Goal: Task Accomplishment & Management: Use online tool/utility

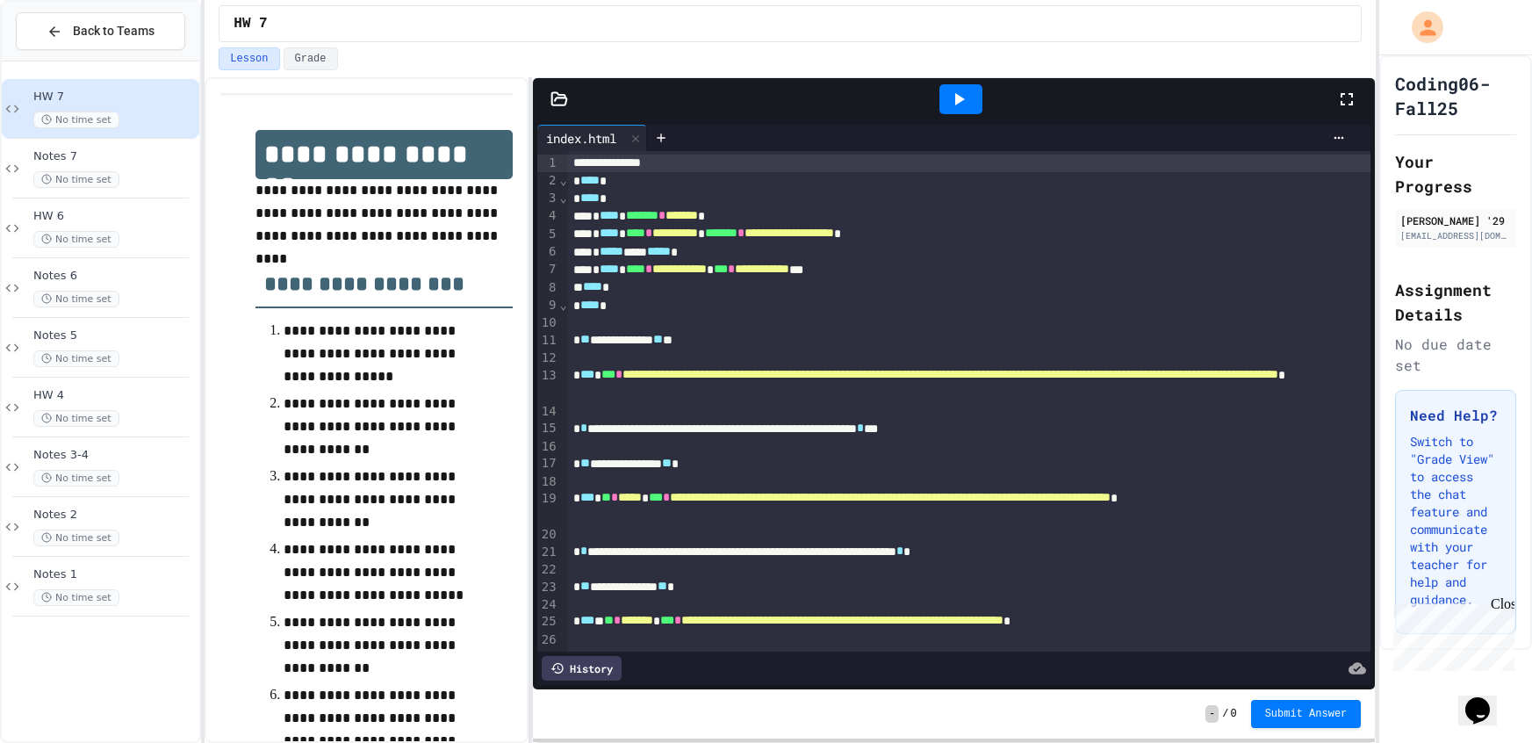
drag, startPoint x: 1357, startPoint y: 94, endPoint x: 1355, endPoint y: 162, distance: 67.6
click at [1355, 89] on icon at bounding box center [1346, 99] width 21 height 21
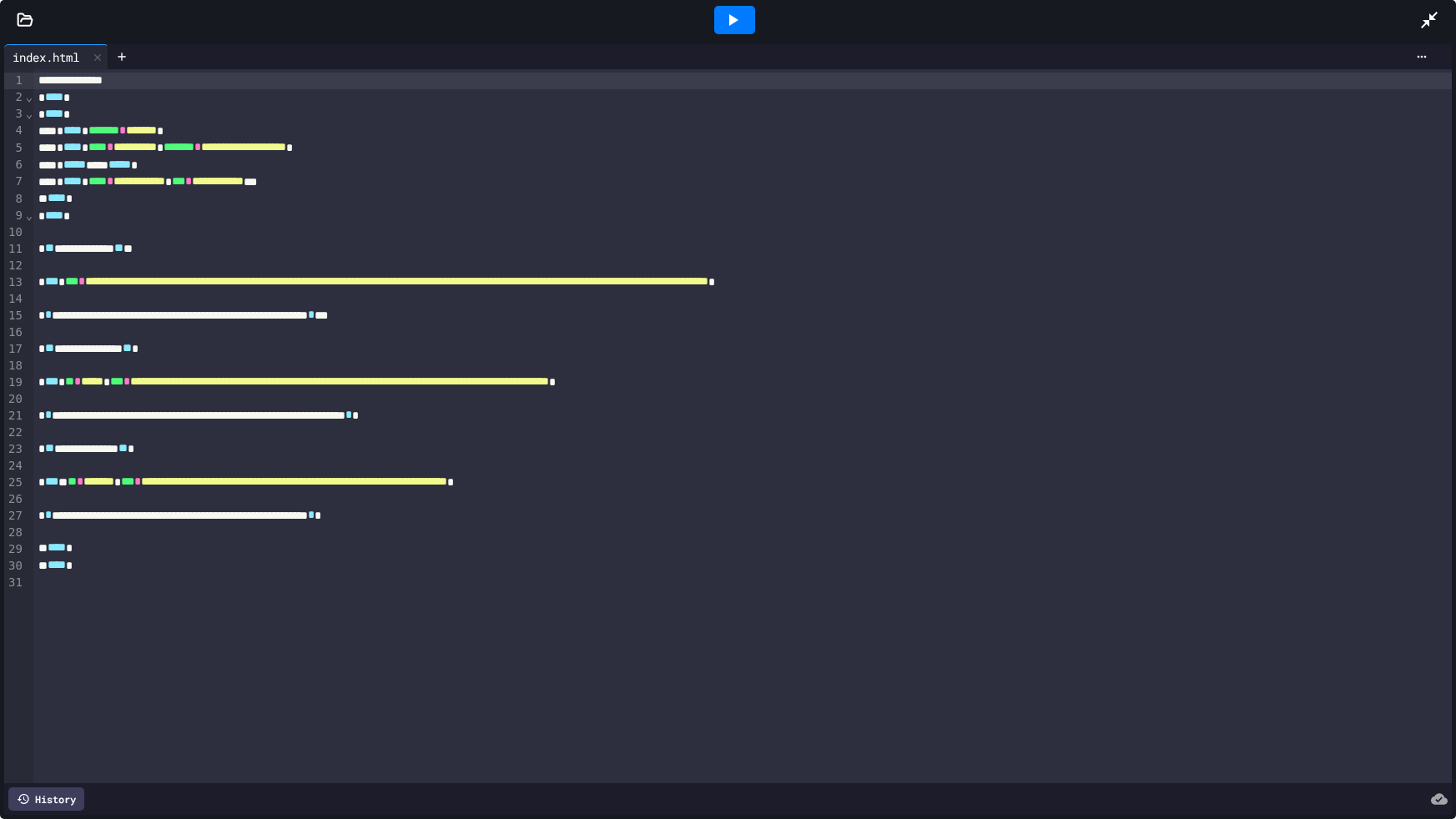
click at [740, 27] on icon at bounding box center [732, 20] width 20 height 20
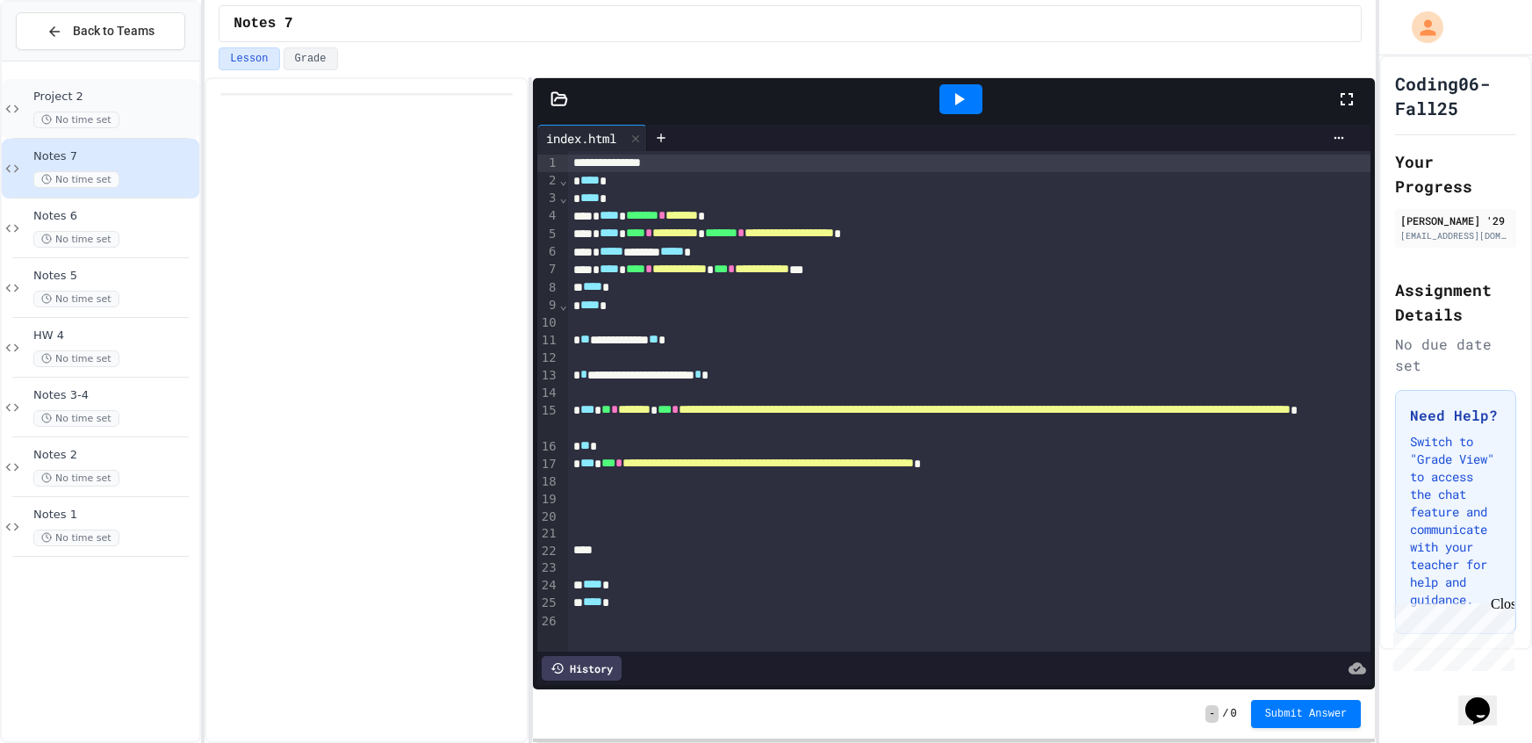
click at [176, 112] on div "No time set" at bounding box center [114, 119] width 162 height 17
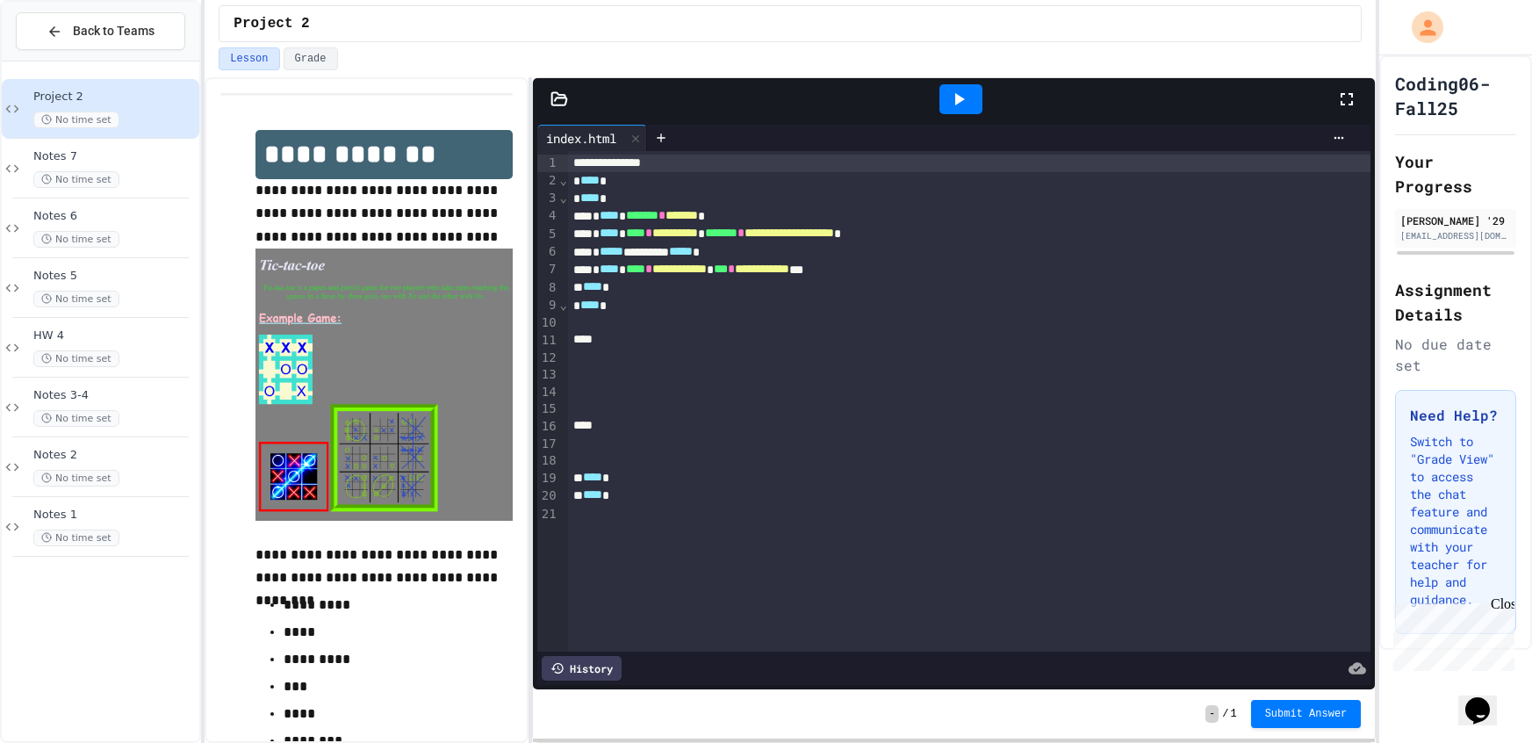
click at [948, 97] on icon at bounding box center [958, 99] width 21 height 21
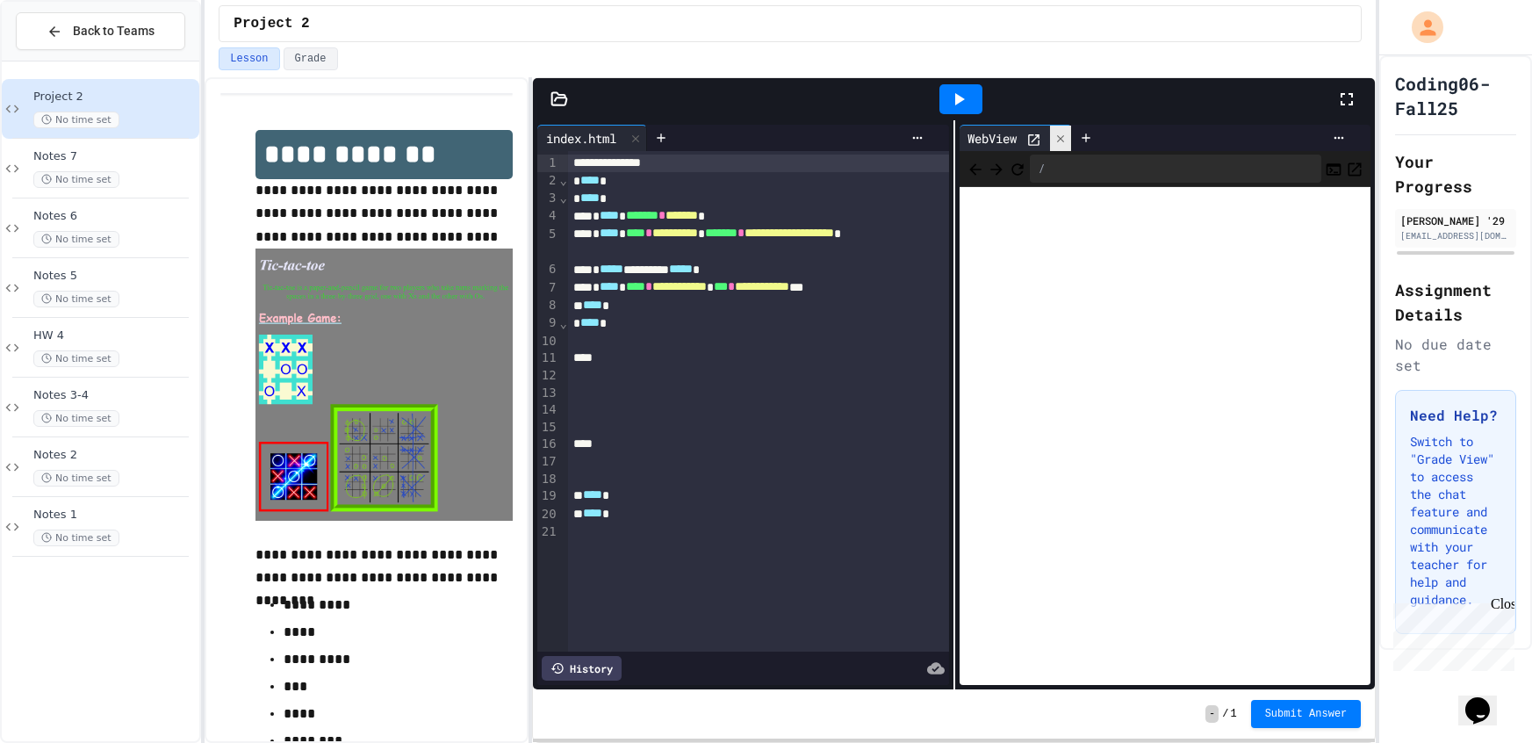
click at [1062, 133] on icon at bounding box center [1060, 139] width 12 height 12
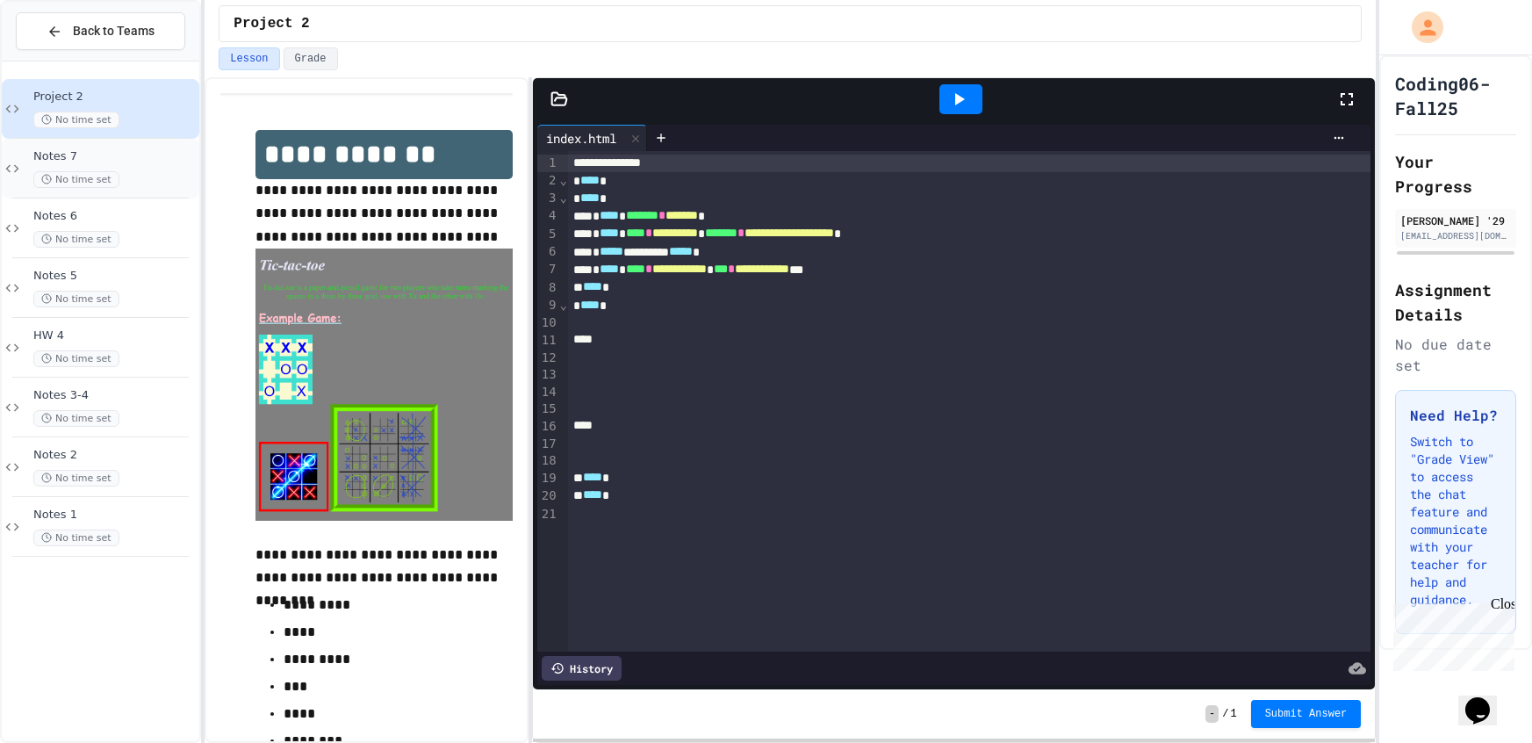
click at [108, 152] on span "Notes 7" at bounding box center [114, 156] width 162 height 15
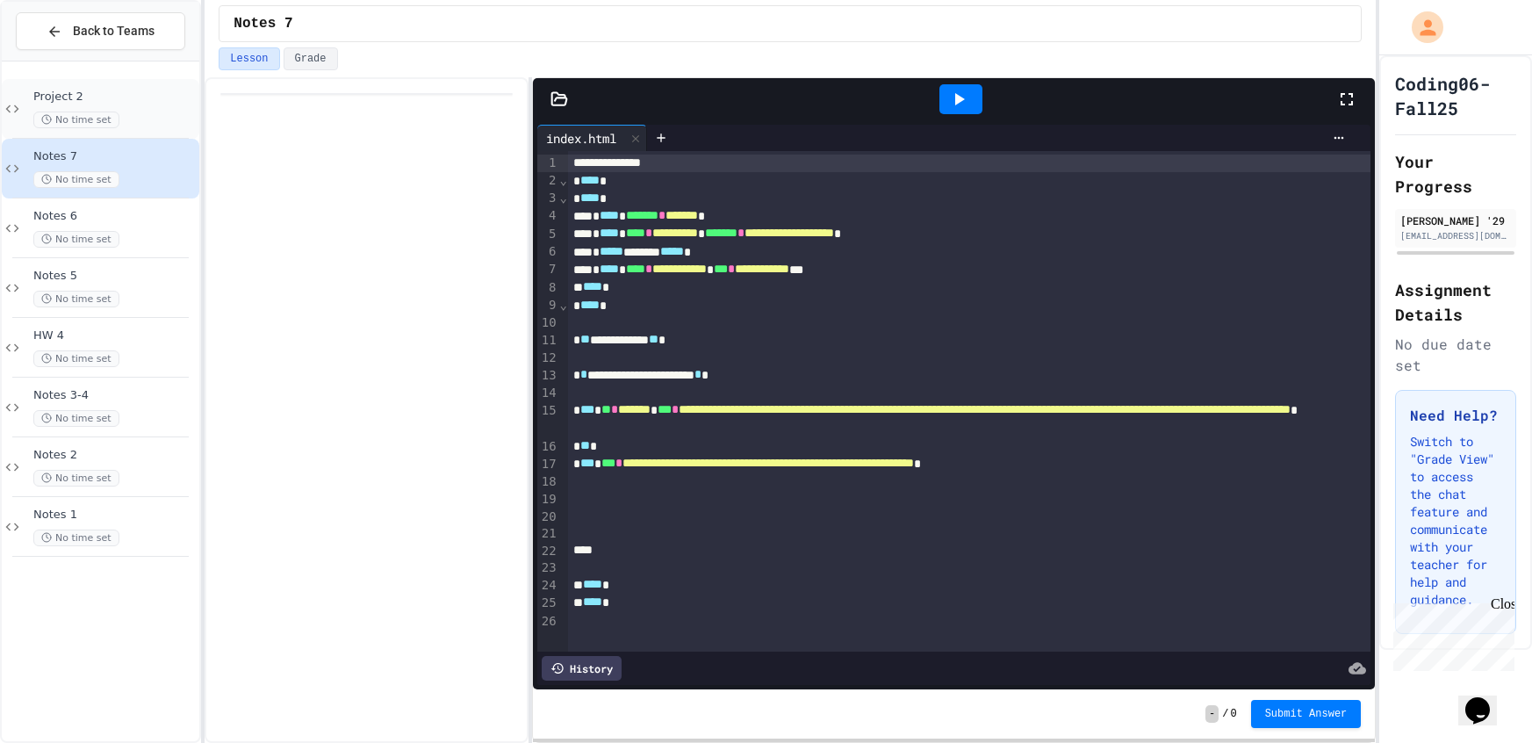
click at [154, 95] on span "Project 2" at bounding box center [114, 97] width 162 height 15
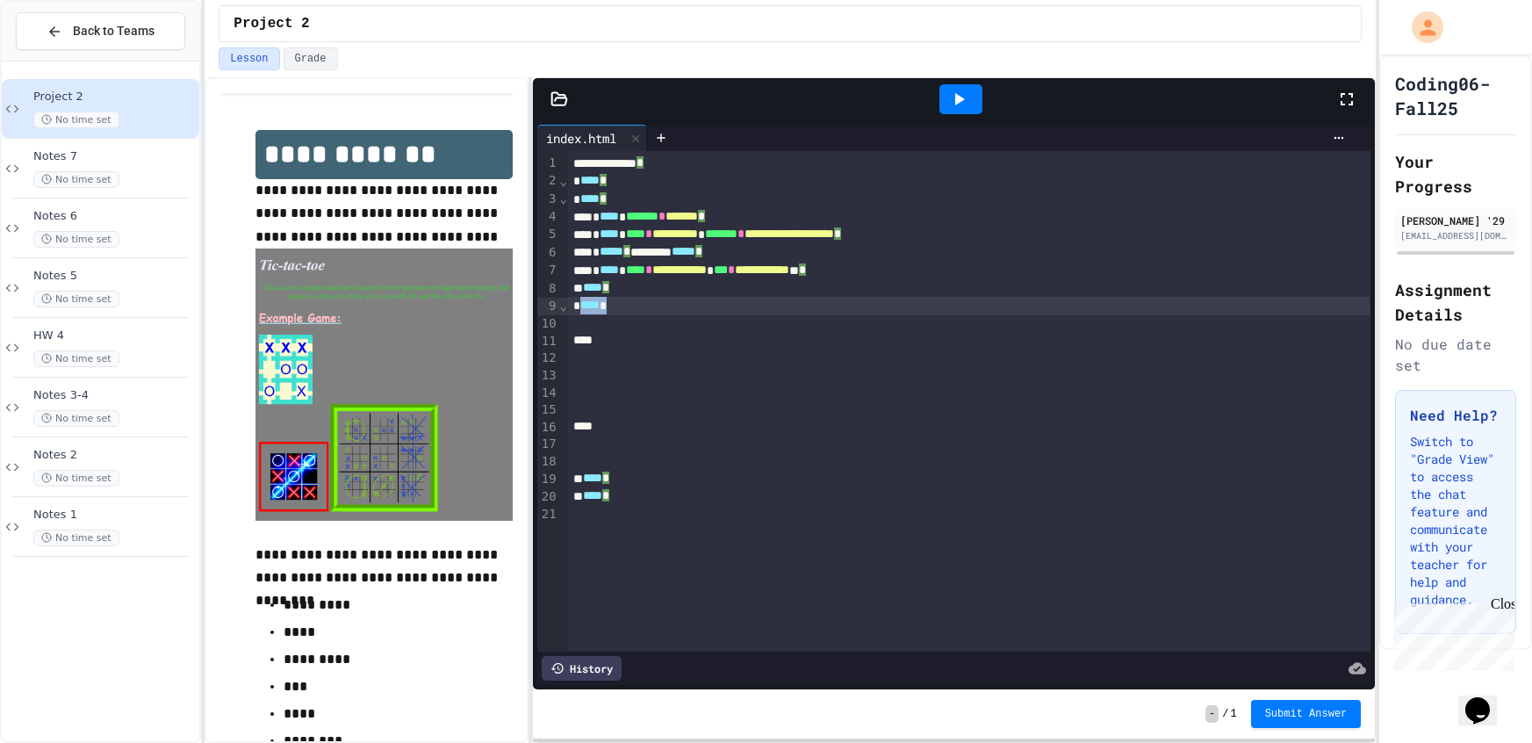
click at [617, 309] on div "* **** *" at bounding box center [969, 306] width 803 height 18
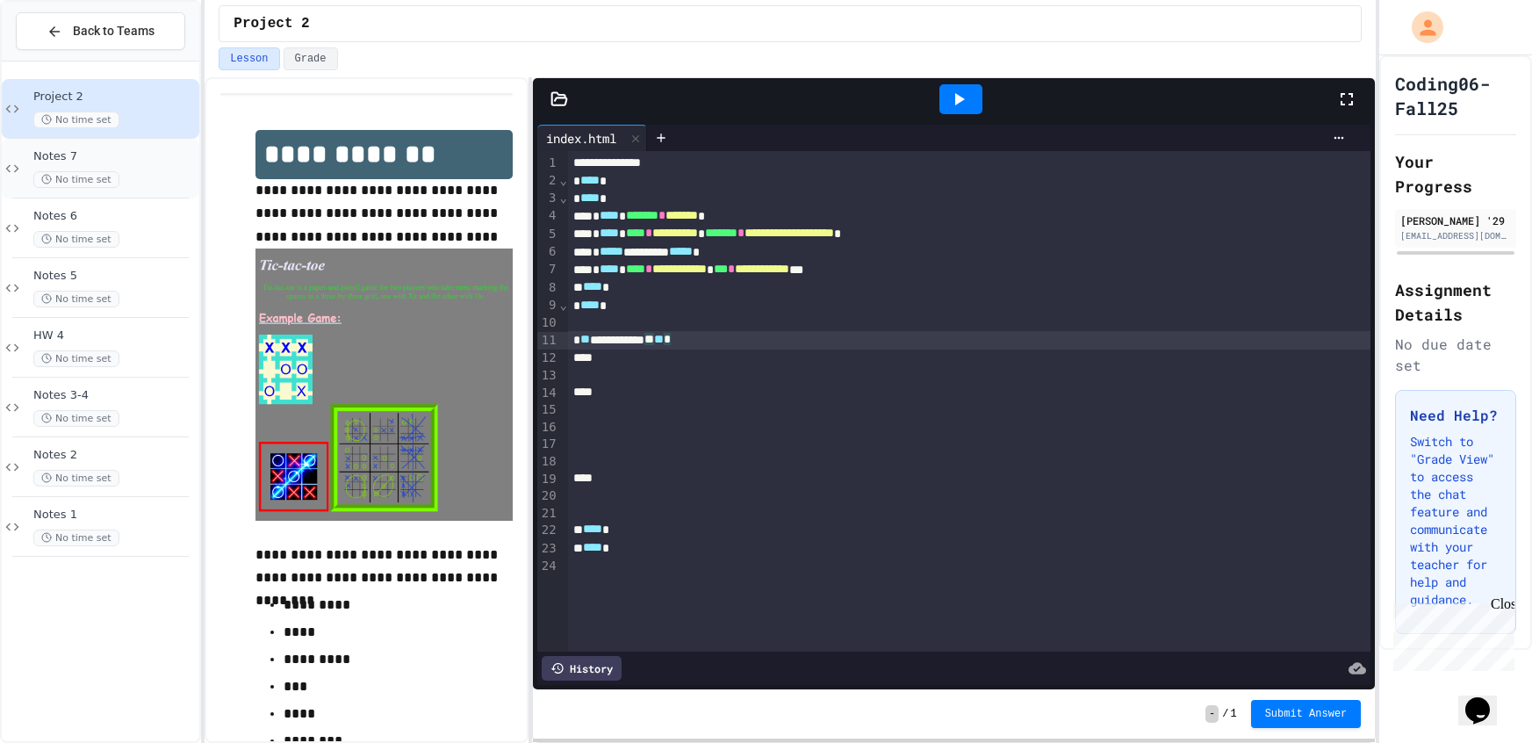
click at [145, 176] on div "No time set" at bounding box center [114, 179] width 162 height 17
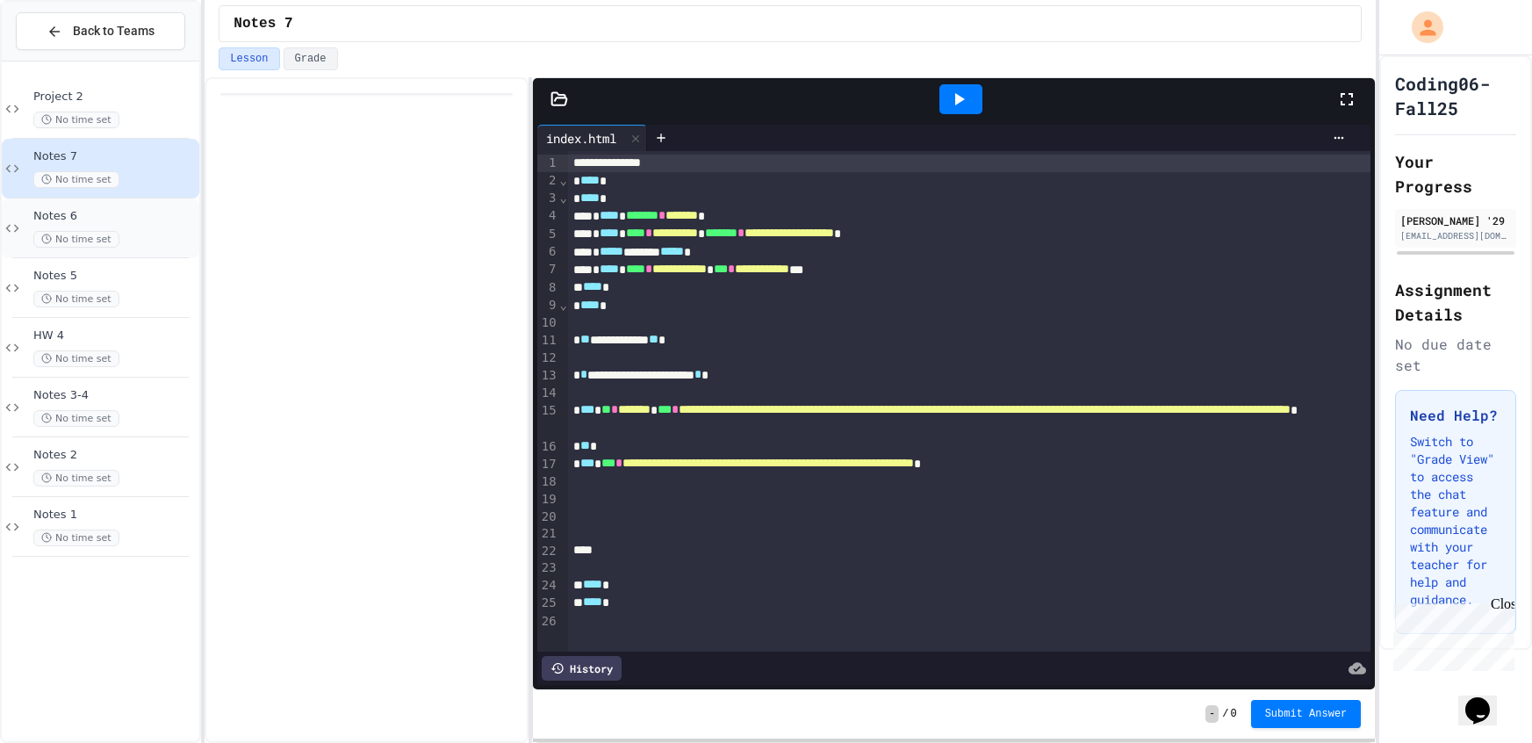
click at [147, 226] on div "Notes 6 No time set" at bounding box center [114, 228] width 162 height 39
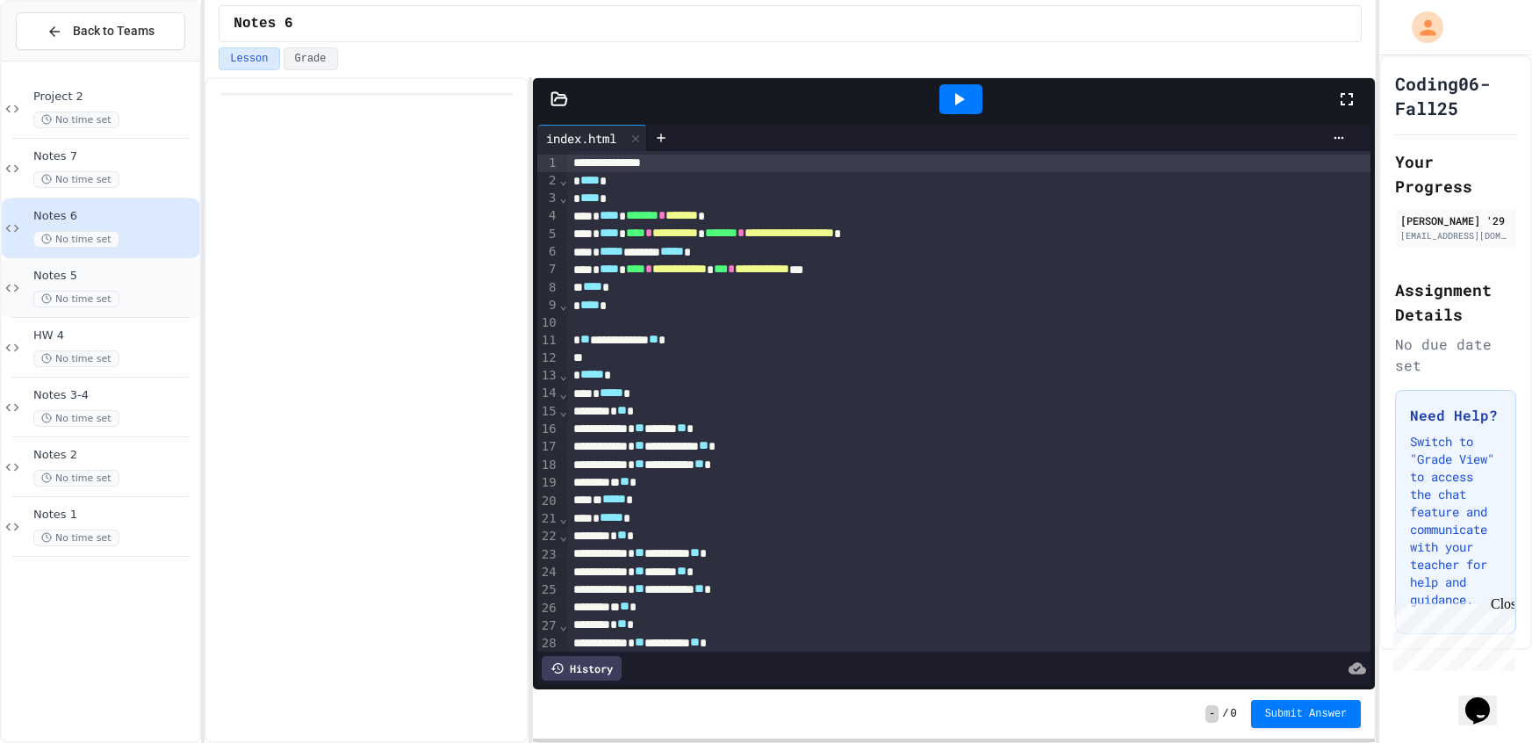
click at [134, 309] on div "Notes 5 No time set" at bounding box center [100, 288] width 197 height 60
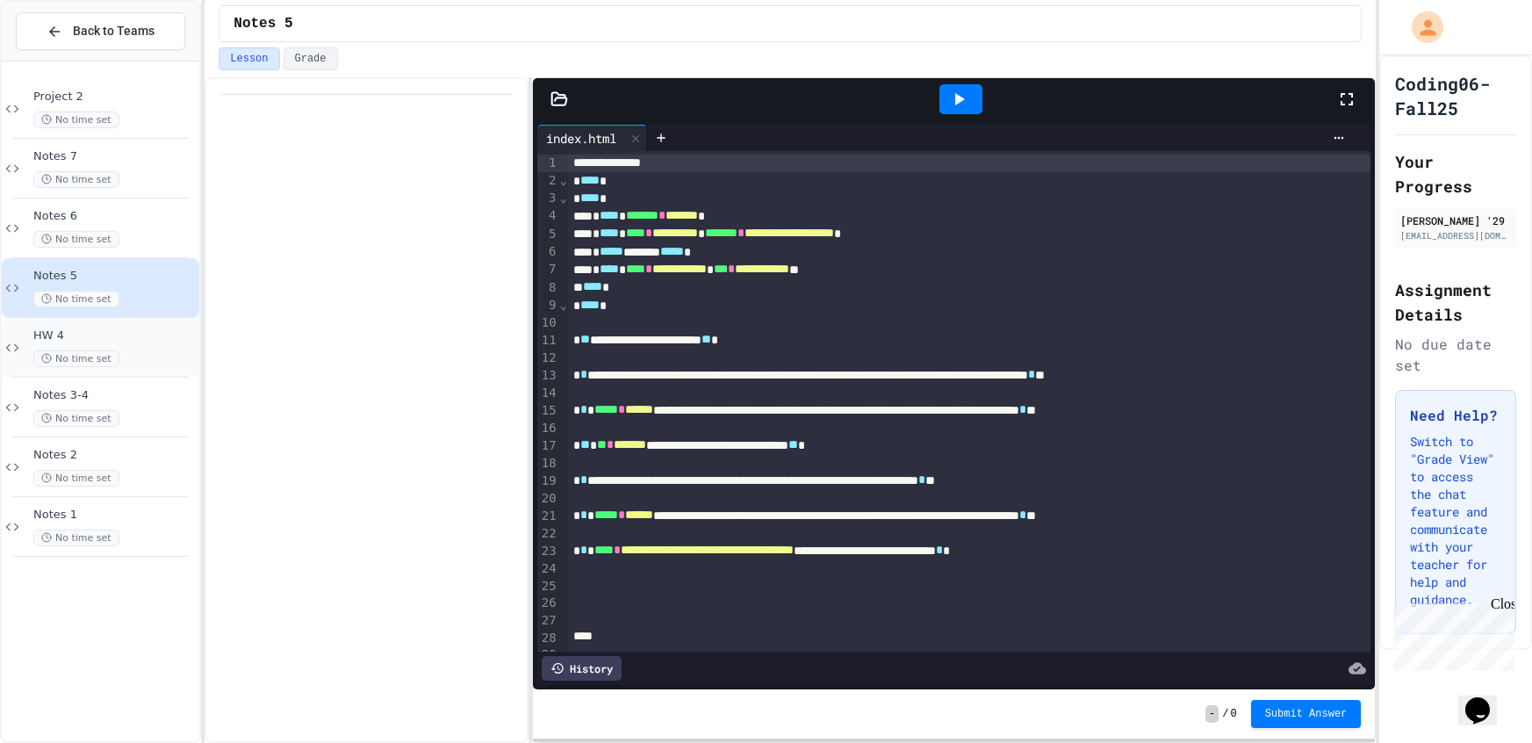
click at [136, 336] on span "HW 4" at bounding box center [114, 335] width 162 height 15
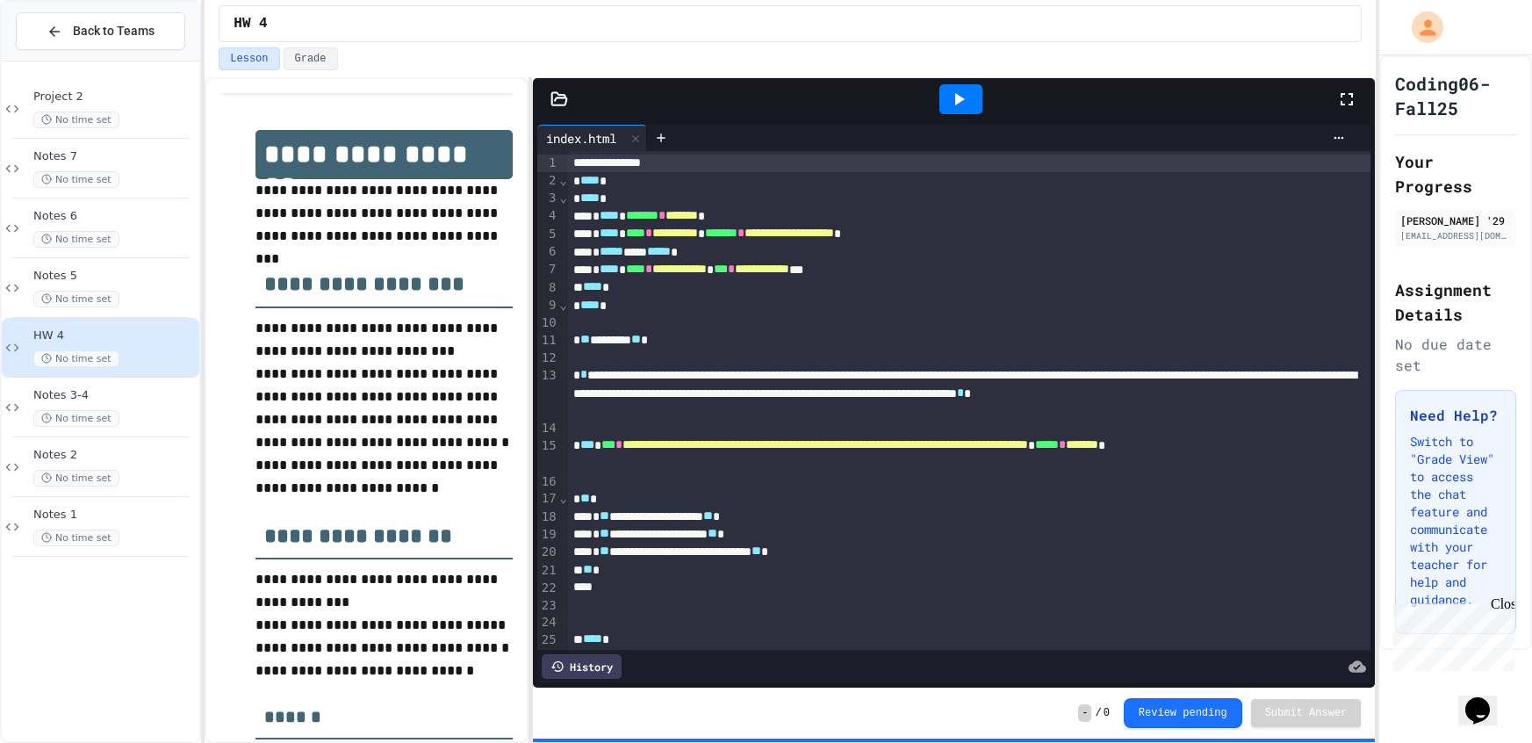
click at [968, 111] on div at bounding box center [960, 99] width 43 height 30
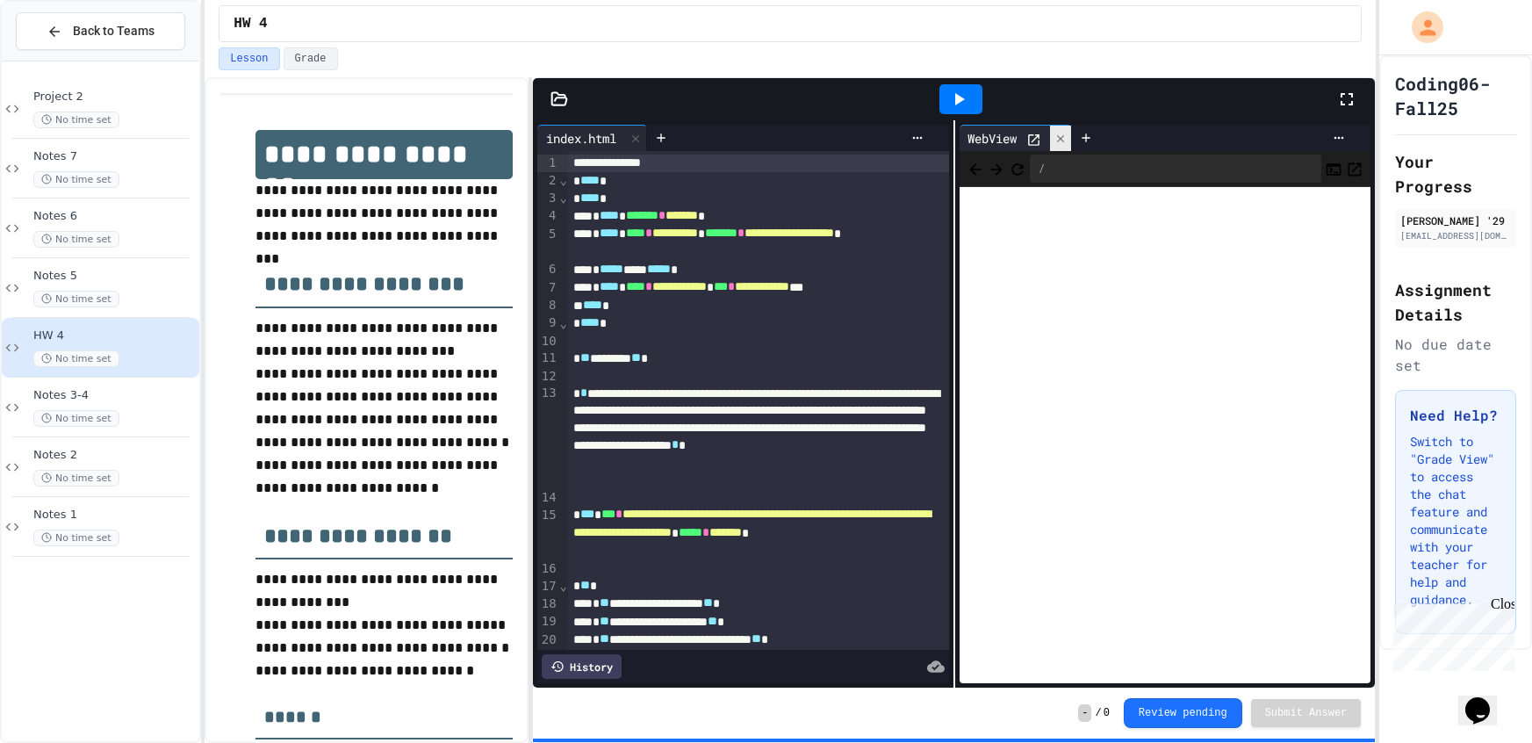
click at [1062, 127] on div at bounding box center [1060, 138] width 21 height 25
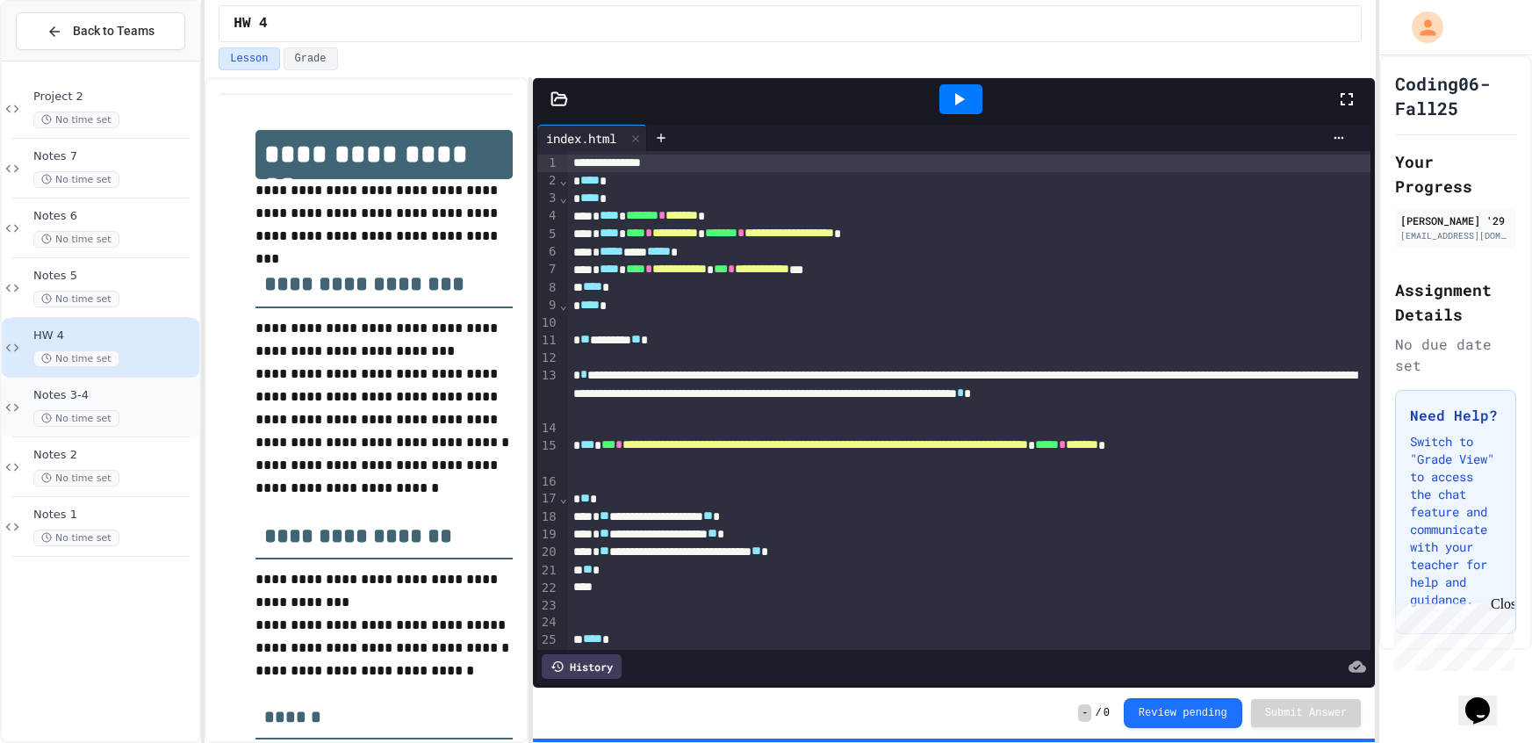
click at [98, 414] on span "No time set" at bounding box center [76, 418] width 86 height 17
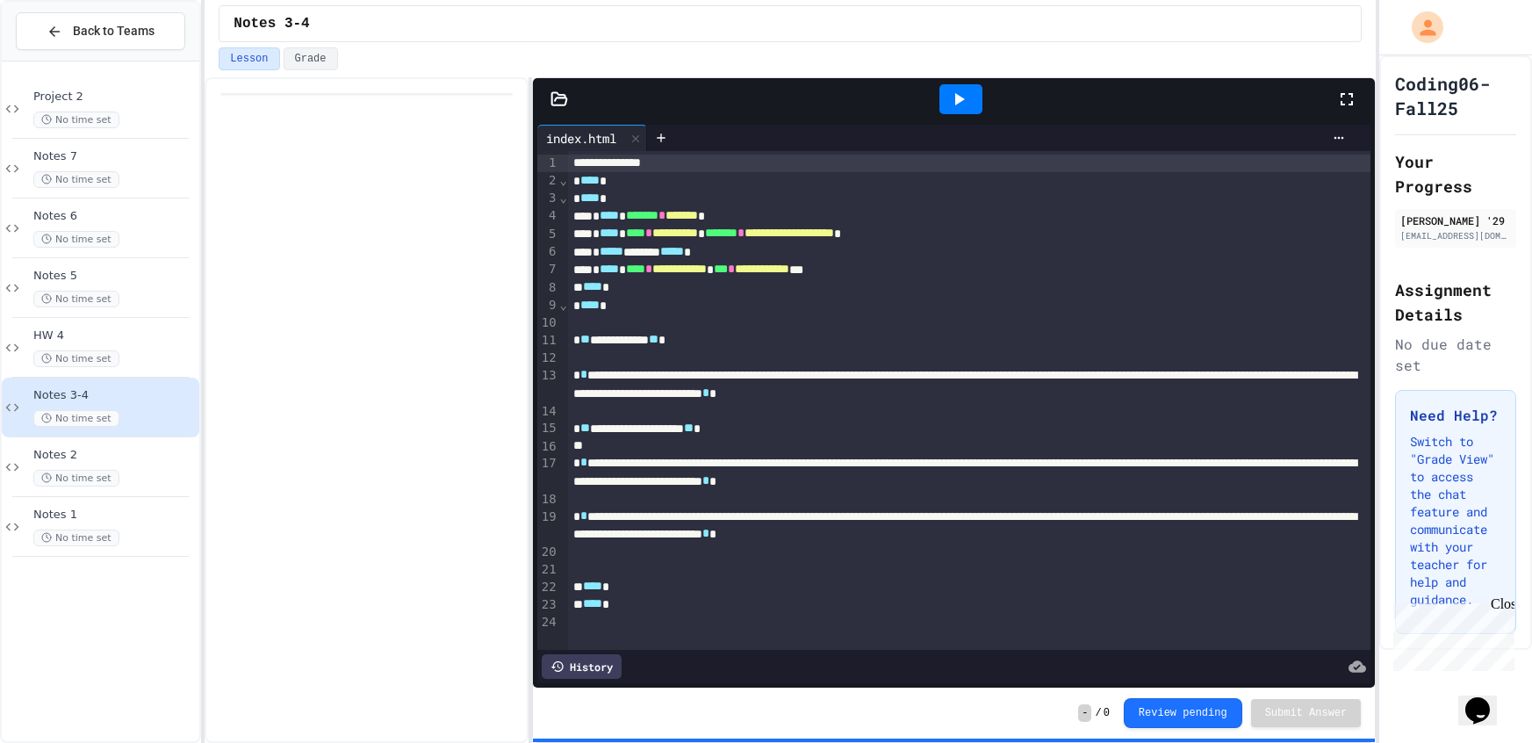
click at [937, 101] on div at bounding box center [960, 98] width 61 height 47
click at [972, 98] on div at bounding box center [960, 99] width 43 height 30
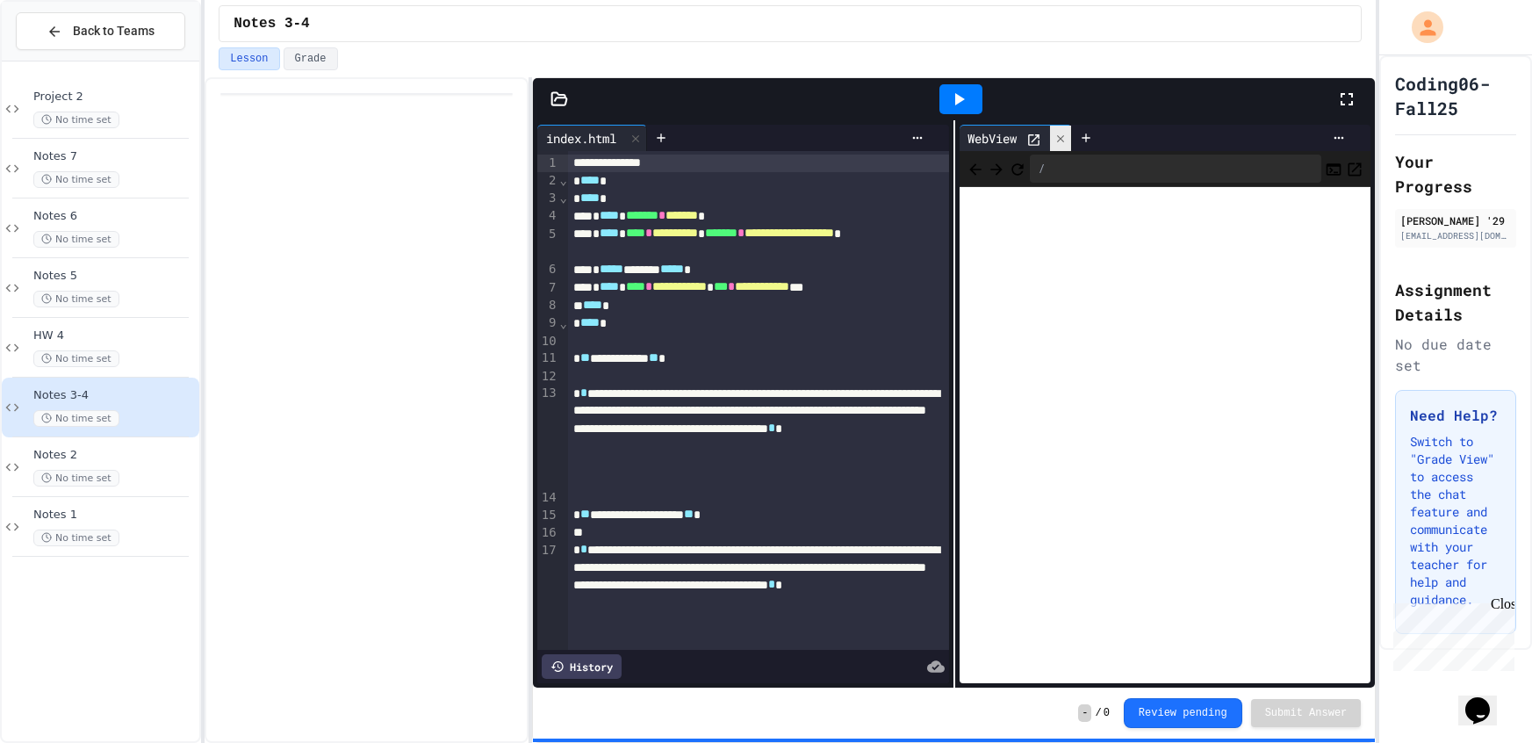
click at [1066, 145] on div at bounding box center [1060, 138] width 21 height 25
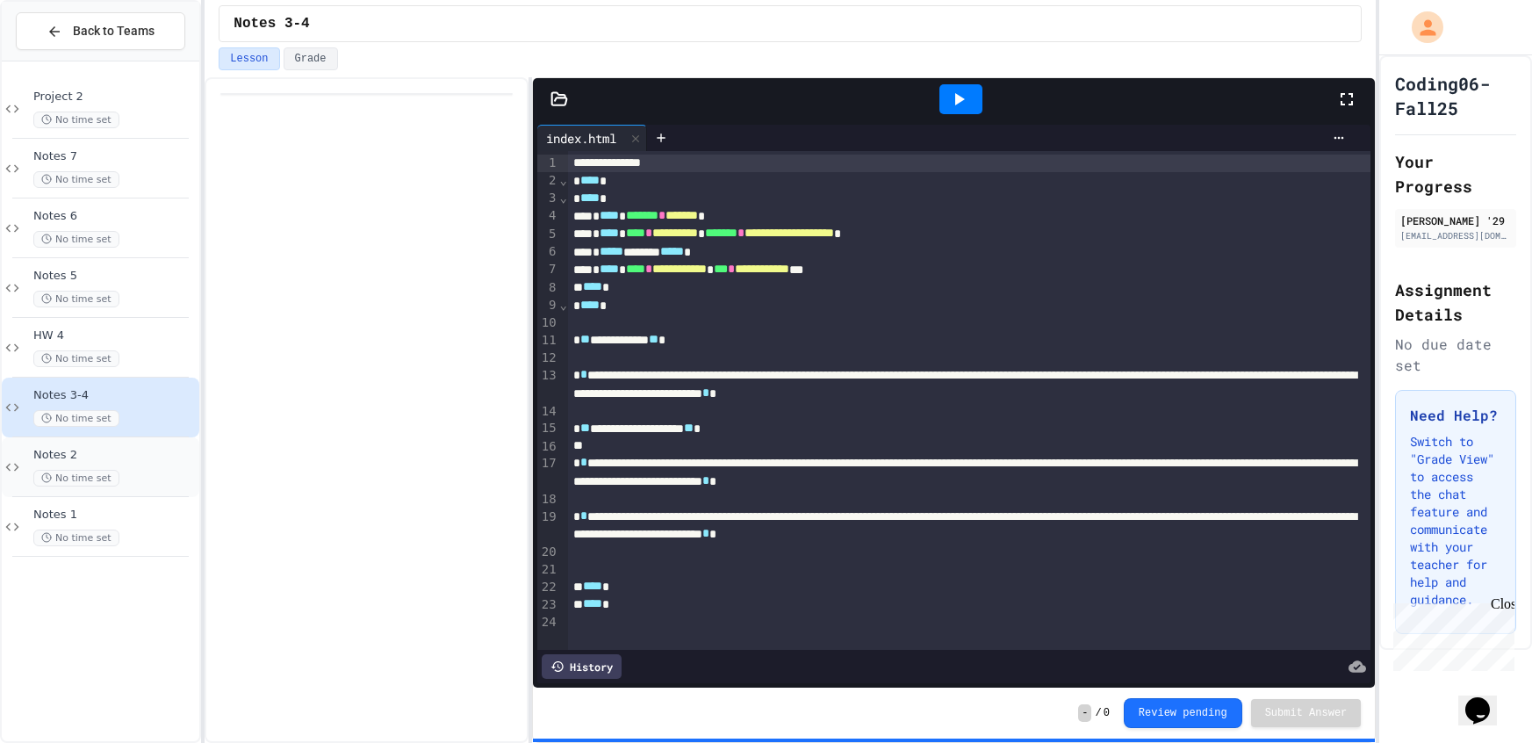
click at [133, 490] on div "Notes 2 No time set" at bounding box center [100, 467] width 197 height 60
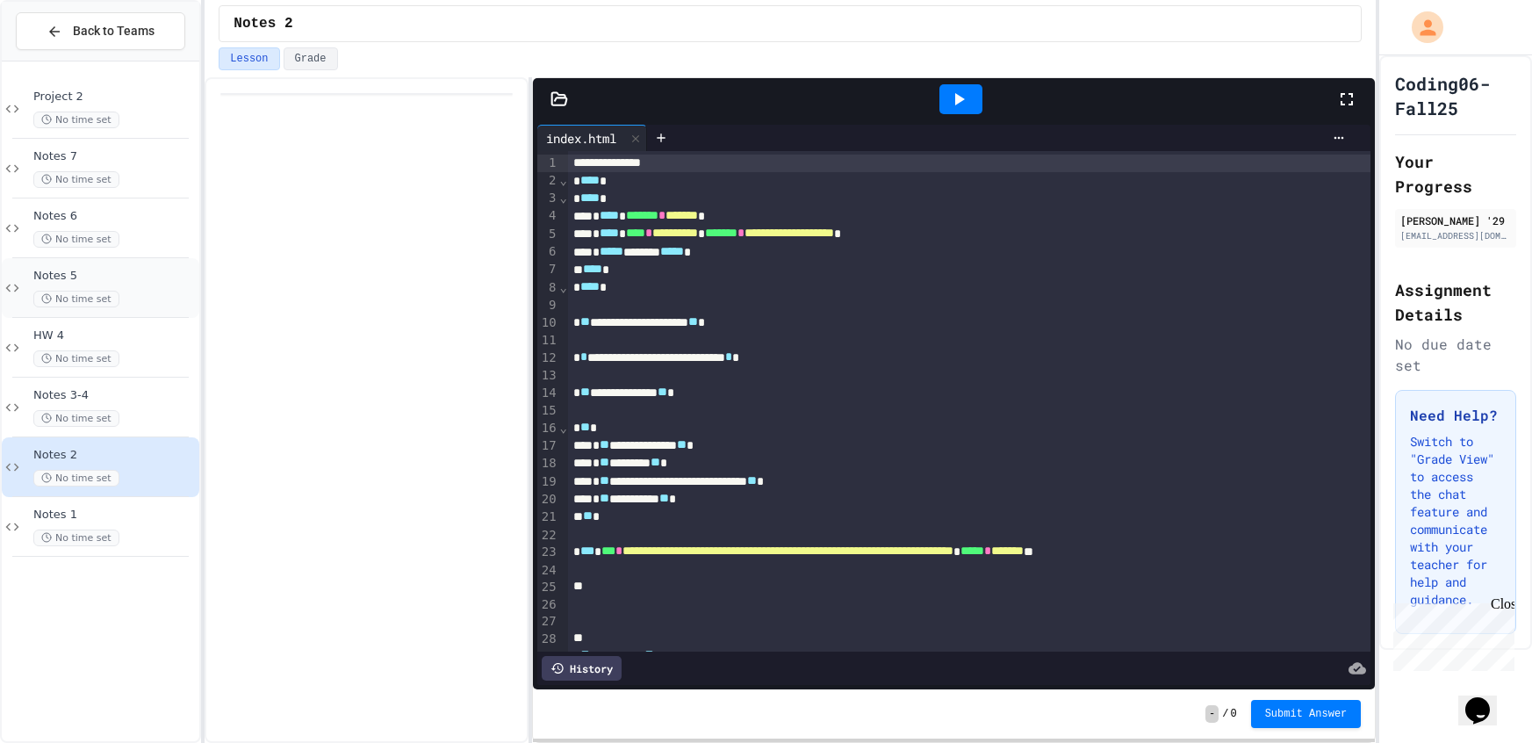
click at [167, 312] on div "Notes 5 No time set" at bounding box center [100, 288] width 197 height 60
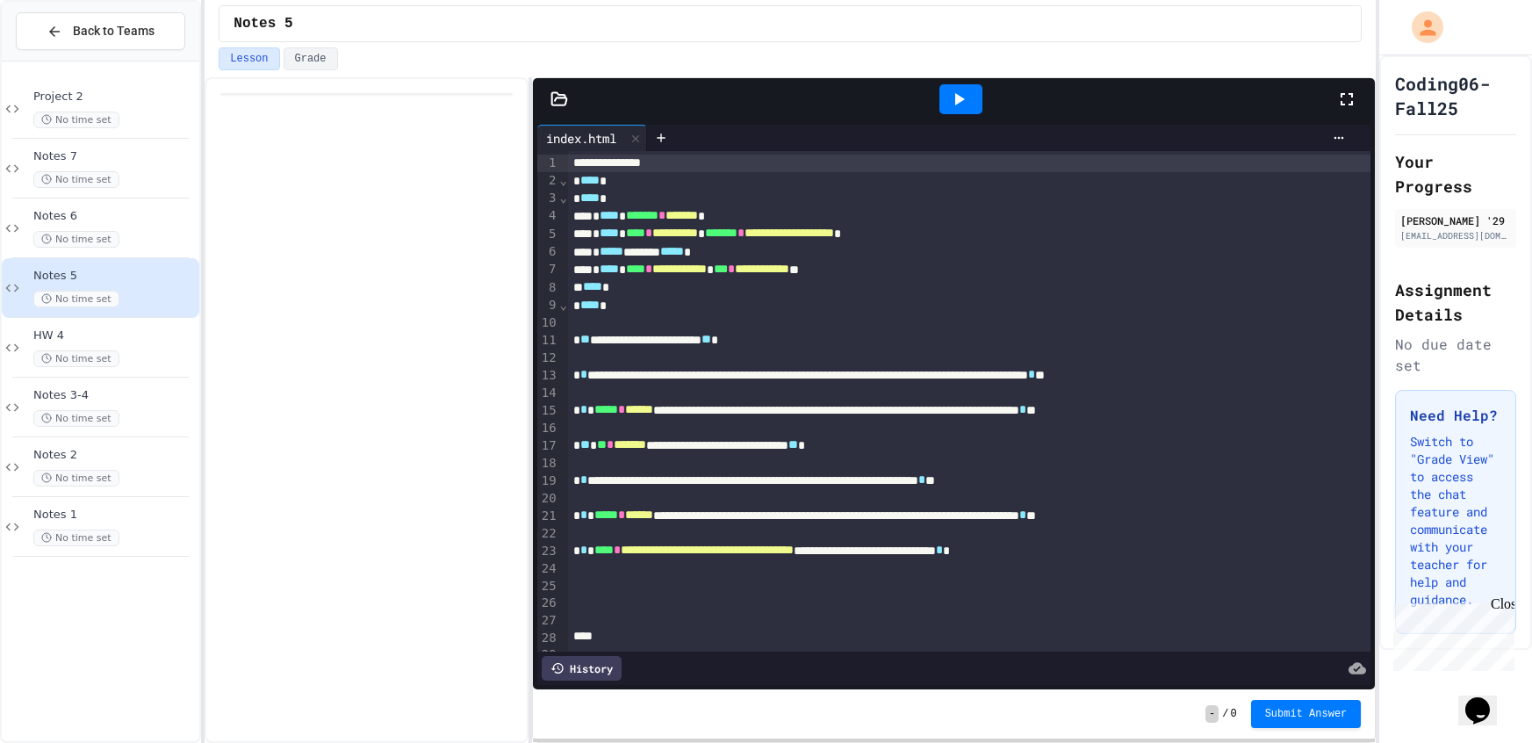
click at [248, 232] on div at bounding box center [366, 409] width 323 height 665
click at [147, 503] on div "Notes 1 No time set" at bounding box center [100, 527] width 197 height 60
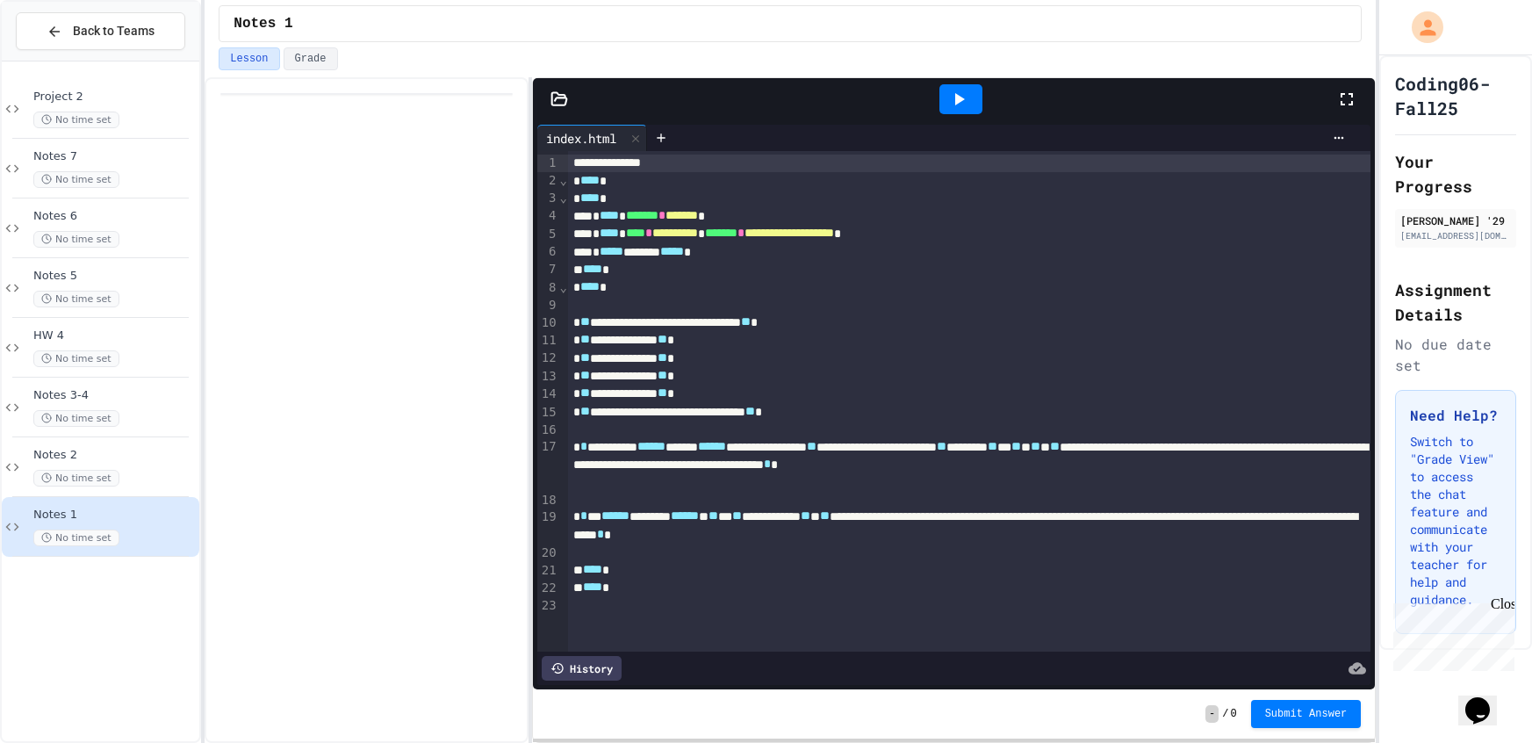
click at [960, 84] on div at bounding box center [960, 99] width 43 height 30
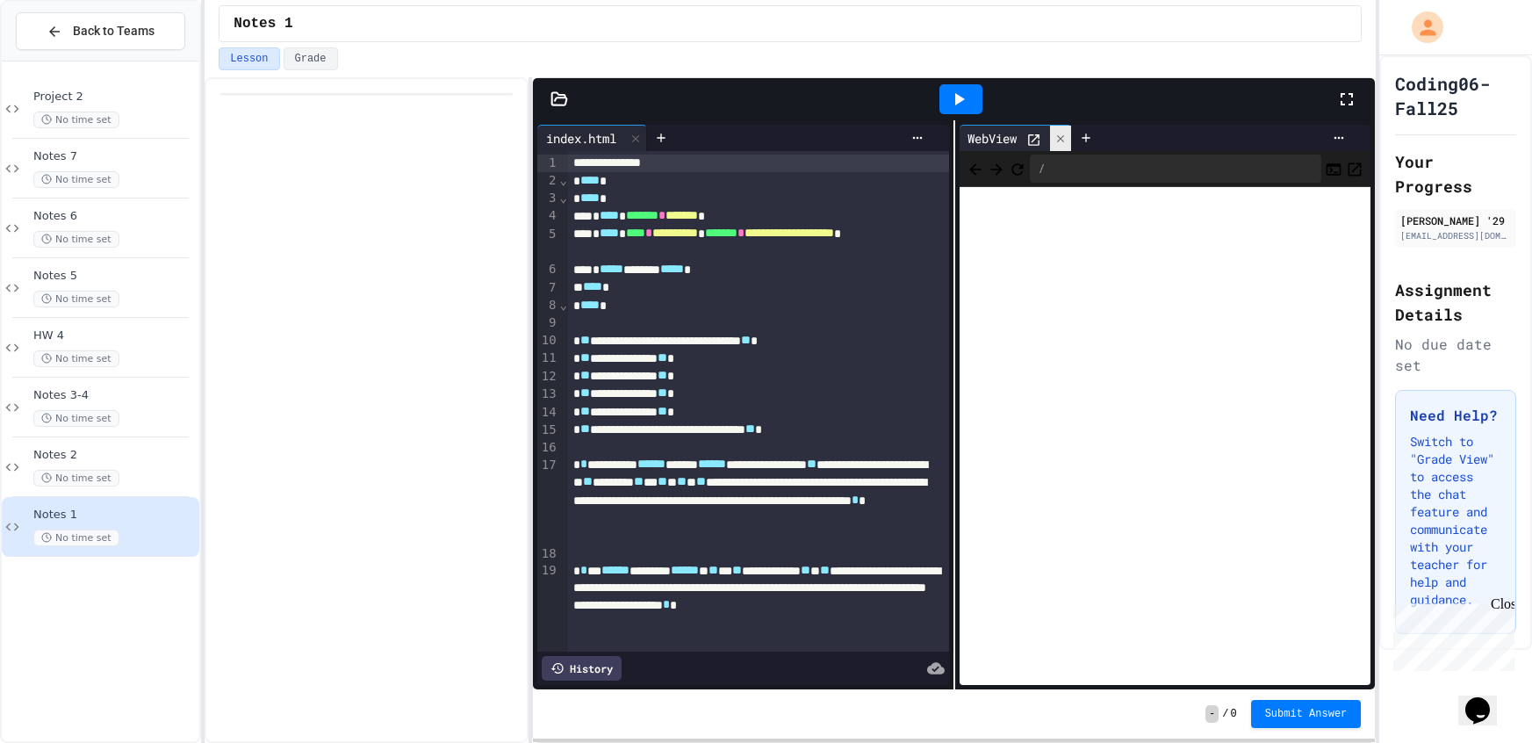
click at [1064, 128] on div "WebView /" at bounding box center [1165, 404] width 420 height 569
click at [1064, 128] on div at bounding box center [1060, 138] width 21 height 25
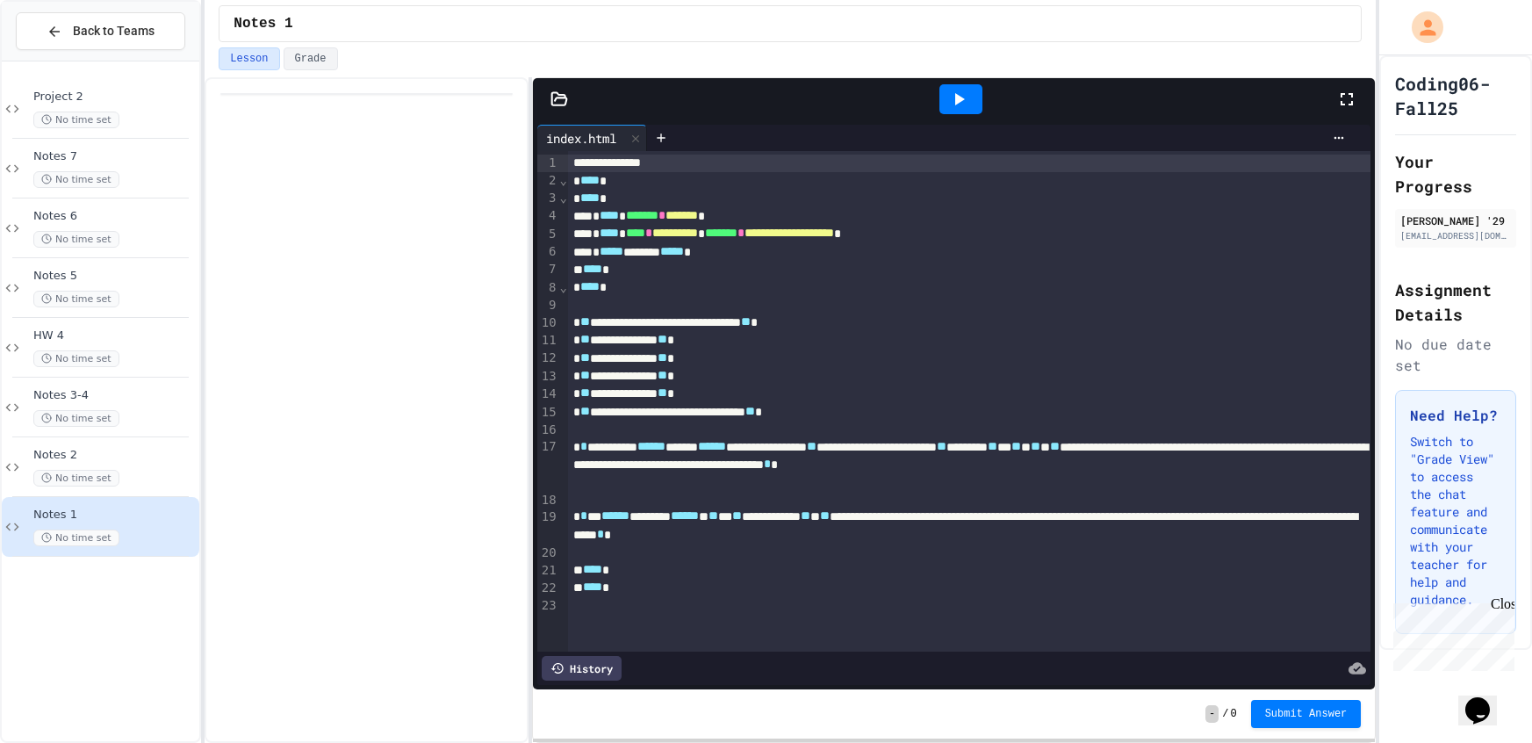
click at [954, 121] on div at bounding box center [960, 98] width 61 height 47
click at [969, 107] on div at bounding box center [960, 99] width 43 height 30
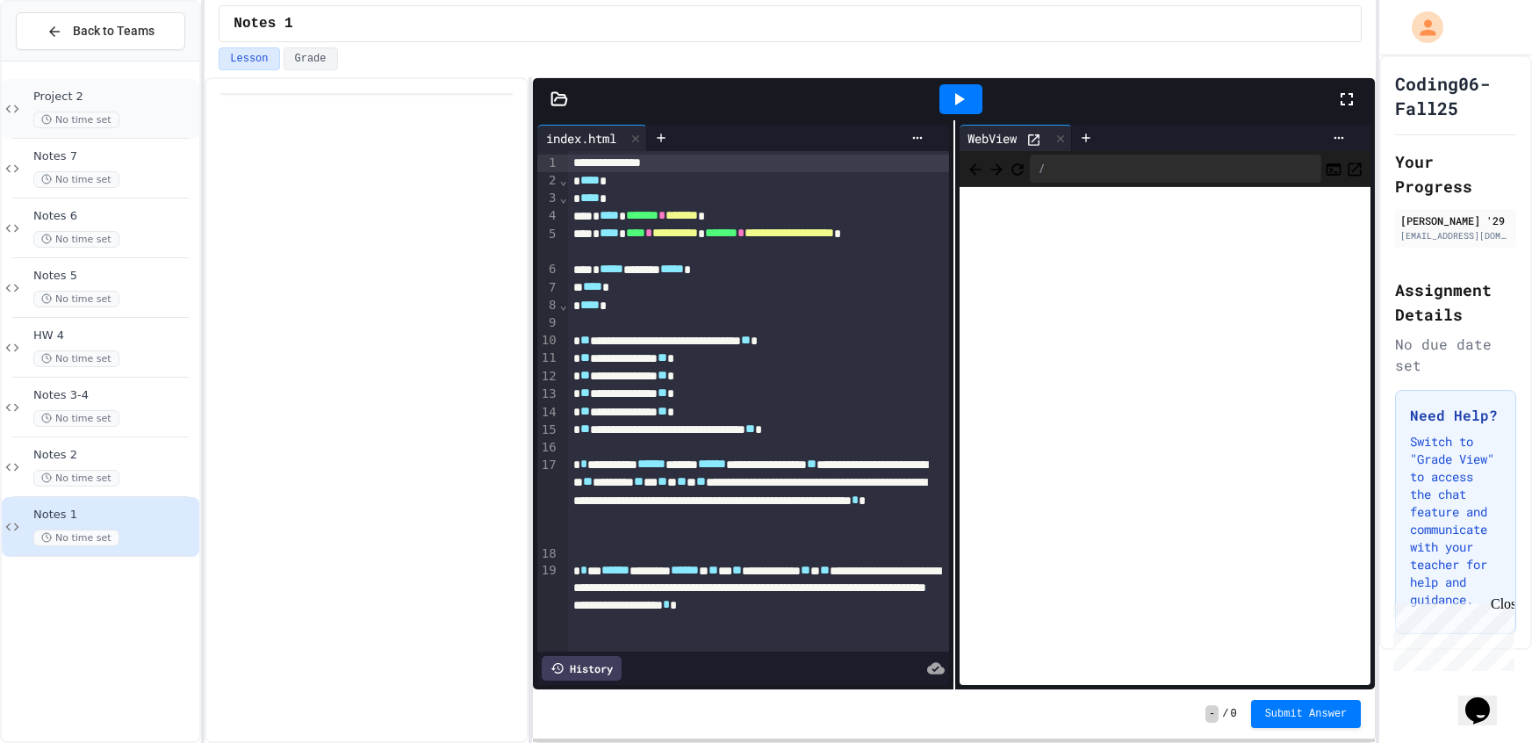
click at [131, 83] on div "Project 2 No time set" at bounding box center [100, 109] width 197 height 60
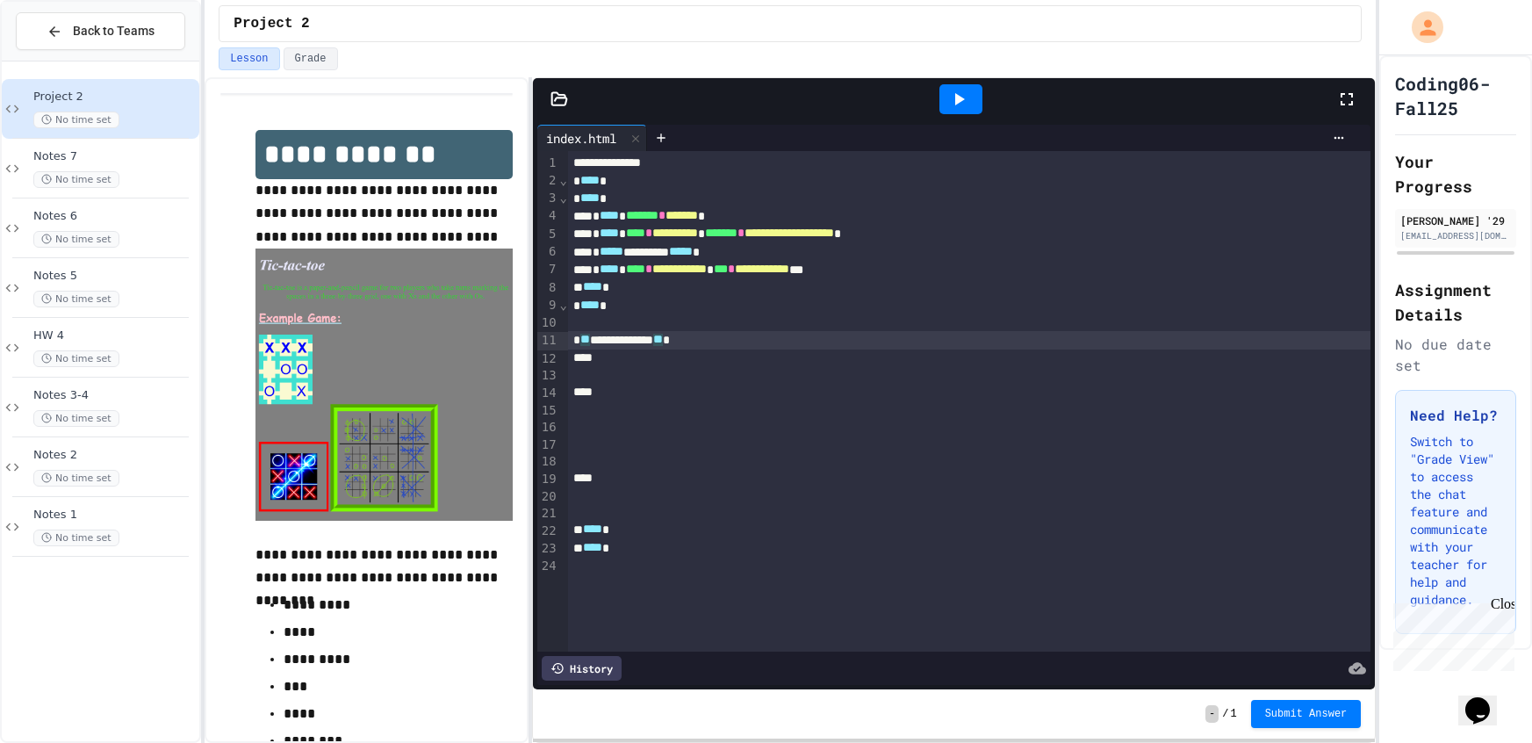
click at [597, 338] on div "**********" at bounding box center [969, 340] width 803 height 18
click at [600, 336] on div "**********" at bounding box center [969, 340] width 803 height 18
click at [969, 86] on div at bounding box center [960, 99] width 43 height 30
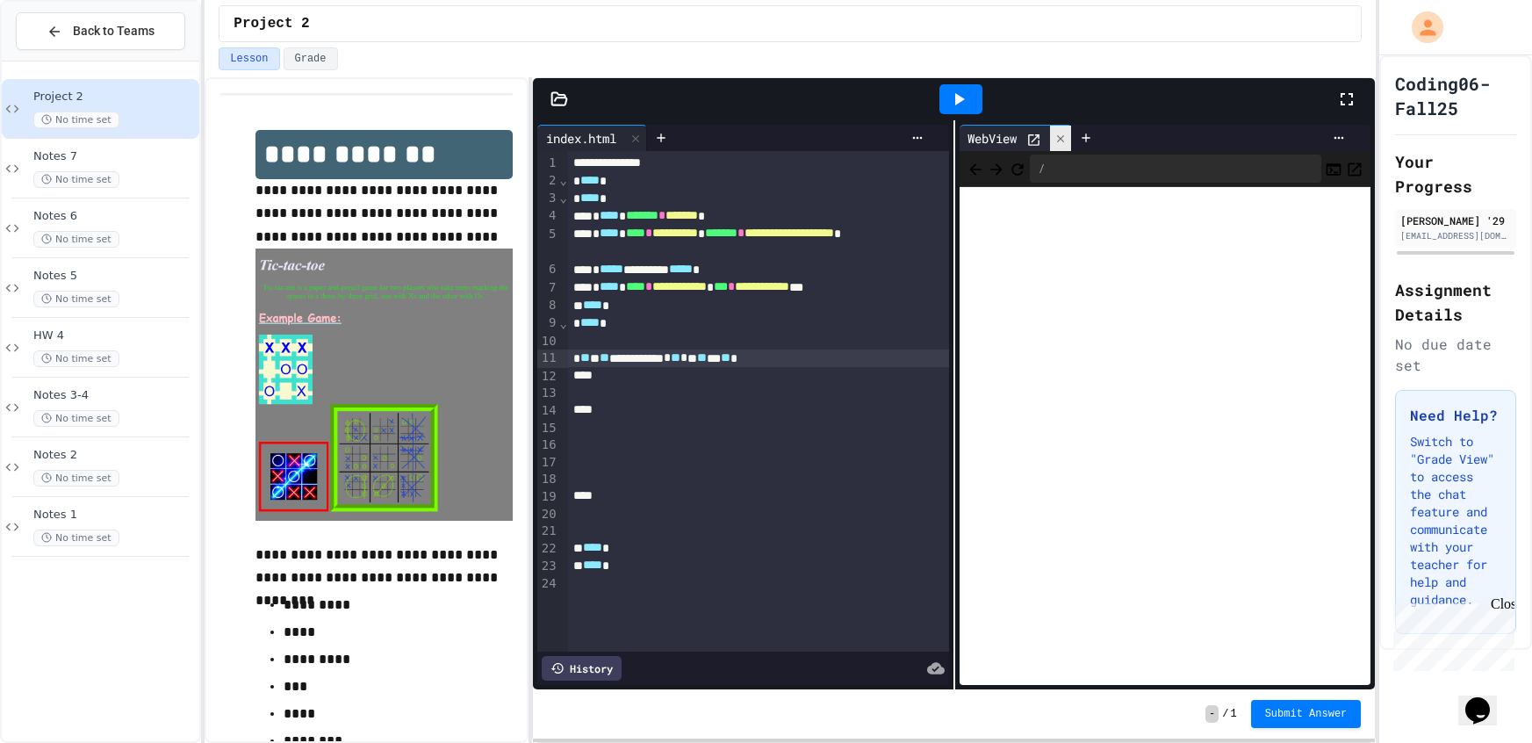
click at [1052, 141] on div at bounding box center [1060, 138] width 21 height 25
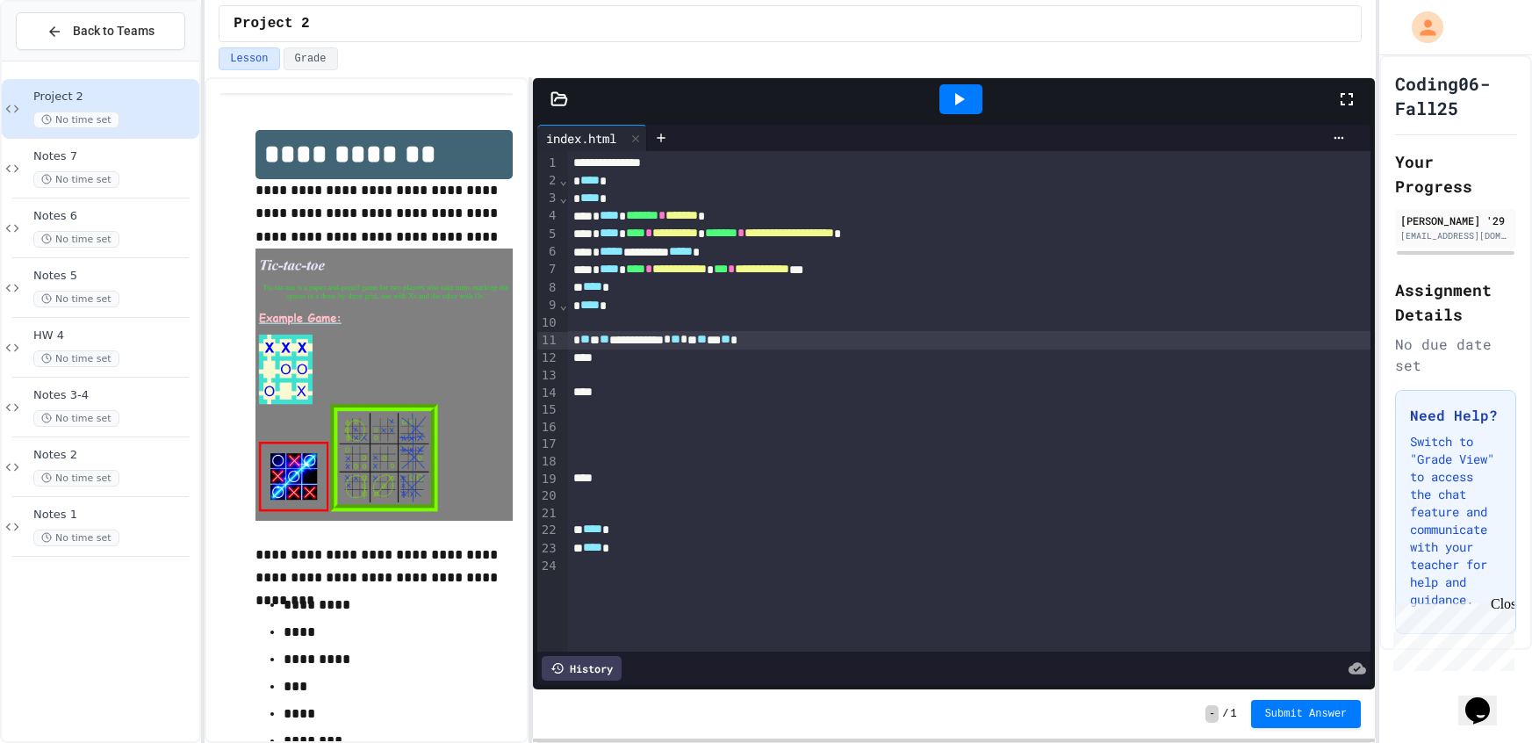
click at [291, 285] on img at bounding box center [383, 383] width 256 height 271
click at [288, 289] on img at bounding box center [383, 383] width 256 height 271
click at [298, 290] on img at bounding box center [383, 383] width 256 height 271
click at [1348, 93] on icon at bounding box center [1346, 99] width 12 height 12
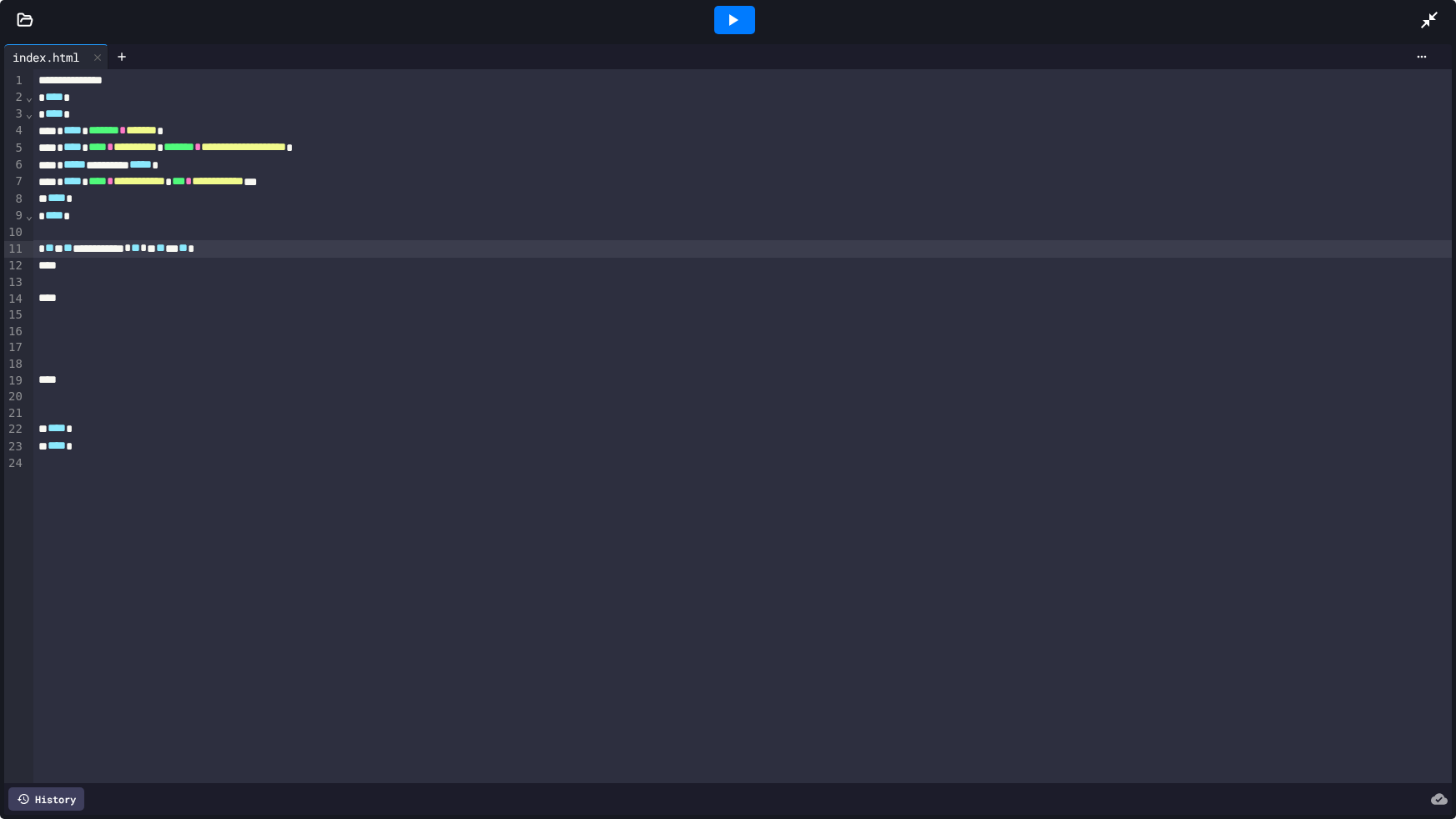
click at [1419, 24] on icon at bounding box center [1428, 20] width 20 height 20
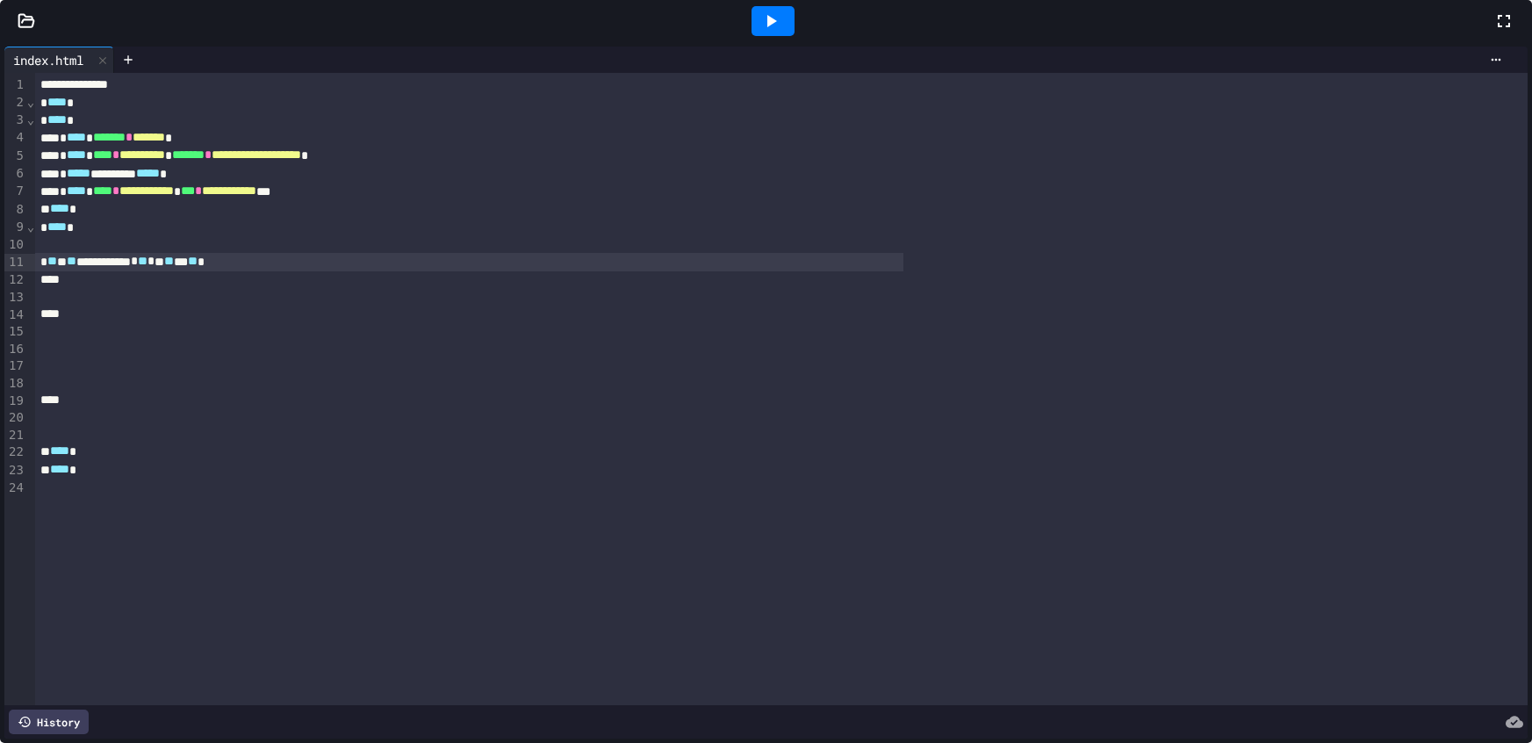
click at [1518, 283] on div "**********" at bounding box center [766, 371] width 1532 height 743
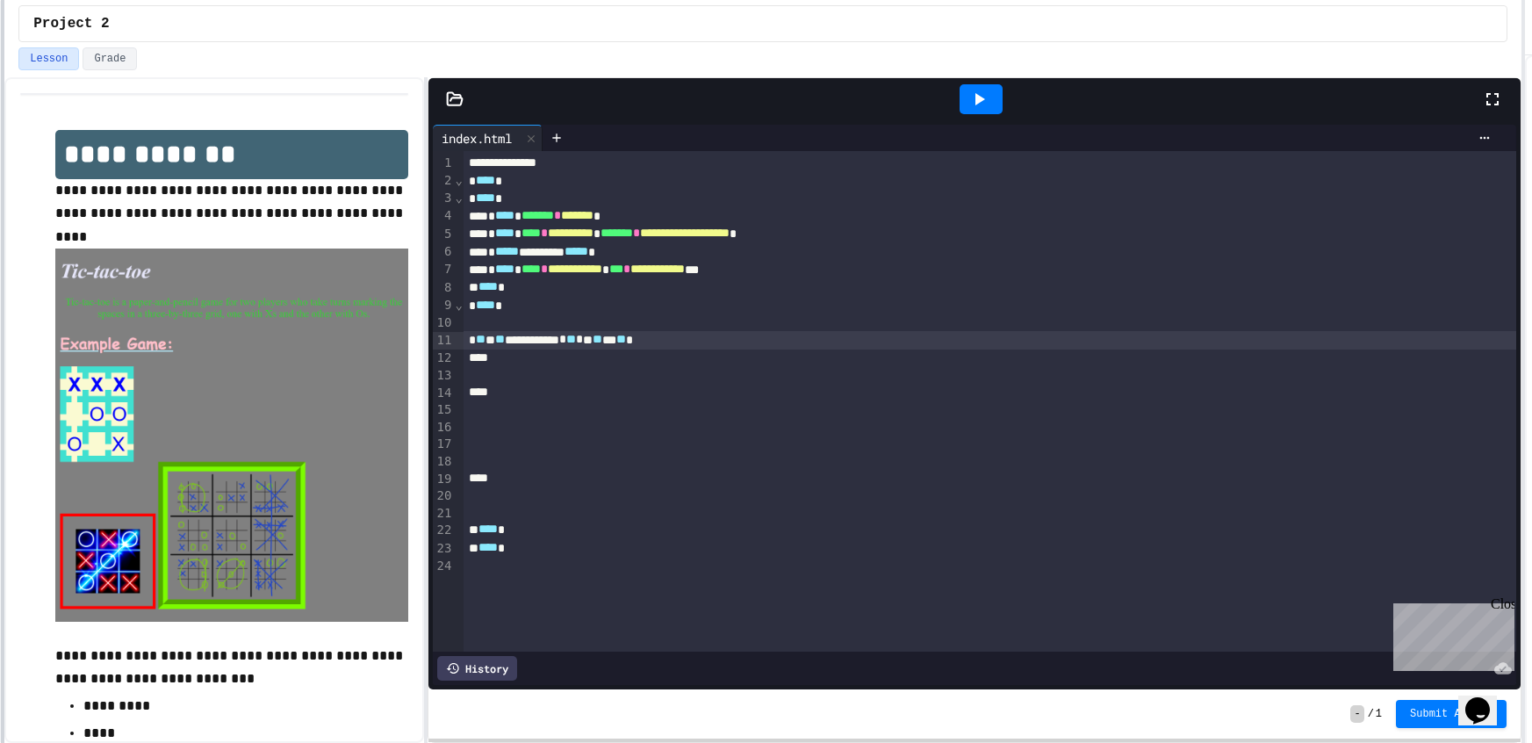
click at [0, 368] on div "**********" at bounding box center [766, 371] width 1532 height 743
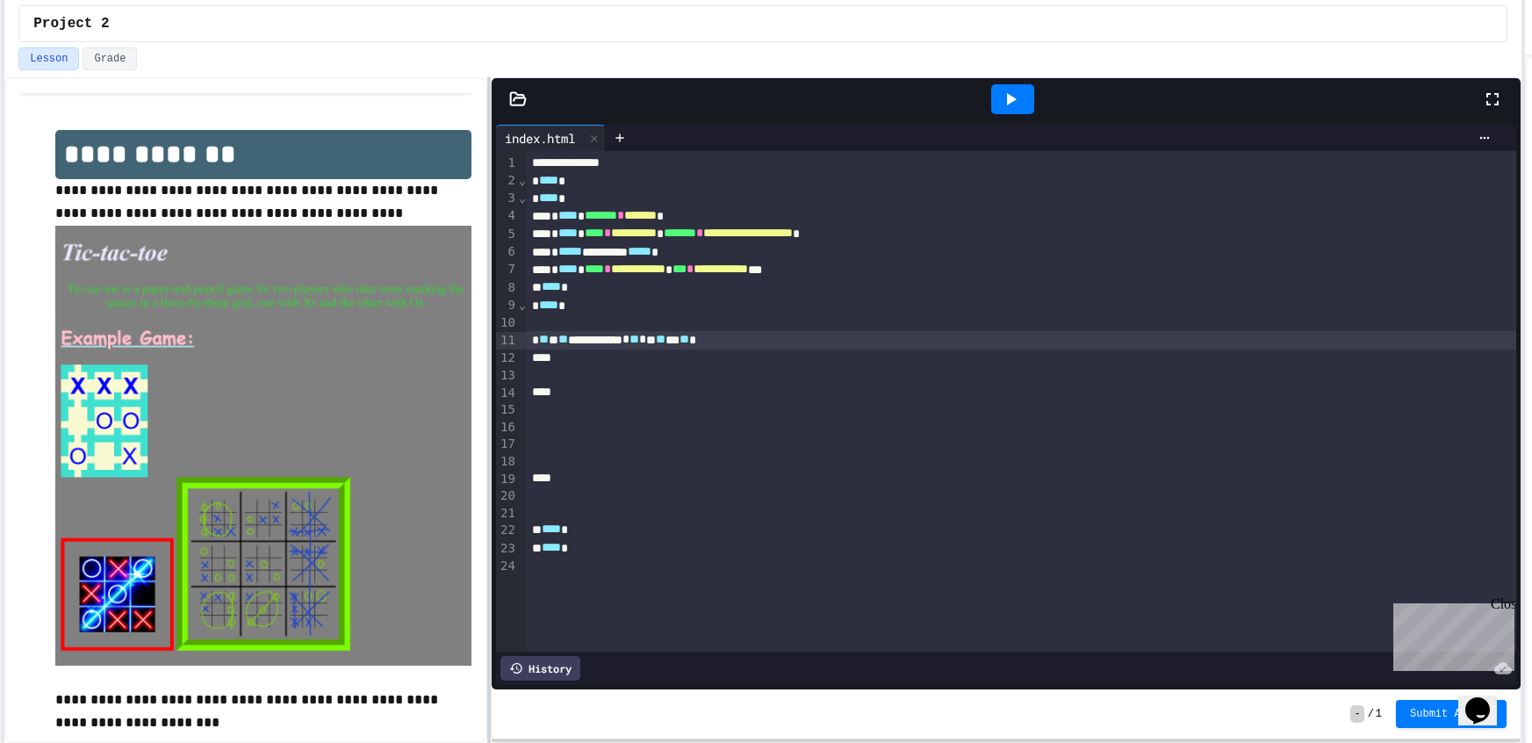
click at [488, 289] on div at bounding box center [489, 409] width 4 height 665
click at [797, 341] on div "**********" at bounding box center [1021, 340] width 989 height 18
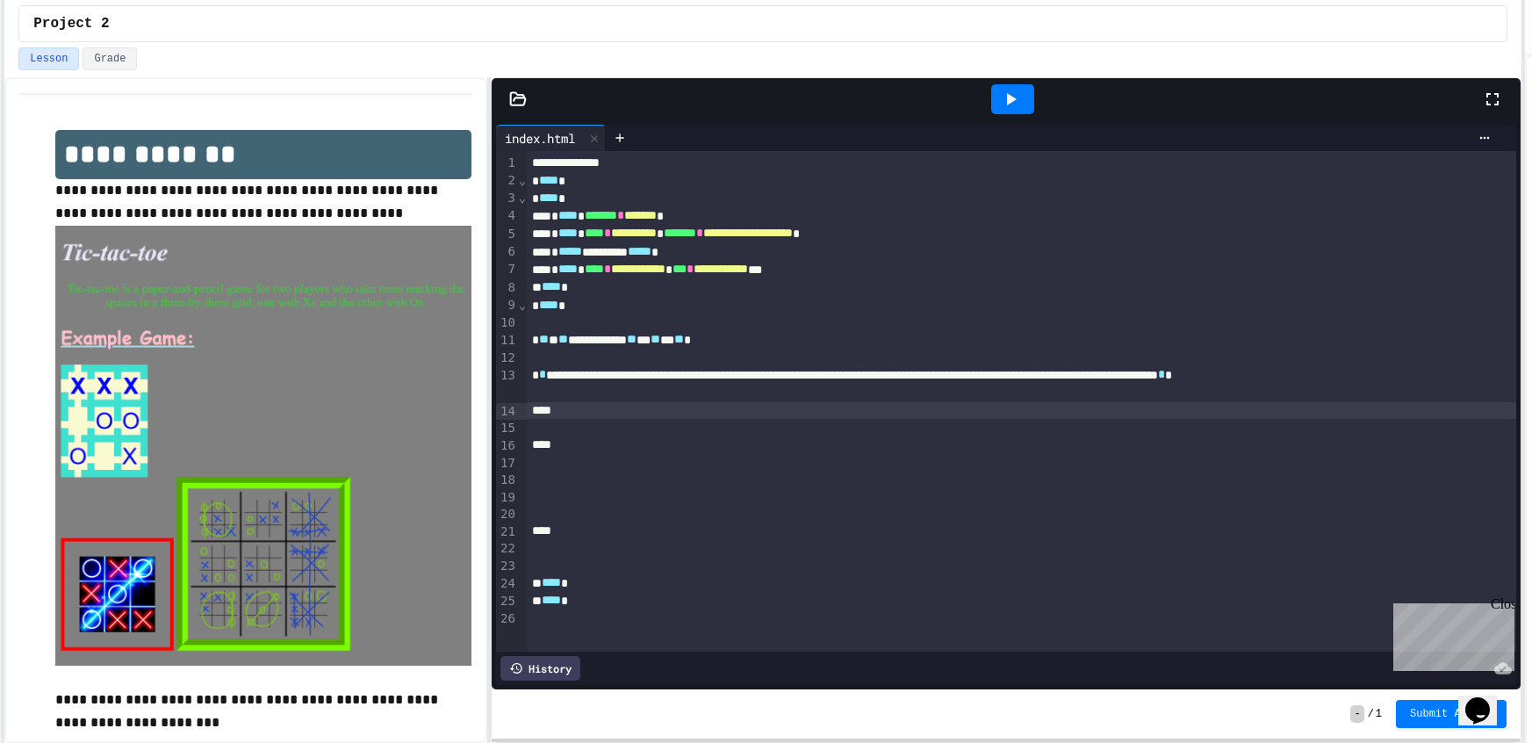
click at [635, 405] on div at bounding box center [1021, 411] width 989 height 18
click at [566, 425] on div at bounding box center [1021, 428] width 989 height 18
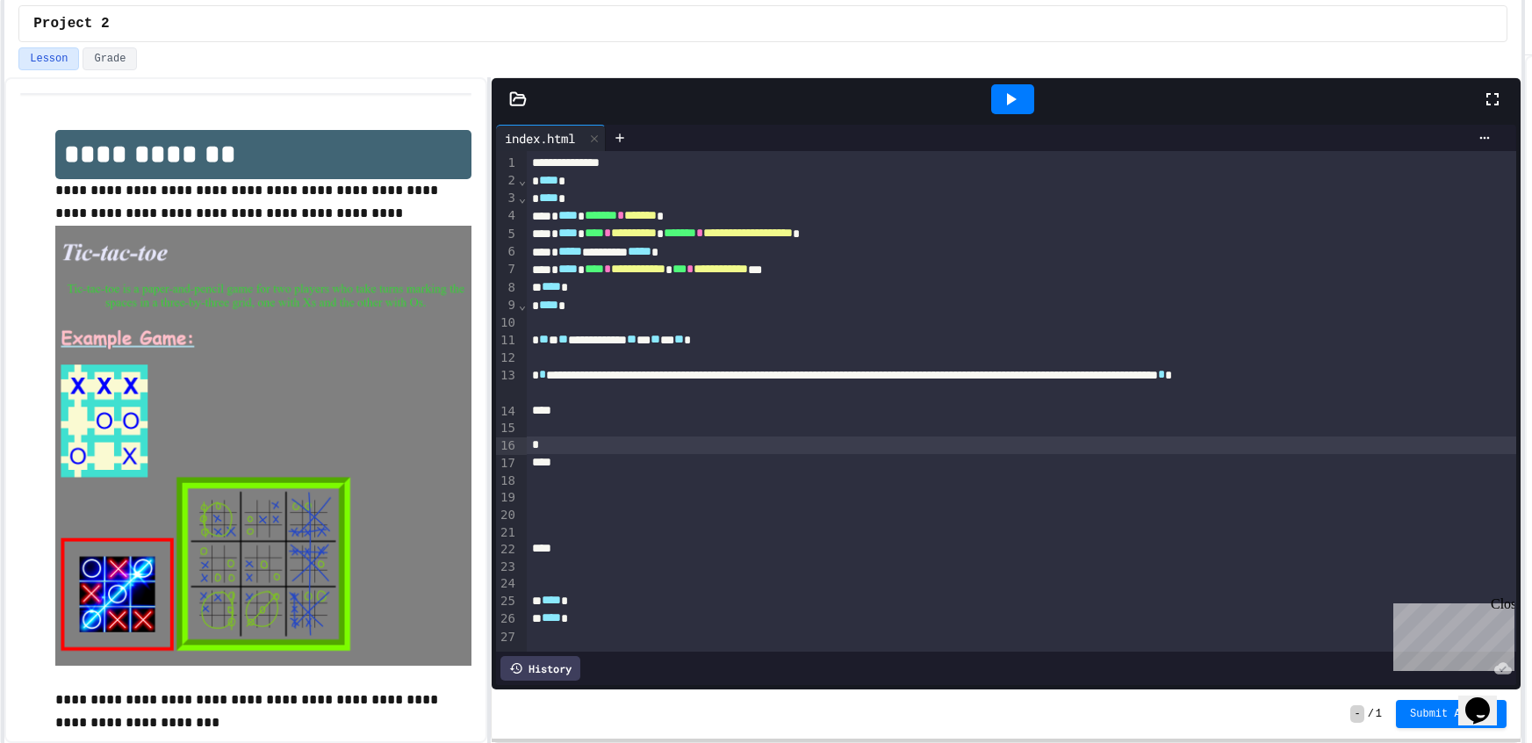
click at [566, 463] on div at bounding box center [1021, 463] width 989 height 18
click at [564, 461] on div at bounding box center [1021, 463] width 989 height 18
click at [577, 453] on div "*" at bounding box center [1021, 445] width 989 height 18
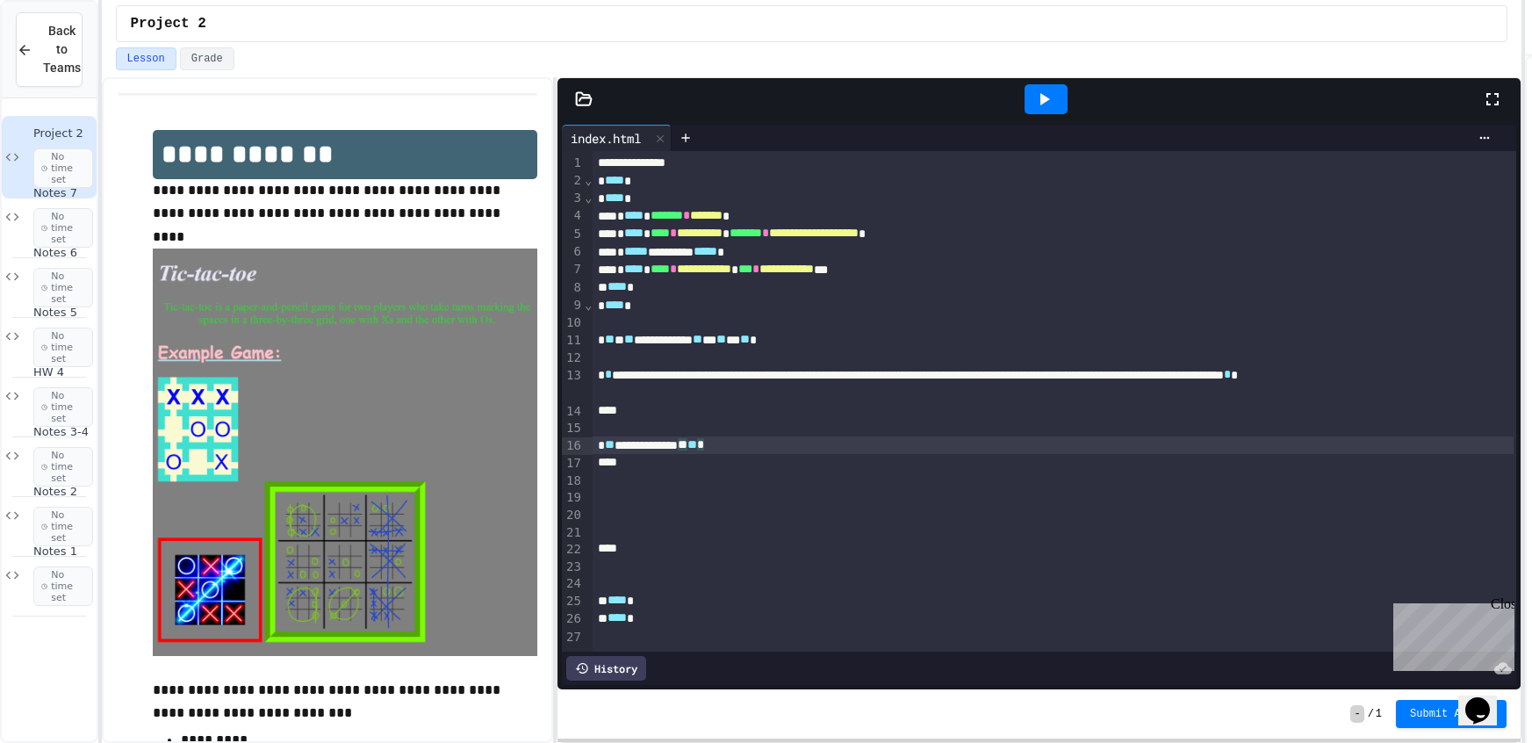
click at [93, 183] on div "**********" at bounding box center [766, 371] width 1532 height 743
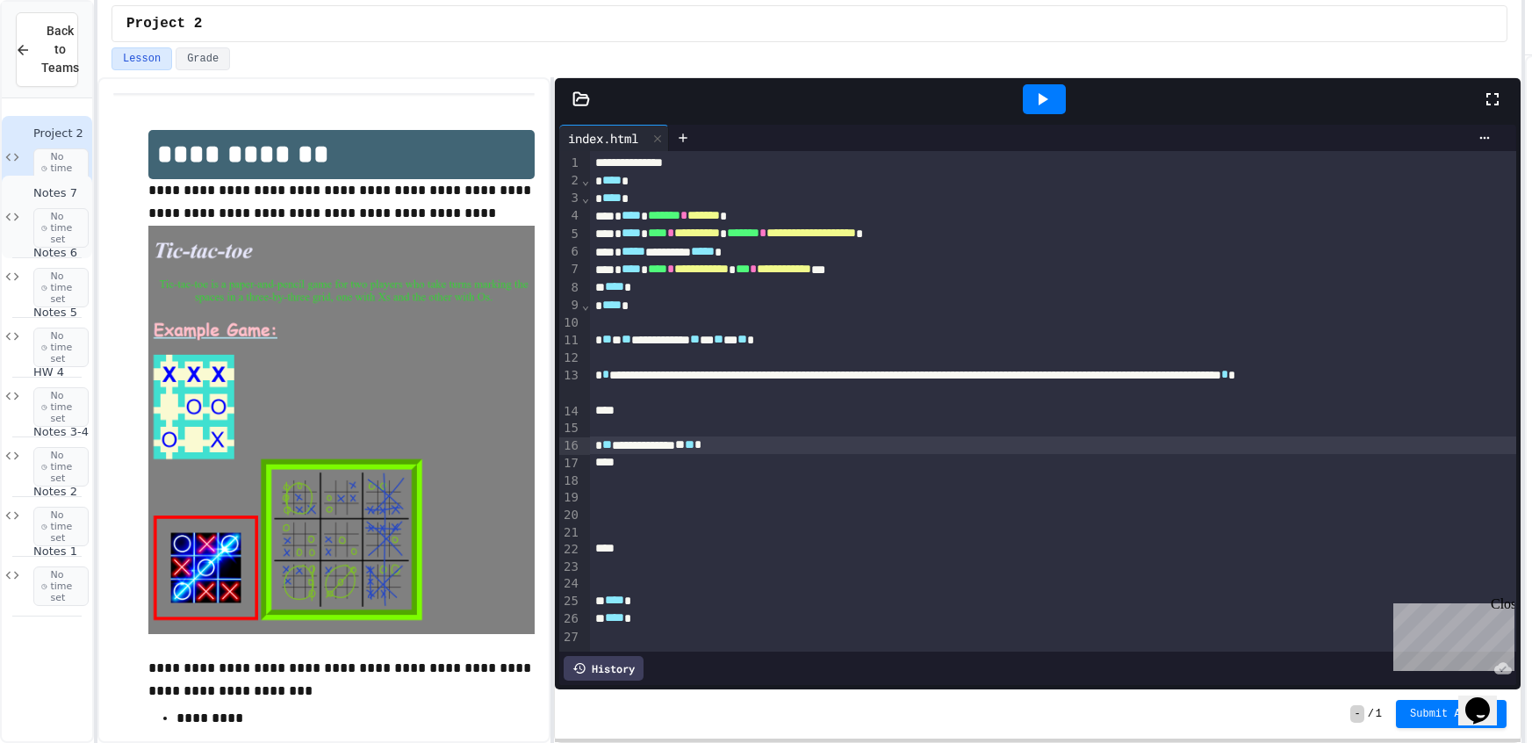
click at [39, 193] on span "Notes 7" at bounding box center [60, 193] width 55 height 15
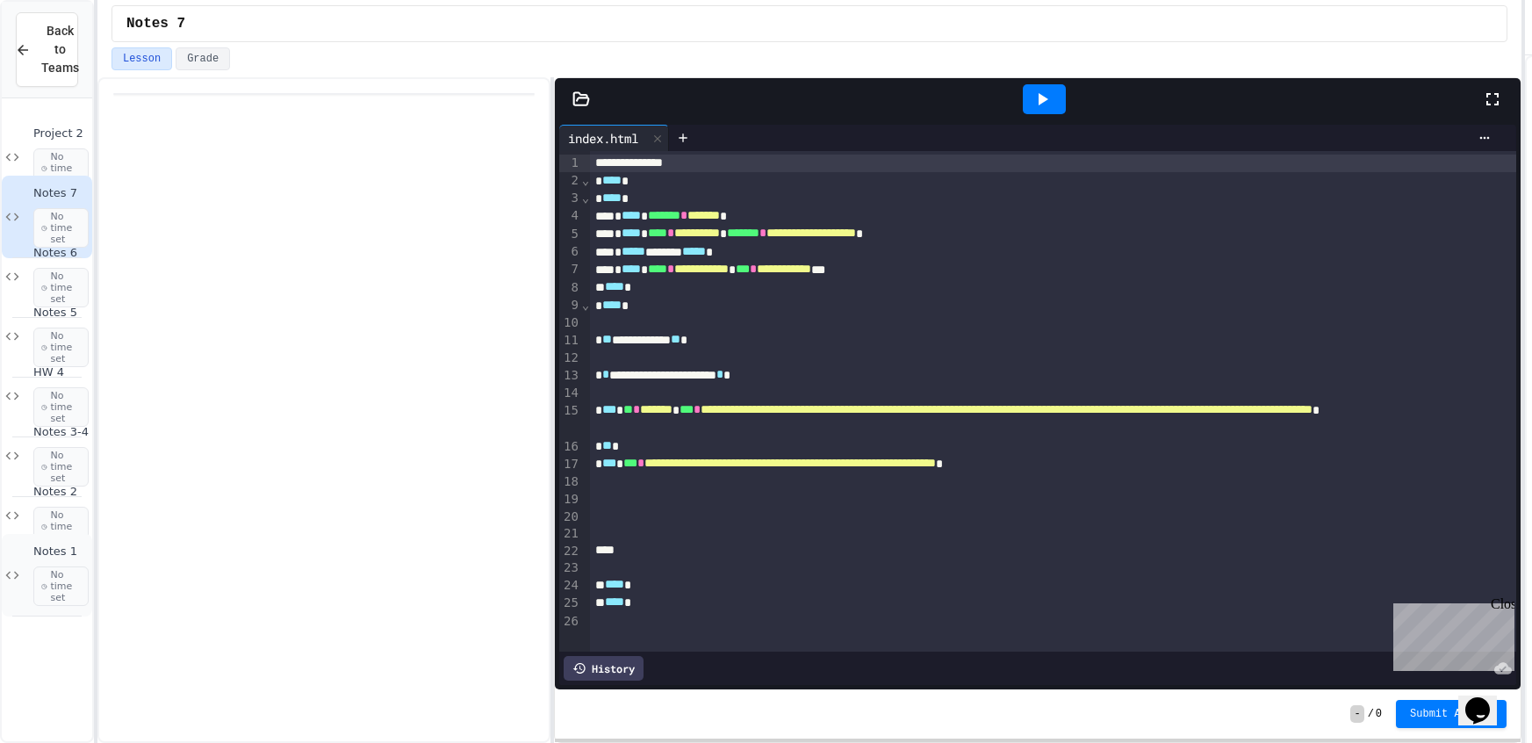
click at [34, 575] on span "No time set" at bounding box center [60, 586] width 55 height 40
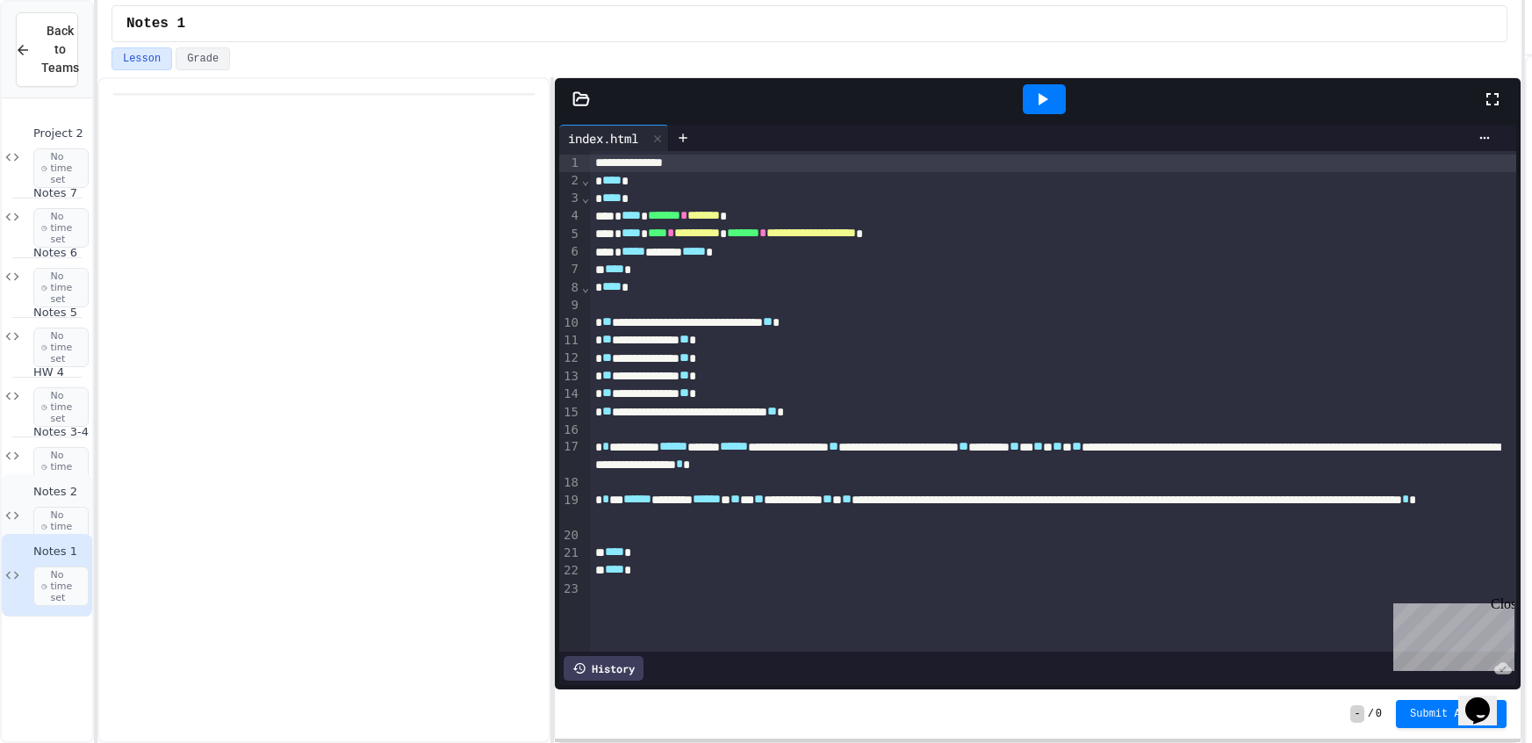
click at [35, 520] on span "No time set" at bounding box center [60, 526] width 55 height 40
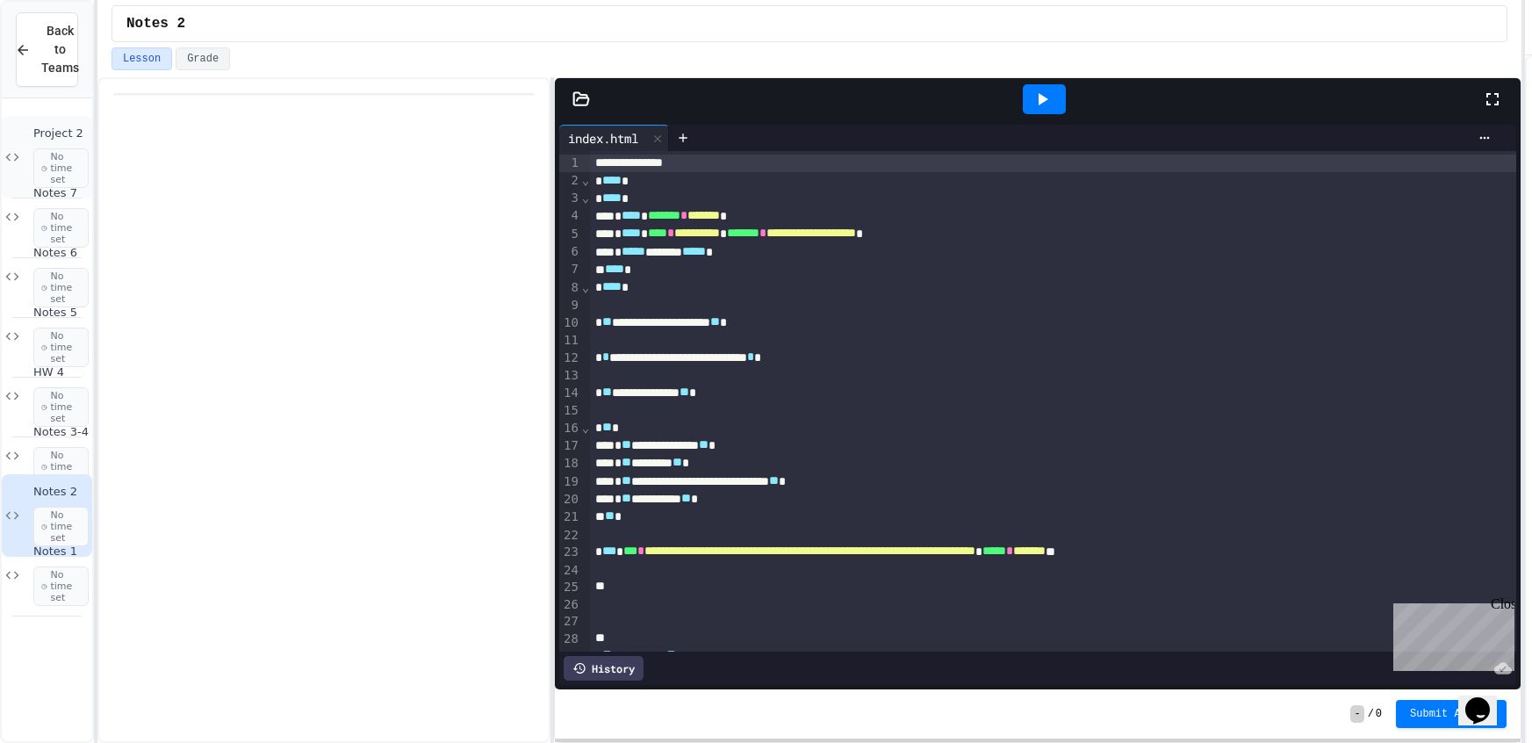
click at [36, 137] on span "Project 2" at bounding box center [60, 133] width 55 height 15
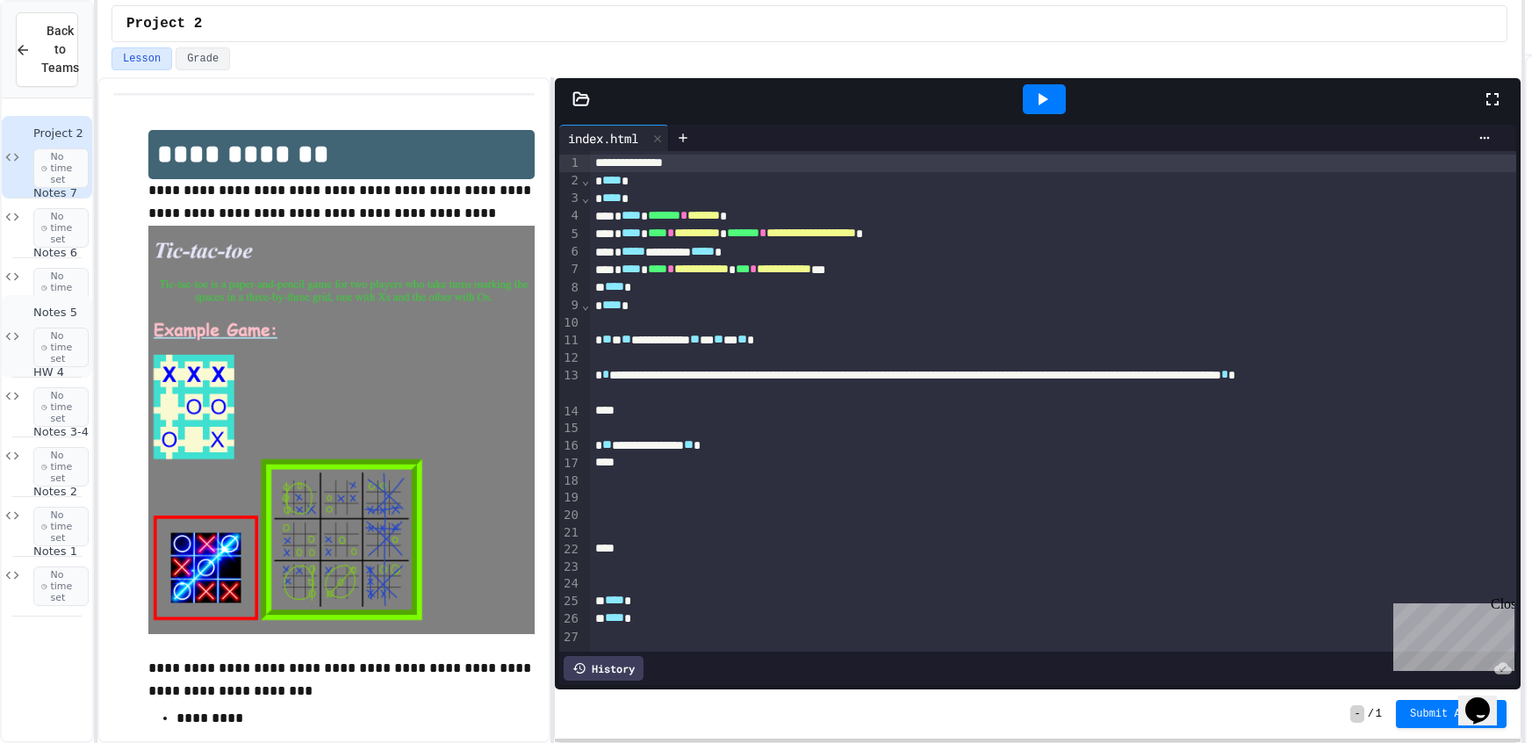
click at [34, 336] on span "No time set" at bounding box center [60, 347] width 55 height 40
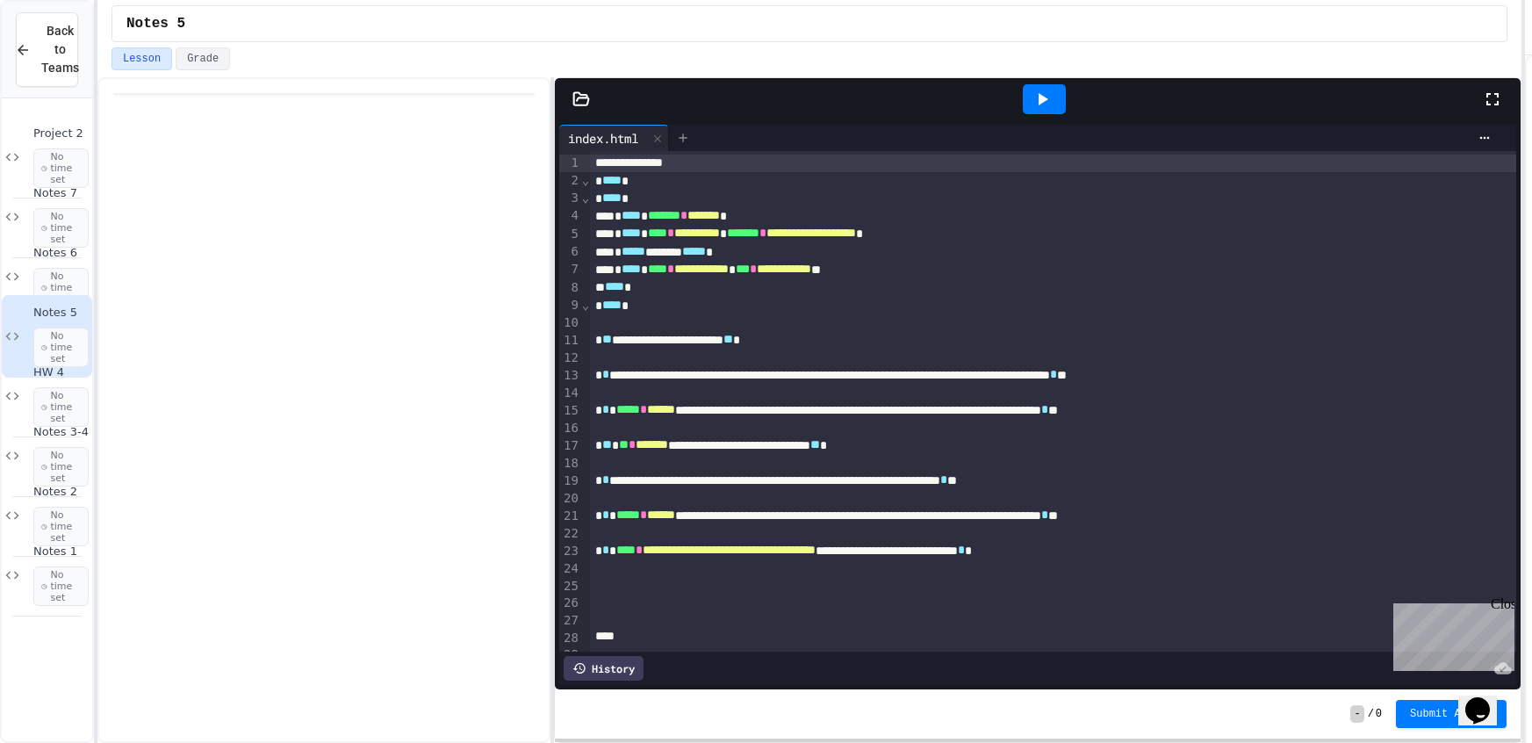
click at [677, 133] on div at bounding box center [683, 138] width 28 height 26
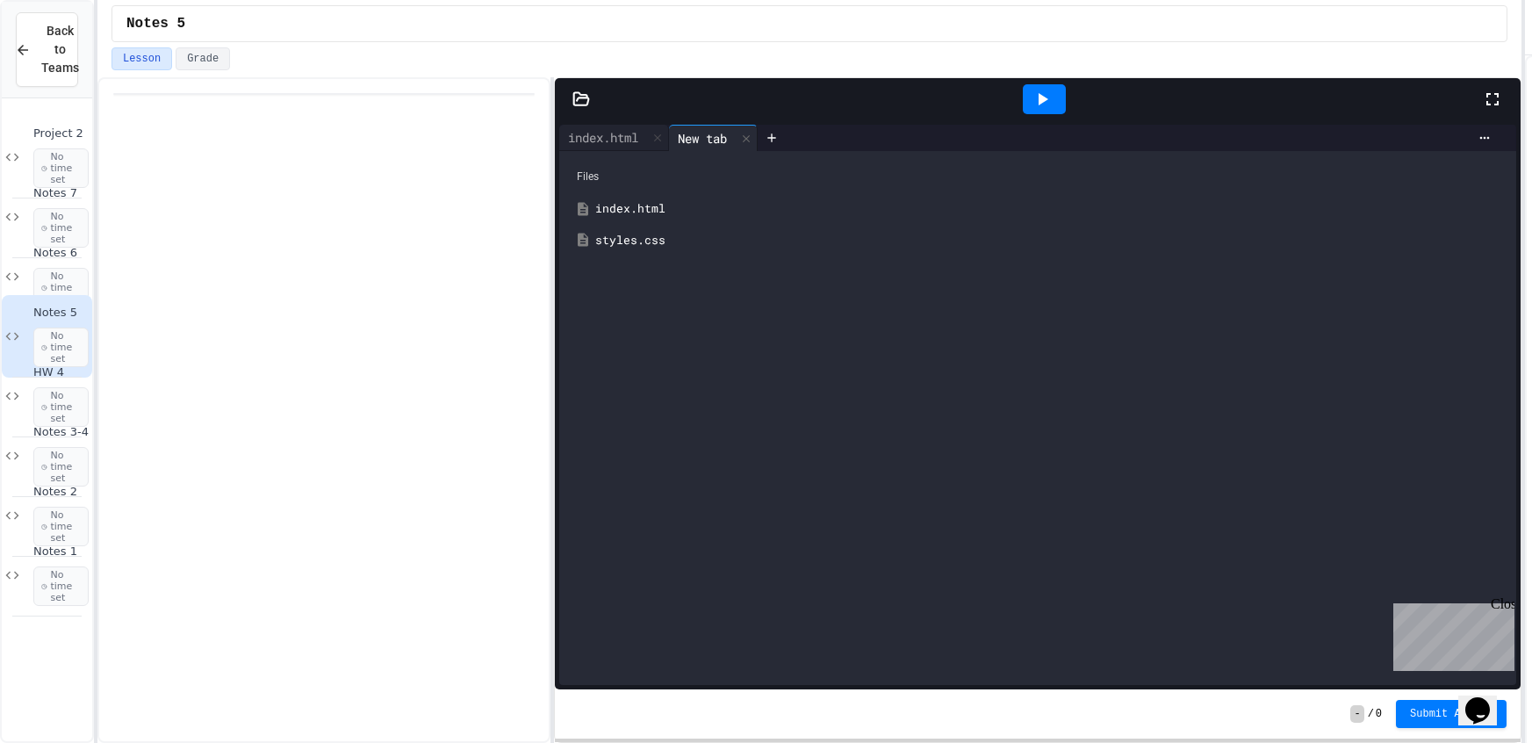
click at [623, 241] on div "styles.css" at bounding box center [1050, 241] width 910 height 18
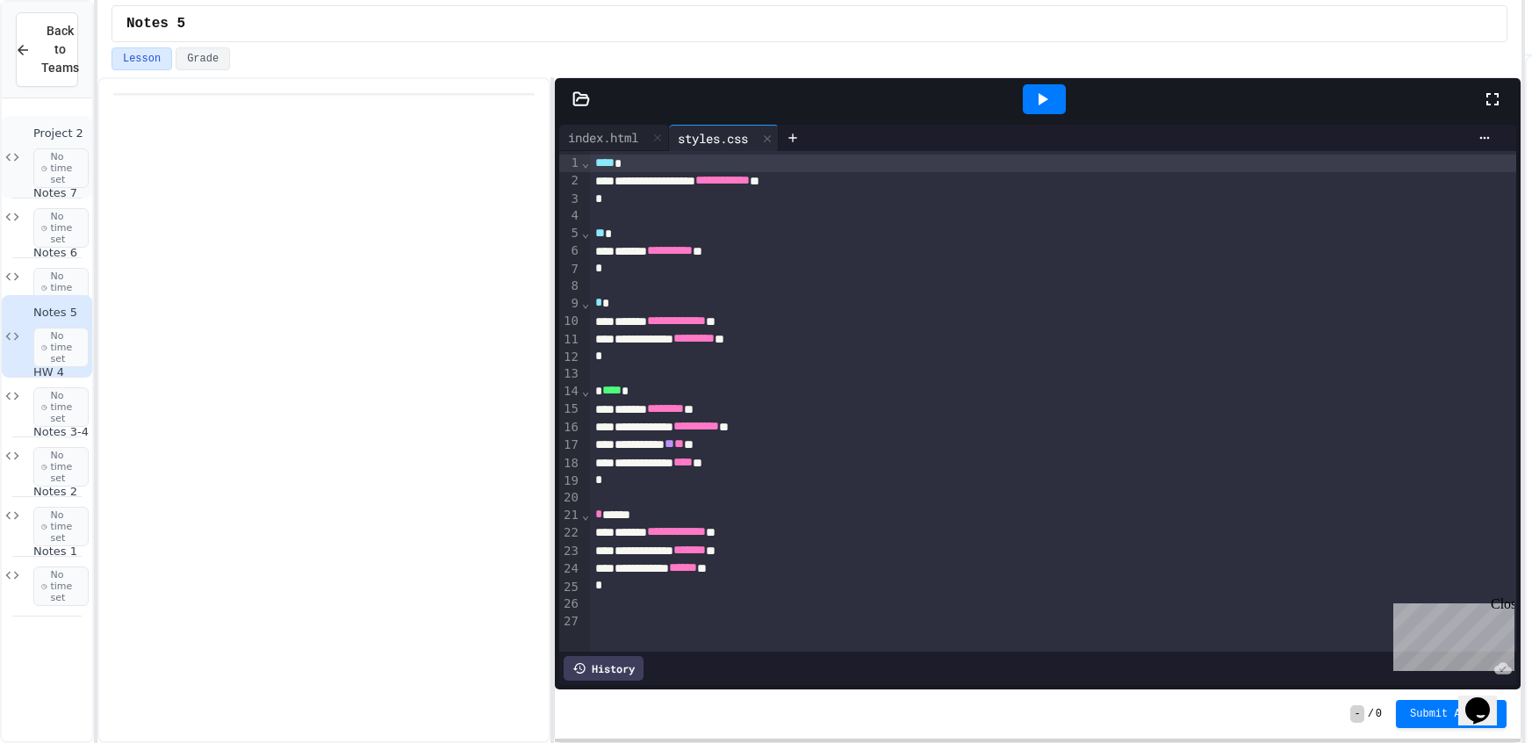
click at [59, 142] on div "Project 2 No time set" at bounding box center [60, 156] width 55 height 61
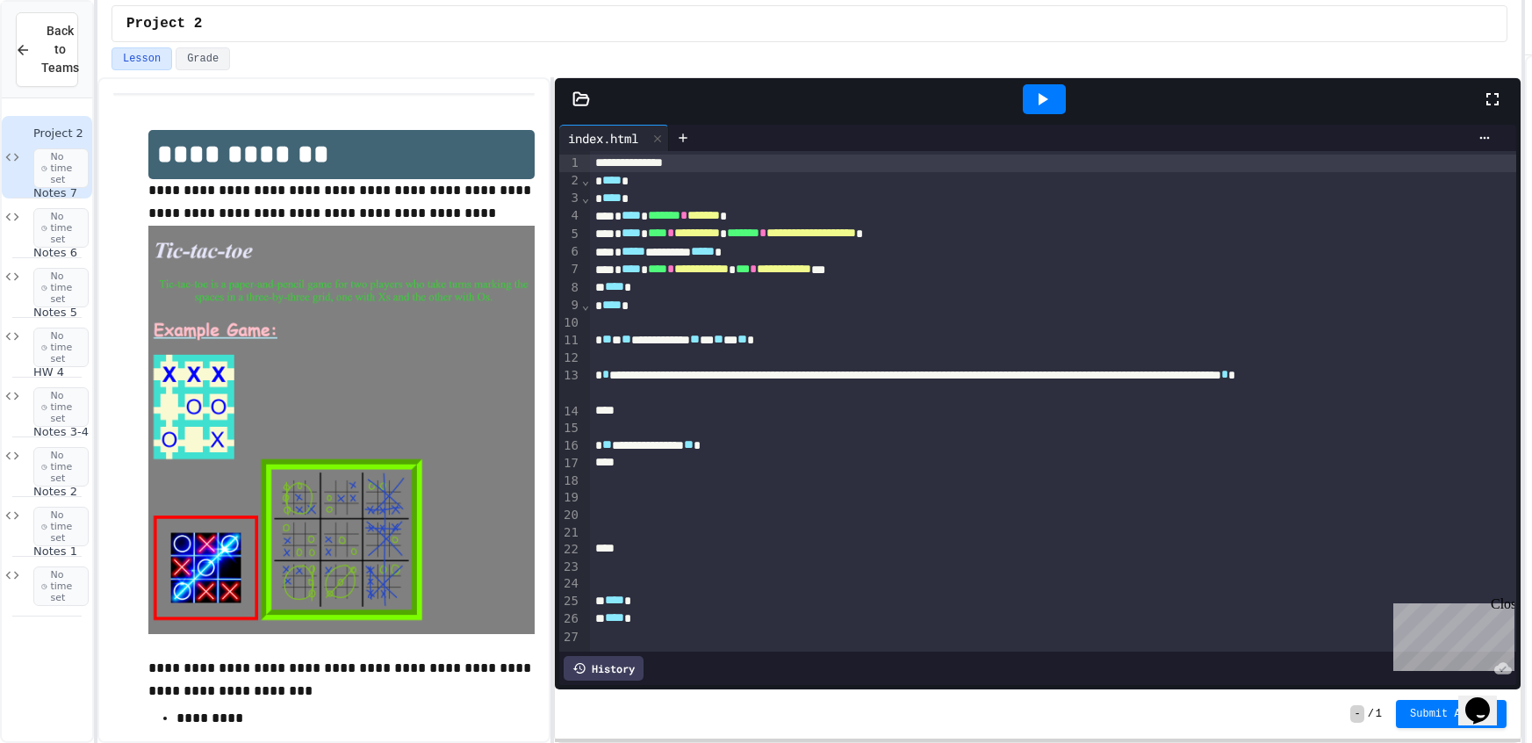
drag, startPoint x: 449, startPoint y: 382, endPoint x: 481, endPoint y: 379, distance: 32.6
click at [463, 380] on img at bounding box center [341, 430] width 386 height 409
click at [22, 342] on icon at bounding box center [12, 336] width 21 height 16
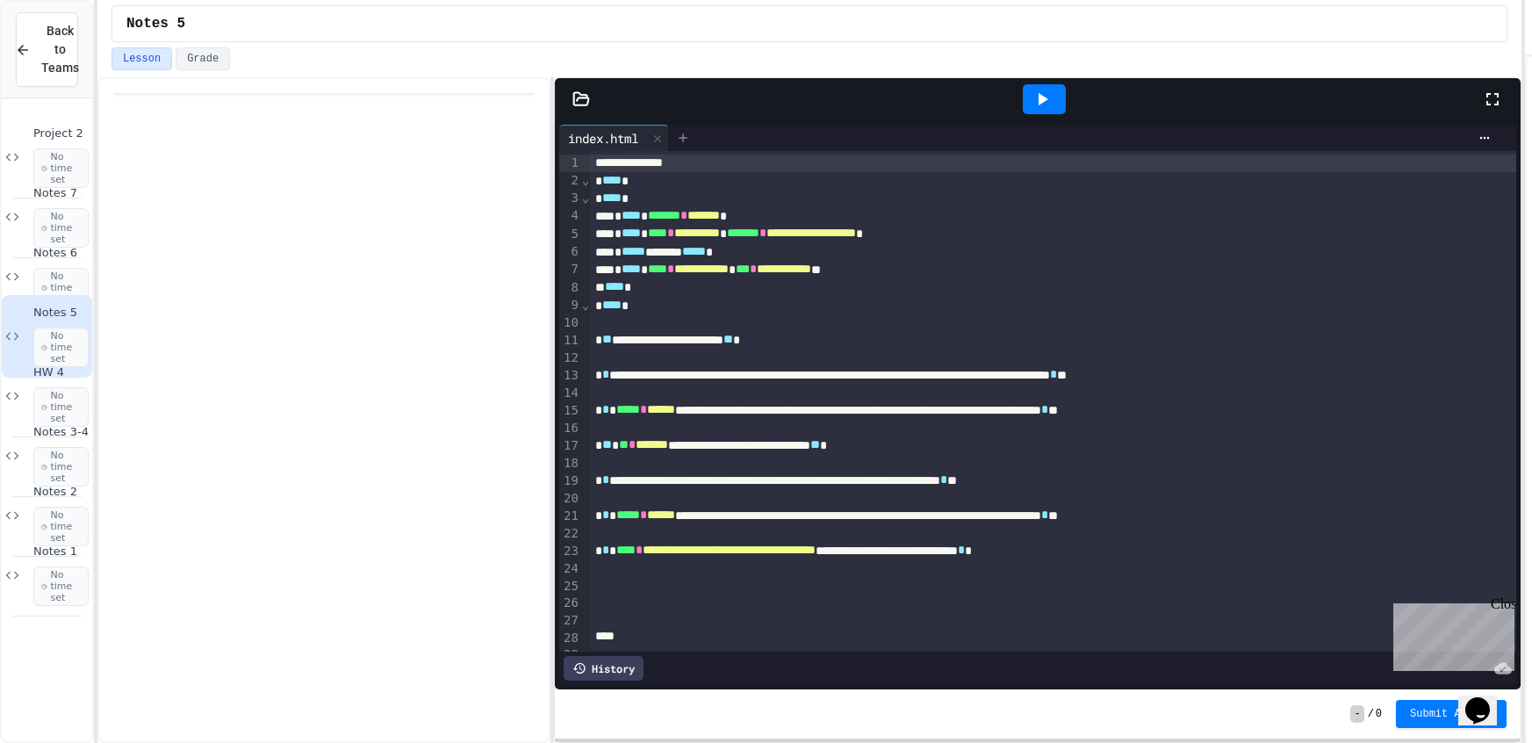
click at [677, 127] on div at bounding box center [683, 138] width 28 height 26
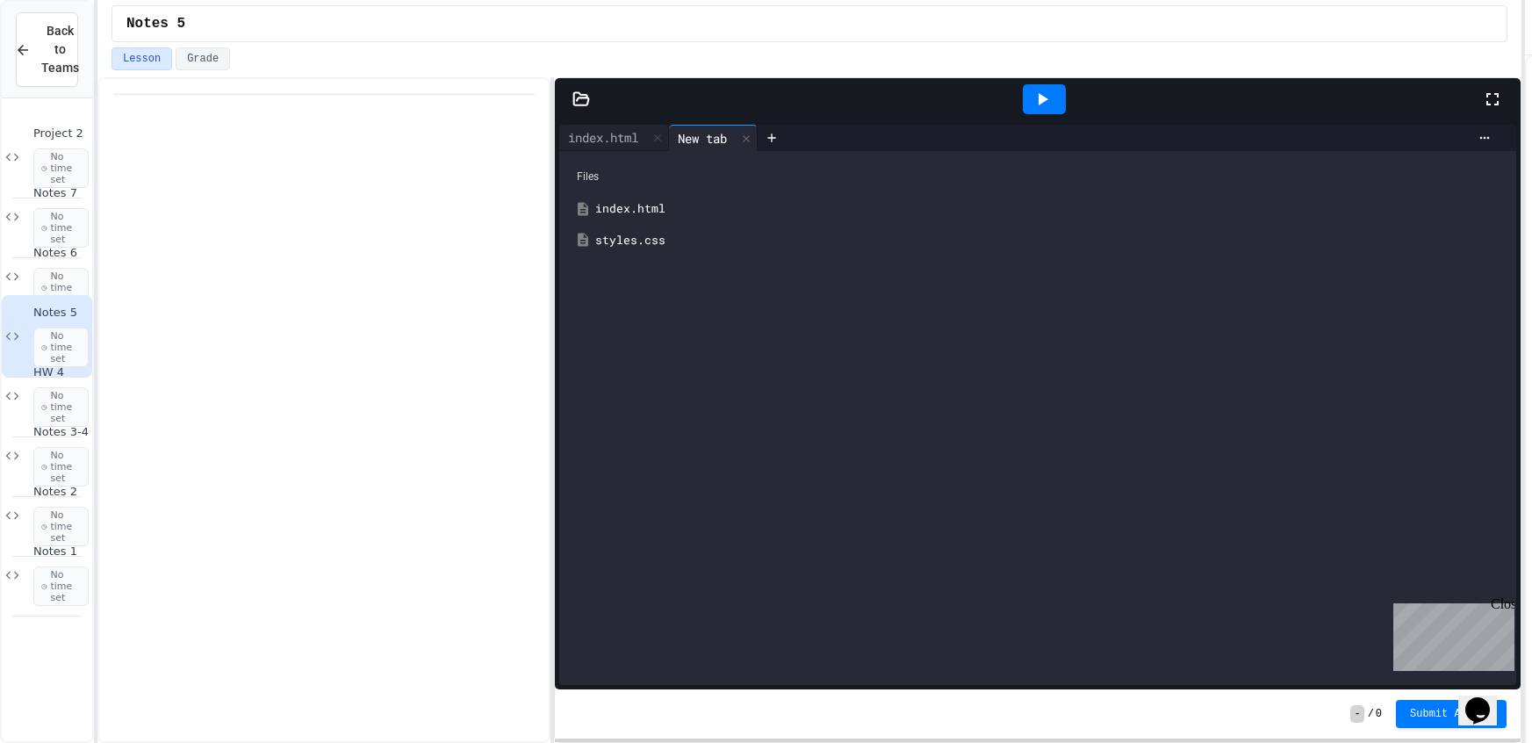
click at [677, 225] on div "styles.css" at bounding box center [1037, 241] width 939 height 32
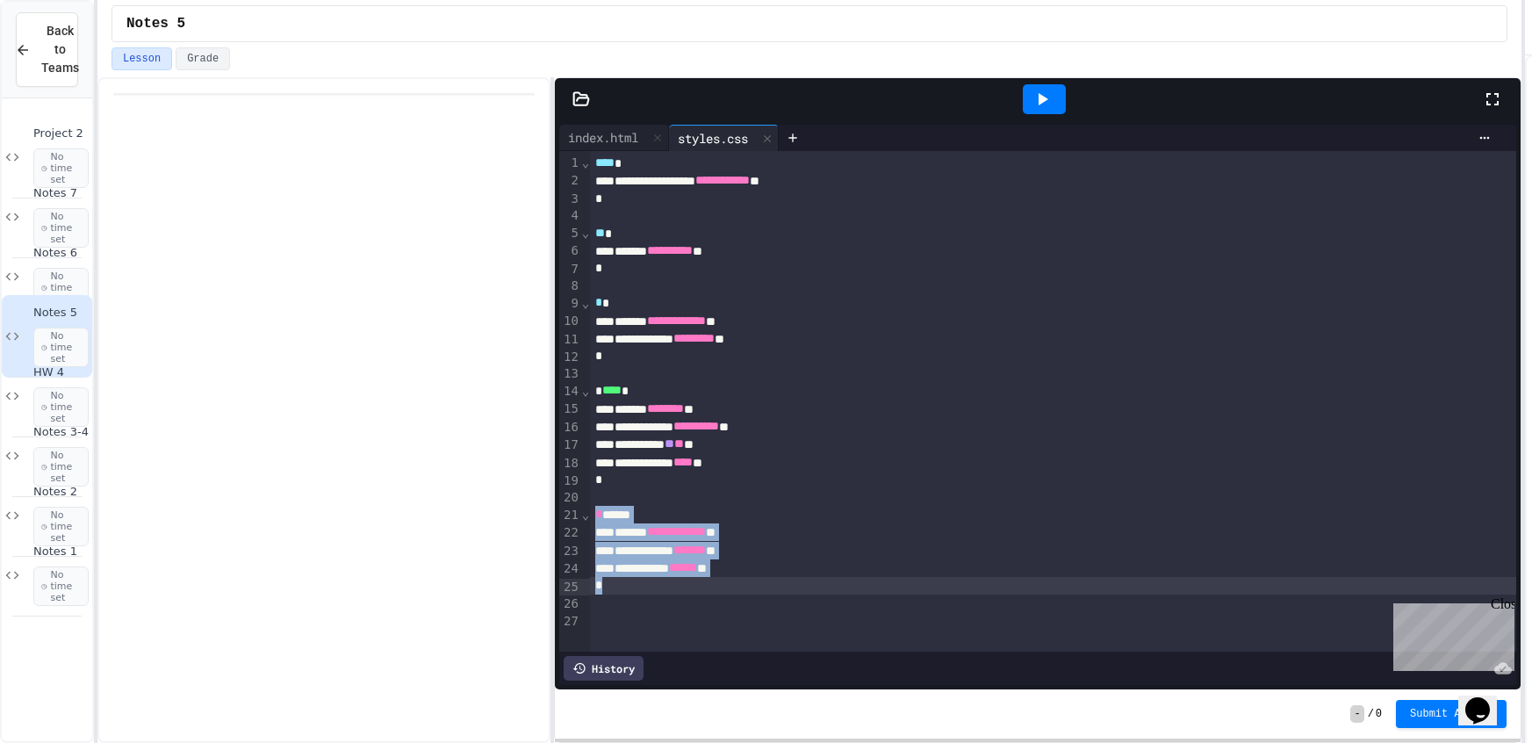
drag, startPoint x: 597, startPoint y: 508, endPoint x: 778, endPoint y: 582, distance: 195.3
click at [778, 582] on div "**********" at bounding box center [1053, 401] width 926 height 500
copy div "**********"
click at [58, 149] on span "No time set" at bounding box center [60, 168] width 55 height 40
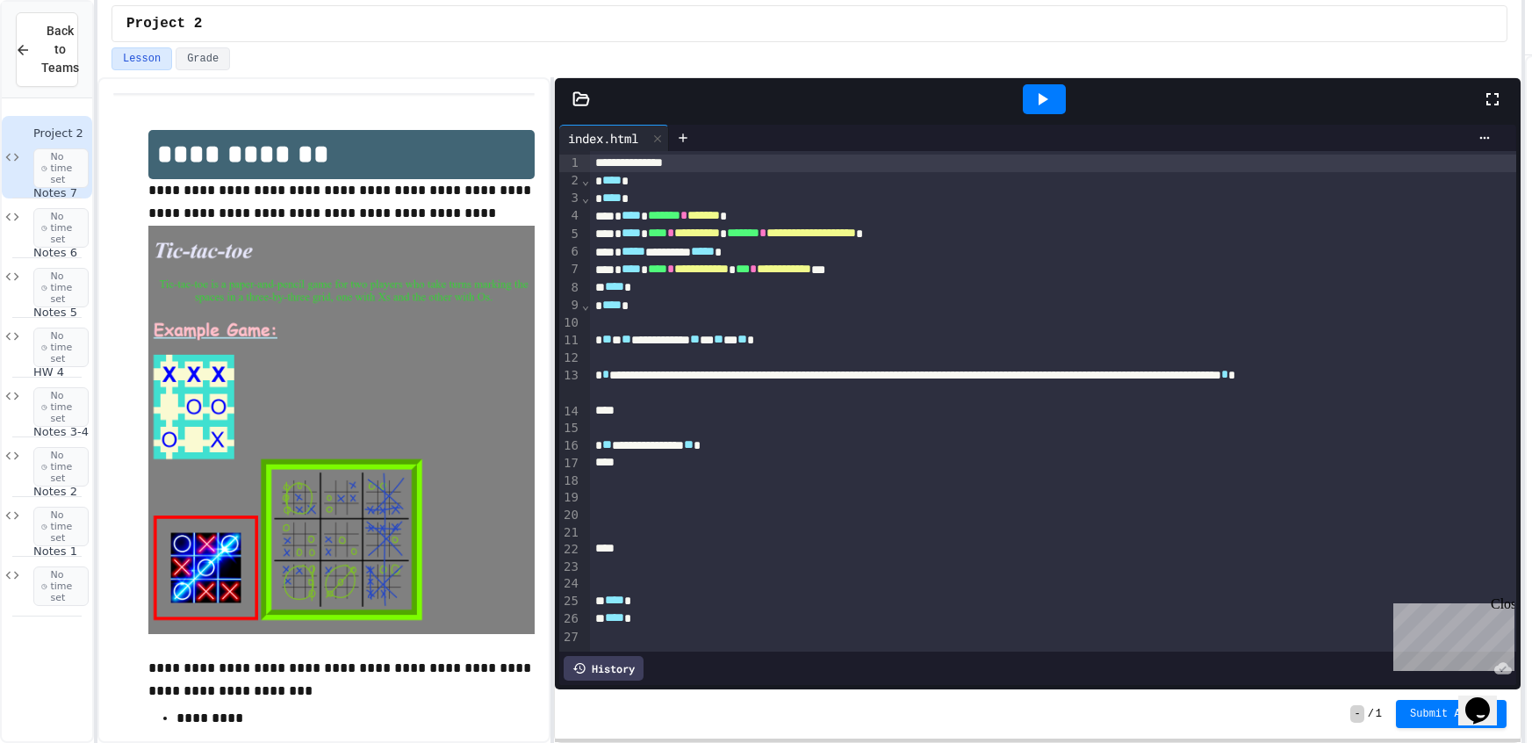
click at [616, 447] on div "**********" at bounding box center [1053, 445] width 926 height 18
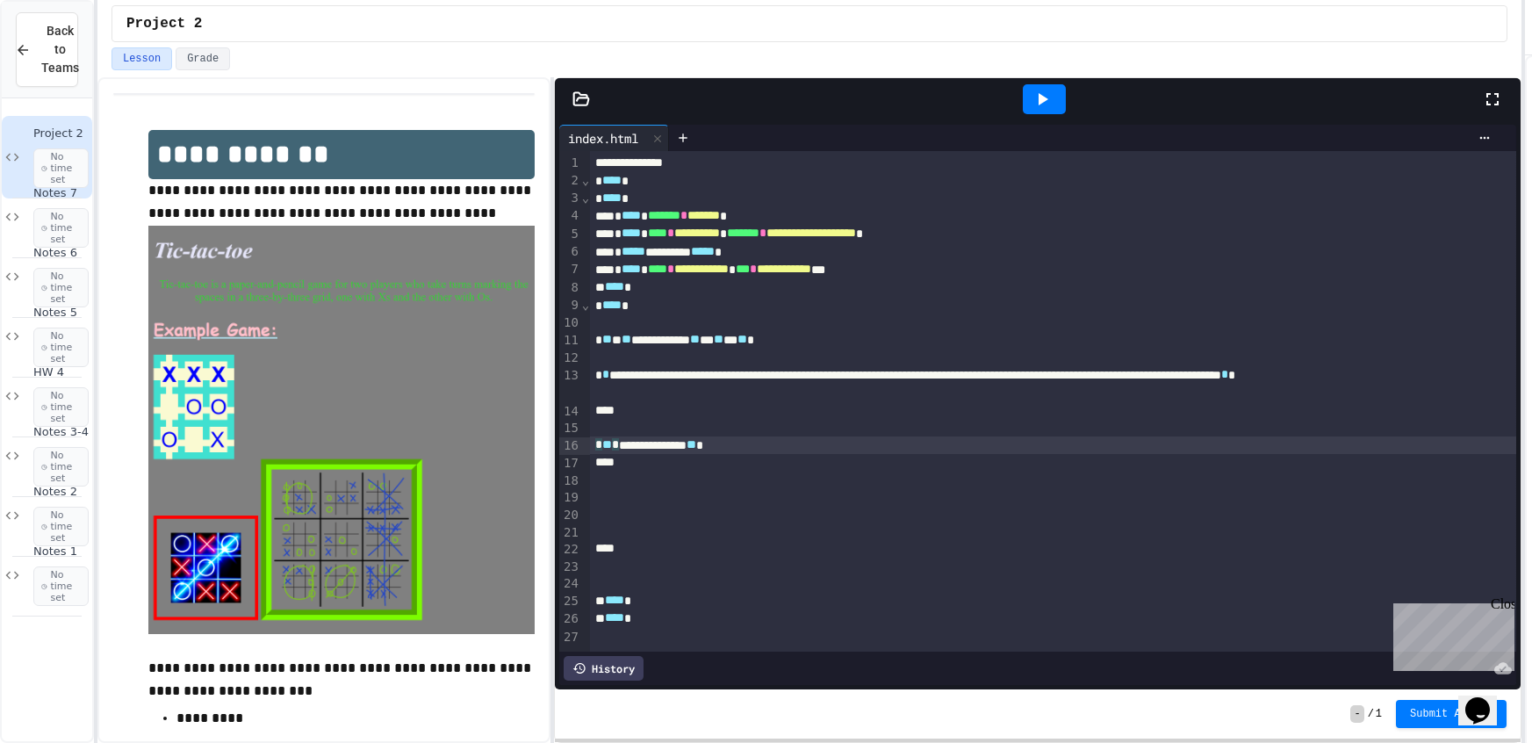
click at [624, 449] on div "**********" at bounding box center [1053, 445] width 926 height 18
click at [621, 453] on div "**********" at bounding box center [1053, 445] width 926 height 18
click at [611, 434] on div at bounding box center [1053, 429] width 926 height 18
click at [612, 444] on span "**" at bounding box center [607, 444] width 10 height 12
click at [690, 132] on icon at bounding box center [683, 138] width 14 height 14
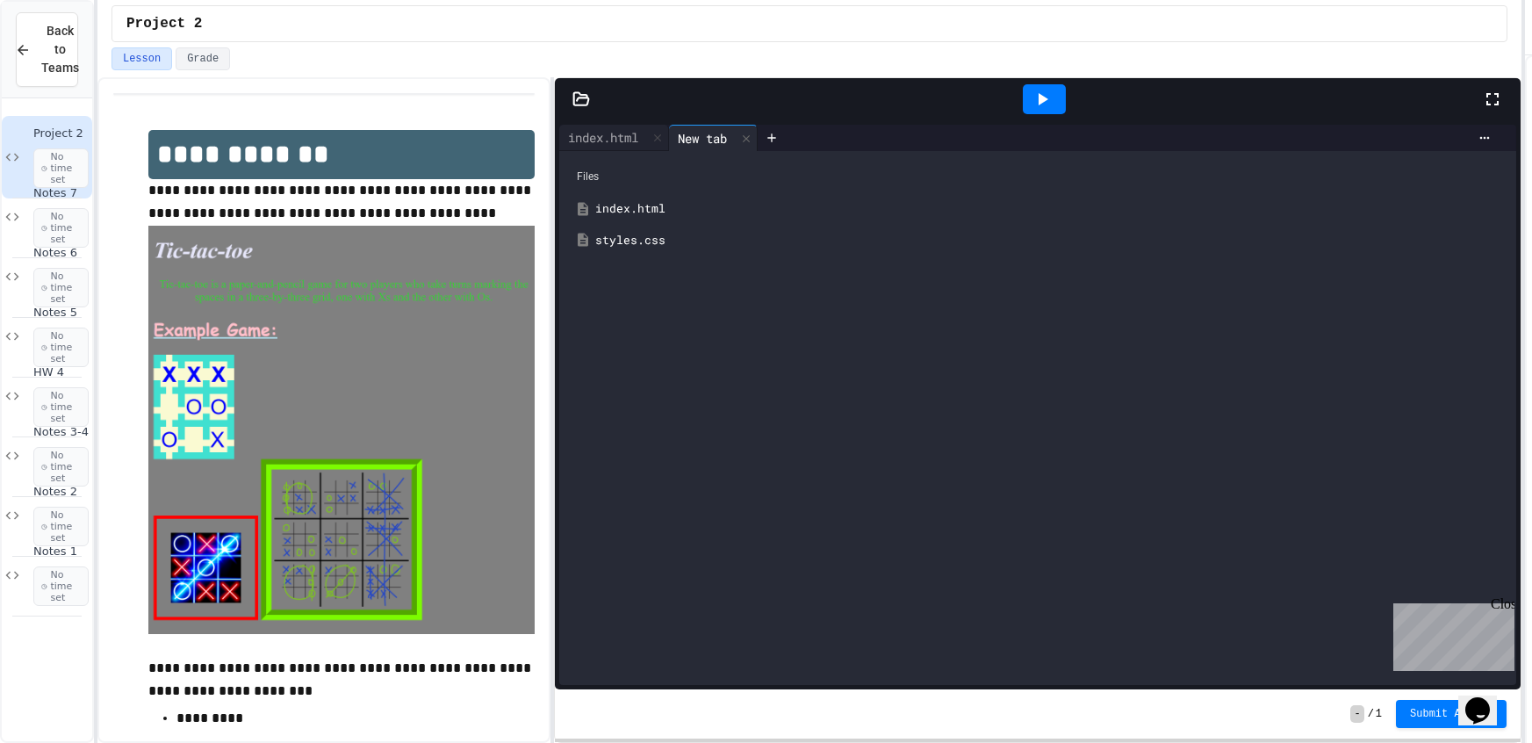
click at [618, 261] on div "Files index.html styles.css" at bounding box center [1037, 418] width 957 height 534
click at [631, 219] on div "index.html" at bounding box center [1037, 209] width 939 height 32
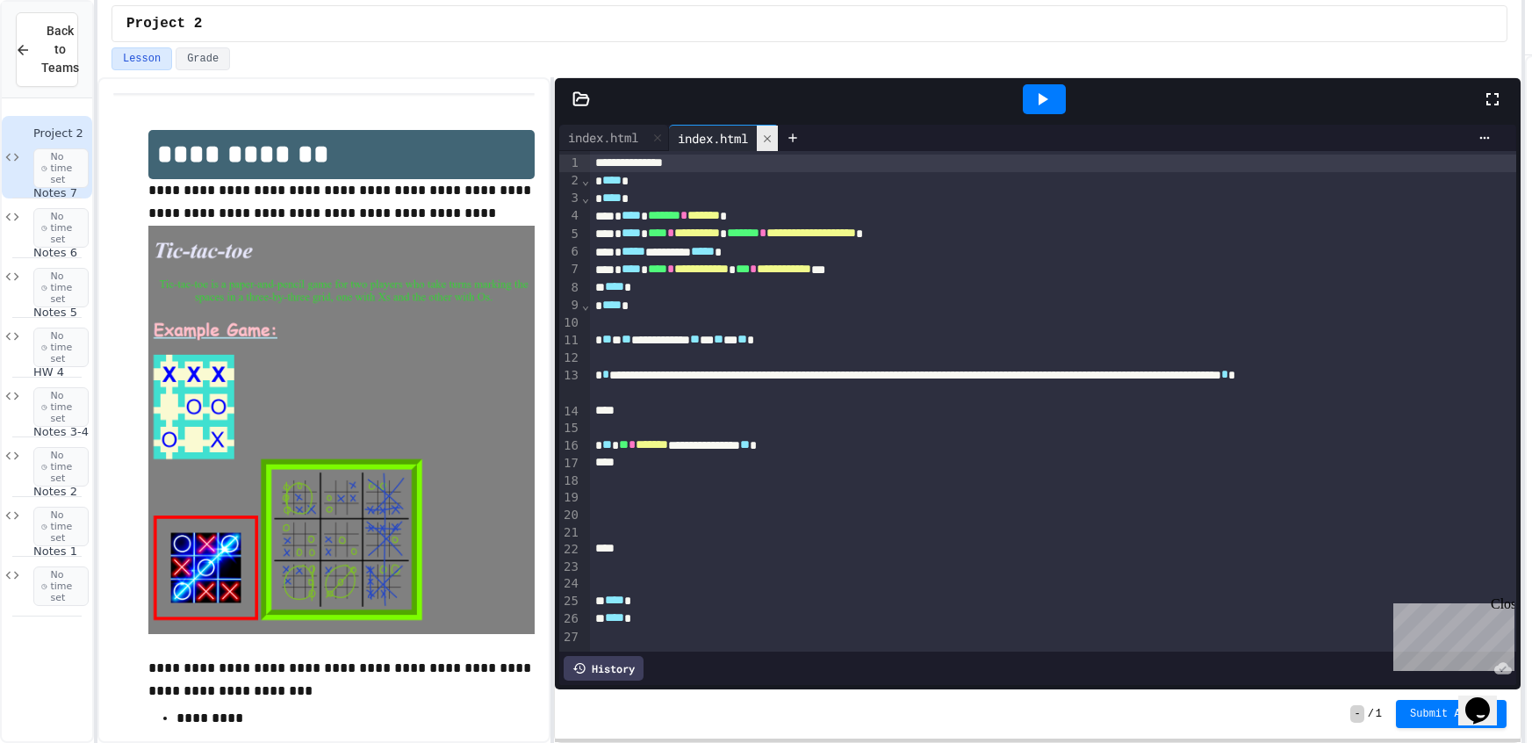
click at [772, 147] on div at bounding box center [767, 138] width 21 height 25
click at [693, 147] on div at bounding box center [683, 138] width 28 height 26
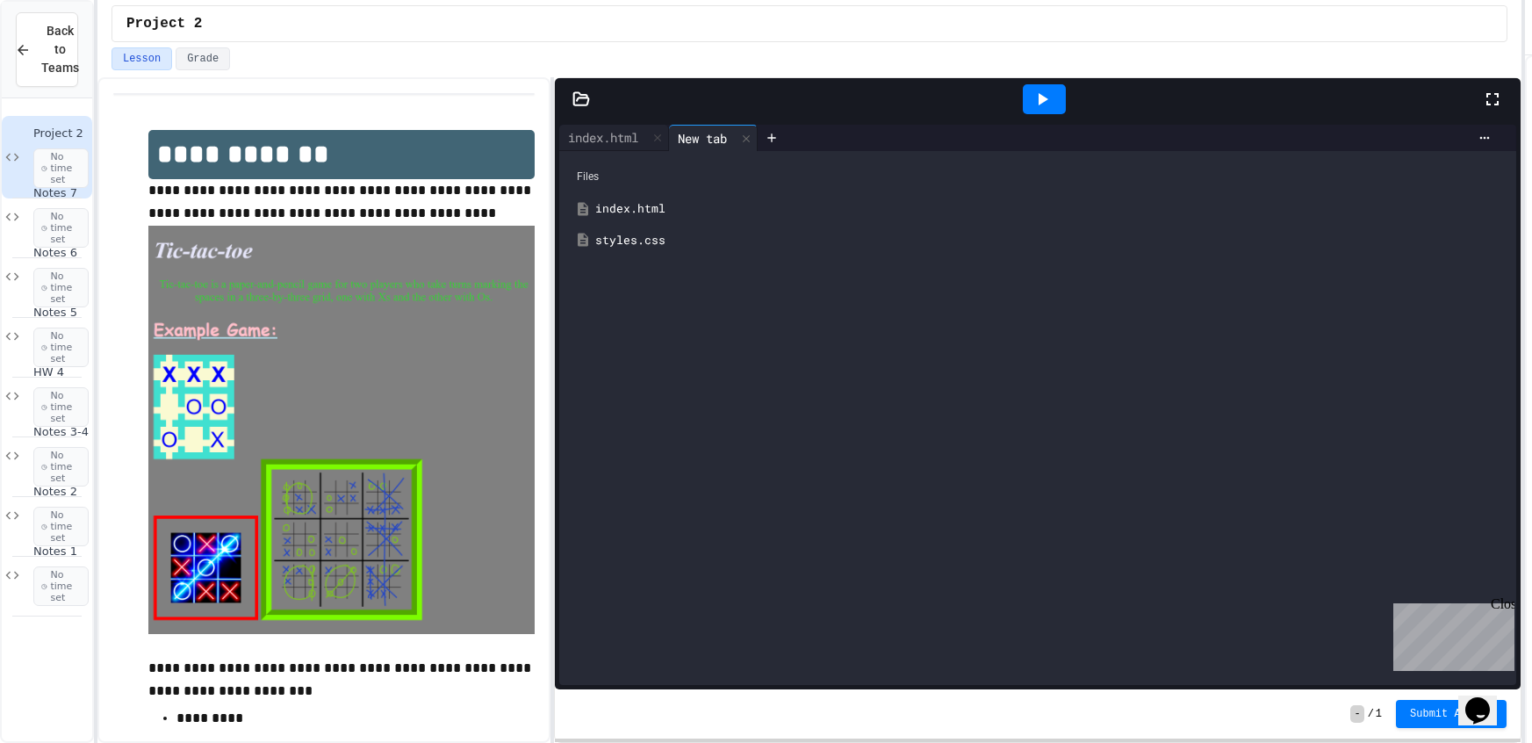
click at [661, 250] on div "styles.css" at bounding box center [1037, 241] width 939 height 32
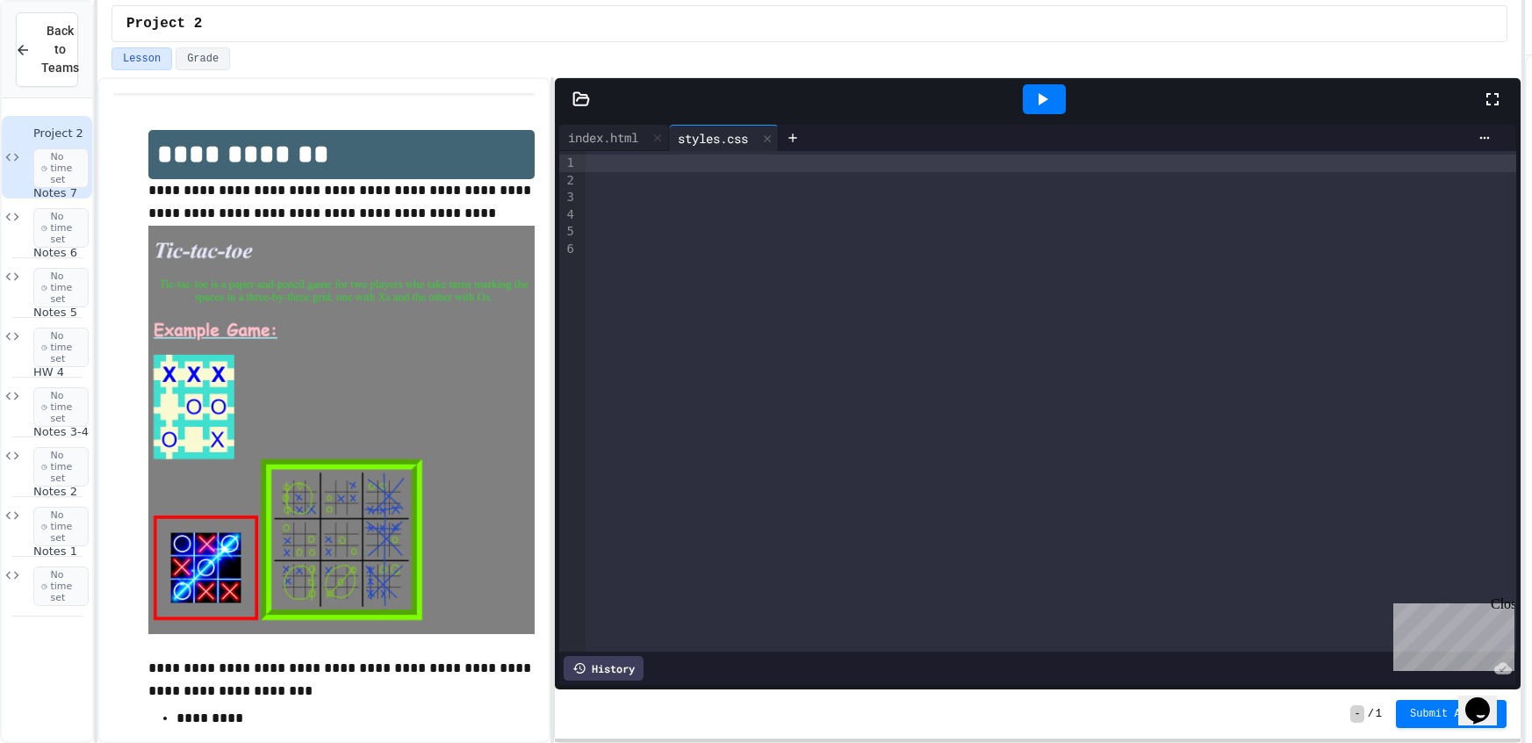
click at [586, 165] on div at bounding box center [1050, 163] width 930 height 18
click at [586, 742] on div at bounding box center [766, 744] width 1532 height 0
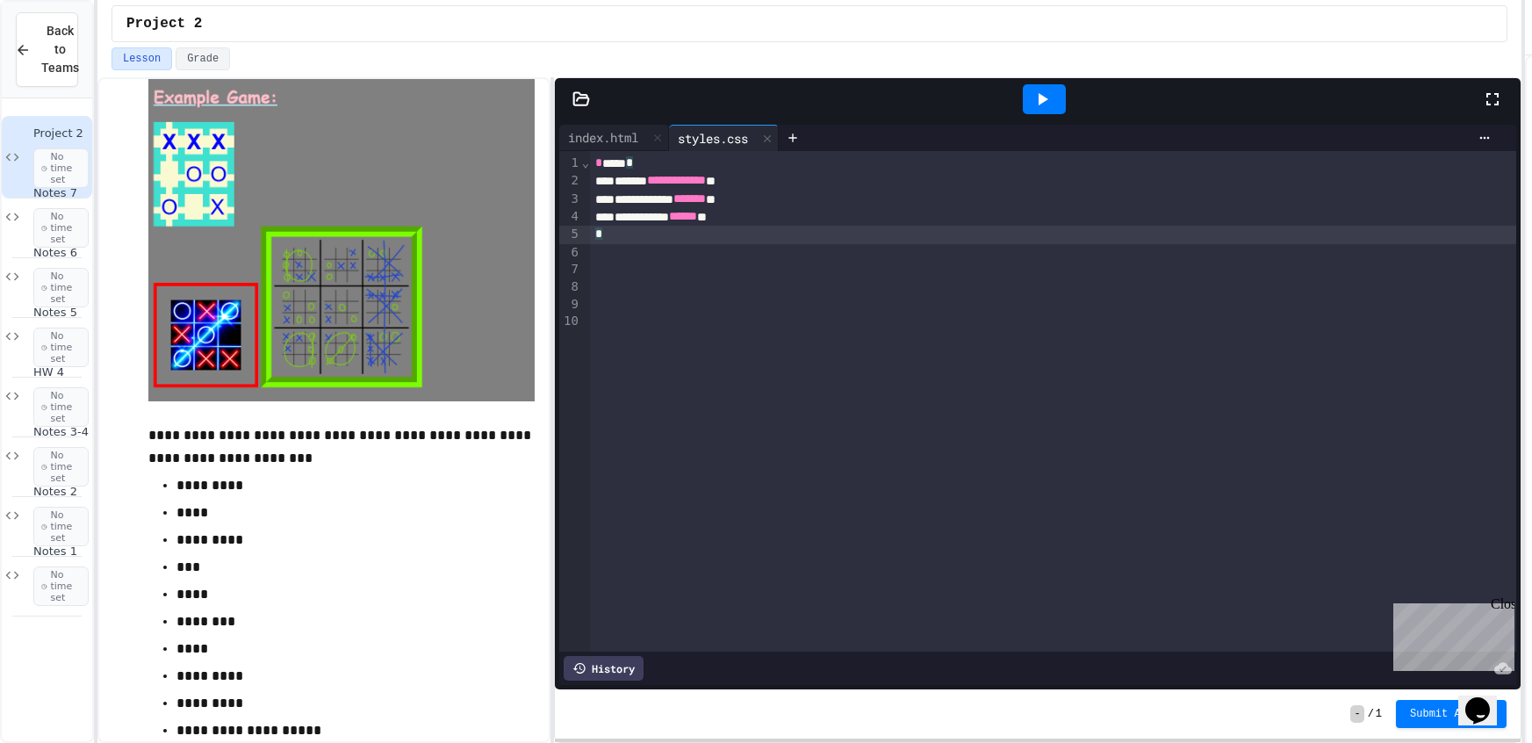
scroll to position [231, 0]
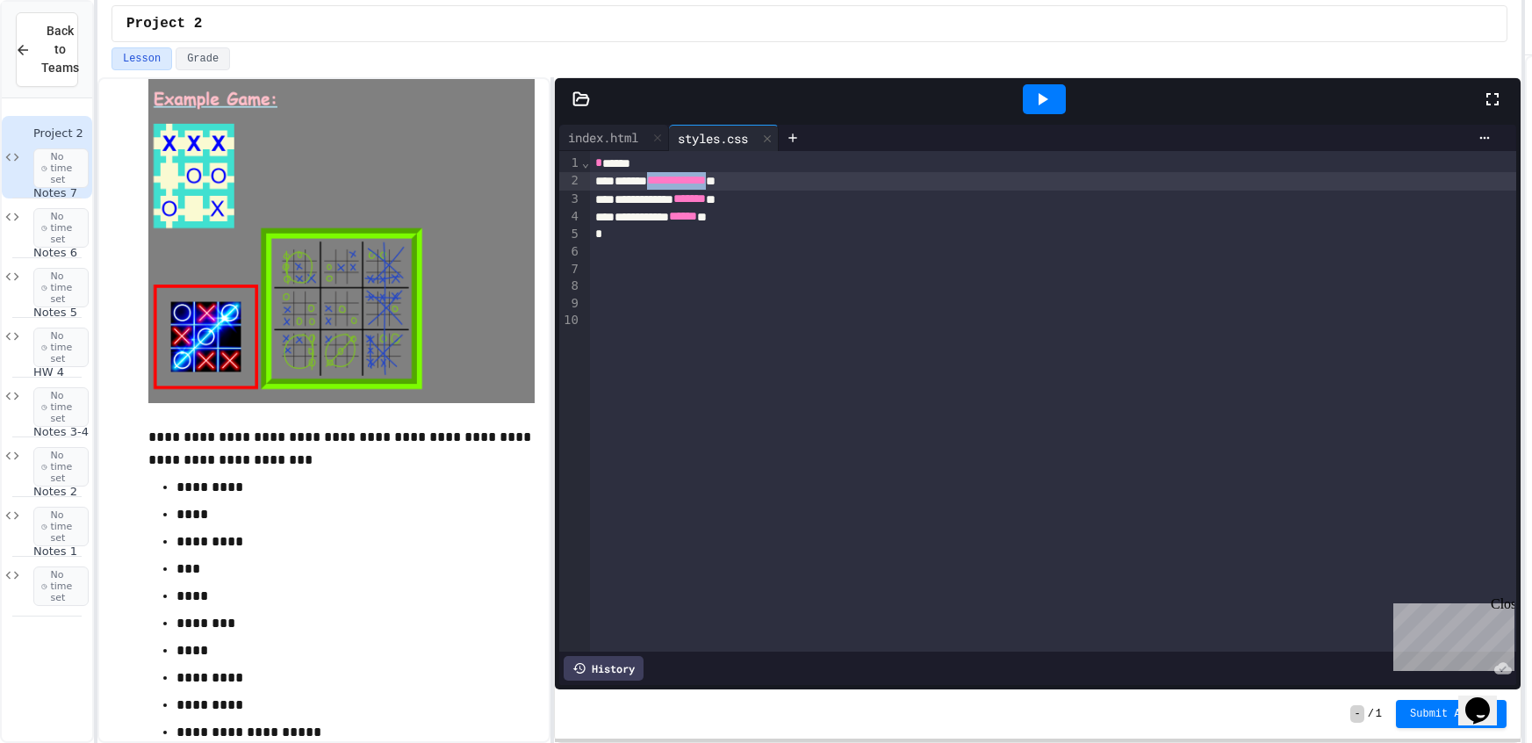
drag, startPoint x: 774, startPoint y: 182, endPoint x: 679, endPoint y: 188, distance: 95.0
click at [679, 188] on div "**********" at bounding box center [1053, 181] width 926 height 18
click at [1031, 106] on icon at bounding box center [1041, 99] width 21 height 21
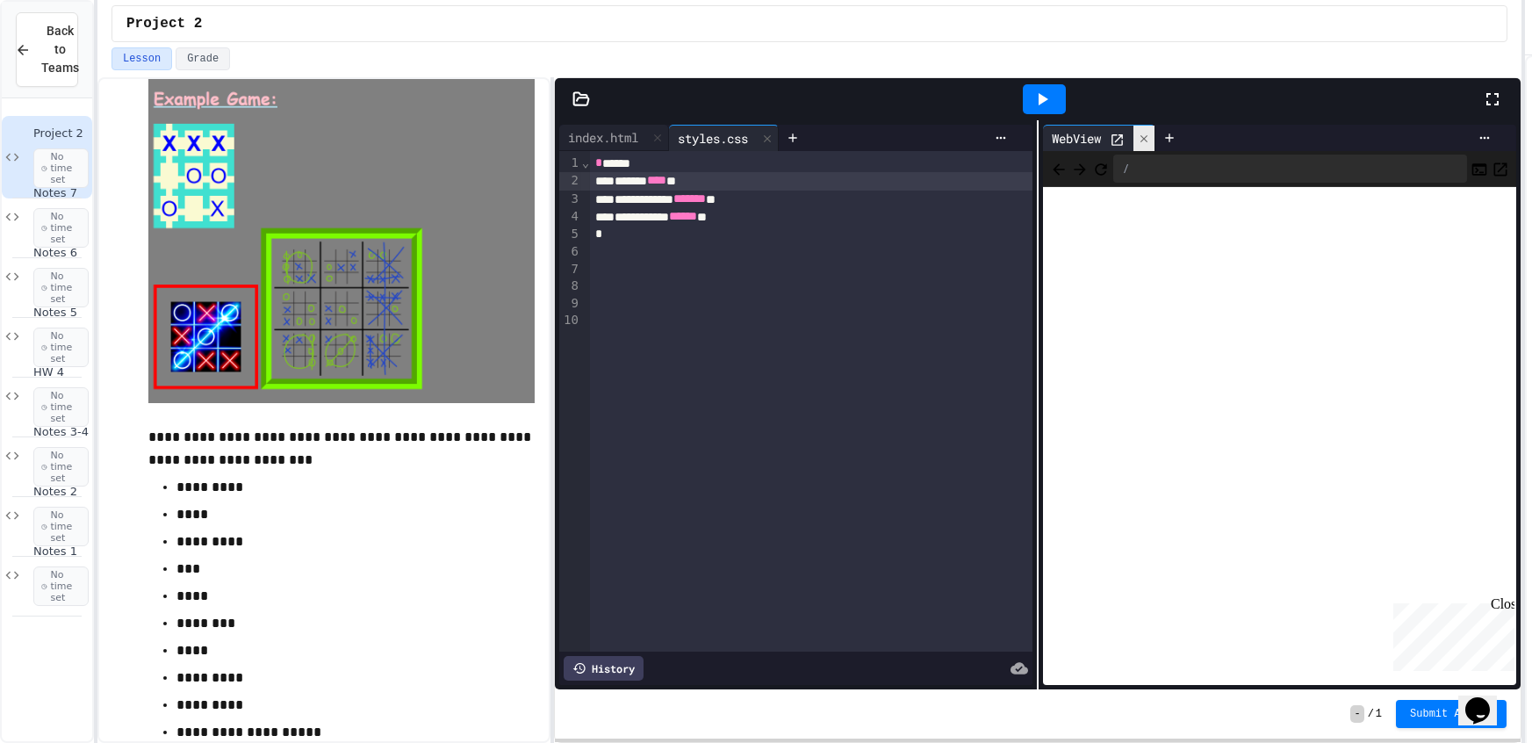
click at [1140, 135] on icon at bounding box center [1144, 139] width 12 height 12
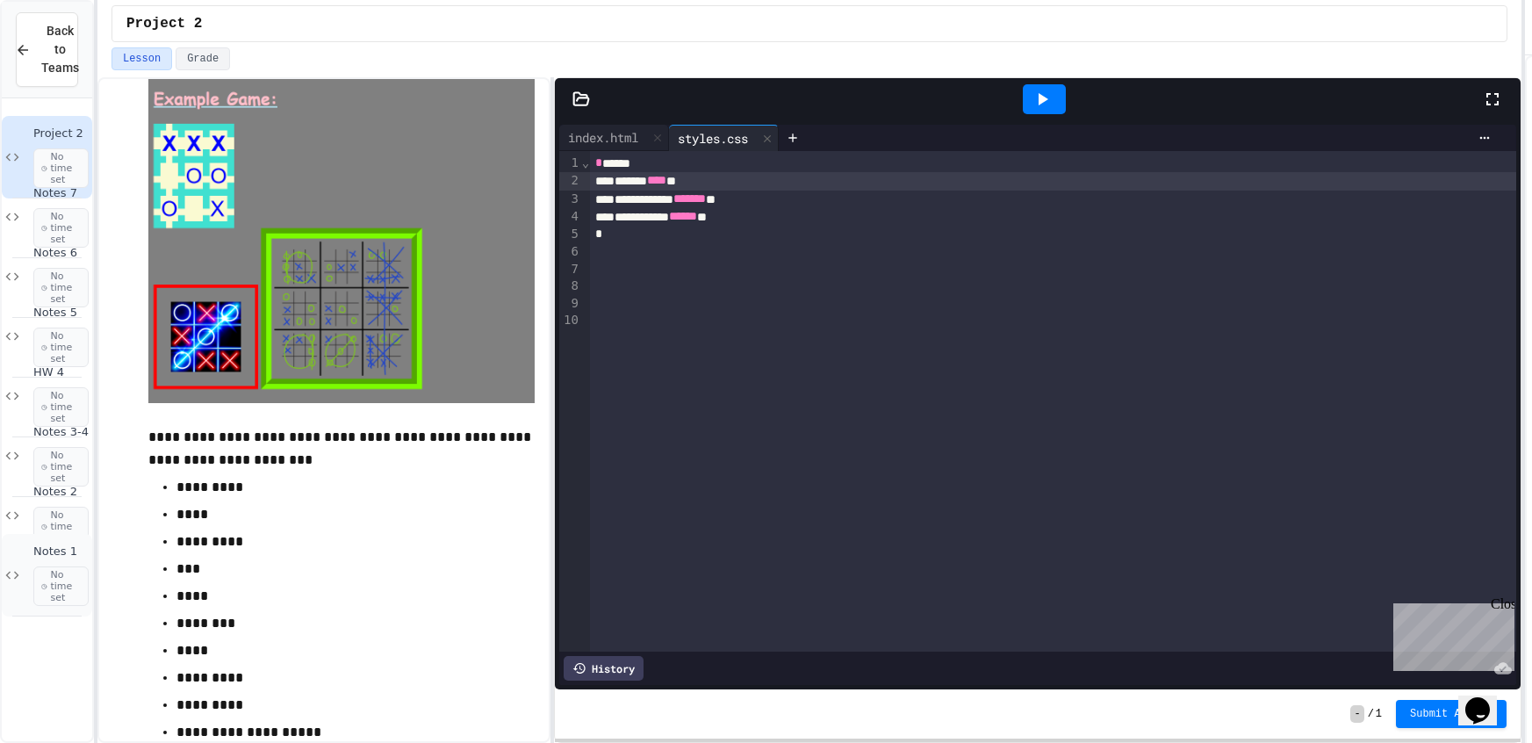
click at [21, 535] on div "Notes 1 No time set" at bounding box center [47, 575] width 90 height 83
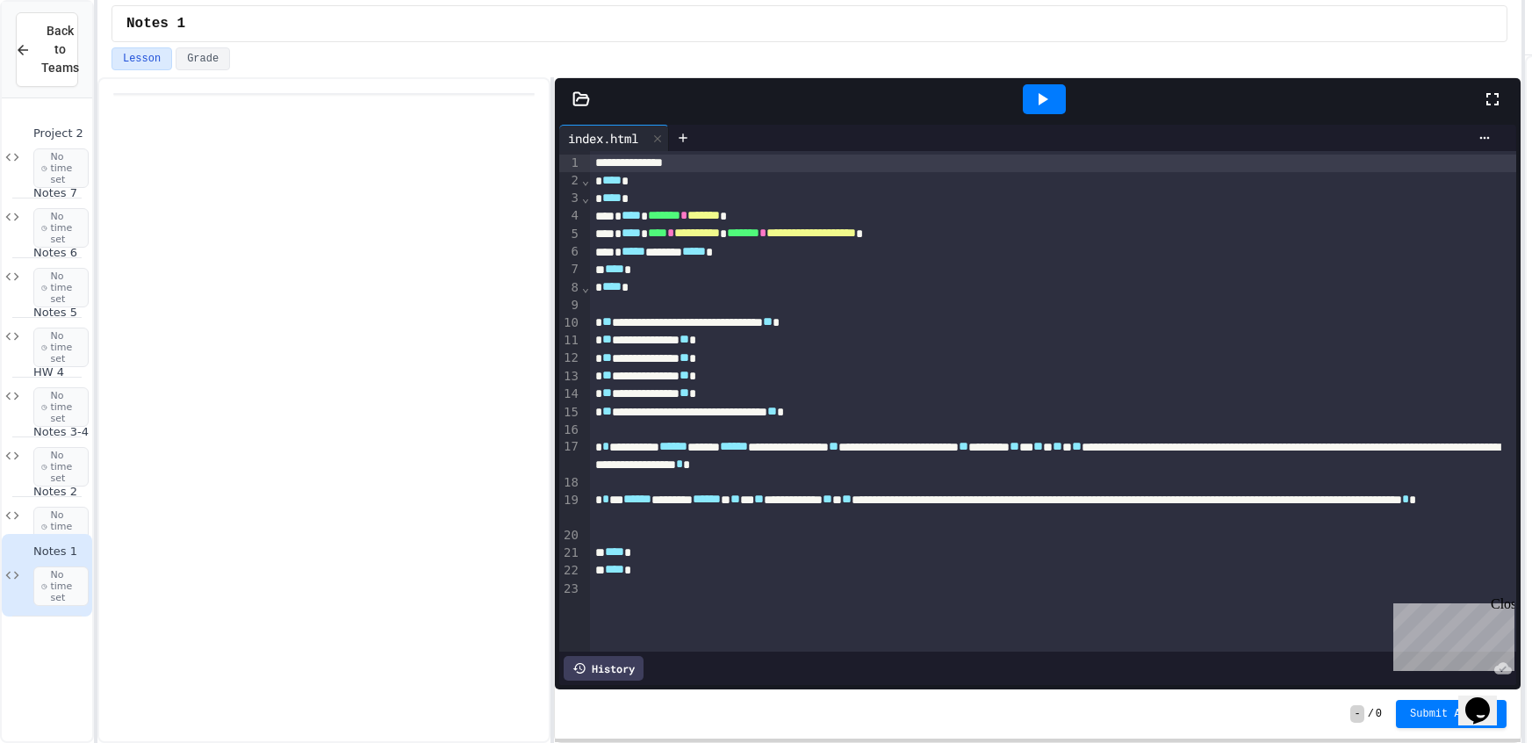
click at [1042, 97] on icon at bounding box center [1043, 99] width 10 height 12
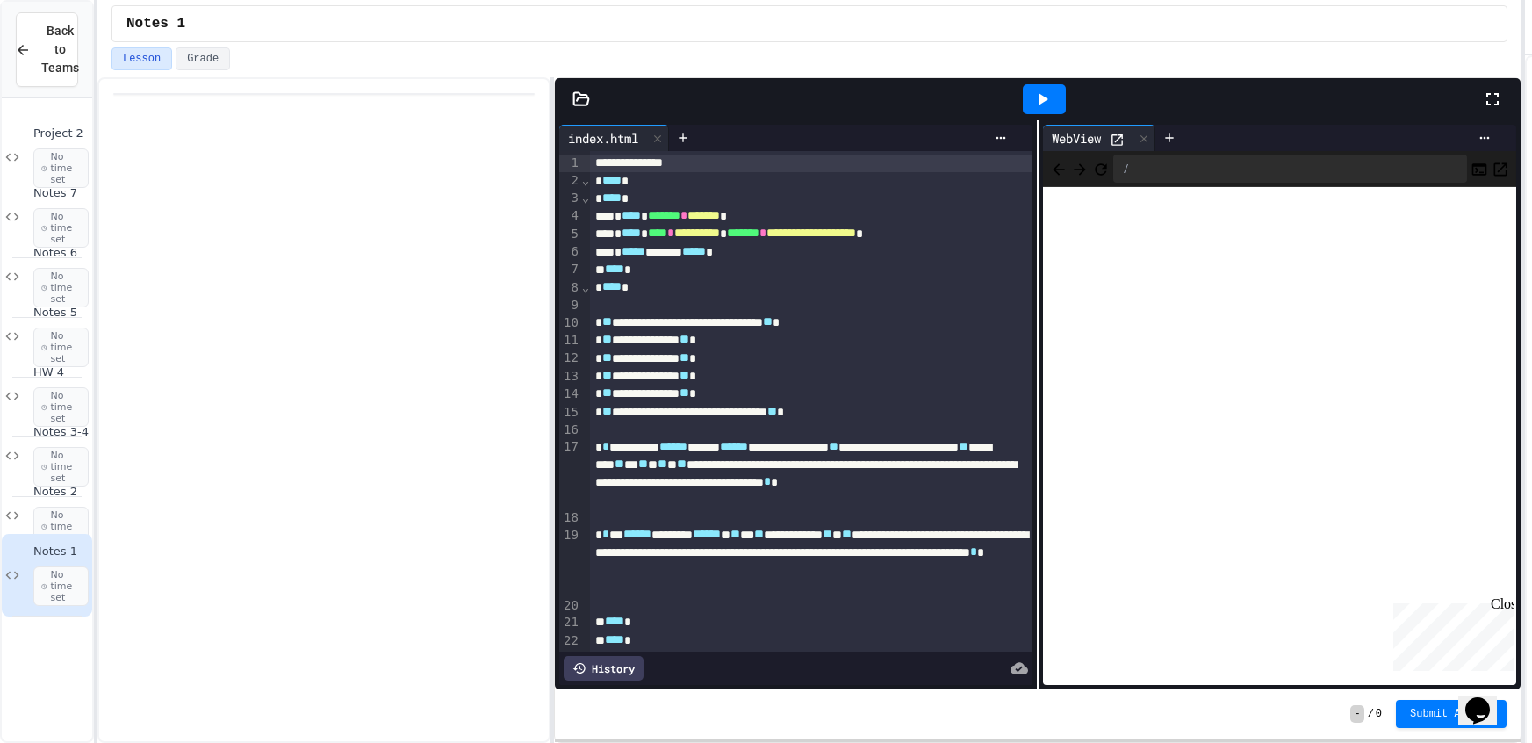
drag, startPoint x: 1141, startPoint y: 139, endPoint x: 1114, endPoint y: 139, distance: 27.2
click at [1138, 138] on div at bounding box center [1143, 138] width 21 height 25
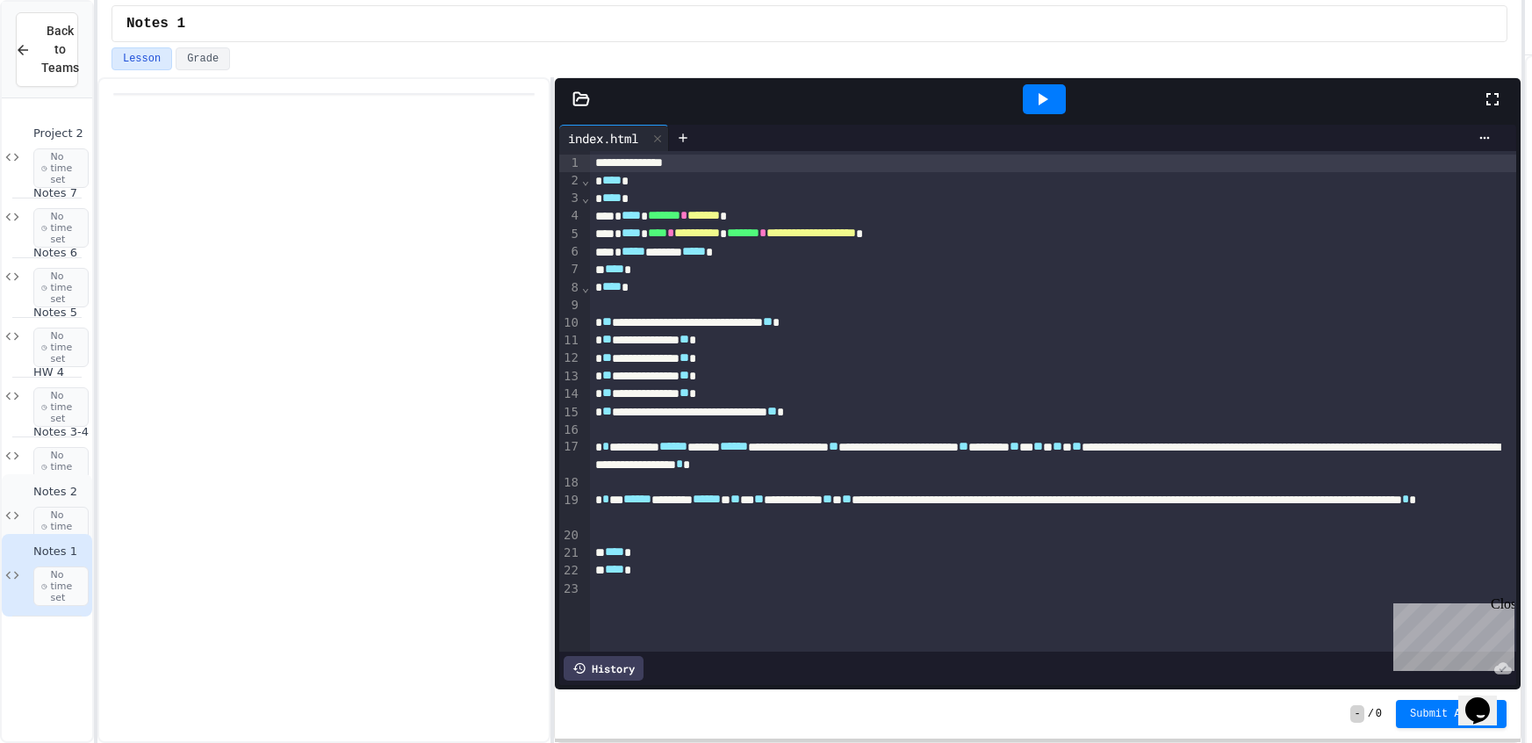
click at [30, 508] on div "Notes 2 No time set" at bounding box center [47, 515] width 90 height 83
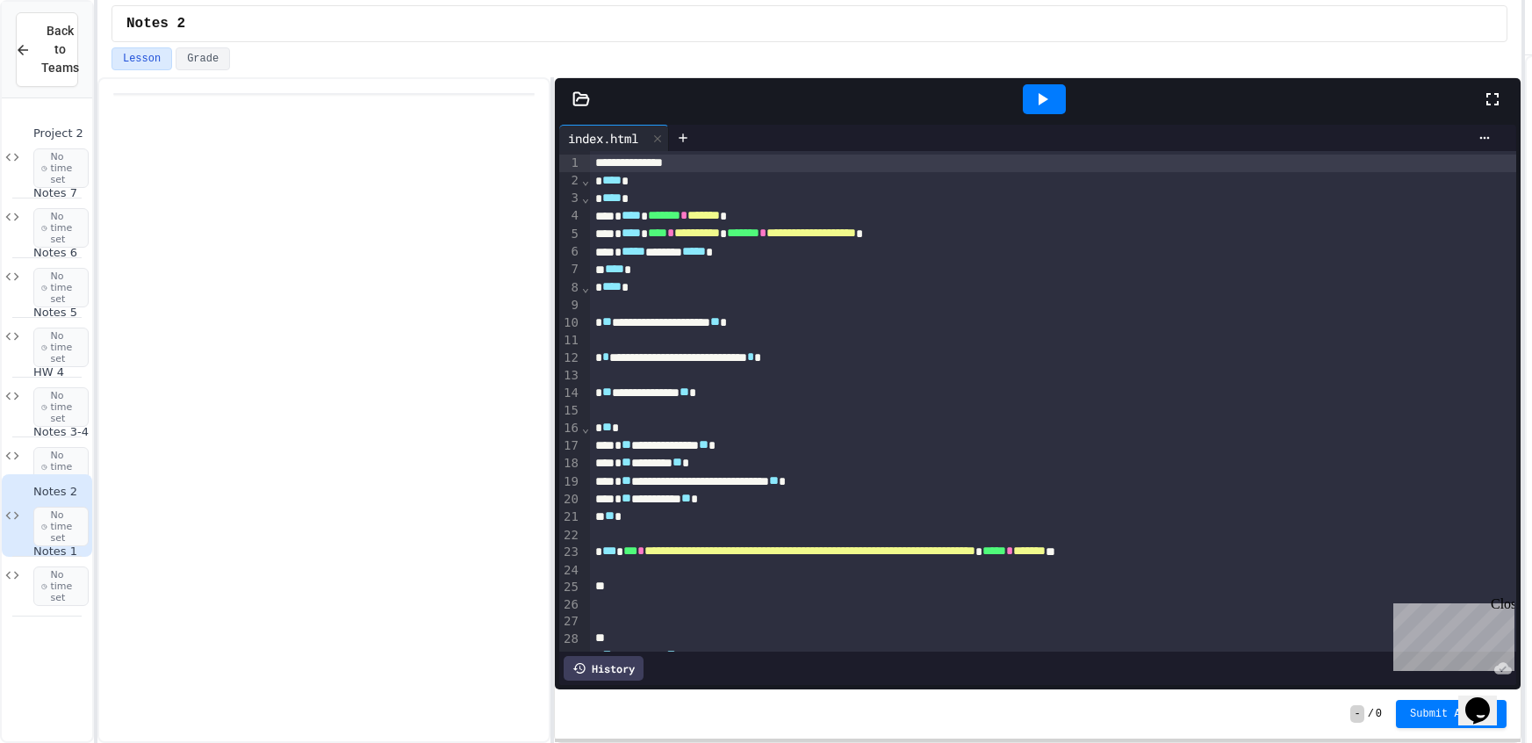
click at [1057, 103] on div at bounding box center [1044, 99] width 43 height 30
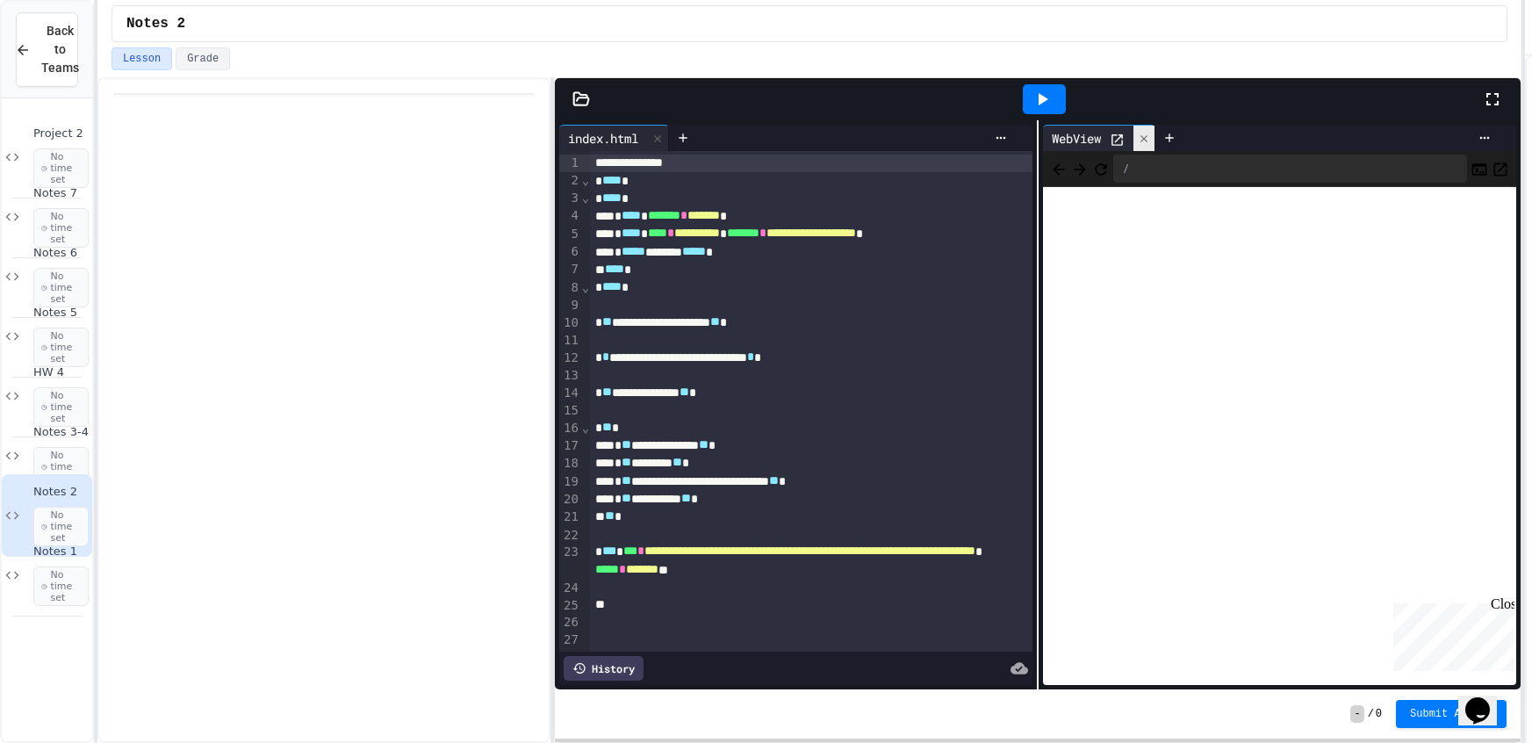
click at [1135, 148] on div at bounding box center [1143, 138] width 21 height 25
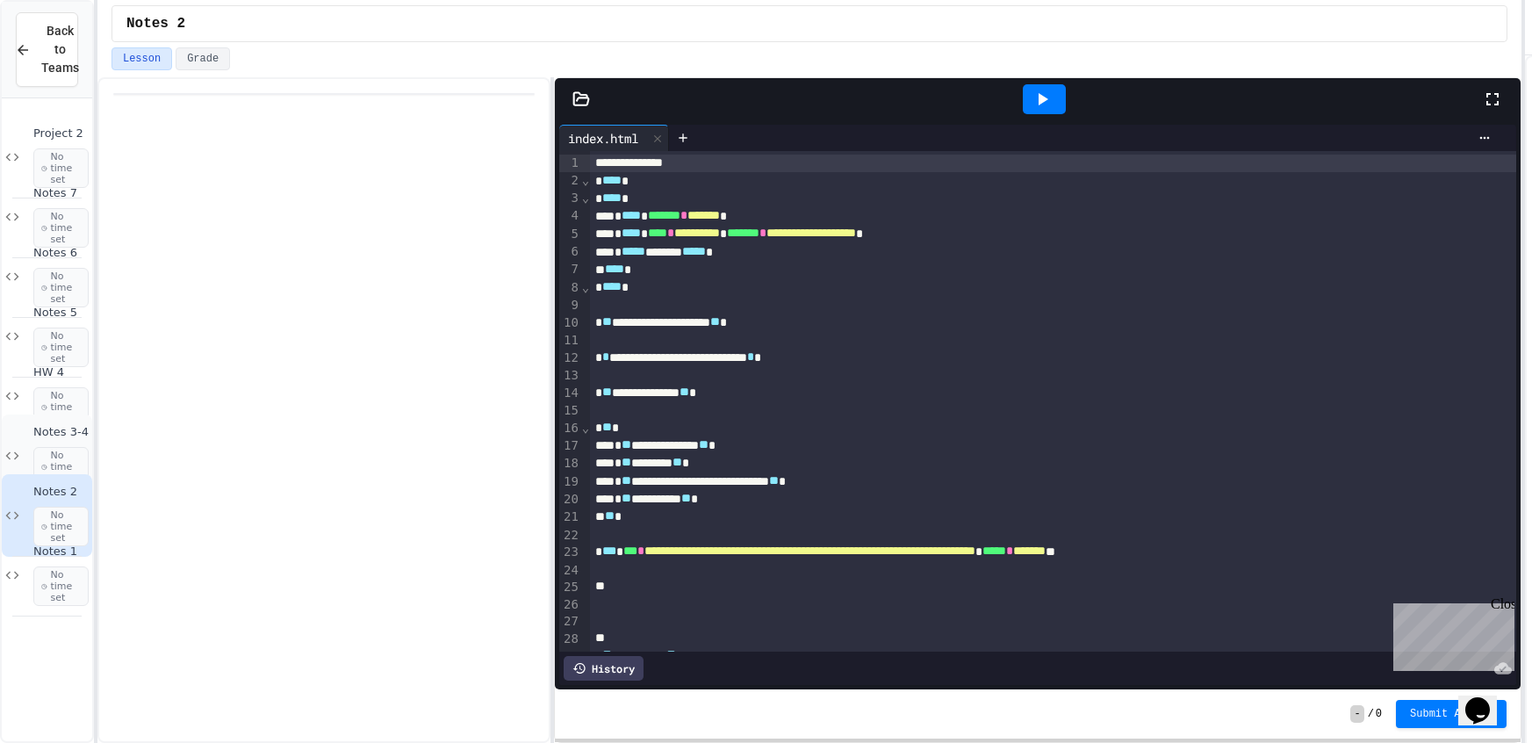
click at [65, 456] on span "No time set" at bounding box center [60, 467] width 55 height 40
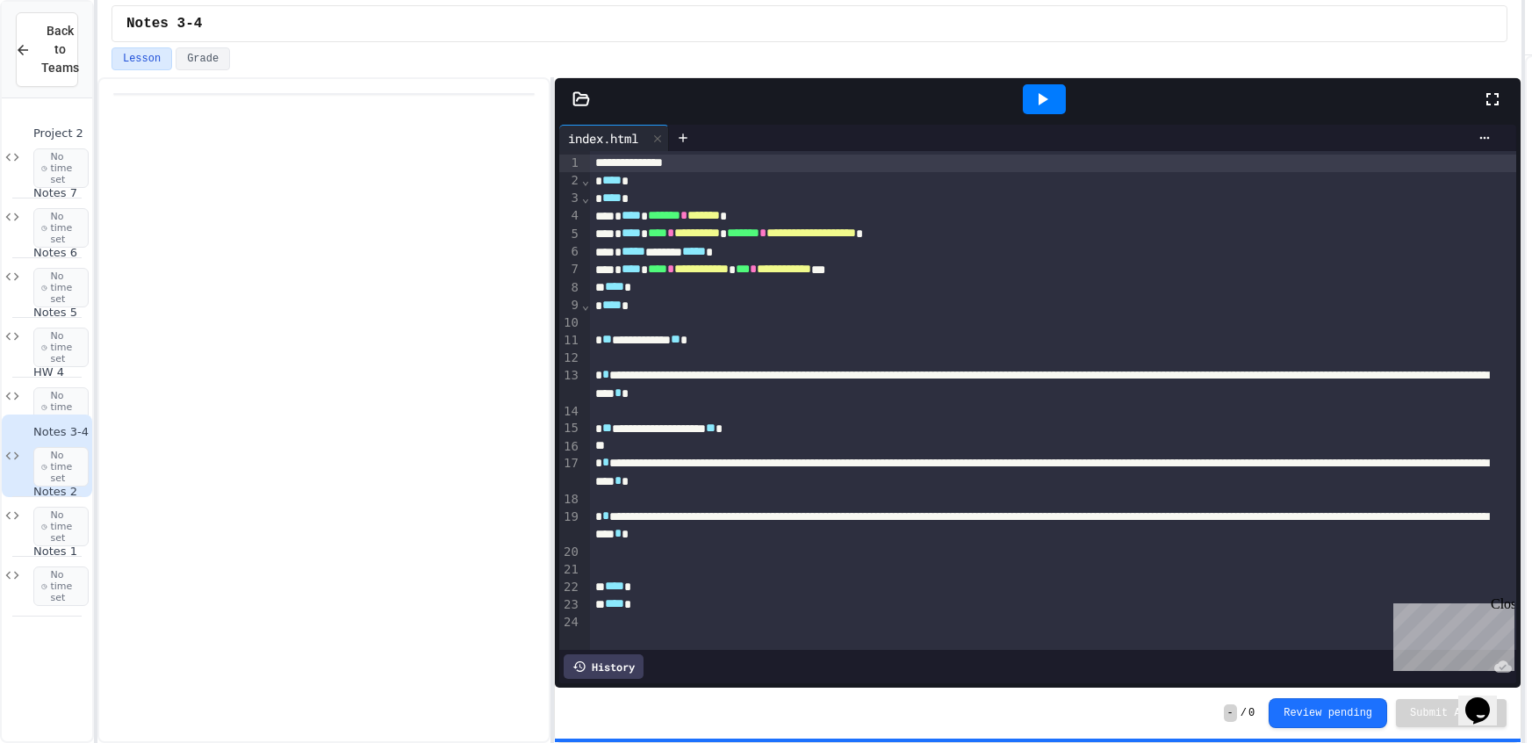
click at [1050, 100] on icon at bounding box center [1041, 99] width 21 height 21
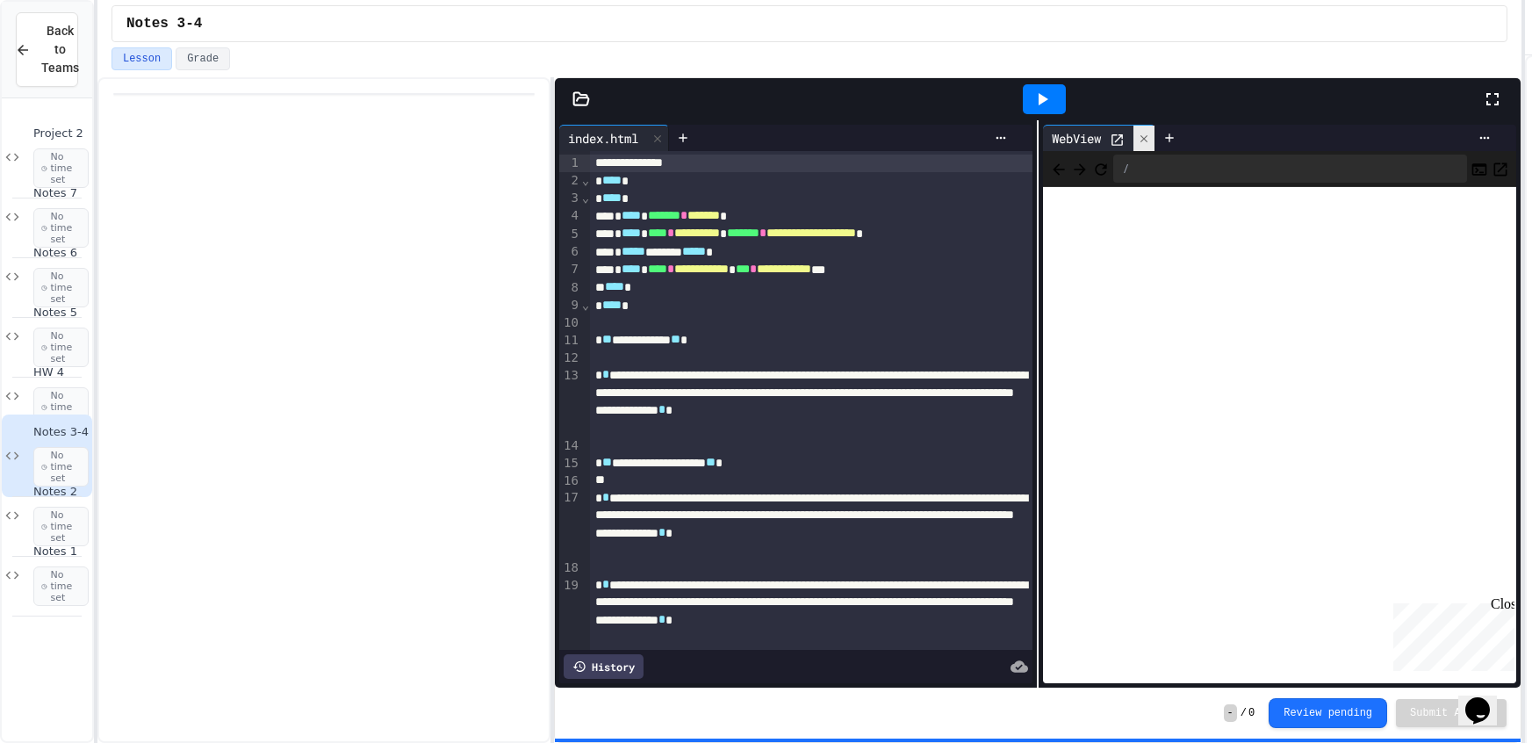
drag, startPoint x: 1159, startPoint y: 132, endPoint x: 1140, endPoint y: 147, distance: 24.3
click at [1158, 134] on div at bounding box center [1169, 138] width 28 height 26
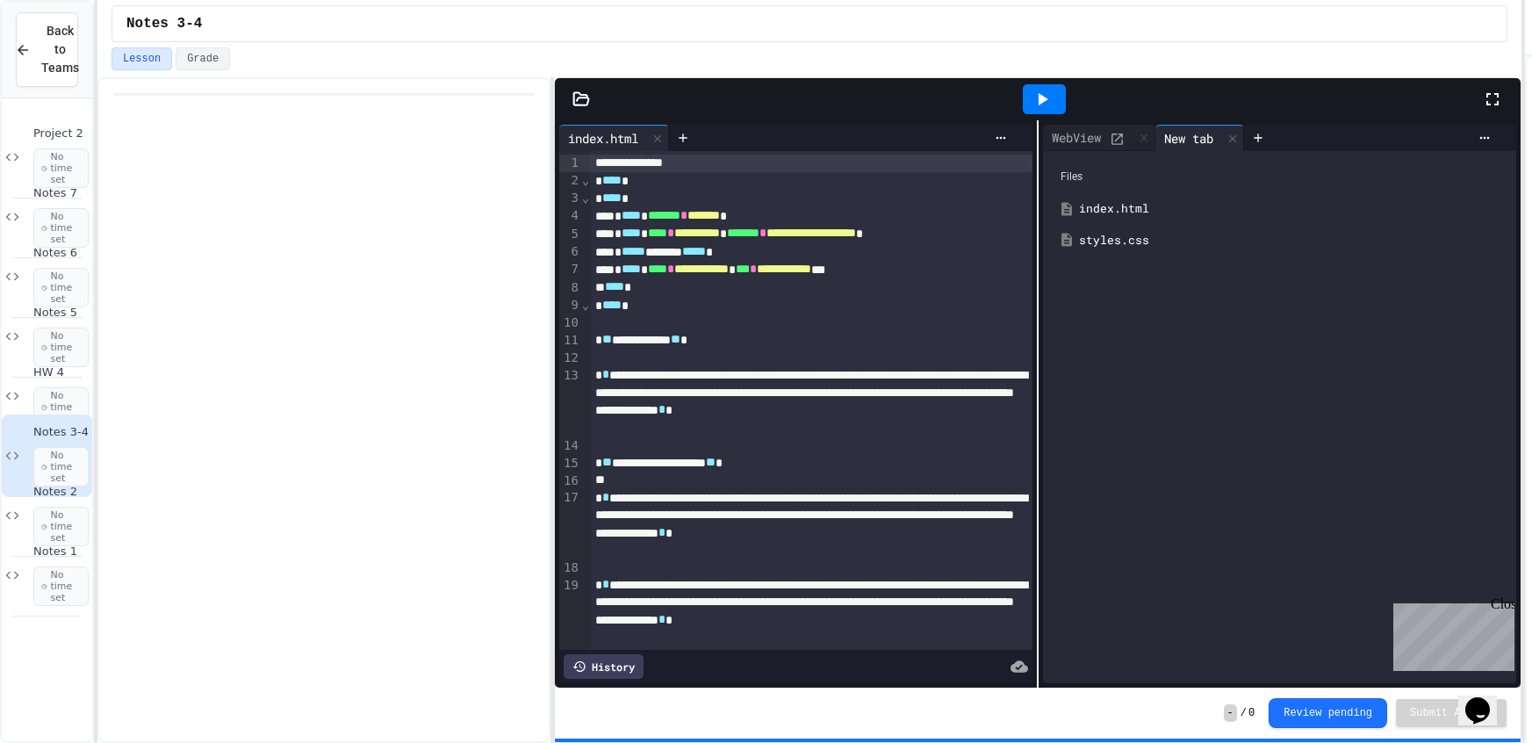
click at [1129, 152] on div "Files index.html styles.css" at bounding box center [1279, 417] width 473 height 532
click at [30, 408] on div "HW 4 No time set" at bounding box center [47, 396] width 90 height 83
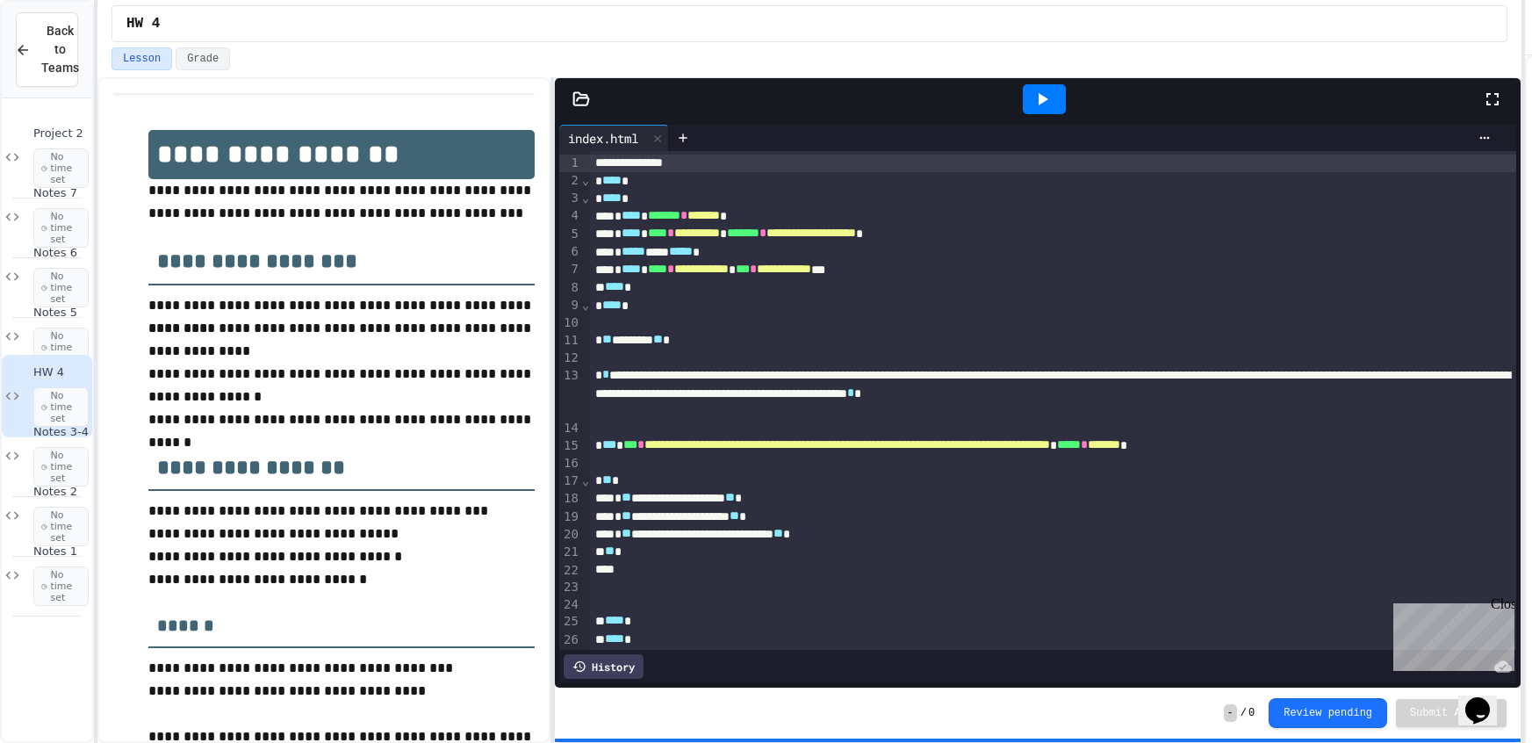
drag, startPoint x: 1059, startPoint y: 94, endPoint x: 1052, endPoint y: 102, distance: 10.6
click at [1056, 98] on div at bounding box center [1044, 99] width 43 height 30
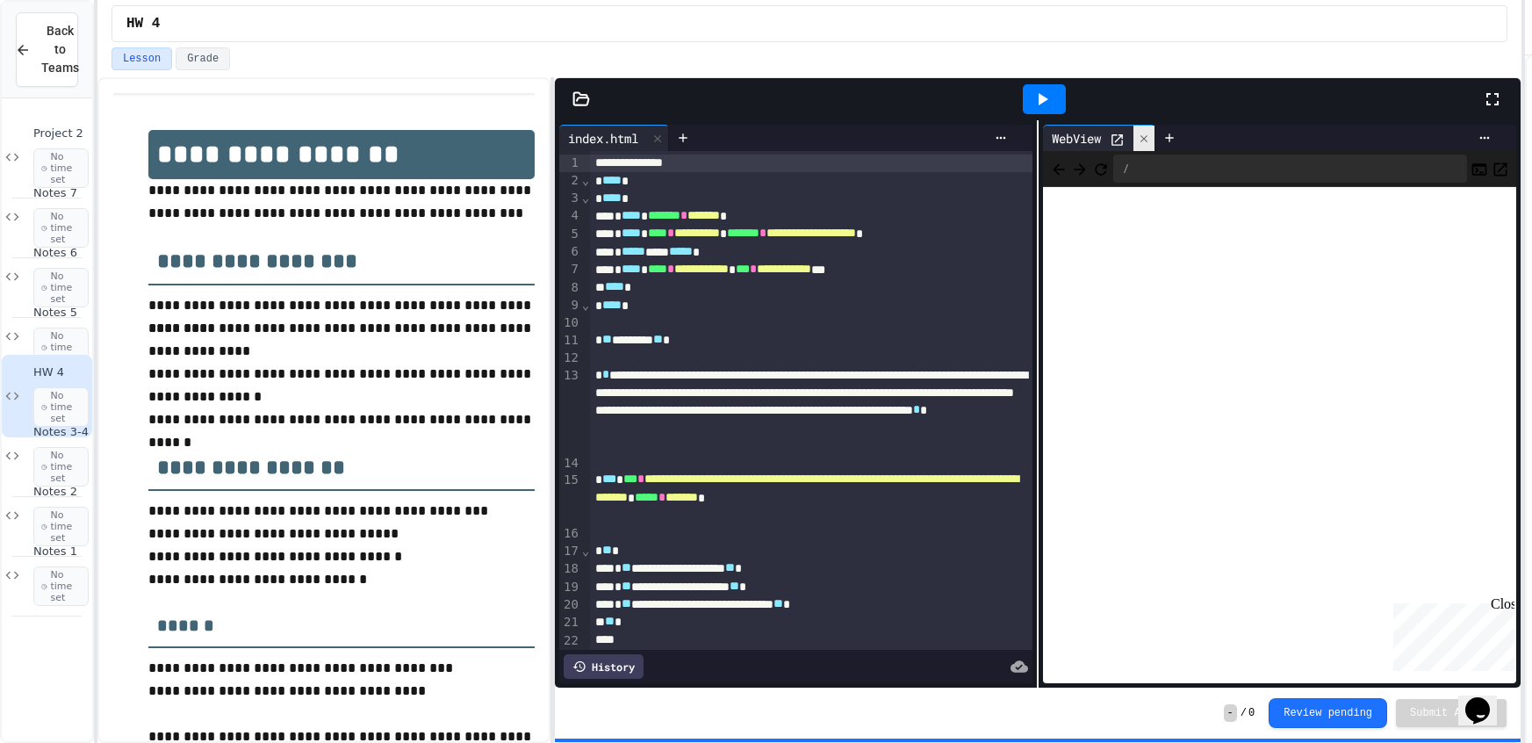
click at [1153, 137] on div at bounding box center [1143, 138] width 21 height 25
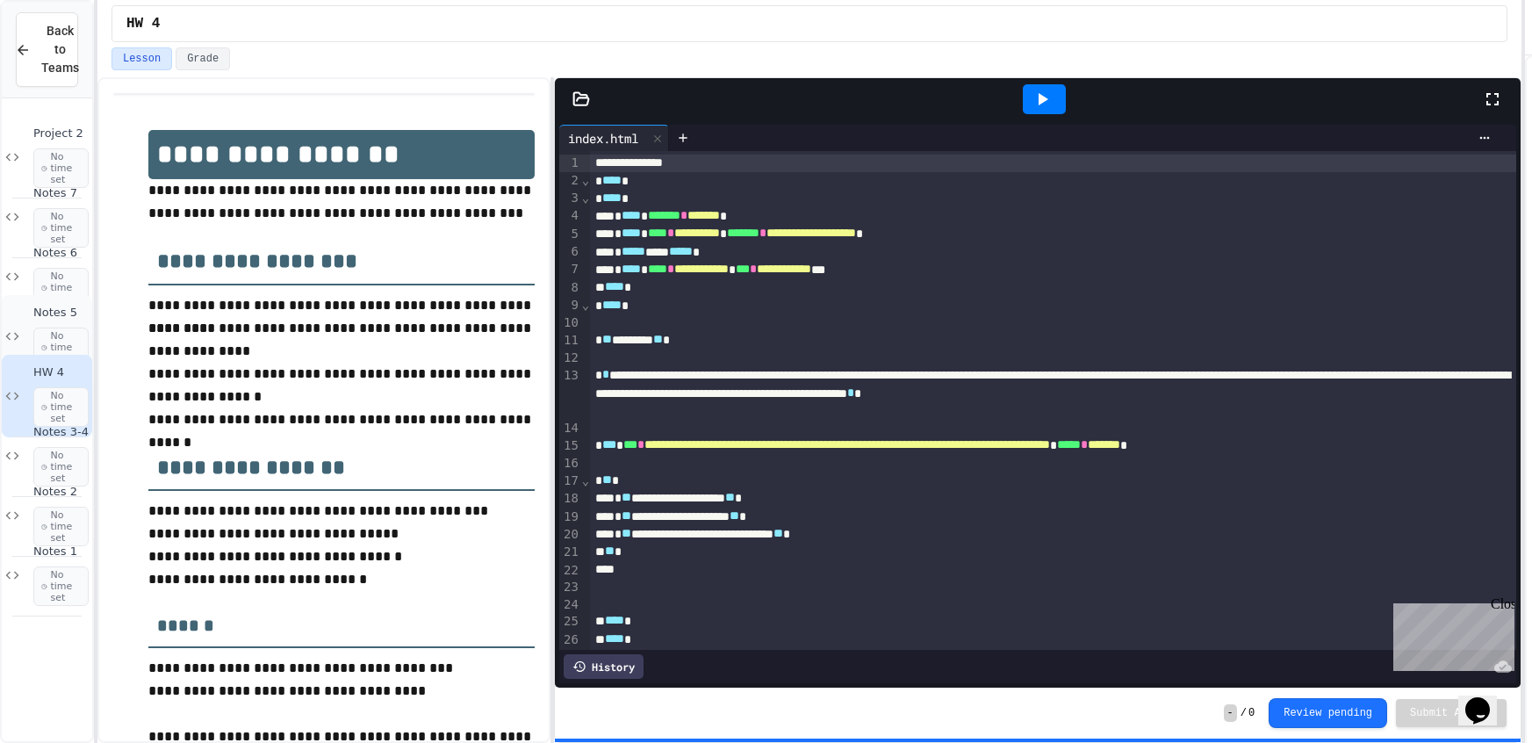
click at [41, 345] on icon at bounding box center [44, 347] width 6 height 11
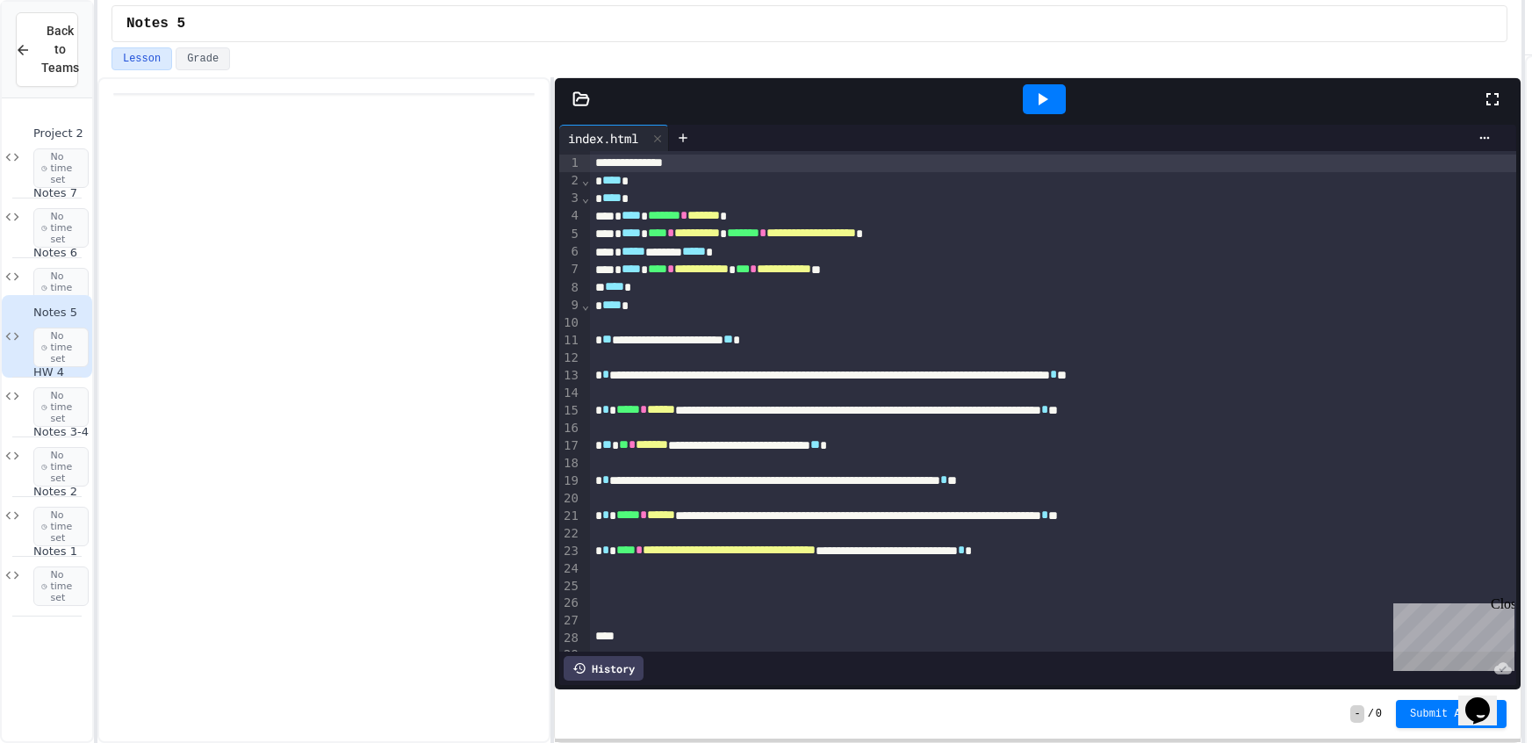
click at [1051, 113] on div at bounding box center [1044, 98] width 61 height 47
click at [1049, 111] on div at bounding box center [1044, 98] width 61 height 47
click at [1034, 106] on icon at bounding box center [1041, 99] width 21 height 21
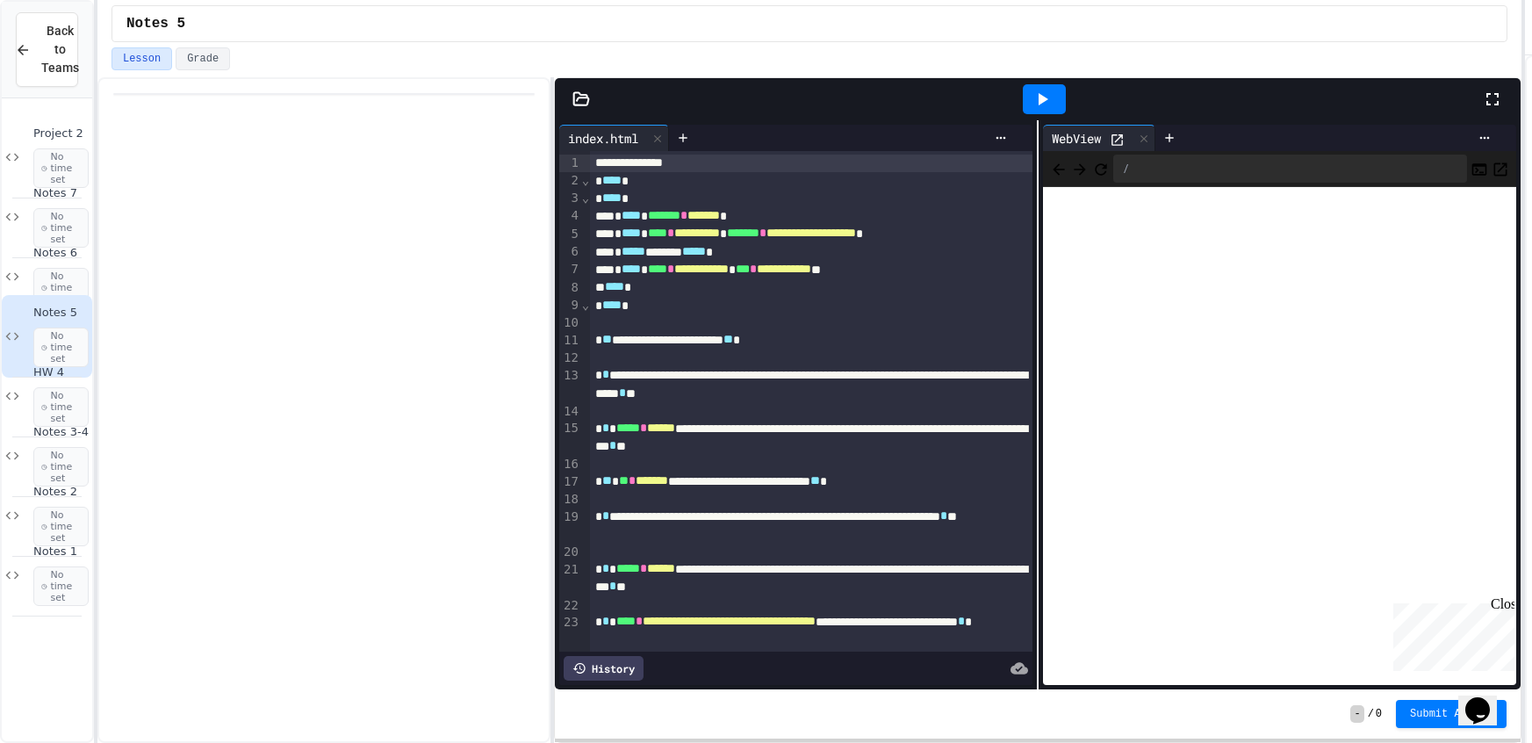
drag, startPoint x: 1137, startPoint y: 127, endPoint x: 831, endPoint y: 185, distance: 310.9
click at [1094, 136] on div "WebView" at bounding box center [1099, 138] width 112 height 26
click at [24, 283] on div "Notes 6 No time set" at bounding box center [47, 276] width 90 height 83
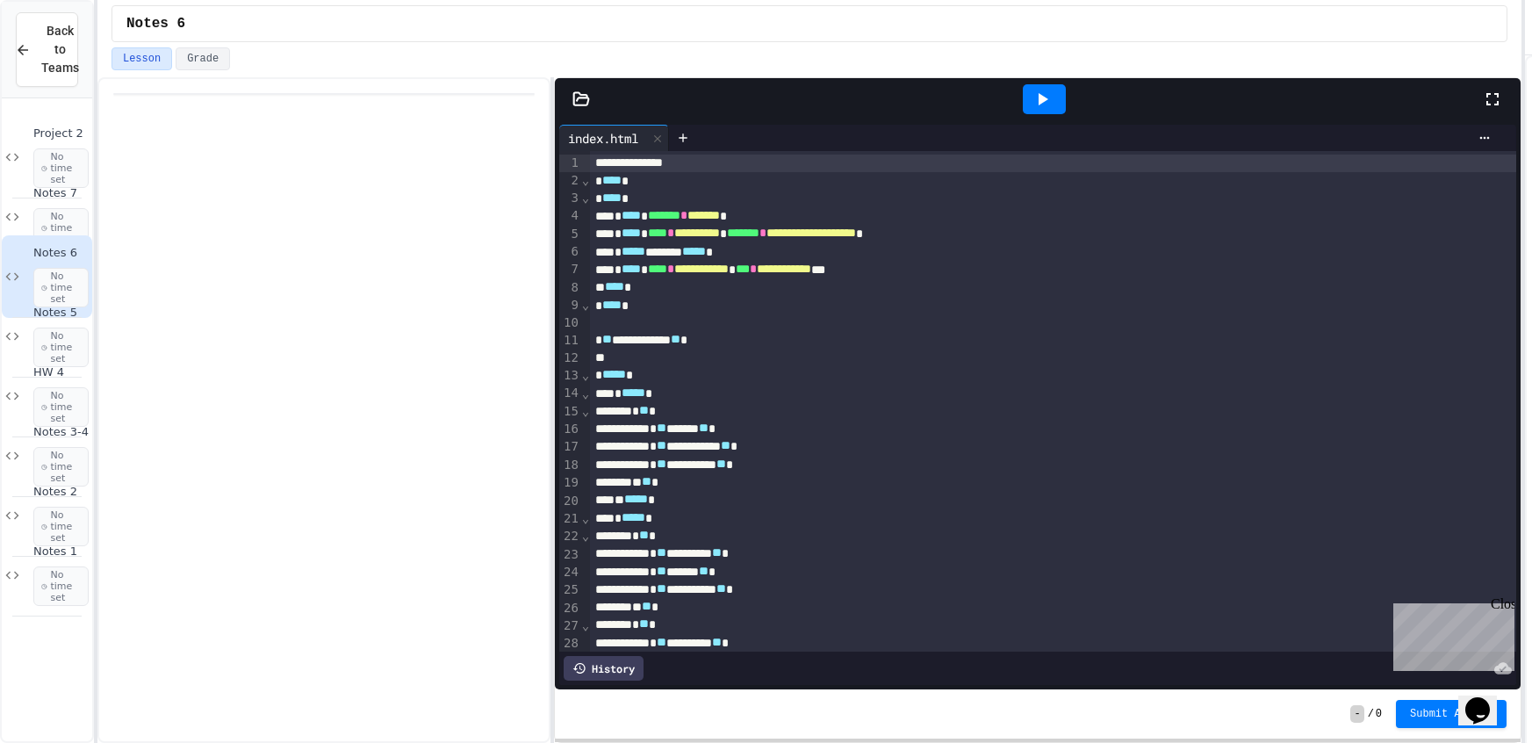
click at [1025, 111] on div at bounding box center [1044, 99] width 43 height 30
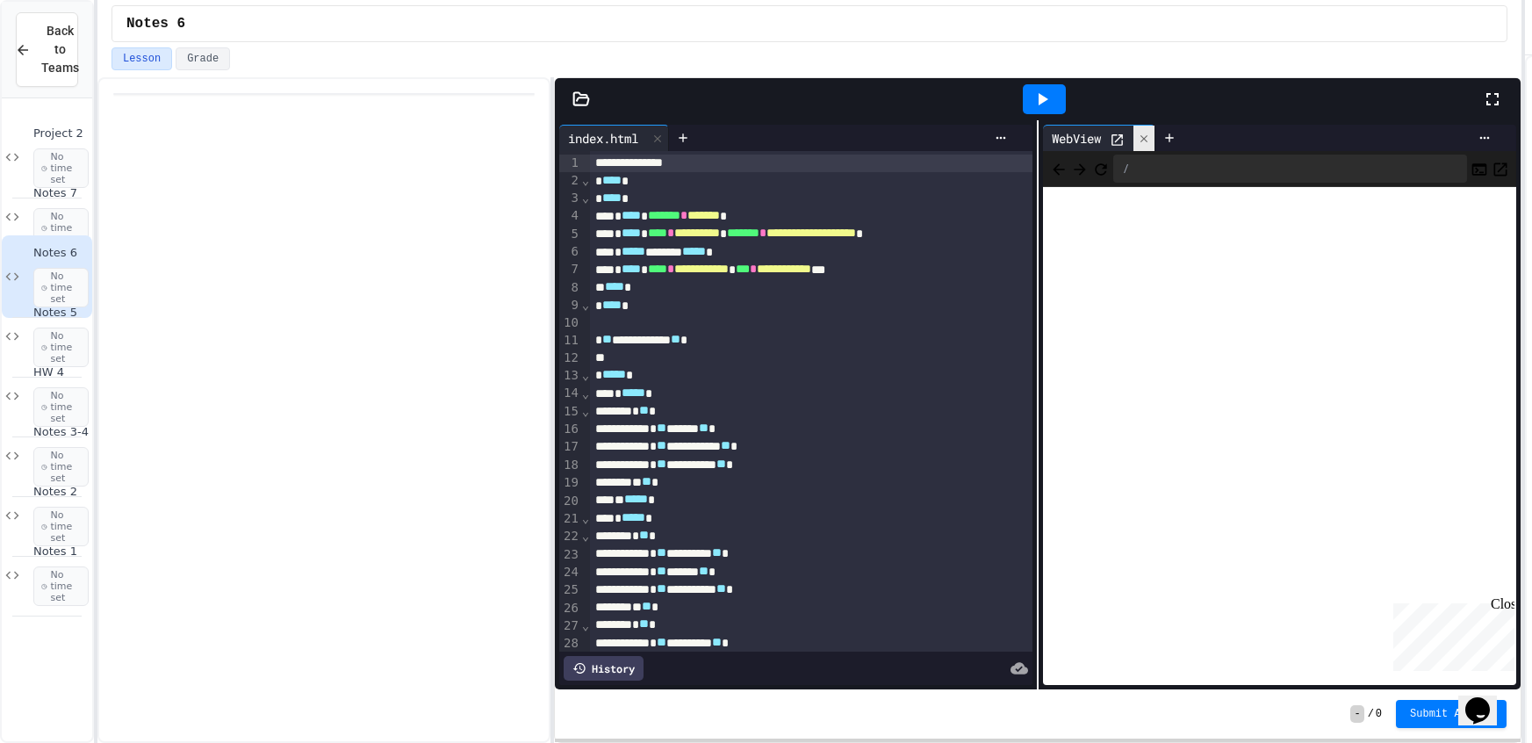
click at [1138, 135] on div at bounding box center [1143, 138] width 21 height 25
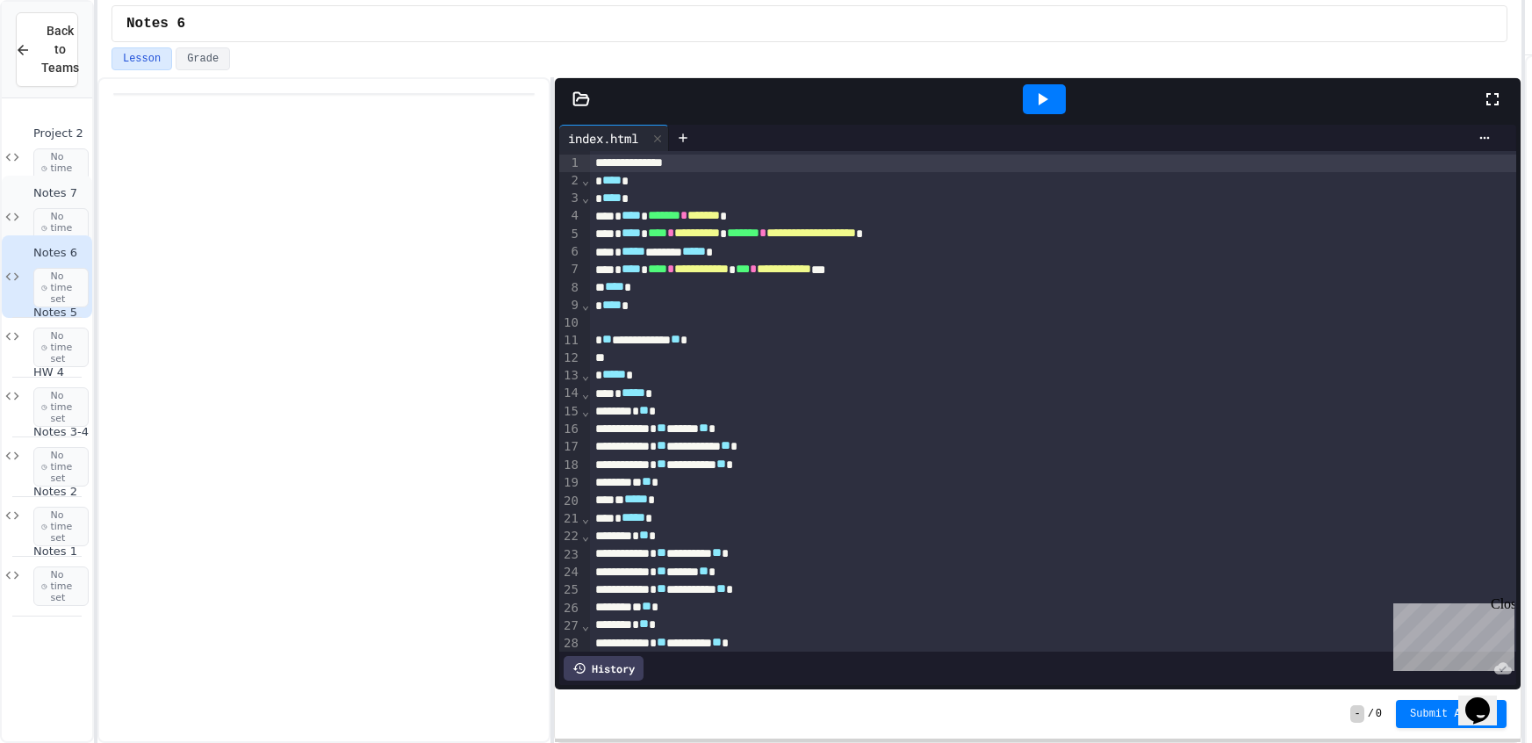
click at [59, 200] on span "Notes 7" at bounding box center [60, 193] width 55 height 15
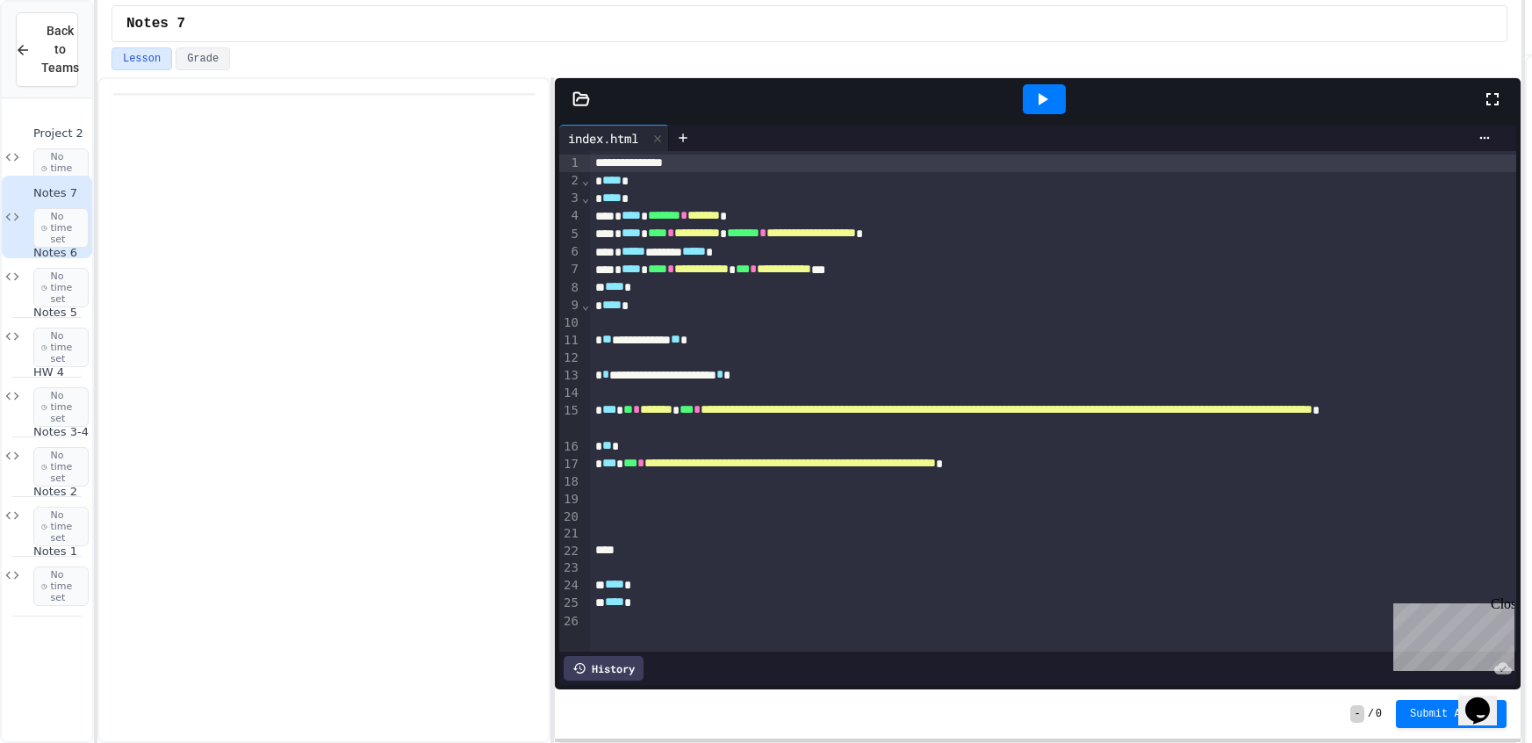
click at [1053, 89] on div at bounding box center [1044, 99] width 43 height 30
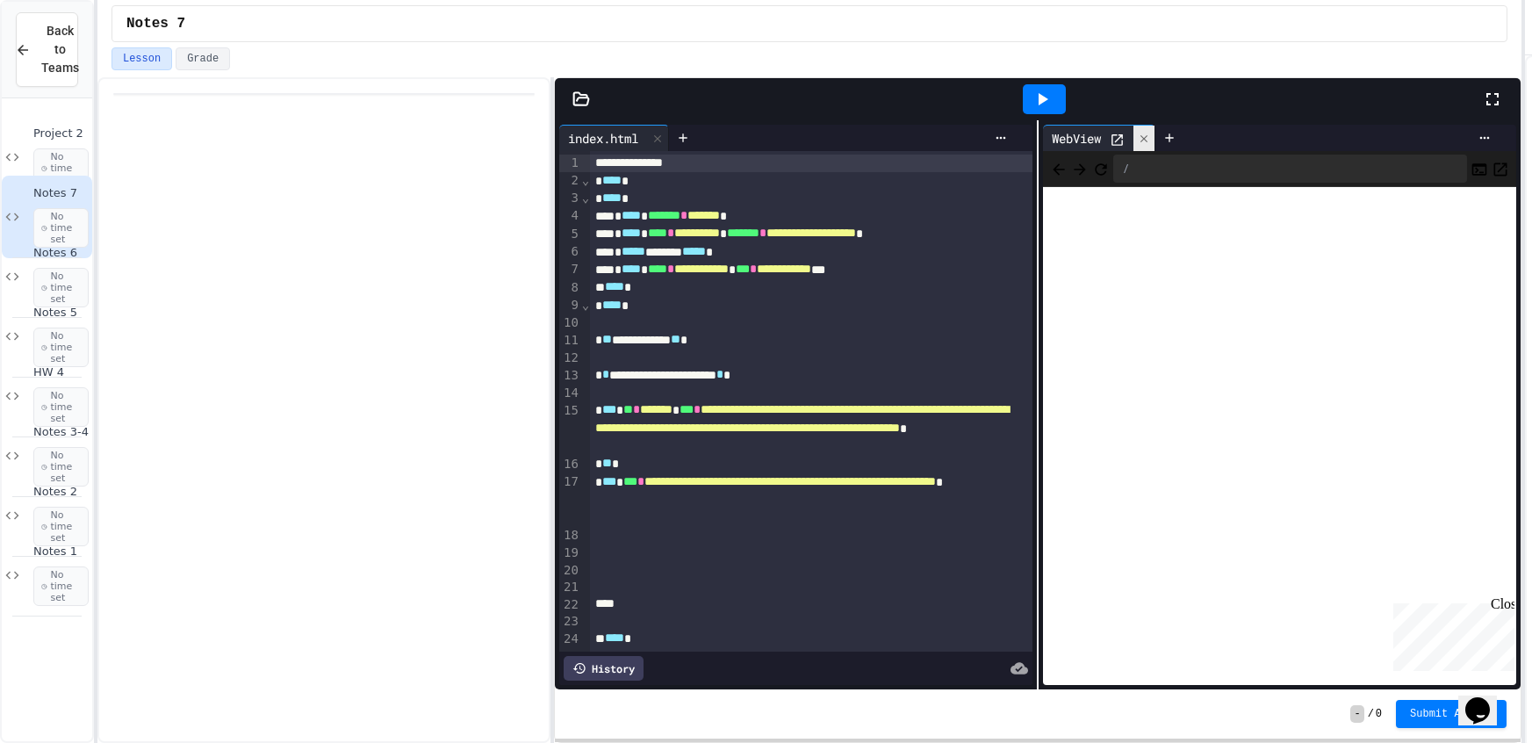
click at [1137, 137] on div at bounding box center [1143, 138] width 21 height 25
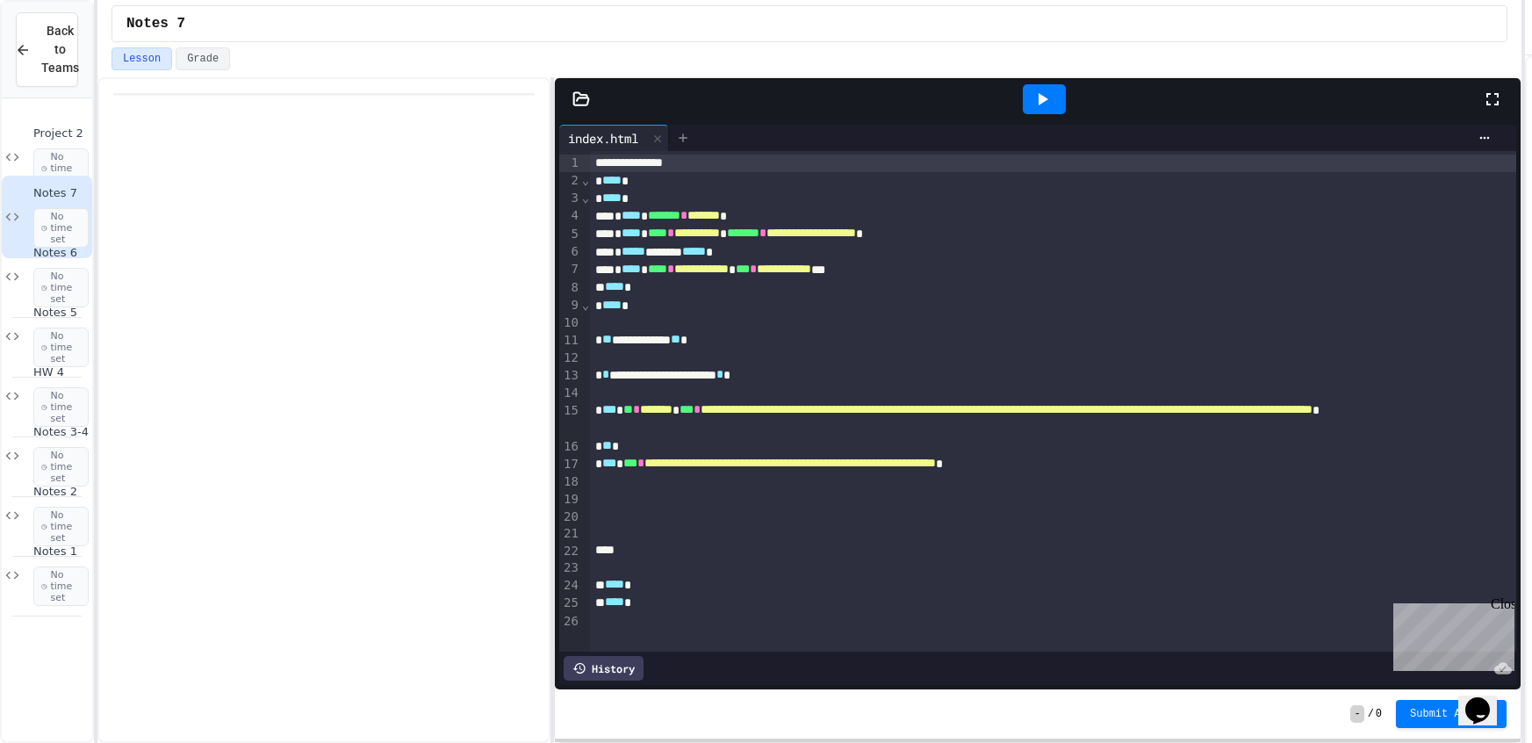
click at [686, 134] on icon at bounding box center [683, 137] width 8 height 8
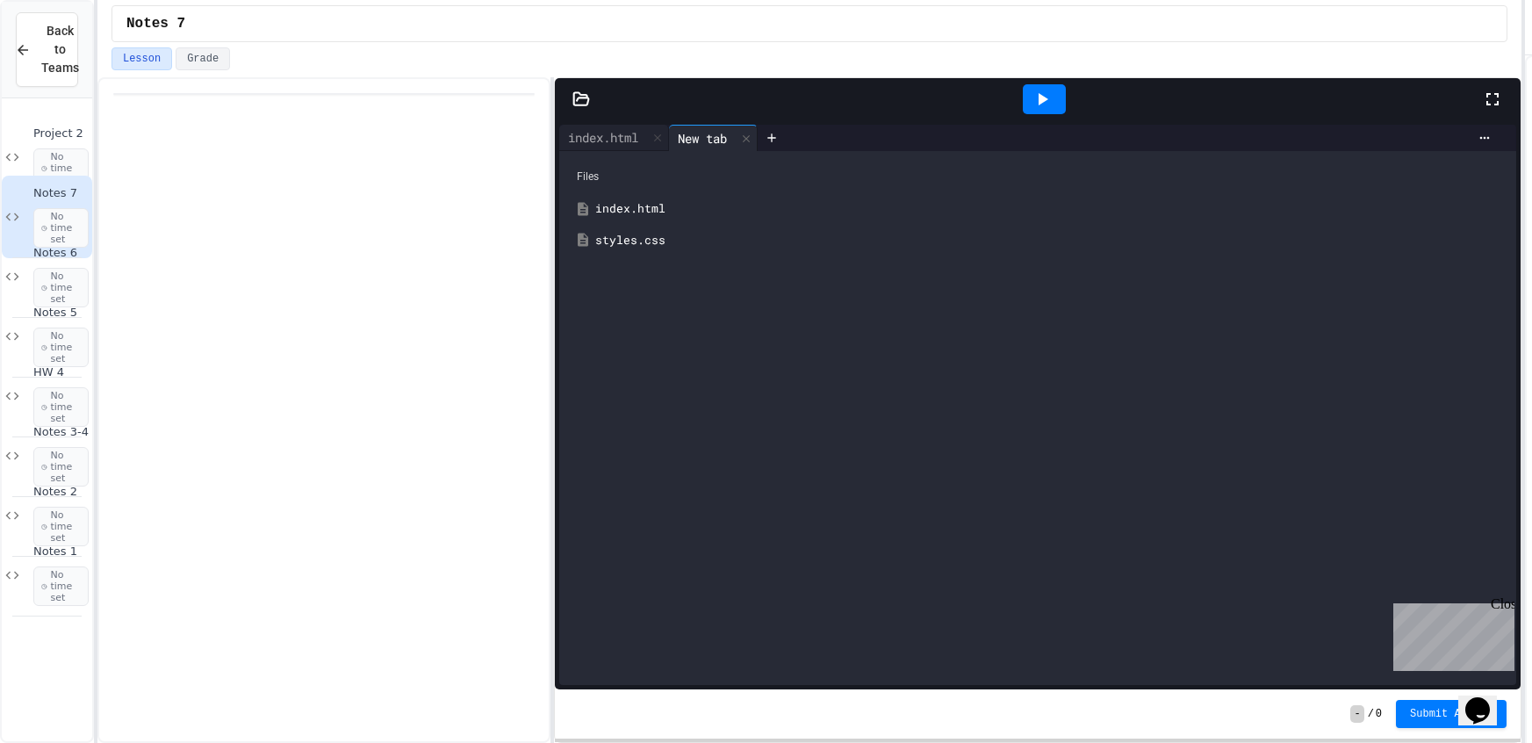
click at [607, 233] on div "styles.css" at bounding box center [1050, 241] width 910 height 18
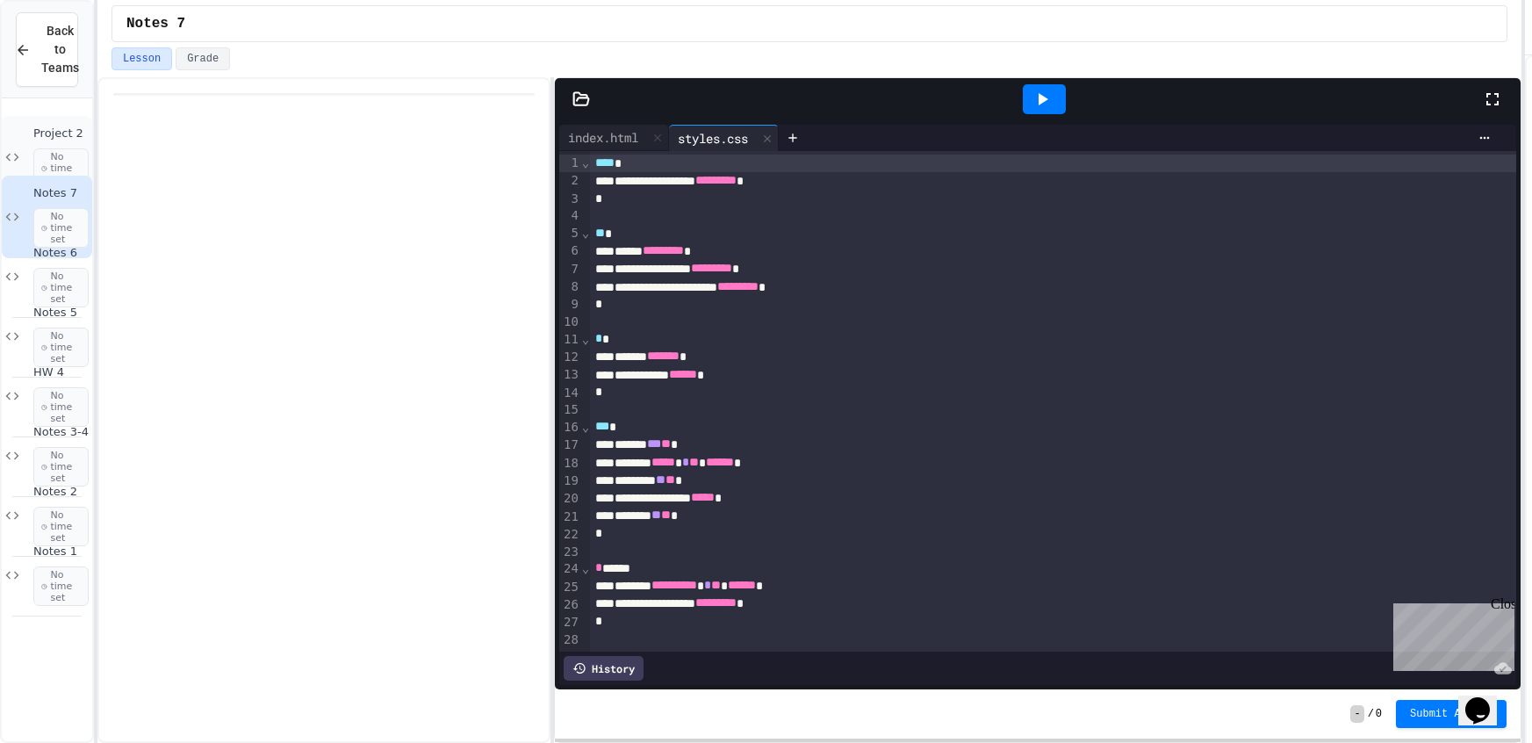
click at [23, 146] on div "Project 2 No time set" at bounding box center [47, 157] width 90 height 83
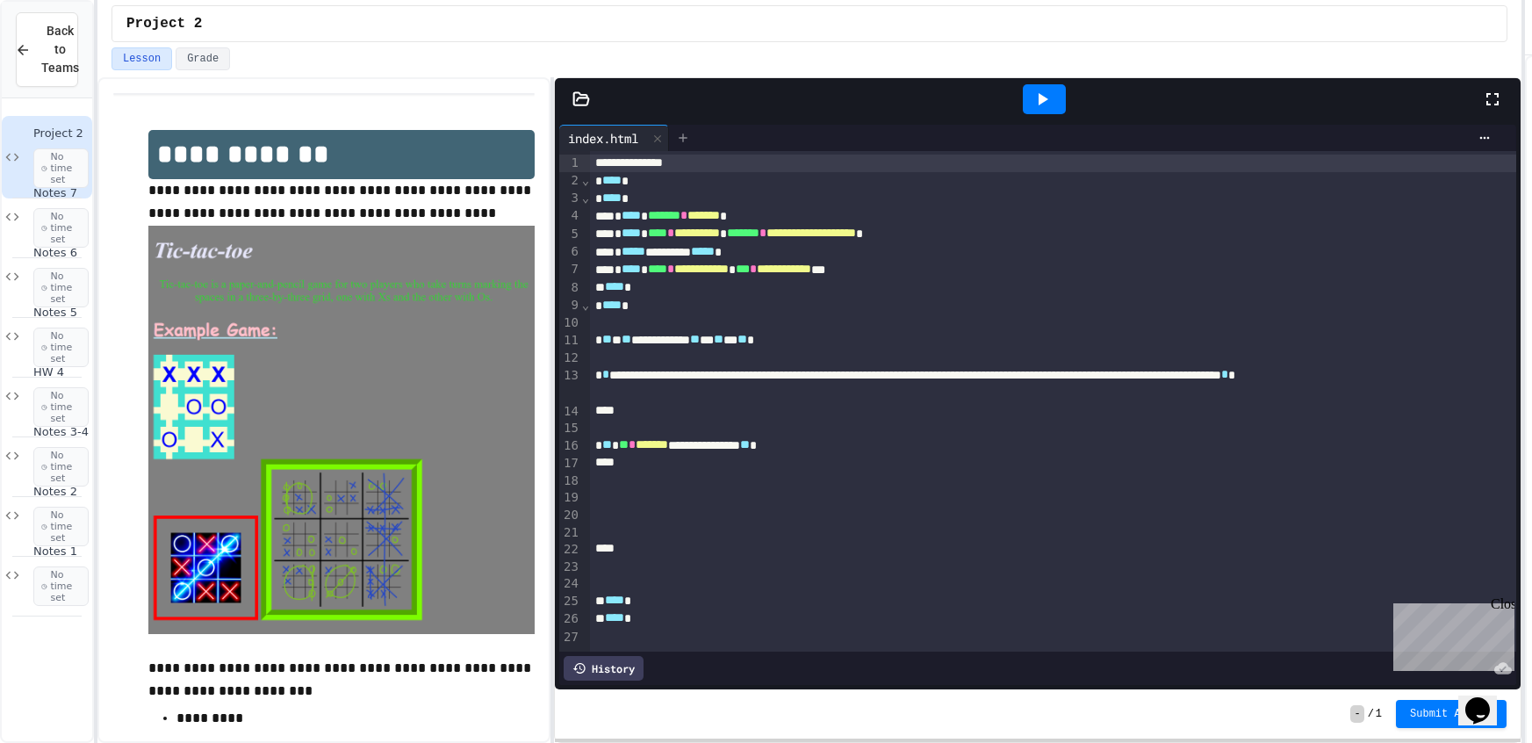
click at [690, 131] on icon at bounding box center [683, 138] width 14 height 14
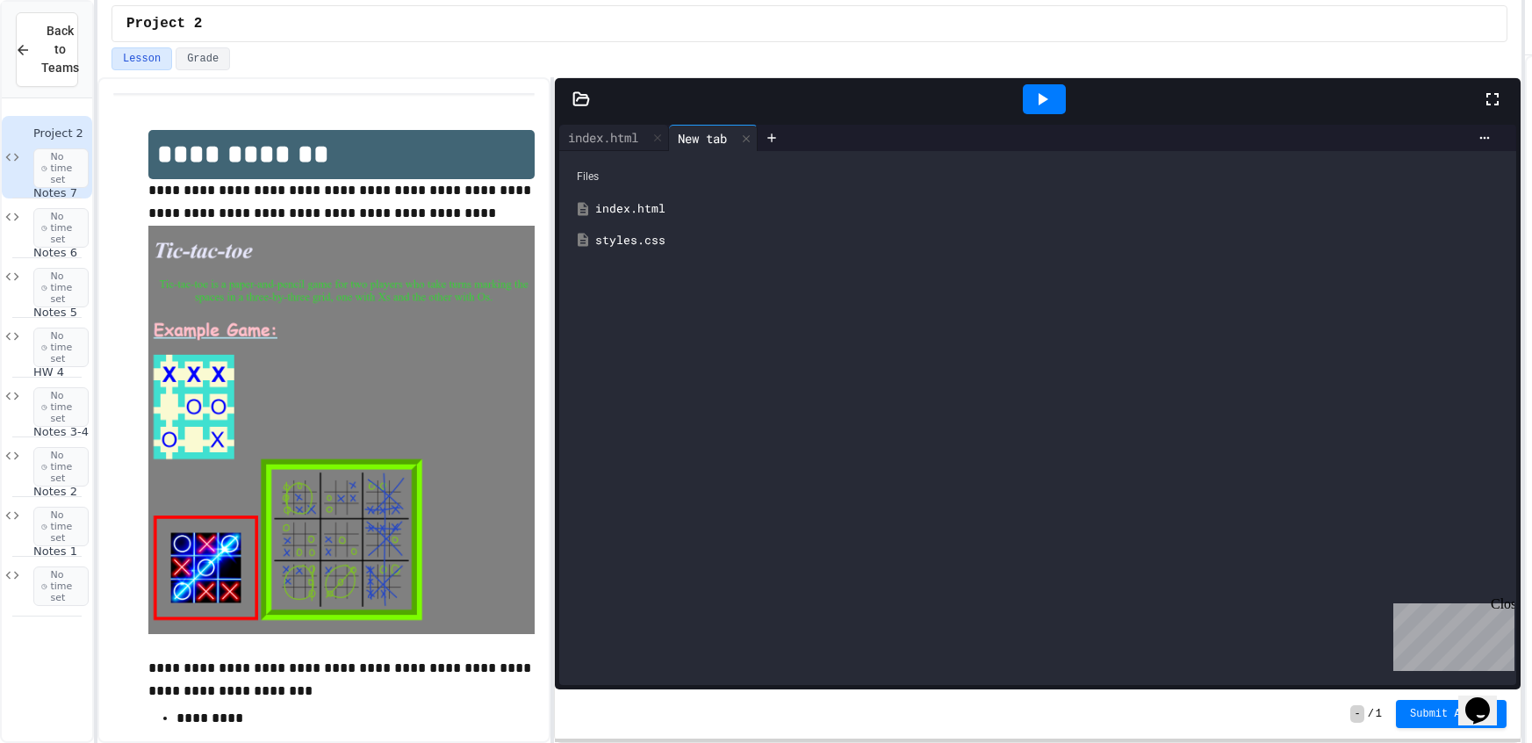
click at [672, 235] on div "styles.css" at bounding box center [1050, 241] width 910 height 18
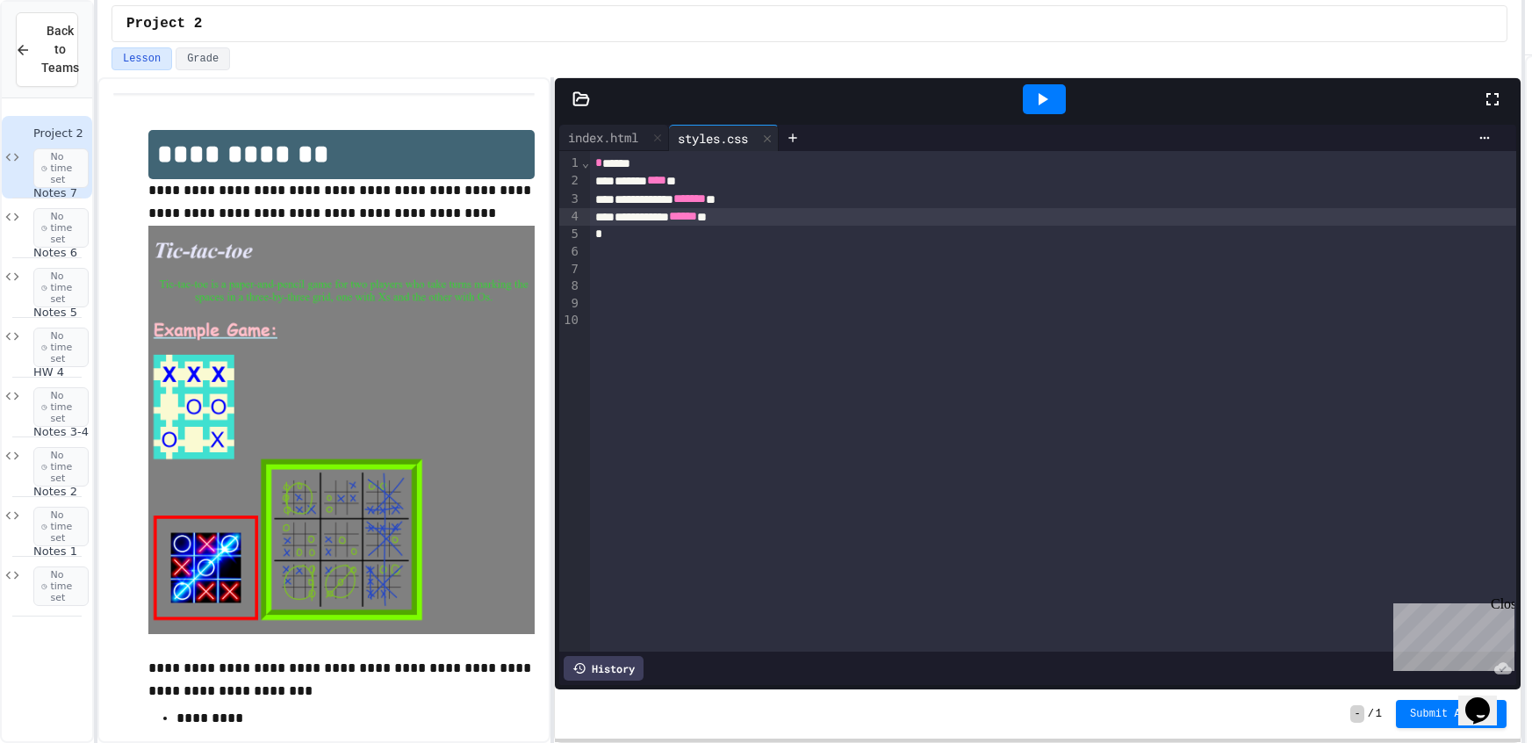
click at [769, 208] on div "**********" at bounding box center [1053, 217] width 926 height 18
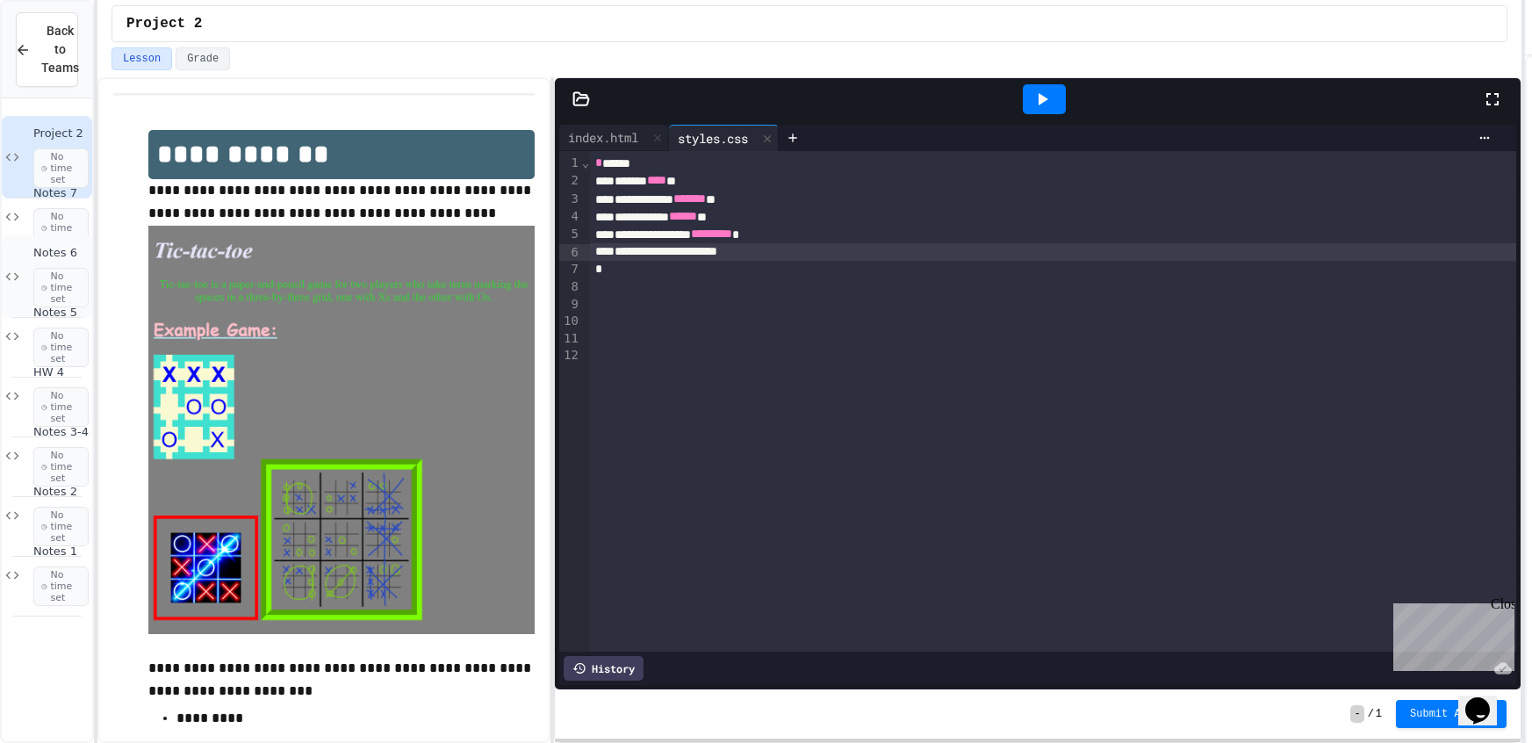
click at [21, 238] on div "Notes 6 No time set" at bounding box center [47, 276] width 90 height 83
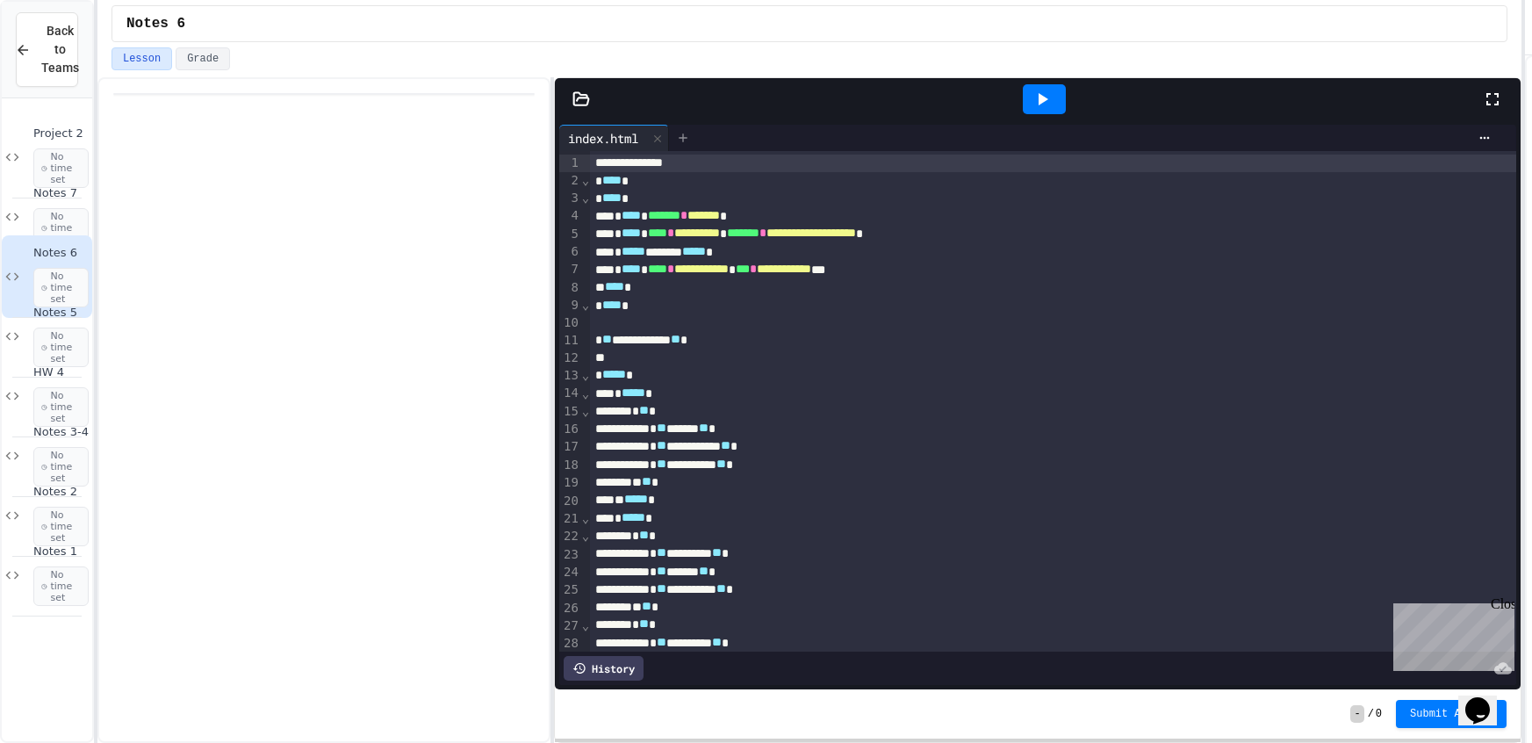
click at [680, 137] on icon at bounding box center [683, 138] width 14 height 14
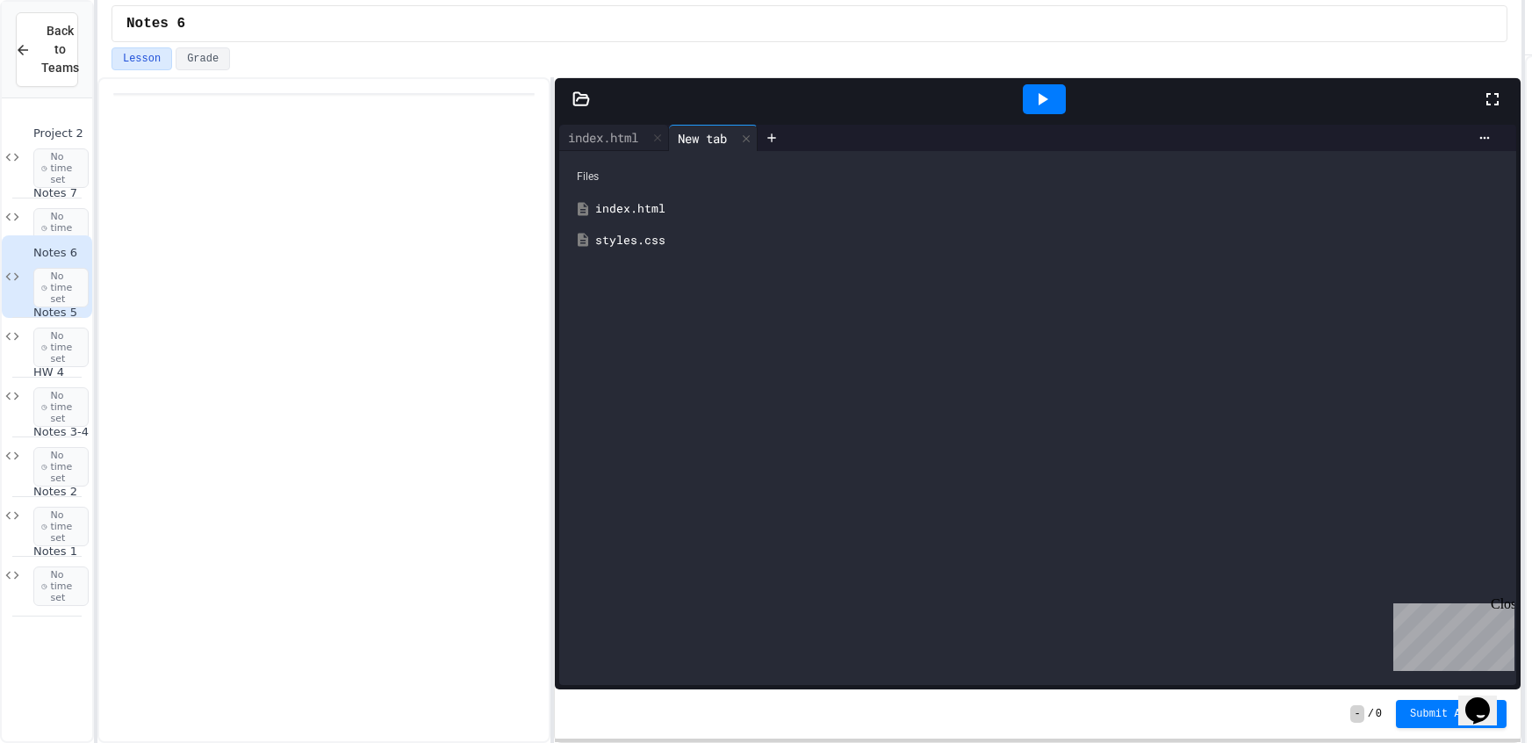
click at [645, 233] on div "styles.css" at bounding box center [1050, 241] width 910 height 18
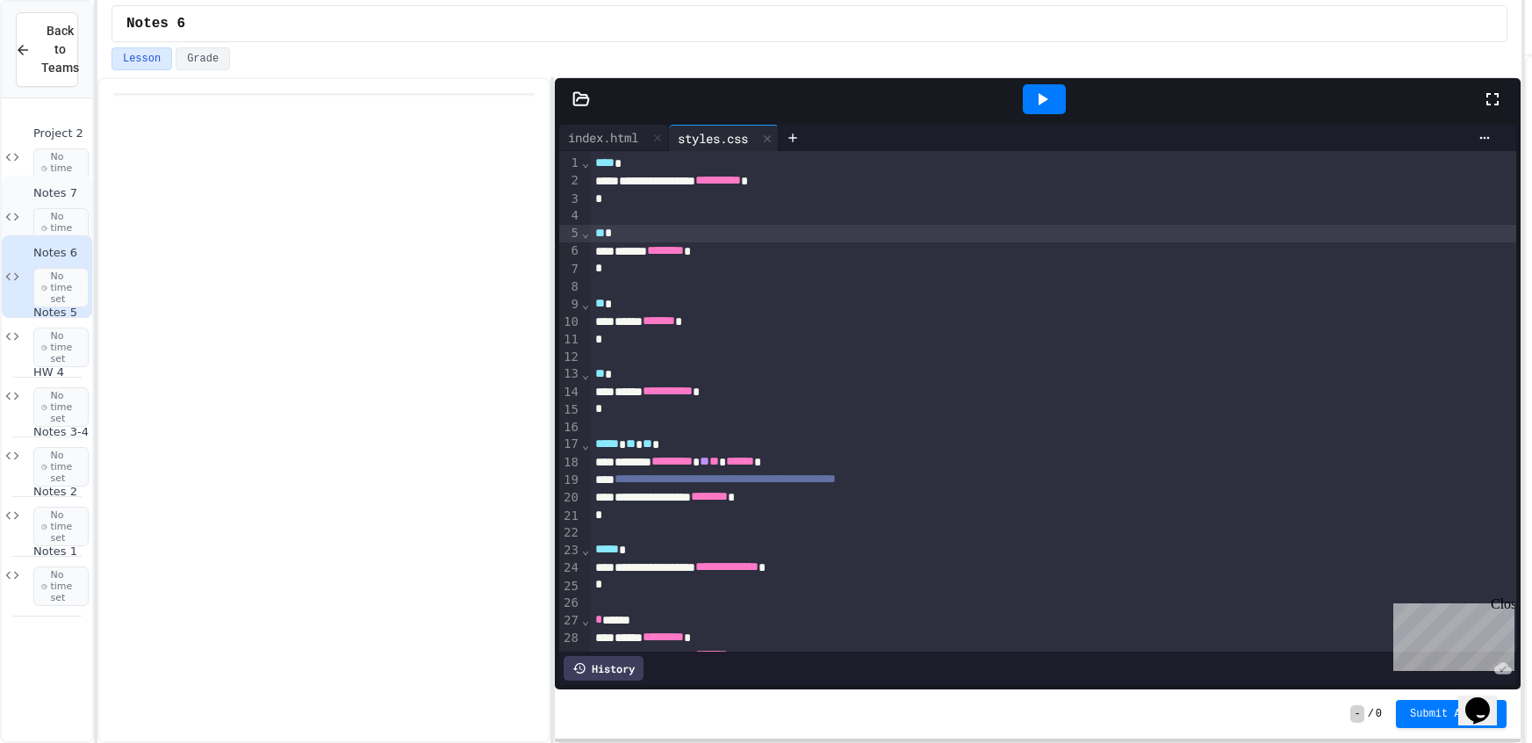
click at [34, 200] on span "Notes 7" at bounding box center [60, 193] width 55 height 15
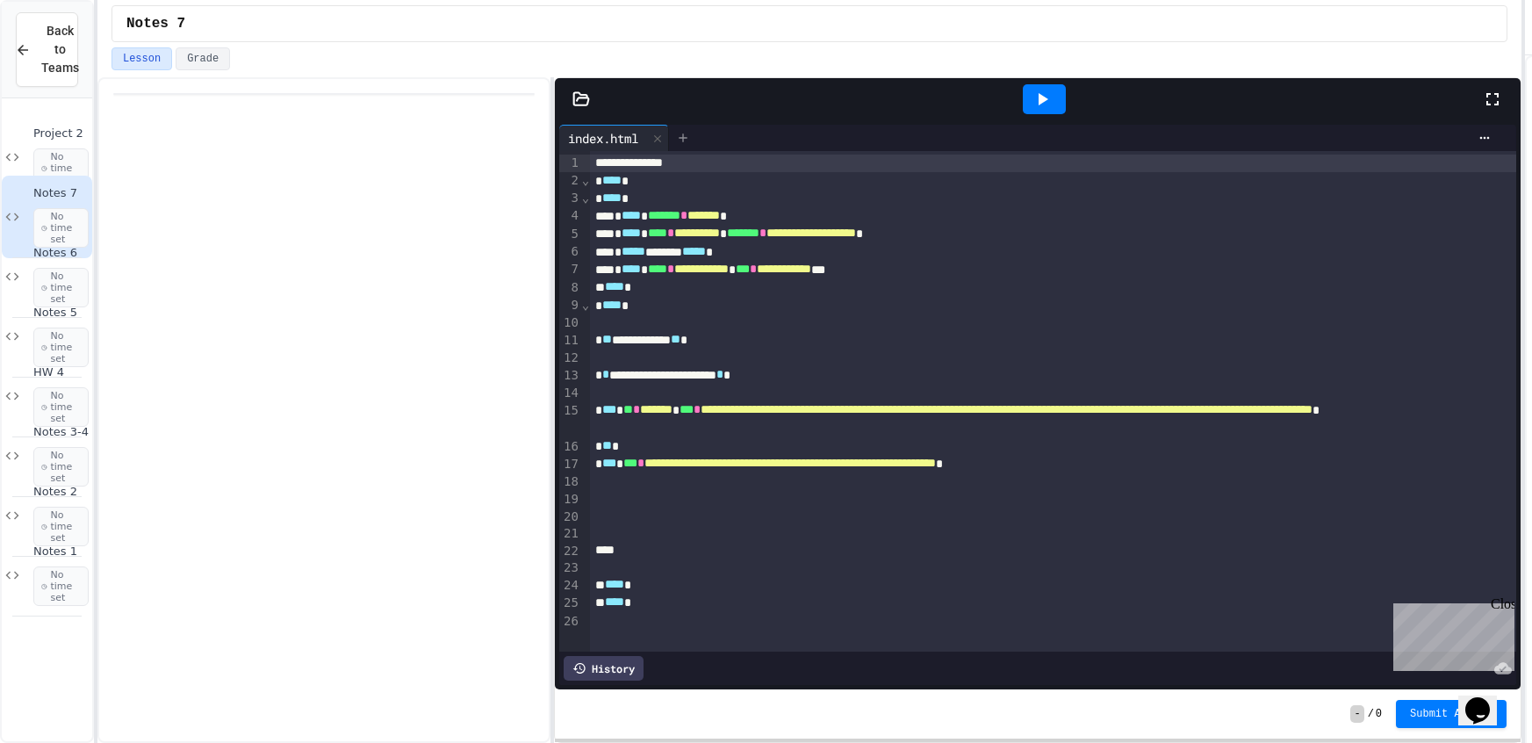
click at [681, 127] on div at bounding box center [683, 138] width 28 height 26
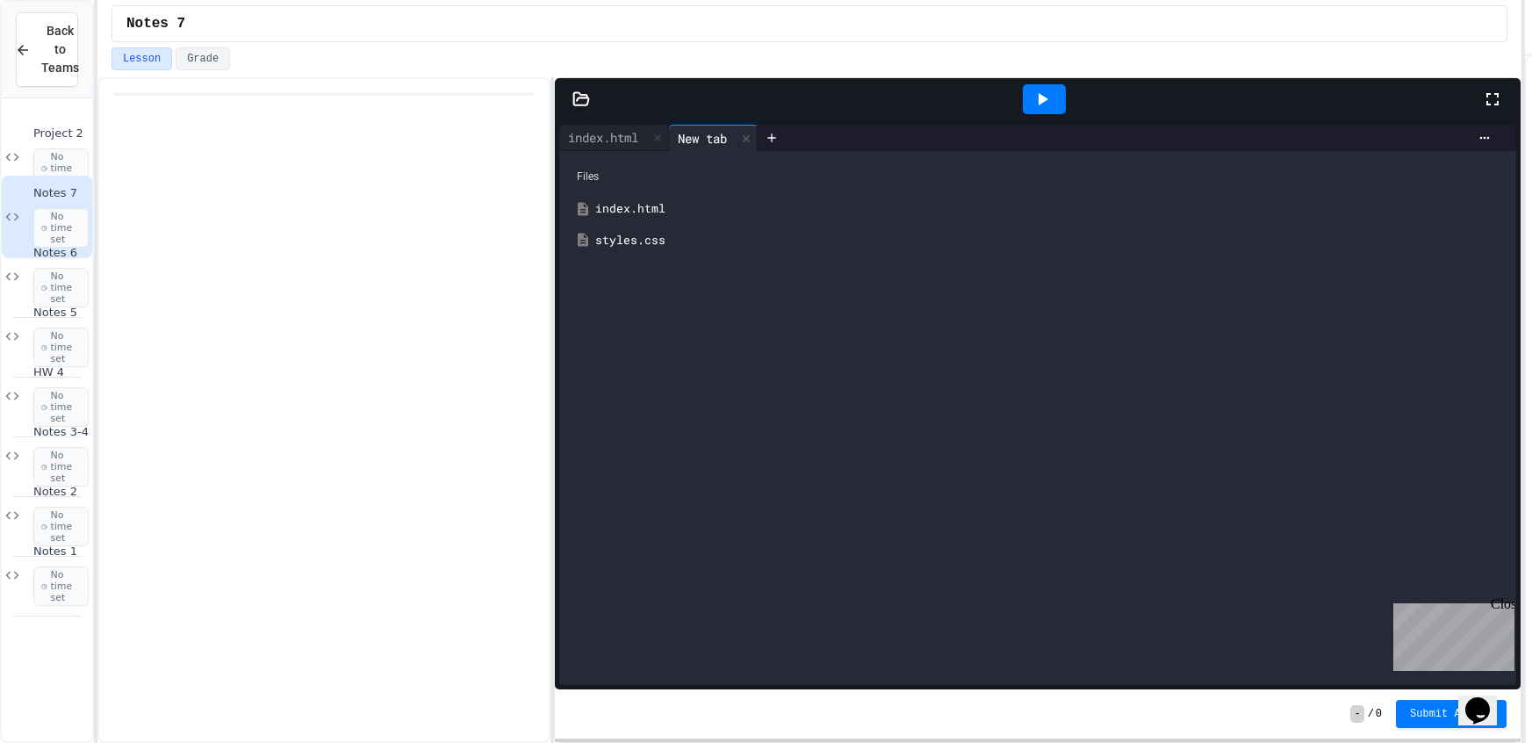
click at [586, 242] on icon at bounding box center [583, 239] width 11 height 13
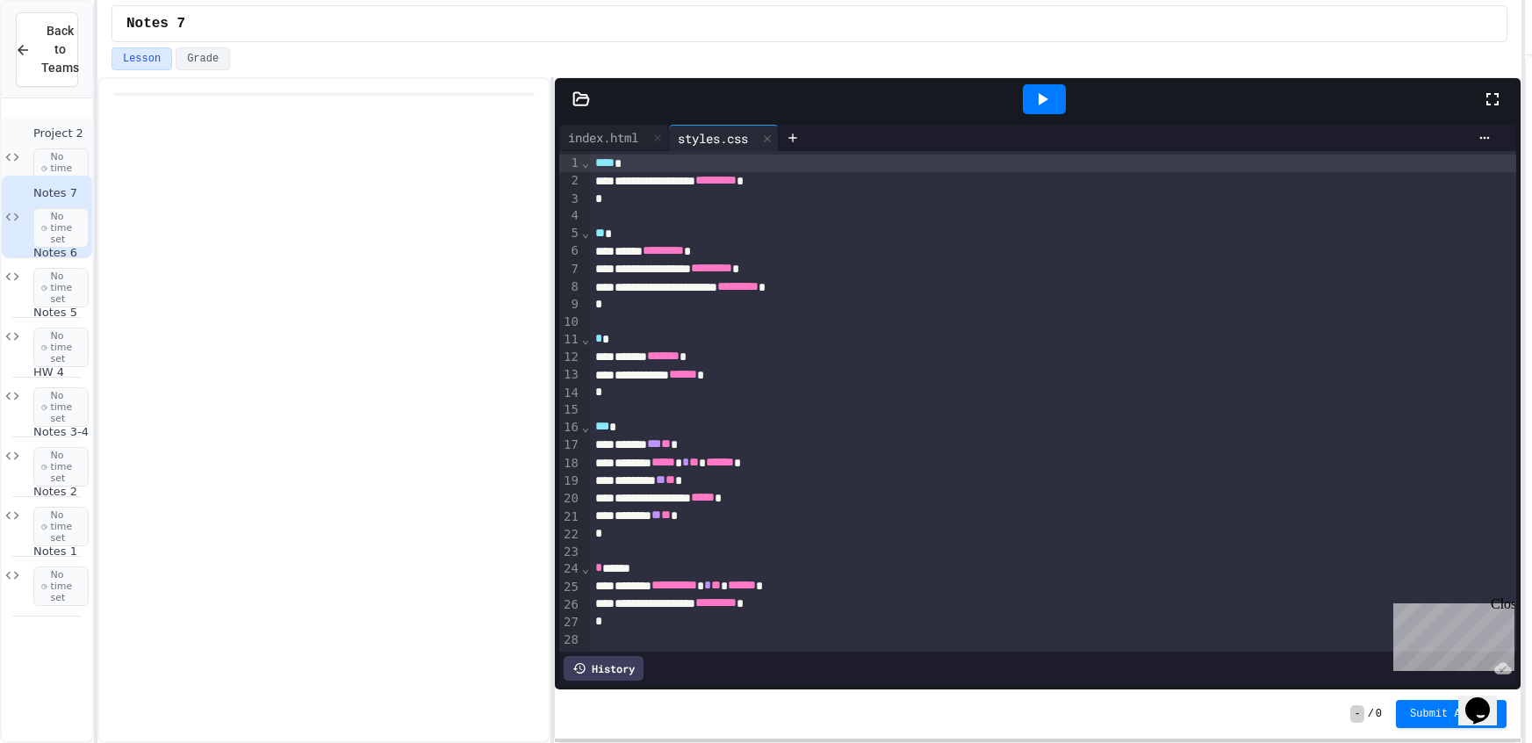
click at [39, 154] on div "Project 2 No time set" at bounding box center [47, 157] width 90 height 83
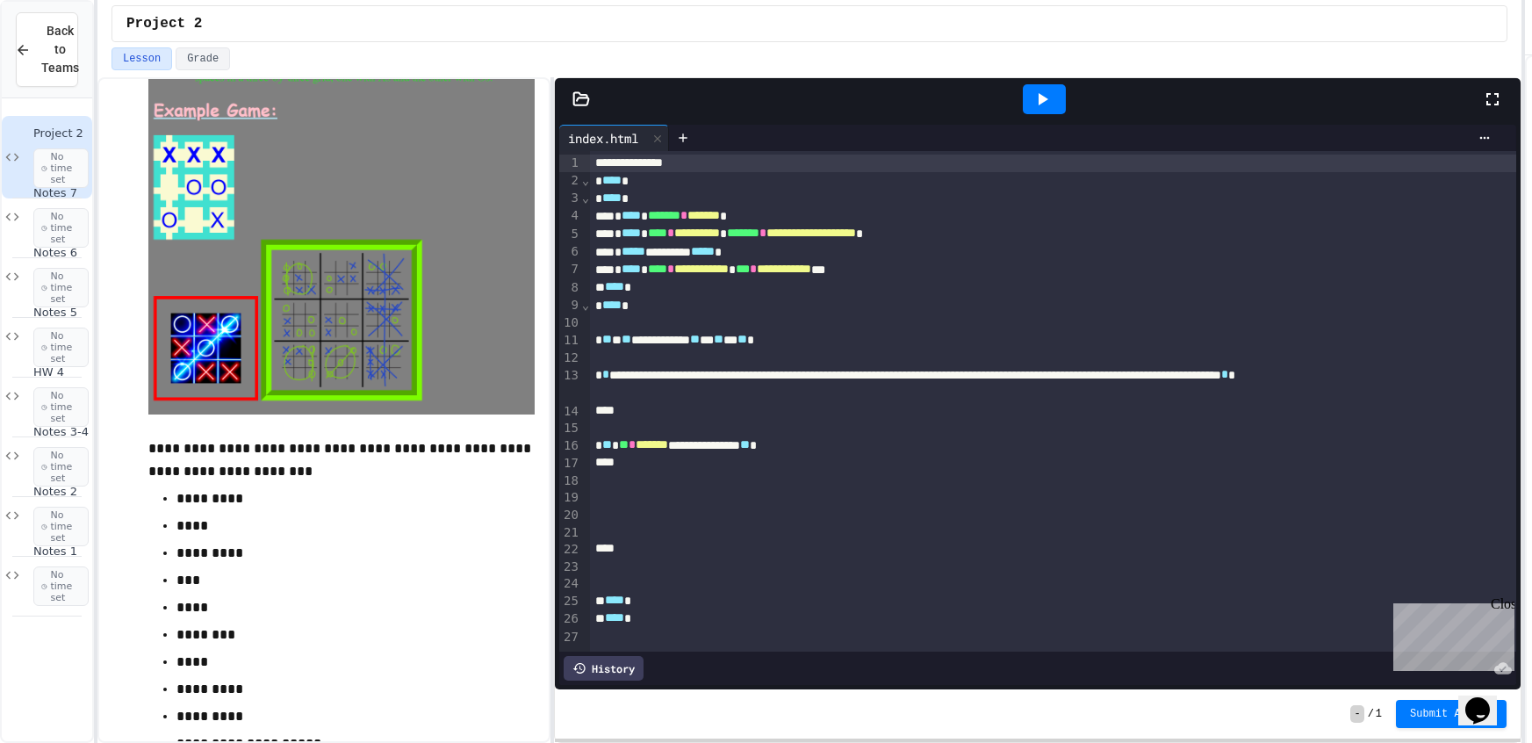
scroll to position [244, 0]
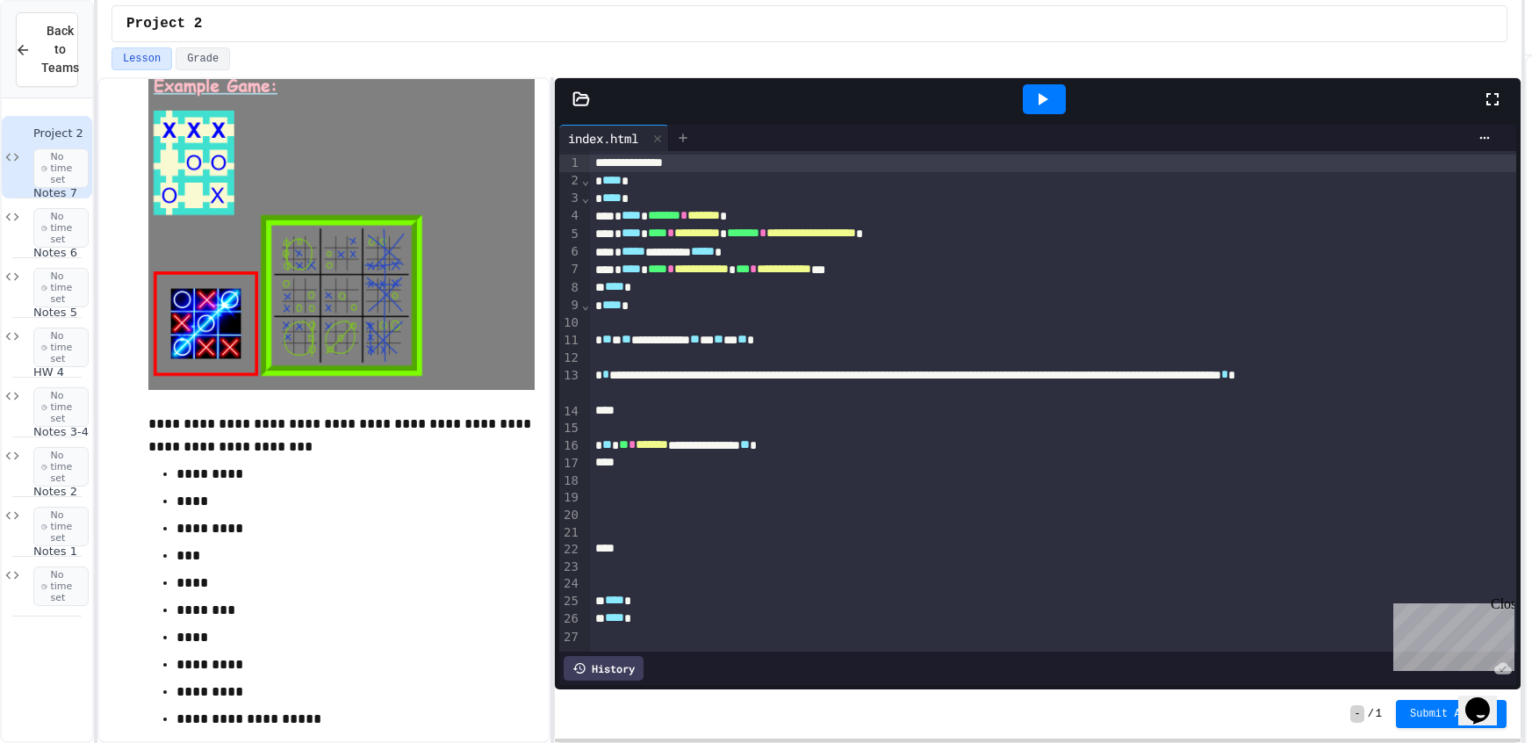
click at [679, 139] on icon at bounding box center [683, 138] width 14 height 14
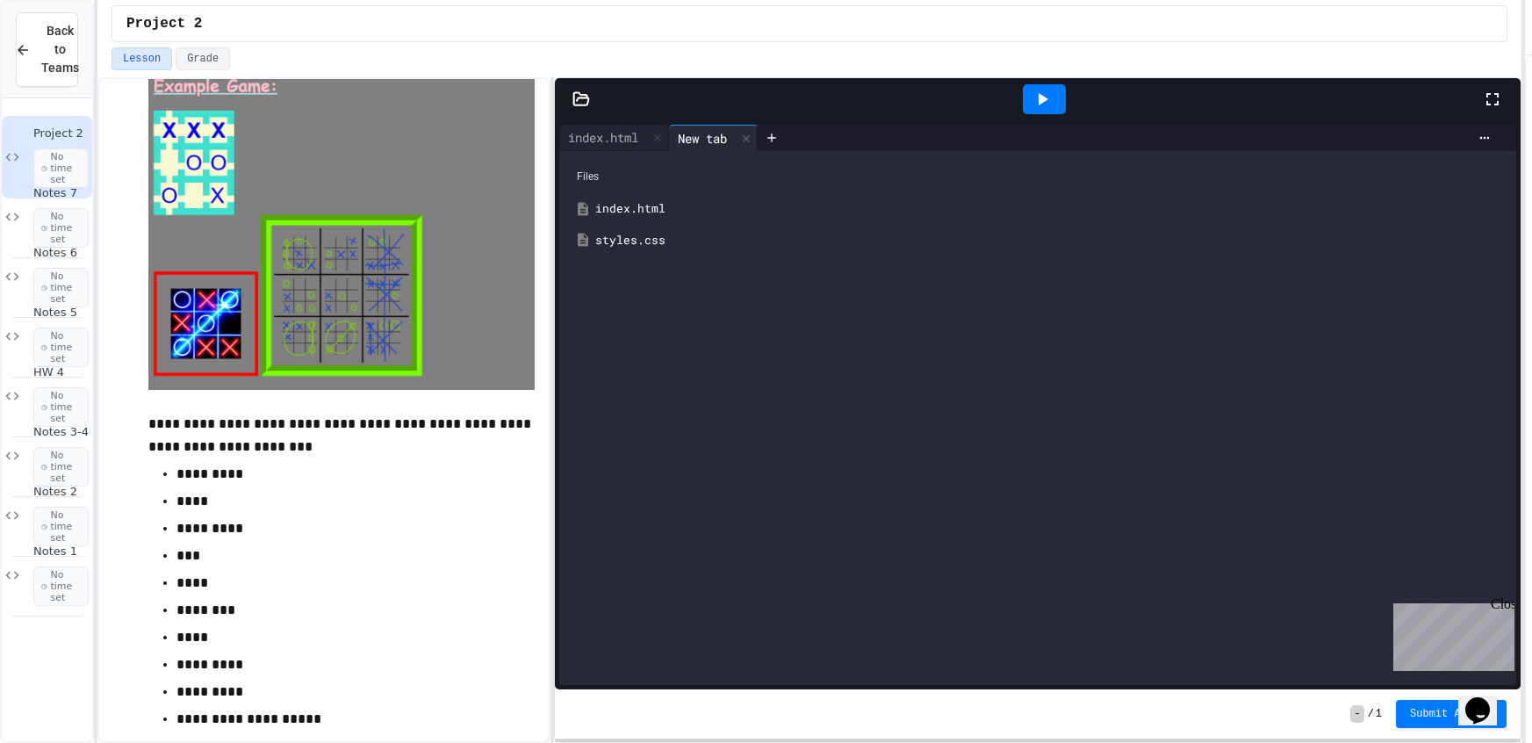
click at [633, 247] on div "styles.css" at bounding box center [1050, 241] width 910 height 18
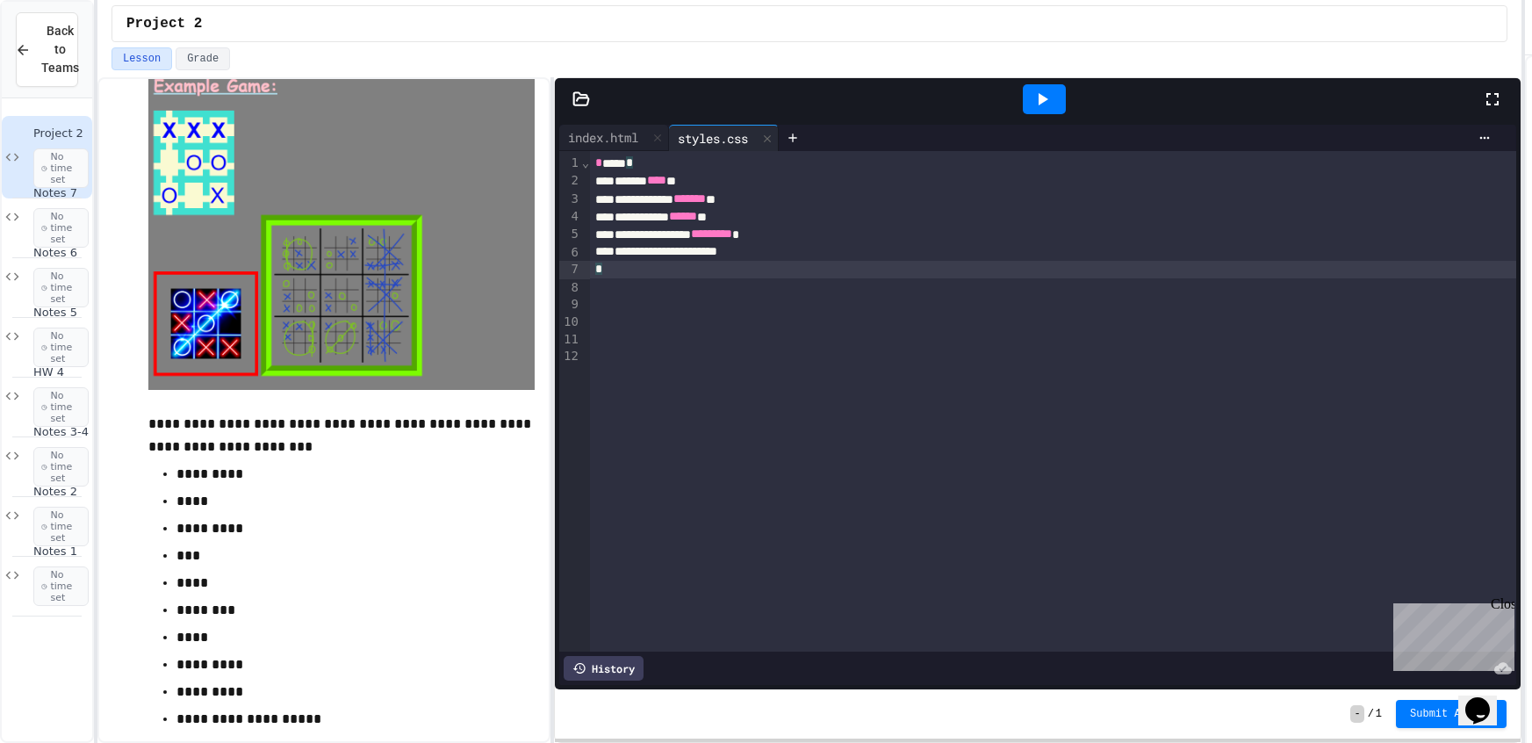
click at [806, 262] on div "*" at bounding box center [1053, 270] width 926 height 18
click at [804, 251] on div "**********" at bounding box center [1053, 252] width 926 height 18
drag, startPoint x: 1063, startPoint y: 77, endPoint x: 1065, endPoint y: 92, distance: 15.0
click at [1065, 91] on div at bounding box center [1044, 98] width 61 height 47
click at [1042, 84] on div at bounding box center [1044, 99] width 43 height 30
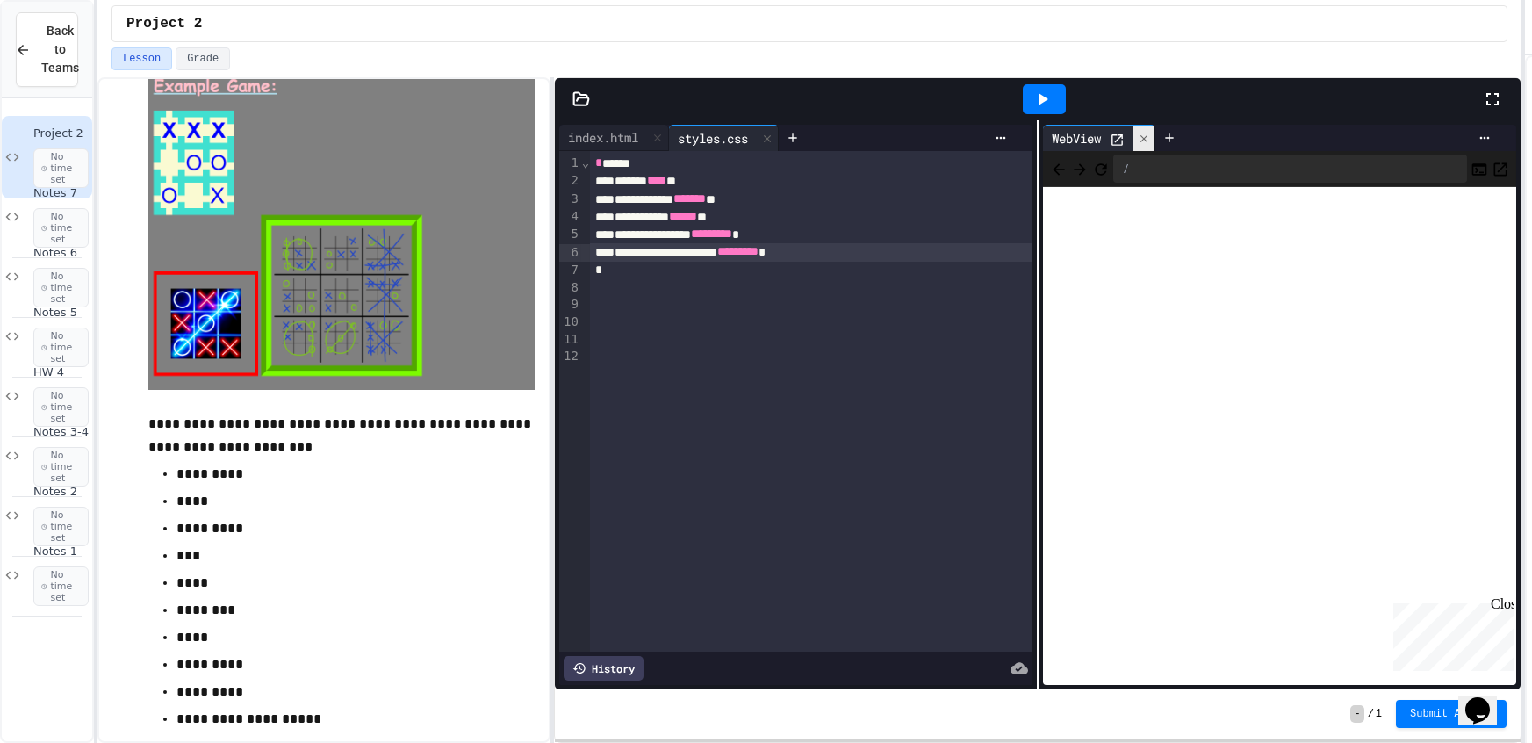
click at [1138, 140] on div at bounding box center [1143, 138] width 21 height 25
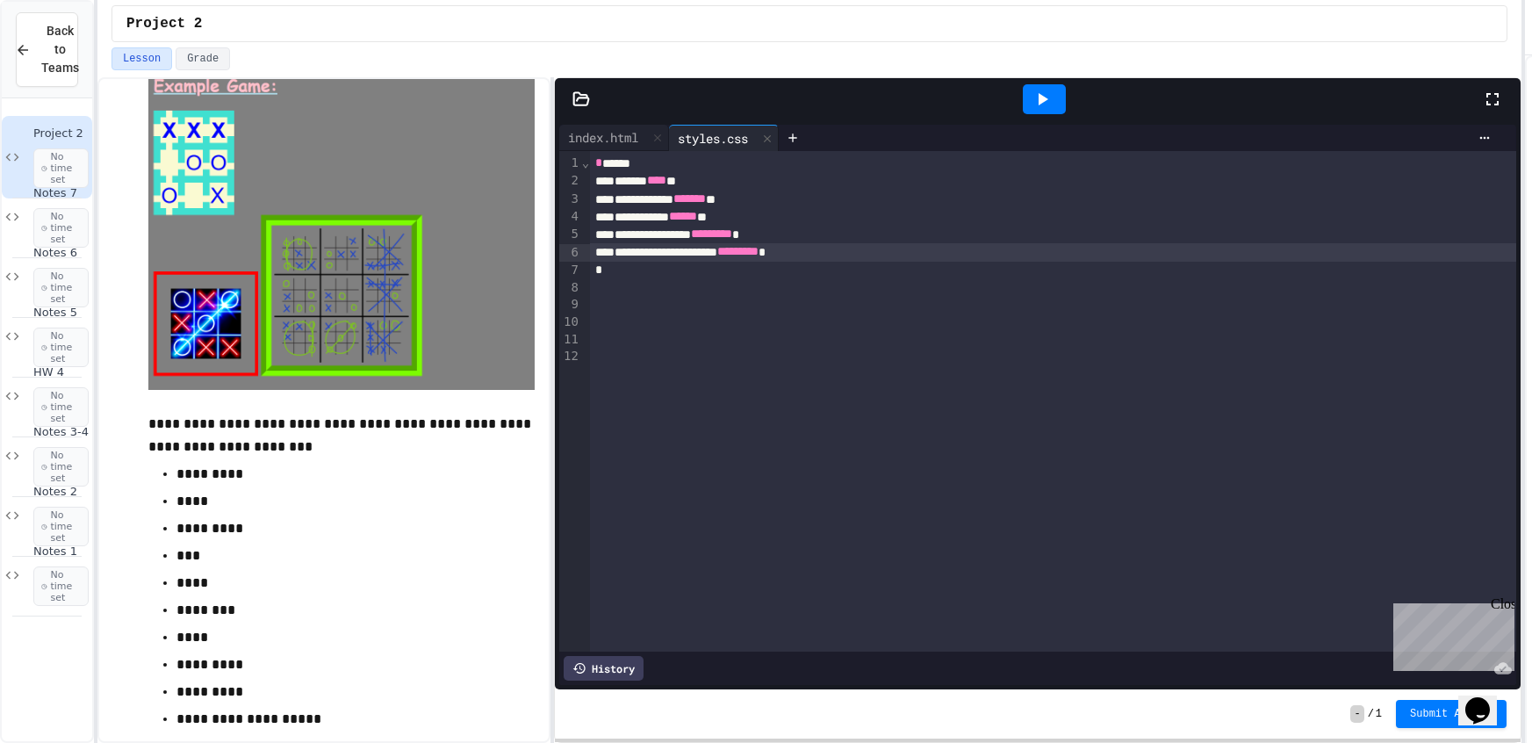
click at [864, 262] on div "*" at bounding box center [1053, 271] width 926 height 18
drag, startPoint x: 857, startPoint y: 256, endPoint x: 801, endPoint y: 258, distance: 56.2
click at [758, 257] on span "*********" at bounding box center [737, 251] width 41 height 12
click at [1033, 105] on icon at bounding box center [1041, 99] width 21 height 21
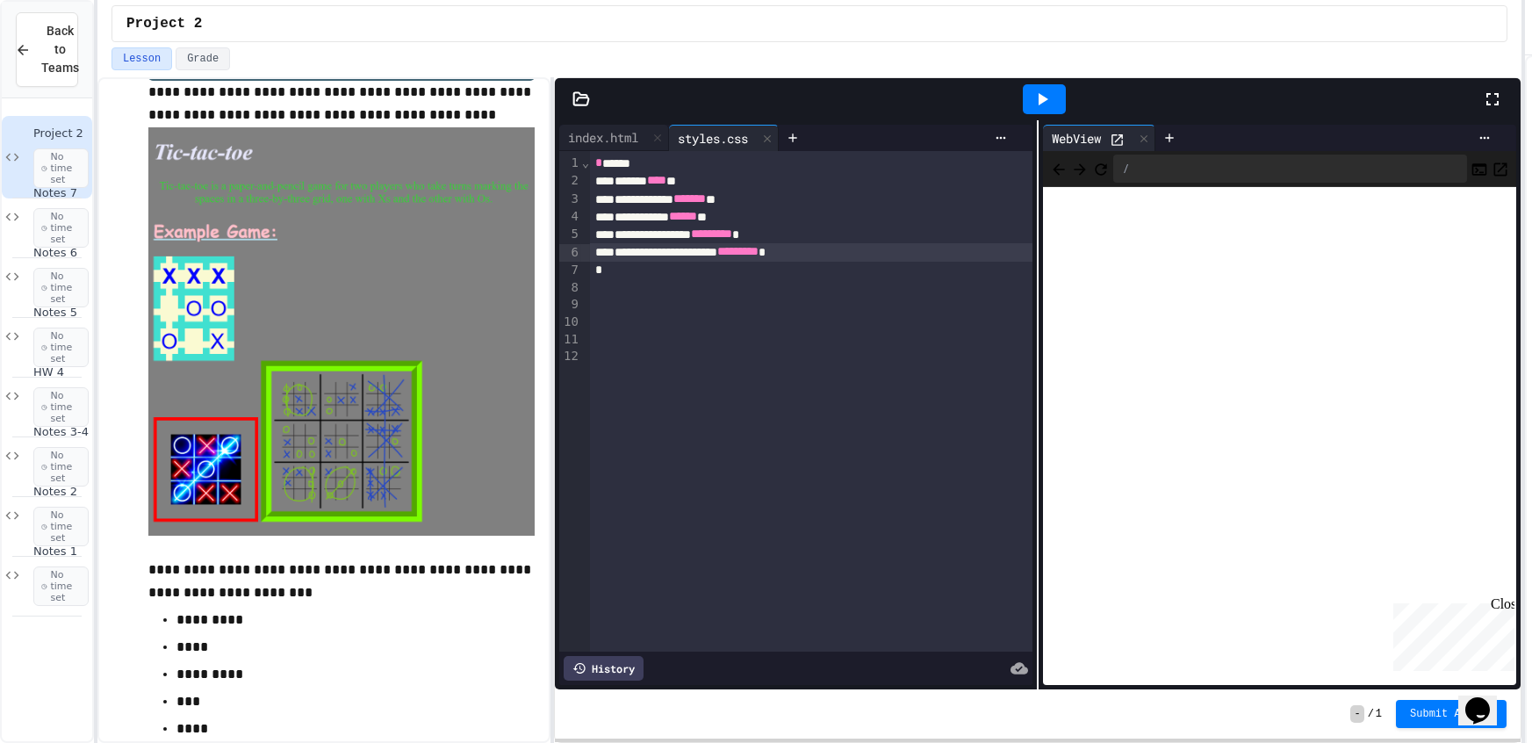
scroll to position [87, 0]
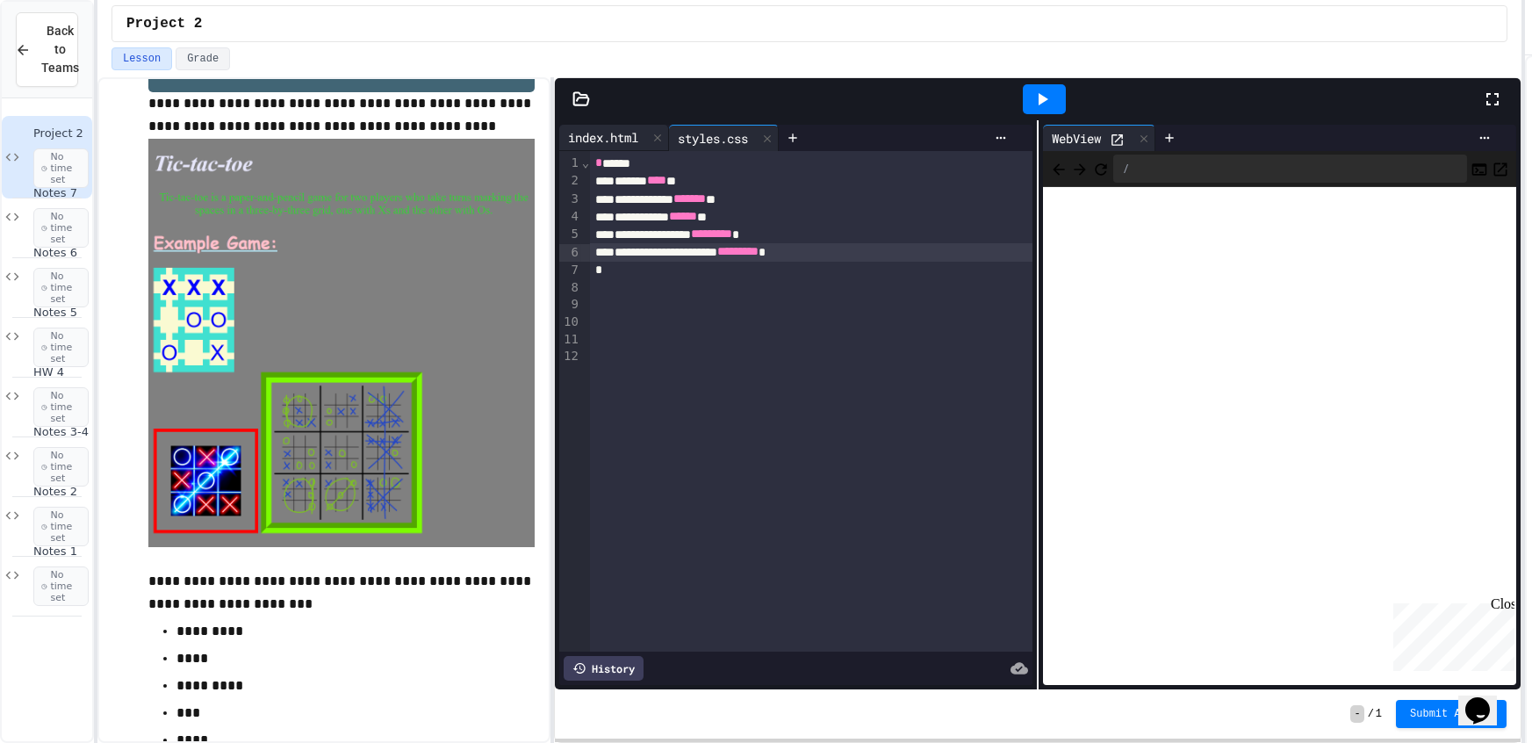
click at [629, 126] on div "index.html" at bounding box center [614, 138] width 110 height 26
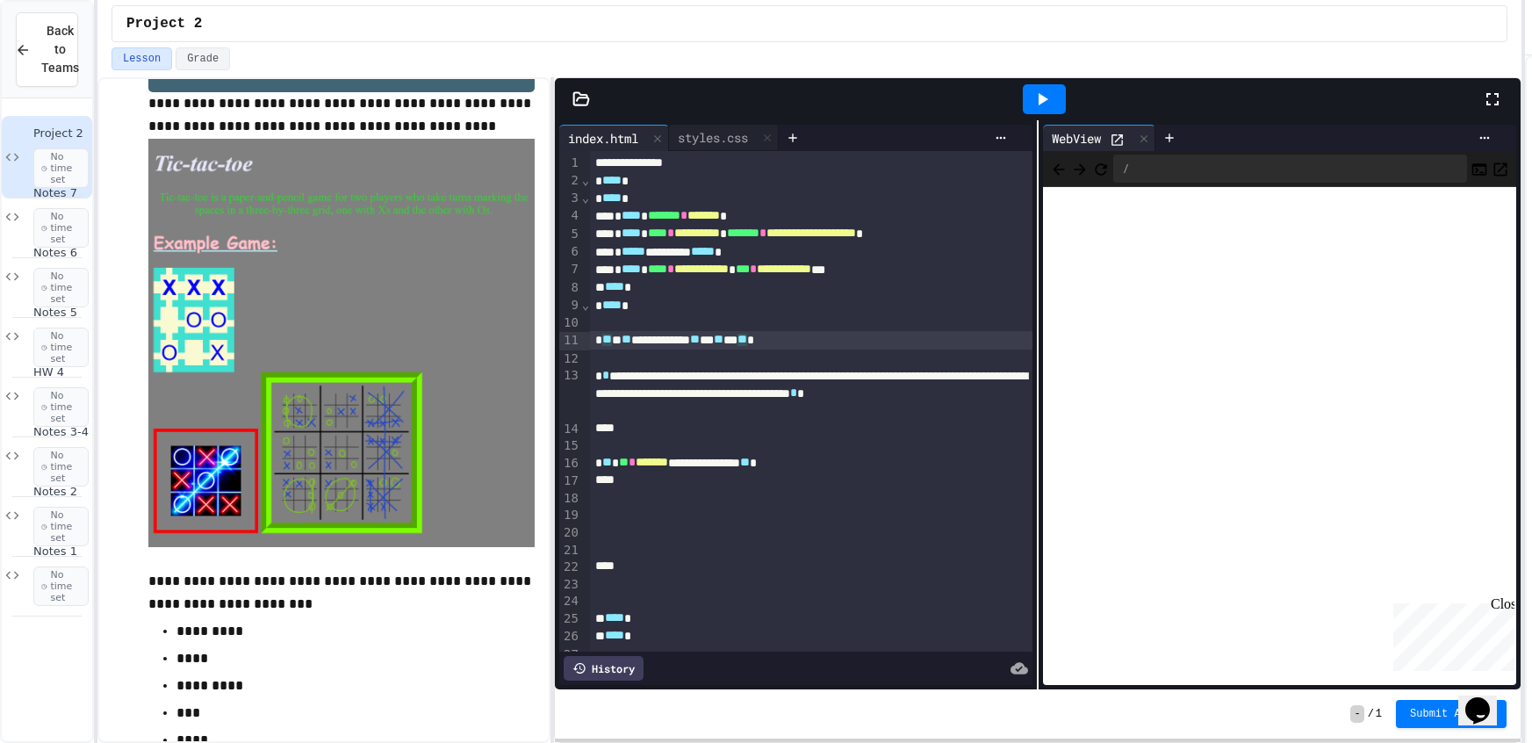
click at [616, 348] on div "**********" at bounding box center [811, 340] width 442 height 18
click at [722, 147] on div "styles.css" at bounding box center [724, 138] width 110 height 26
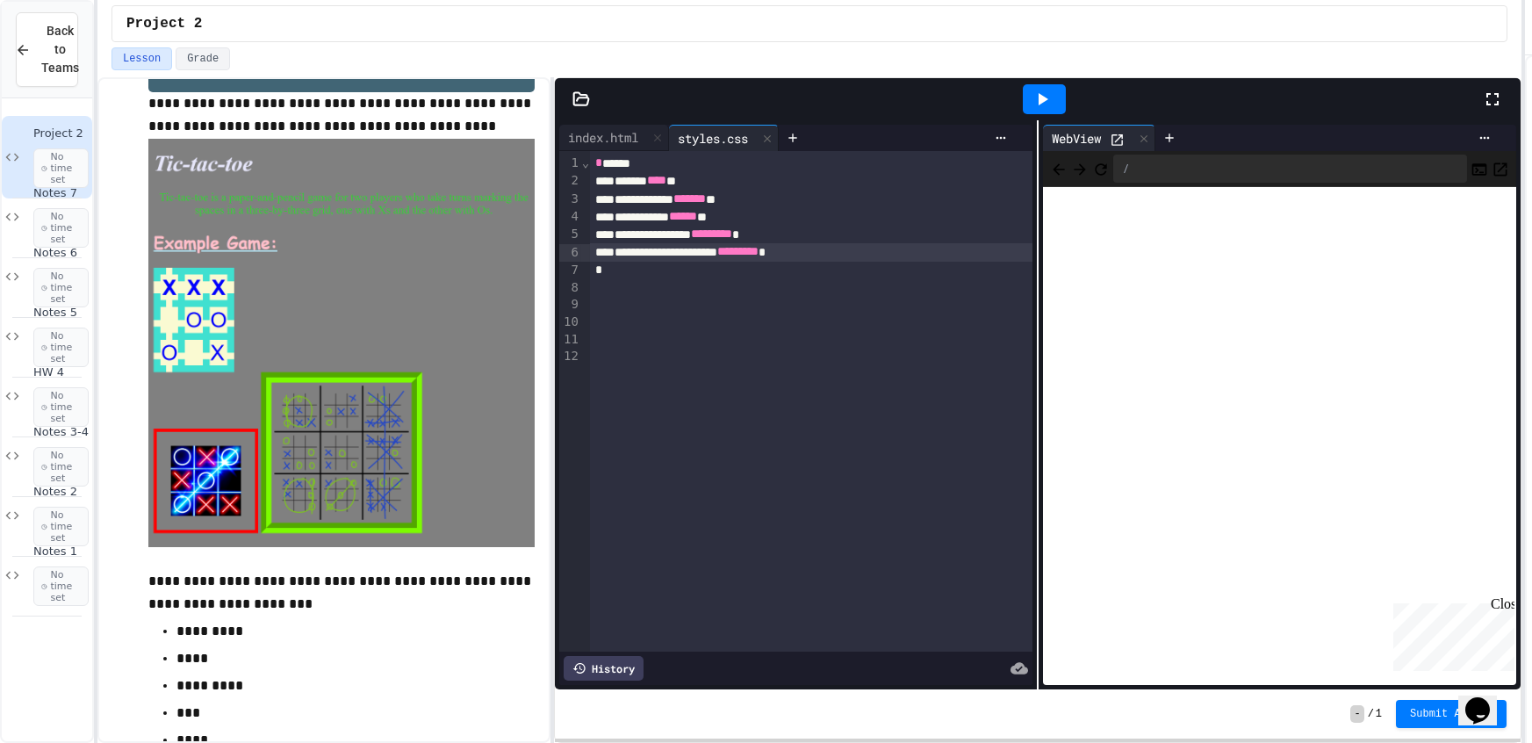
click at [676, 308] on div at bounding box center [811, 305] width 442 height 18
click at [1049, 89] on icon at bounding box center [1041, 99] width 21 height 21
click at [1140, 143] on icon at bounding box center [1144, 139] width 12 height 12
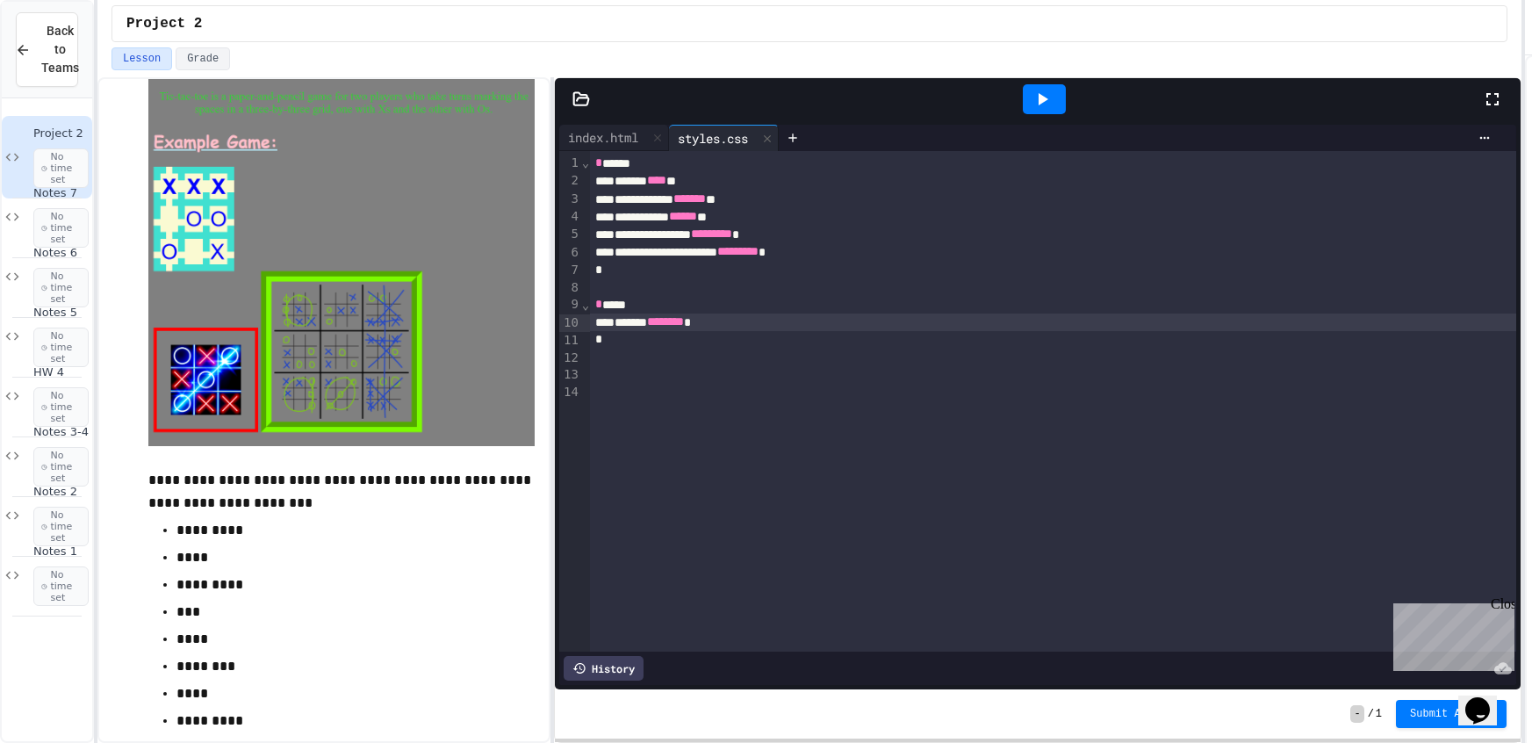
scroll to position [189, 0]
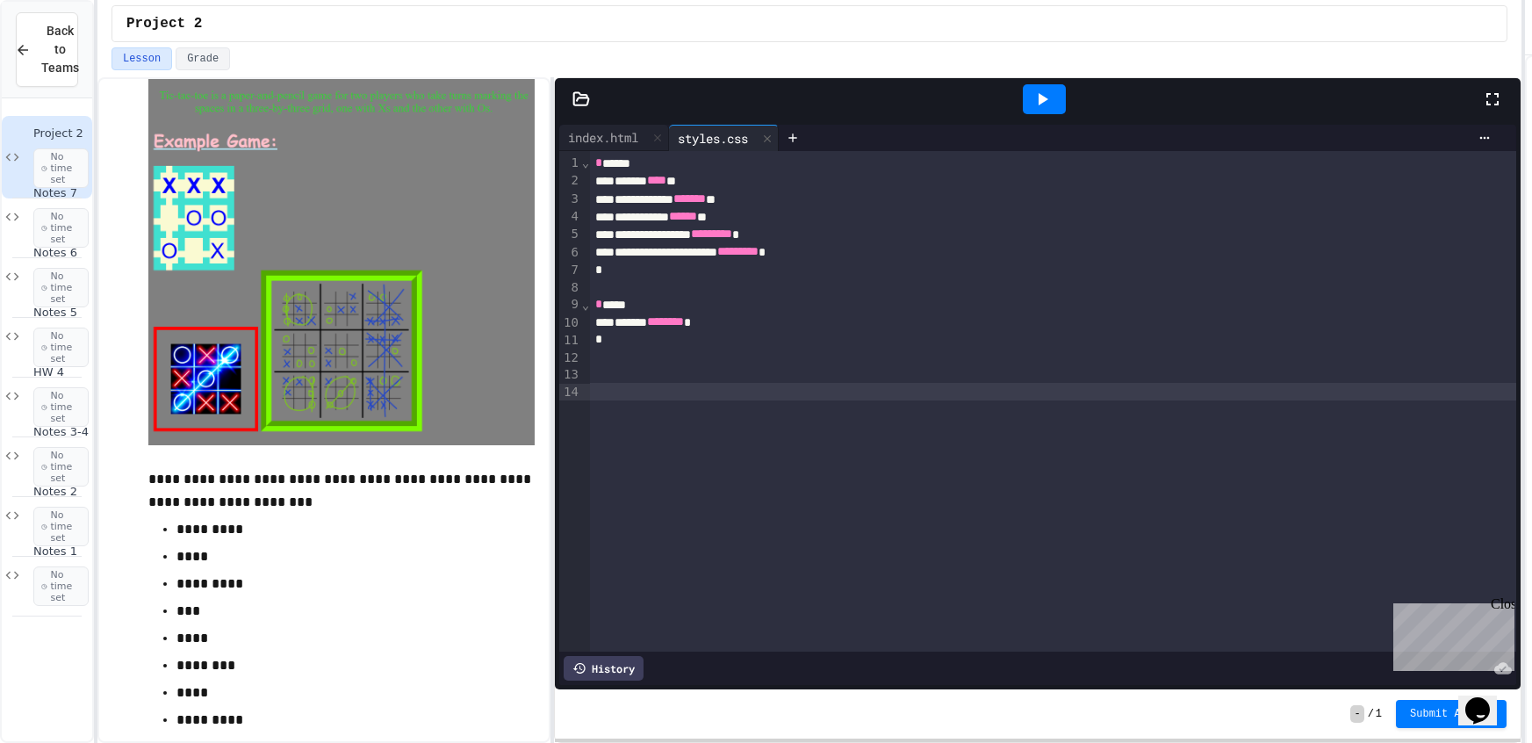
click at [678, 414] on div "**********" at bounding box center [1053, 401] width 926 height 500
click at [597, 377] on div at bounding box center [1053, 375] width 926 height 18
click at [1060, 104] on div at bounding box center [1044, 99] width 43 height 30
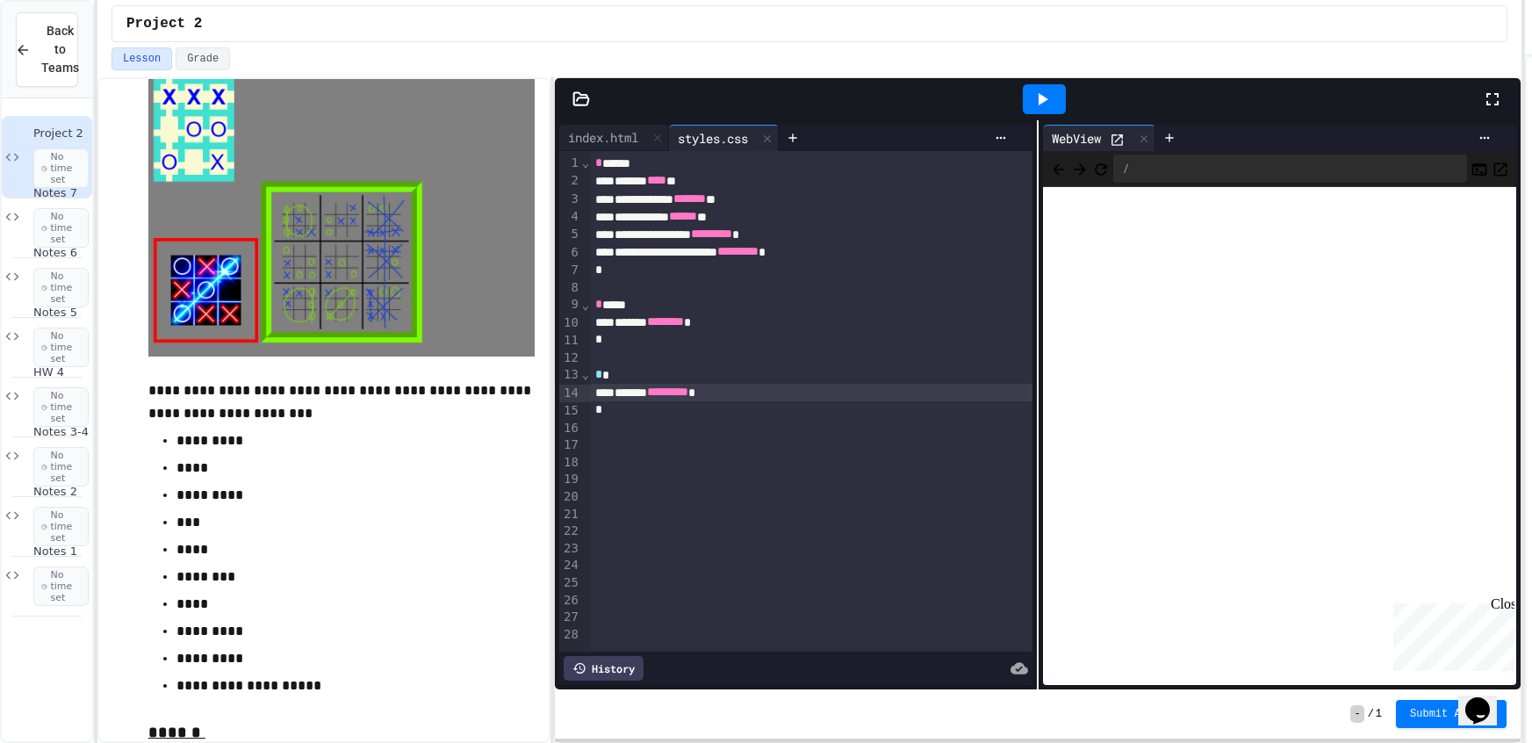
scroll to position [298, 0]
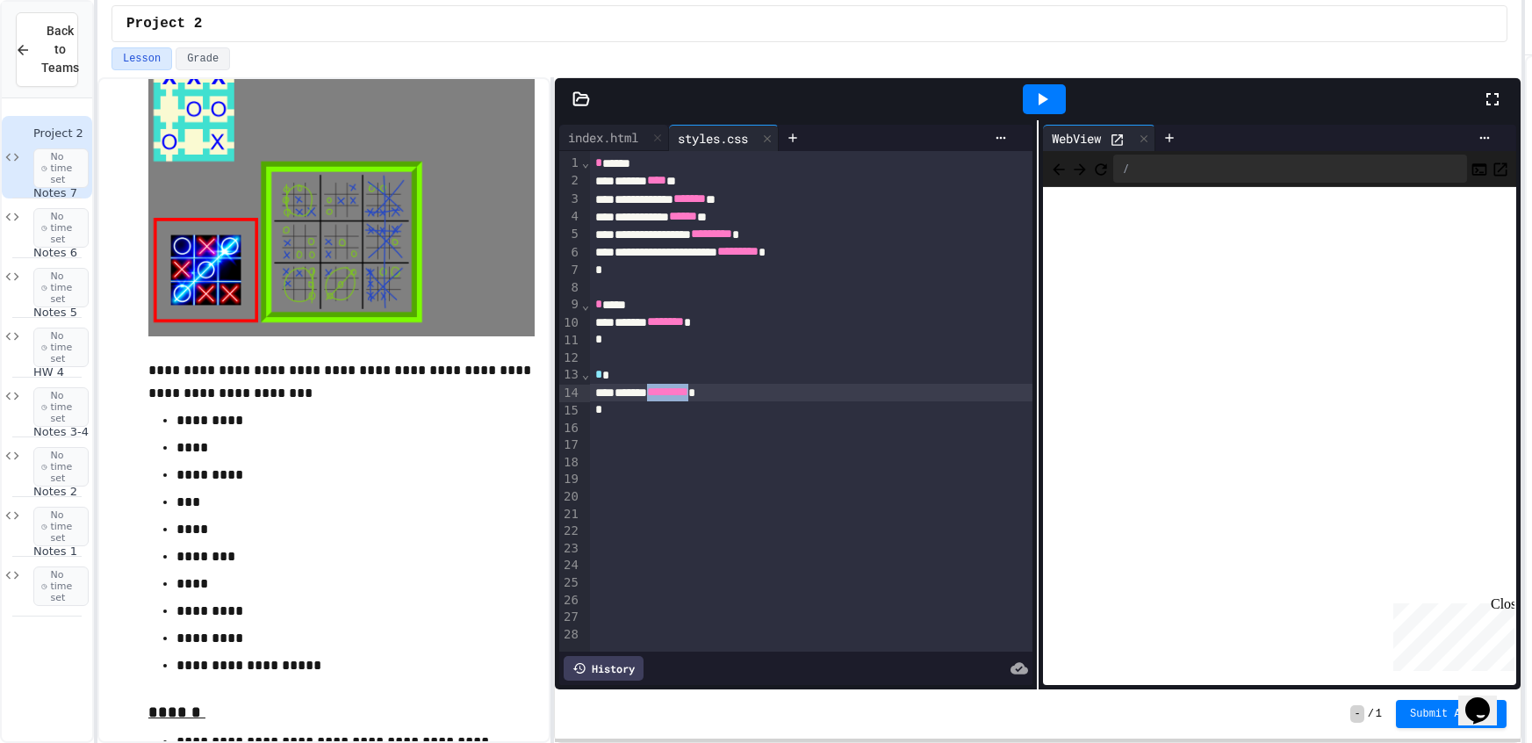
drag, startPoint x: 739, startPoint y: 384, endPoint x: 679, endPoint y: 384, distance: 60.6
click at [679, 384] on div "****** ********* *" at bounding box center [811, 393] width 442 height 18
click at [1050, 100] on icon at bounding box center [1041, 99] width 21 height 21
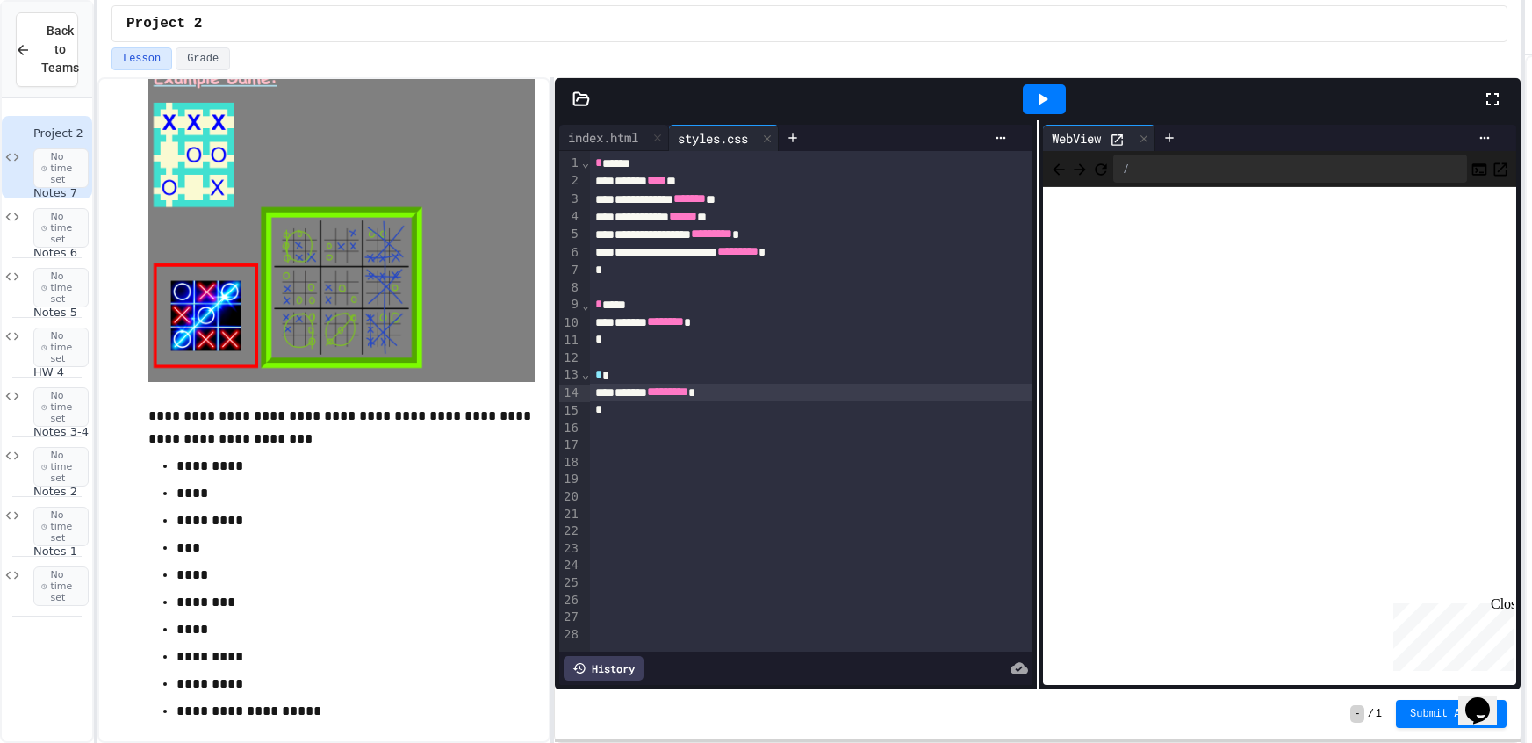
drag, startPoint x: 319, startPoint y: 131, endPoint x: 314, endPoint y: 116, distance: 15.6
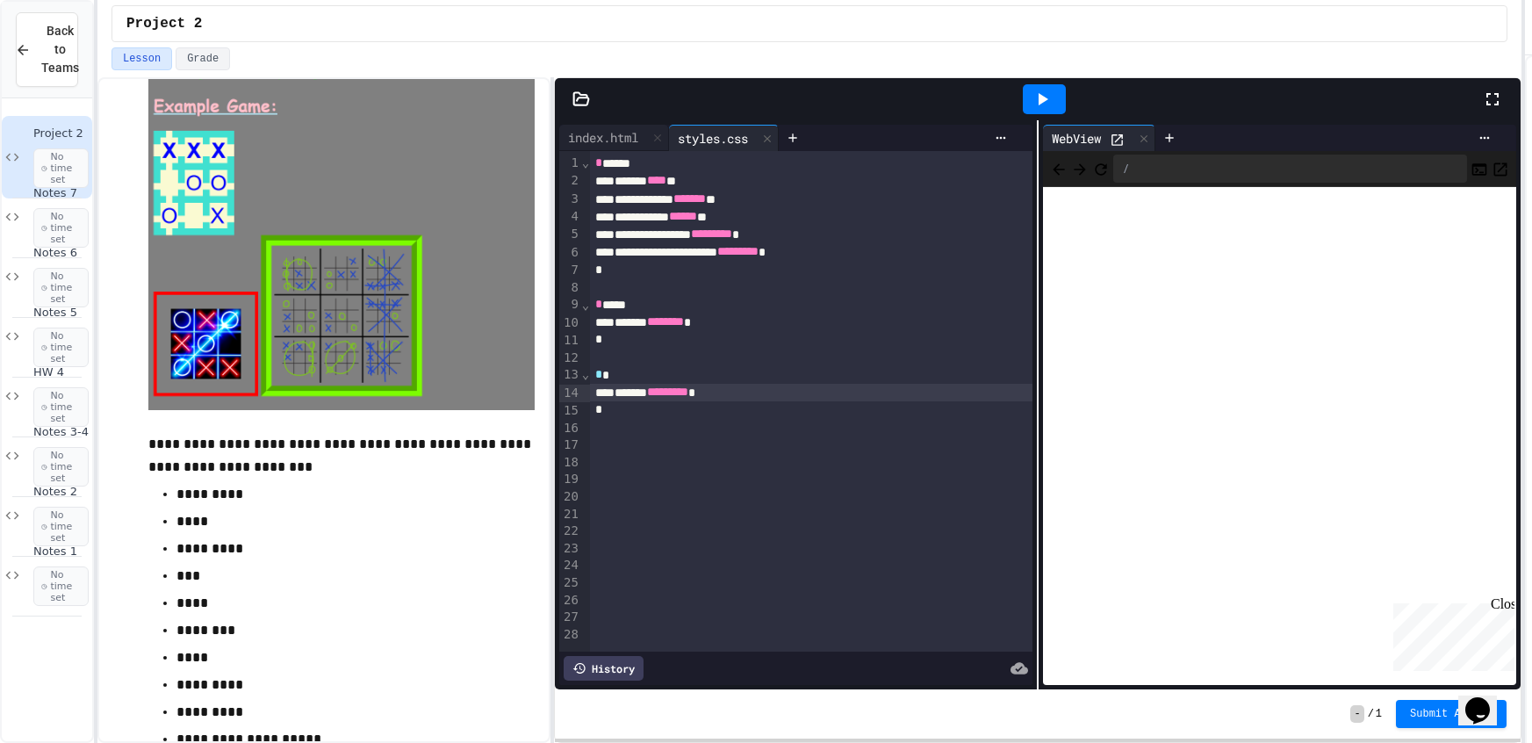
scroll to position [210, 0]
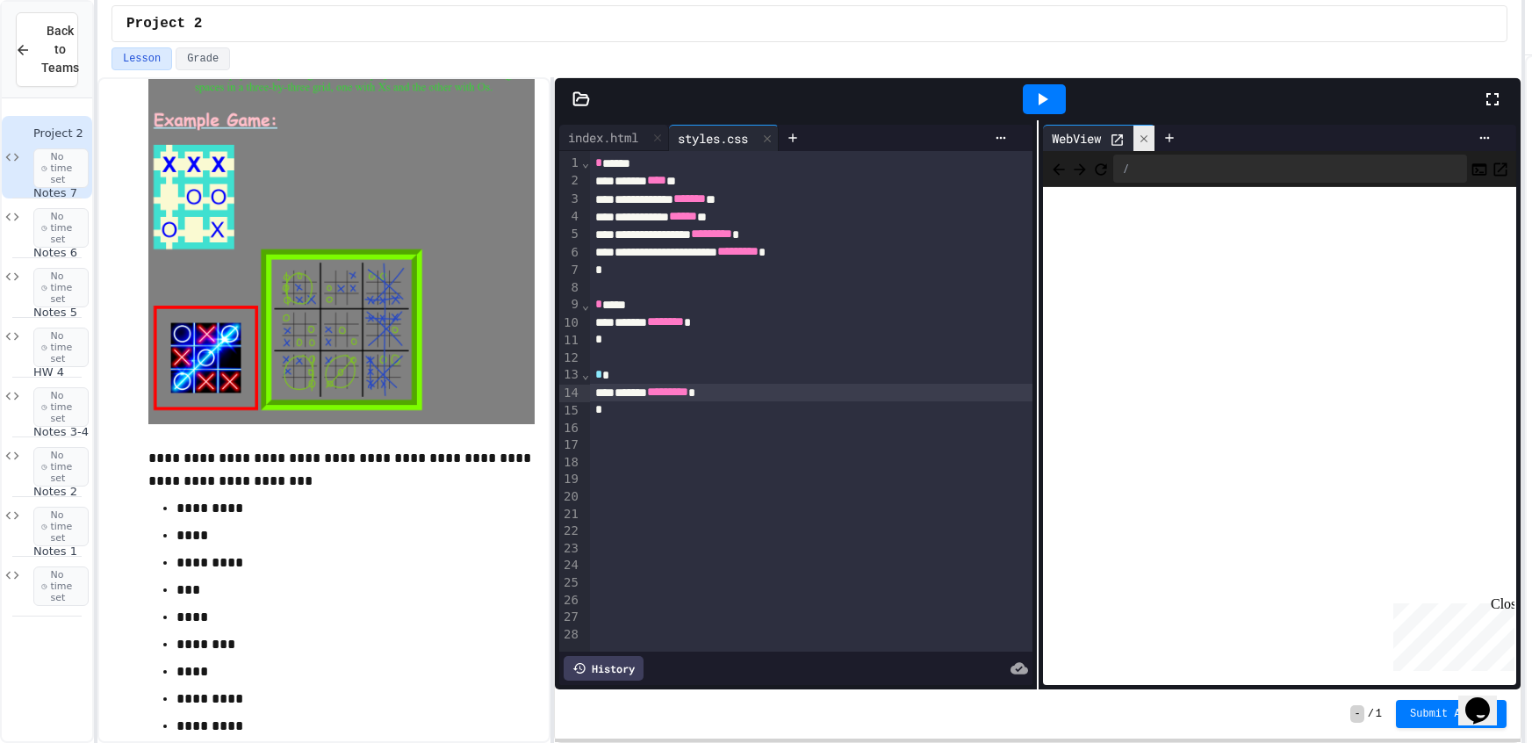
click at [1146, 128] on div at bounding box center [1143, 138] width 21 height 25
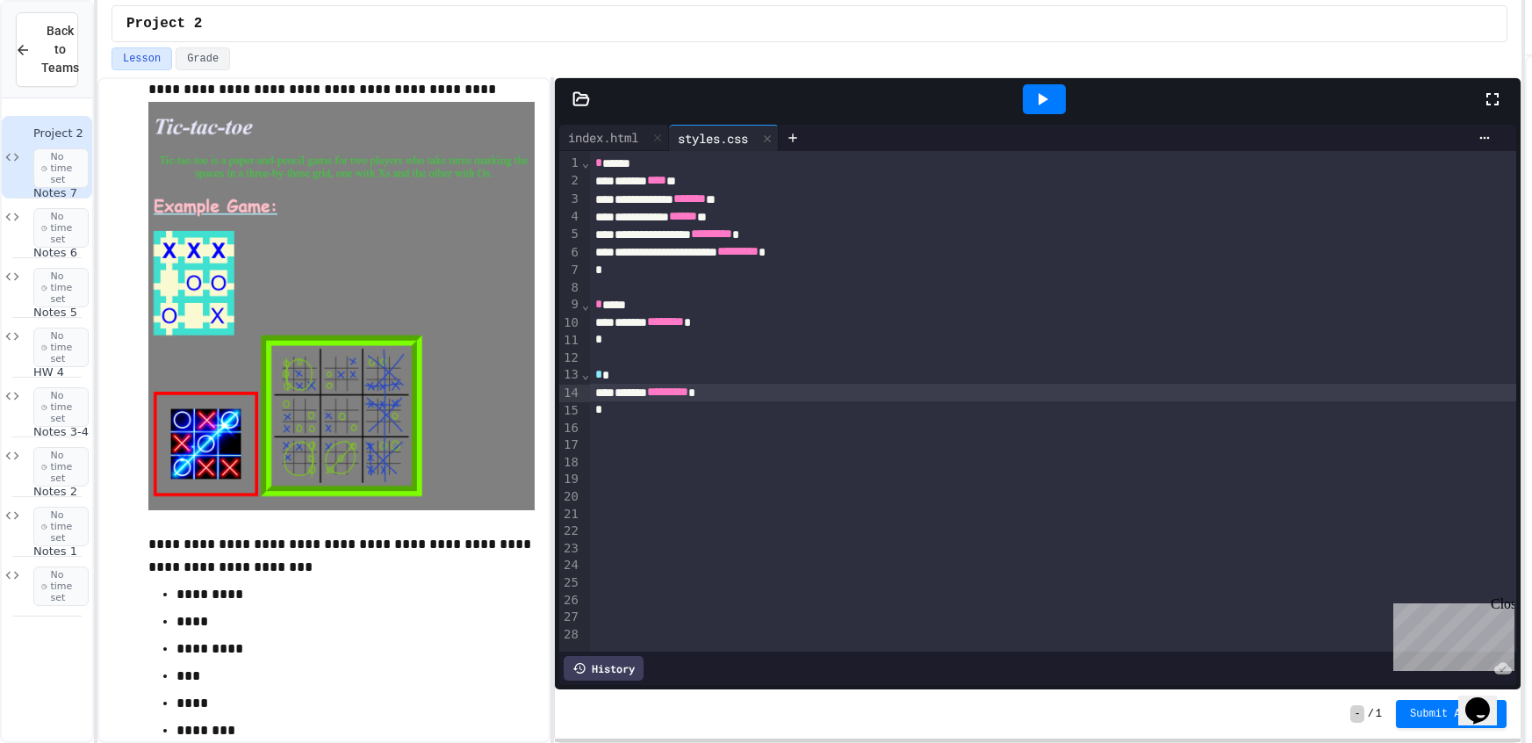
scroll to position [125, 0]
click at [23, 199] on div "Notes 7 No time set" at bounding box center [47, 217] width 90 height 83
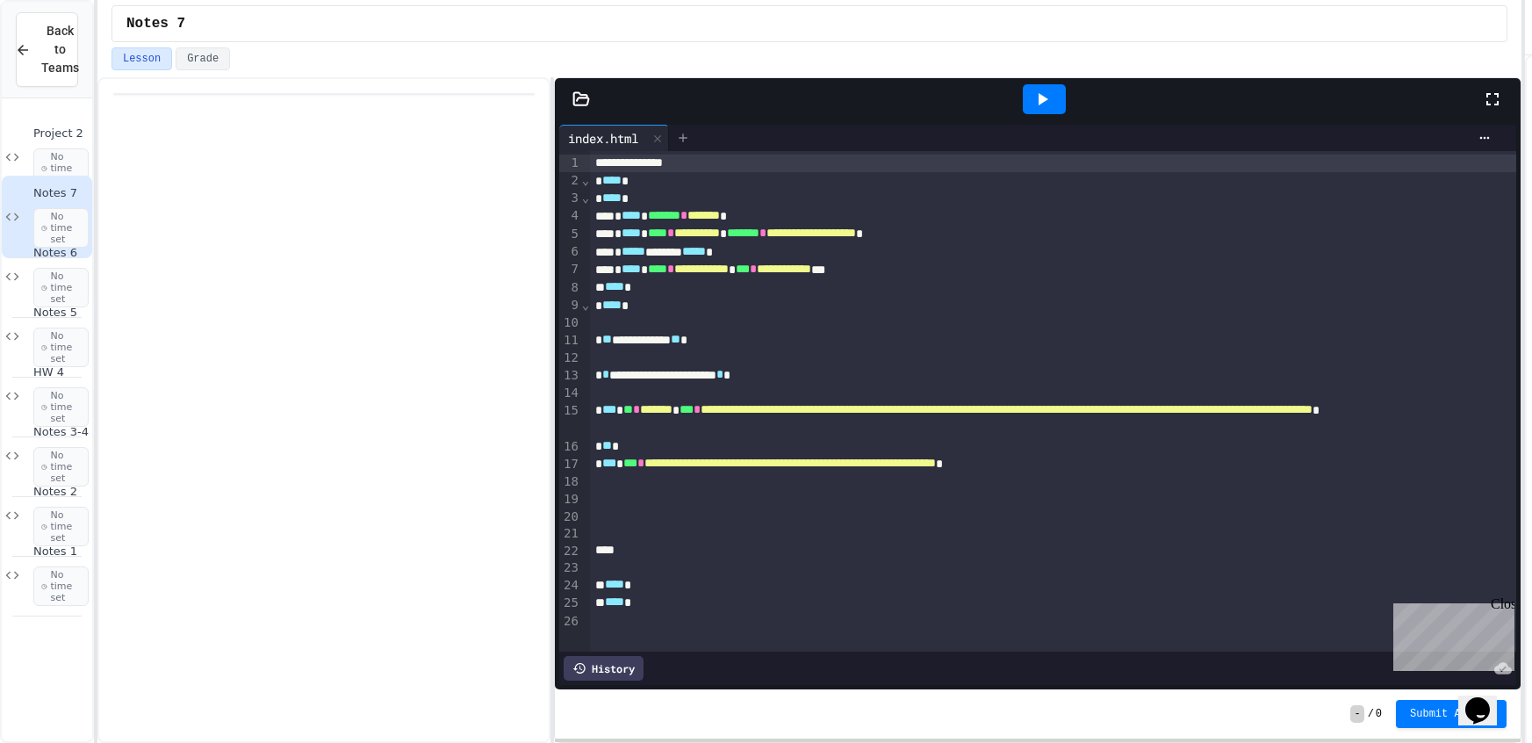
click at [680, 141] on icon at bounding box center [683, 138] width 14 height 14
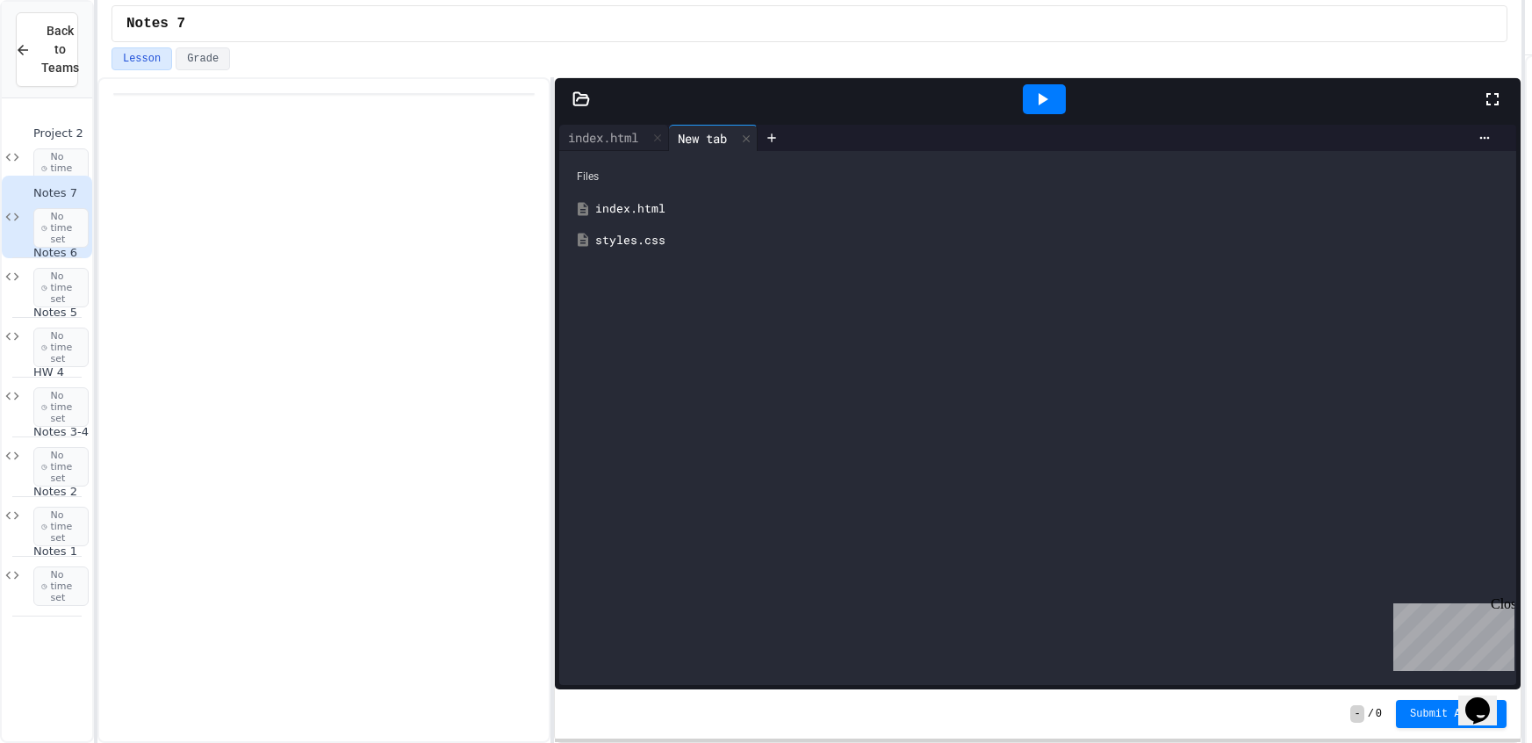
click at [643, 244] on div "styles.css" at bounding box center [1050, 241] width 910 height 18
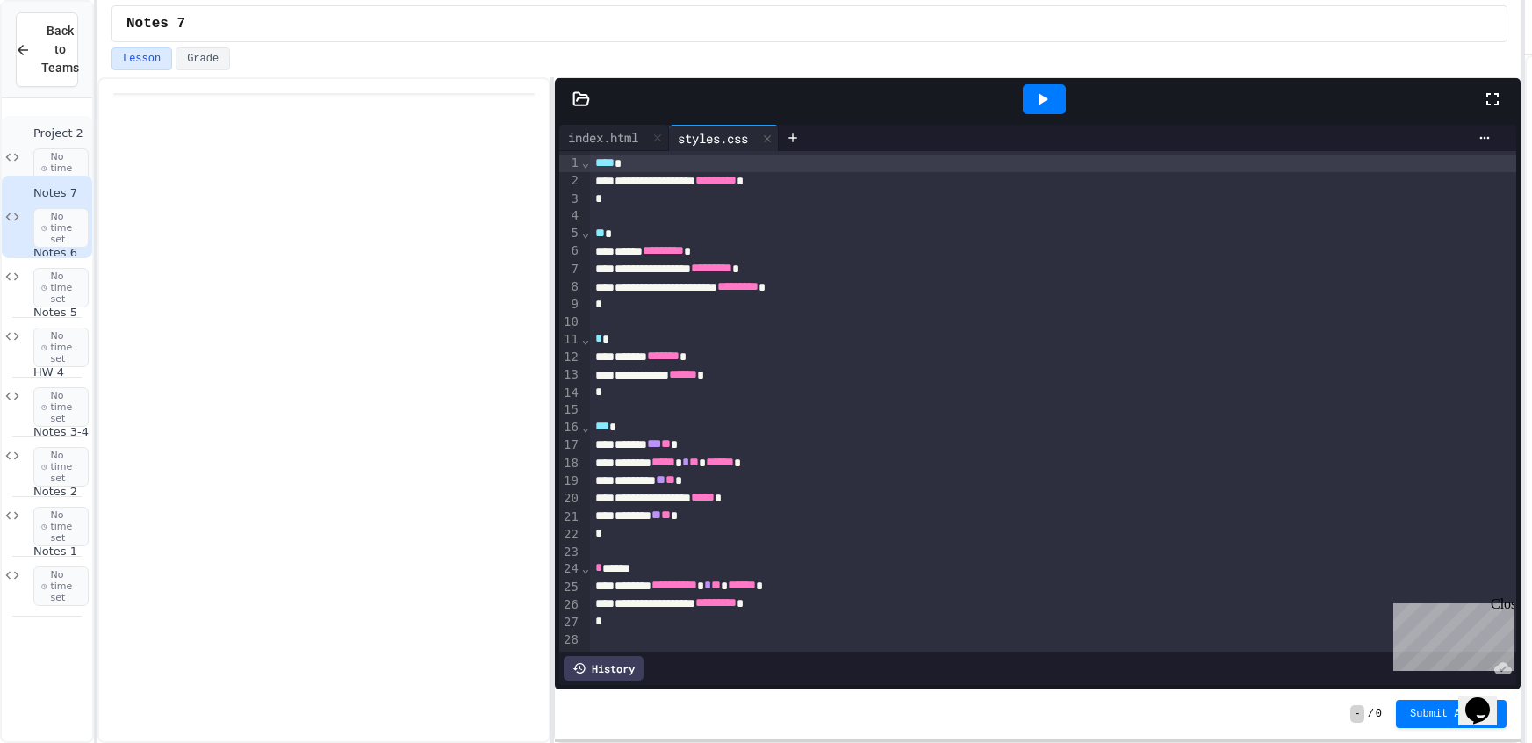
click at [22, 120] on div "Project 2 No time set" at bounding box center [47, 157] width 90 height 83
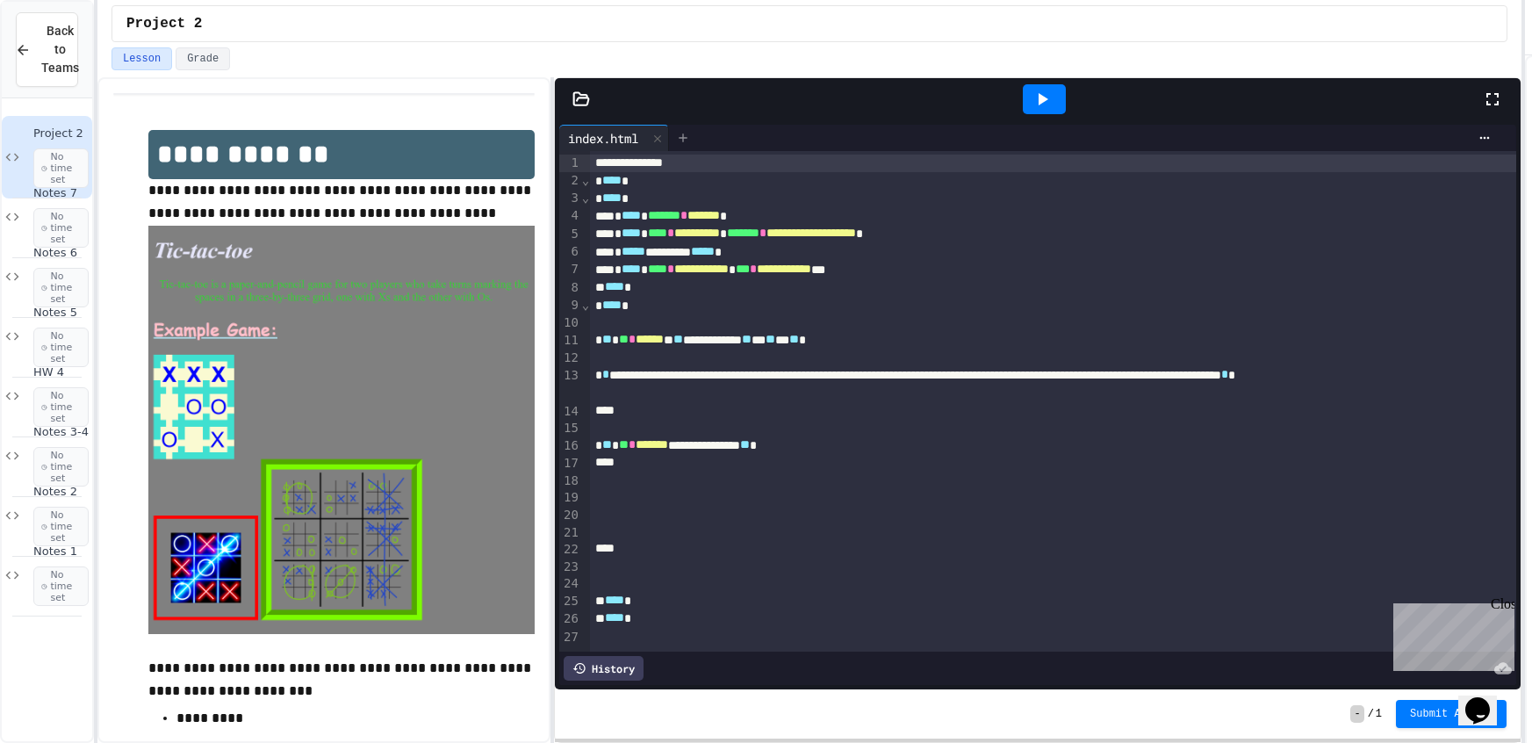
click at [682, 147] on div at bounding box center [683, 138] width 28 height 26
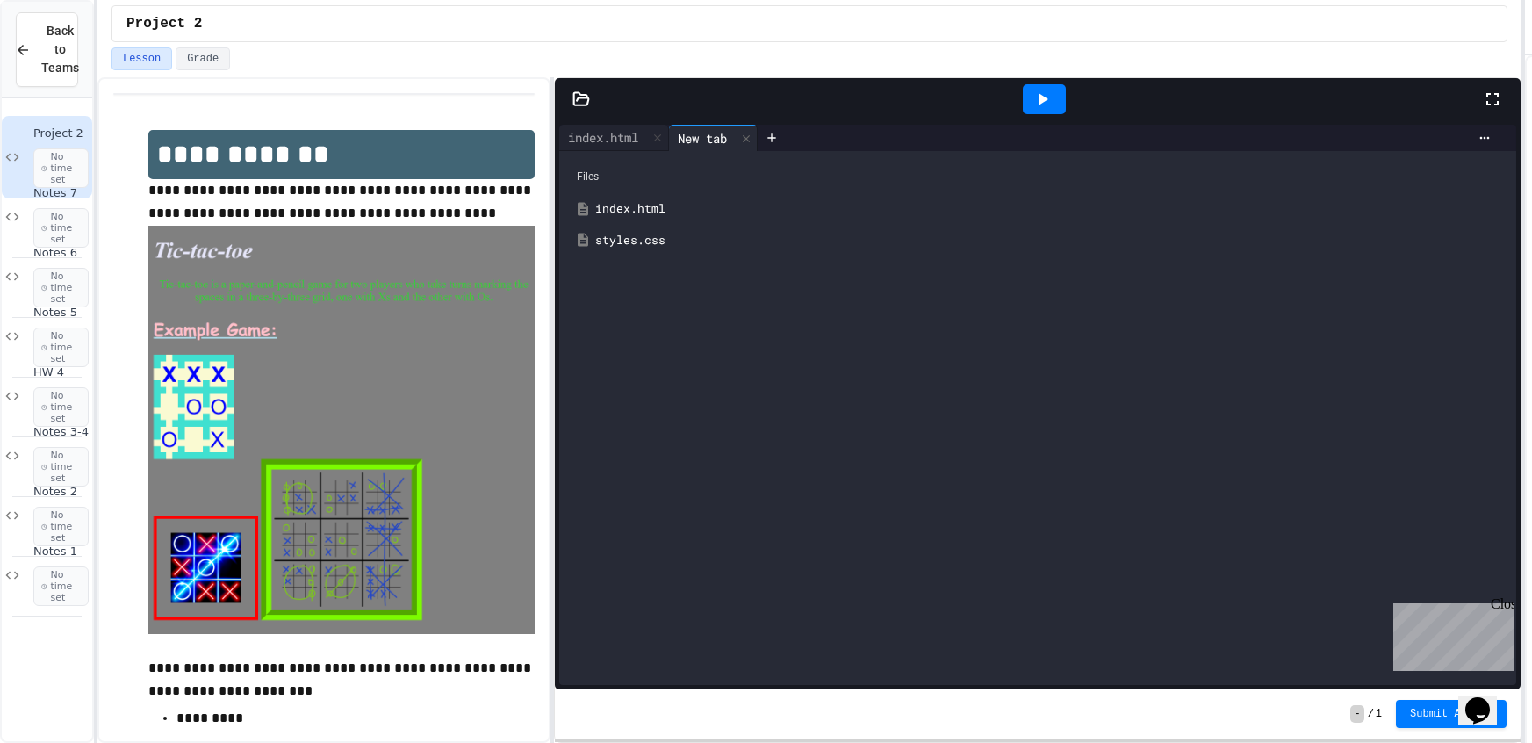
click at [675, 247] on div "styles.css" at bounding box center [1050, 241] width 910 height 18
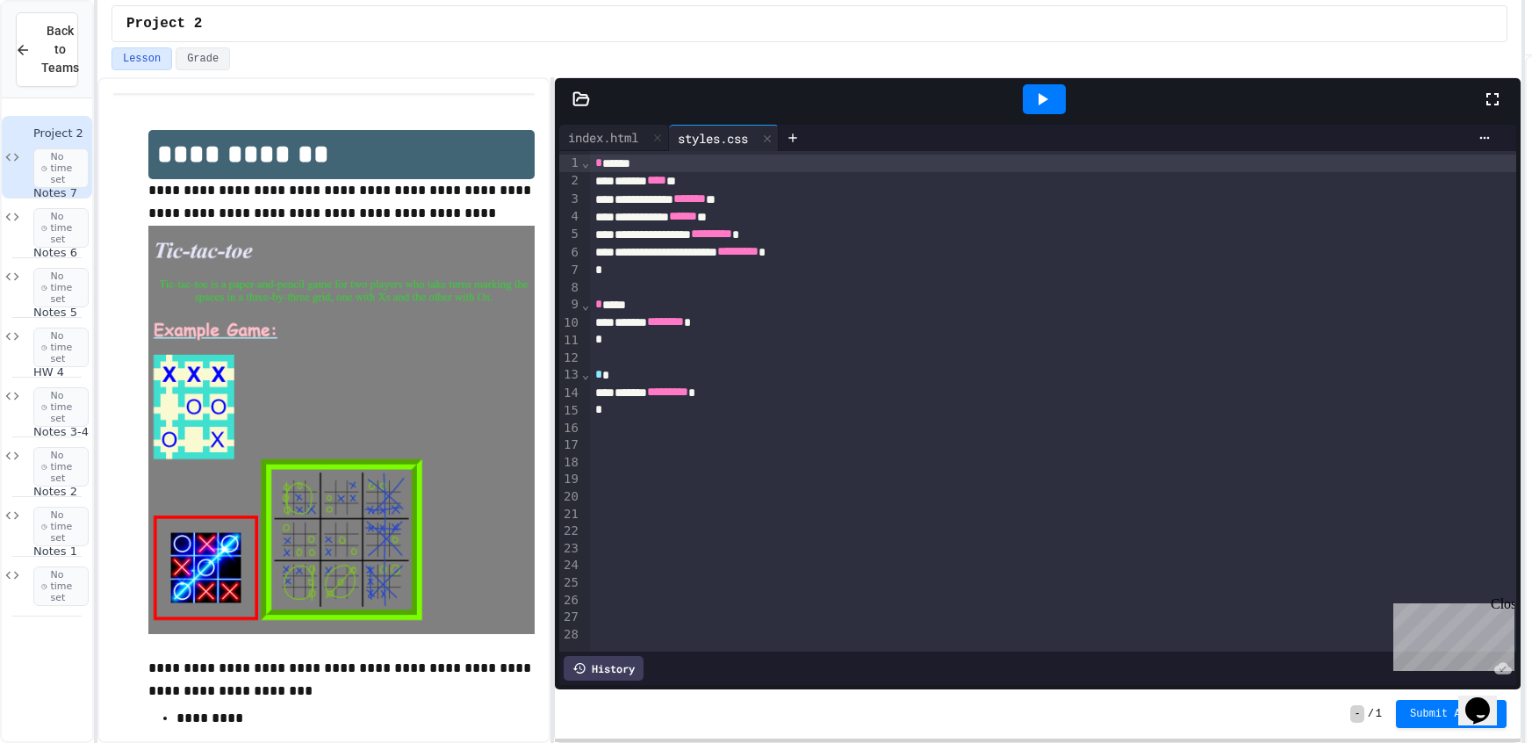
click at [624, 456] on div at bounding box center [1053, 462] width 926 height 18
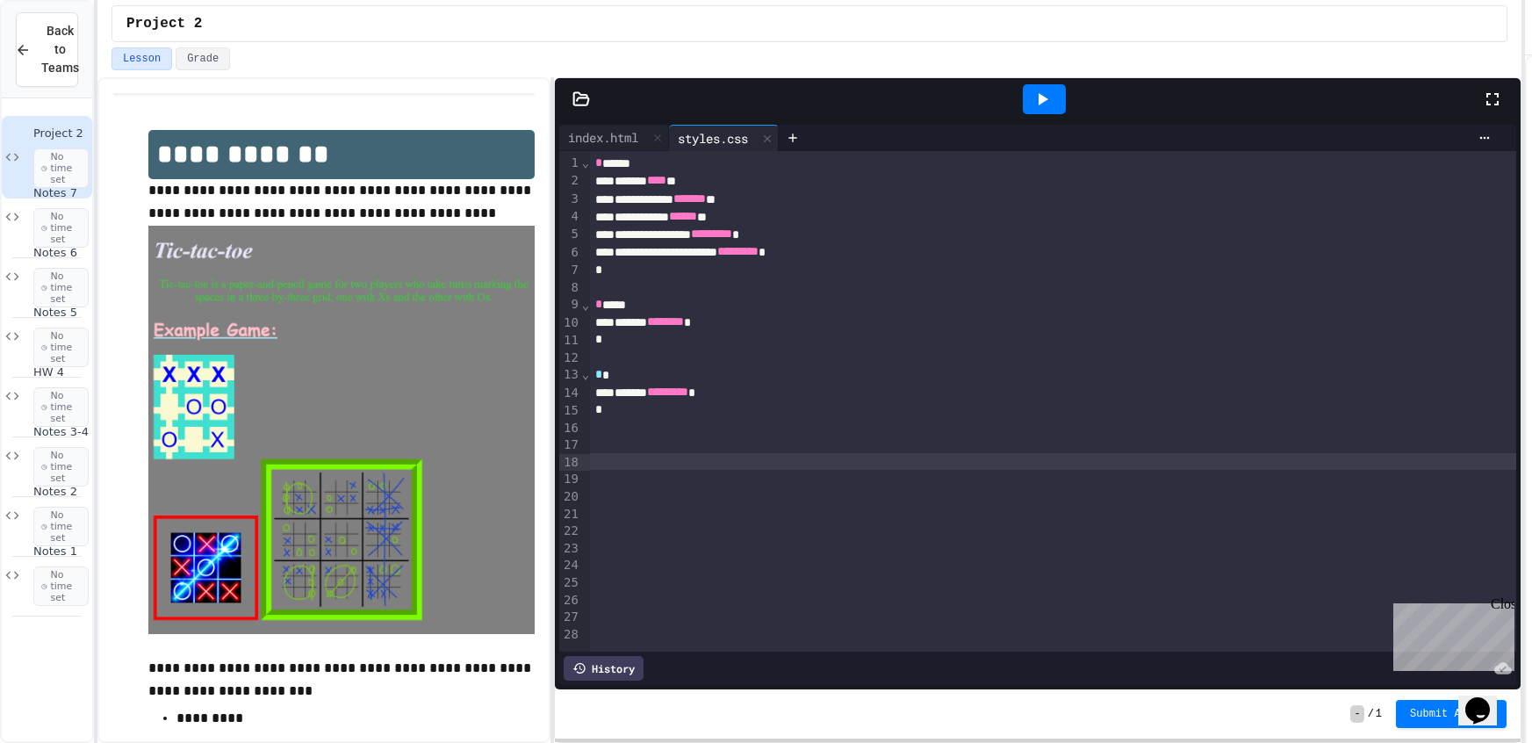
click at [627, 438] on div at bounding box center [1053, 444] width 926 height 18
click at [1044, 103] on icon at bounding box center [1041, 99] width 21 height 21
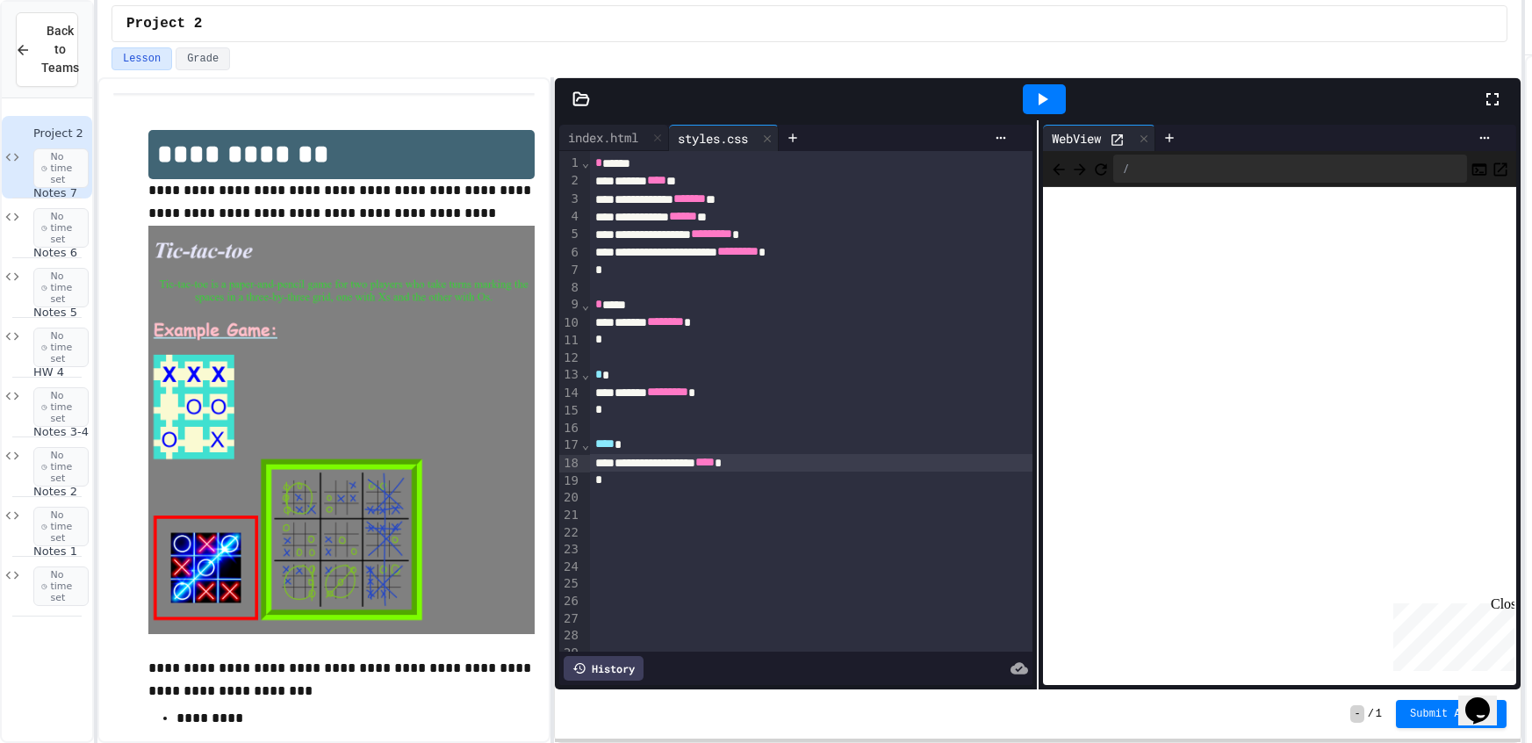
click at [615, 151] on div "**********" at bounding box center [811, 416] width 442 height 530
click at [653, 131] on div at bounding box center [657, 137] width 21 height 25
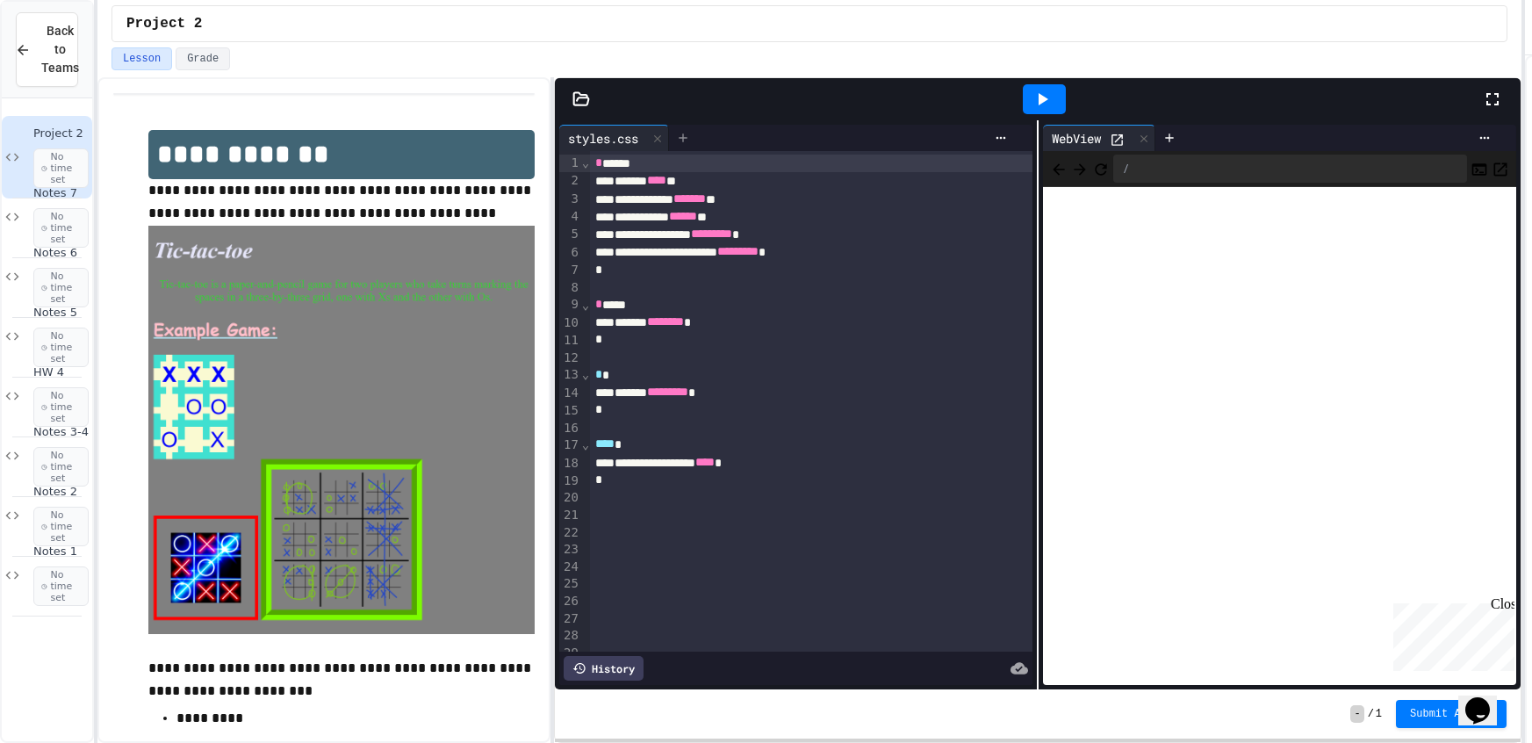
click at [686, 126] on div at bounding box center [683, 138] width 28 height 26
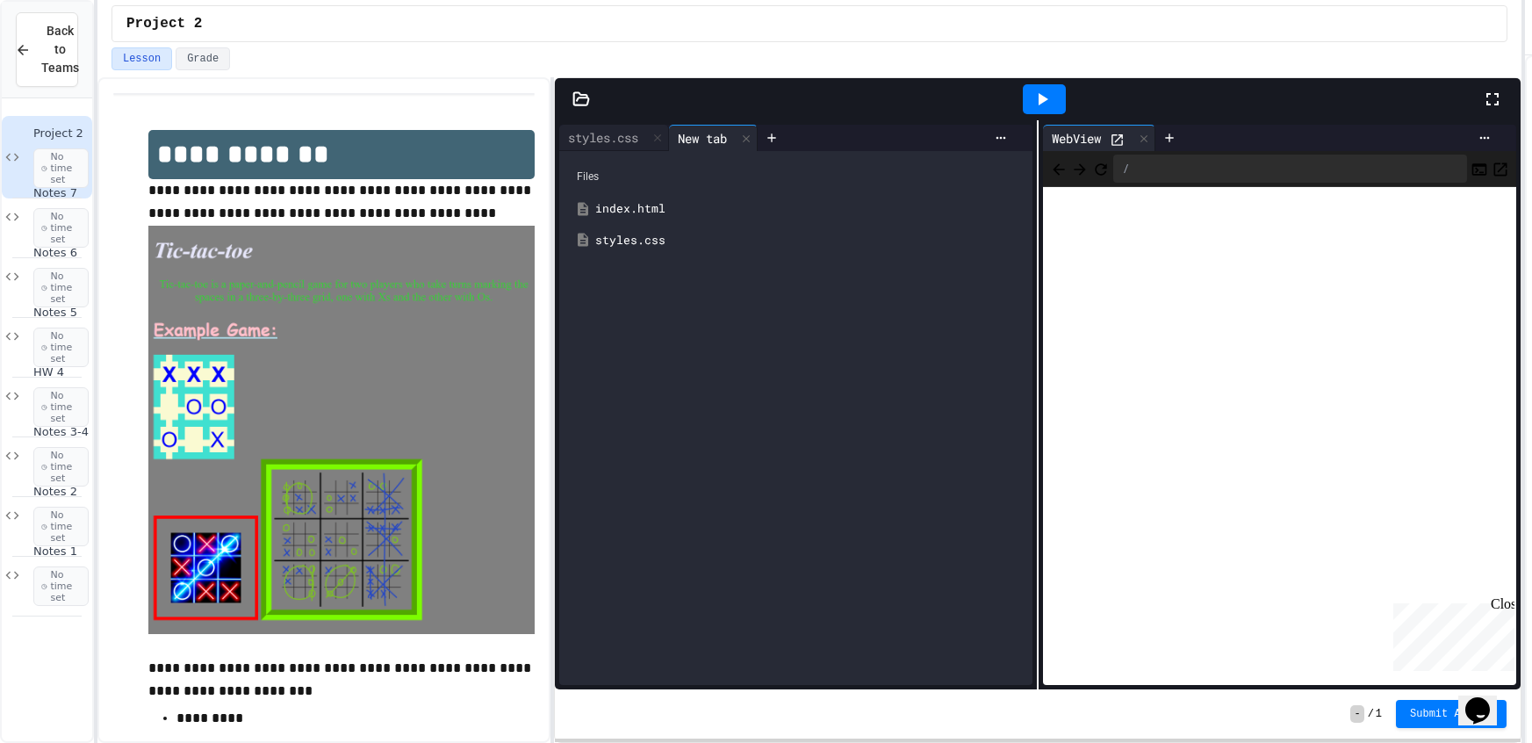
click at [664, 213] on div "index.html" at bounding box center [808, 209] width 427 height 18
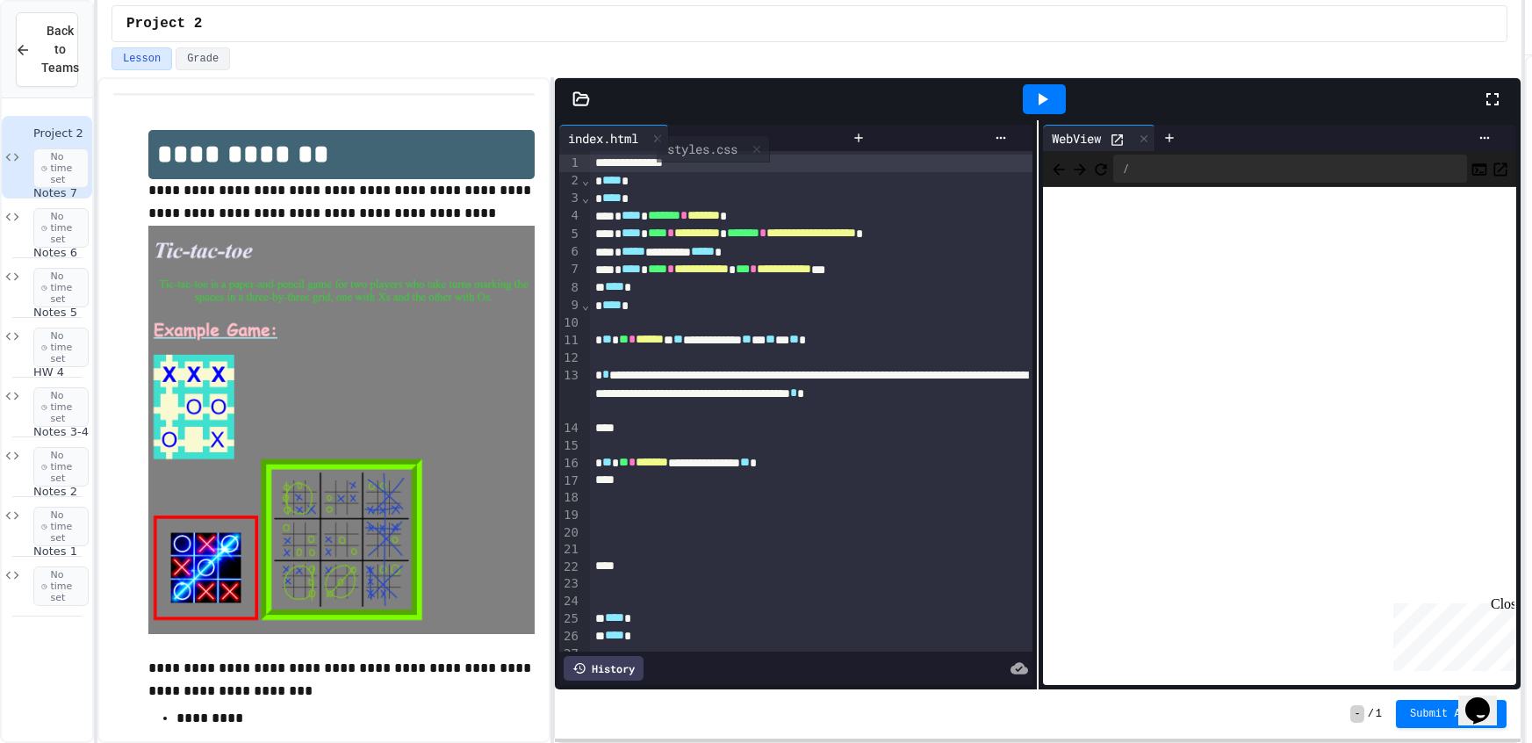
drag, startPoint x: 643, startPoint y: 134, endPoint x: 747, endPoint y: 146, distance: 105.1
click at [747, 146] on div "styles.css index.html" at bounding box center [701, 138] width 285 height 26
click at [769, 338] on div "**********" at bounding box center [811, 340] width 442 height 18
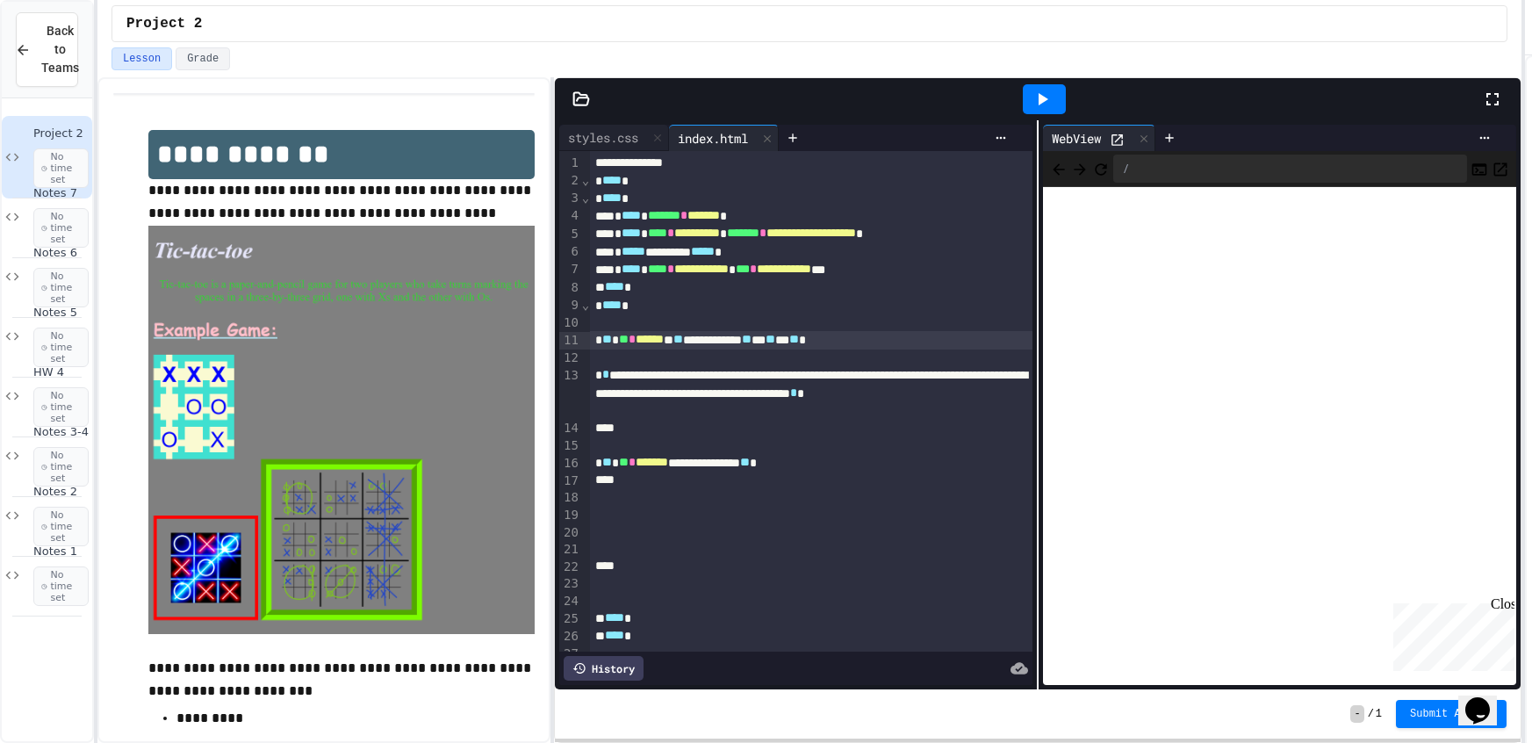
click at [1030, 113] on div "**********" at bounding box center [809, 371] width 1424 height 743
click at [1033, 49] on div "Lesson Grade" at bounding box center [809, 58] width 1396 height 23
click at [1041, 91] on icon at bounding box center [1041, 99] width 21 height 21
click at [1154, 132] on div at bounding box center [1143, 138] width 21 height 25
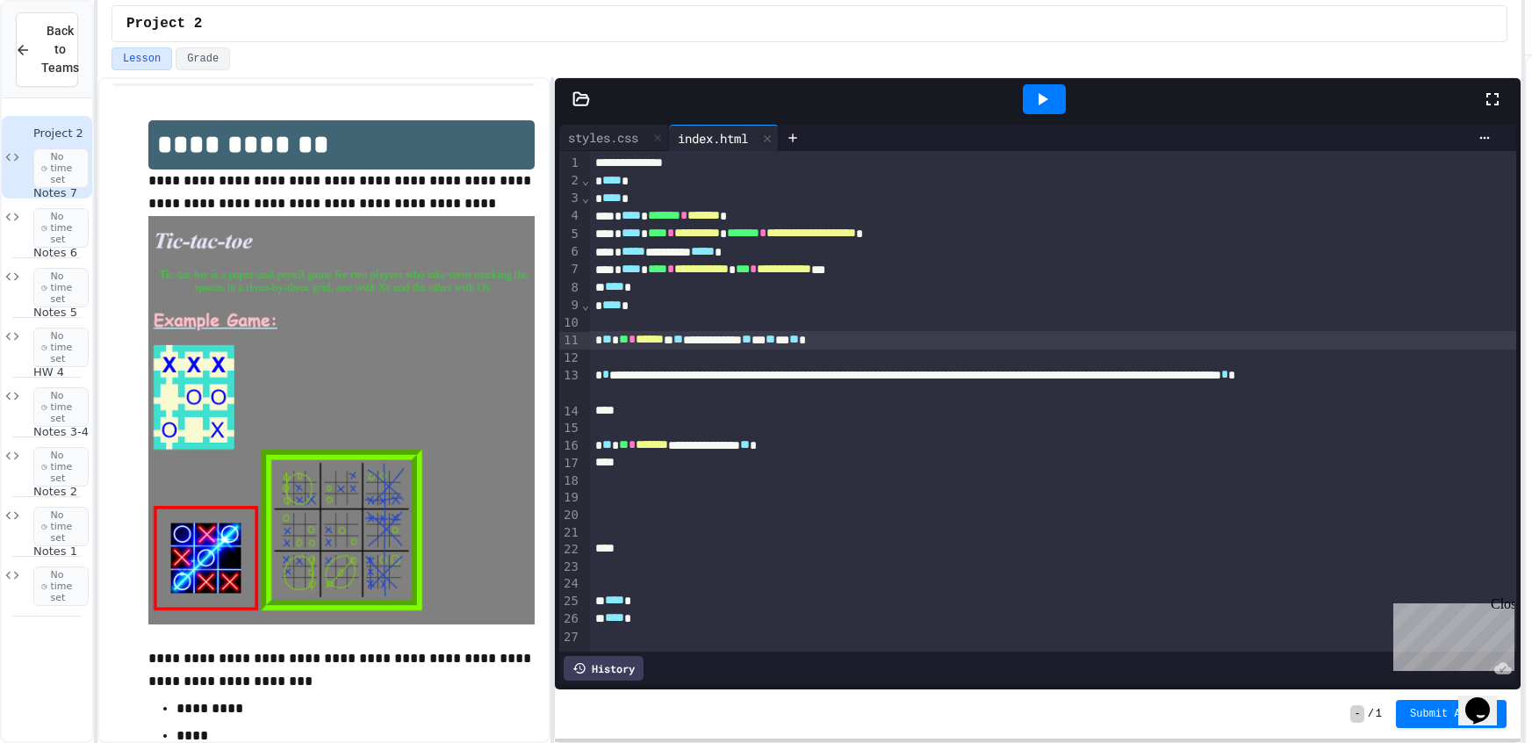
scroll to position [111, 0]
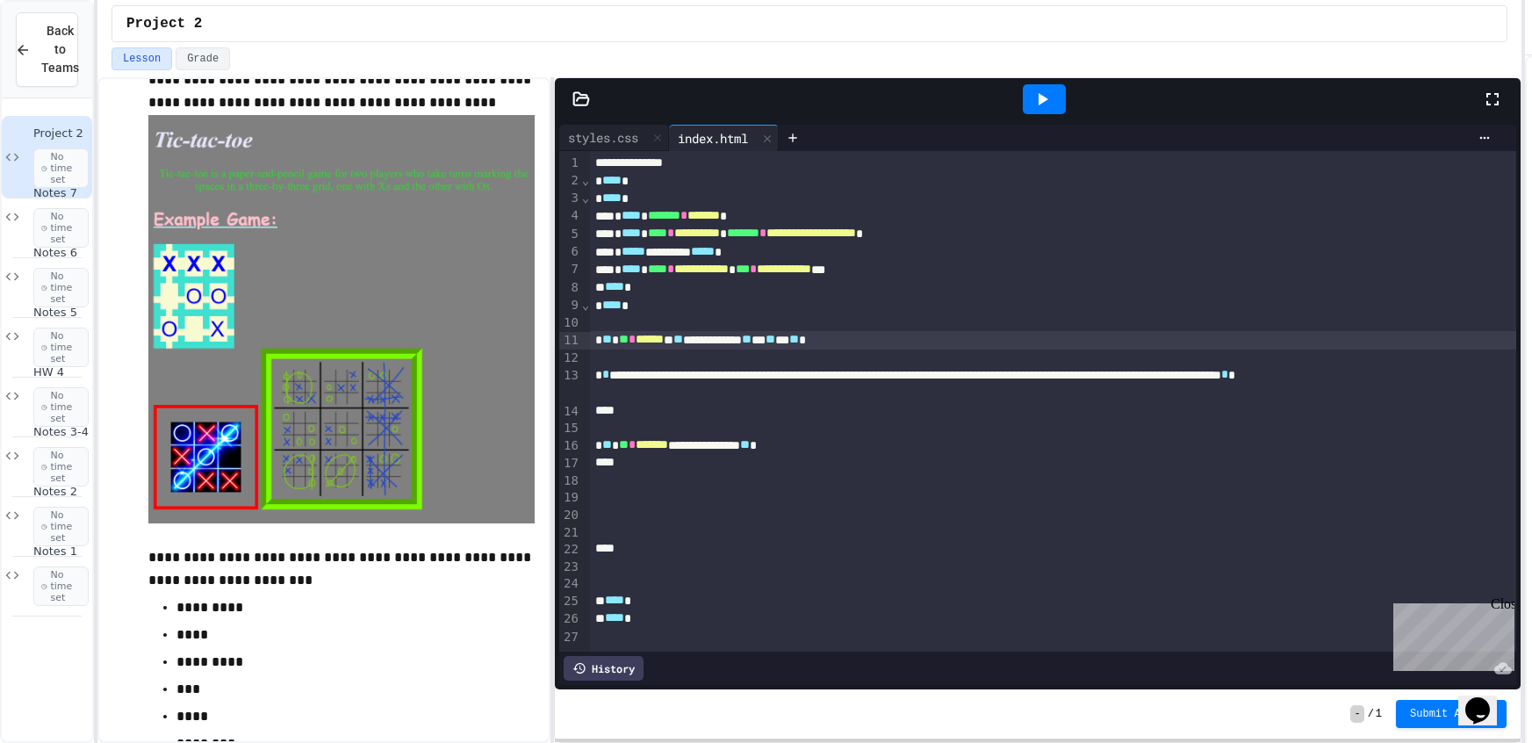
click at [632, 475] on div at bounding box center [1053, 480] width 926 height 18
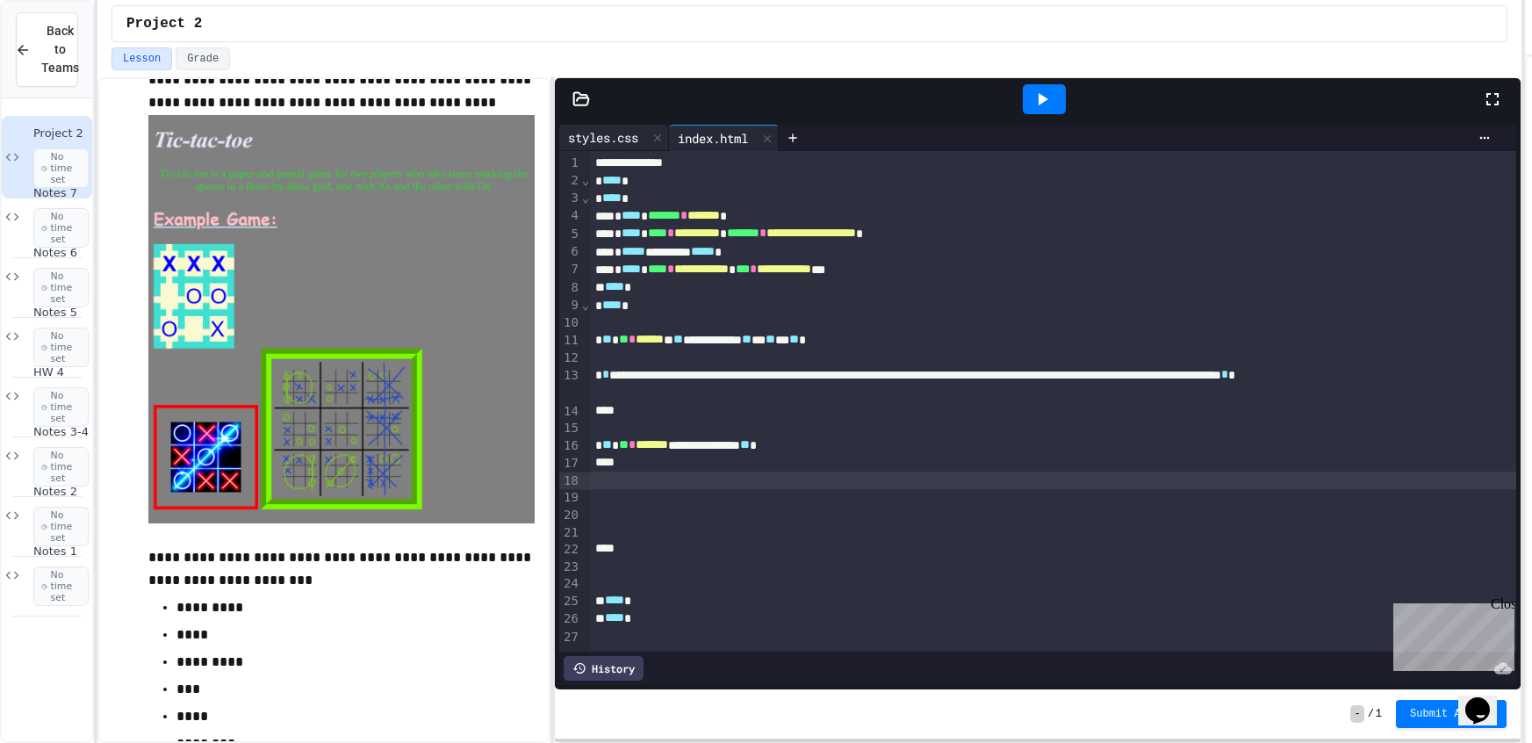
click at [621, 132] on div "styles.css" at bounding box center [603, 137] width 88 height 18
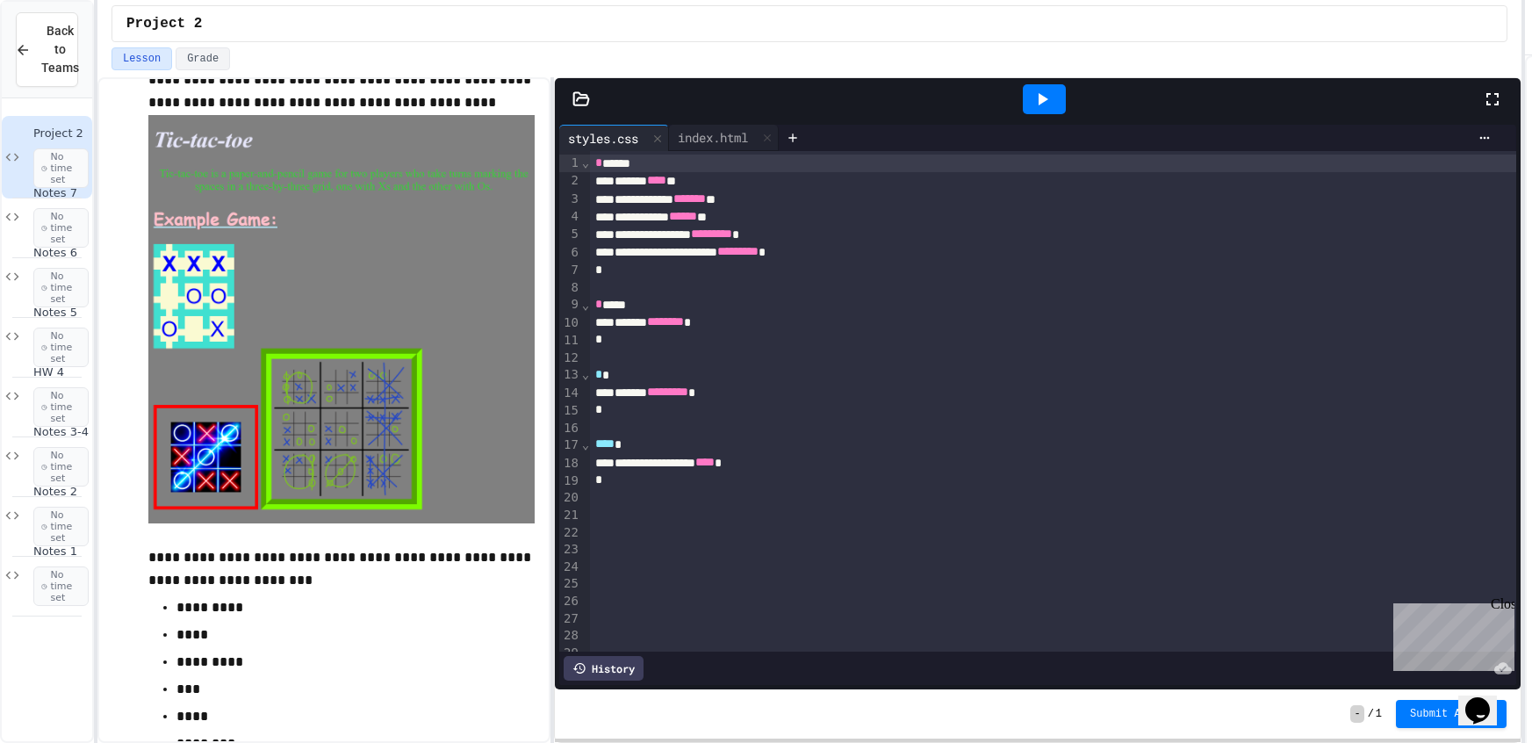
click at [689, 119] on div at bounding box center [1044, 98] width 874 height 47
click at [717, 141] on div "index.html" at bounding box center [713, 137] width 88 height 18
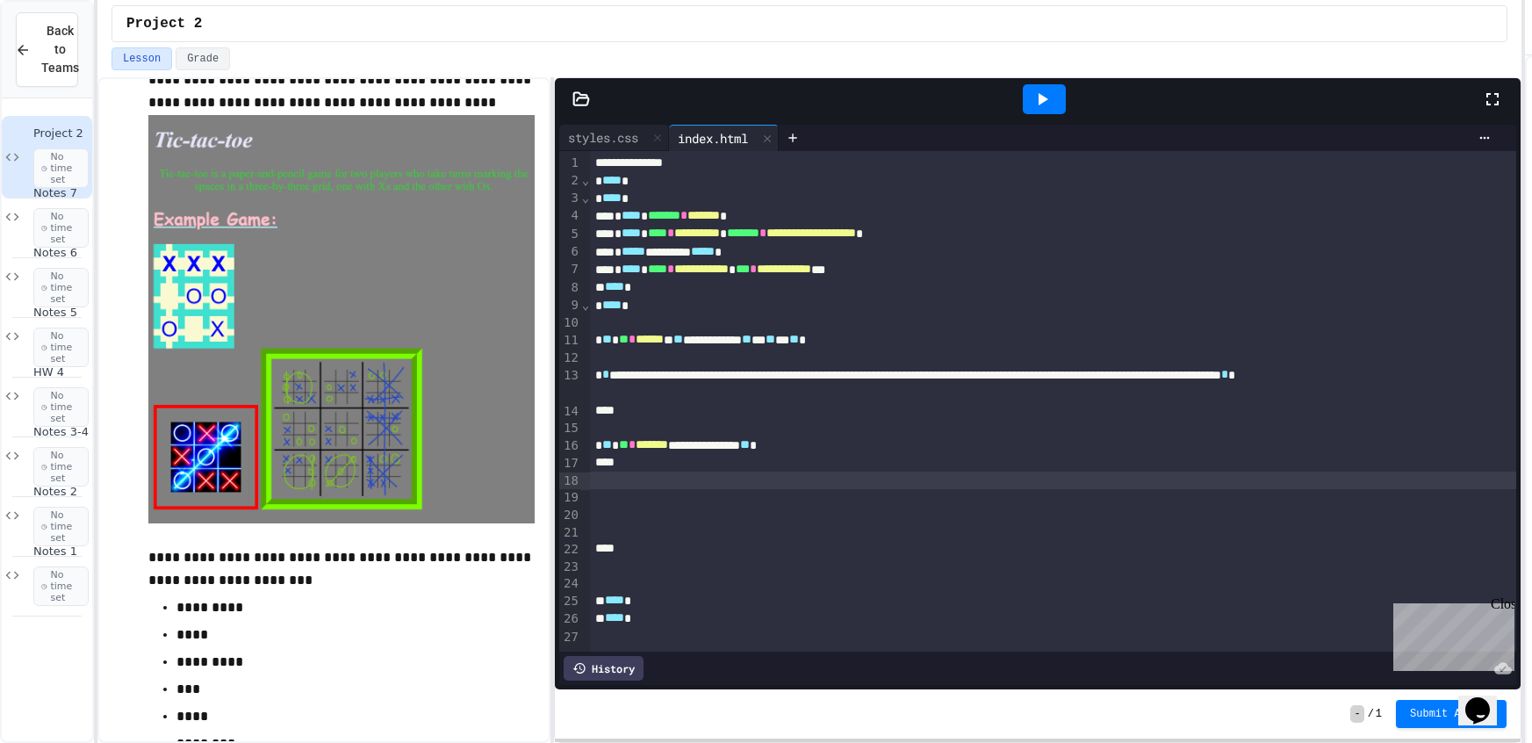
click at [1049, 92] on icon at bounding box center [1041, 99] width 21 height 21
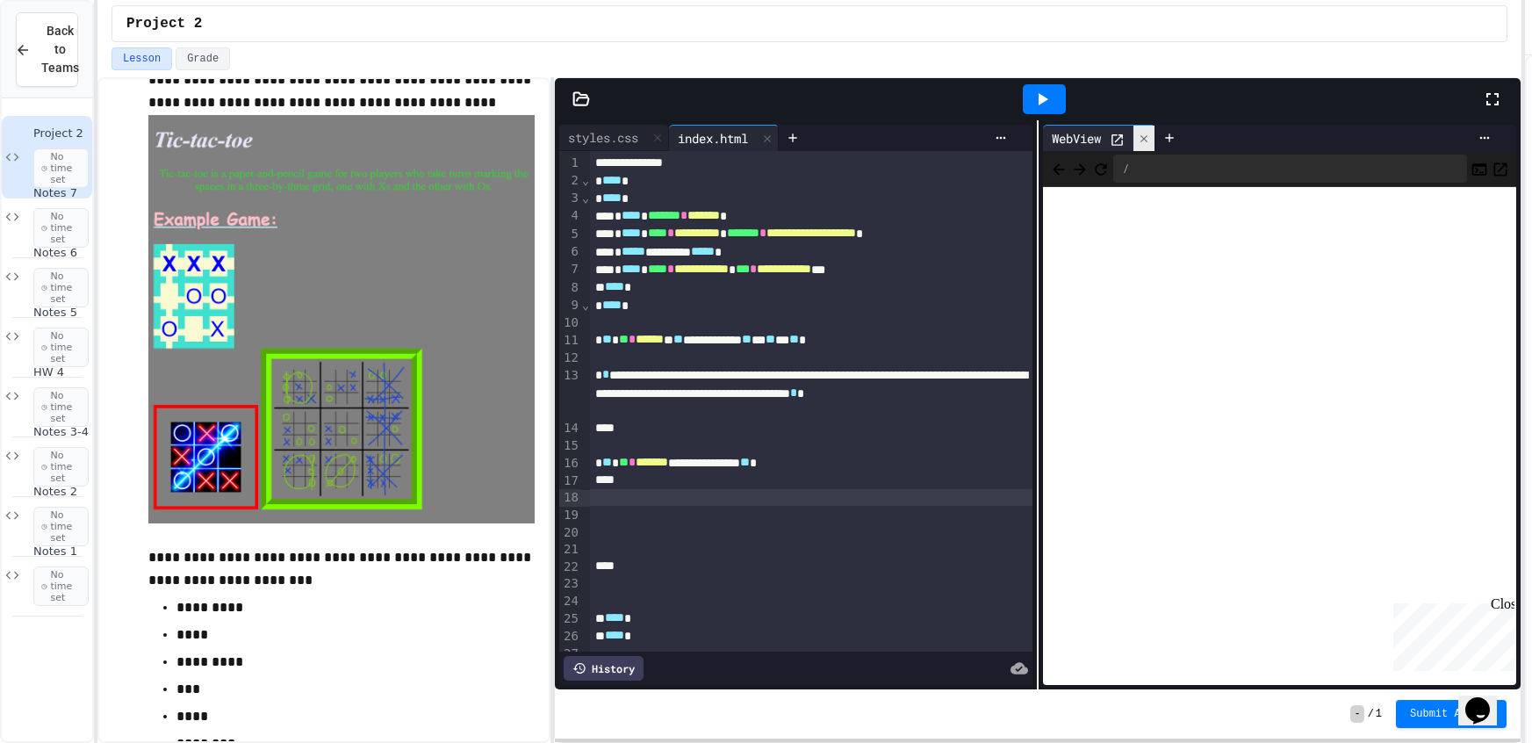
click at [1138, 147] on div at bounding box center [1143, 138] width 21 height 25
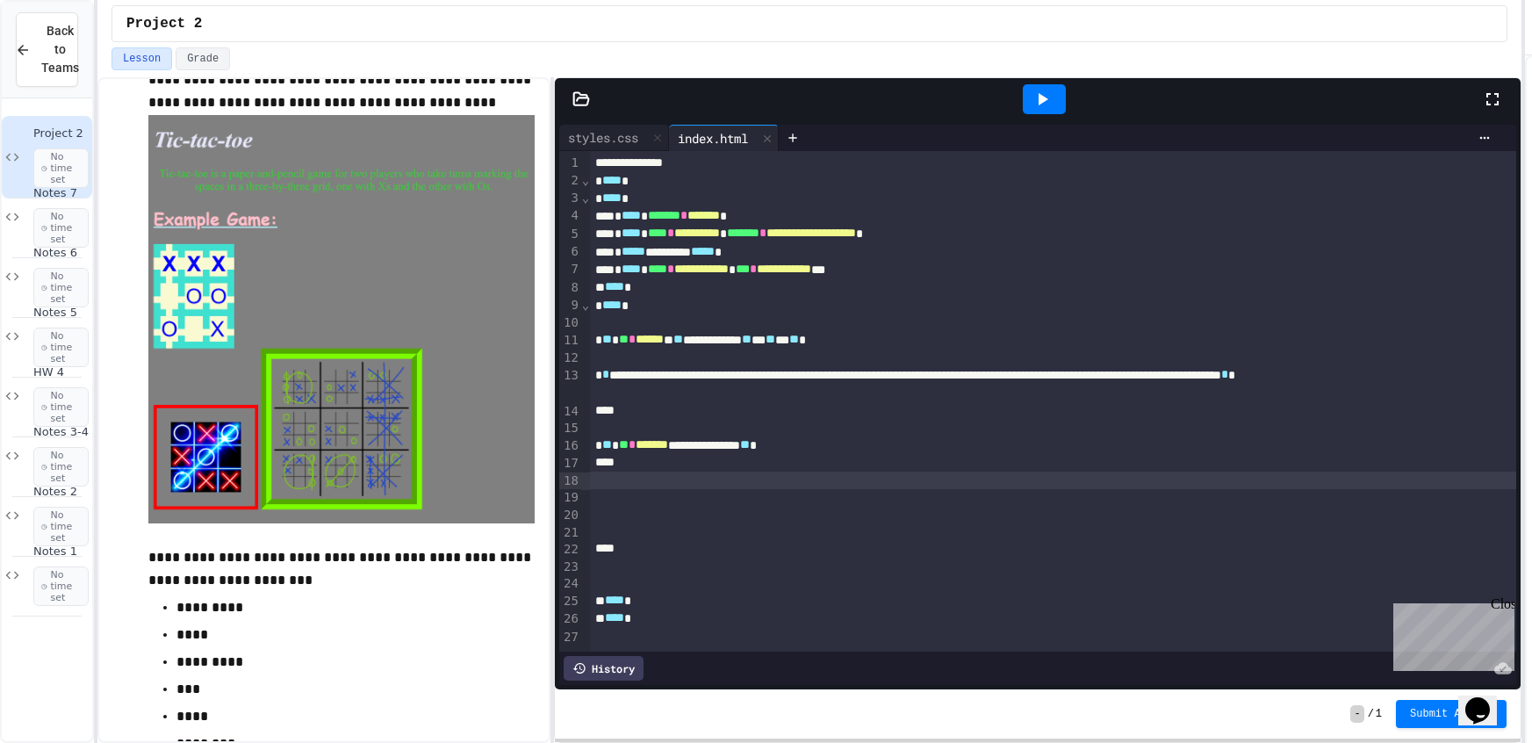
click at [685, 489] on div at bounding box center [1053, 498] width 926 height 18
click at [699, 467] on div at bounding box center [1053, 463] width 926 height 18
click at [709, 484] on div at bounding box center [1053, 480] width 926 height 18
click at [1035, 103] on icon at bounding box center [1041, 99] width 21 height 21
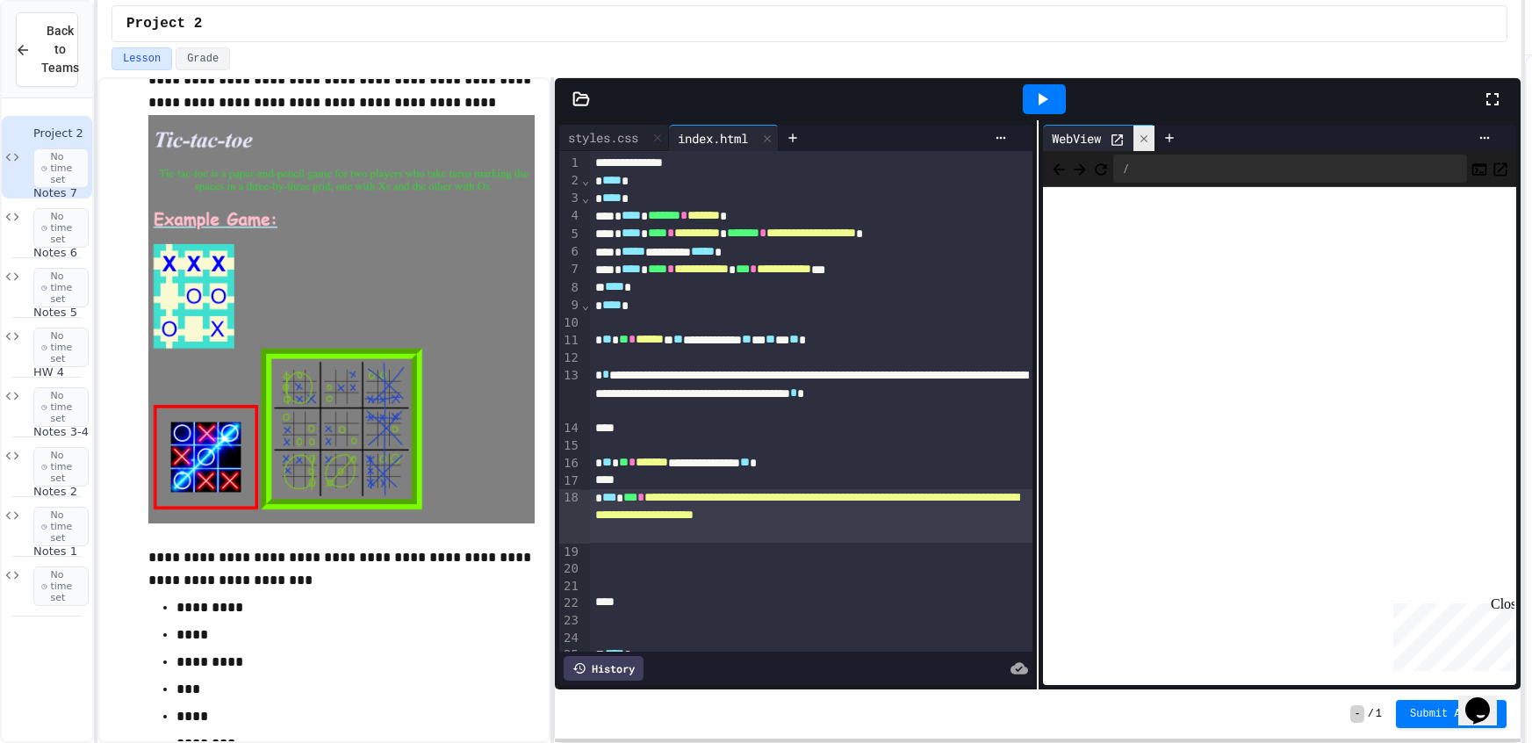
click at [1150, 134] on icon at bounding box center [1144, 139] width 12 height 12
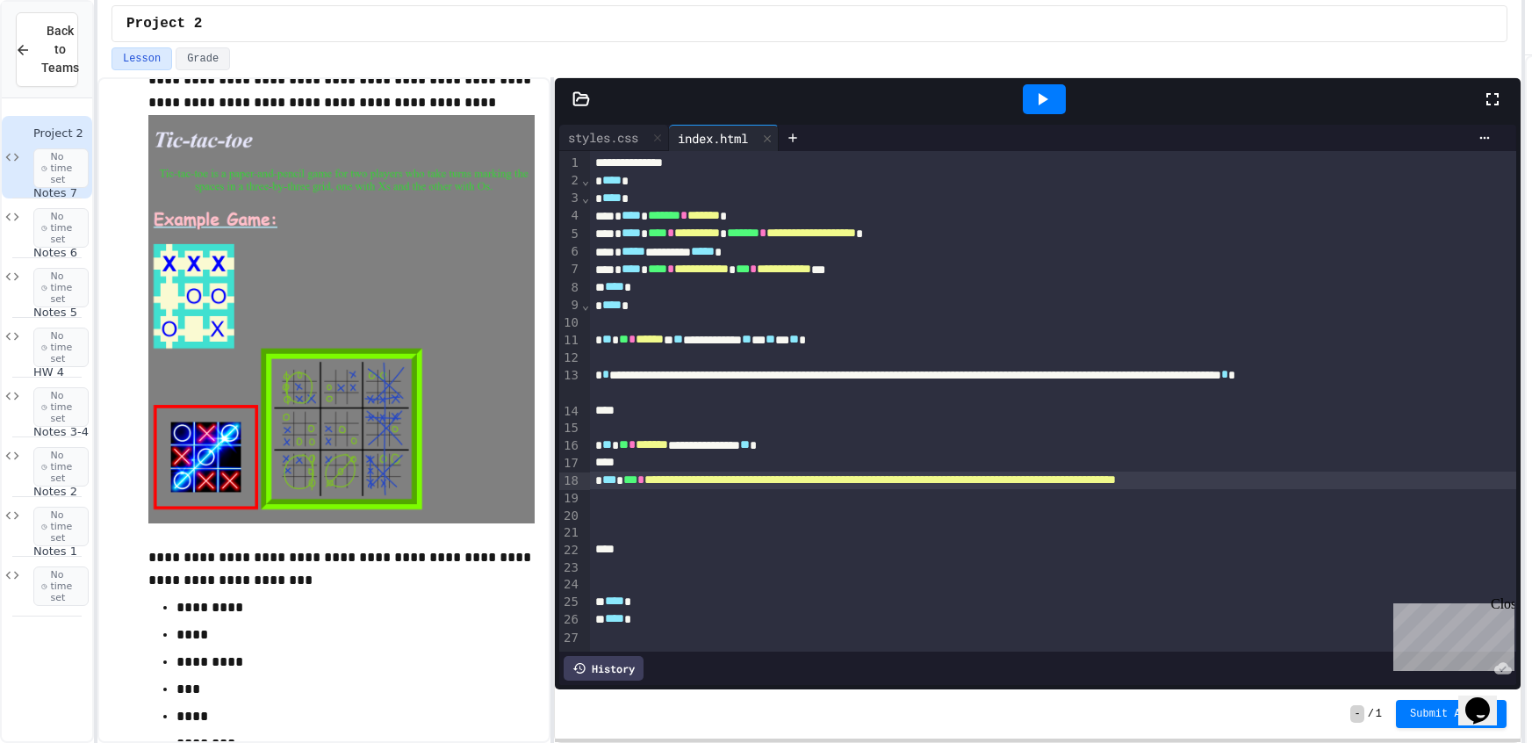
click at [178, 307] on img at bounding box center [341, 319] width 386 height 409
click at [178, 308] on img at bounding box center [341, 319] width 386 height 409
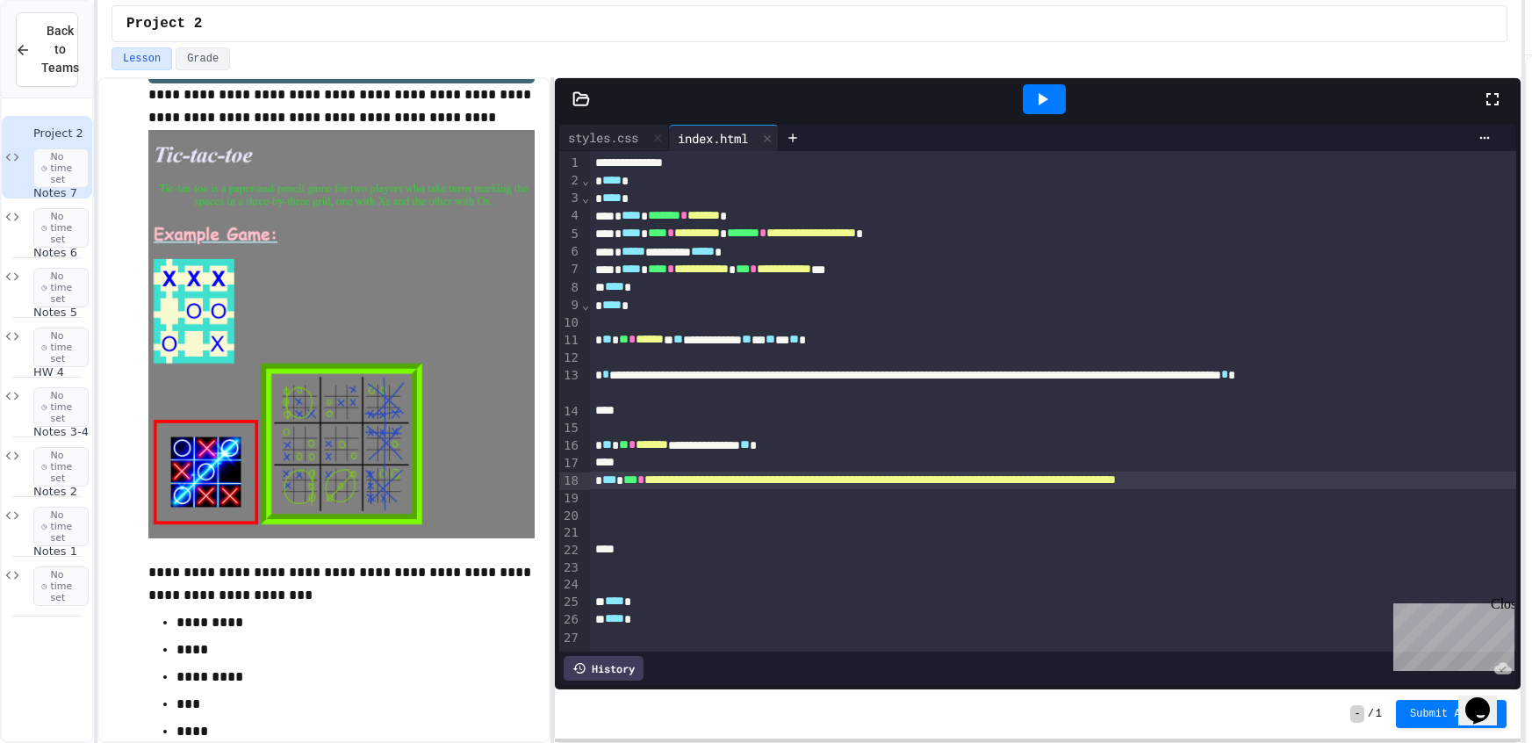
scroll to position [90, 0]
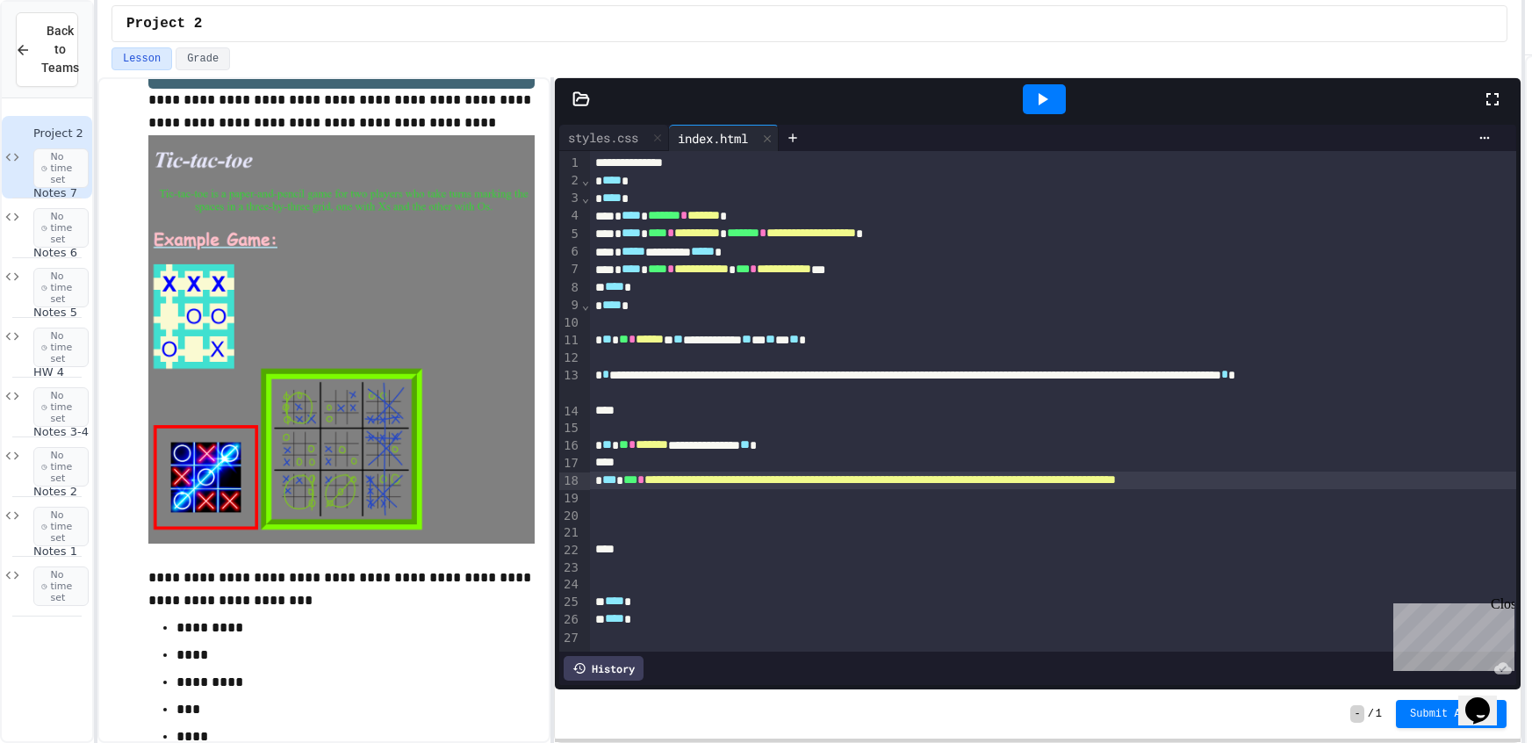
click at [594, 466] on div at bounding box center [1053, 463] width 926 height 18
click at [619, 490] on div at bounding box center [1053, 498] width 926 height 18
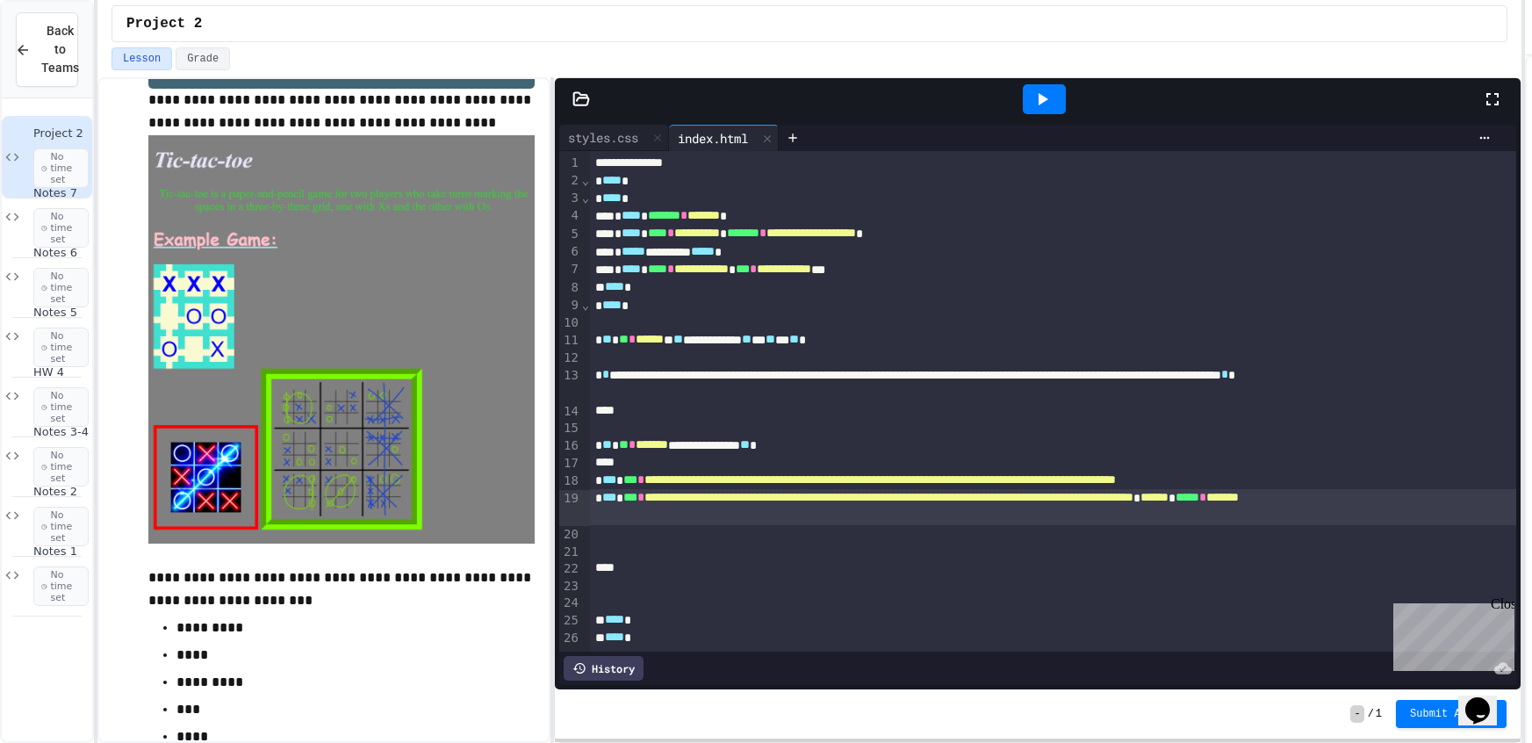
click at [1464, 478] on div "**********" at bounding box center [1053, 480] width 926 height 18
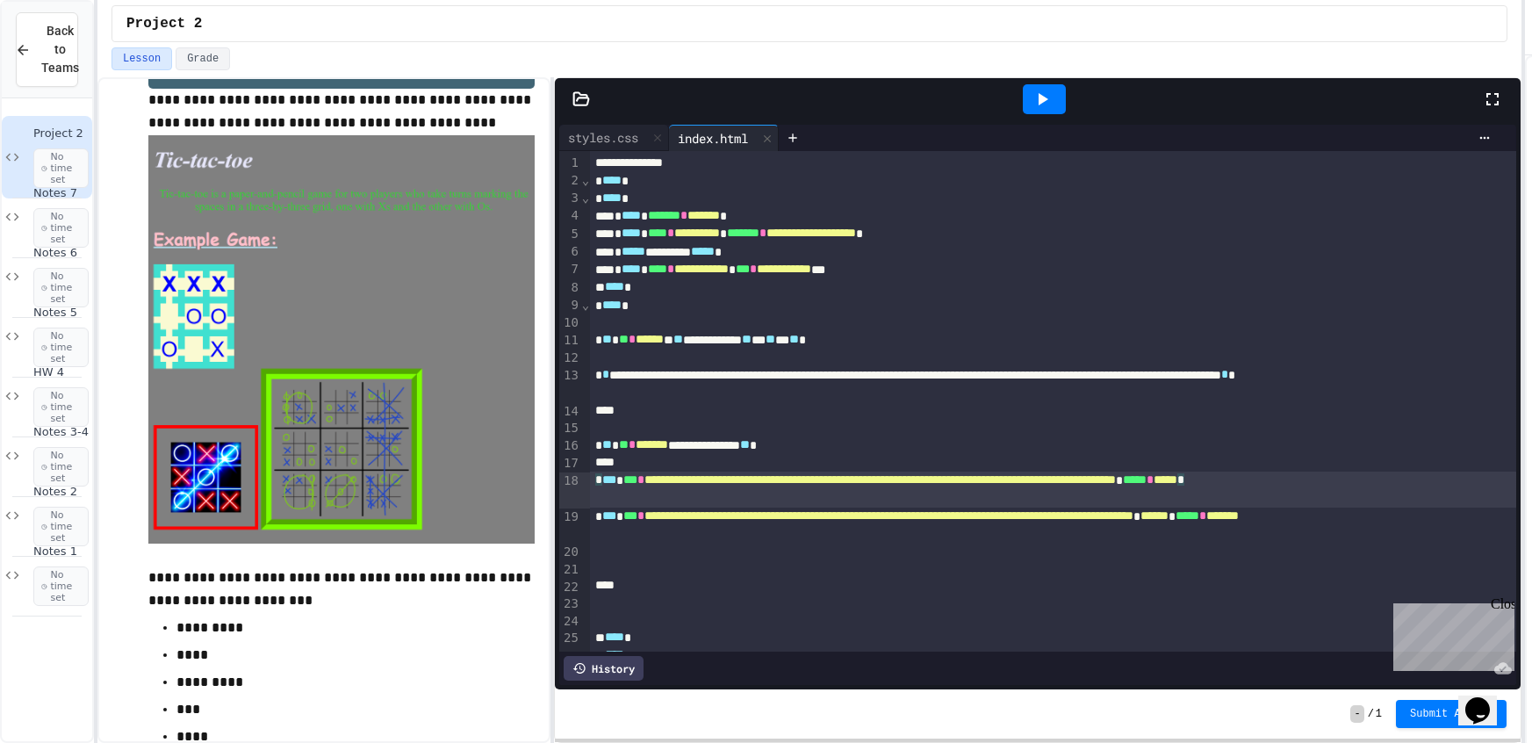
click at [883, 532] on div "**********" at bounding box center [1053, 525] width 926 height 36
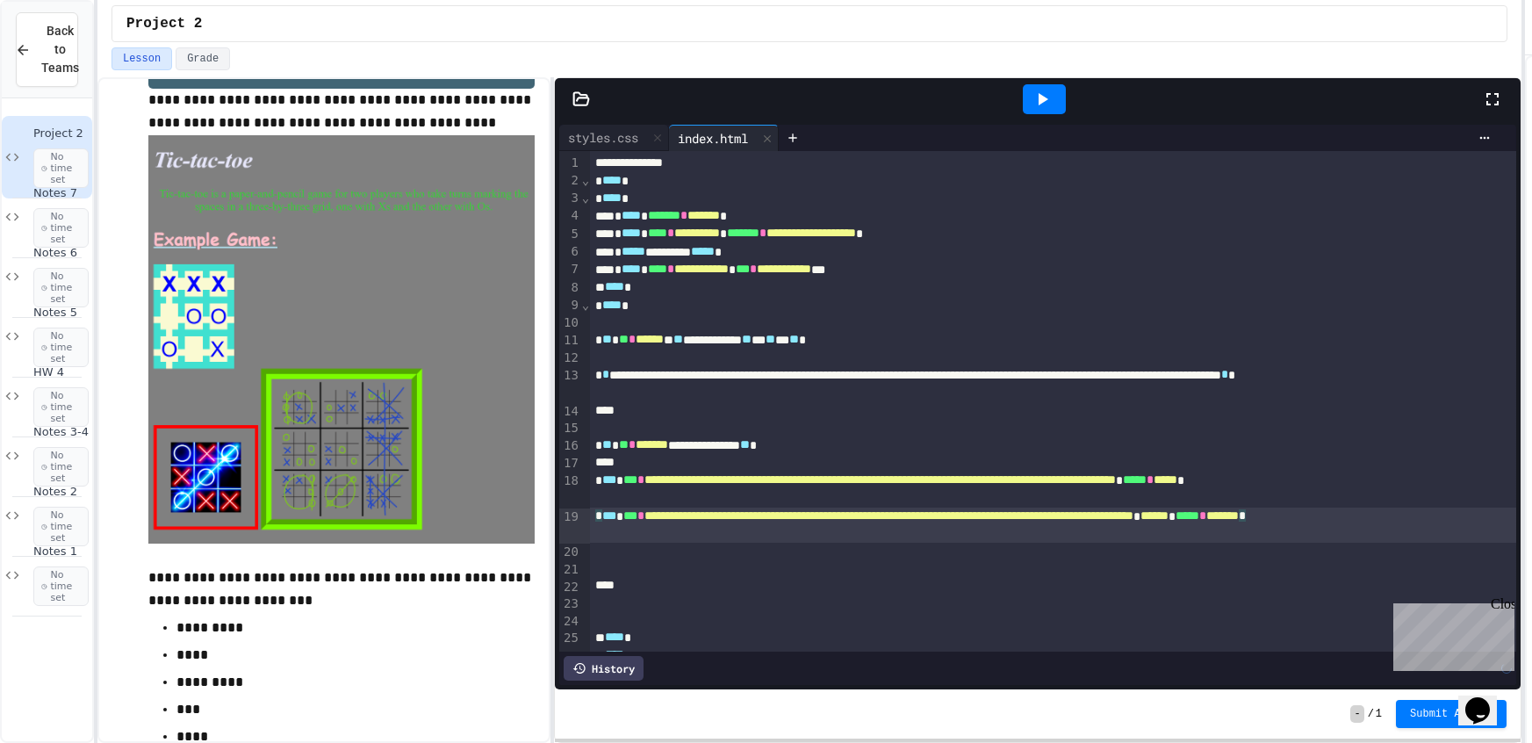
click at [1031, 92] on icon at bounding box center [1041, 99] width 21 height 21
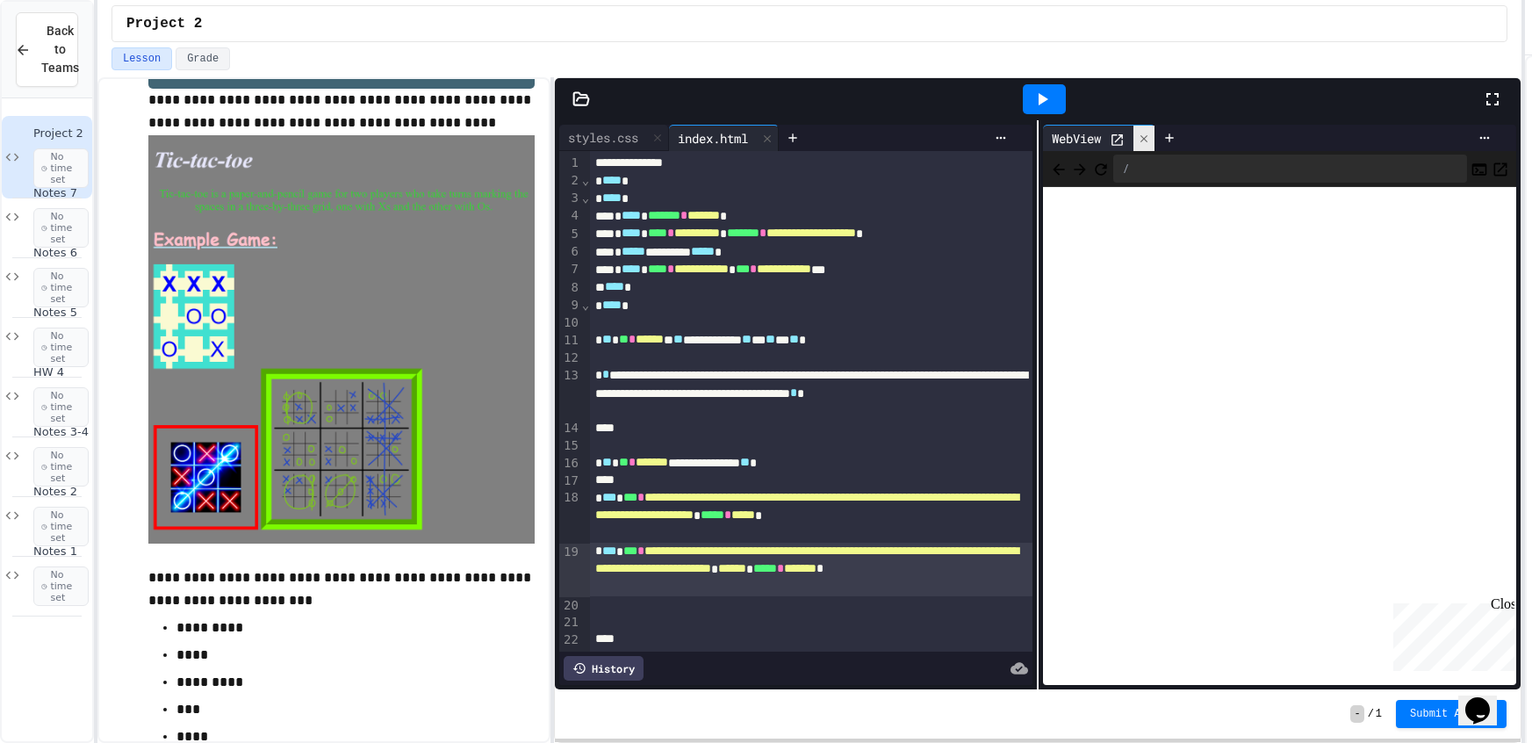
click at [1144, 133] on icon at bounding box center [1144, 139] width 12 height 12
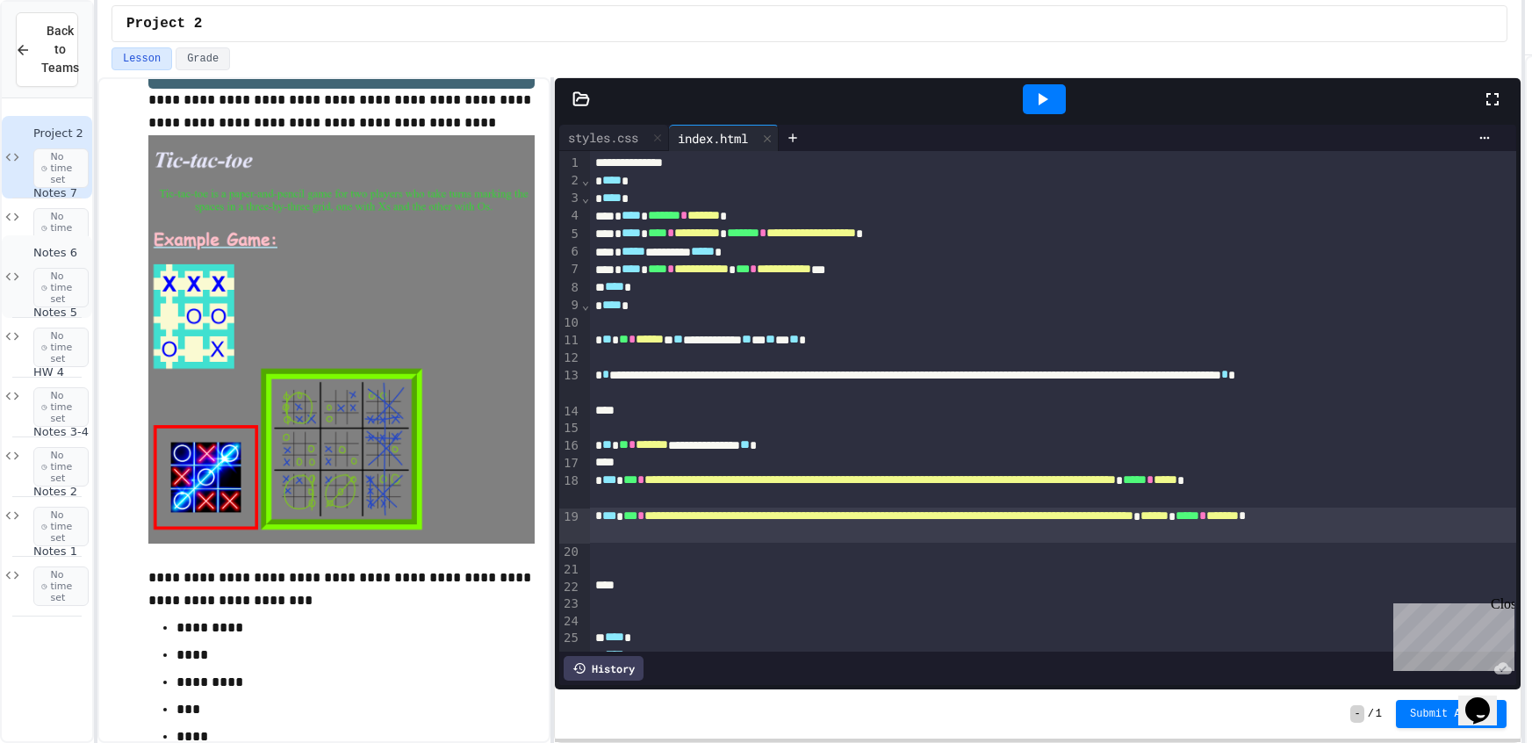
click at [18, 290] on div "Notes 6 No time set" at bounding box center [47, 276] width 90 height 83
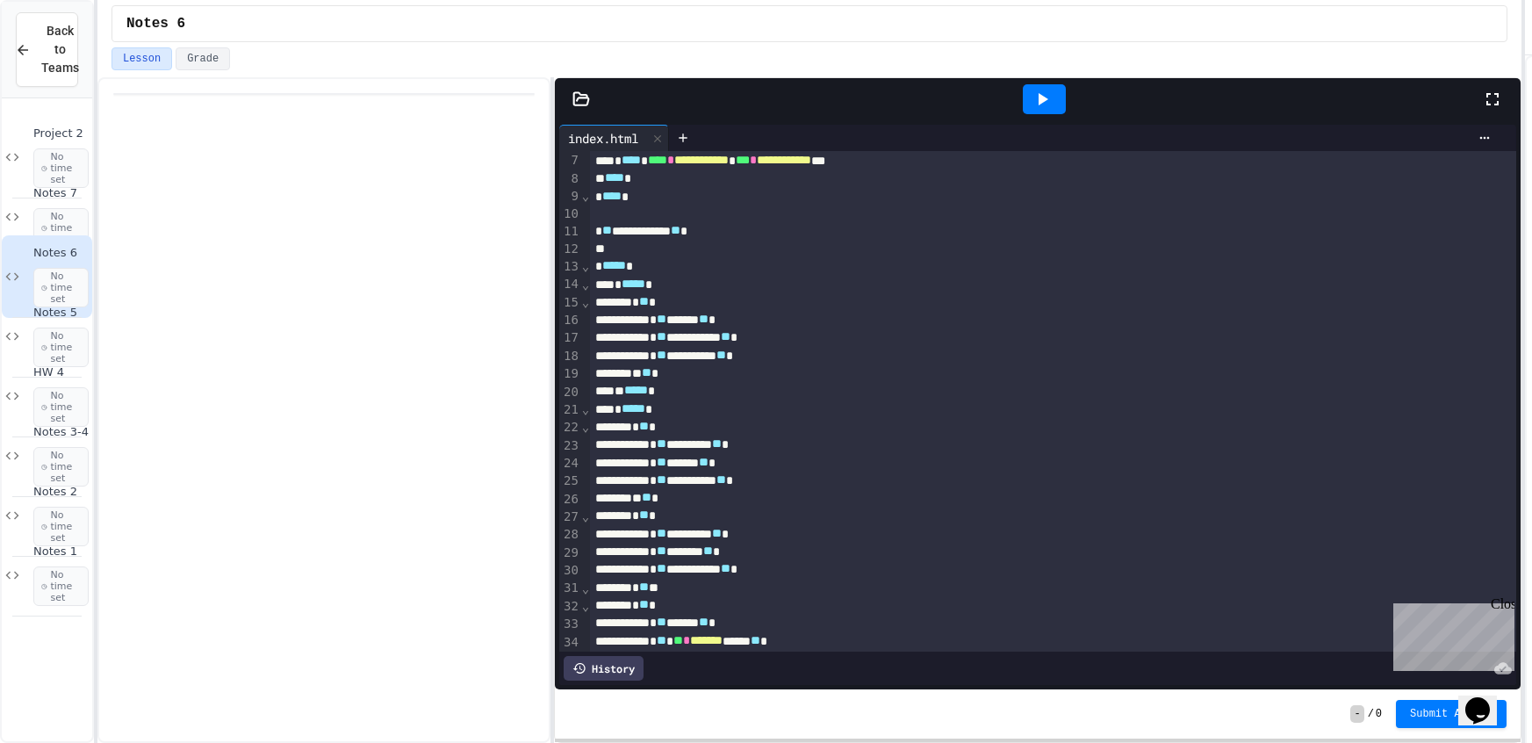
scroll to position [92, 0]
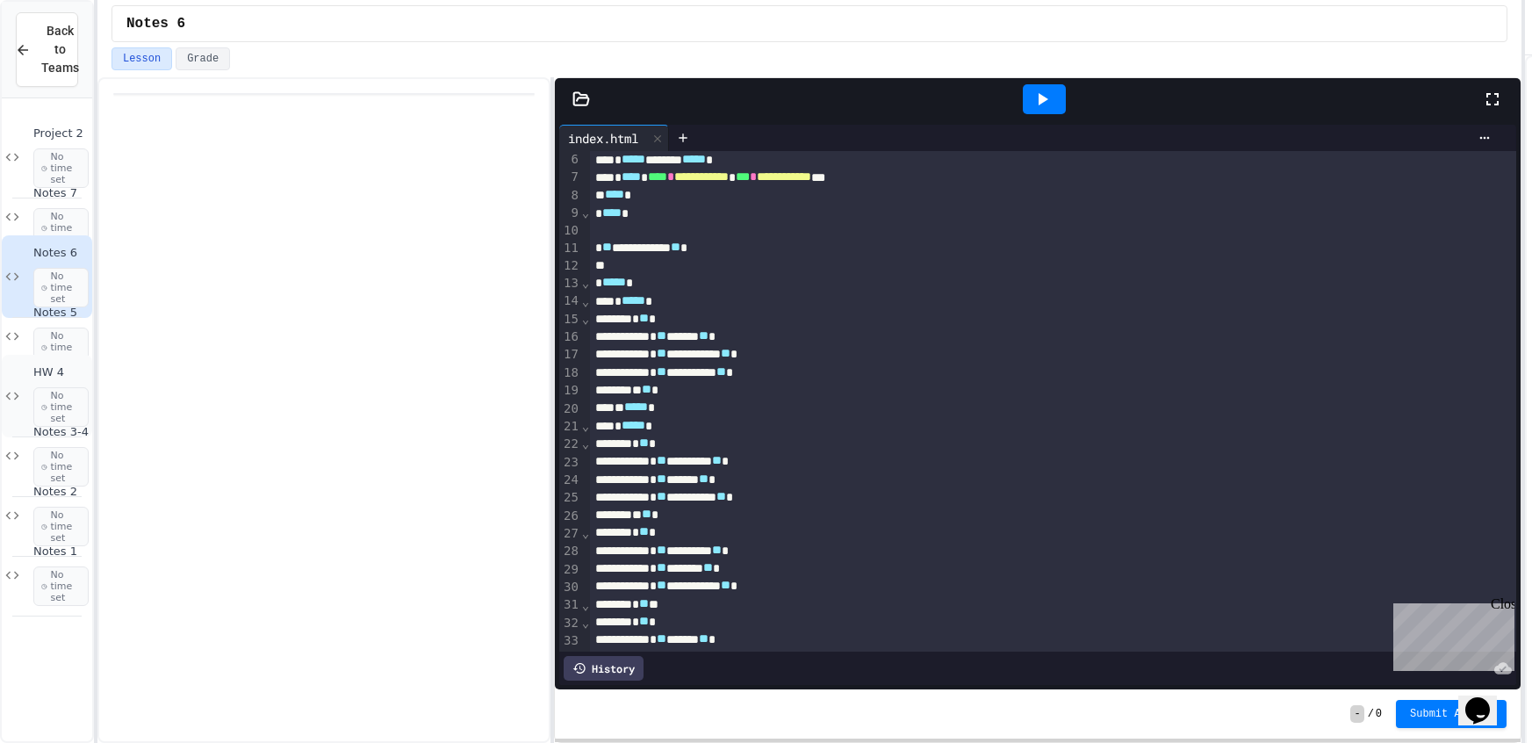
click at [22, 355] on div "HW 4 No time set" at bounding box center [47, 396] width 90 height 83
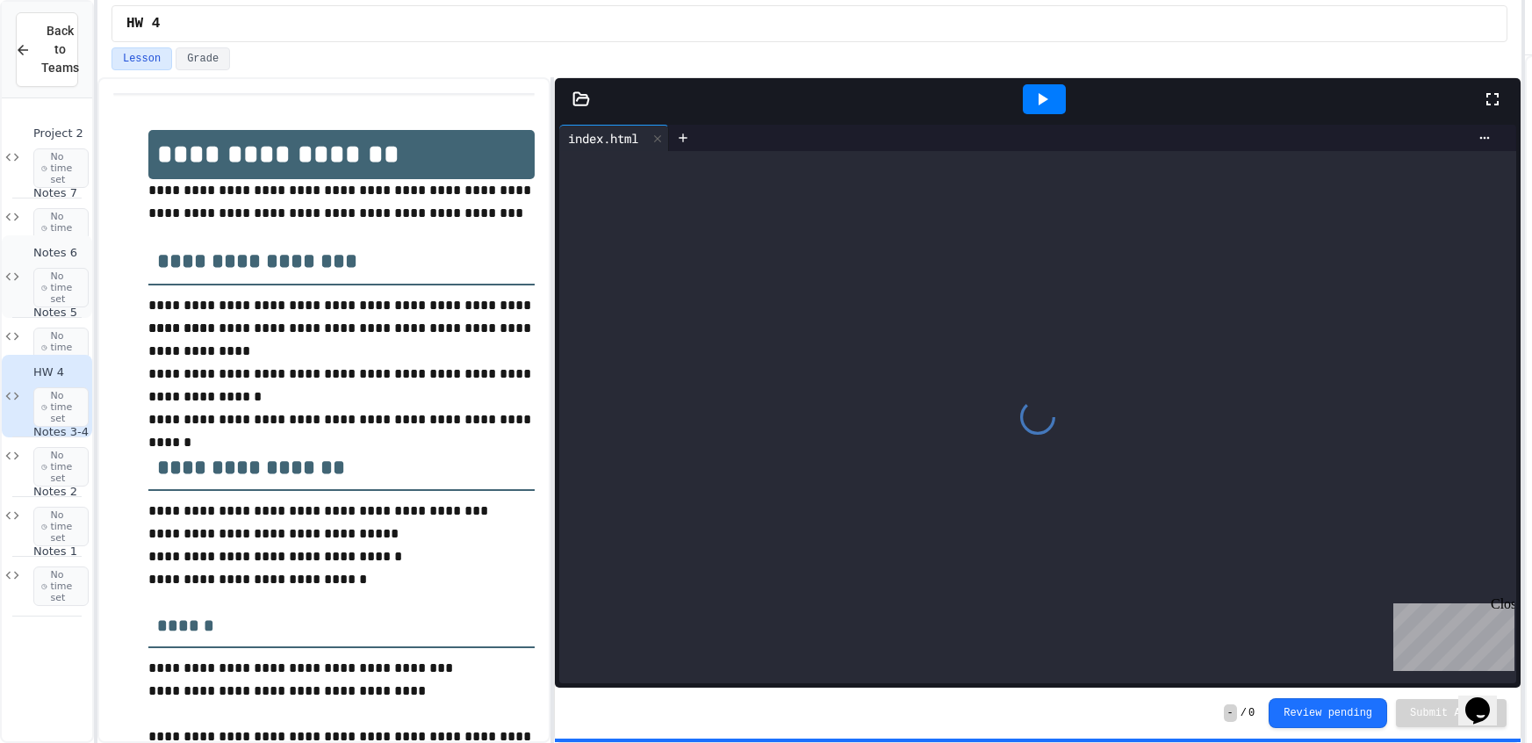
click at [27, 272] on div "Notes 6 No time set" at bounding box center [47, 276] width 90 height 83
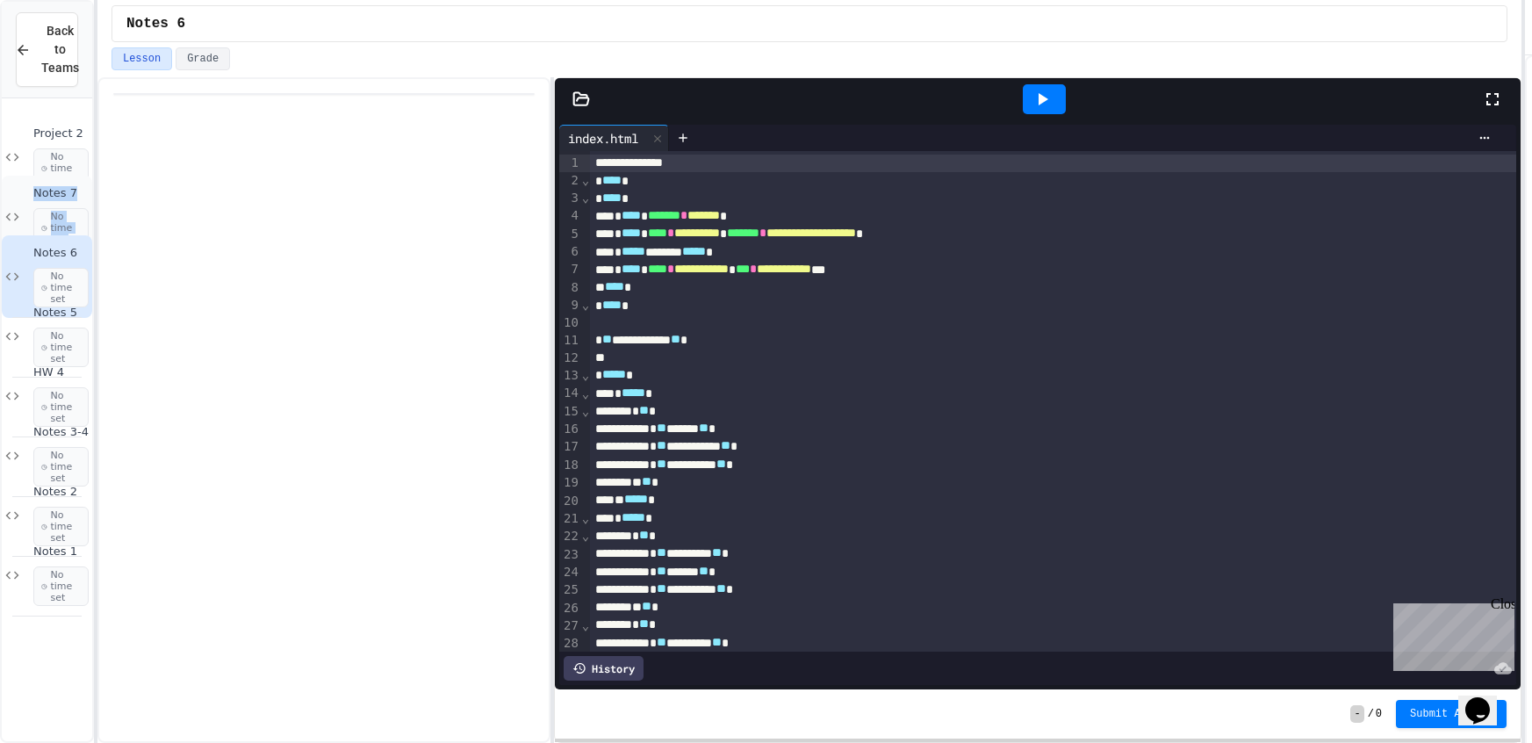
drag, startPoint x: 21, startPoint y: 257, endPoint x: 19, endPoint y: 231, distance: 26.4
click at [19, 231] on div "Project 2 No time set Notes 7 No time set Notes 6 No time set Notes 5 No time s…" at bounding box center [47, 354] width 90 height 499
click at [24, 260] on div "Notes 6 No time set" at bounding box center [47, 276] width 90 height 83
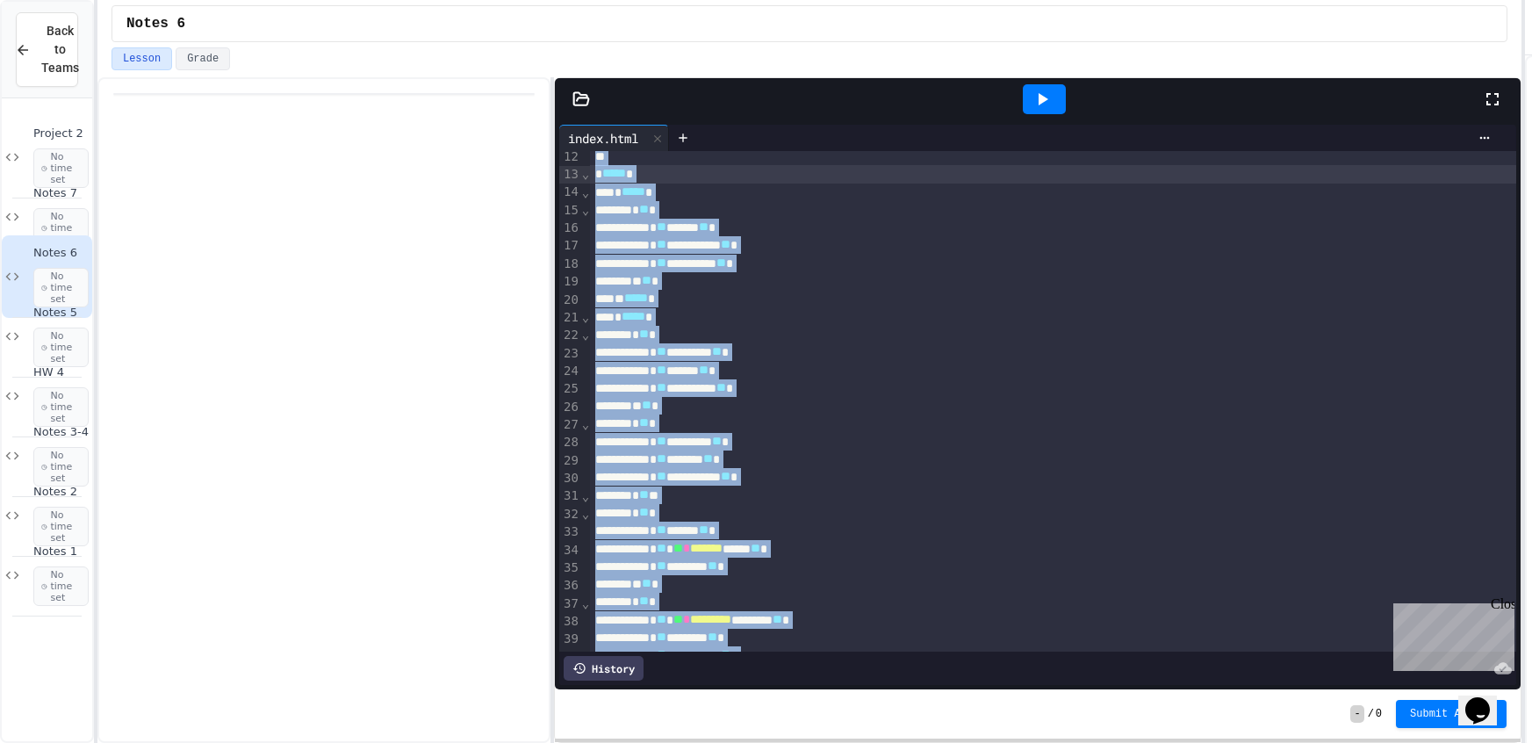
scroll to position [159, 0]
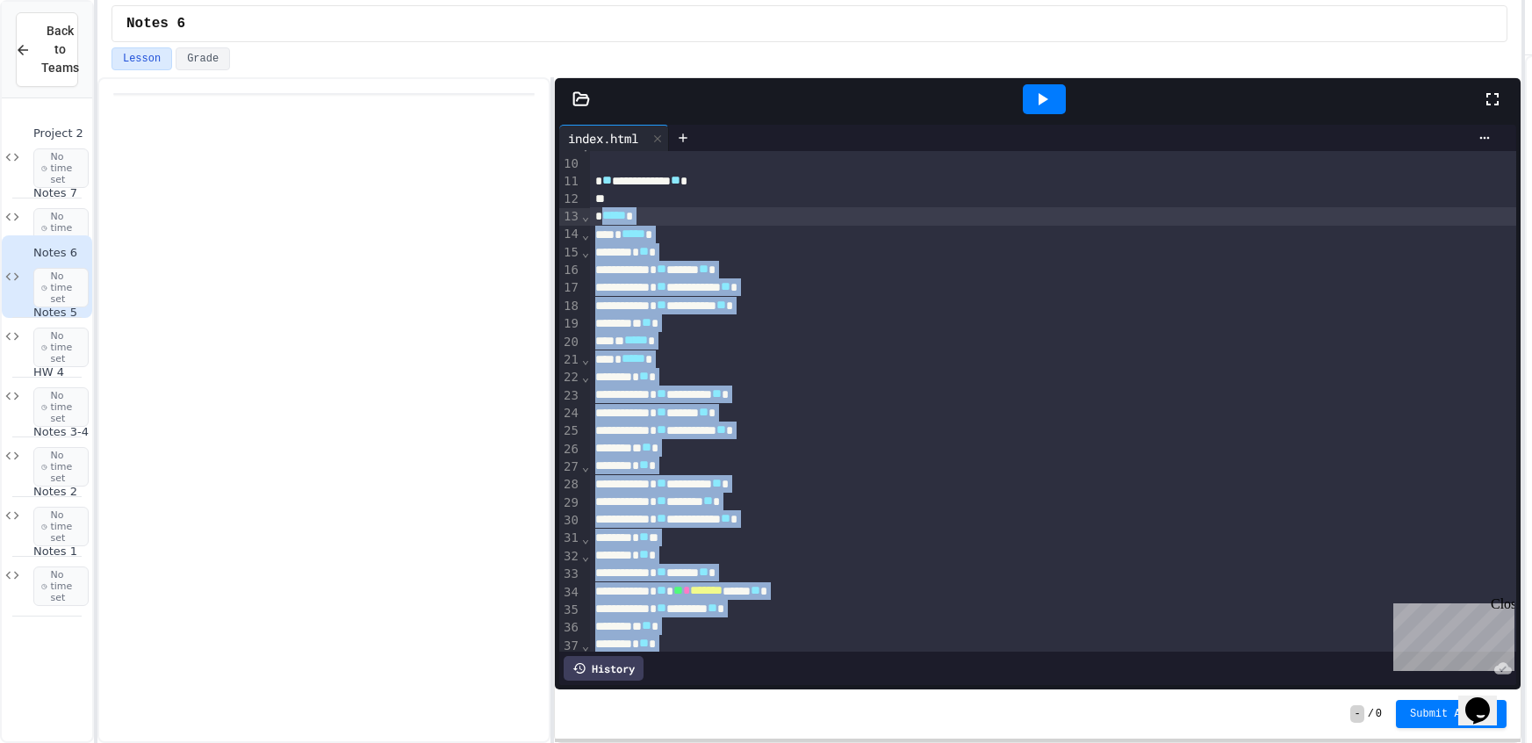
drag, startPoint x: 690, startPoint y: 554, endPoint x: 605, endPoint y: 222, distance: 342.5
click at [605, 222] on div "**********" at bounding box center [1053, 421] width 926 height 858
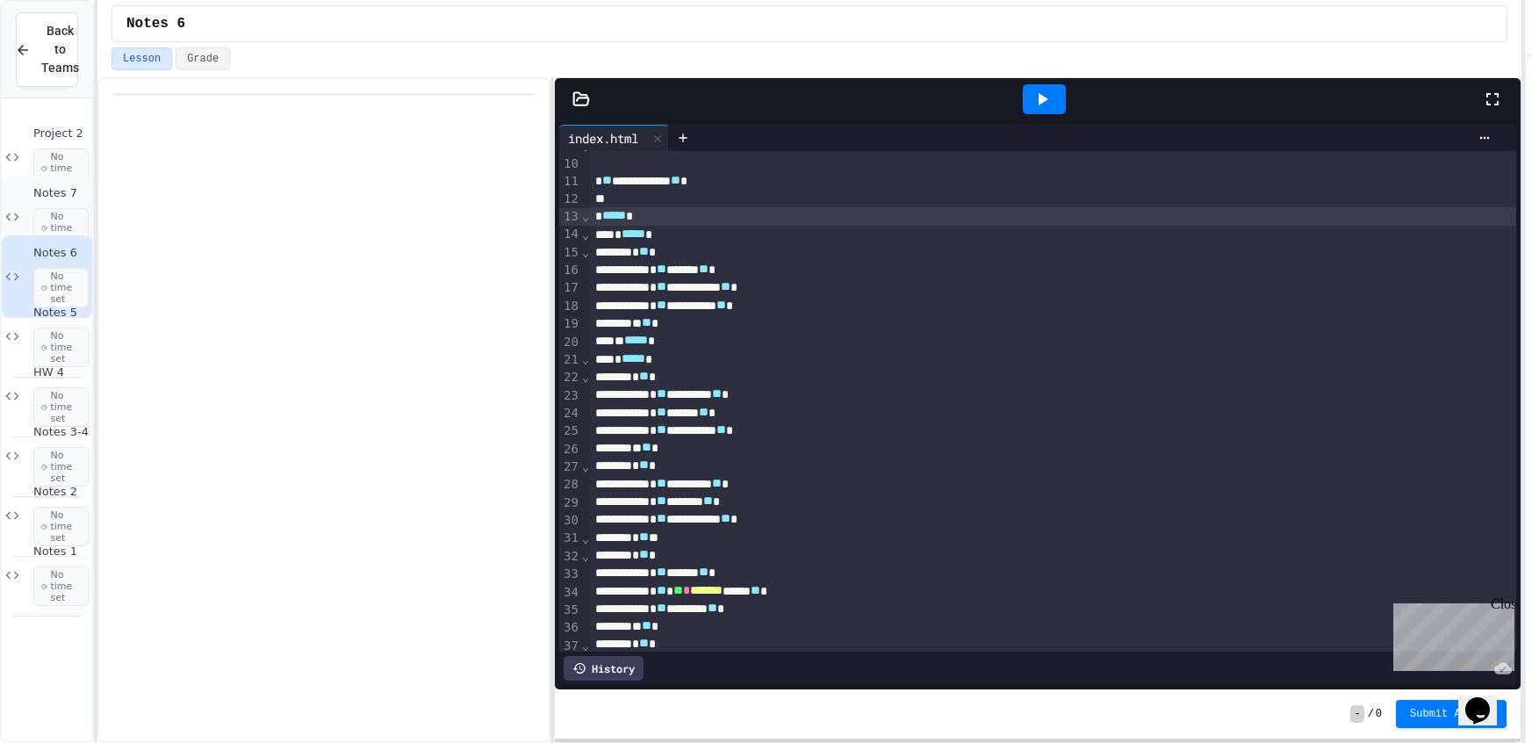
click at [37, 228] on span "No time set" at bounding box center [60, 228] width 55 height 40
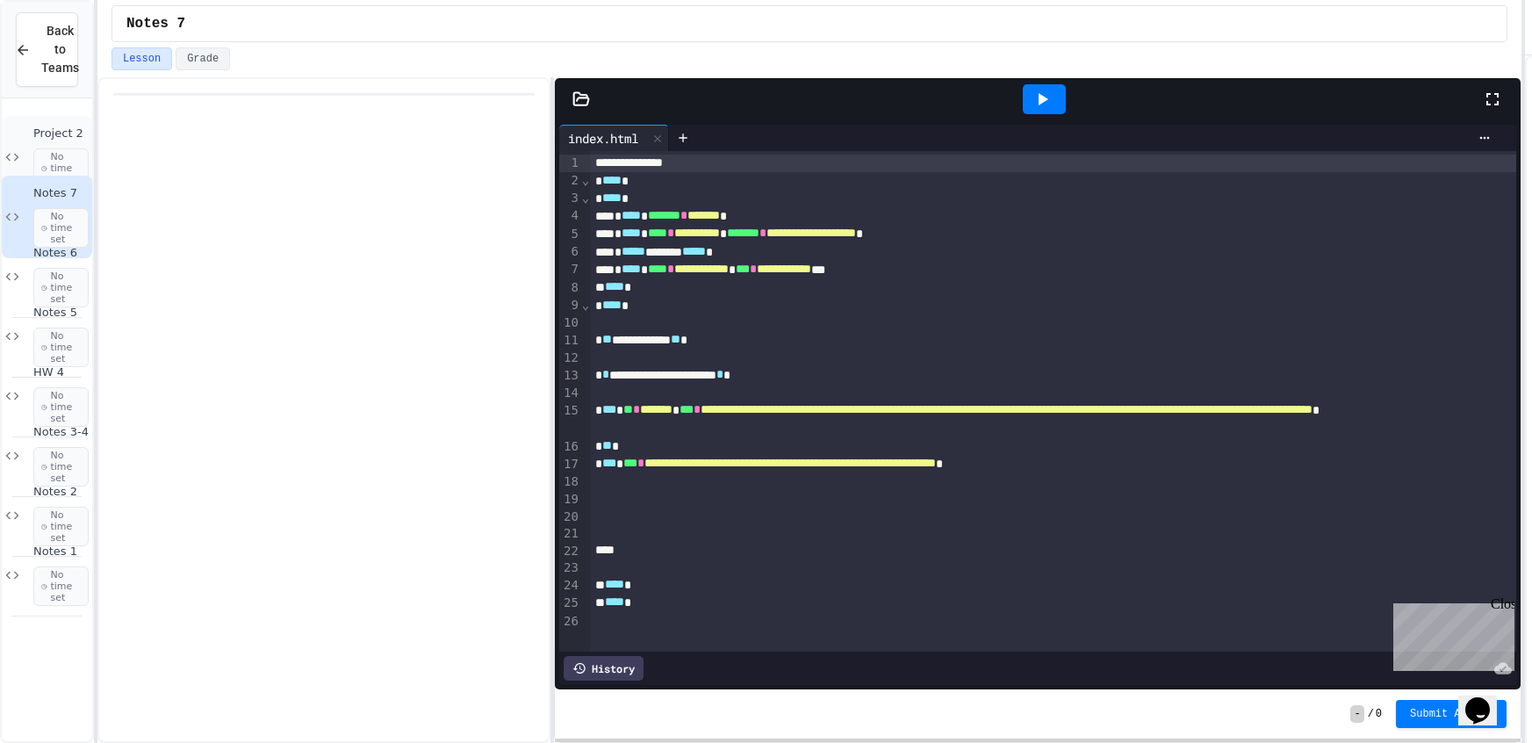
click at [70, 148] on span "No time set" at bounding box center [60, 168] width 55 height 40
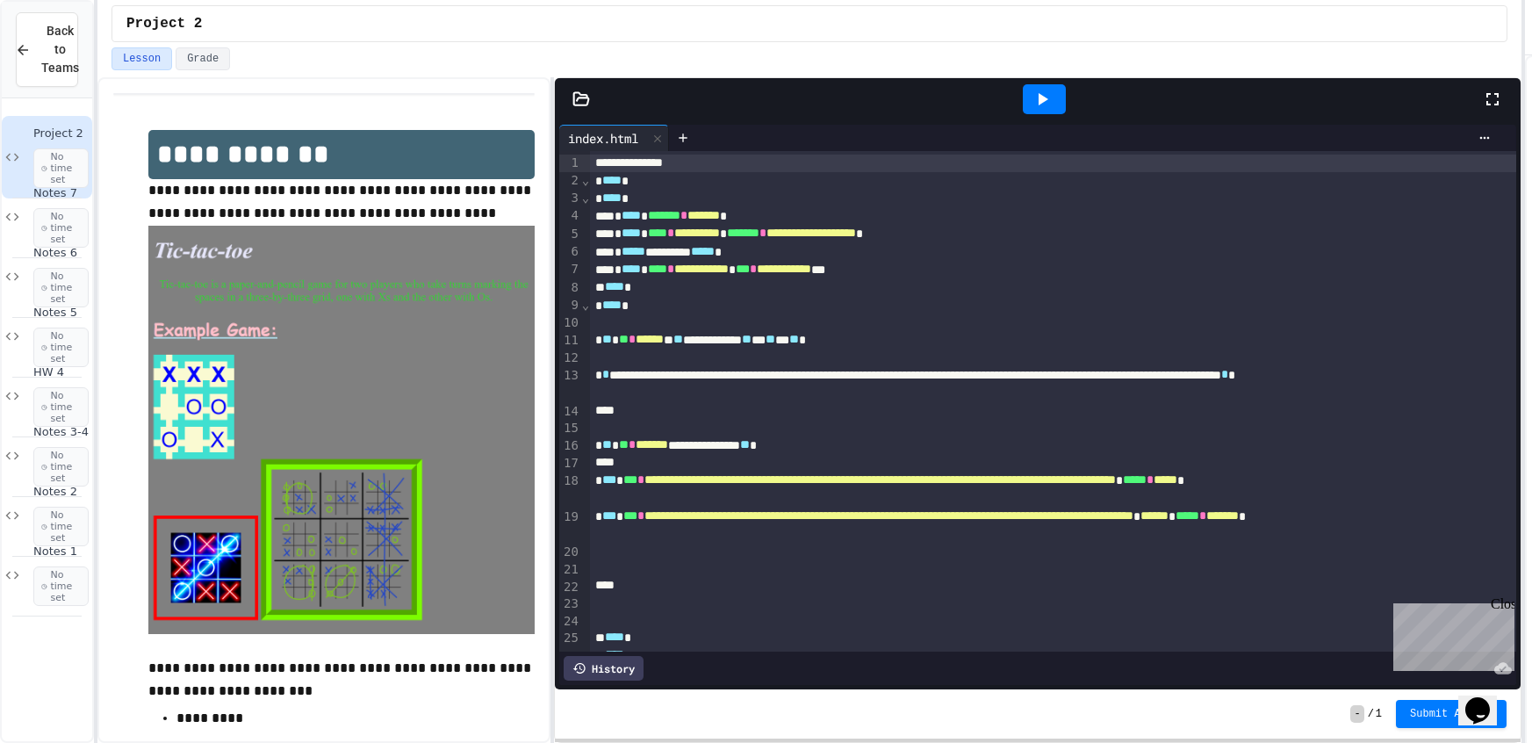
click at [612, 453] on div "**********" at bounding box center [1053, 445] width 926 height 18
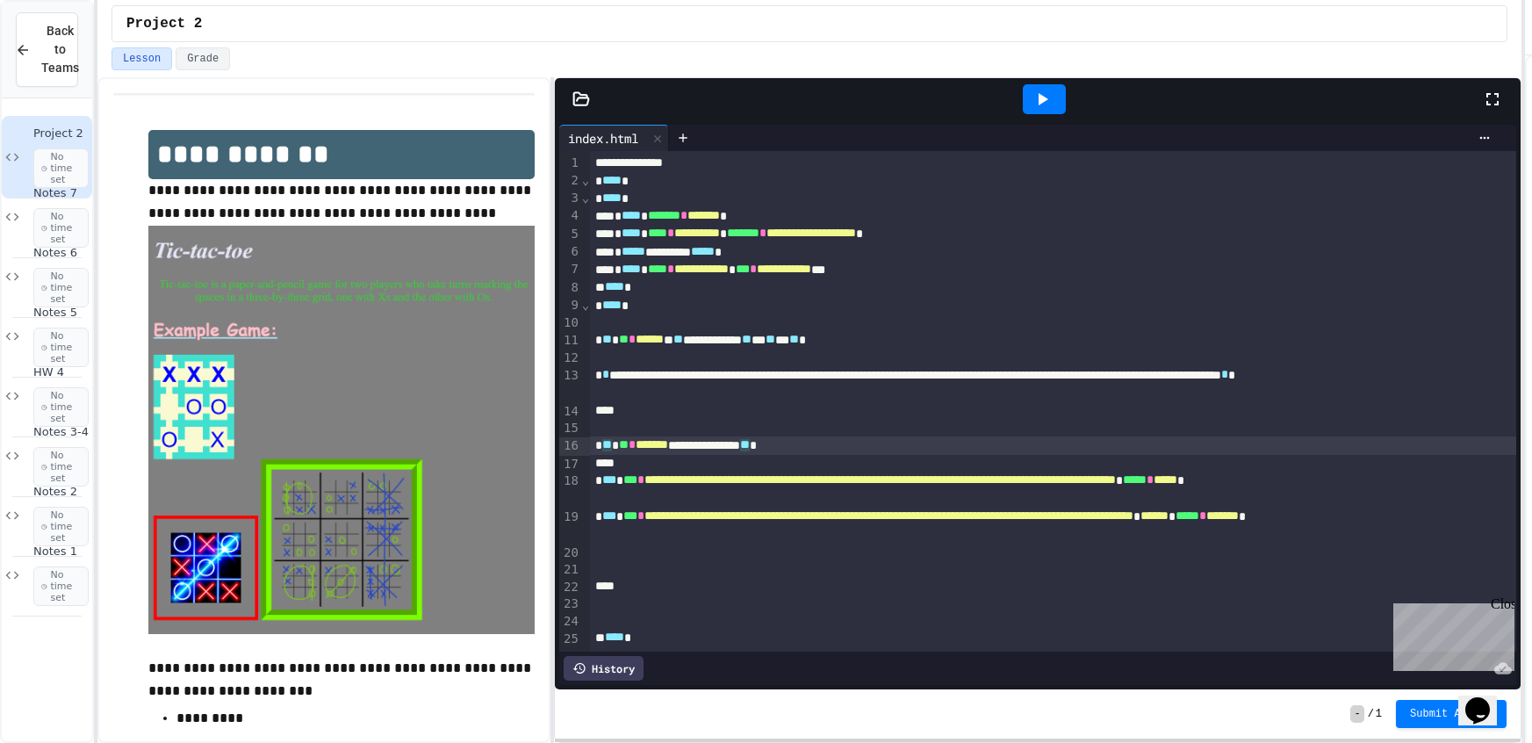
click at [615, 463] on div at bounding box center [1053, 464] width 926 height 18
click at [697, 490] on div "**********" at bounding box center [1053, 489] width 926 height 36
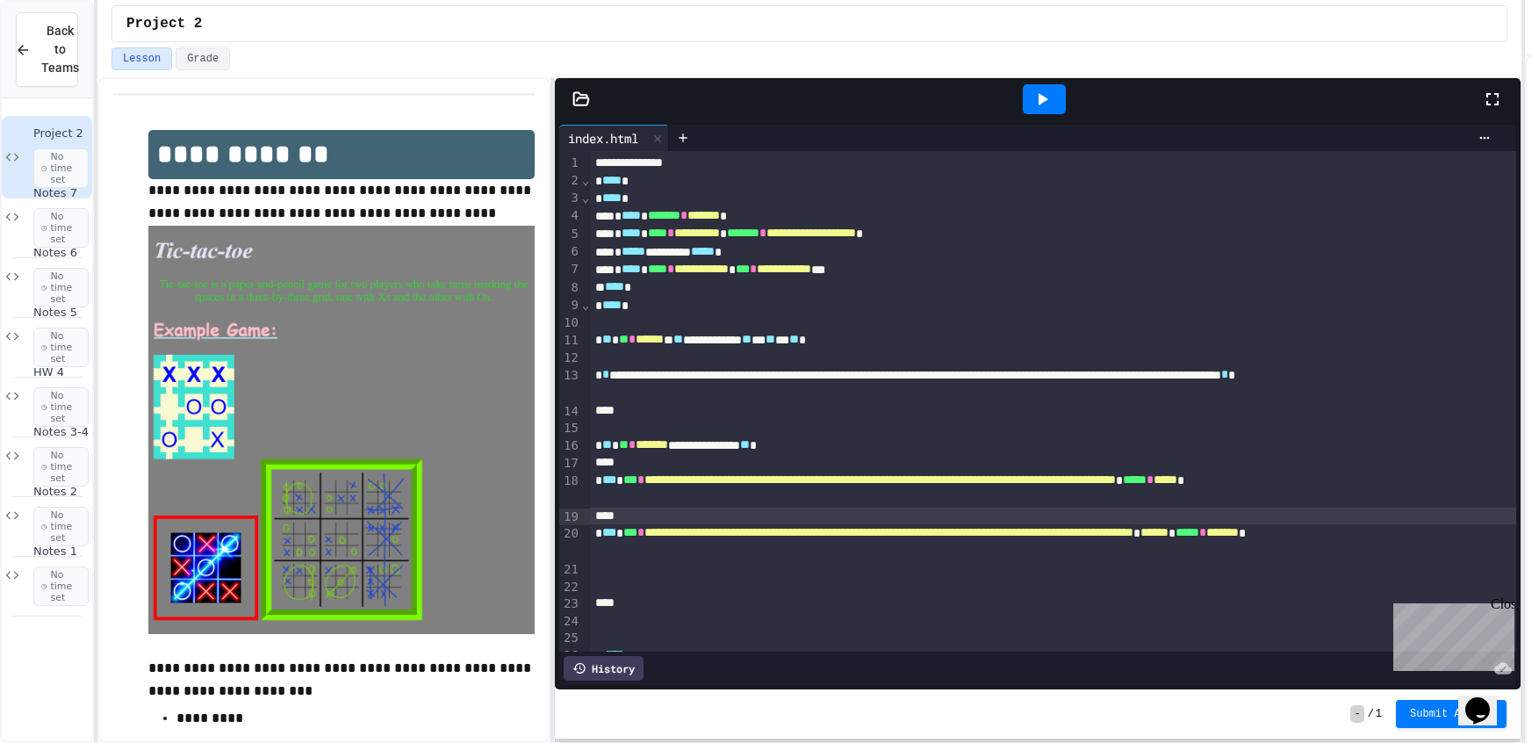
click at [657, 454] on div "**********" at bounding box center [1053, 445] width 926 height 18
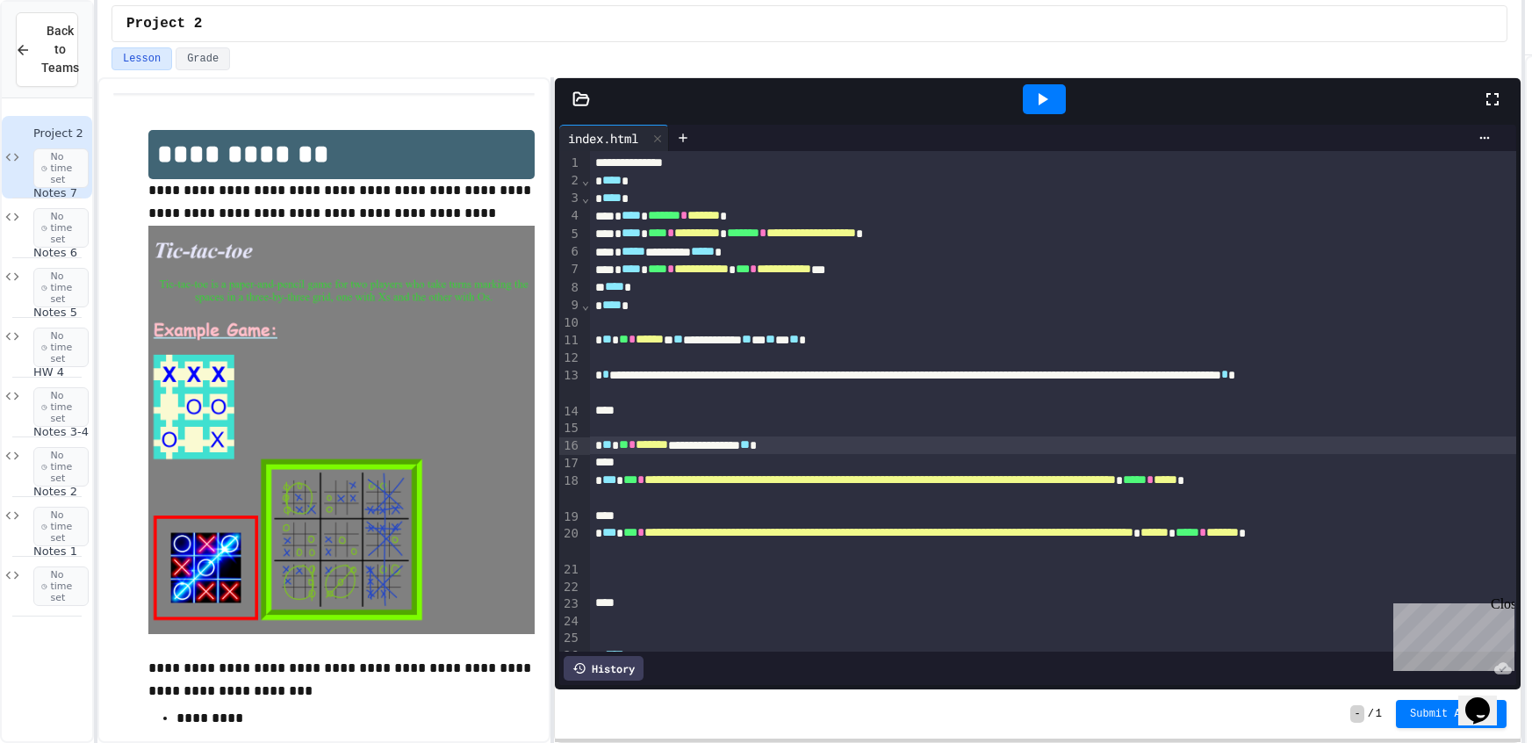
click at [649, 461] on div at bounding box center [1053, 463] width 926 height 18
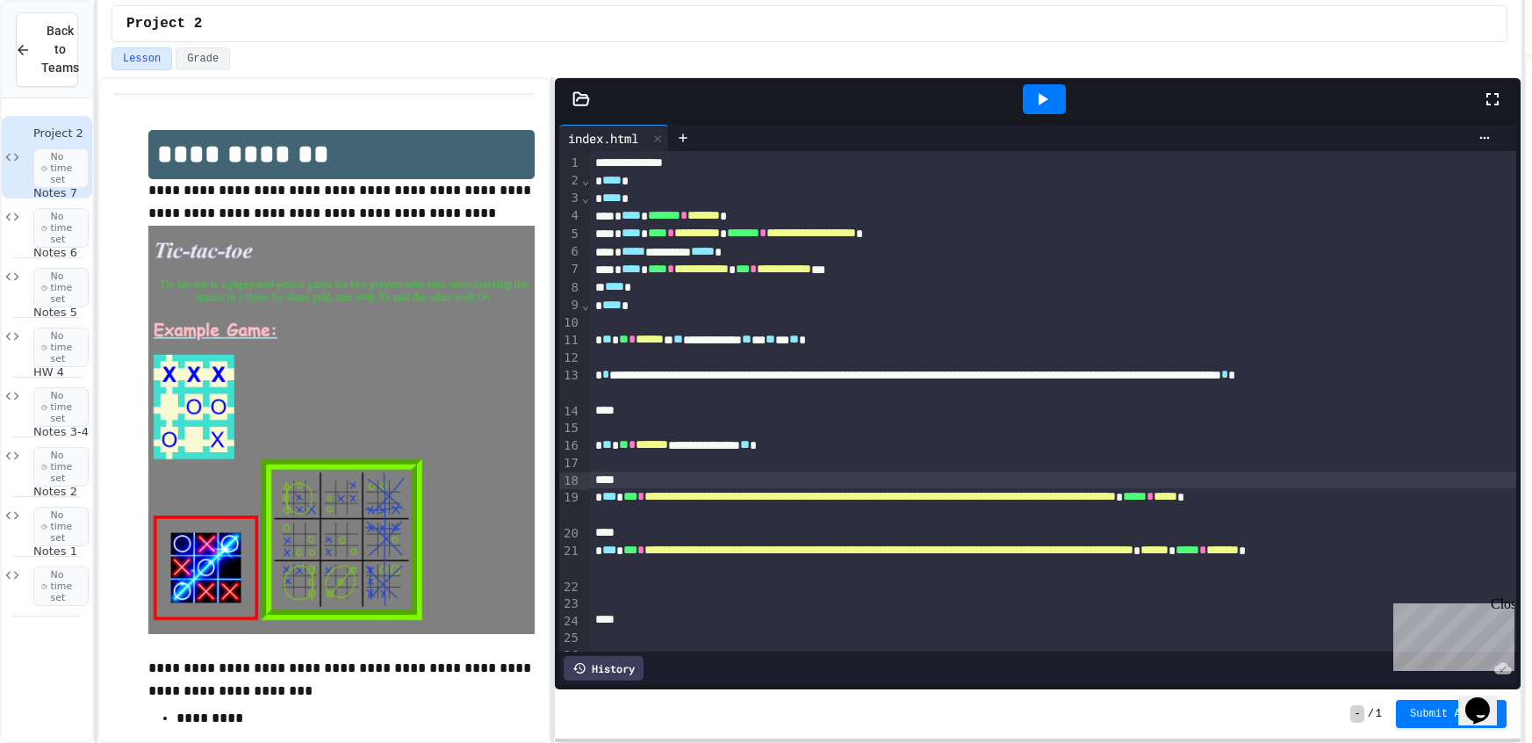
click at [636, 465] on div at bounding box center [1053, 463] width 926 height 18
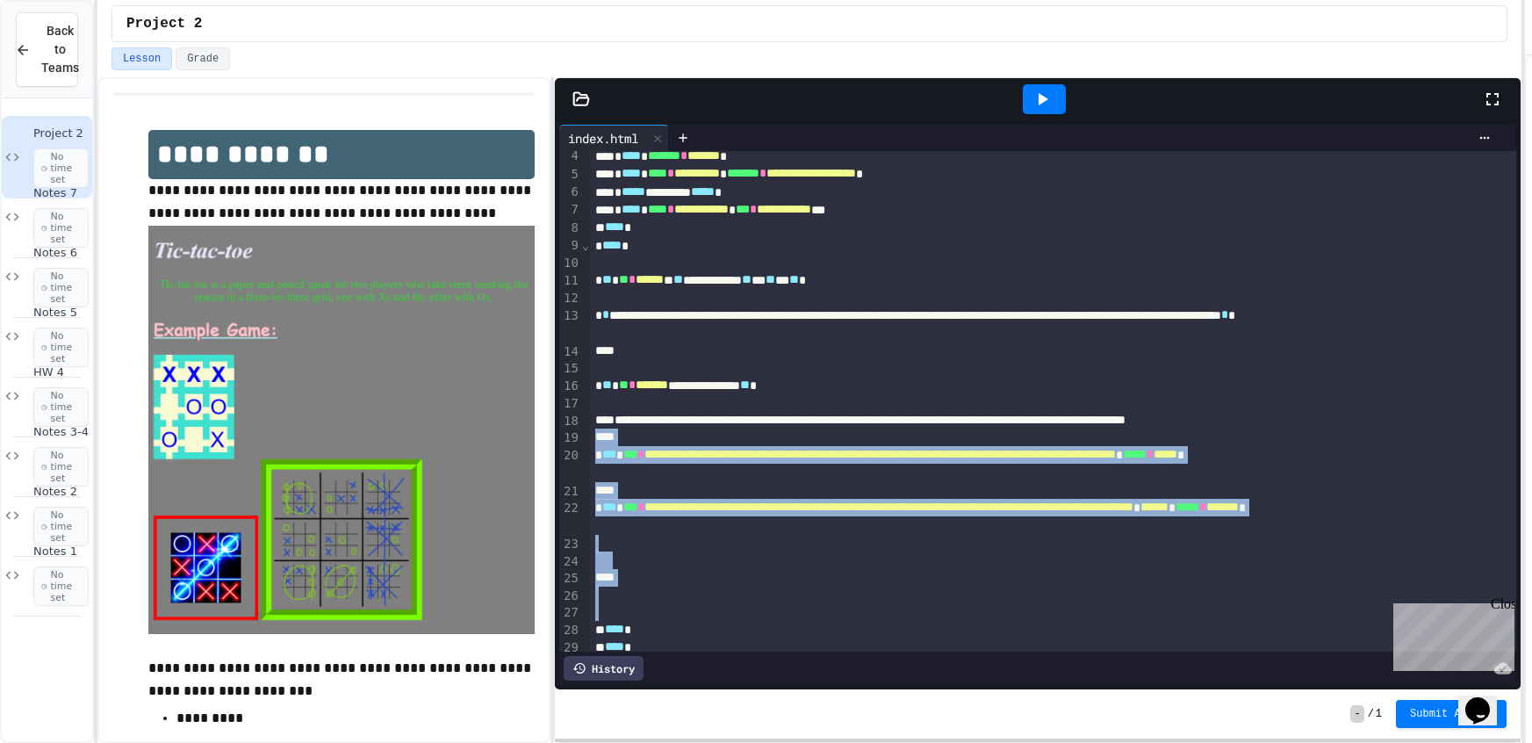
scroll to position [73, 0]
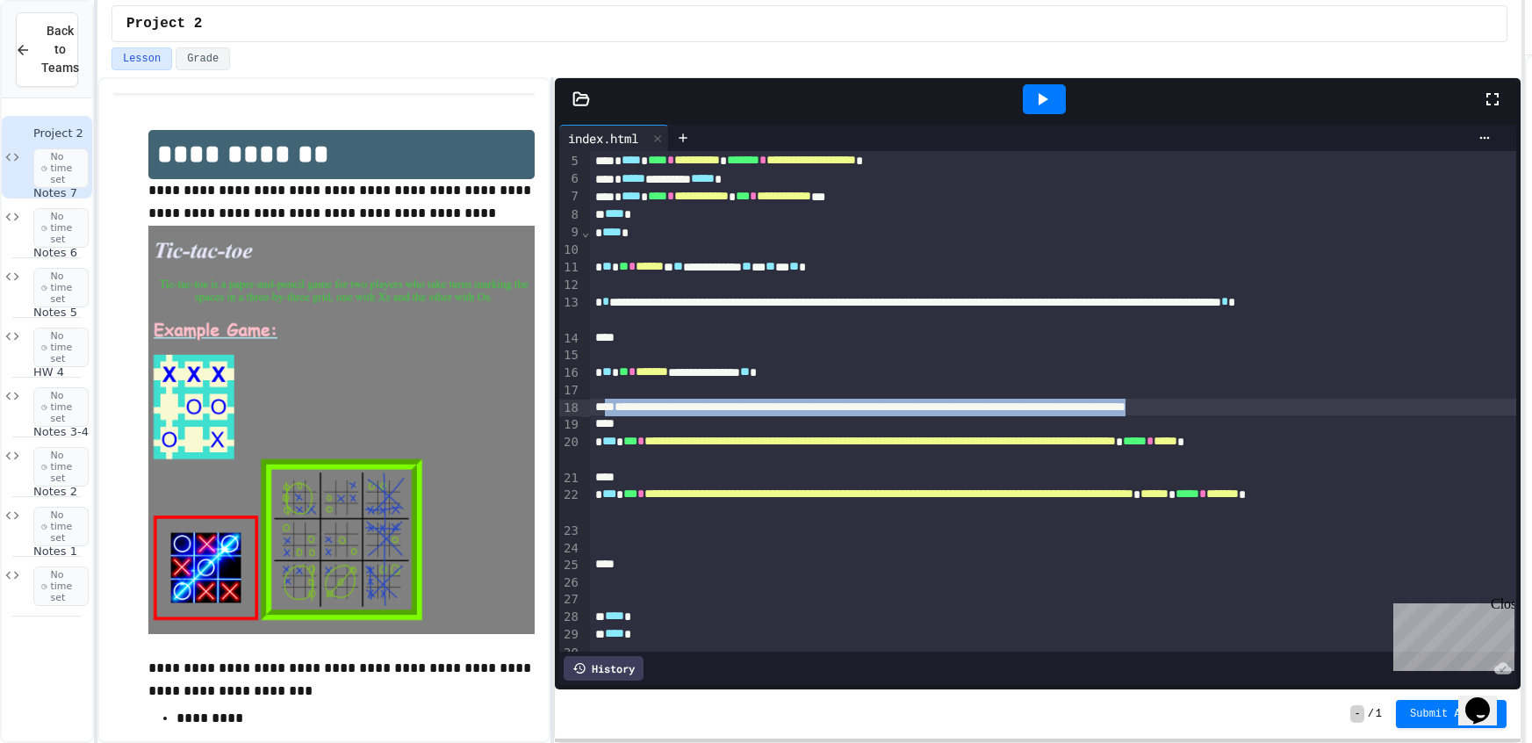
drag, startPoint x: 1489, startPoint y: 478, endPoint x: 607, endPoint y: 409, distance: 883.9
click at [607, 409] on div "**********" at bounding box center [1053, 408] width 926 height 18
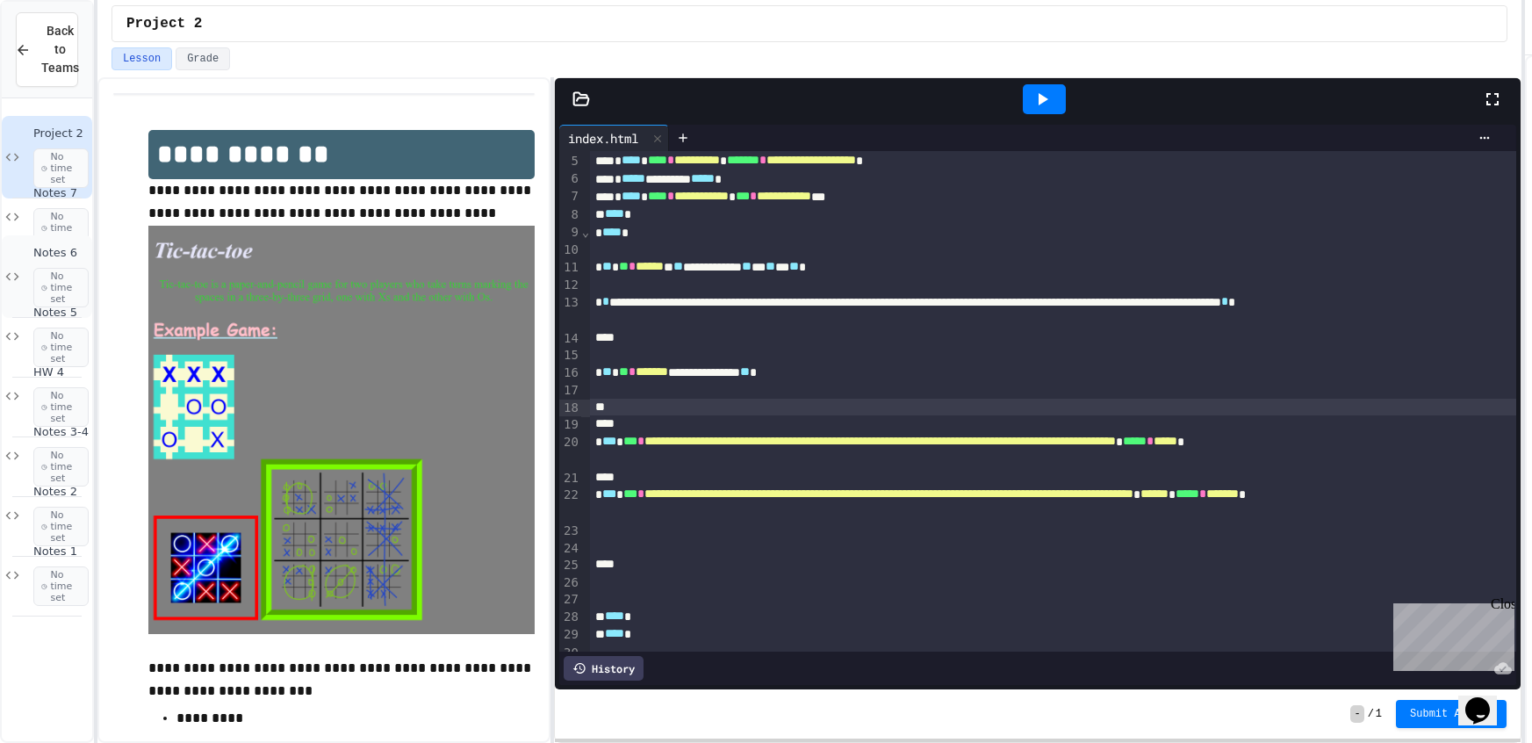
click at [19, 276] on icon at bounding box center [12, 277] width 21 height 16
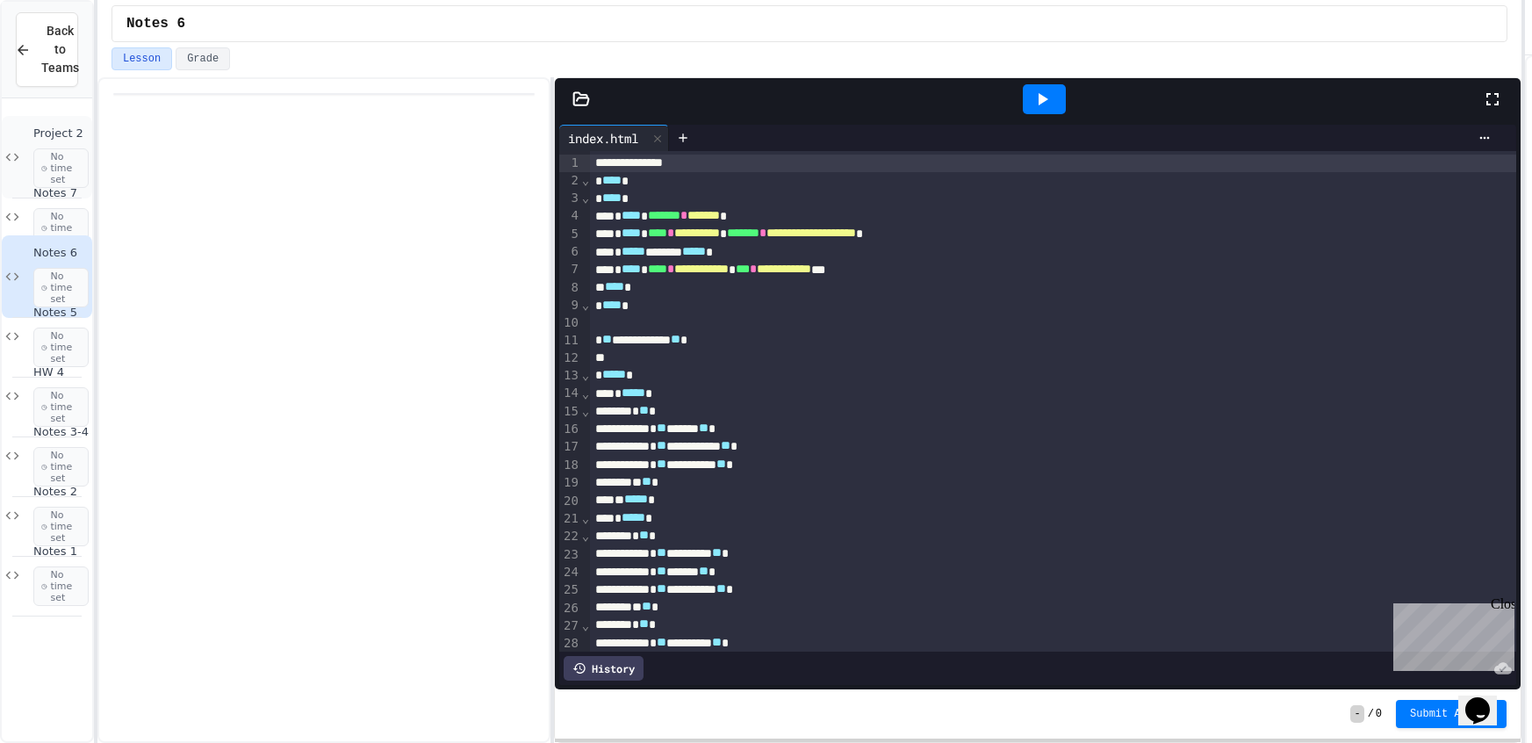
click at [33, 126] on span "Project 2" at bounding box center [60, 133] width 55 height 15
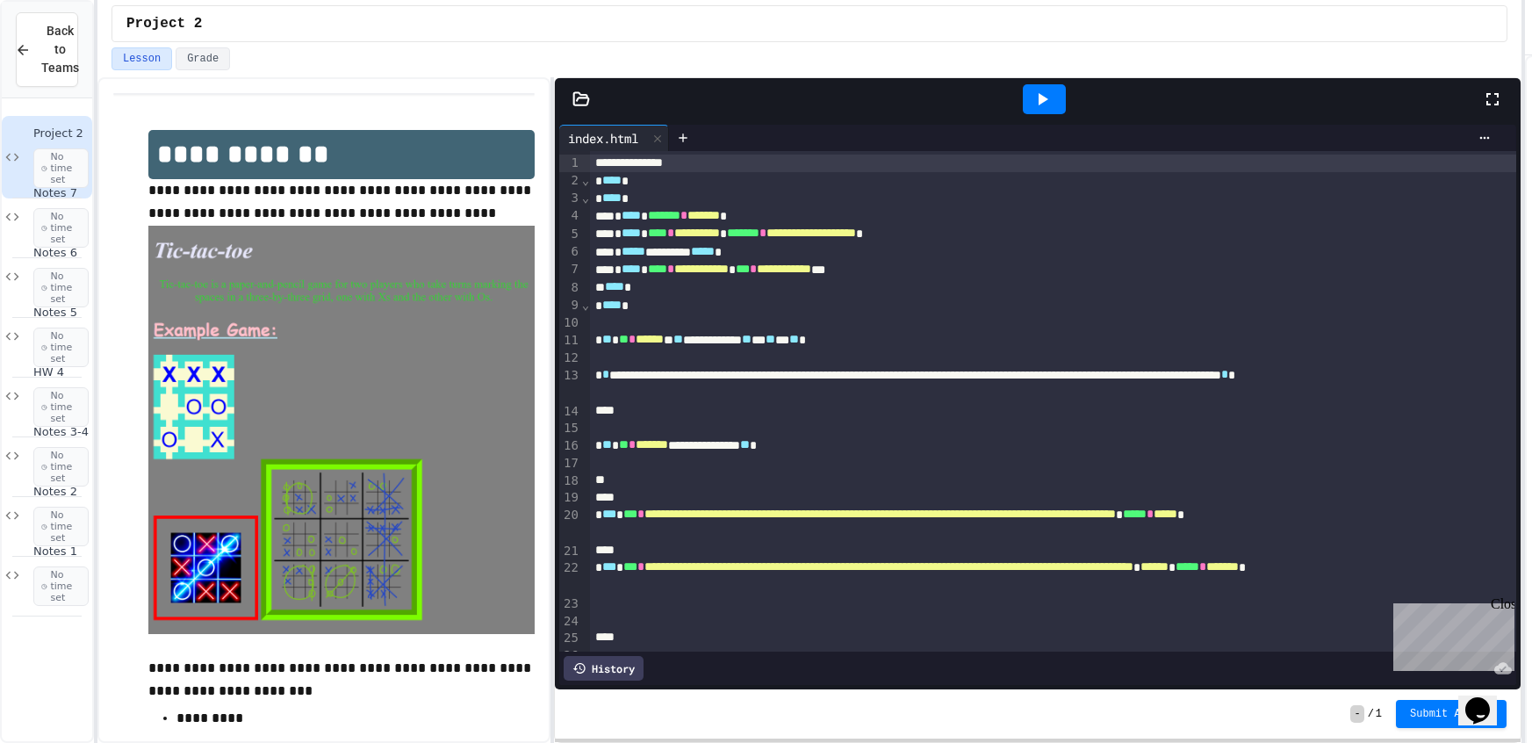
click at [634, 478] on div at bounding box center [1053, 480] width 926 height 18
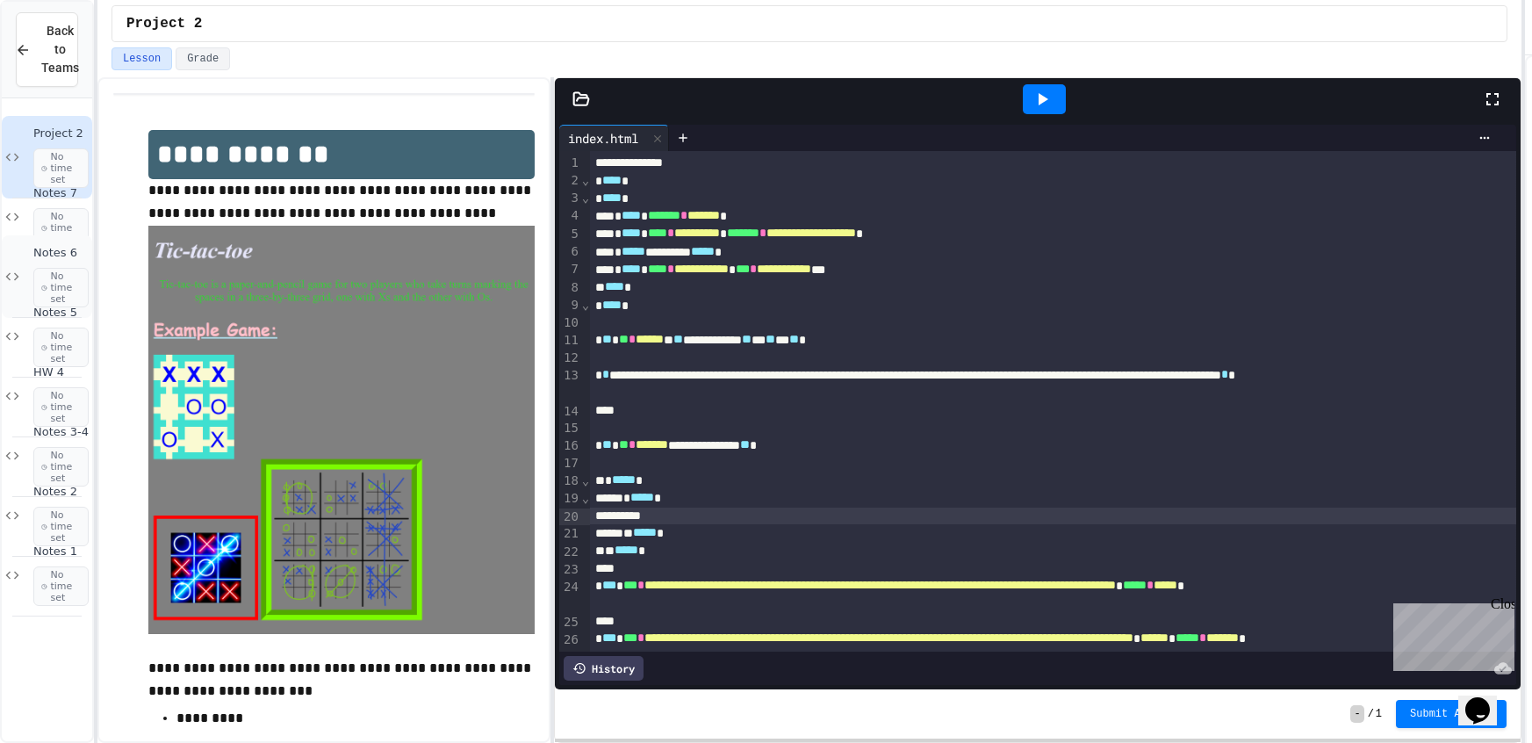
click at [25, 284] on div "Notes 6 No time set" at bounding box center [47, 276] width 90 height 83
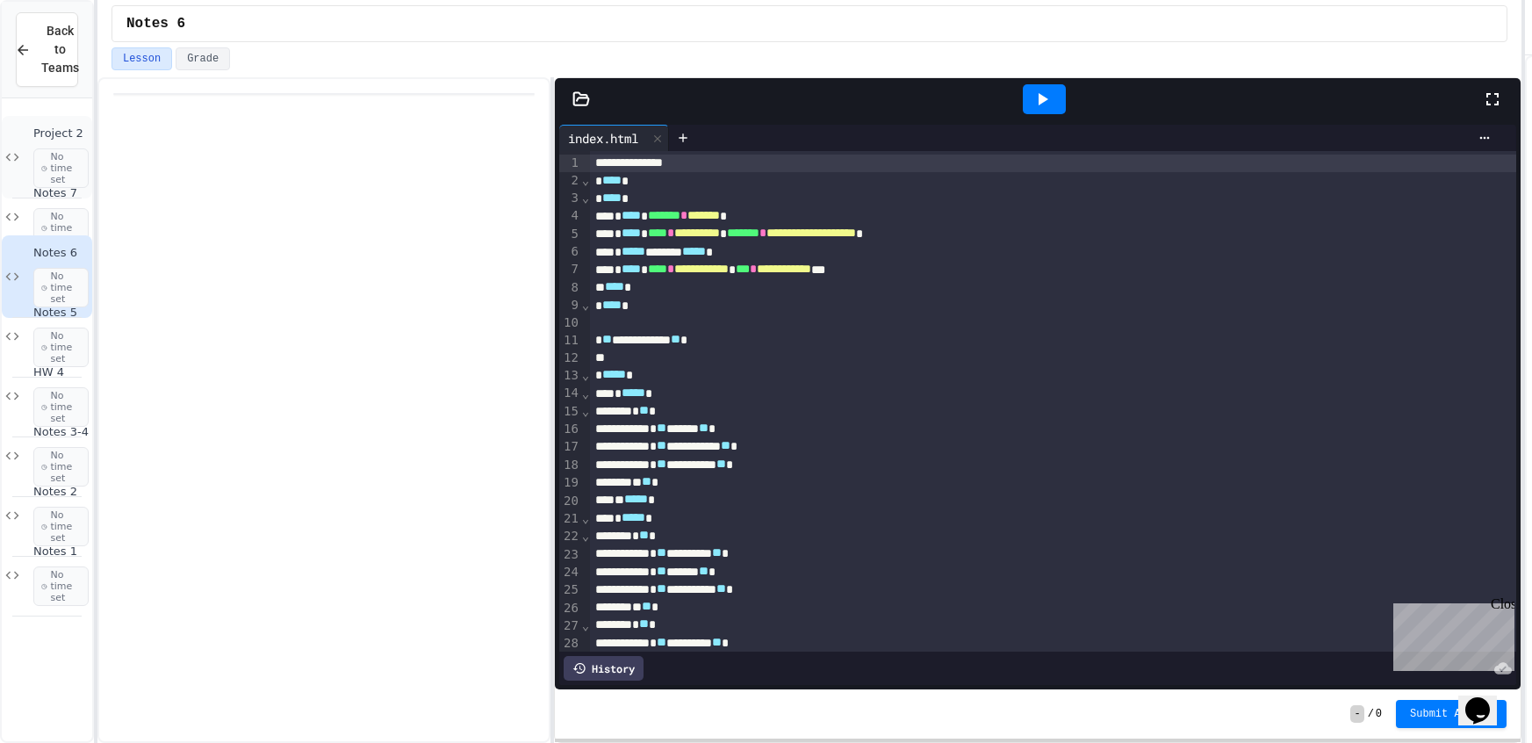
click at [46, 137] on span "Project 2" at bounding box center [60, 133] width 55 height 15
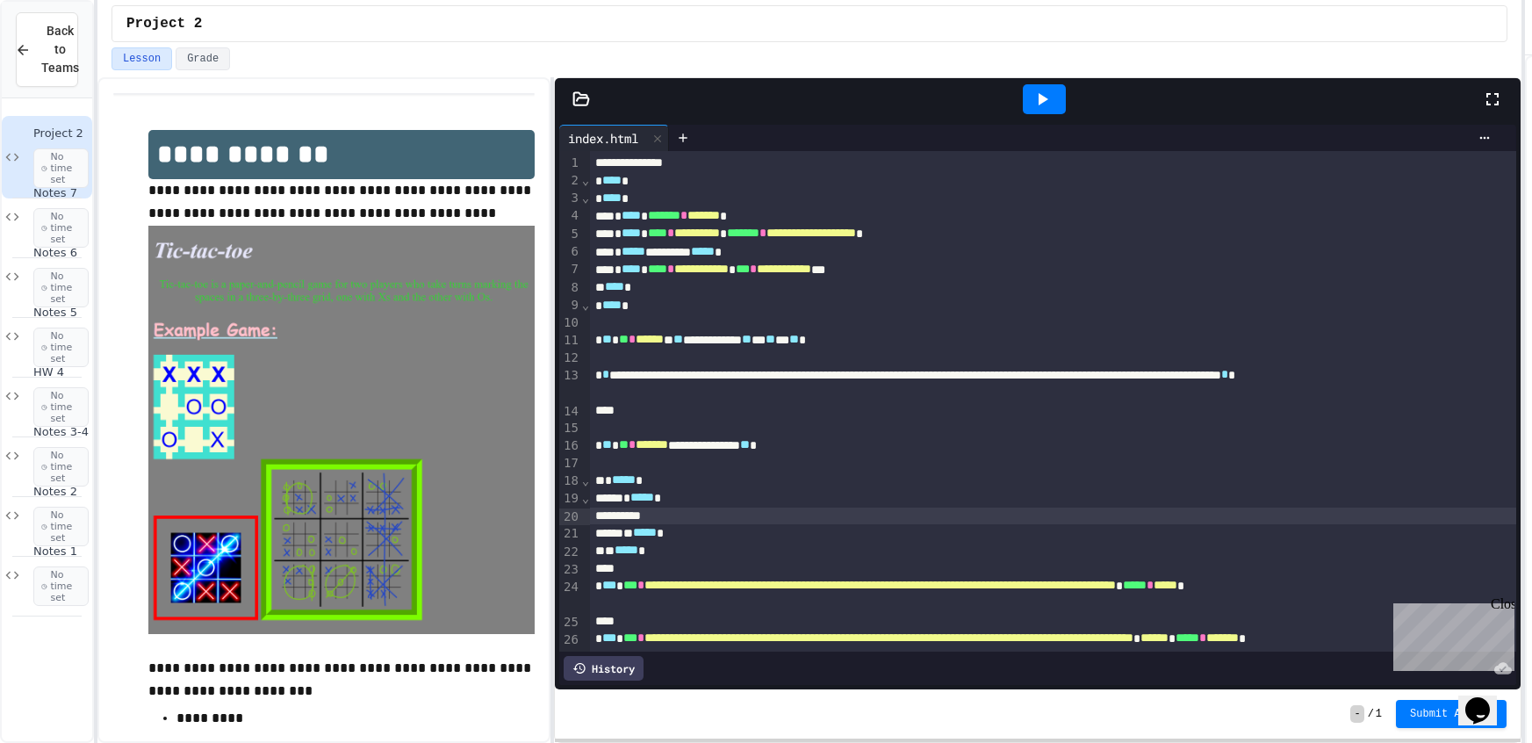
click at [682, 513] on div at bounding box center [1053, 516] width 926 height 18
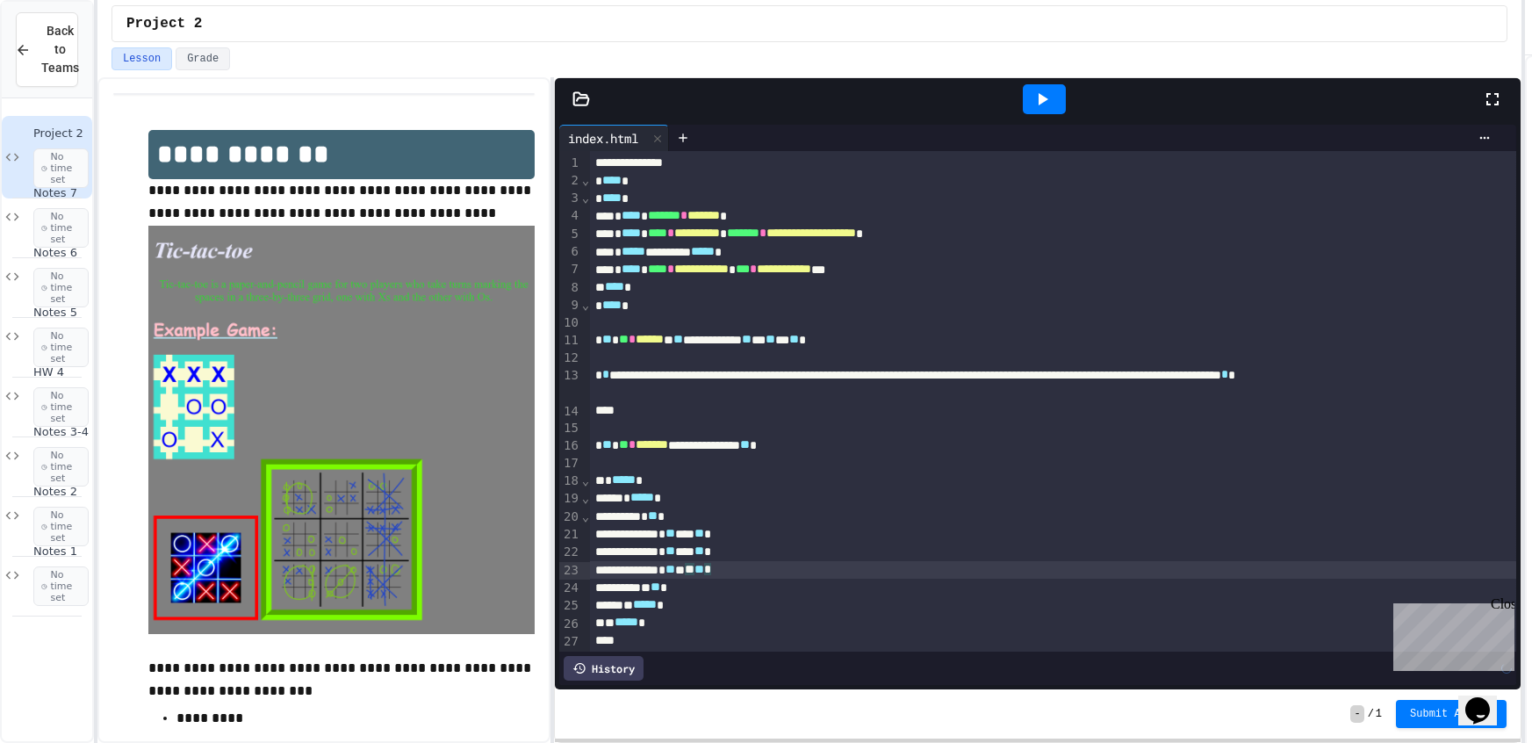
click at [1037, 106] on icon at bounding box center [1041, 99] width 21 height 21
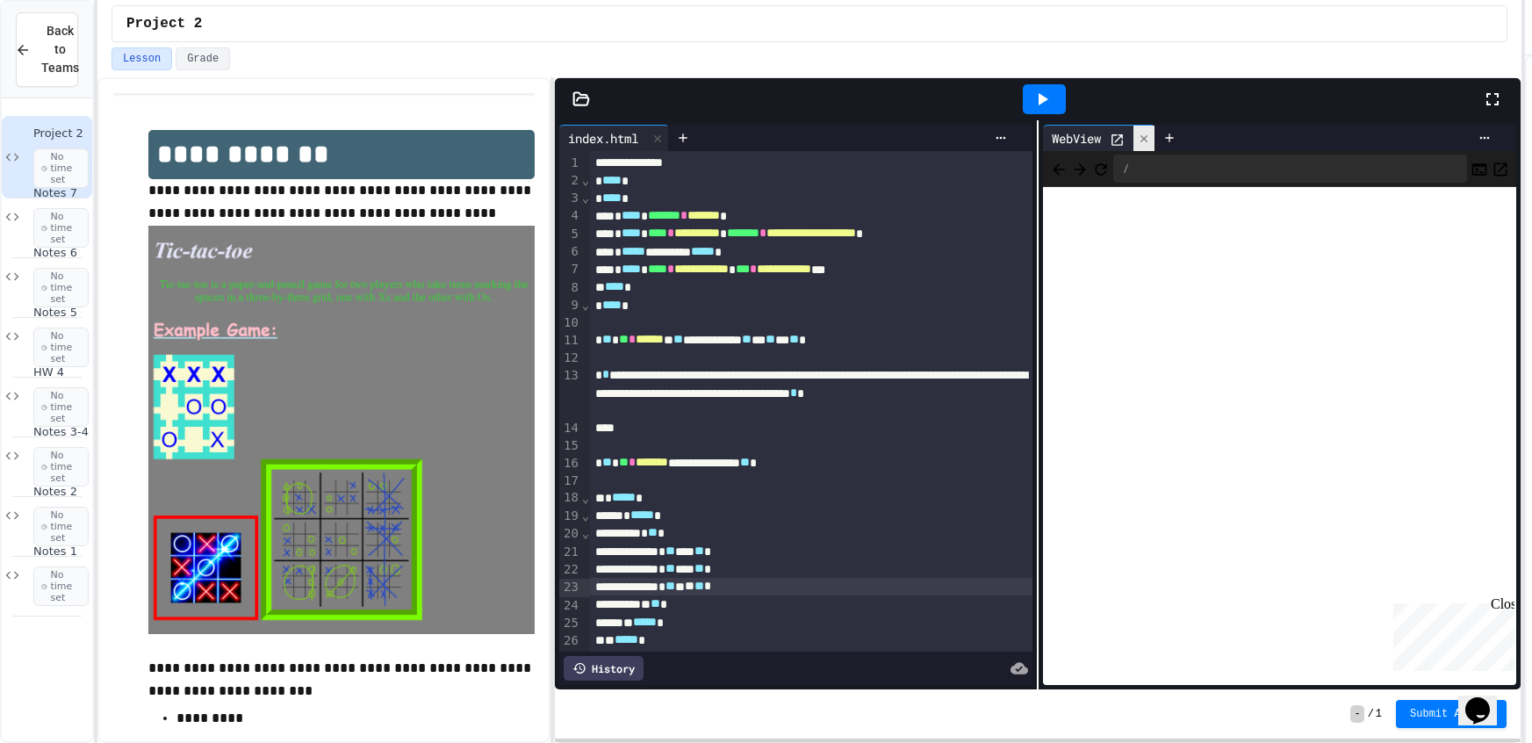
click at [1143, 130] on div at bounding box center [1143, 138] width 21 height 25
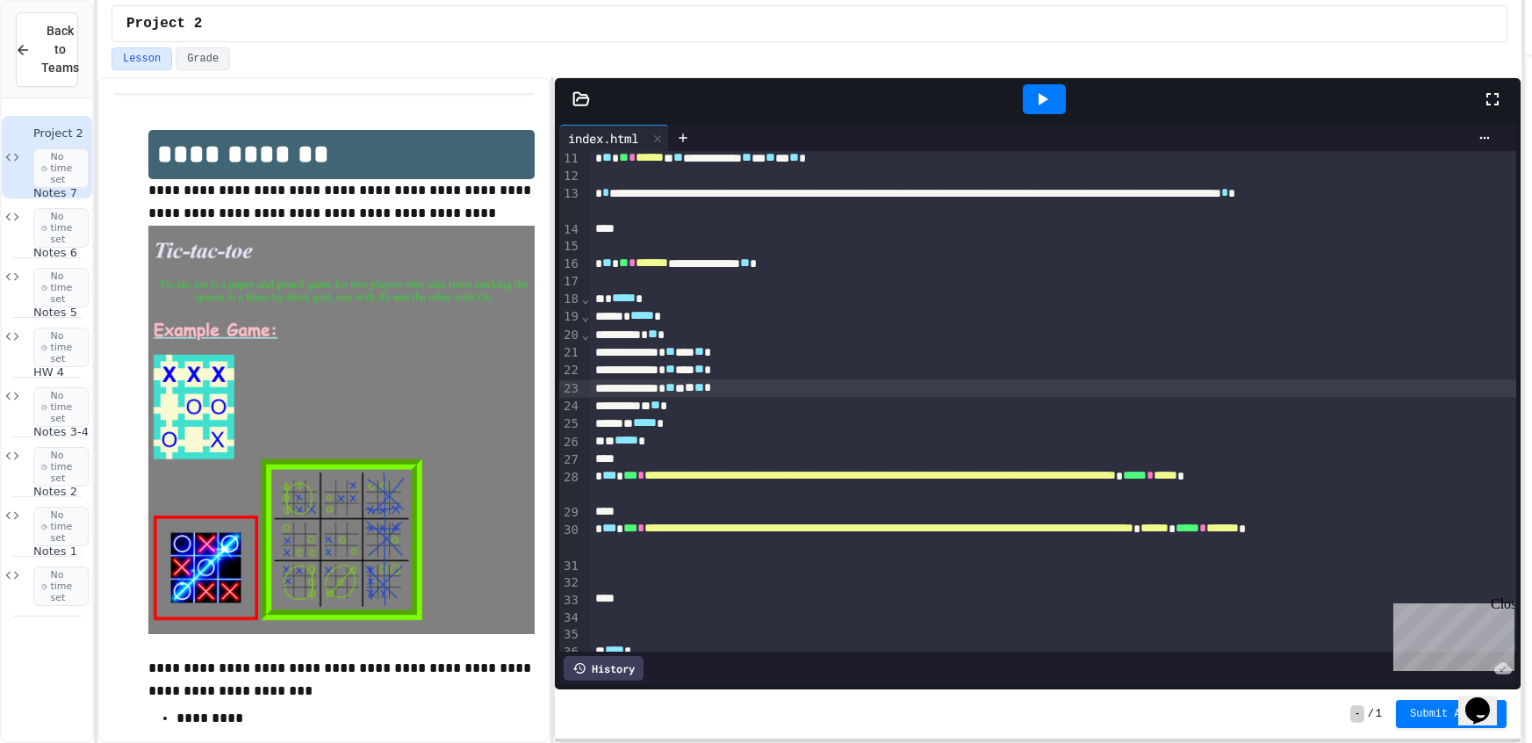
scroll to position [184, 0]
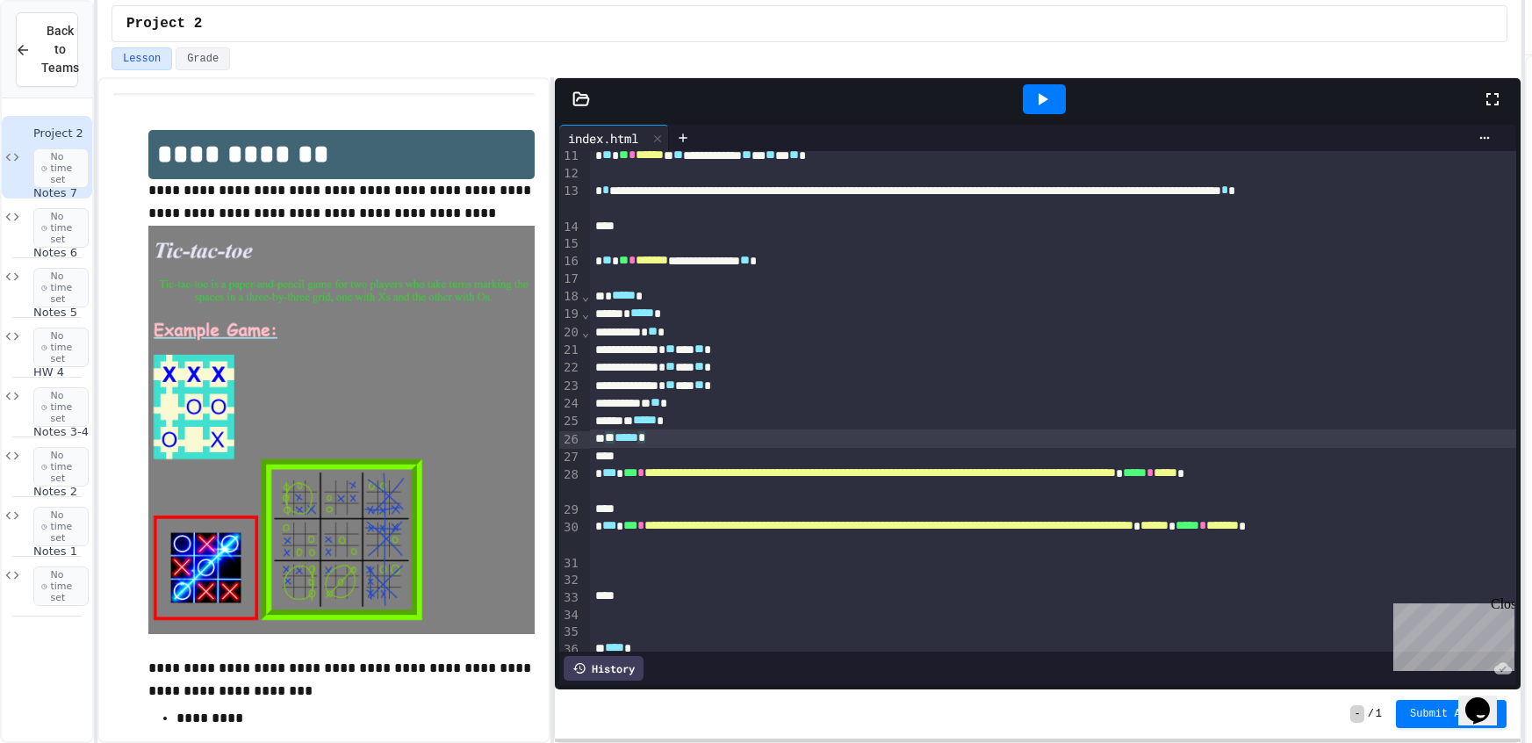
click at [706, 436] on div "** ***** *" at bounding box center [1053, 438] width 926 height 18
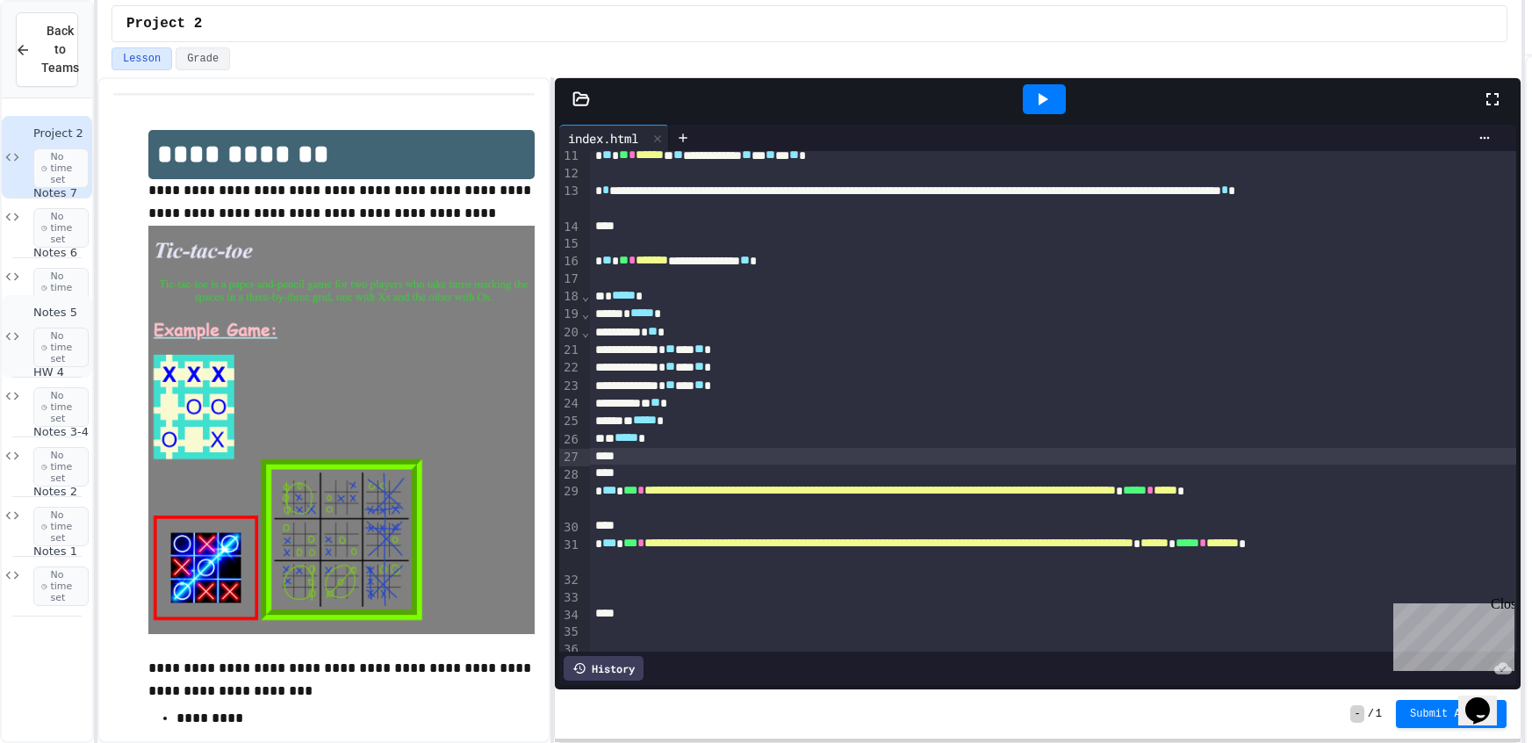
click at [16, 314] on div "Notes 5 No time set" at bounding box center [47, 336] width 90 height 83
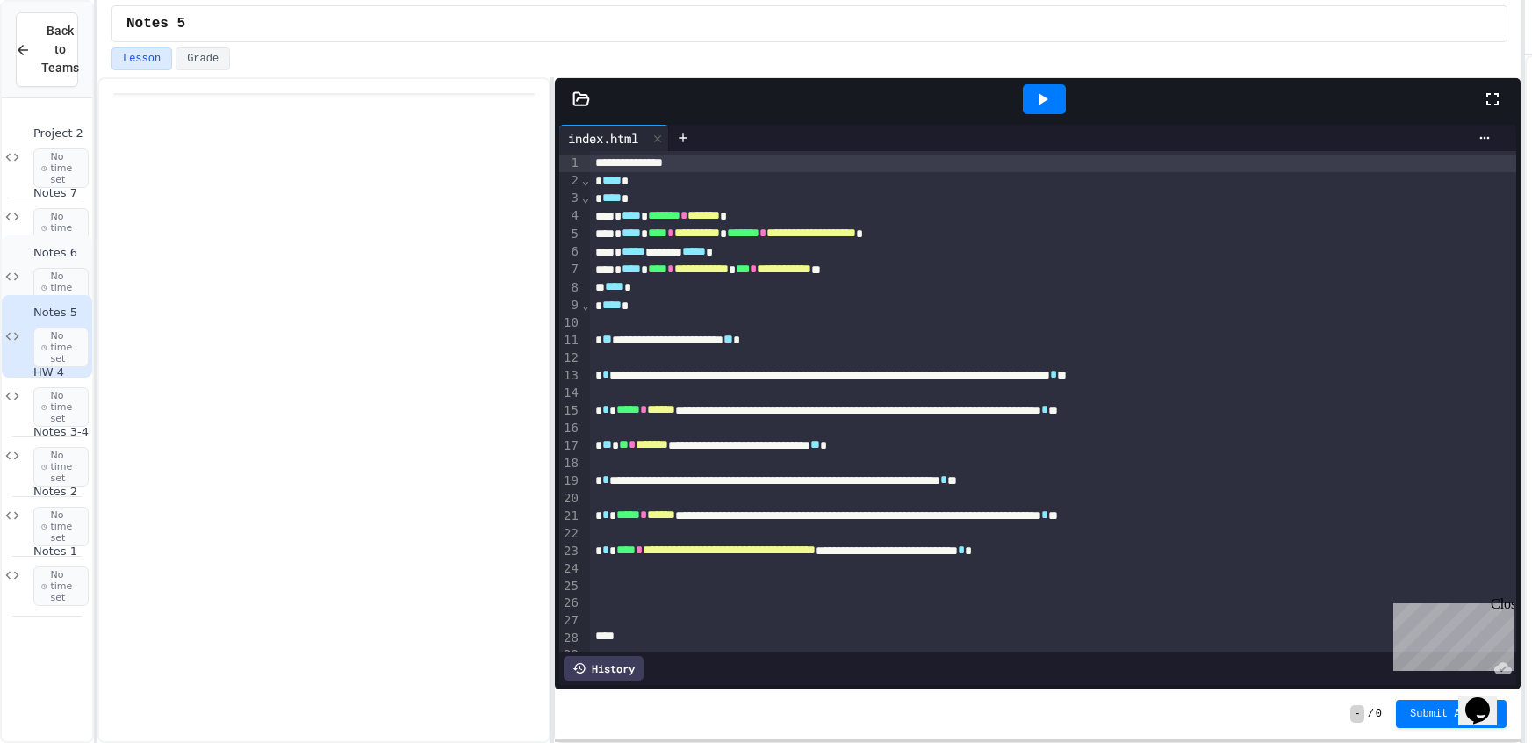
click at [24, 285] on div "Notes 6 No time set" at bounding box center [47, 276] width 90 height 83
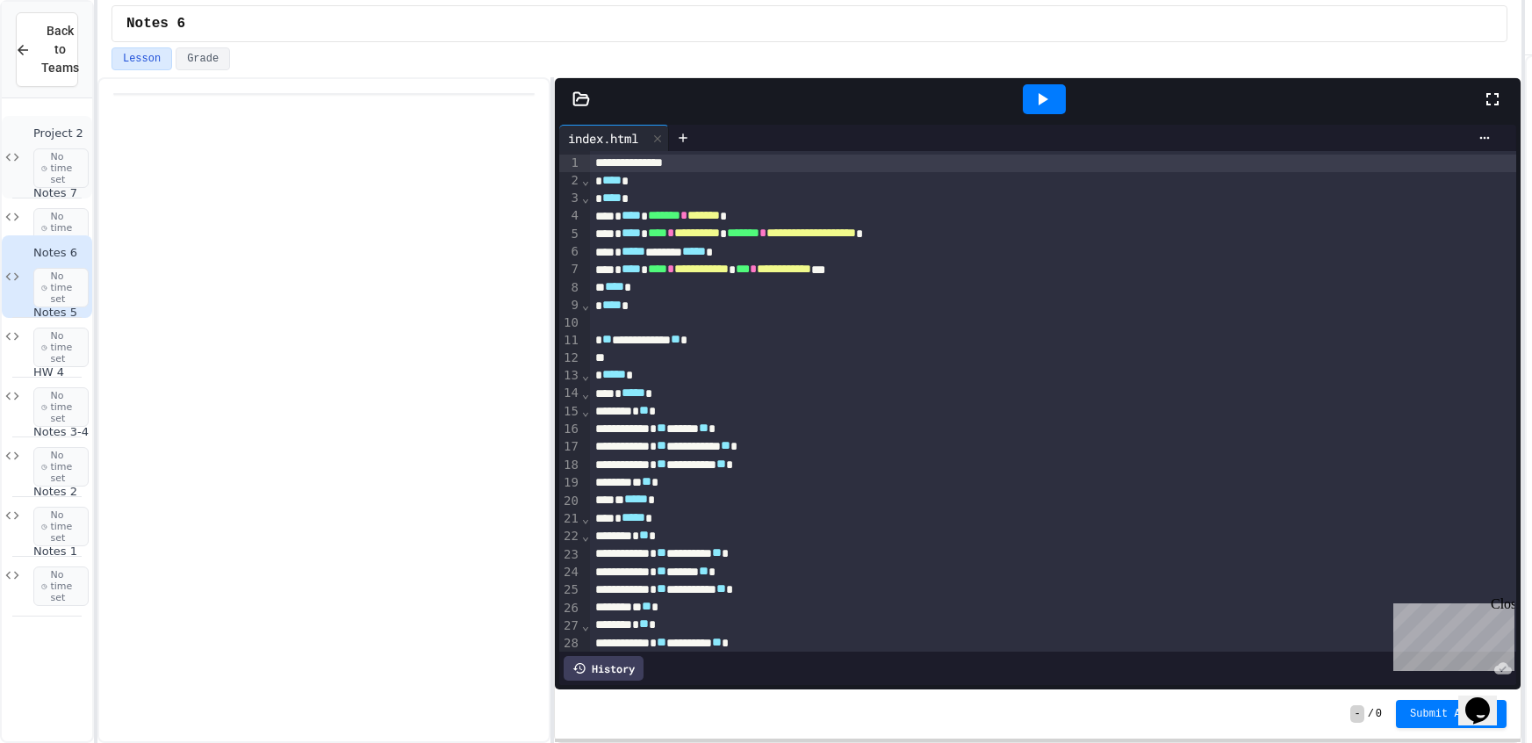
click at [27, 150] on div "Project 2 No time set" at bounding box center [47, 157] width 90 height 83
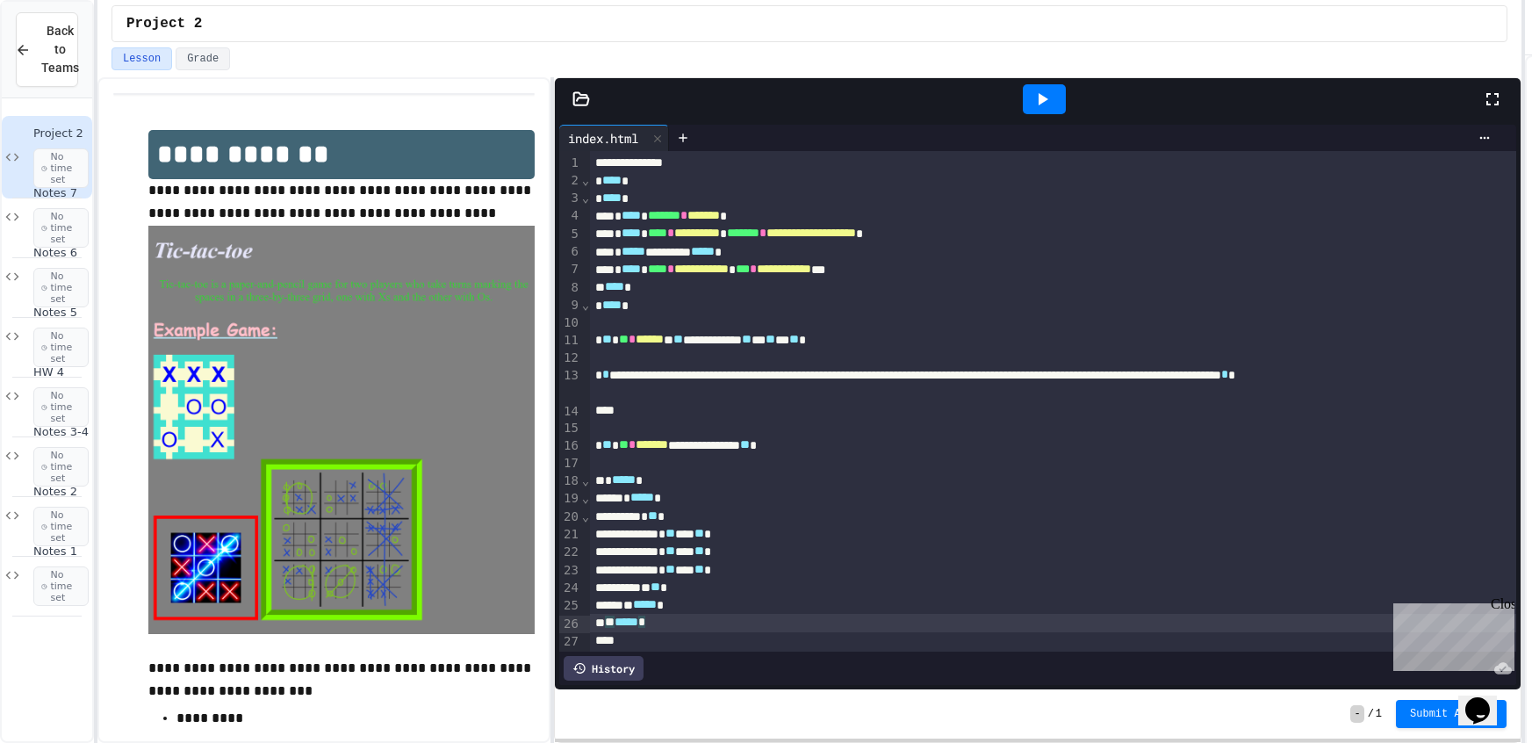
click at [681, 621] on div "** ***** *" at bounding box center [1053, 623] width 926 height 18
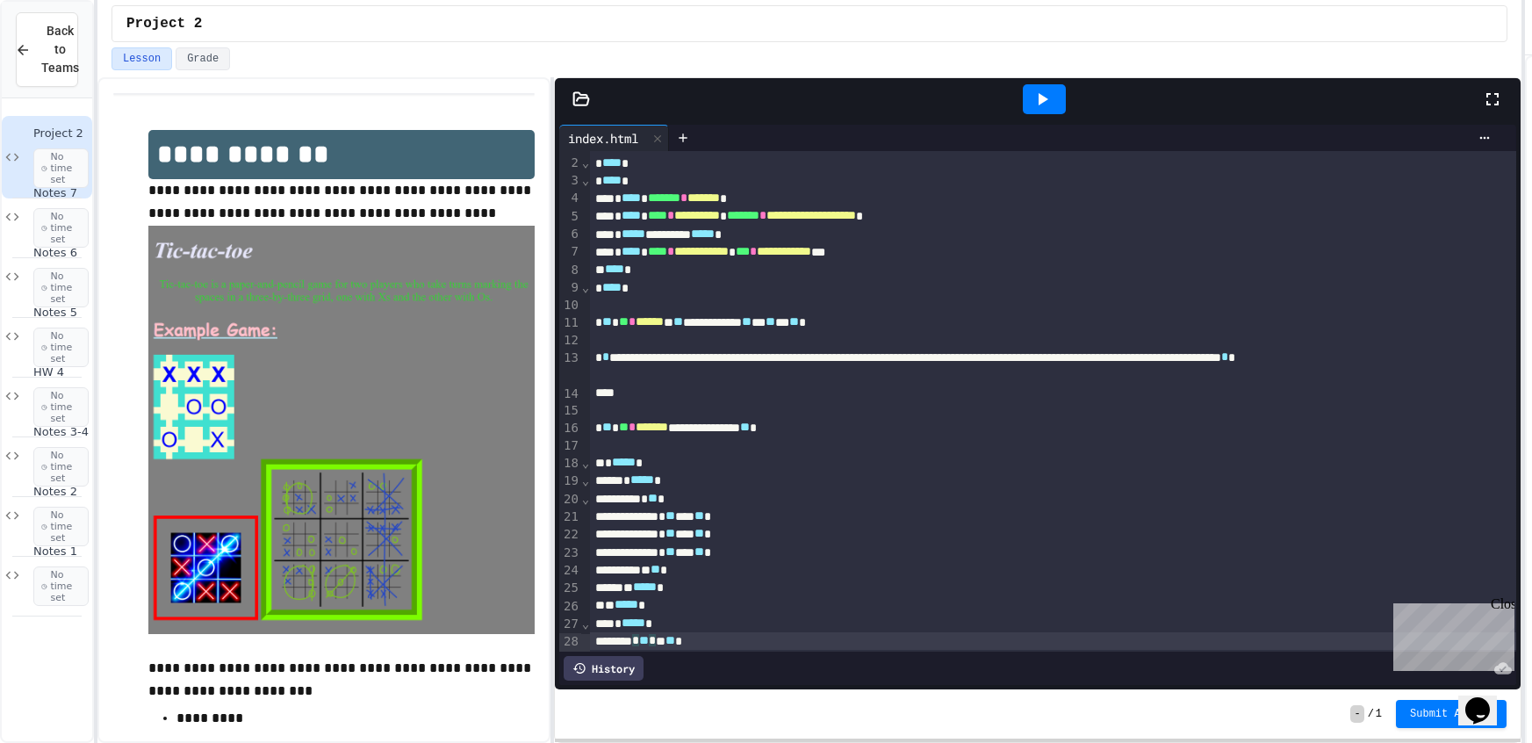
scroll to position [35, 0]
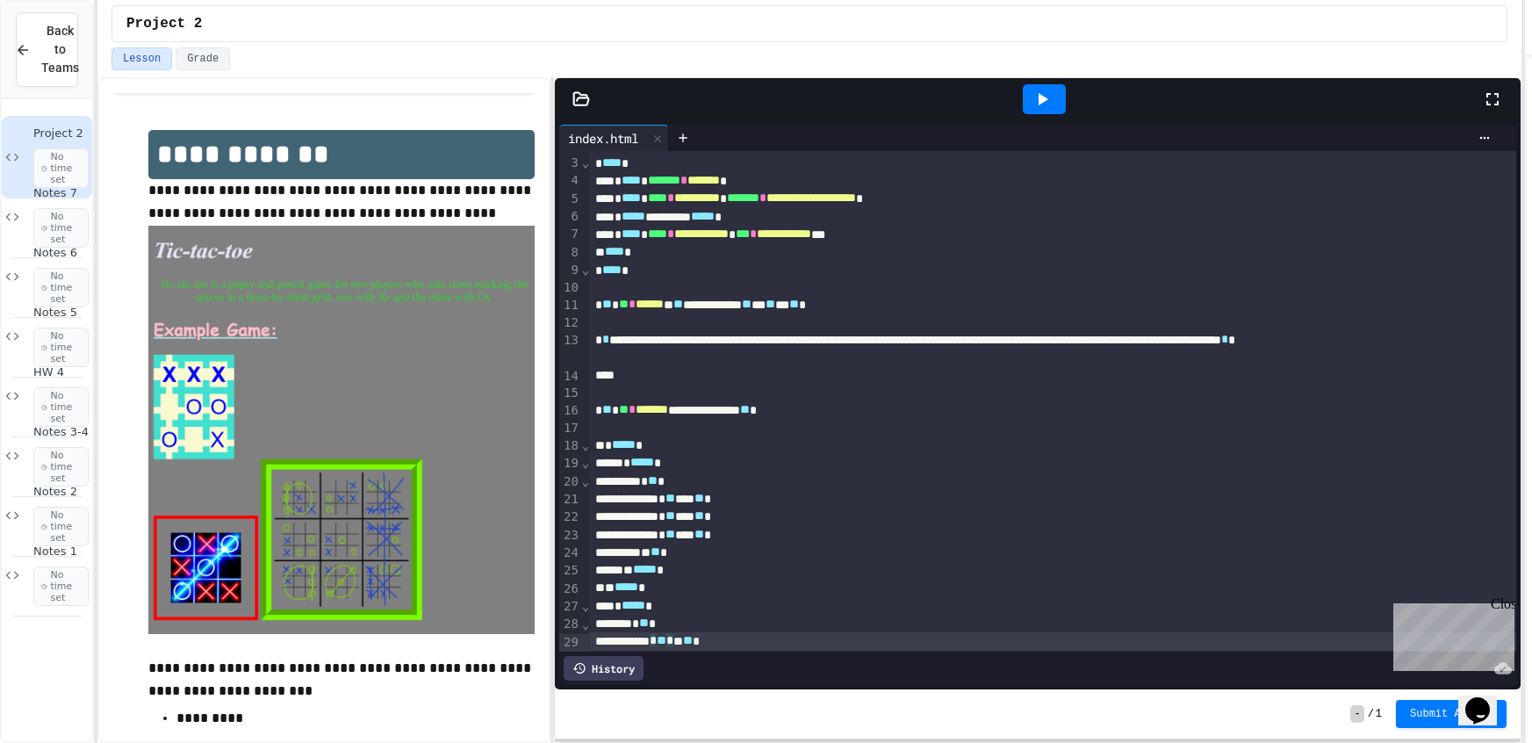
click at [1174, 742] on html "**********" at bounding box center [766, 371] width 1532 height 743
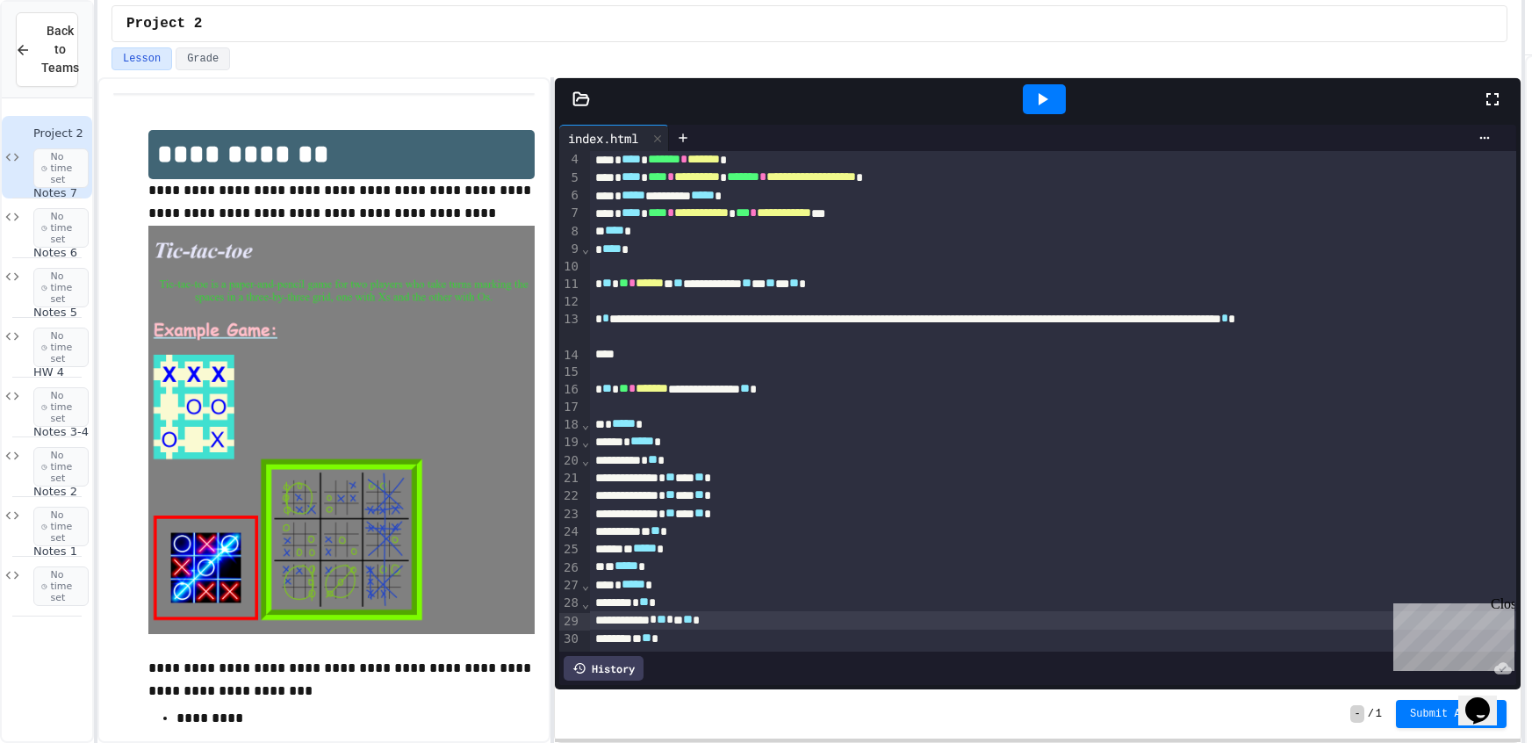
scroll to position [235, 0]
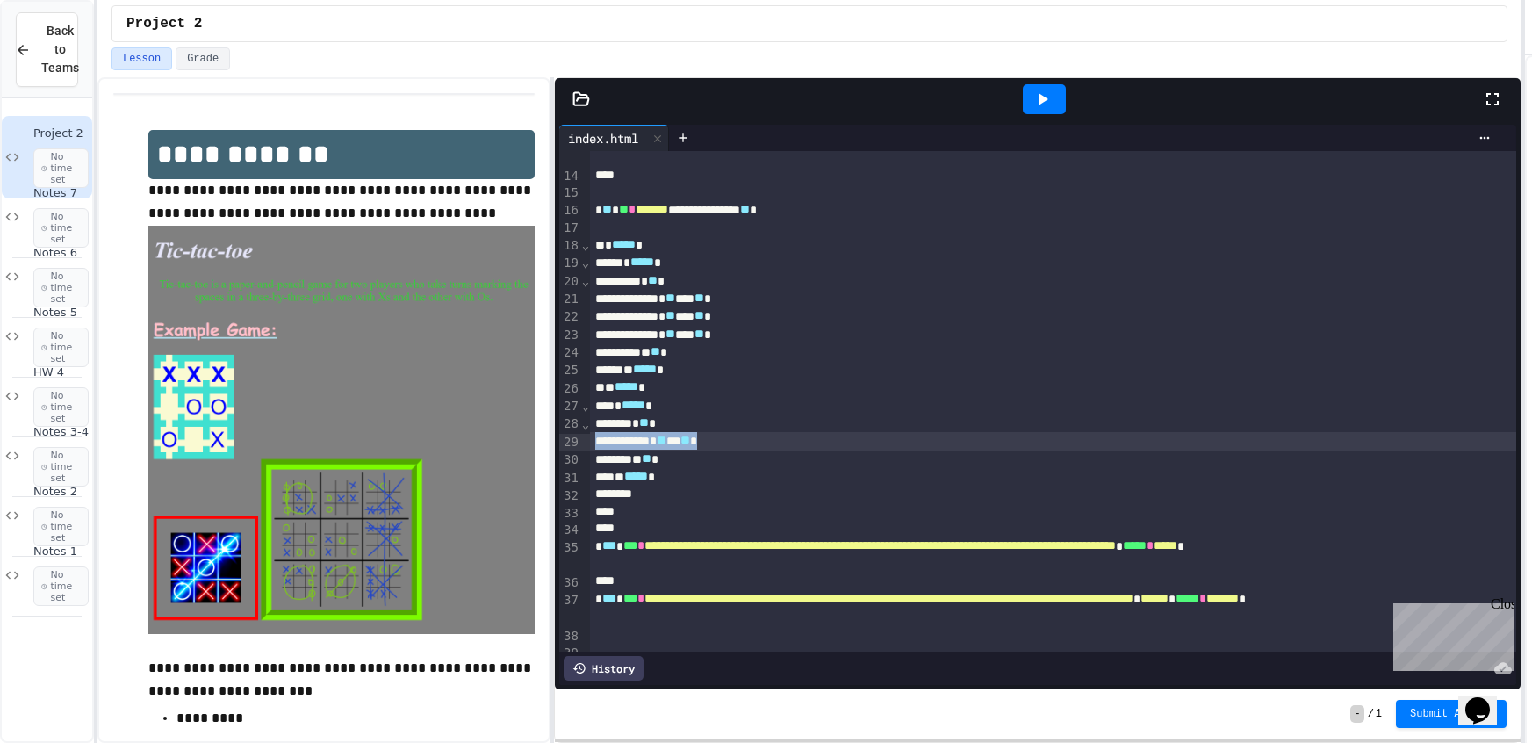
click at [752, 439] on div "**********" at bounding box center [1053, 342] width 926 height 852
click at [753, 434] on div "* ** *** ** *" at bounding box center [1053, 441] width 926 height 18
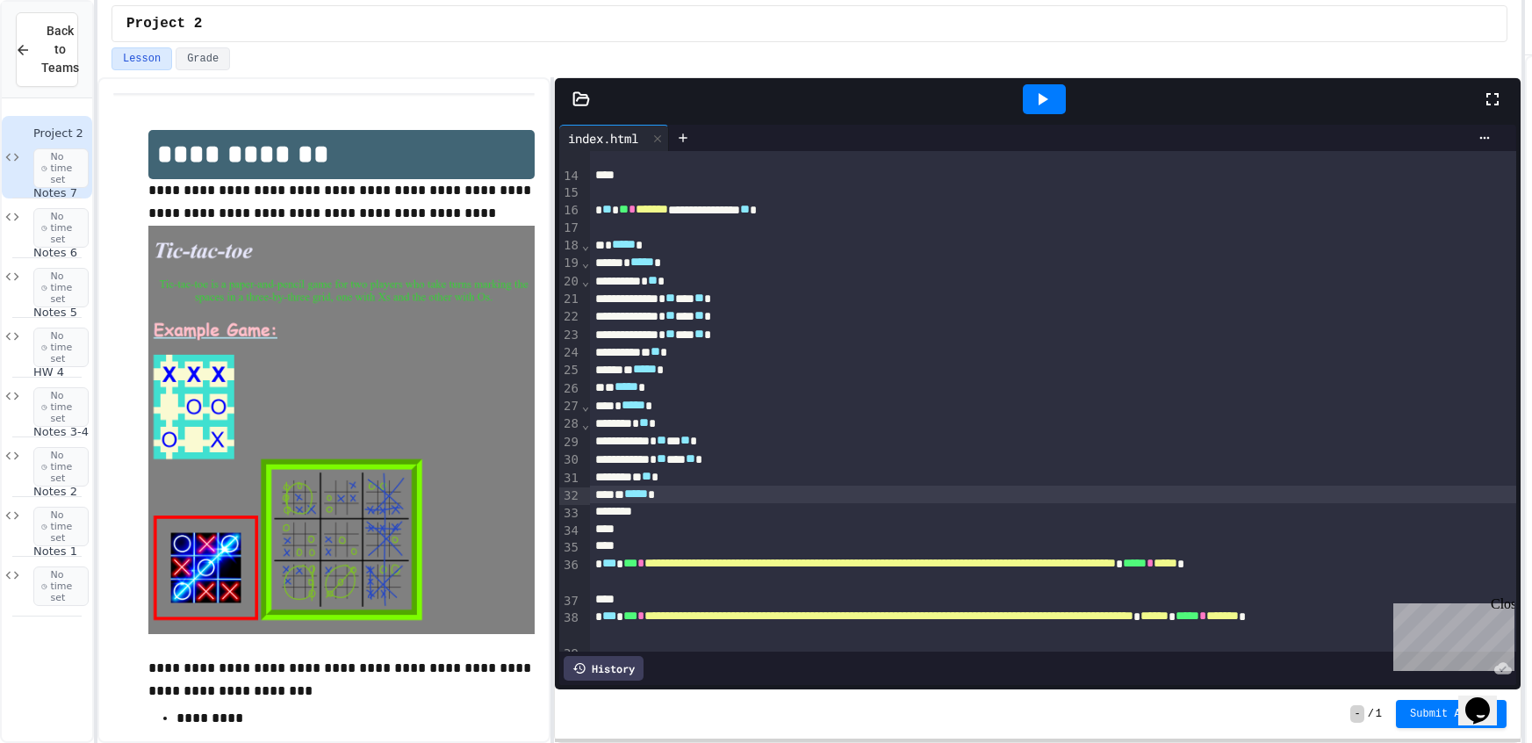
click at [941, 450] on div "* ** **** ** *" at bounding box center [1053, 459] width 926 height 18
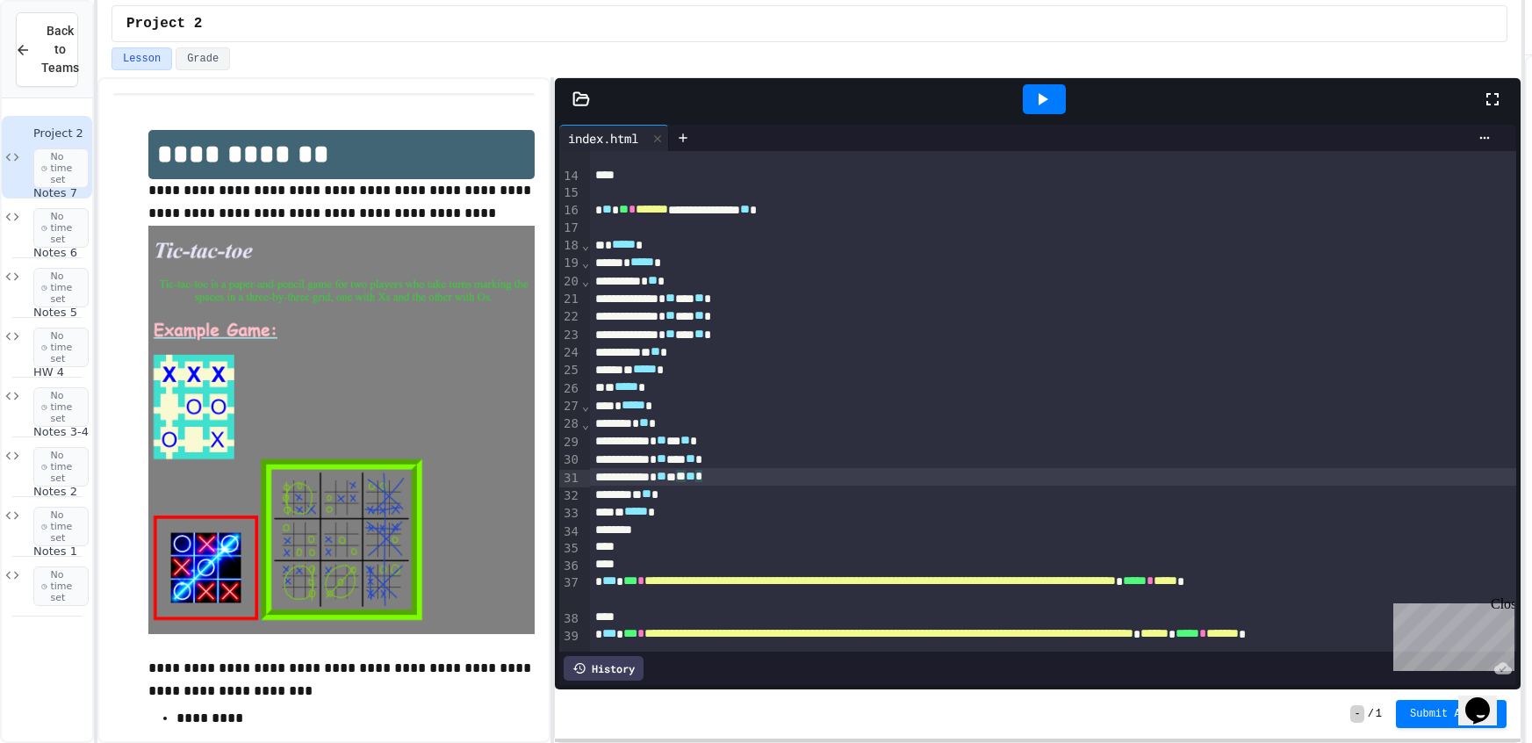
click at [1058, 98] on div at bounding box center [1044, 99] width 43 height 30
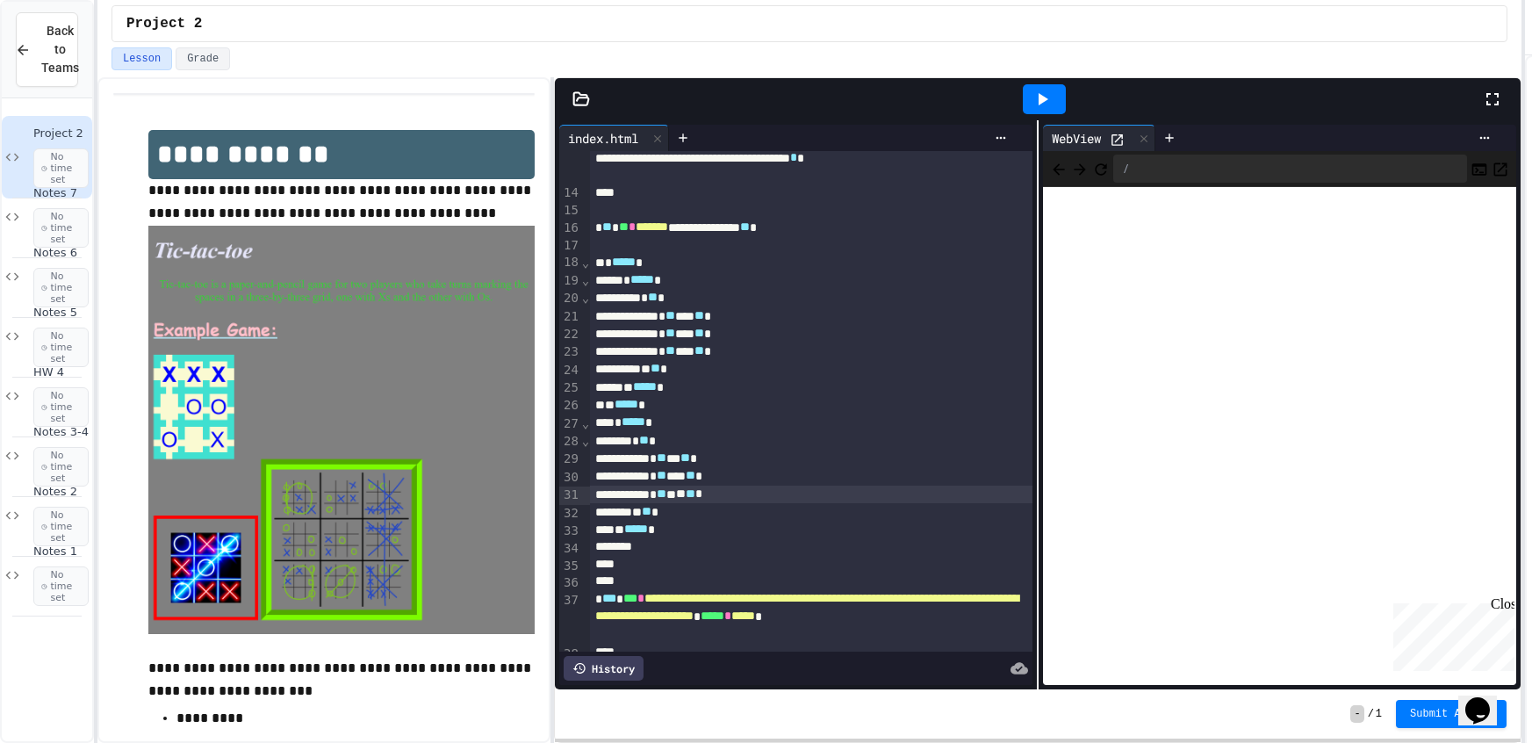
click at [1500, 612] on div "Close" at bounding box center [1501, 607] width 22 height 22
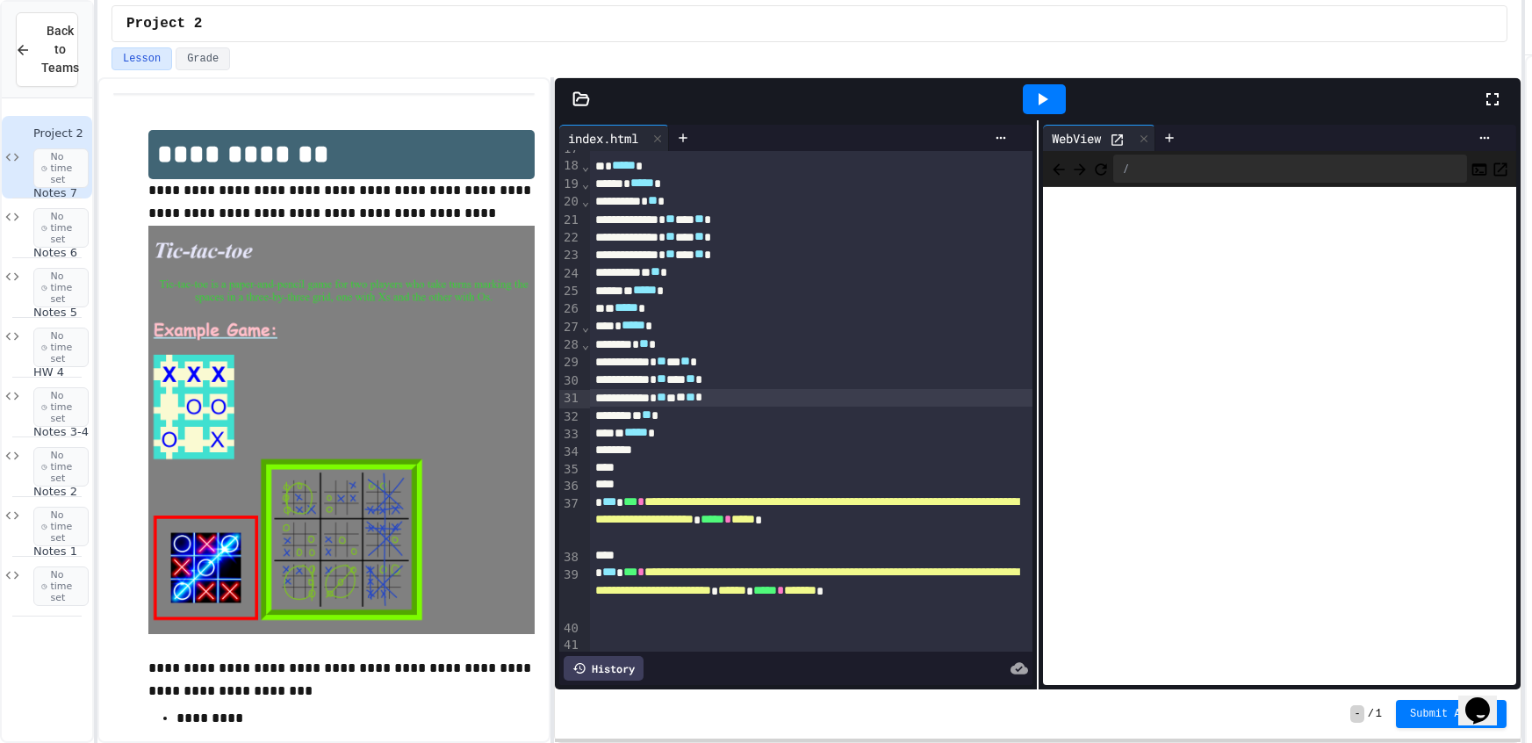
scroll to position [358, 0]
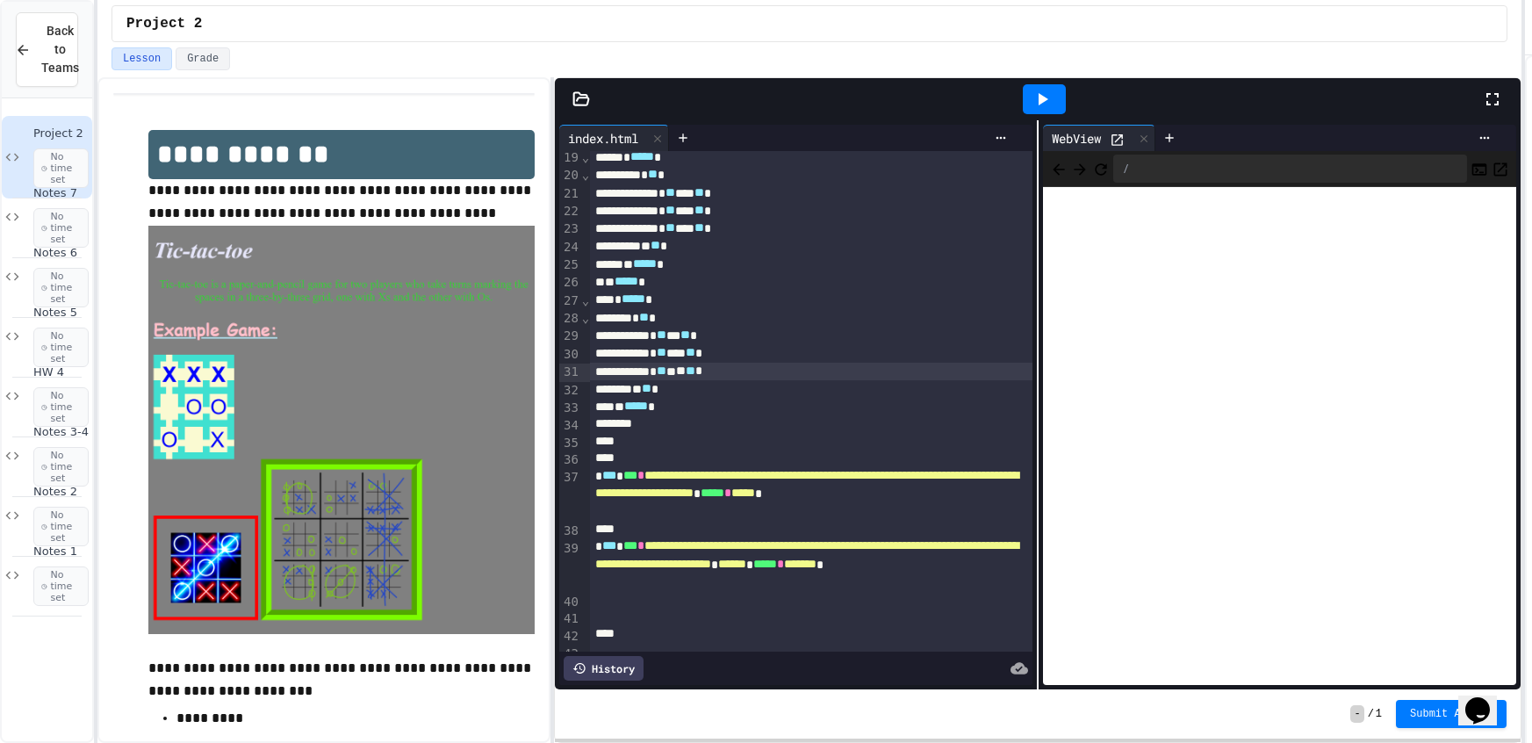
click at [706, 401] on div "** ***** *" at bounding box center [811, 407] width 442 height 18
click at [22, 271] on icon at bounding box center [12, 277] width 21 height 16
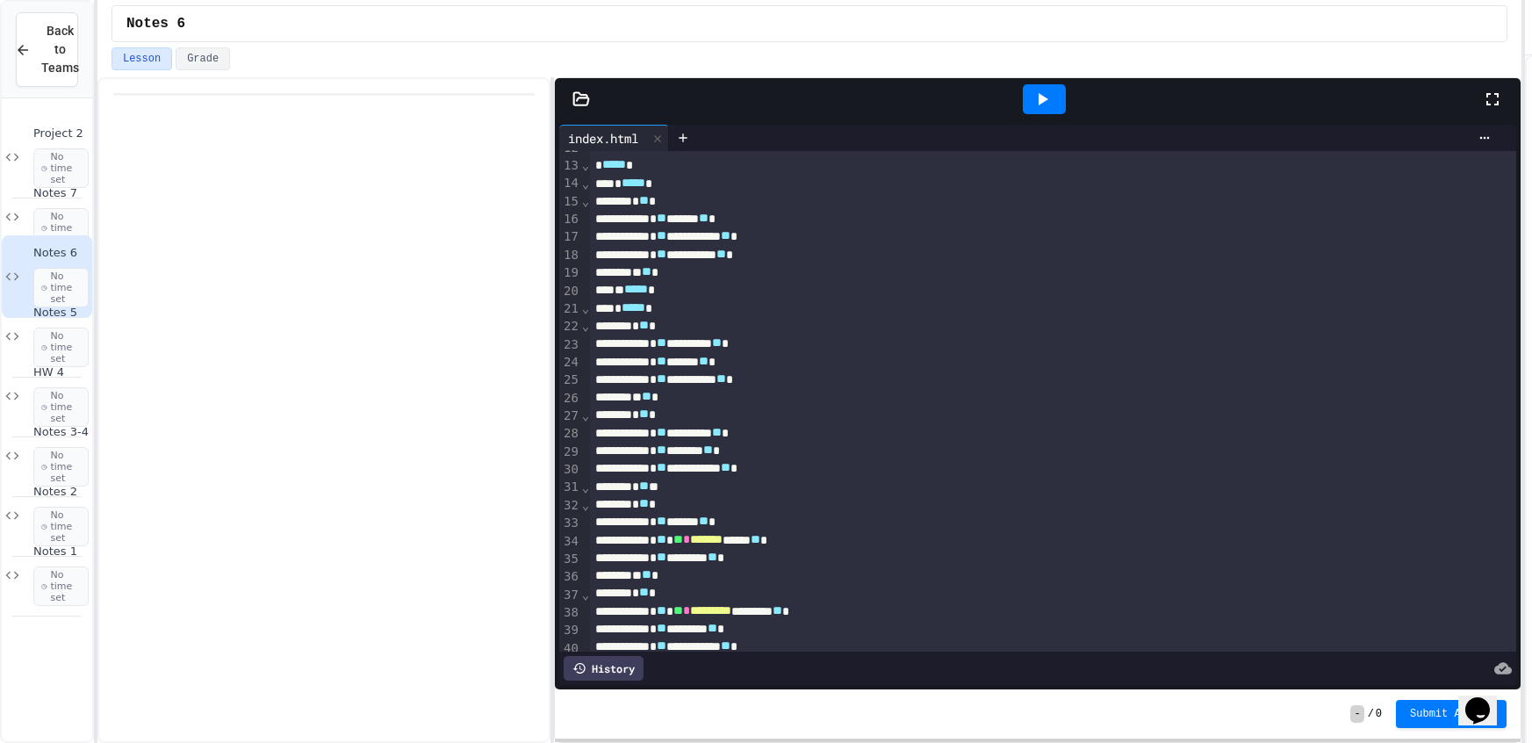
scroll to position [221, 0]
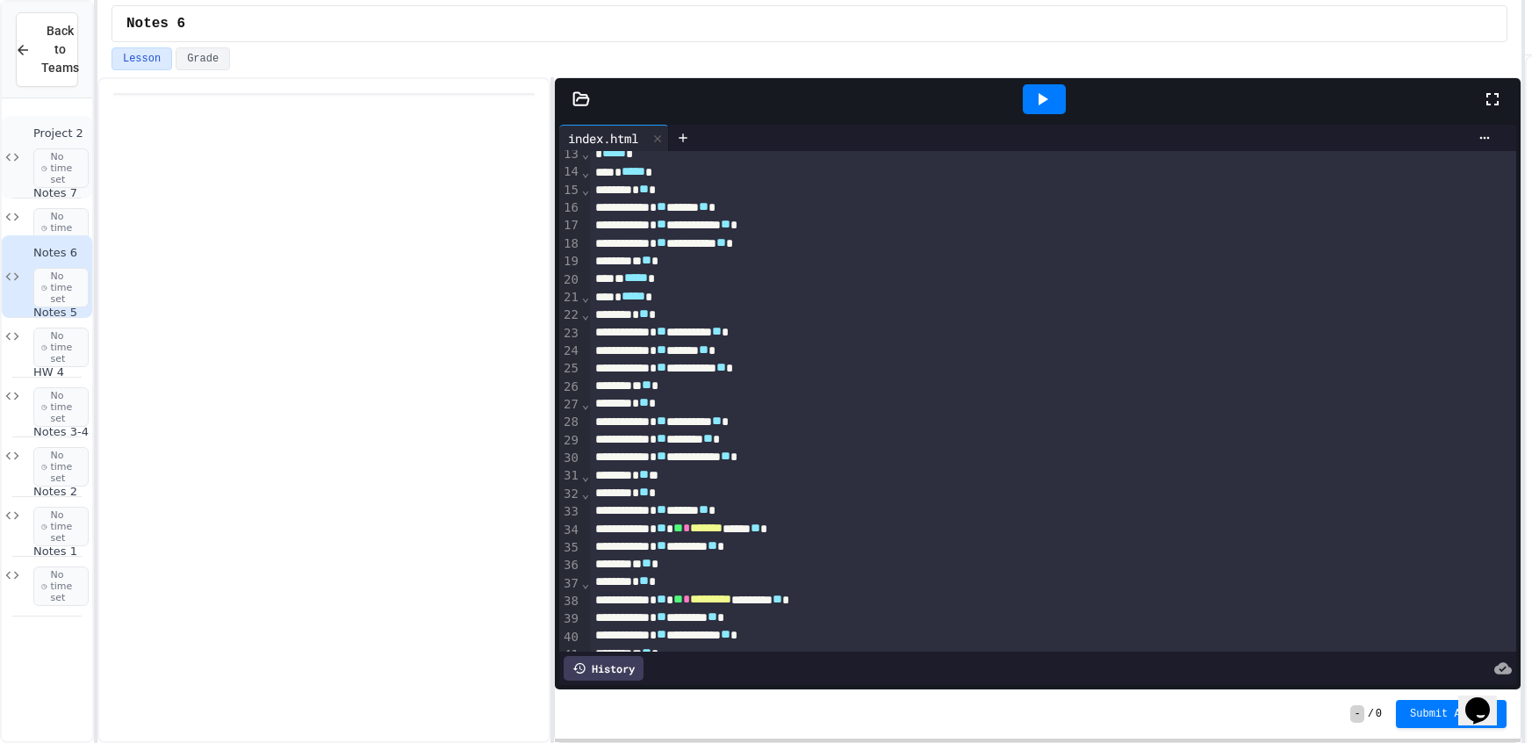
click at [47, 142] on div "Project 2 No time set" at bounding box center [60, 156] width 55 height 61
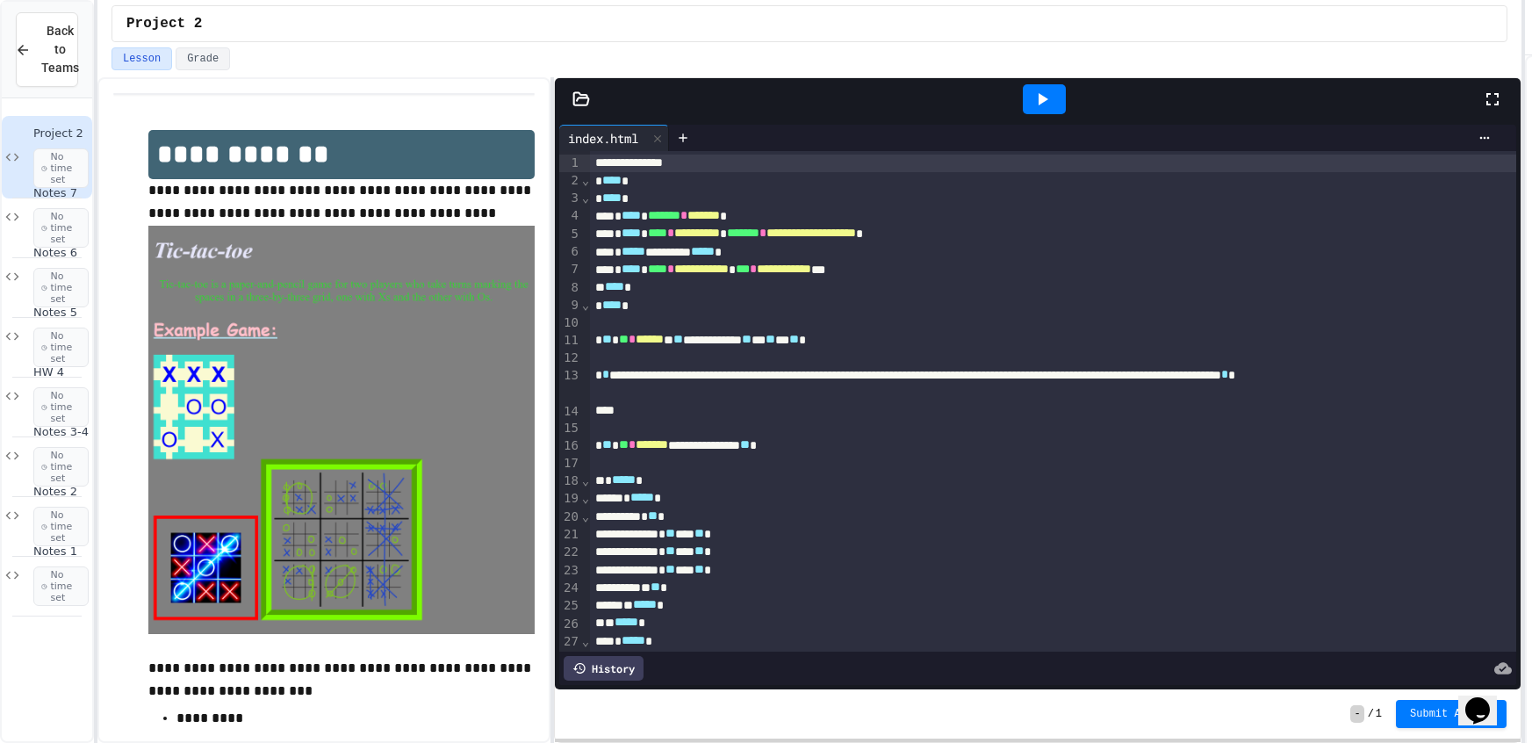
click at [1033, 109] on div at bounding box center [1044, 99] width 43 height 30
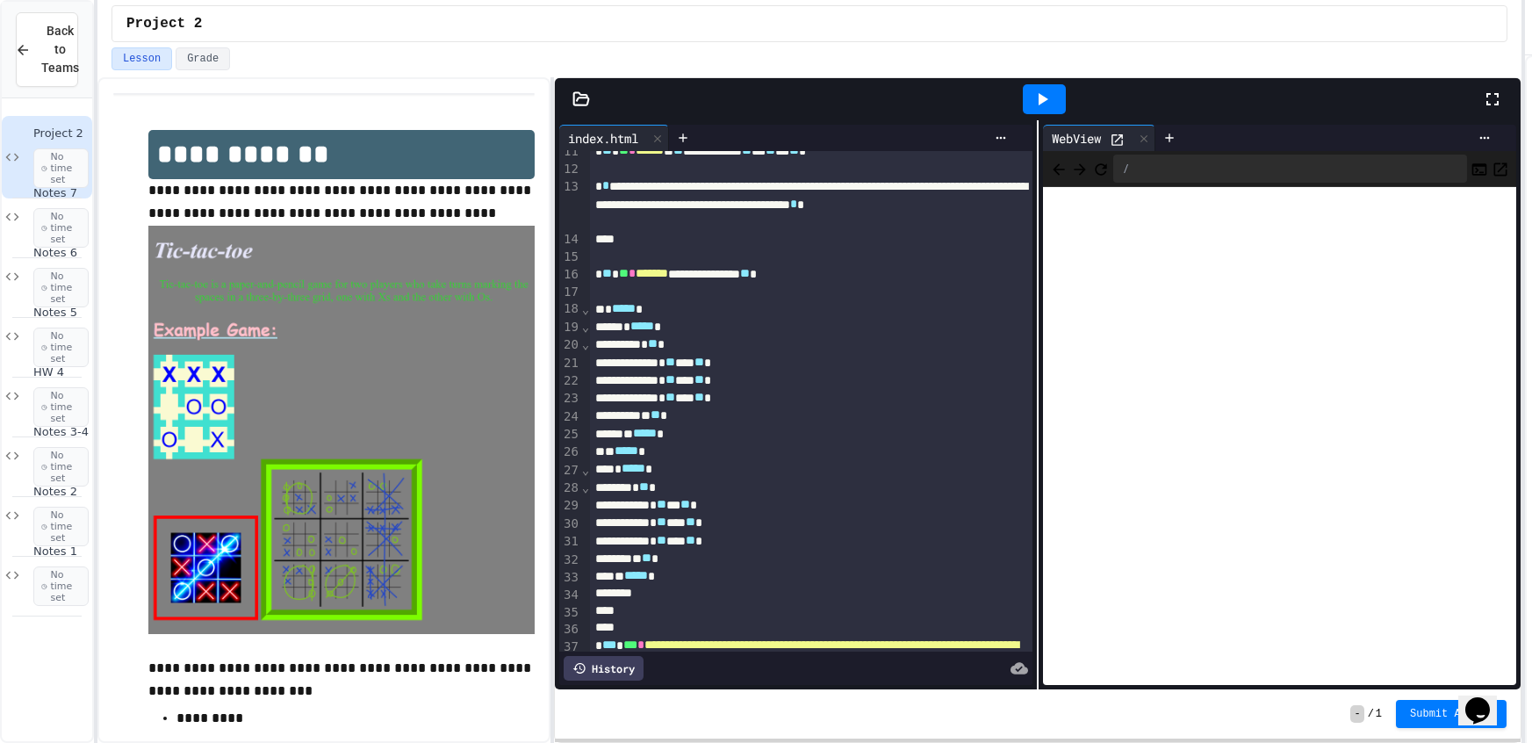
scroll to position [191, 0]
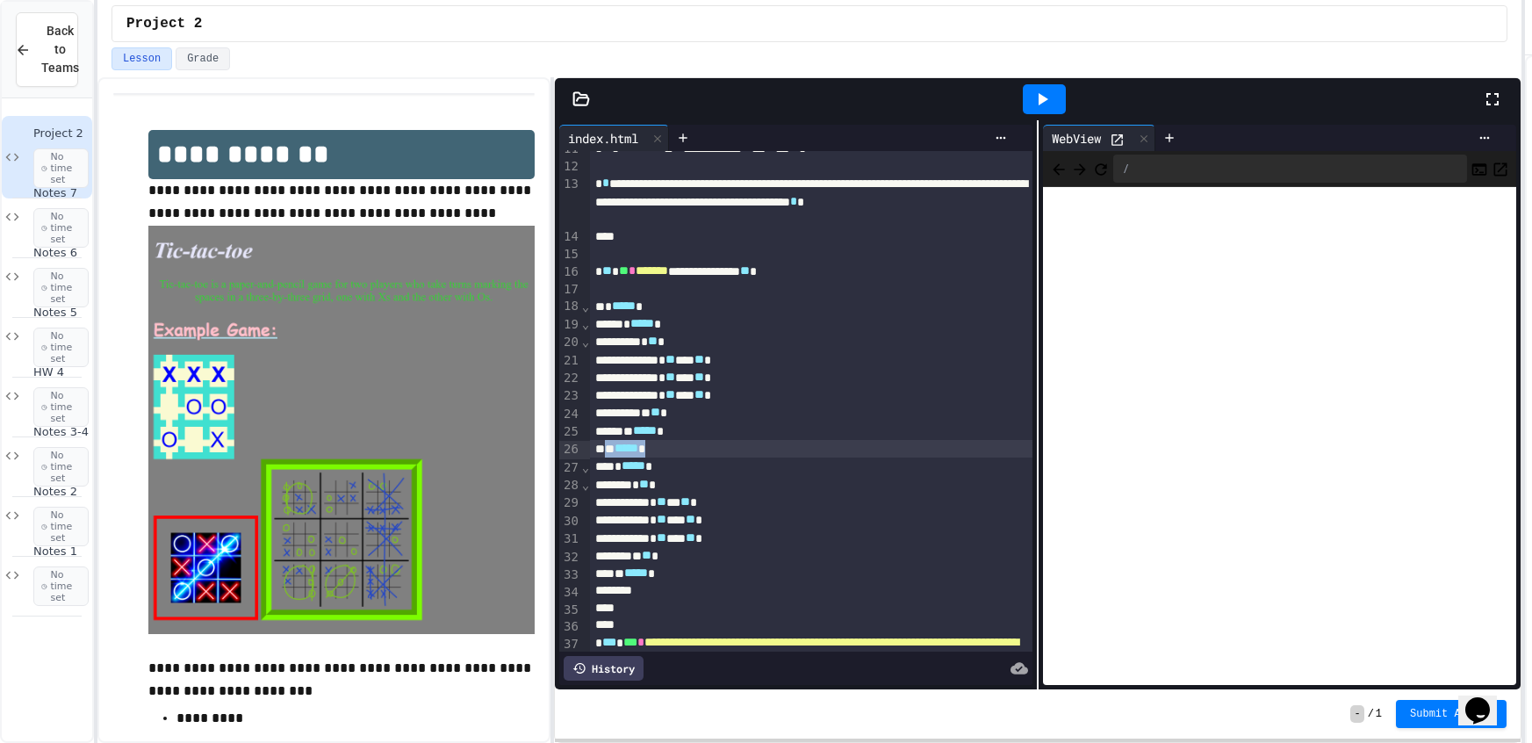
drag, startPoint x: 706, startPoint y: 454, endPoint x: 608, endPoint y: 449, distance: 97.6
click at [608, 449] on div "** ***** *" at bounding box center [811, 449] width 442 height 18
click at [698, 585] on div at bounding box center [811, 591] width 442 height 18
click at [1050, 109] on icon at bounding box center [1041, 99] width 21 height 21
click at [728, 574] on div "** ***** *" at bounding box center [811, 573] width 442 height 18
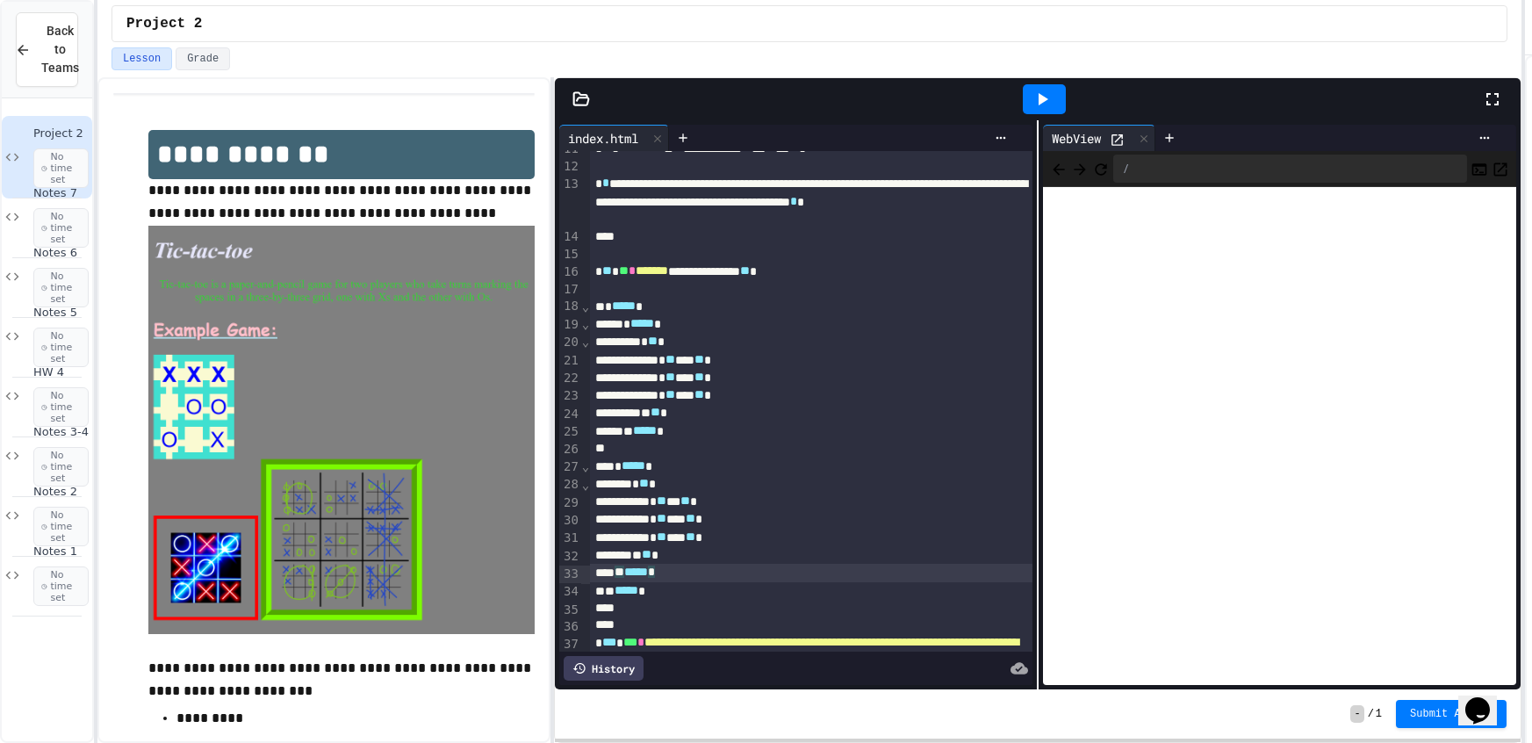
scroll to position [183, 0]
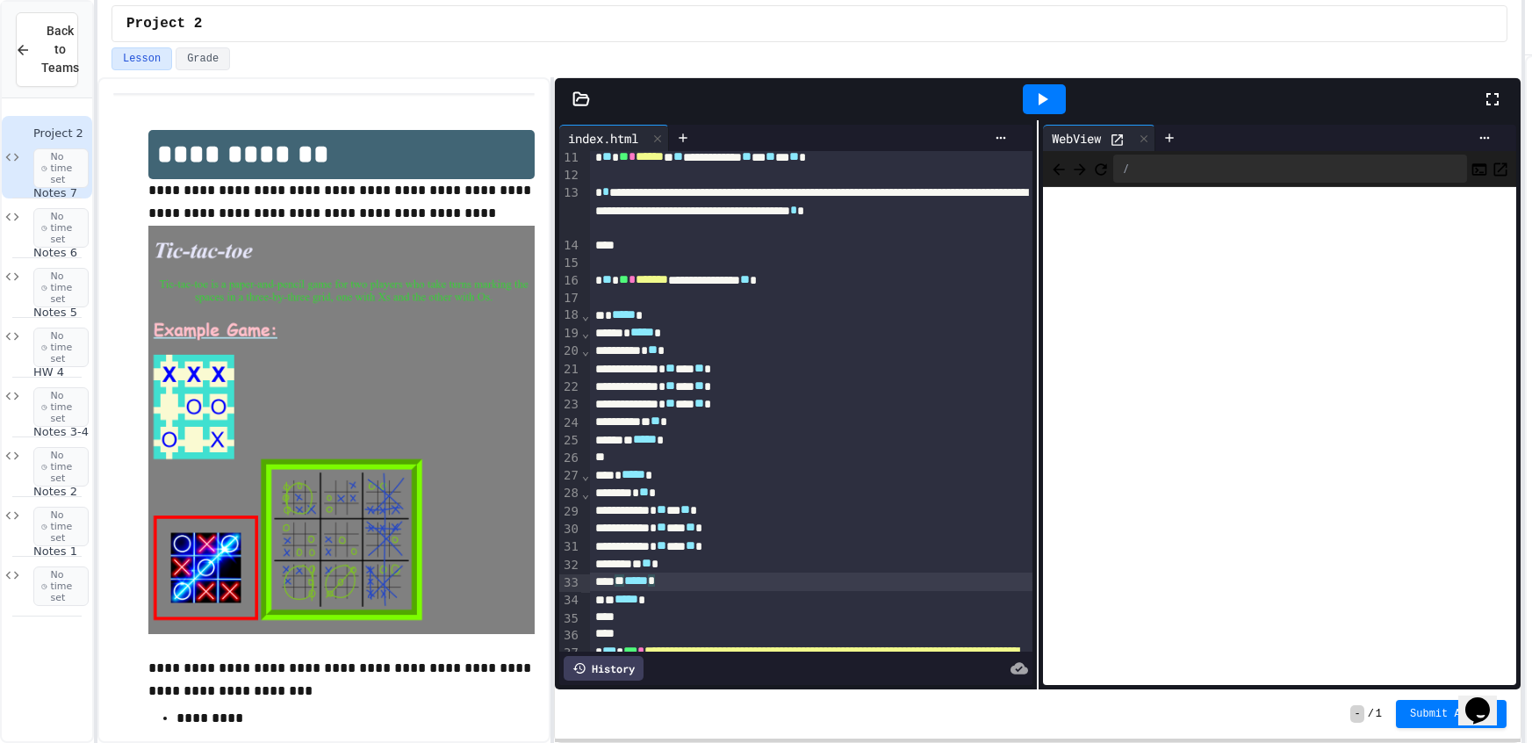
click at [697, 572] on div "** ** *" at bounding box center [811, 564] width 442 height 18
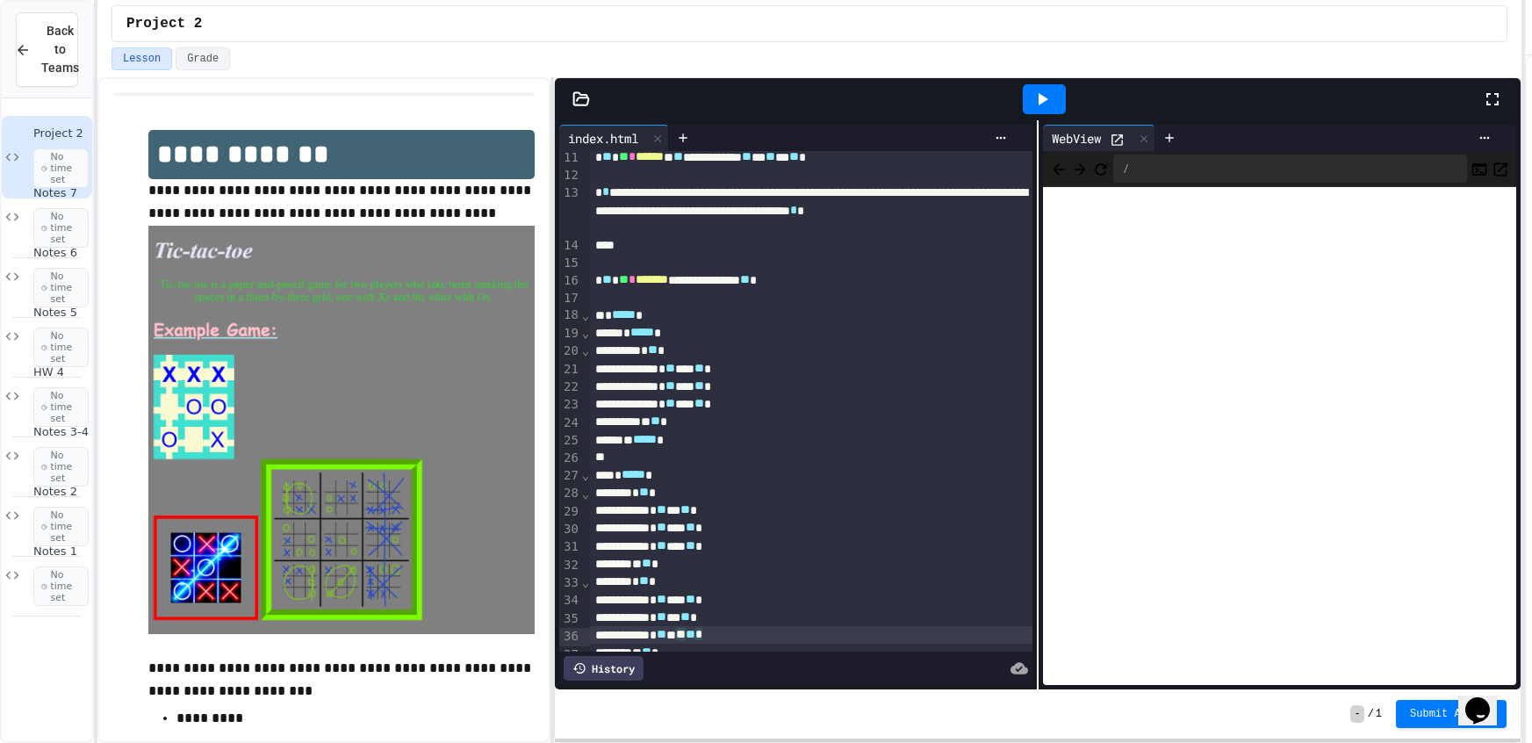
drag, startPoint x: 1046, startPoint y: 97, endPoint x: 1046, endPoint y: 108, distance: 10.5
click at [1044, 101] on icon at bounding box center [1041, 99] width 21 height 21
click at [1150, 139] on icon at bounding box center [1144, 139] width 12 height 12
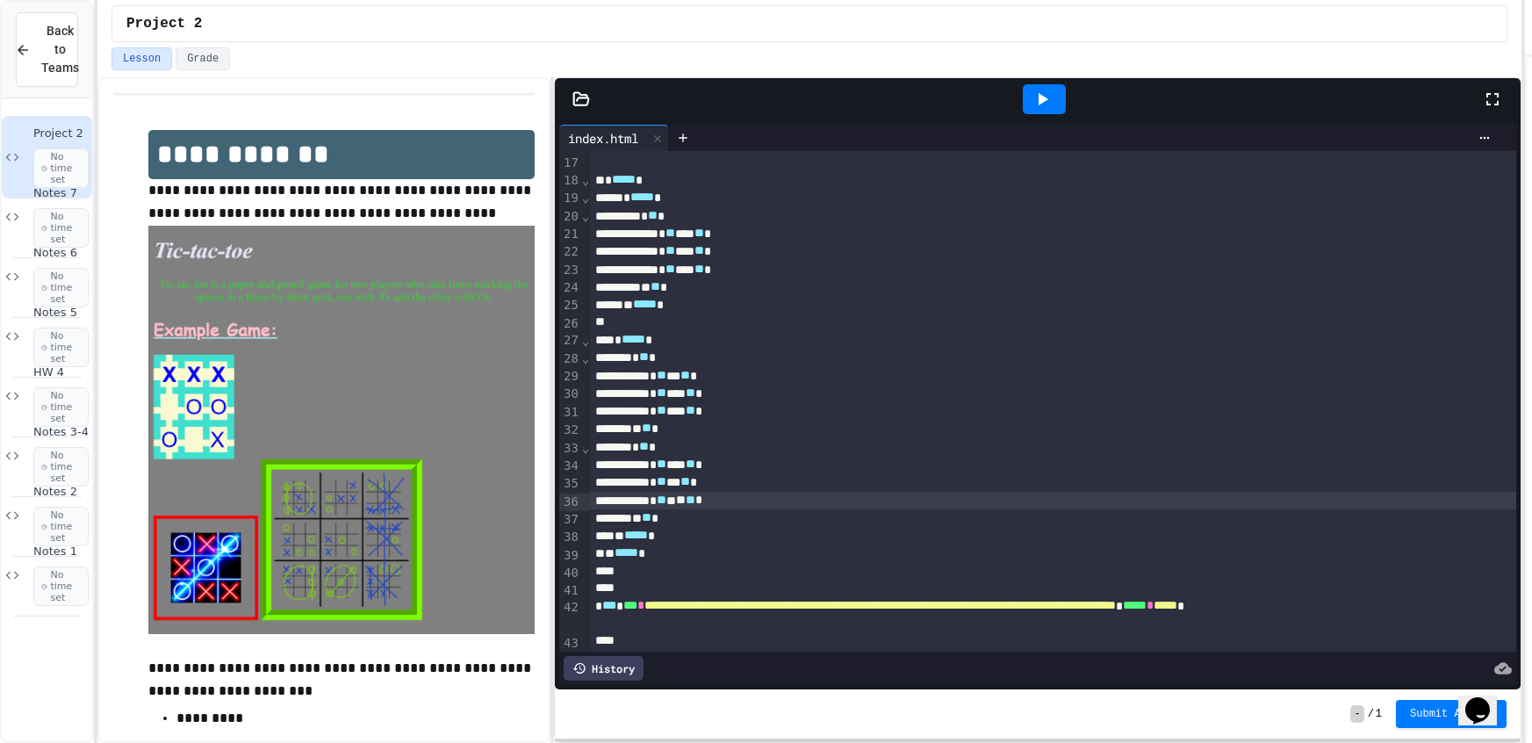
scroll to position [478, 0]
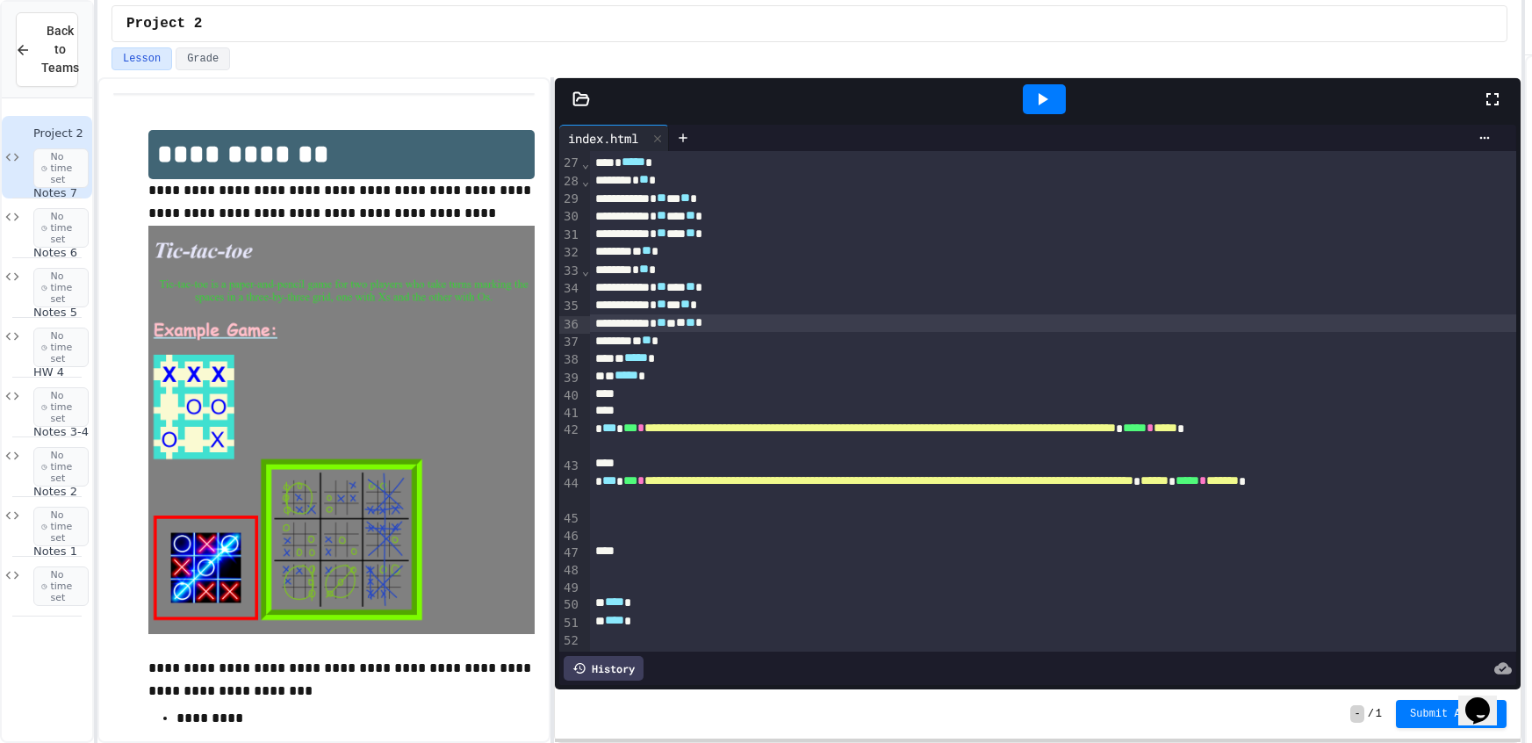
click at [1045, 98] on icon at bounding box center [1043, 99] width 10 height 12
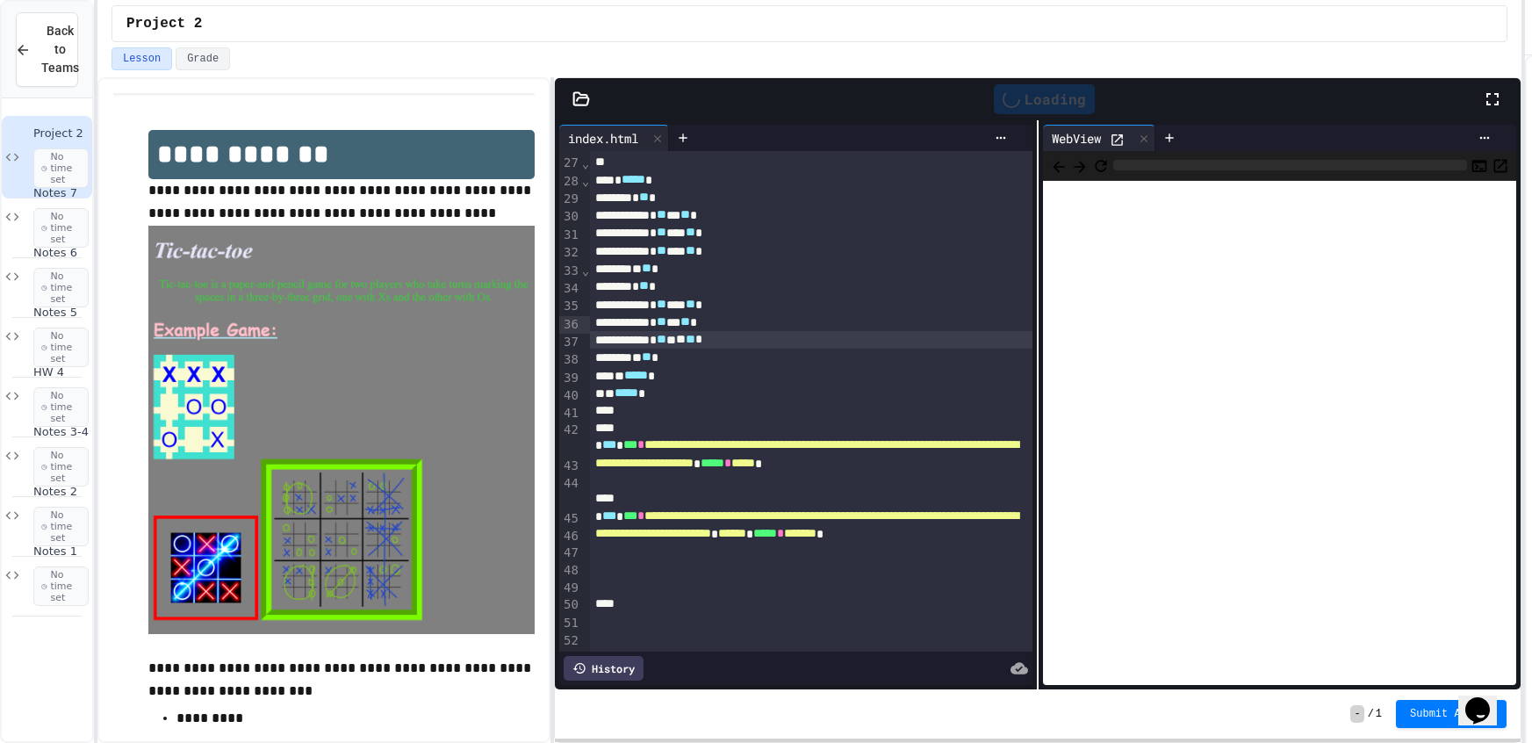
scroll to position [495, 0]
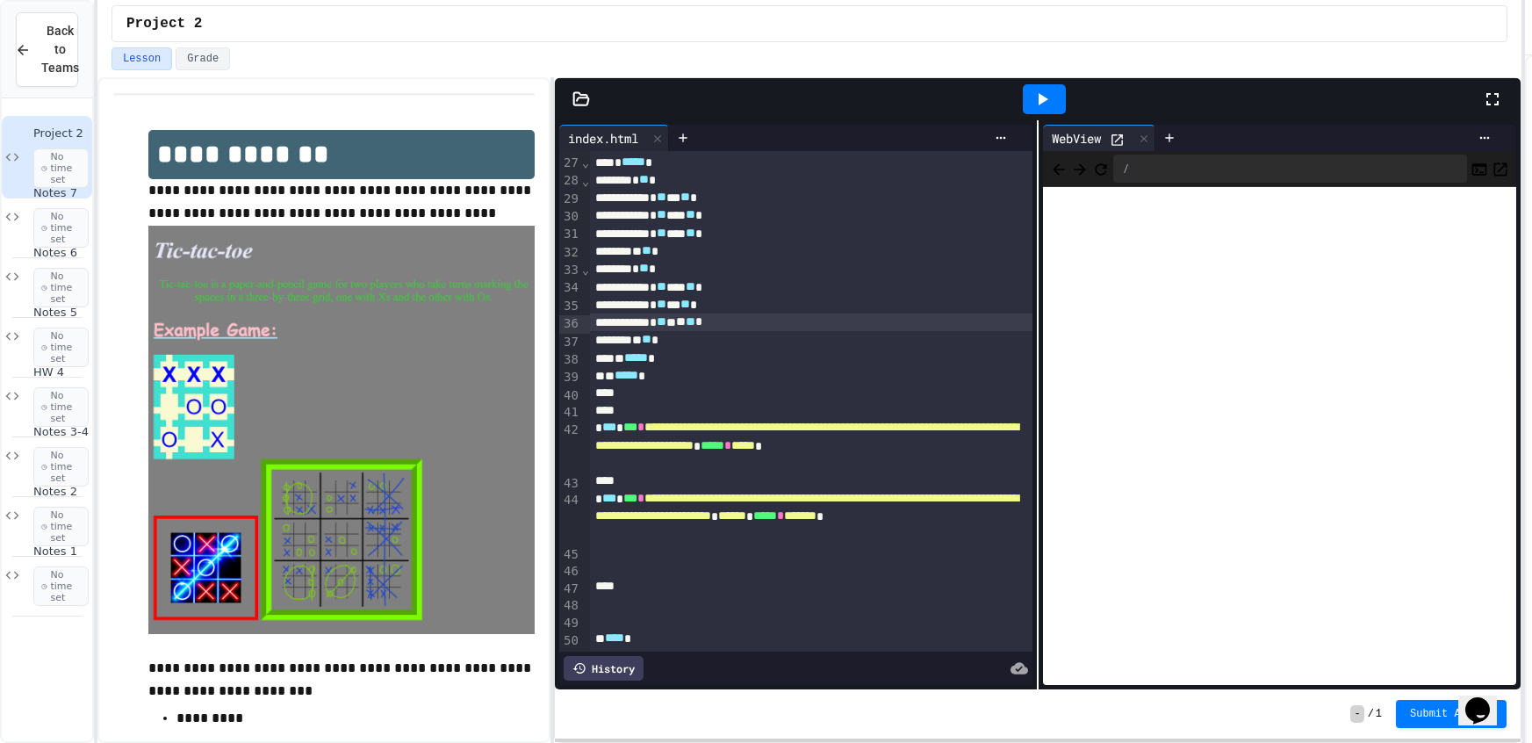
click at [1498, 111] on div at bounding box center [1501, 98] width 39 height 47
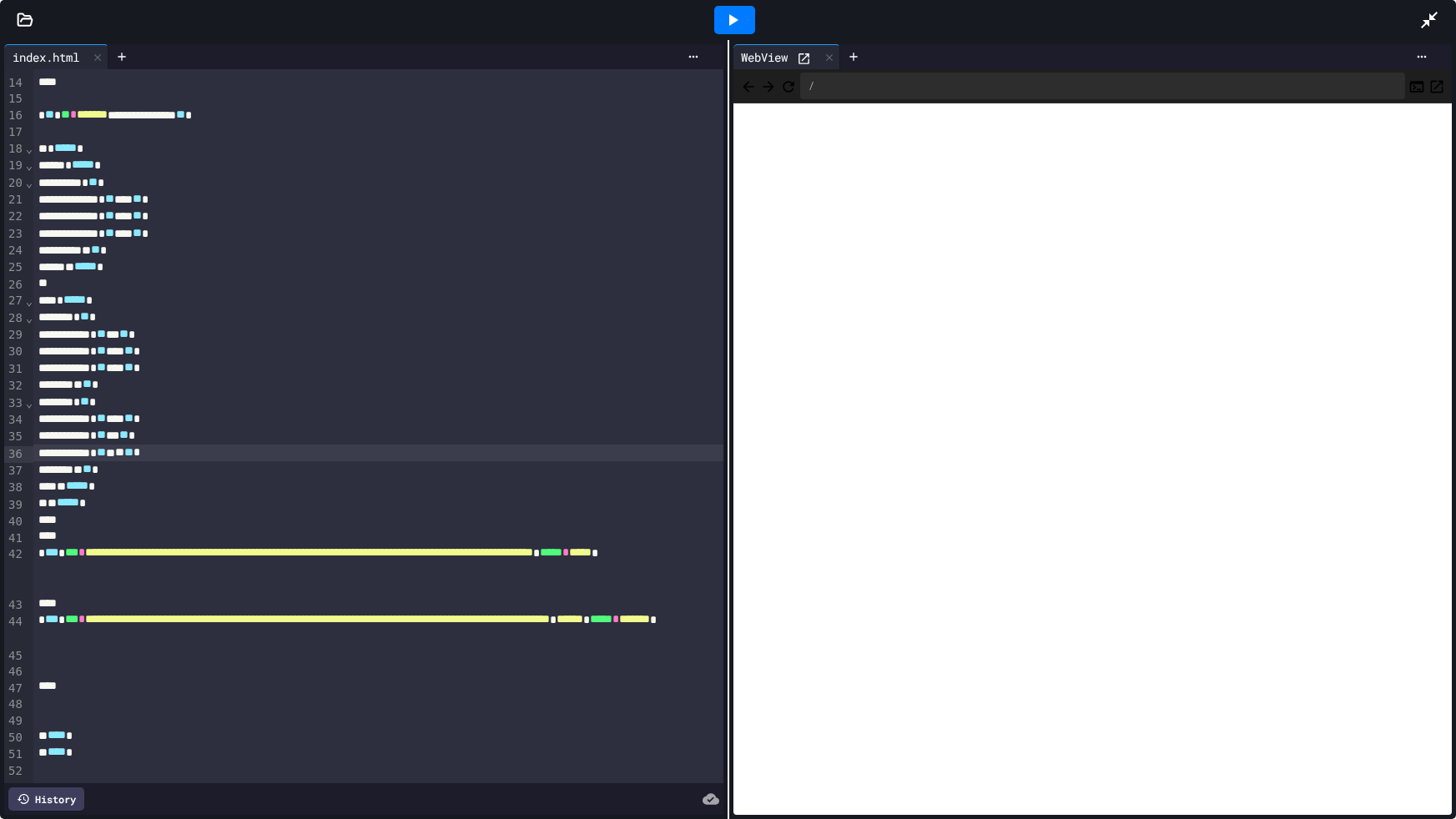
click at [1413, 22] on div at bounding box center [735, 19] width 1369 height 45
click at [1421, 17] on icon at bounding box center [1428, 20] width 20 height 20
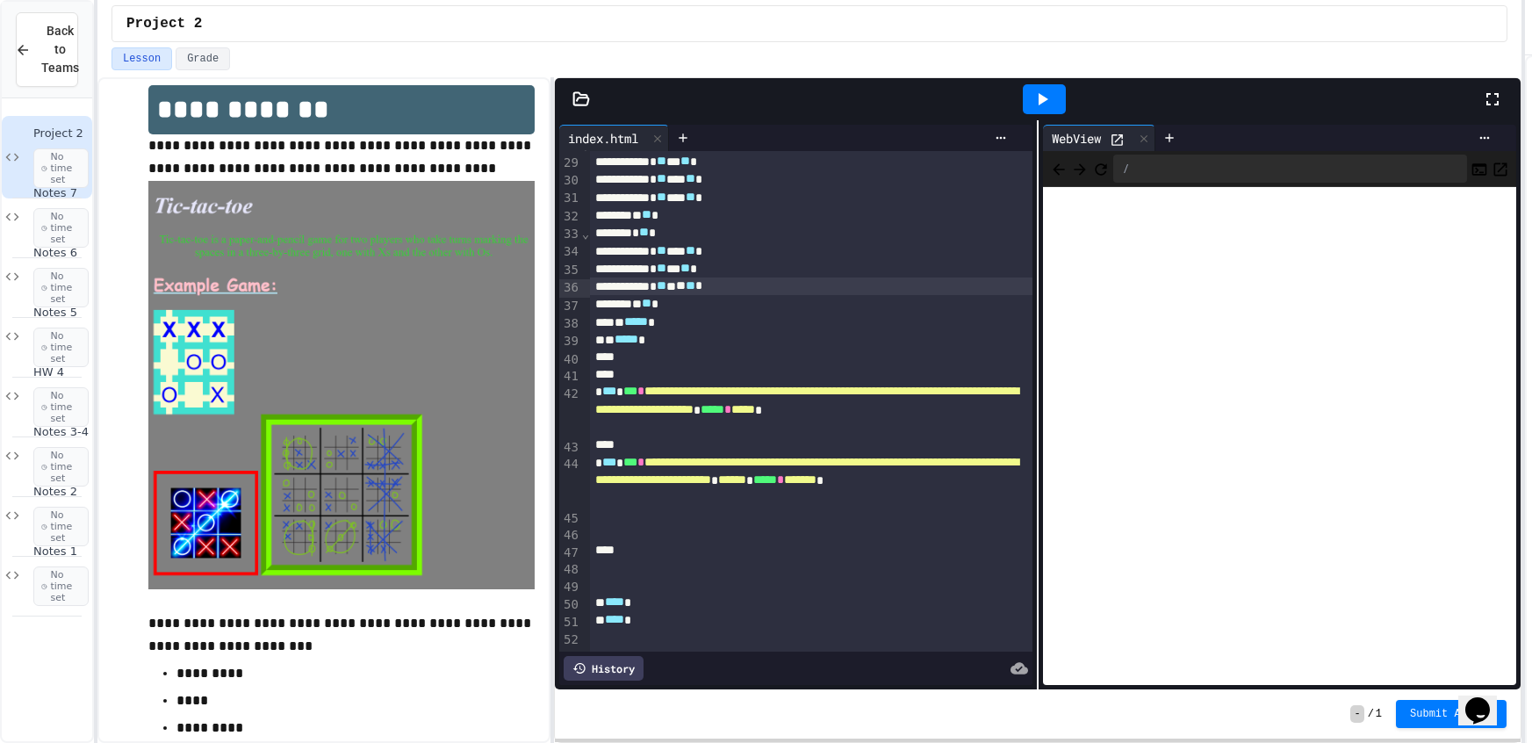
scroll to position [87, 0]
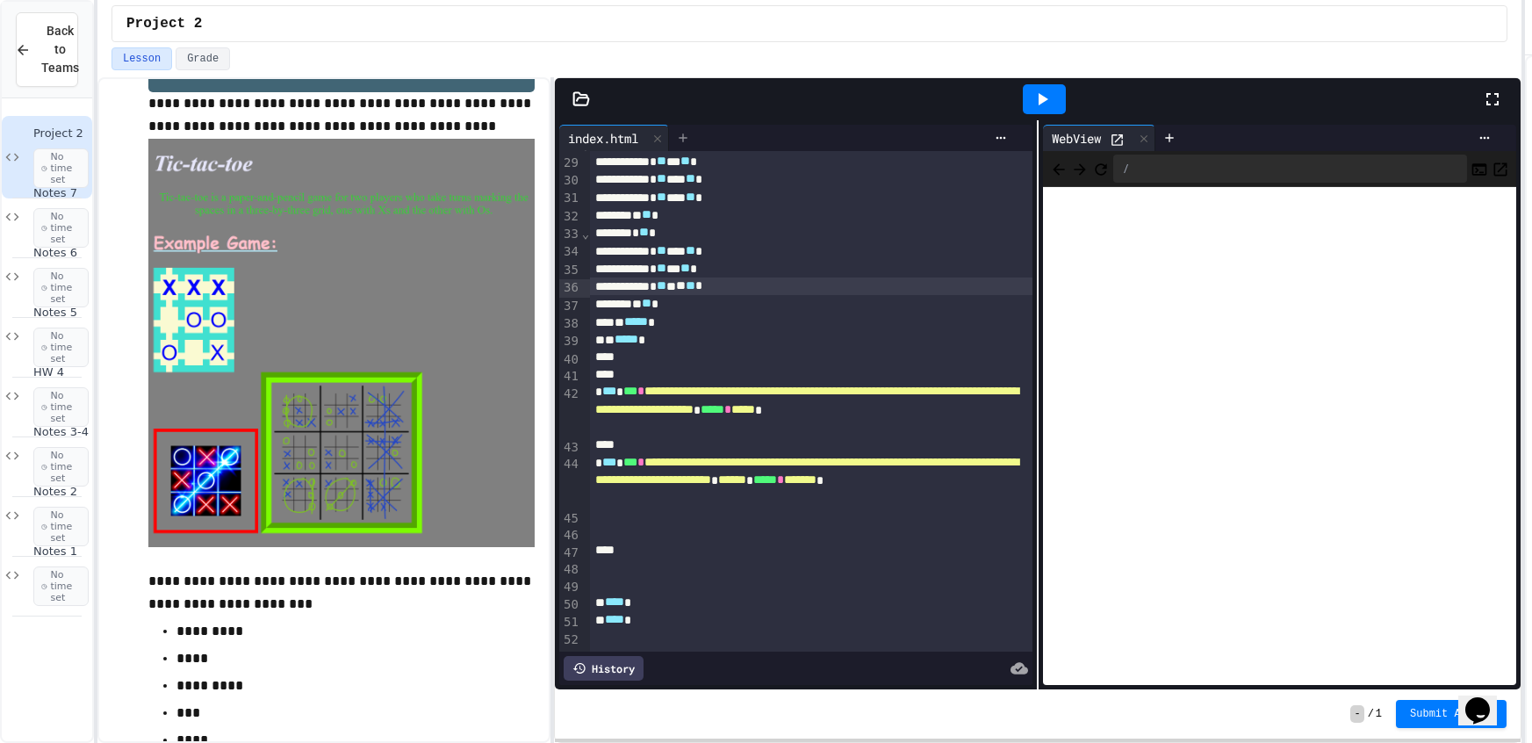
click at [679, 142] on icon at bounding box center [683, 138] width 14 height 14
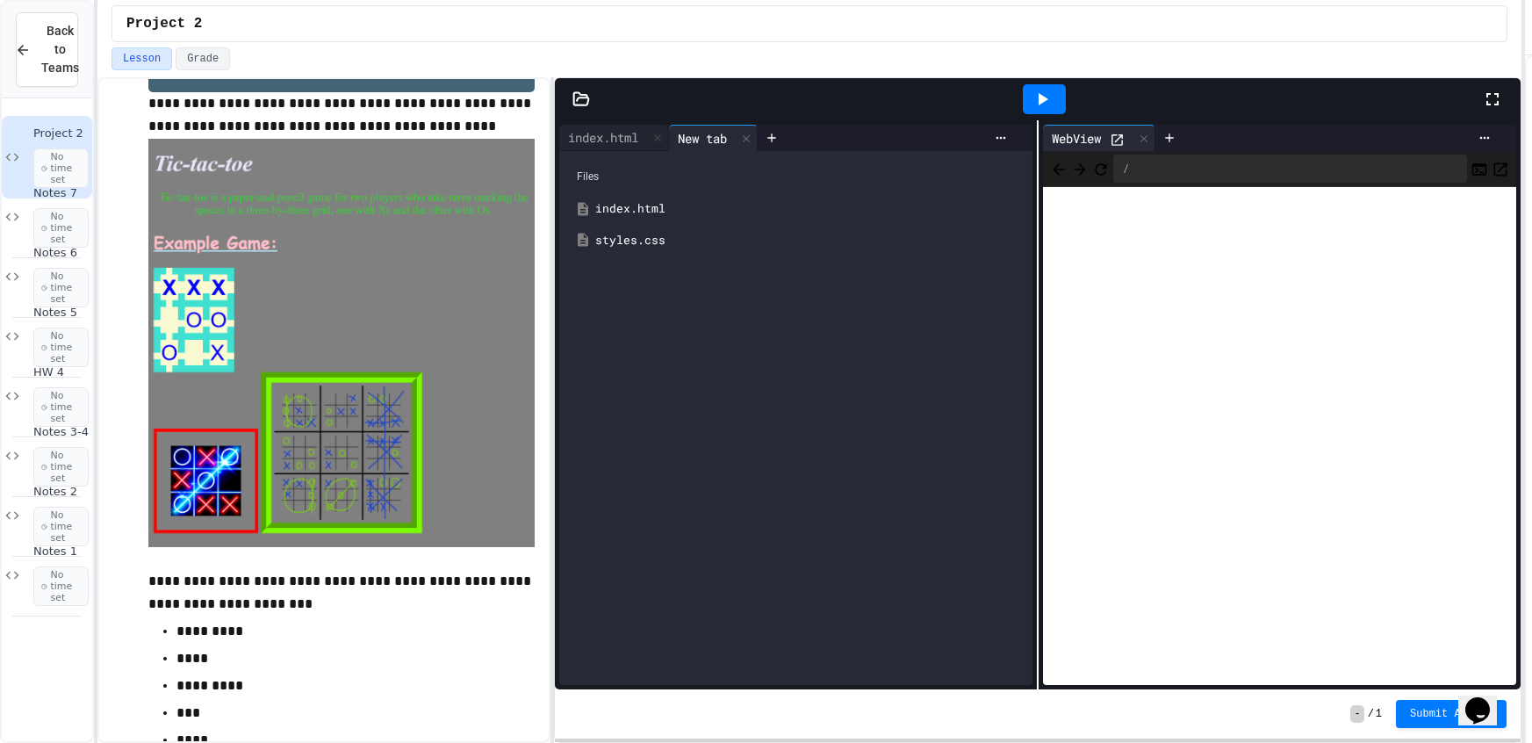
click at [636, 252] on div "styles.css" at bounding box center [796, 241] width 456 height 32
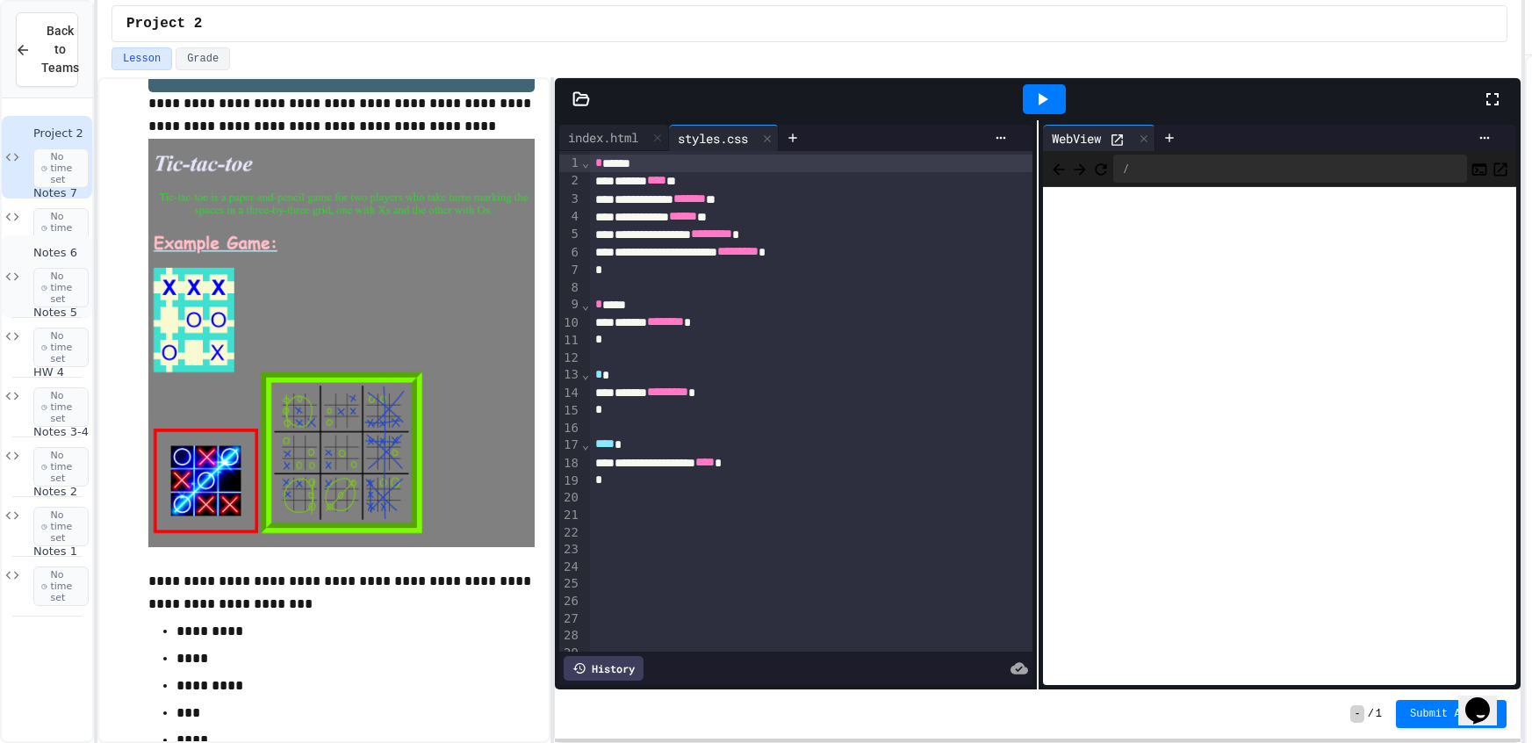
click at [32, 271] on div "Notes 6 No time set" at bounding box center [47, 276] width 90 height 83
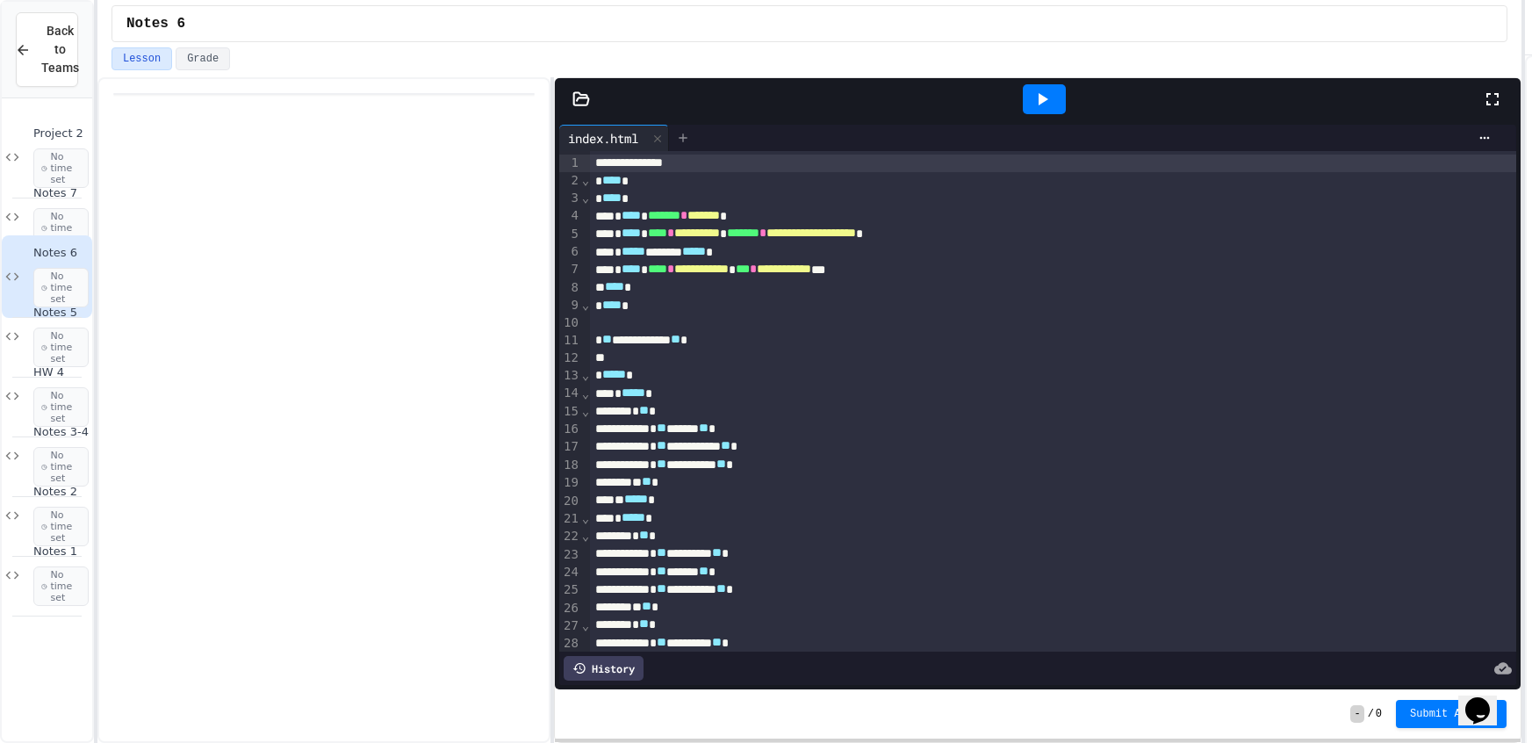
click at [684, 137] on icon at bounding box center [683, 138] width 14 height 14
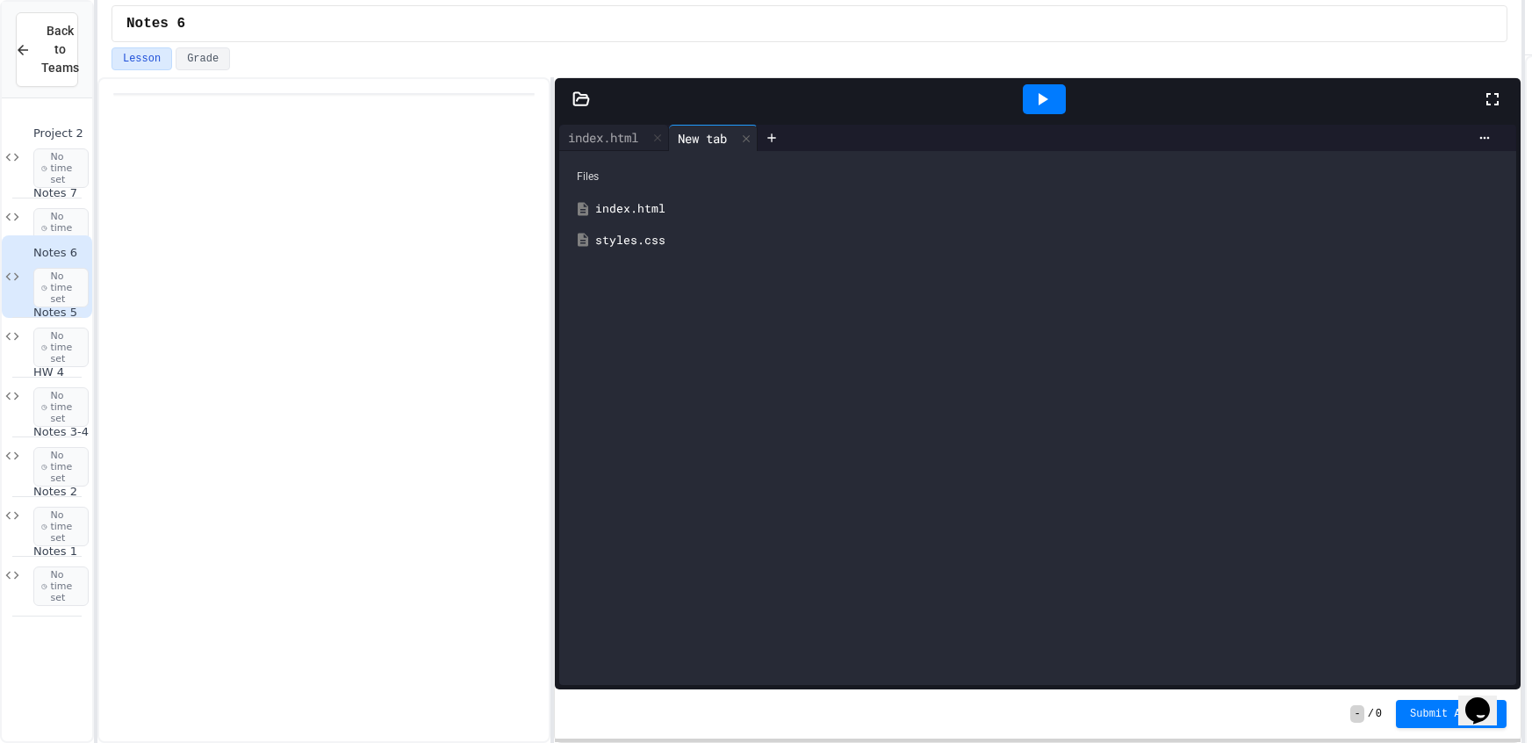
click at [732, 233] on div "styles.css" at bounding box center [1050, 241] width 910 height 18
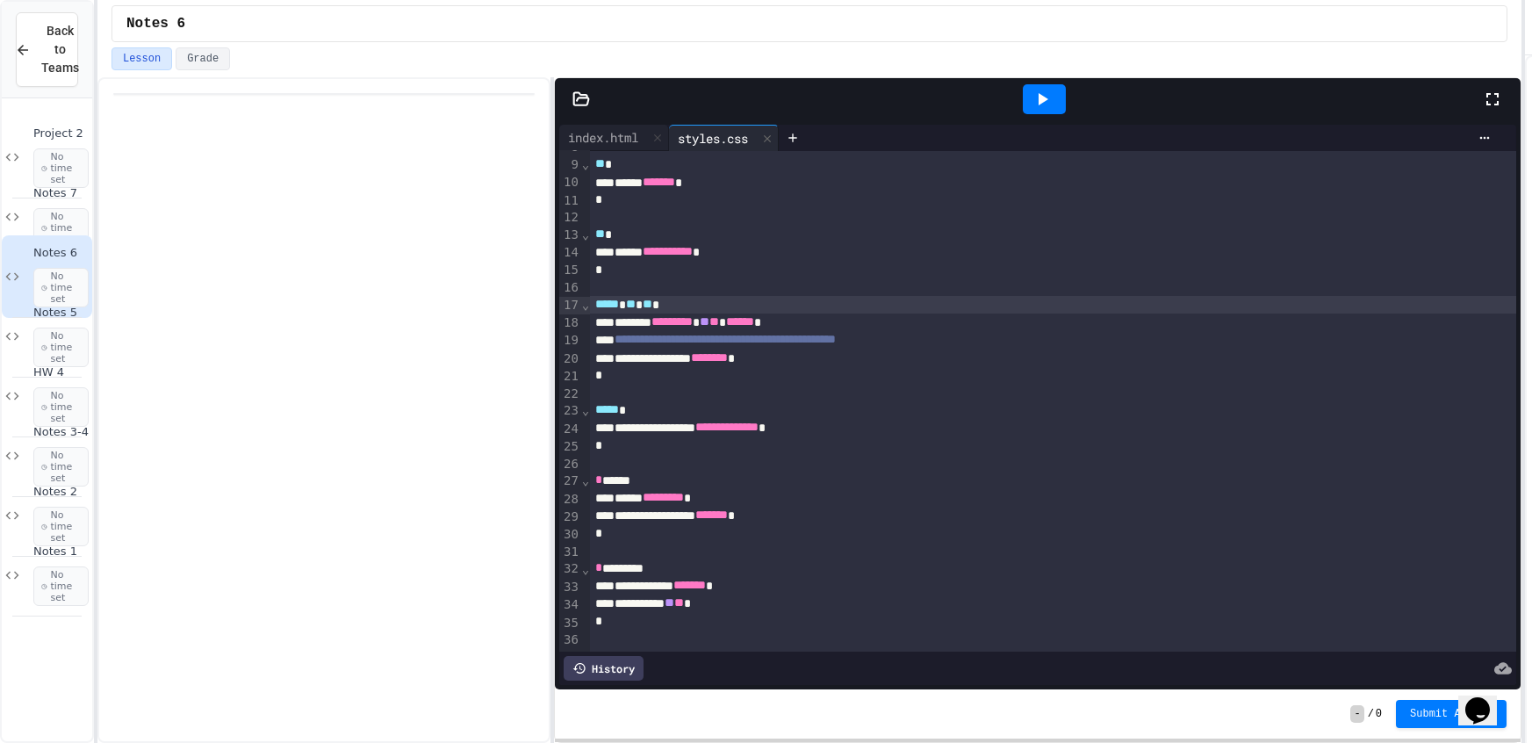
scroll to position [139, 0]
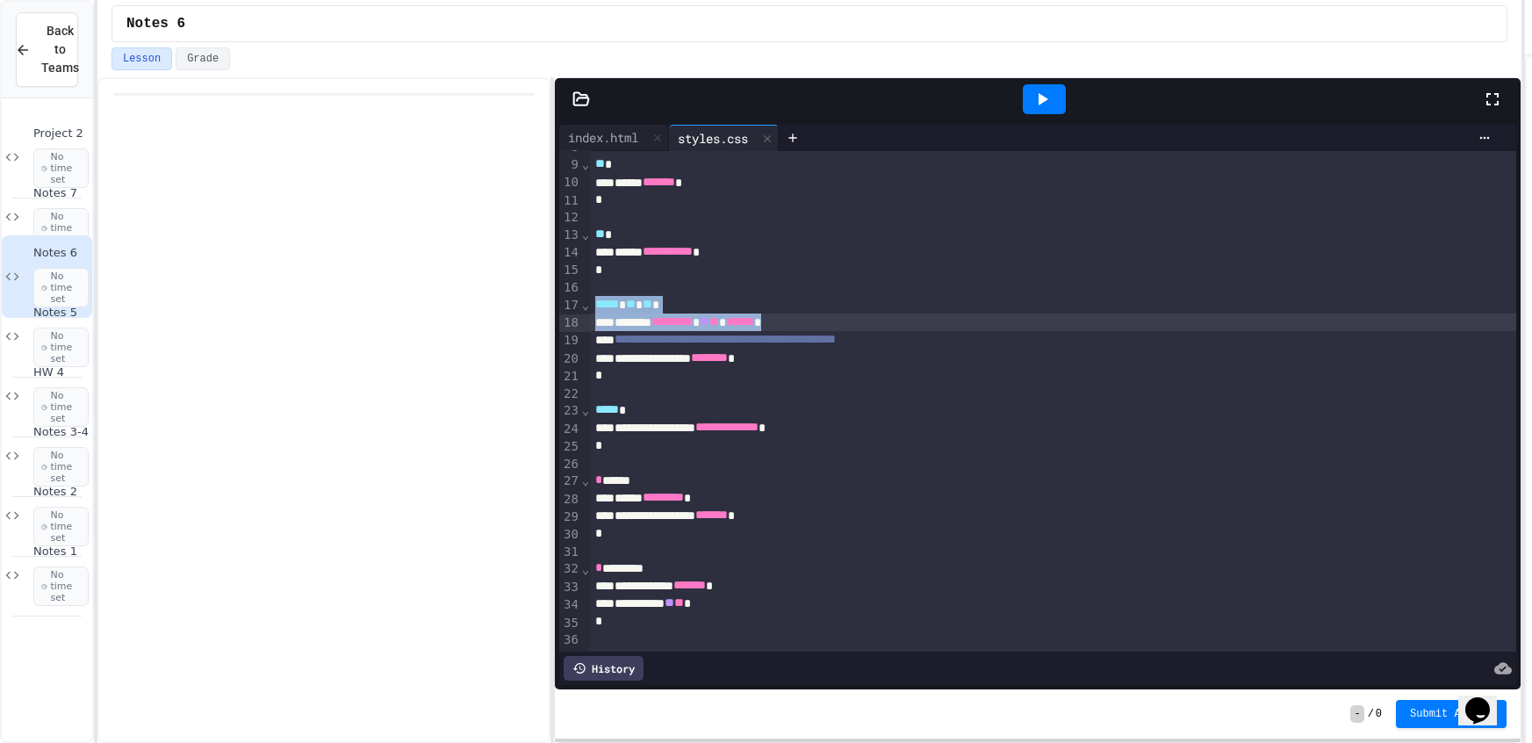
drag, startPoint x: 596, startPoint y: 309, endPoint x: 877, endPoint y: 320, distance: 281.1
click at [872, 319] on div "**********" at bounding box center [1053, 331] width 926 height 638
copy div "***** * ** * ** * ******* ********* ** ** ****** *"
click at [34, 144] on div "Project 2 No time set" at bounding box center [60, 156] width 55 height 61
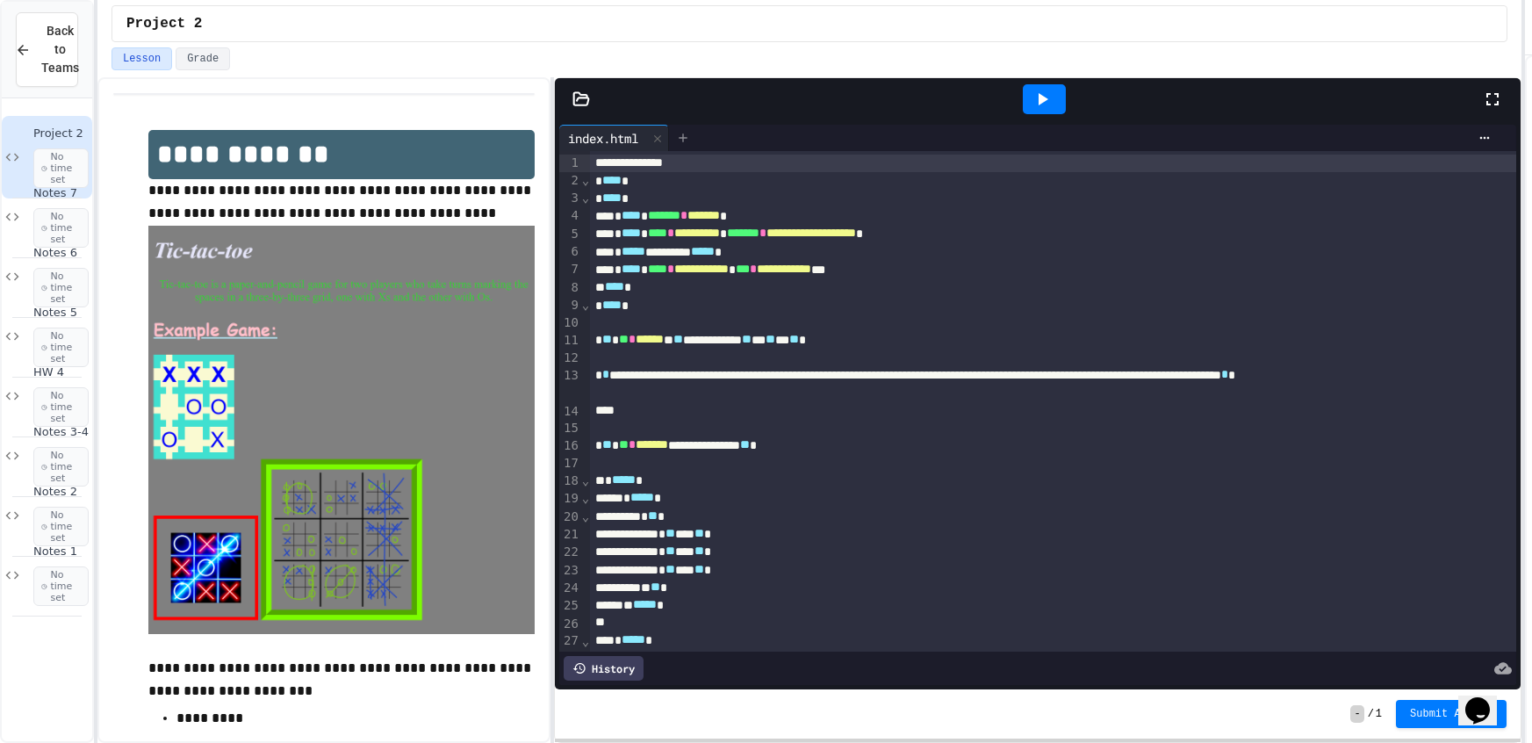
click at [695, 143] on div at bounding box center [683, 138] width 28 height 26
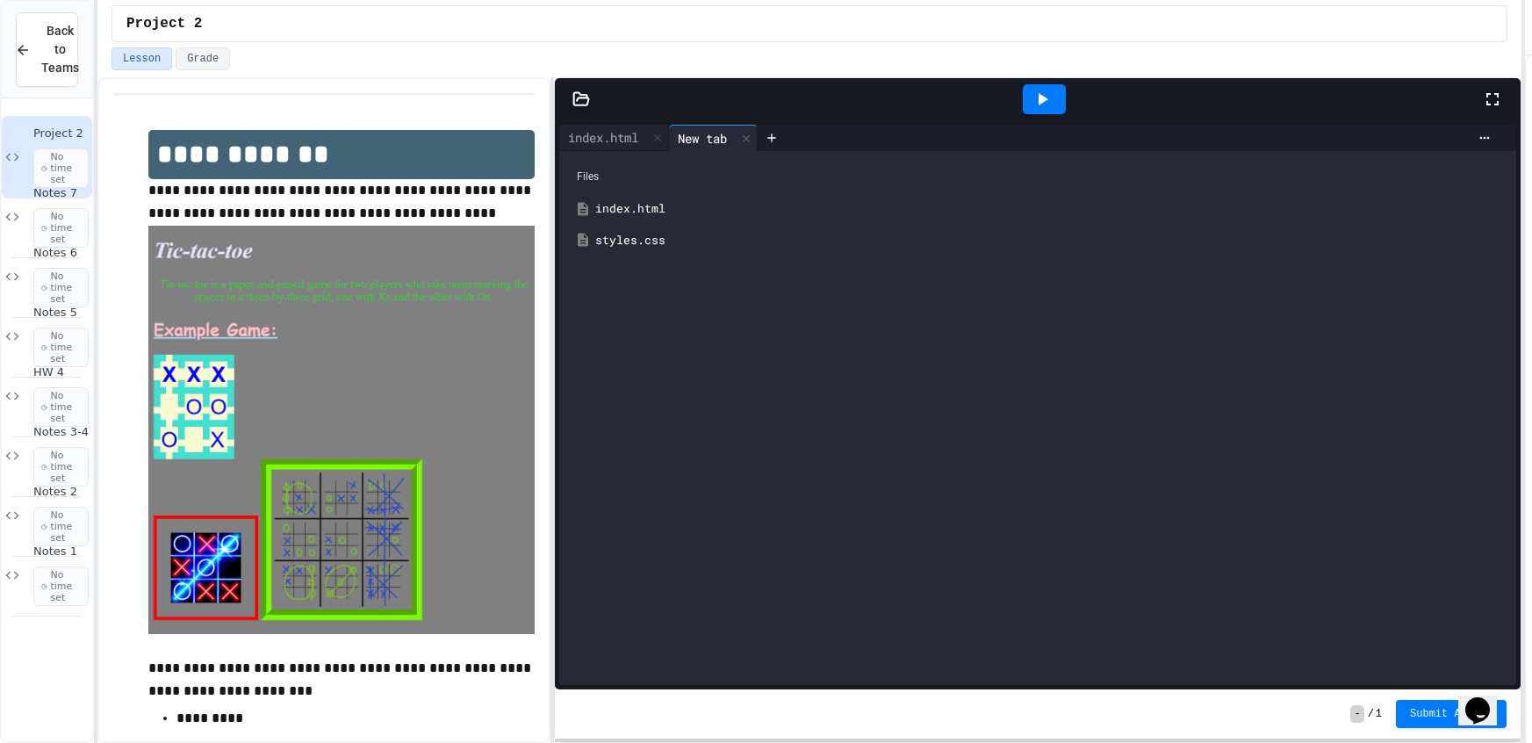
click at [669, 225] on div "styles.css" at bounding box center [1037, 241] width 939 height 32
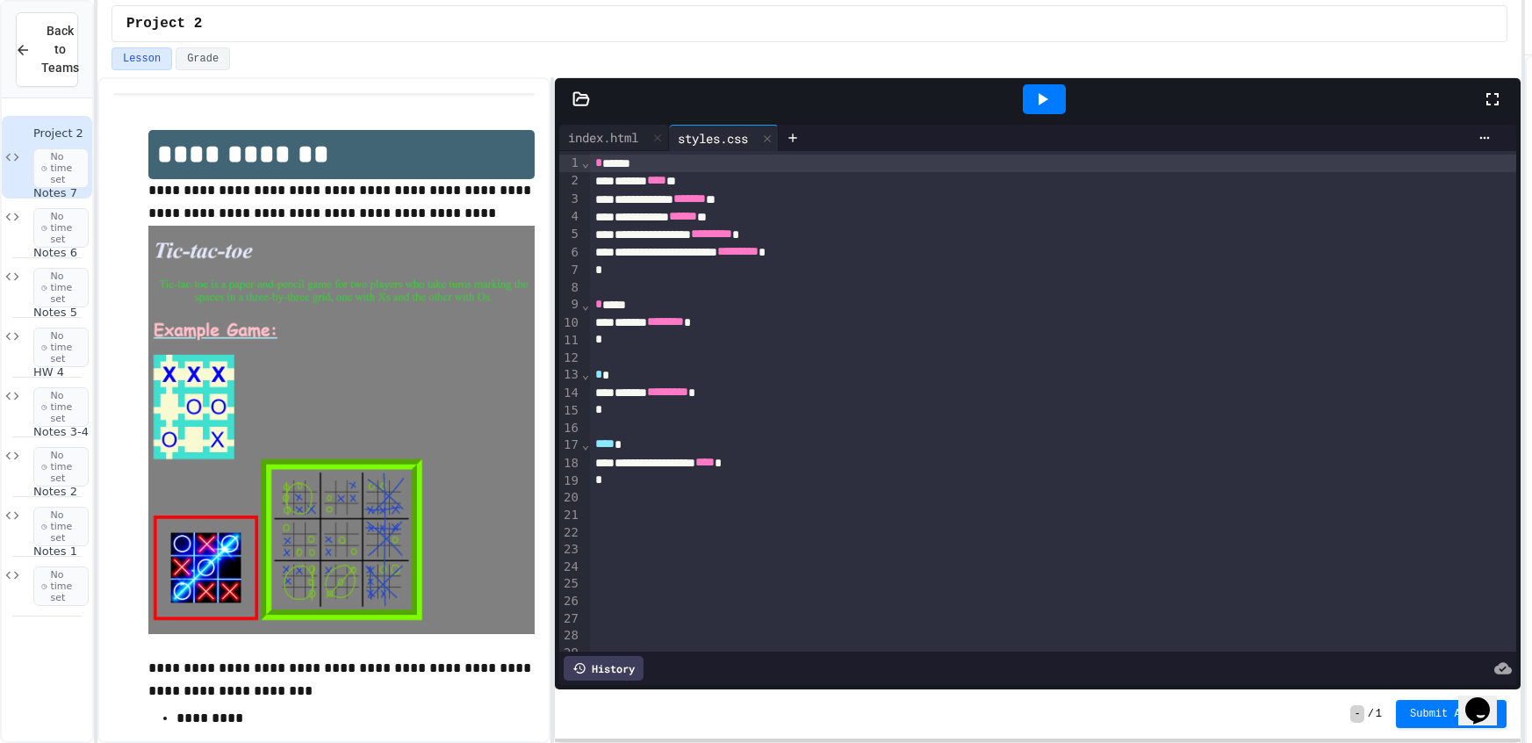
click at [801, 531] on div at bounding box center [1053, 532] width 926 height 18
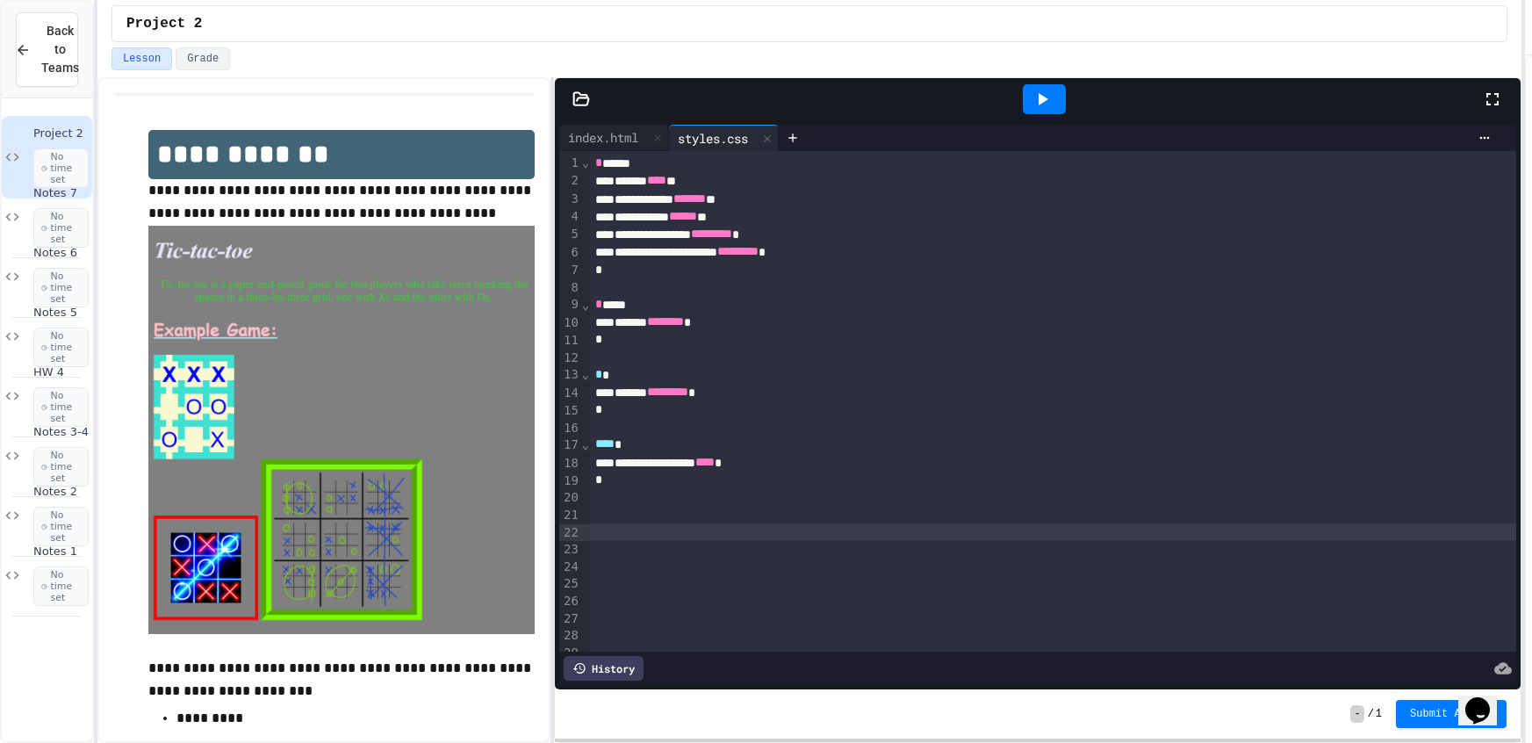
click at [793, 503] on div at bounding box center [1053, 497] width 926 height 18
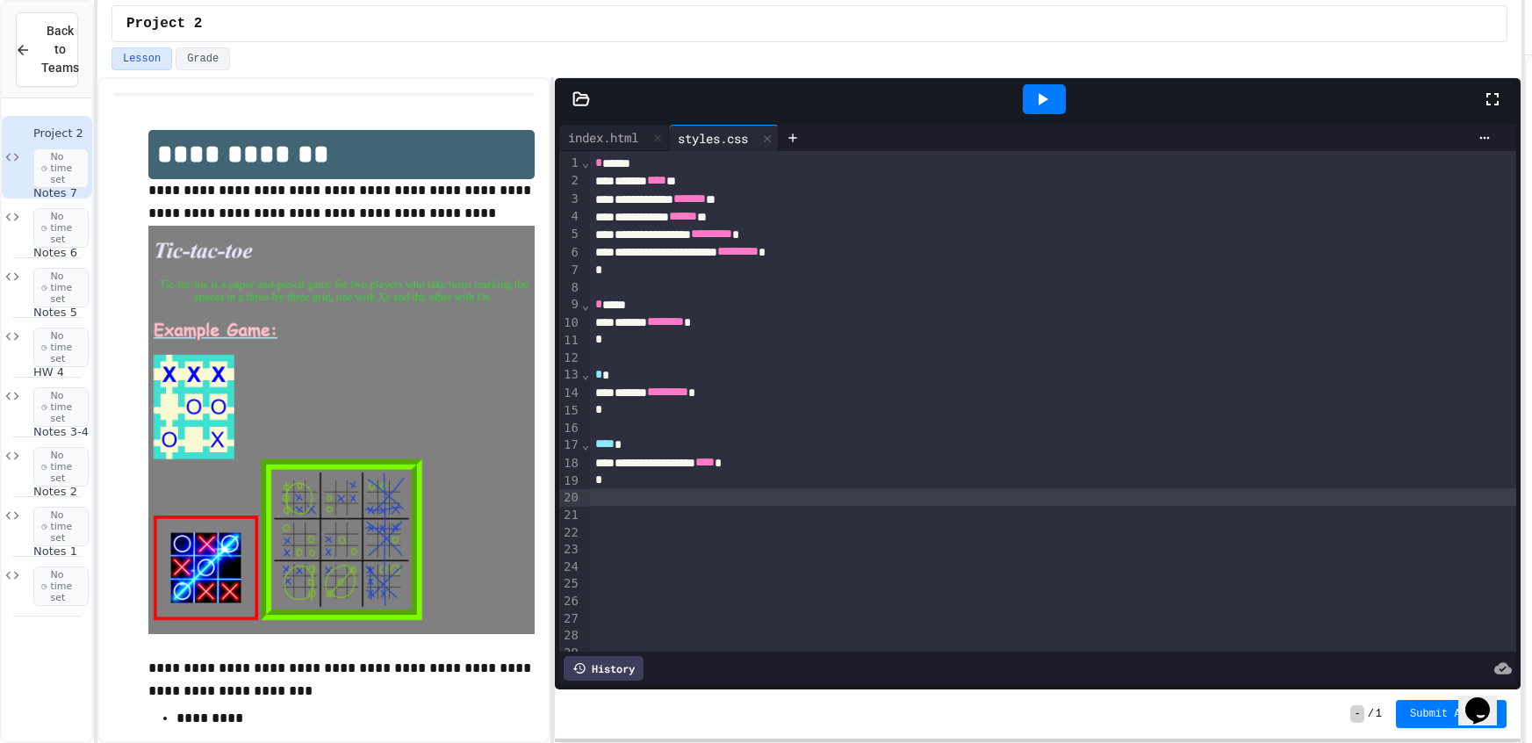
click at [793, 506] on div at bounding box center [1053, 515] width 926 height 18
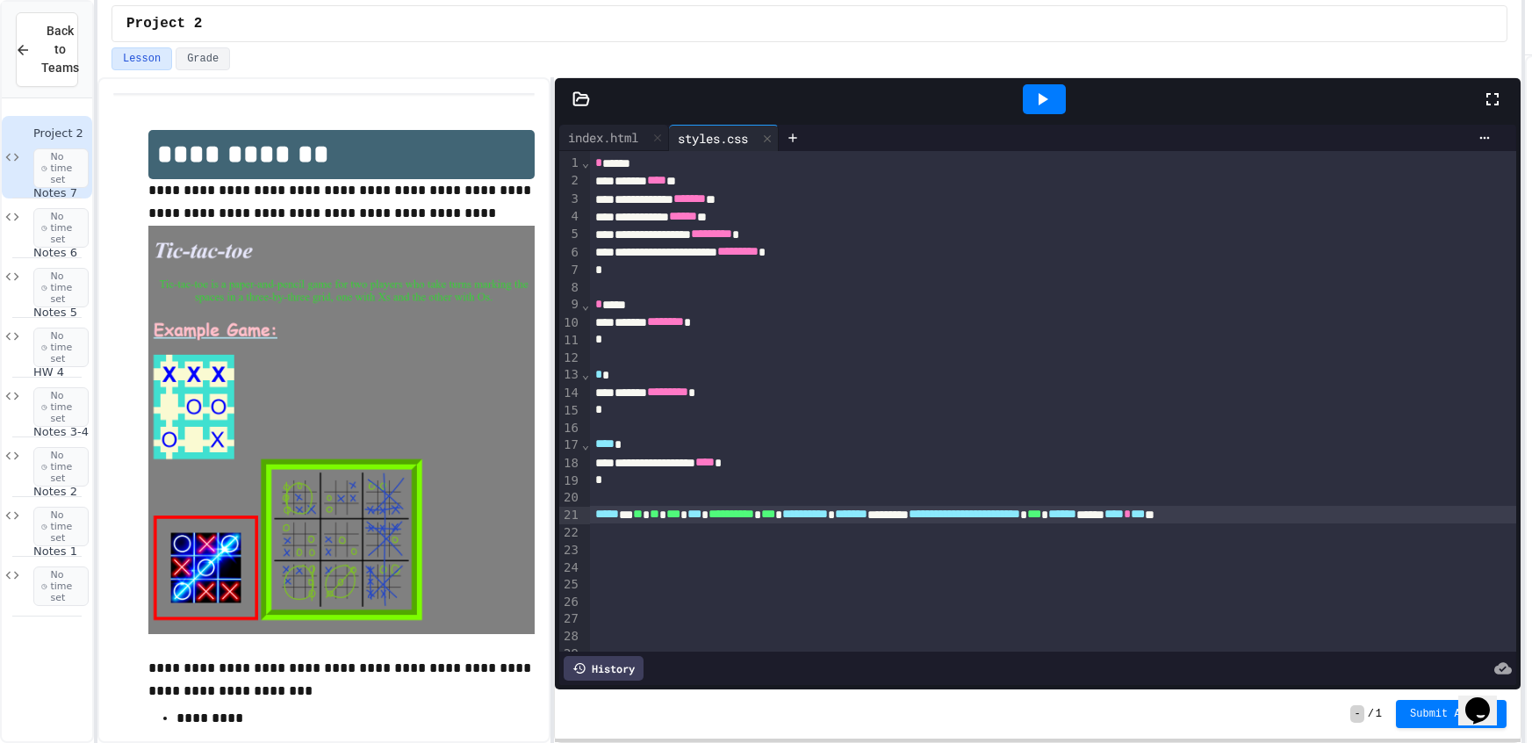
drag, startPoint x: 1516, startPoint y: 508, endPoint x: 1364, endPoint y: 535, distance: 154.3
click at [1358, 550] on div "**********" at bounding box center [1038, 404] width 966 height 569
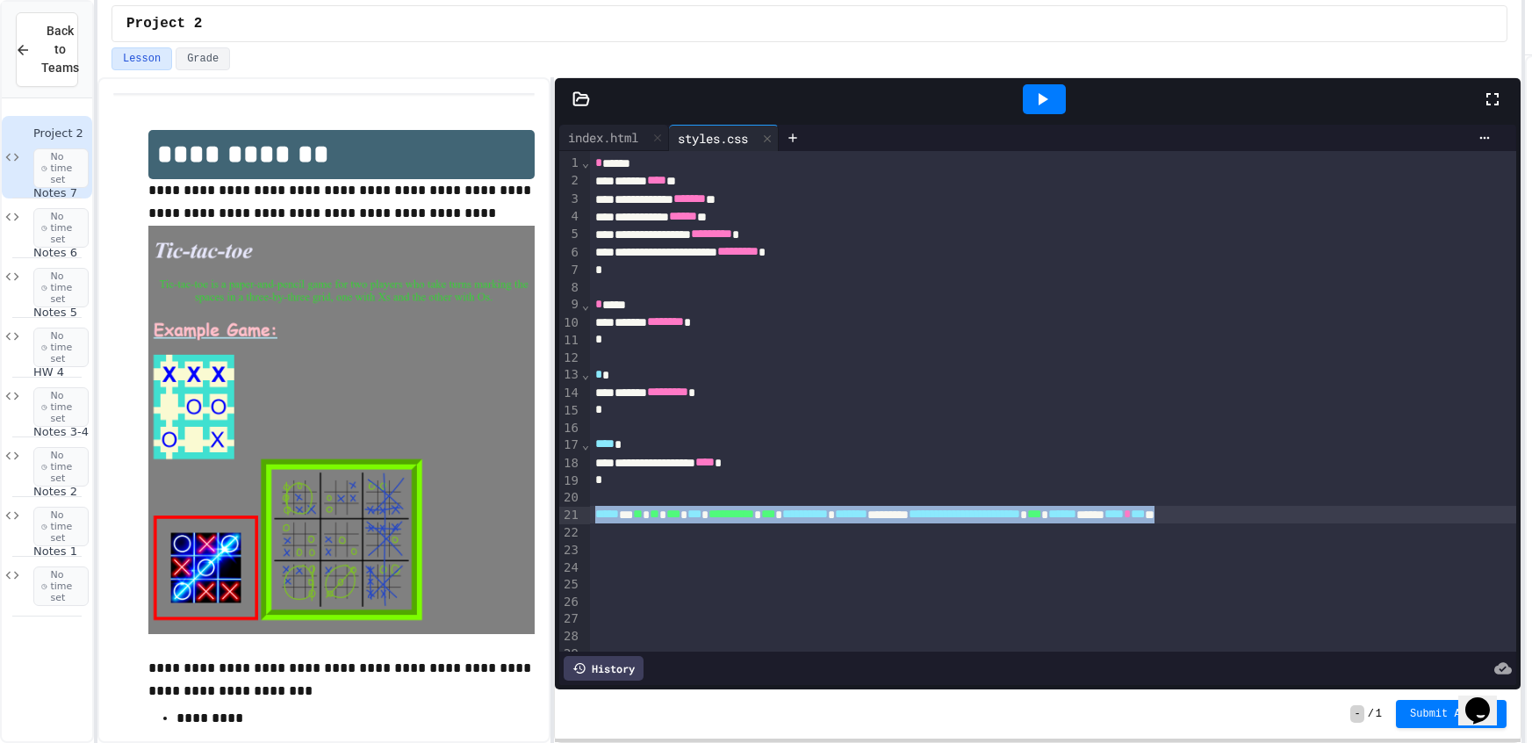
drag, startPoint x: 1451, startPoint y: 520, endPoint x: 499, endPoint y: 507, distance: 952.5
click at [498, 508] on div "**********" at bounding box center [809, 409] width 1424 height 665
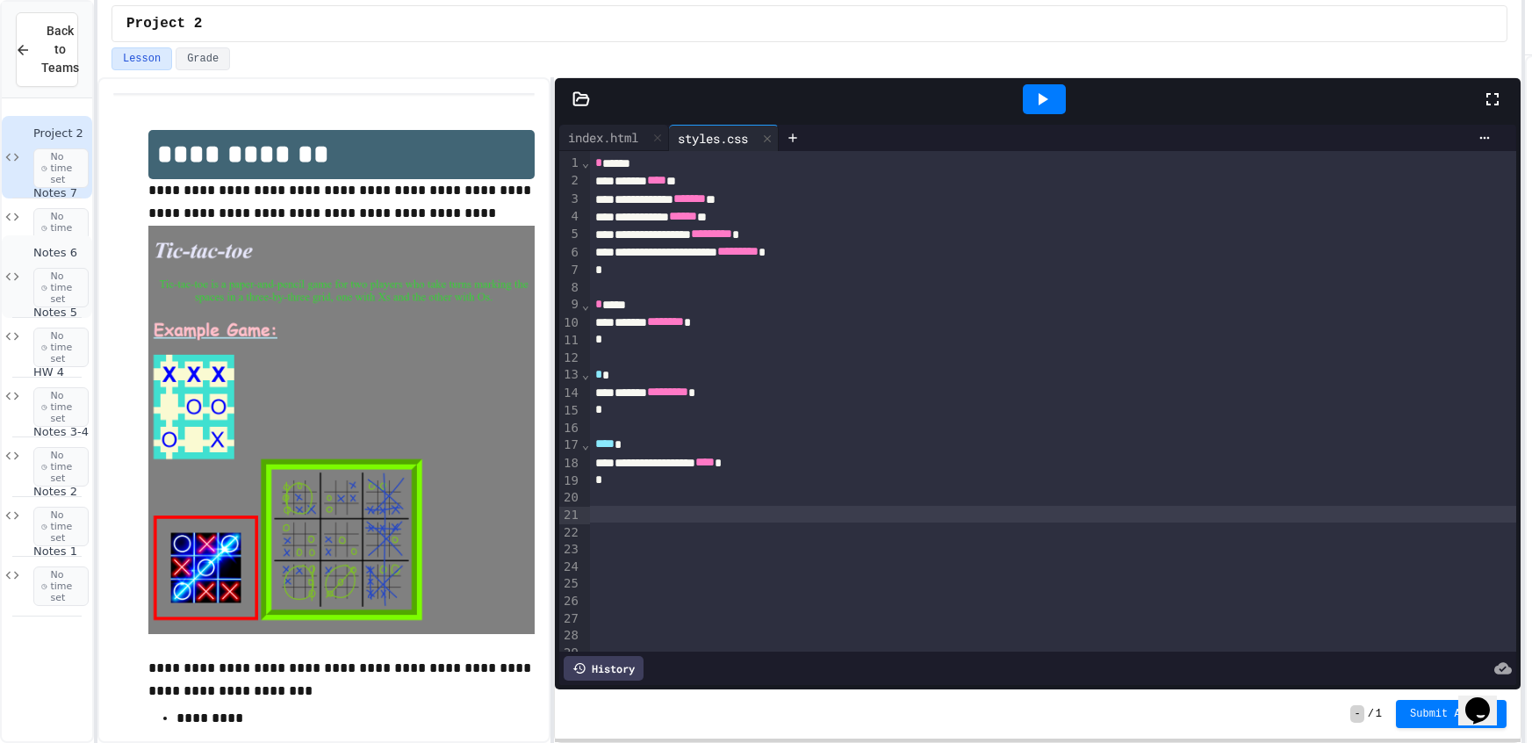
click at [29, 278] on div "Notes 6 No time set" at bounding box center [47, 276] width 90 height 83
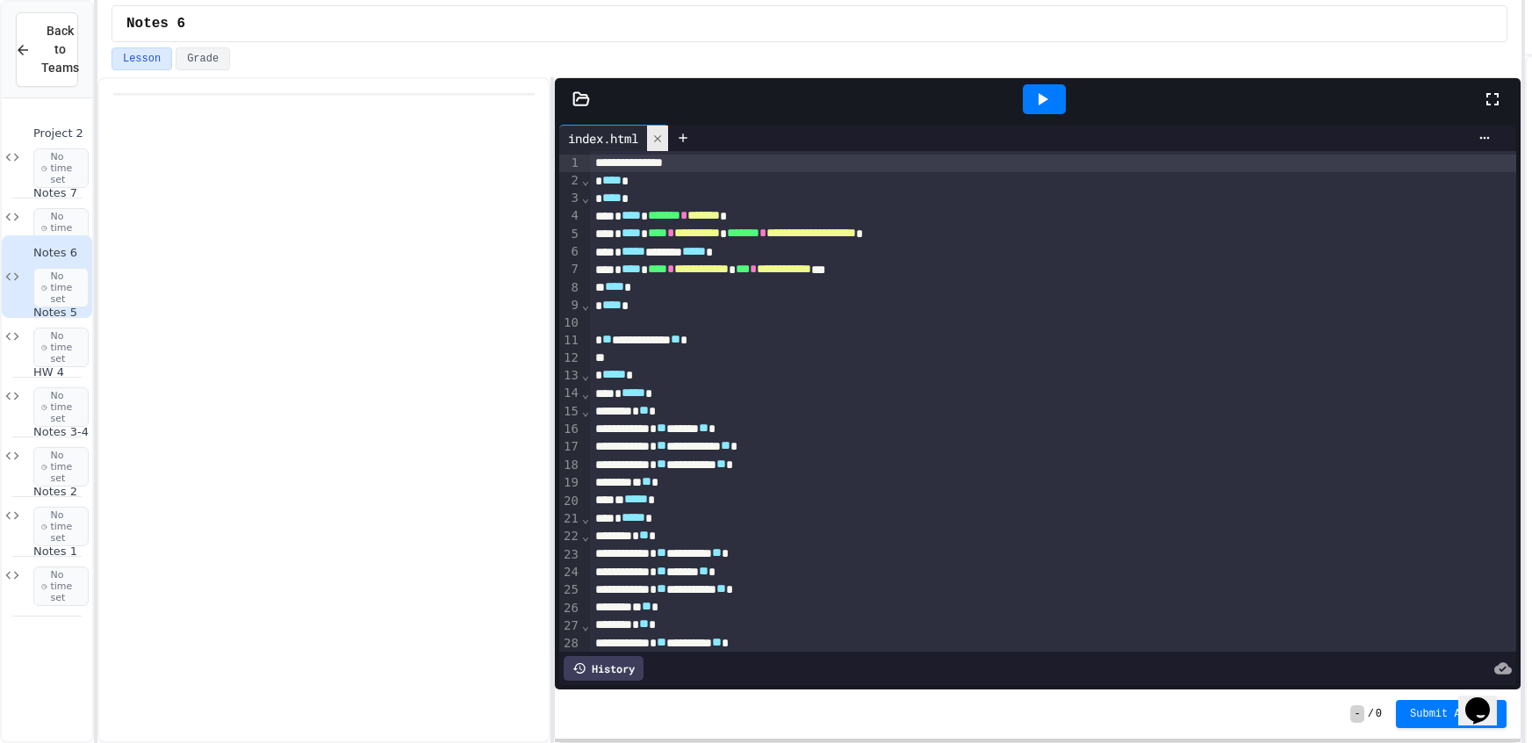
click at [667, 140] on div at bounding box center [657, 138] width 21 height 25
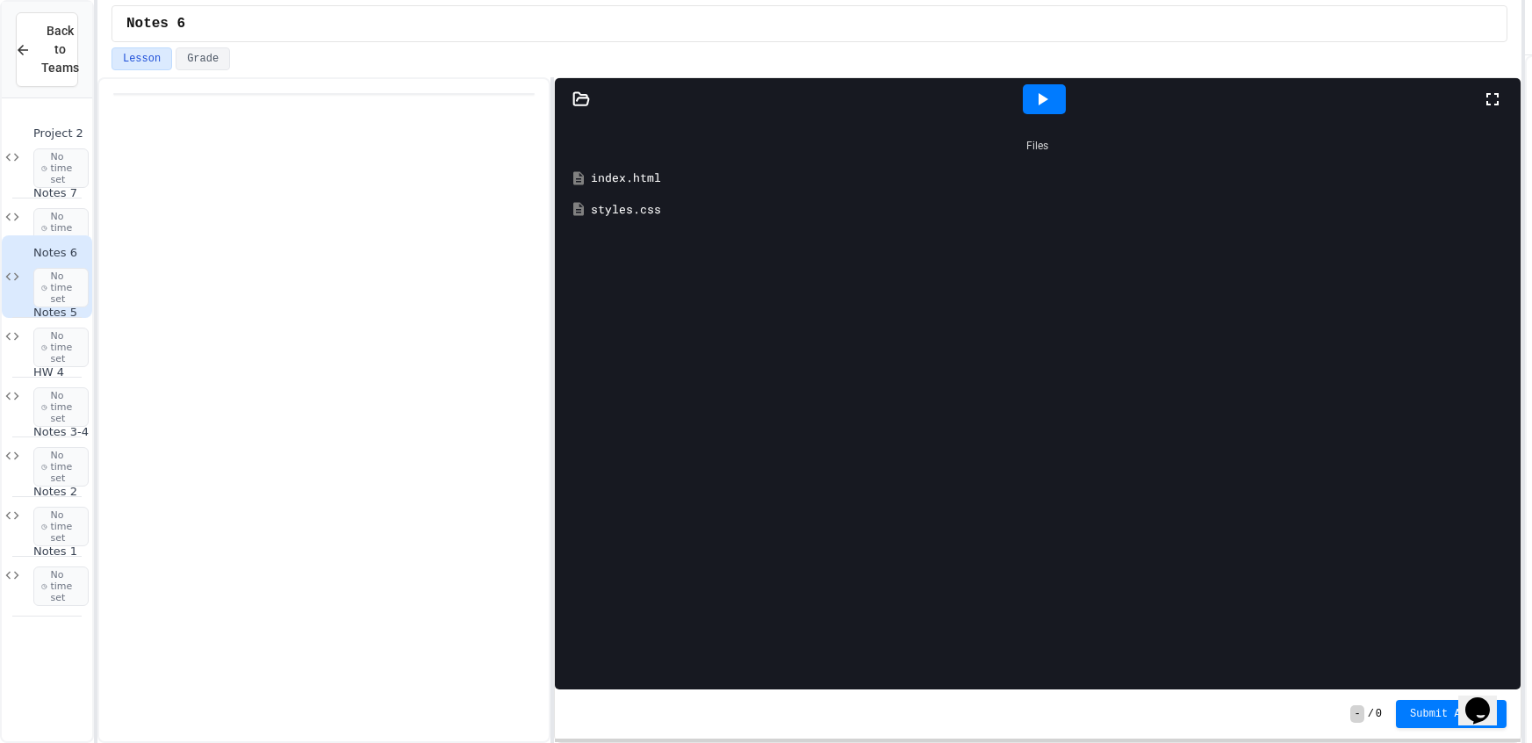
click at [657, 184] on div "index.html" at bounding box center [1050, 178] width 919 height 18
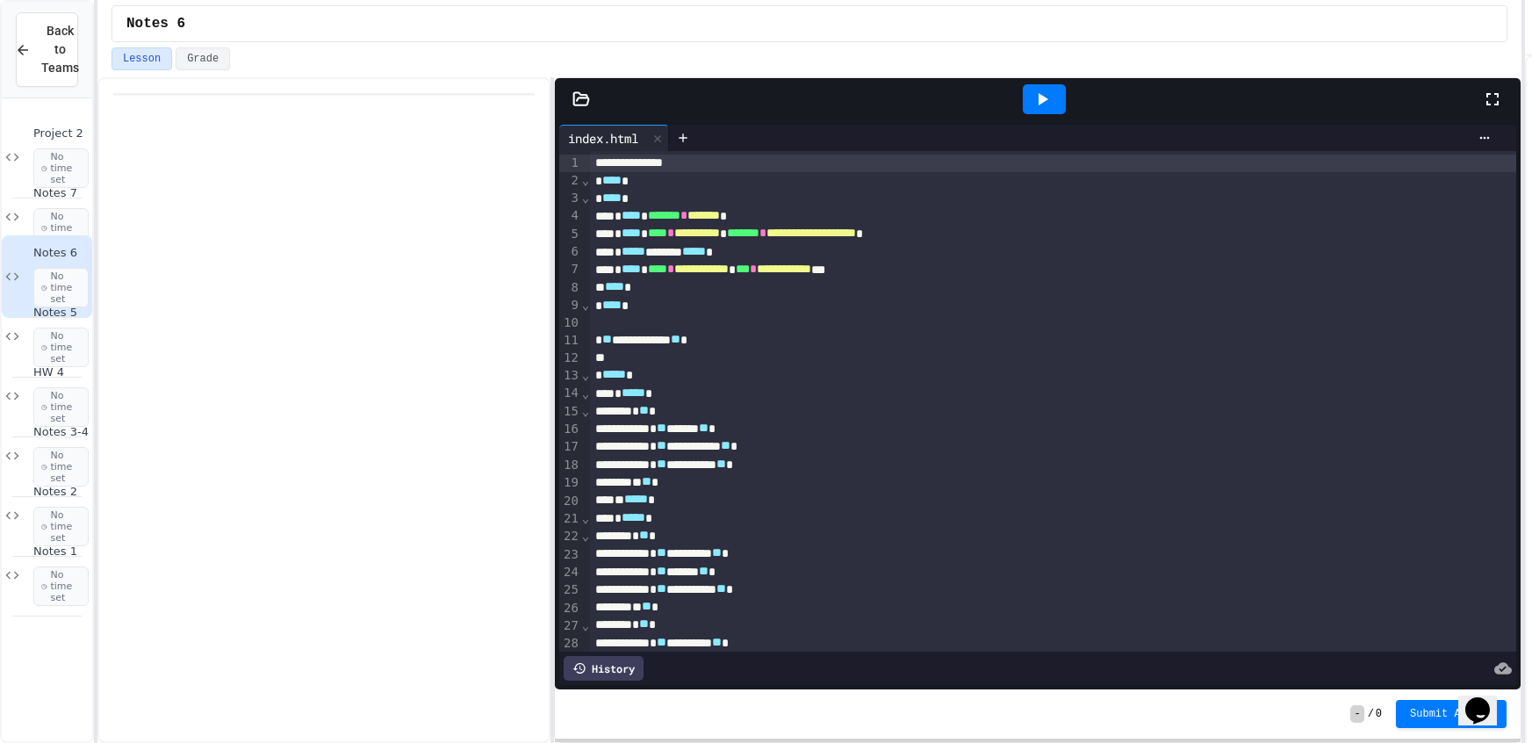
click at [689, 153] on div "**********" at bounding box center [1053, 575] width 926 height 849
click at [685, 136] on icon at bounding box center [683, 138] width 14 height 14
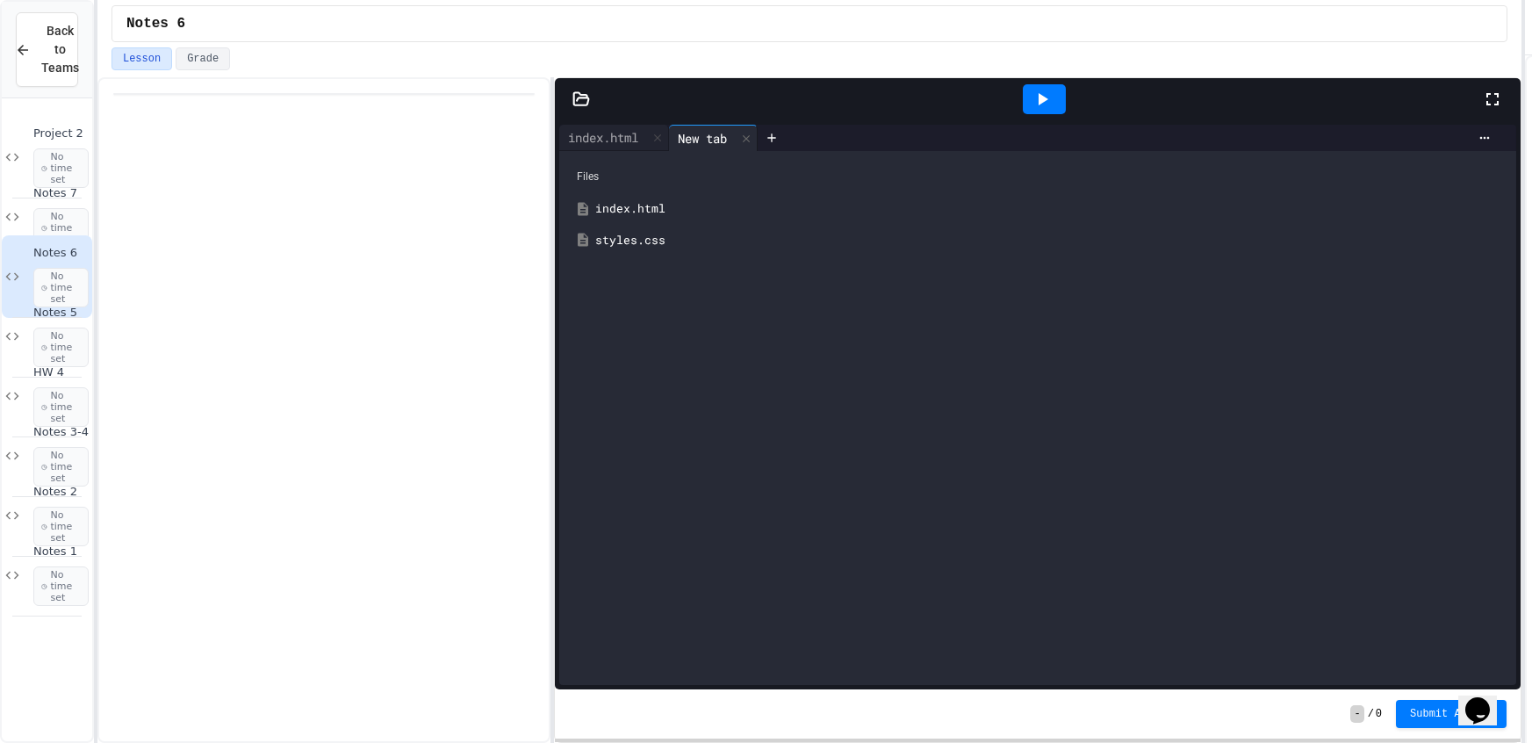
click at [657, 243] on div "styles.css" at bounding box center [1050, 241] width 910 height 18
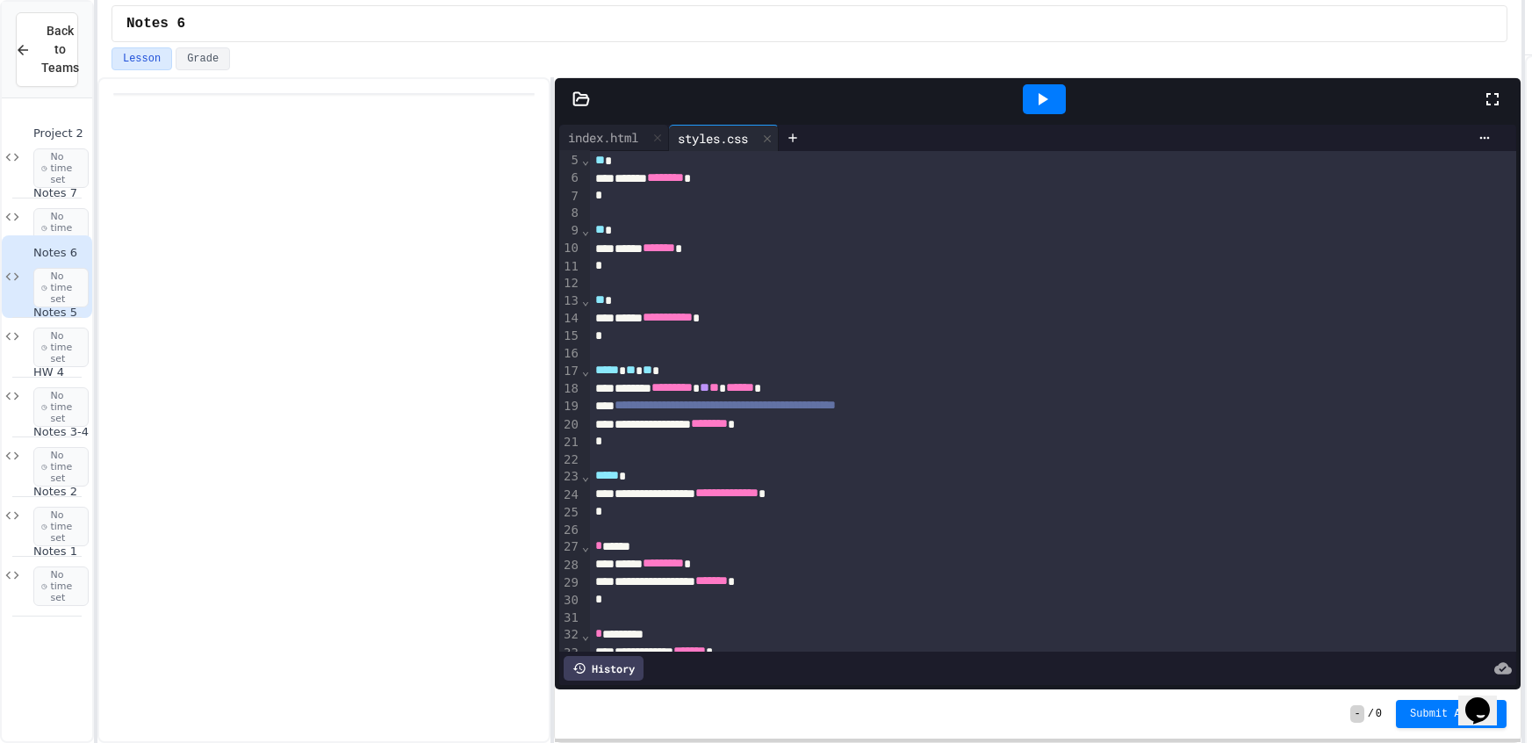
scroll to position [116, 0]
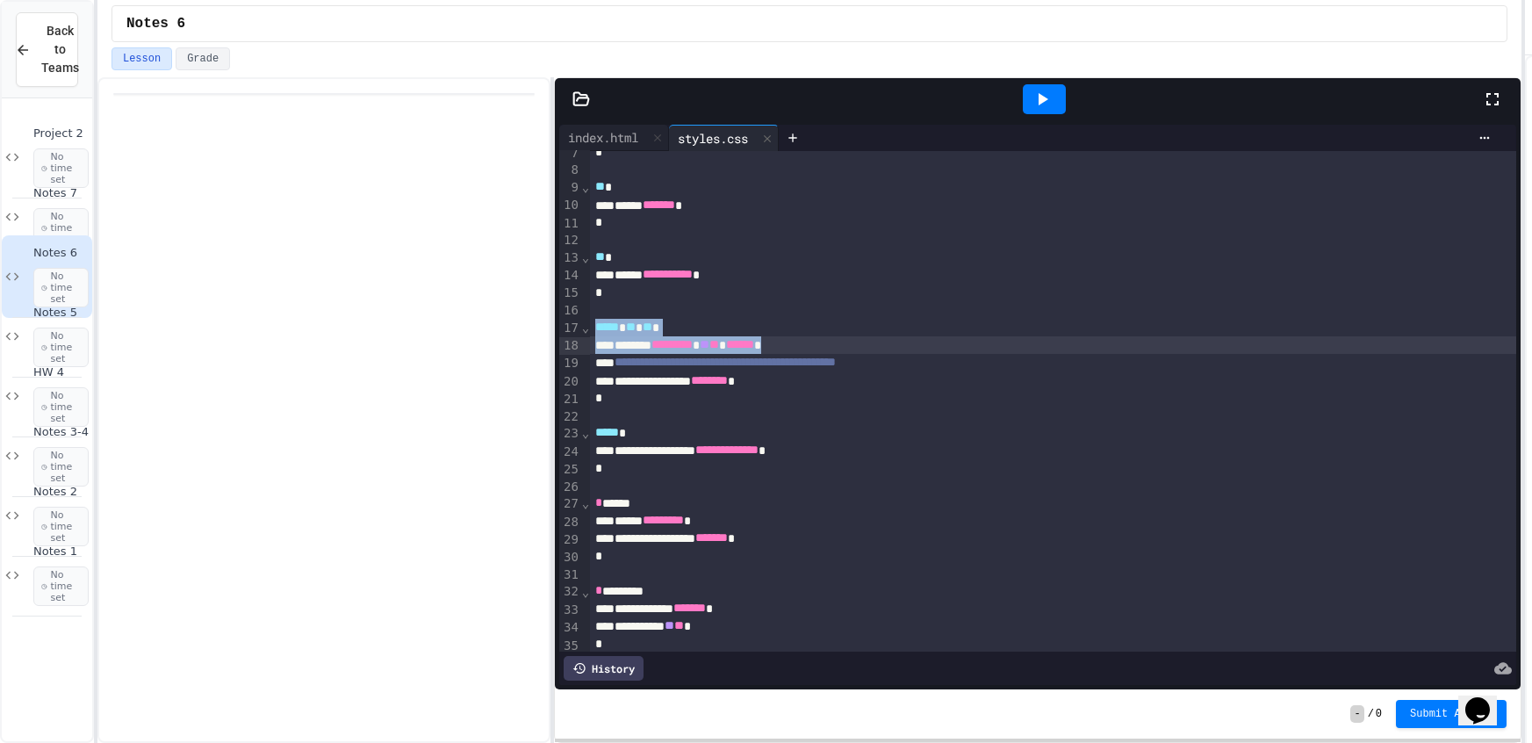
drag, startPoint x: 590, startPoint y: 320, endPoint x: 878, endPoint y: 347, distance: 289.1
click at [878, 347] on div "**********" at bounding box center [1053, 354] width 926 height 638
click at [767, 387] on div "**********" at bounding box center [1053, 381] width 926 height 18
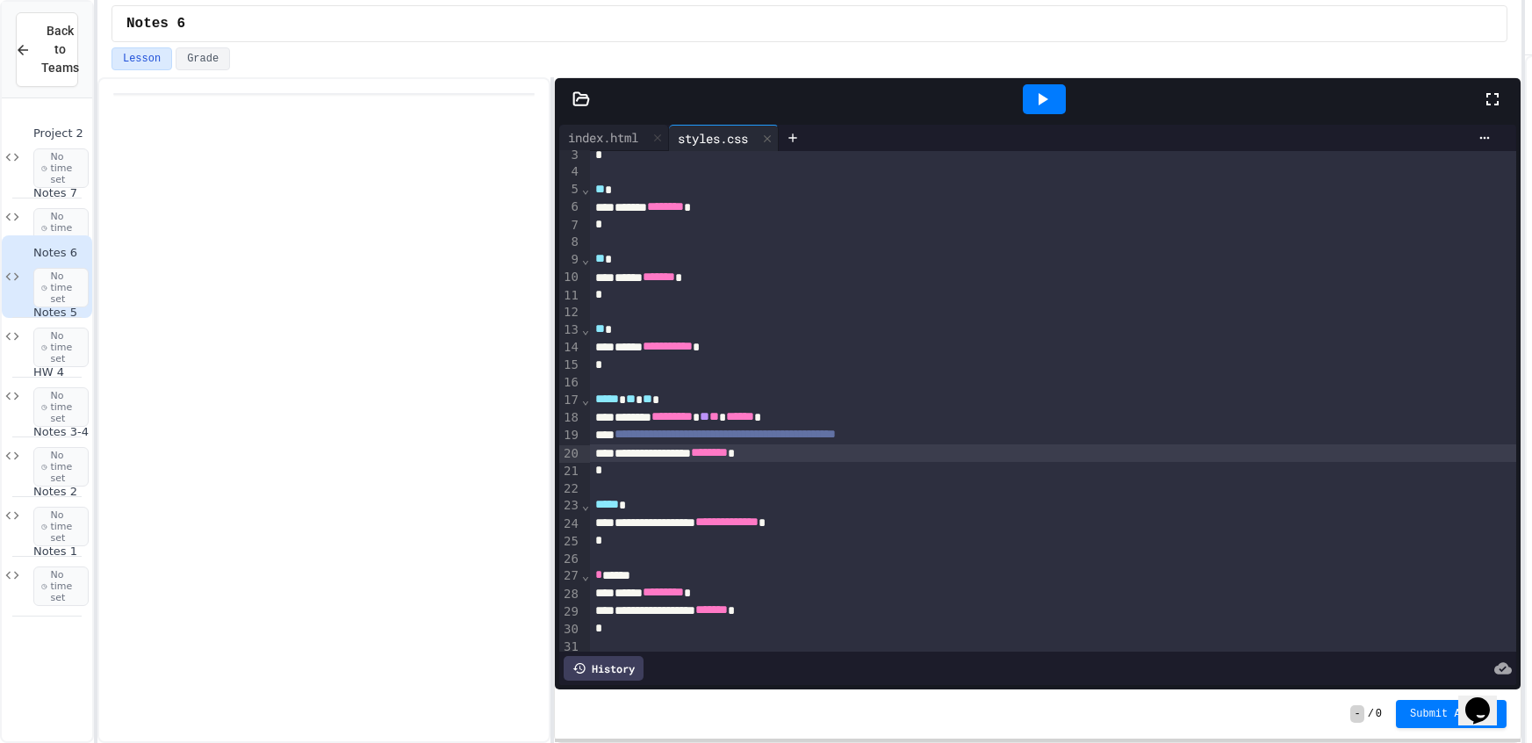
scroll to position [139, 0]
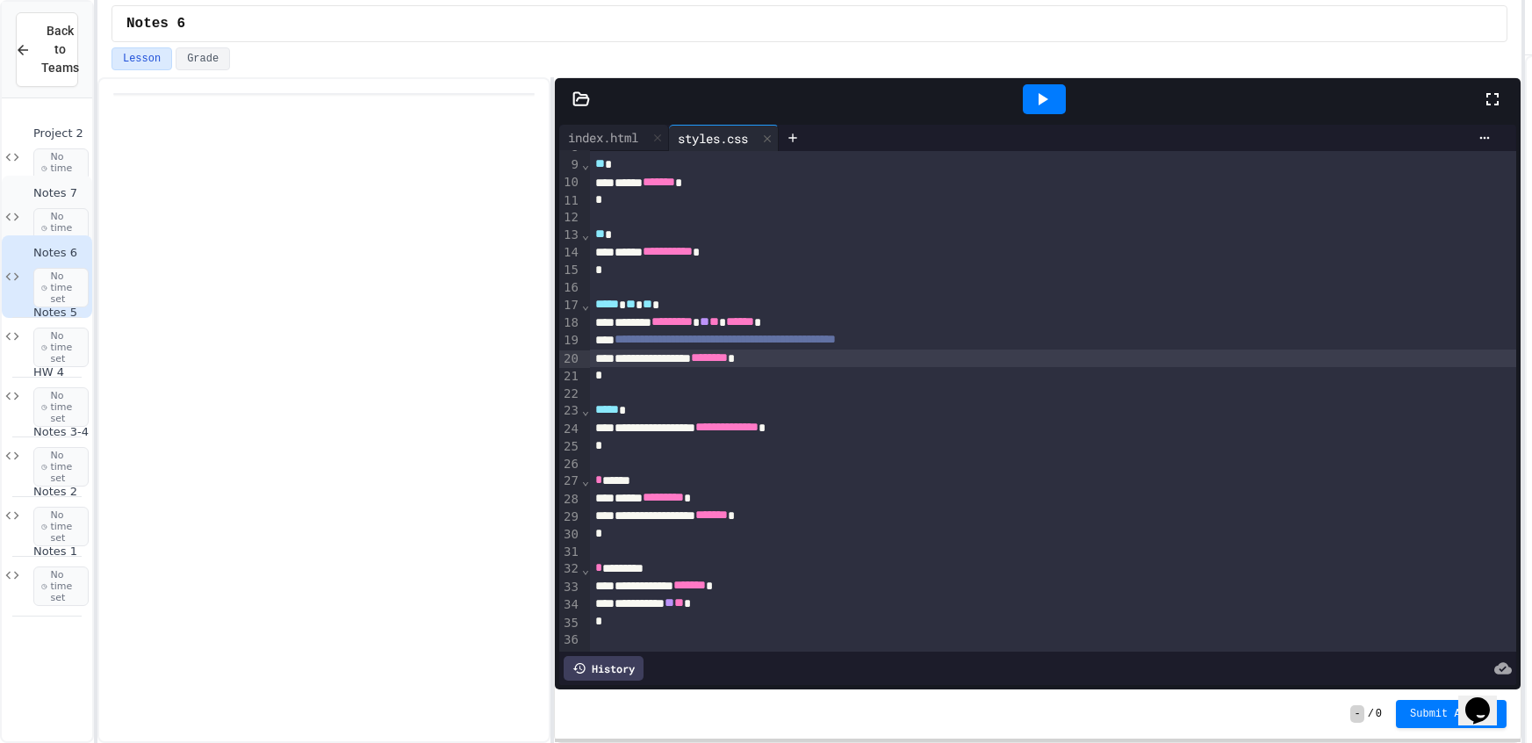
click at [17, 230] on div "Notes 7 No time set" at bounding box center [47, 217] width 90 height 83
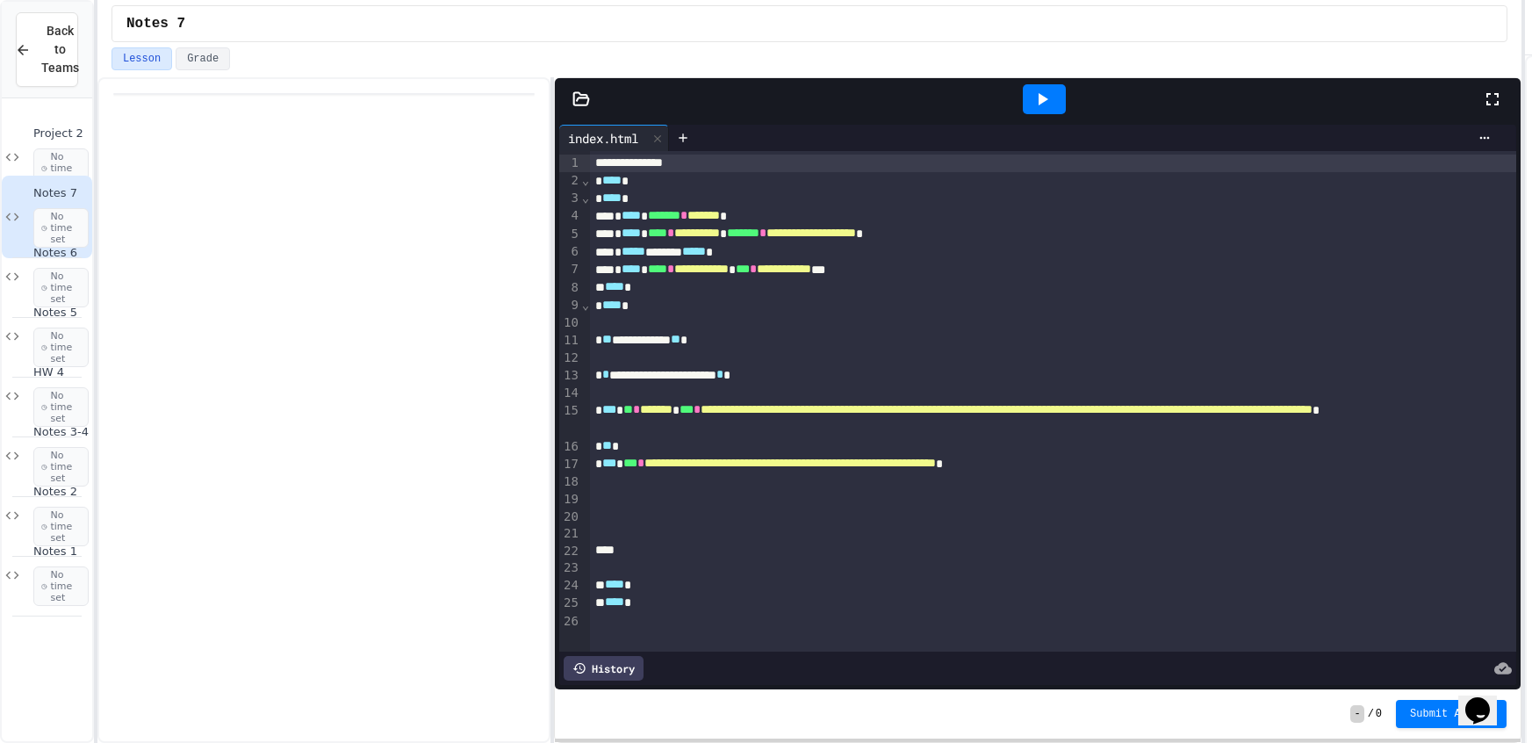
click at [693, 121] on div at bounding box center [1044, 98] width 874 height 47
click at [686, 131] on icon at bounding box center [683, 138] width 14 height 14
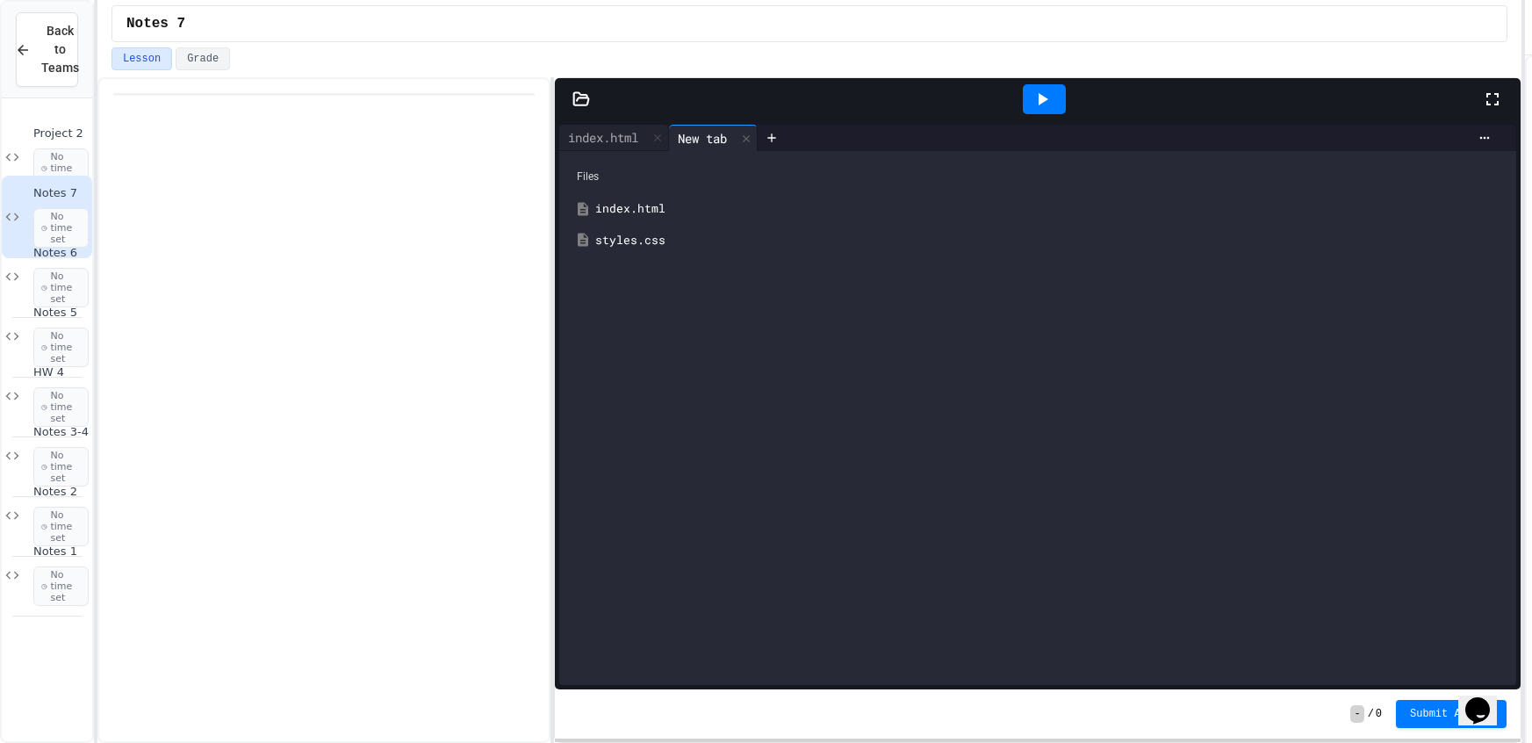
click at [663, 245] on div "styles.css" at bounding box center [1050, 241] width 910 height 18
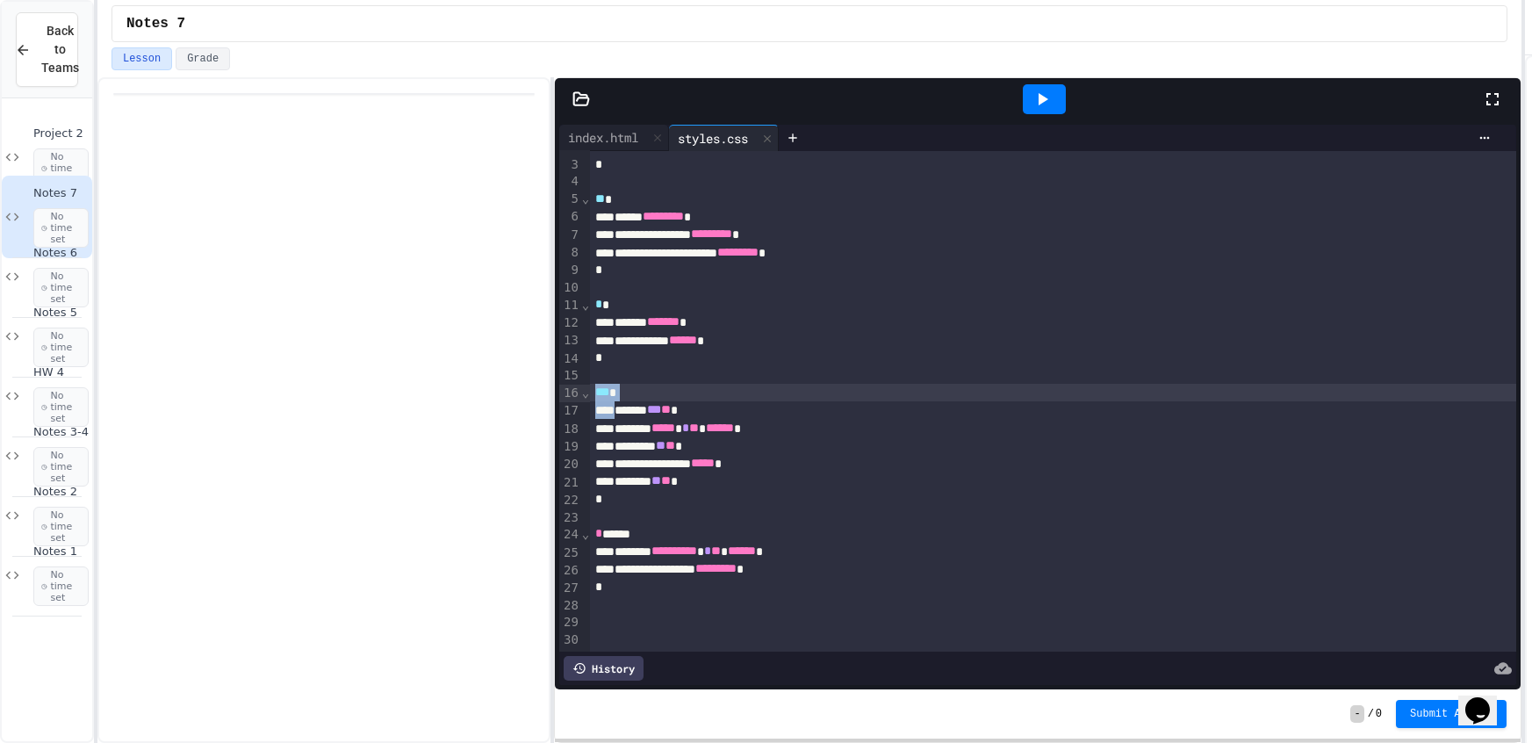
scroll to position [34, 0]
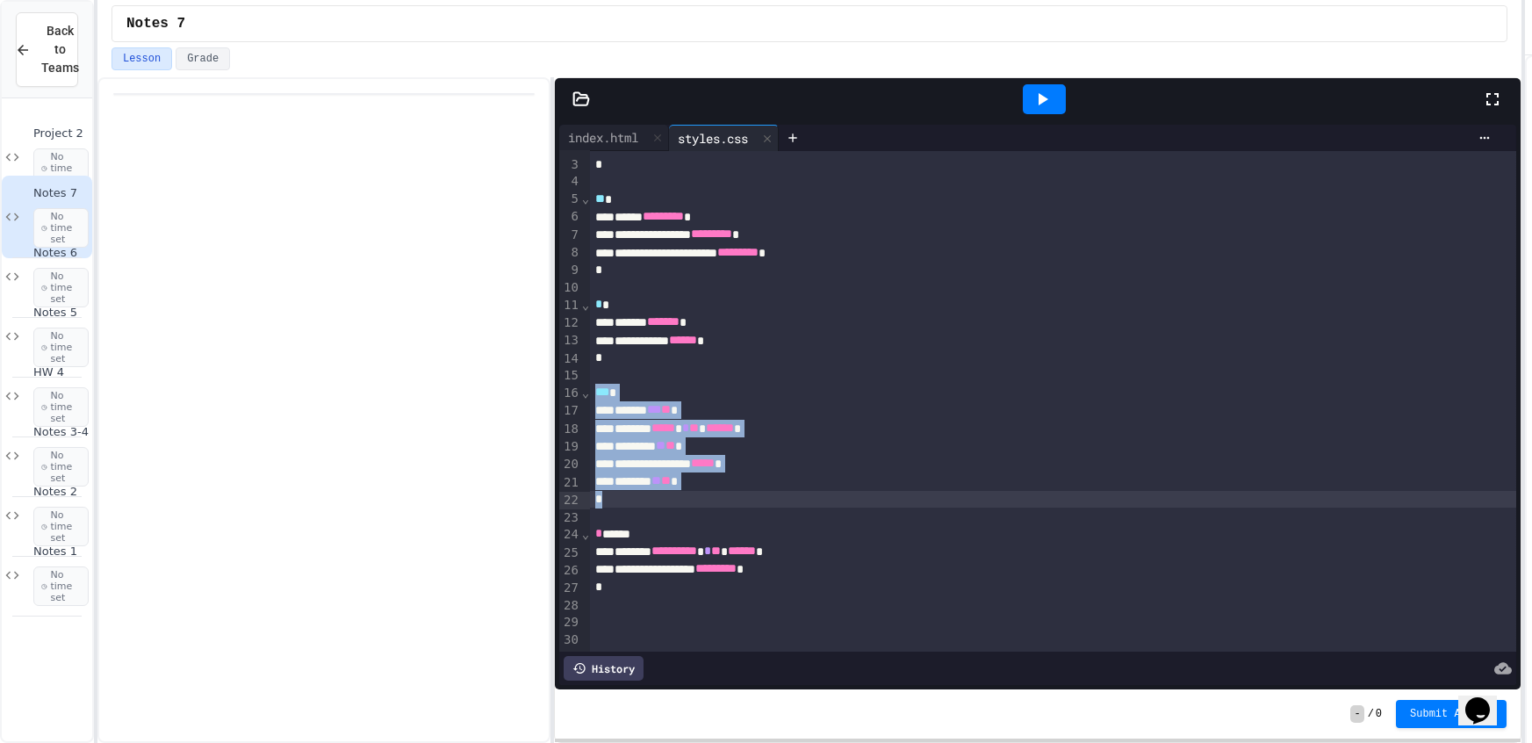
drag, startPoint x: 597, startPoint y: 385, endPoint x: 768, endPoint y: 493, distance: 202.4
click at [768, 493] on div "**********" at bounding box center [1053, 384] width 926 height 534
click at [715, 469] on span "*****" at bounding box center [703, 462] width 24 height 12
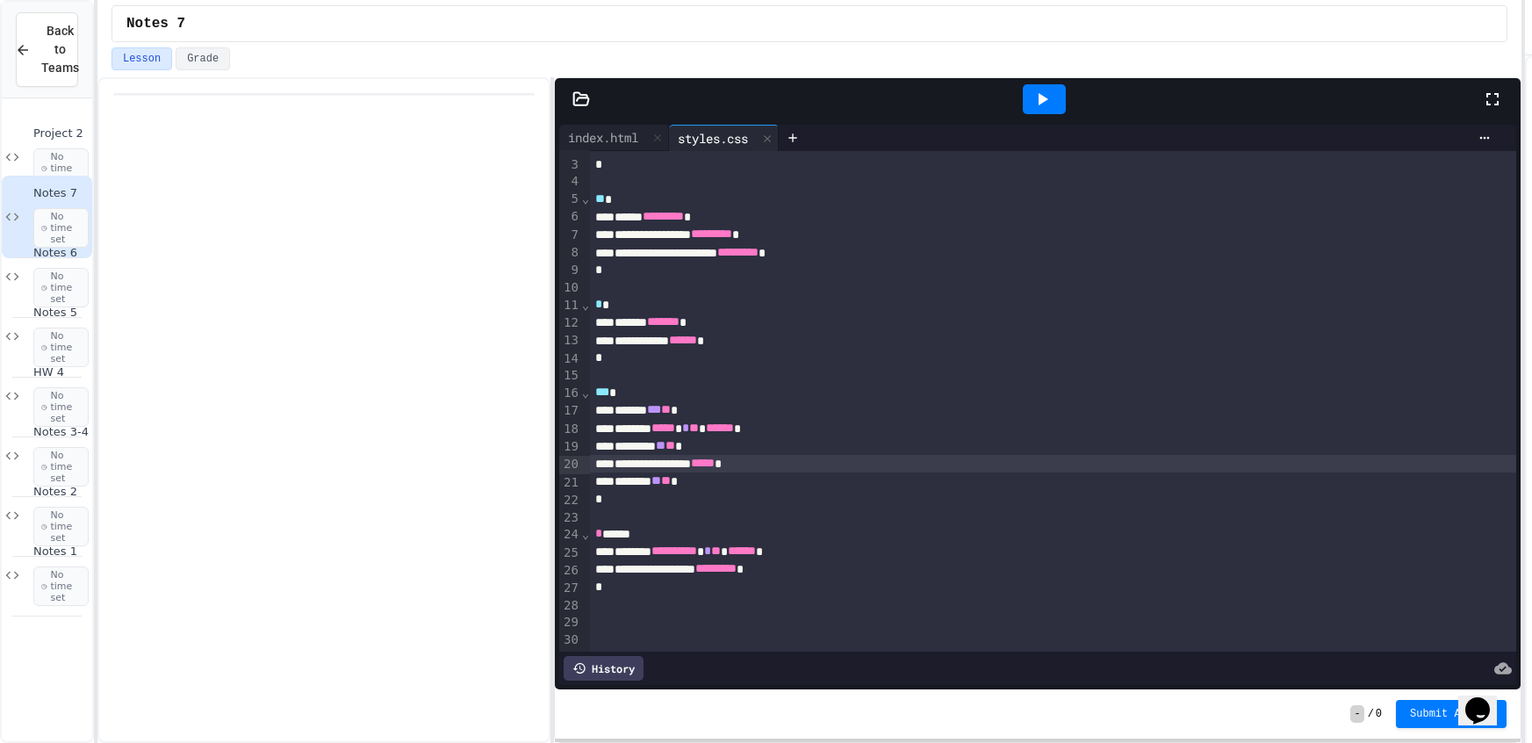
click at [725, 488] on div "******* ** ** *" at bounding box center [1053, 481] width 926 height 18
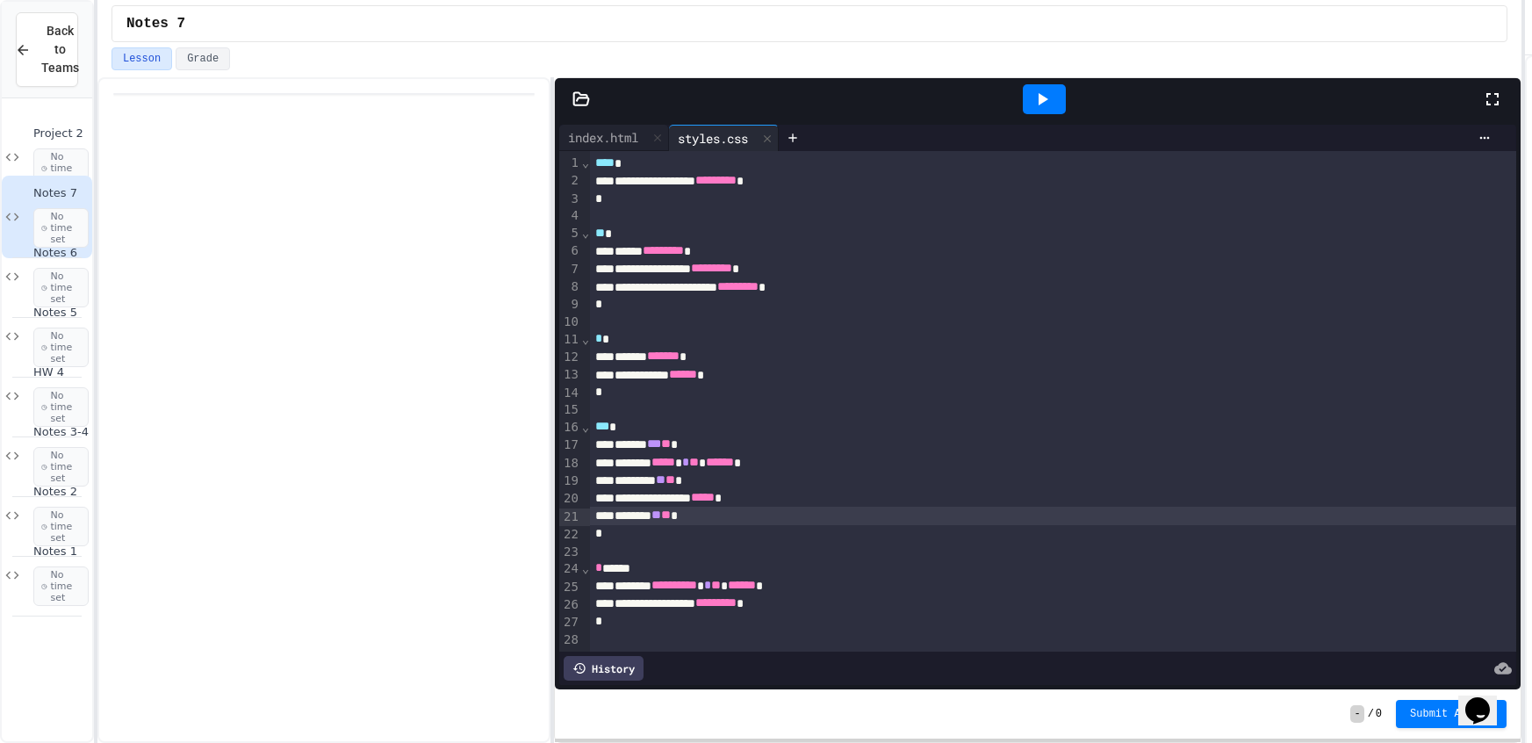
scroll to position [0, 0]
click at [25, 302] on div "Notes 5 No time set" at bounding box center [47, 336] width 90 height 83
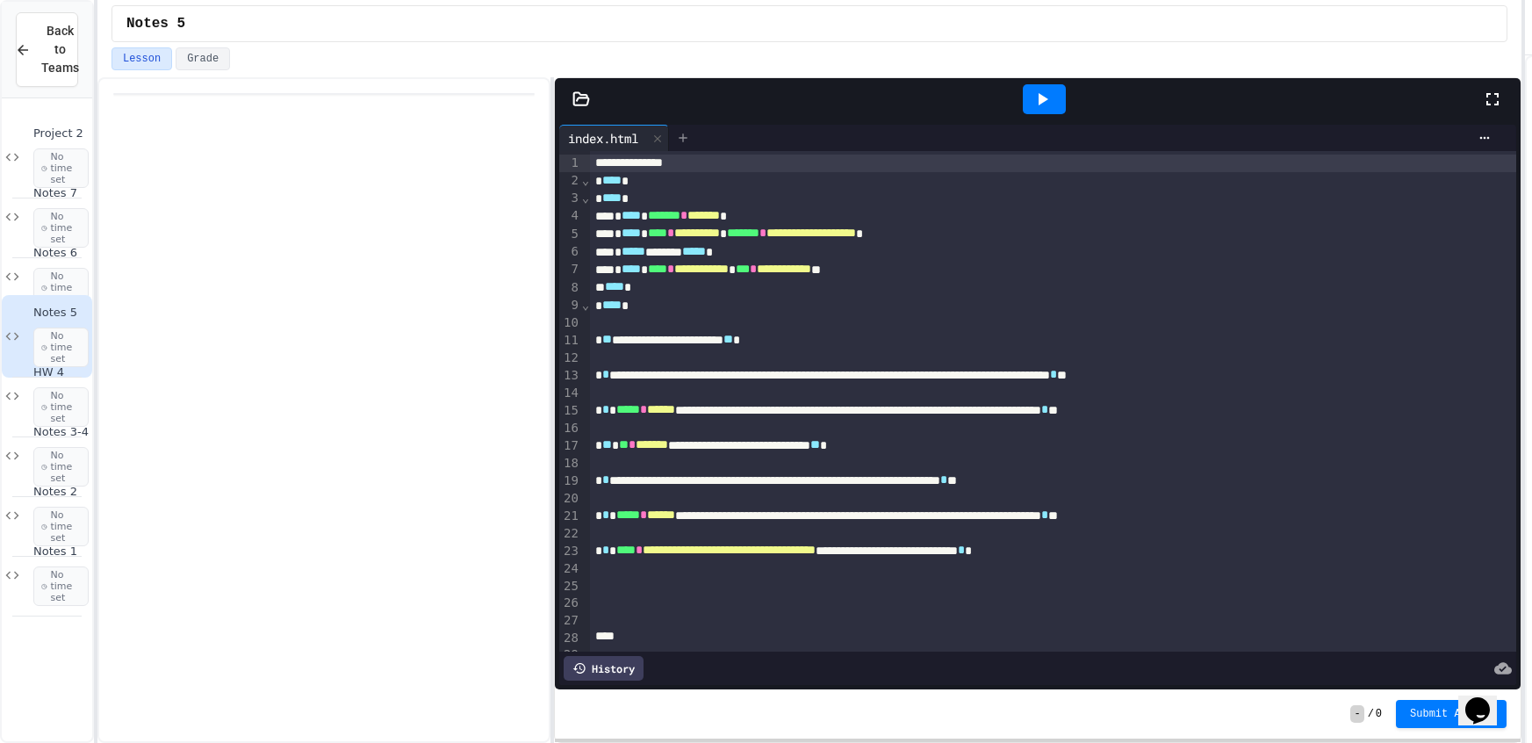
click at [689, 135] on icon at bounding box center [683, 138] width 14 height 14
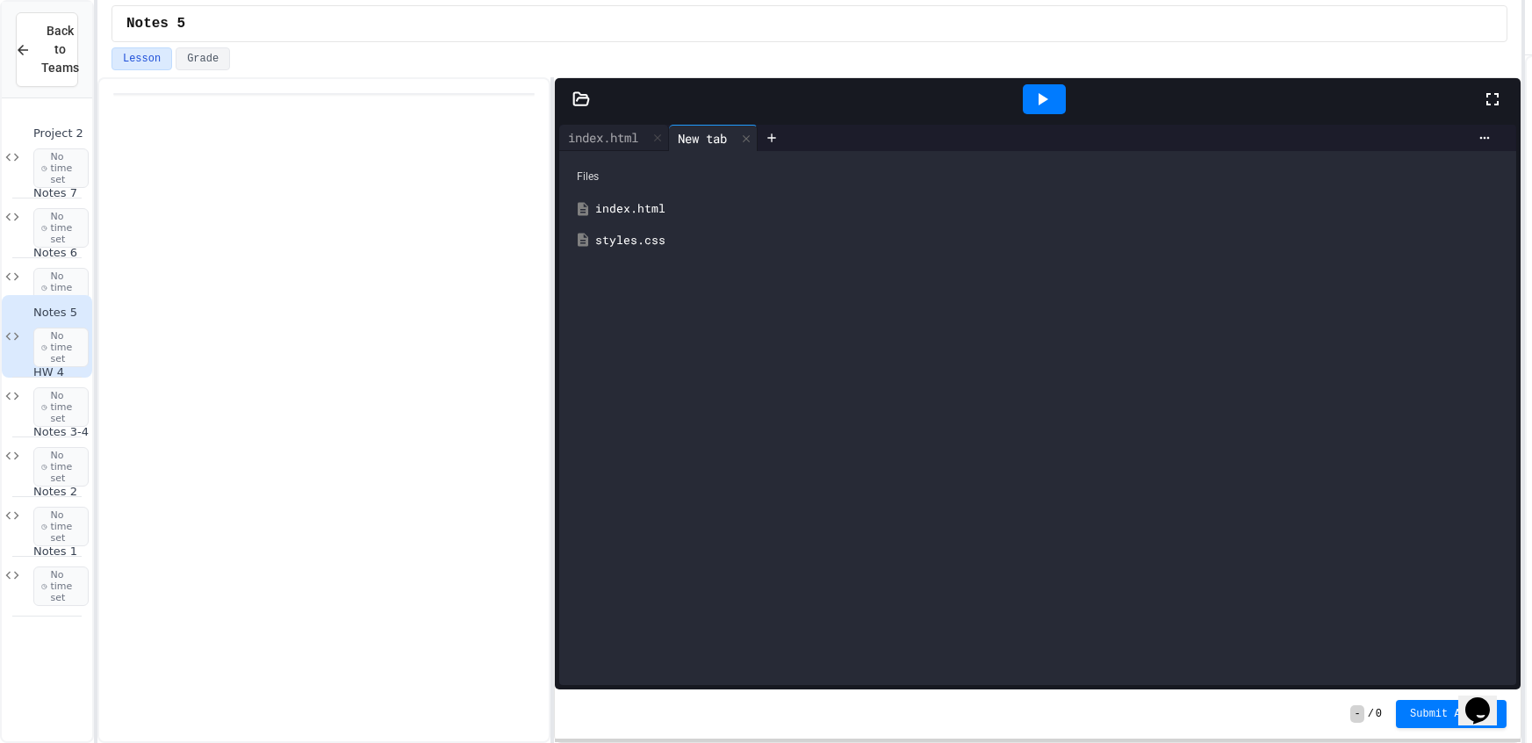
click at [672, 242] on div "styles.css" at bounding box center [1050, 241] width 910 height 18
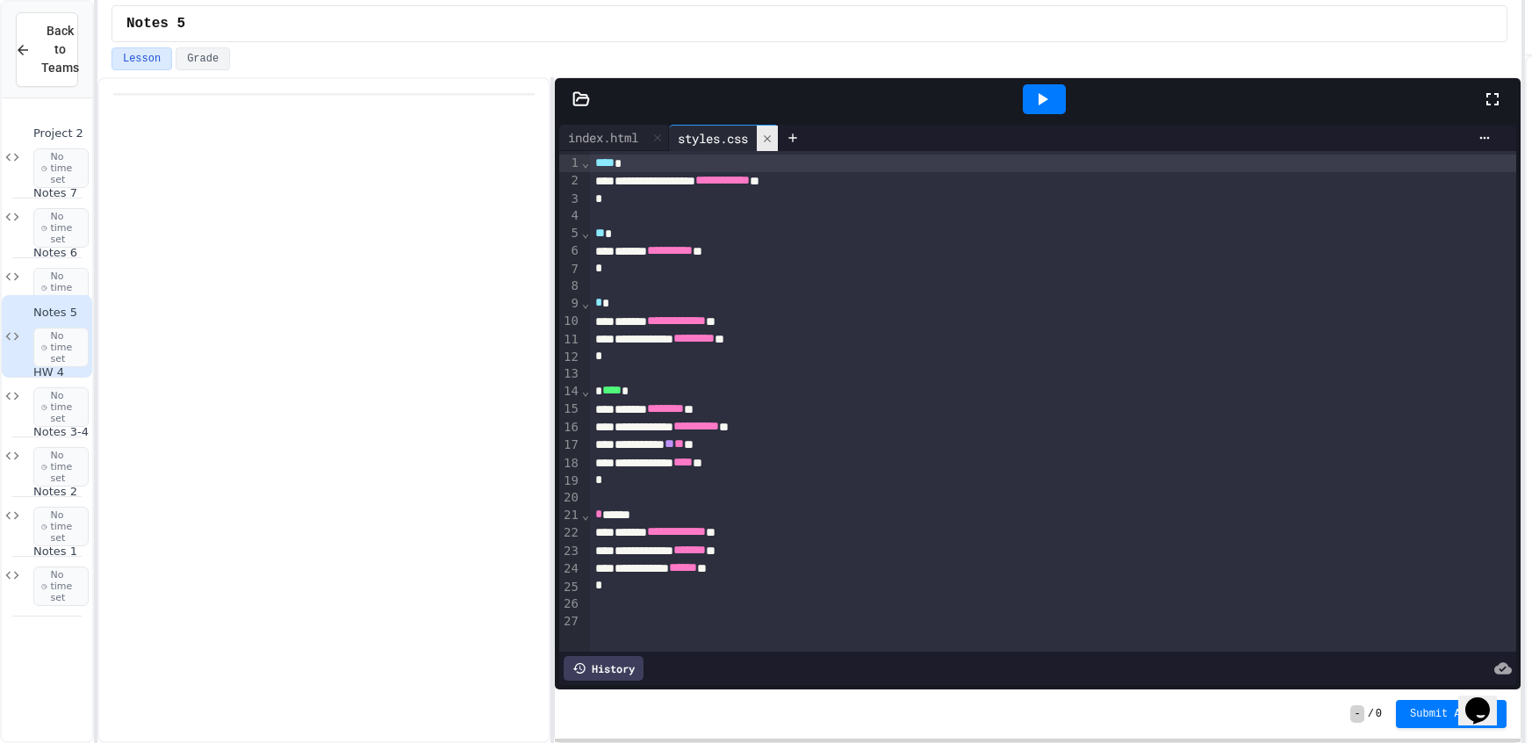
click at [766, 126] on div at bounding box center [767, 138] width 21 height 25
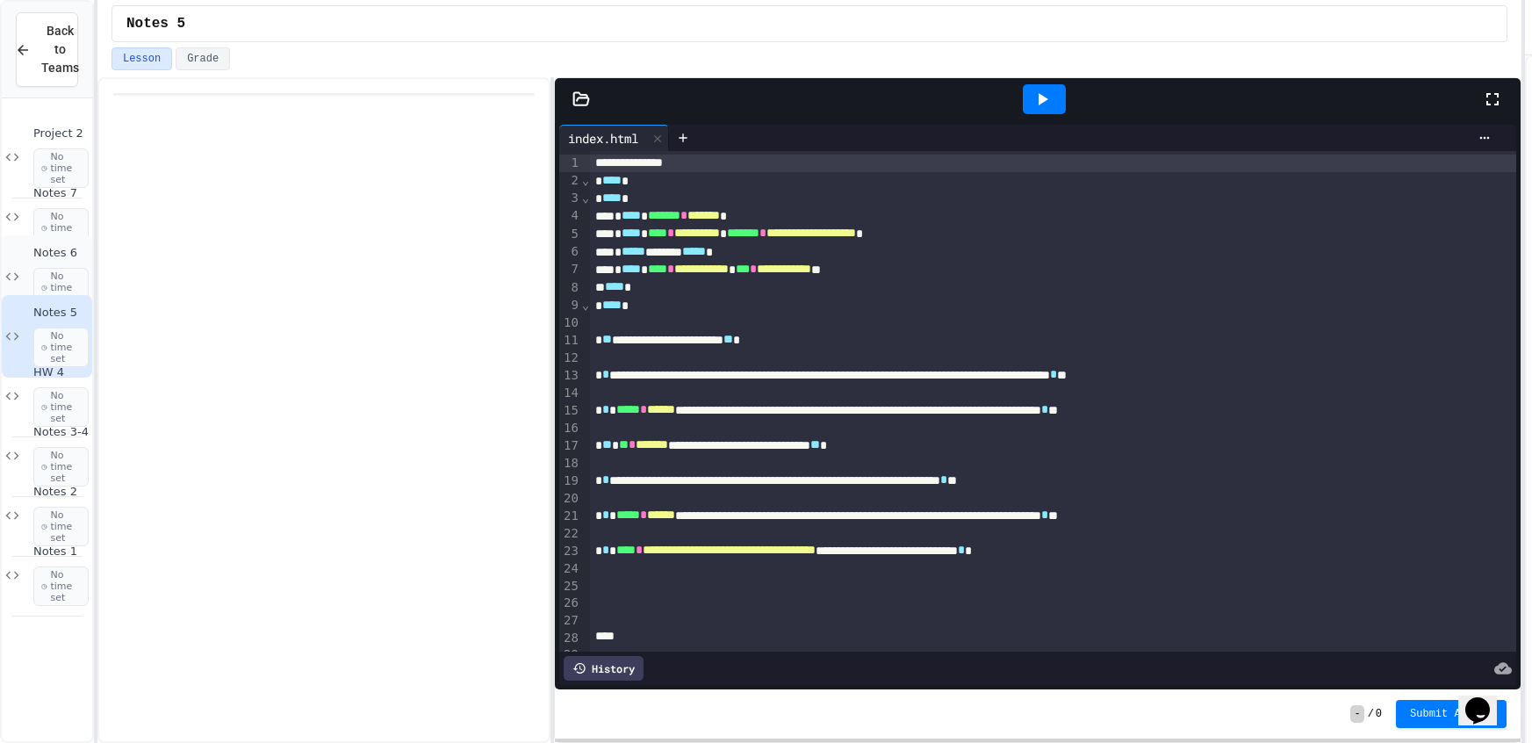
click at [28, 265] on div "Notes 6 No time set" at bounding box center [47, 276] width 90 height 83
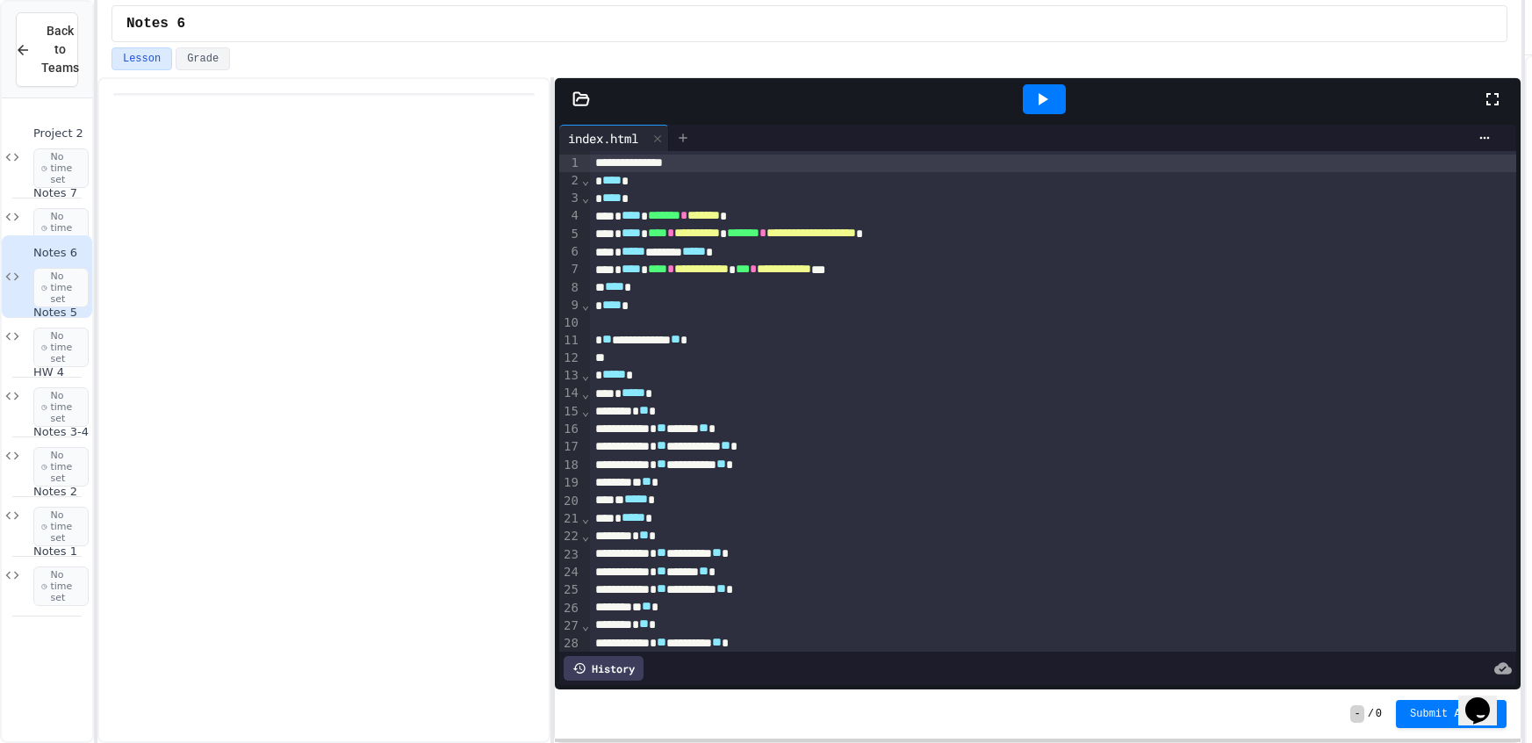
click at [679, 145] on div at bounding box center [683, 138] width 28 height 26
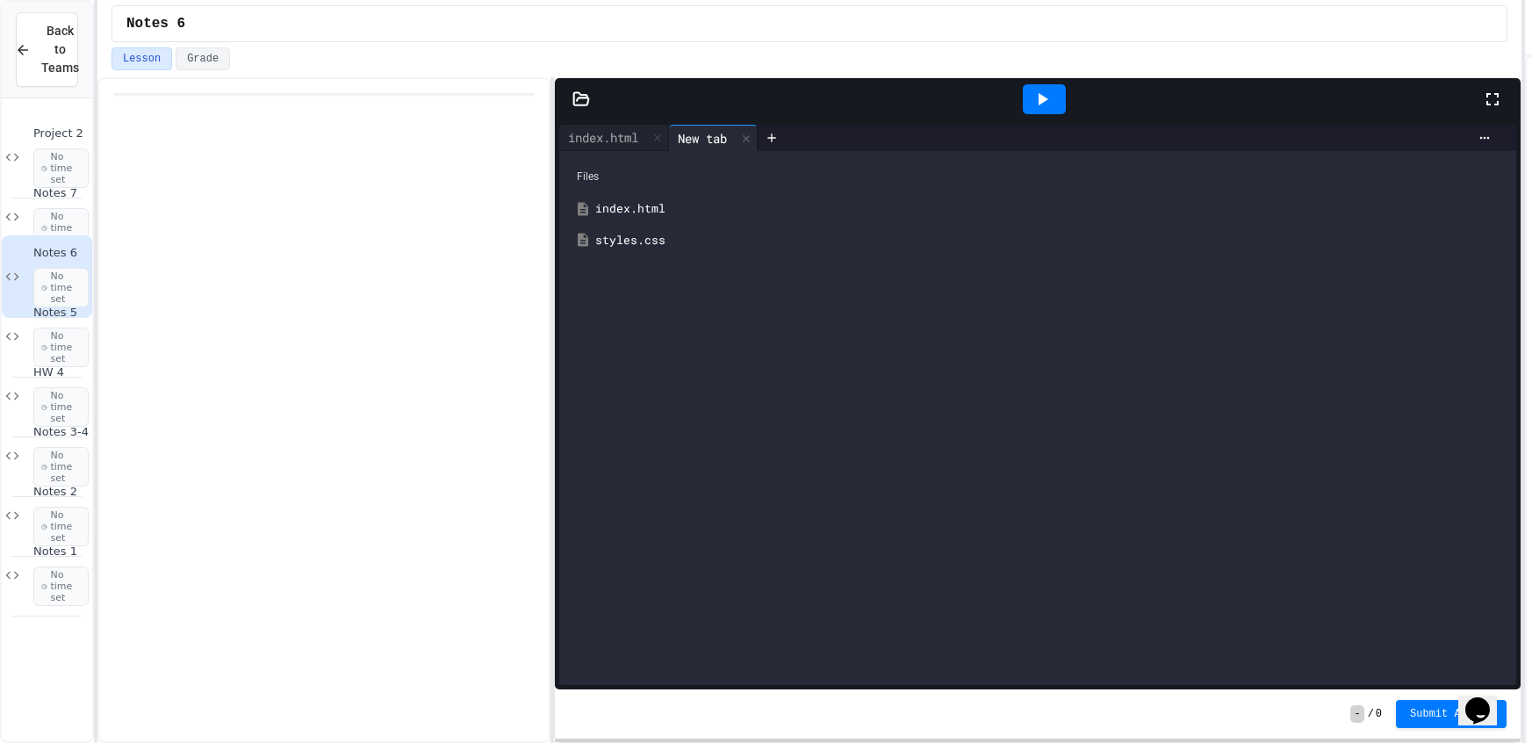
click at [657, 242] on div "styles.css" at bounding box center [1050, 241] width 910 height 18
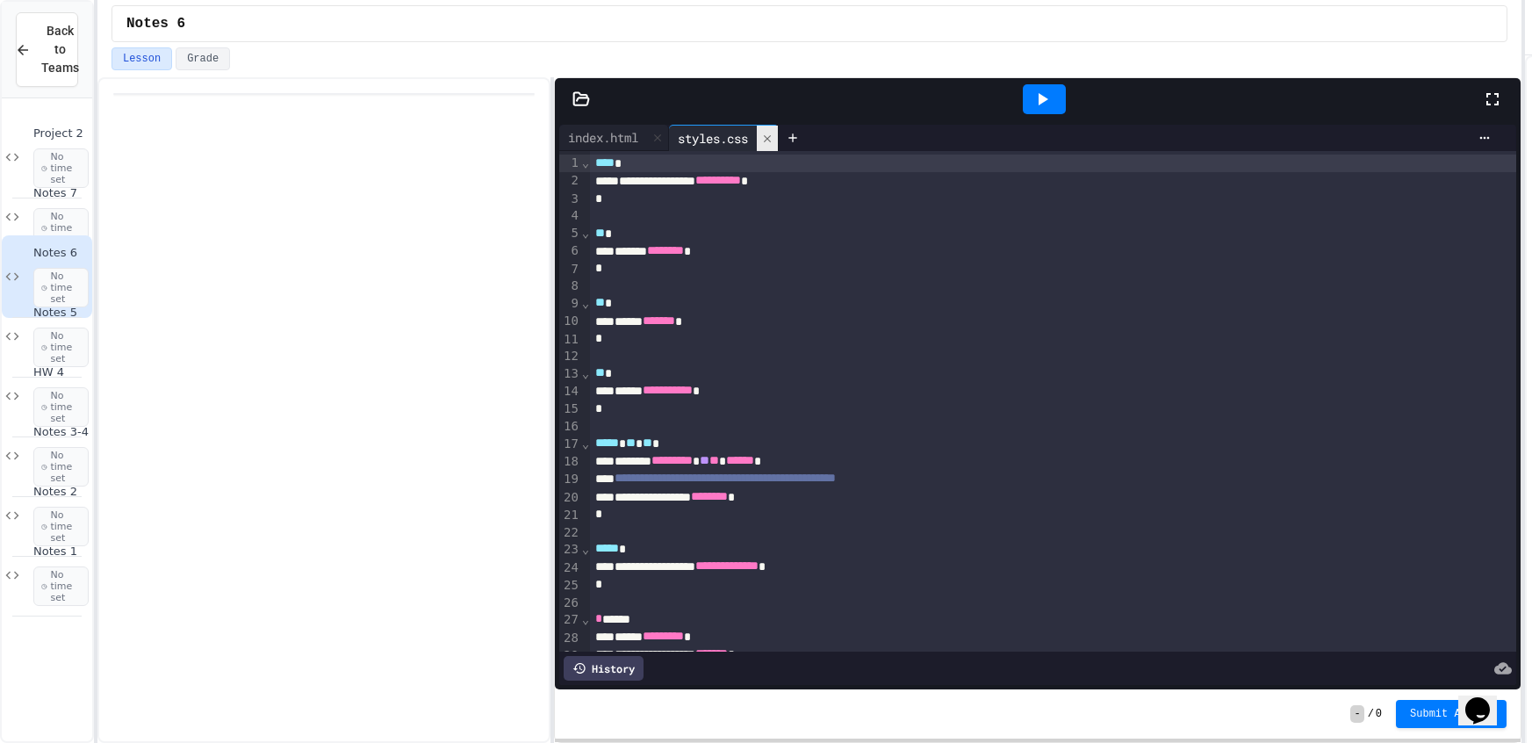
click at [766, 134] on icon at bounding box center [767, 139] width 12 height 12
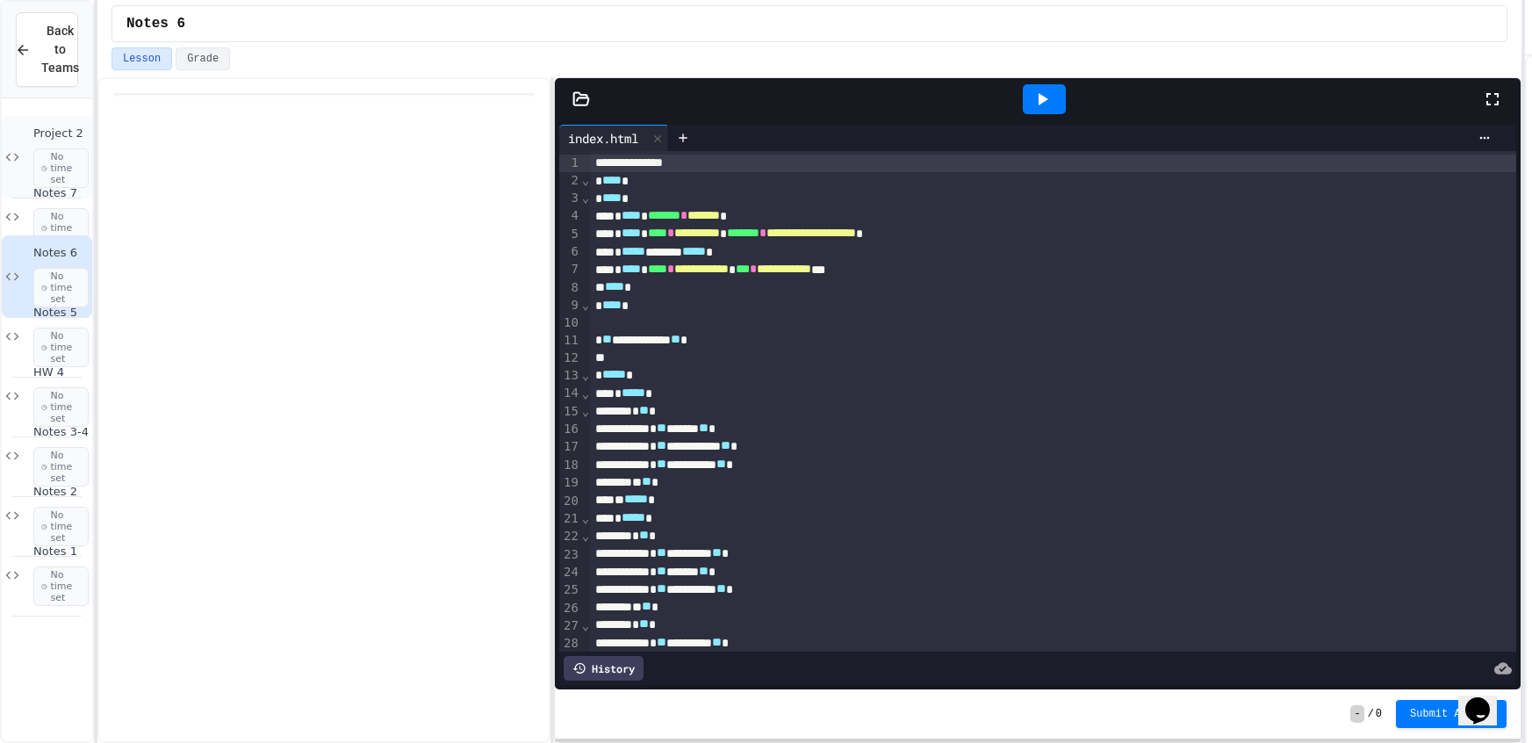
click at [35, 136] on span "Project 2" at bounding box center [60, 133] width 55 height 15
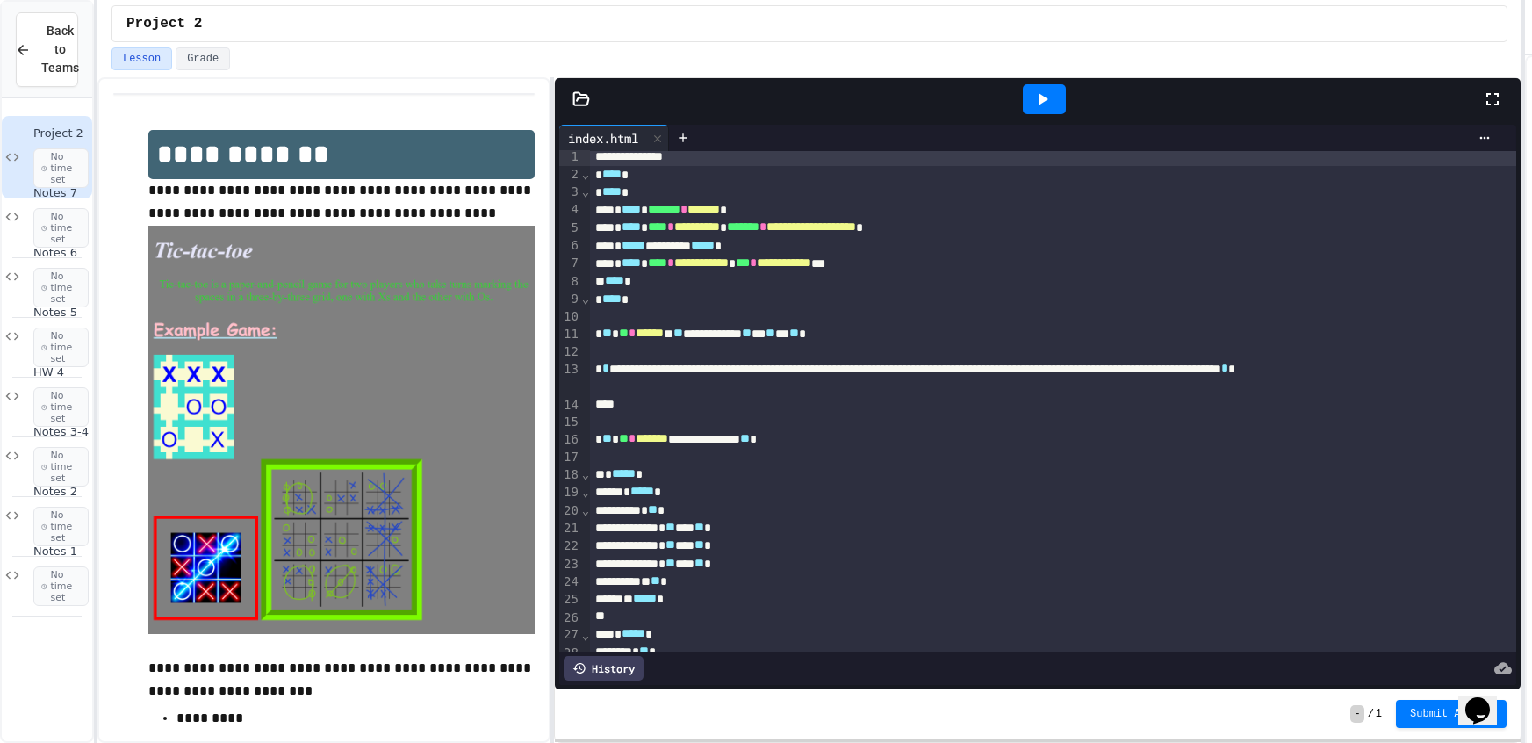
scroll to position [8, 0]
click at [675, 137] on div at bounding box center [683, 138] width 28 height 26
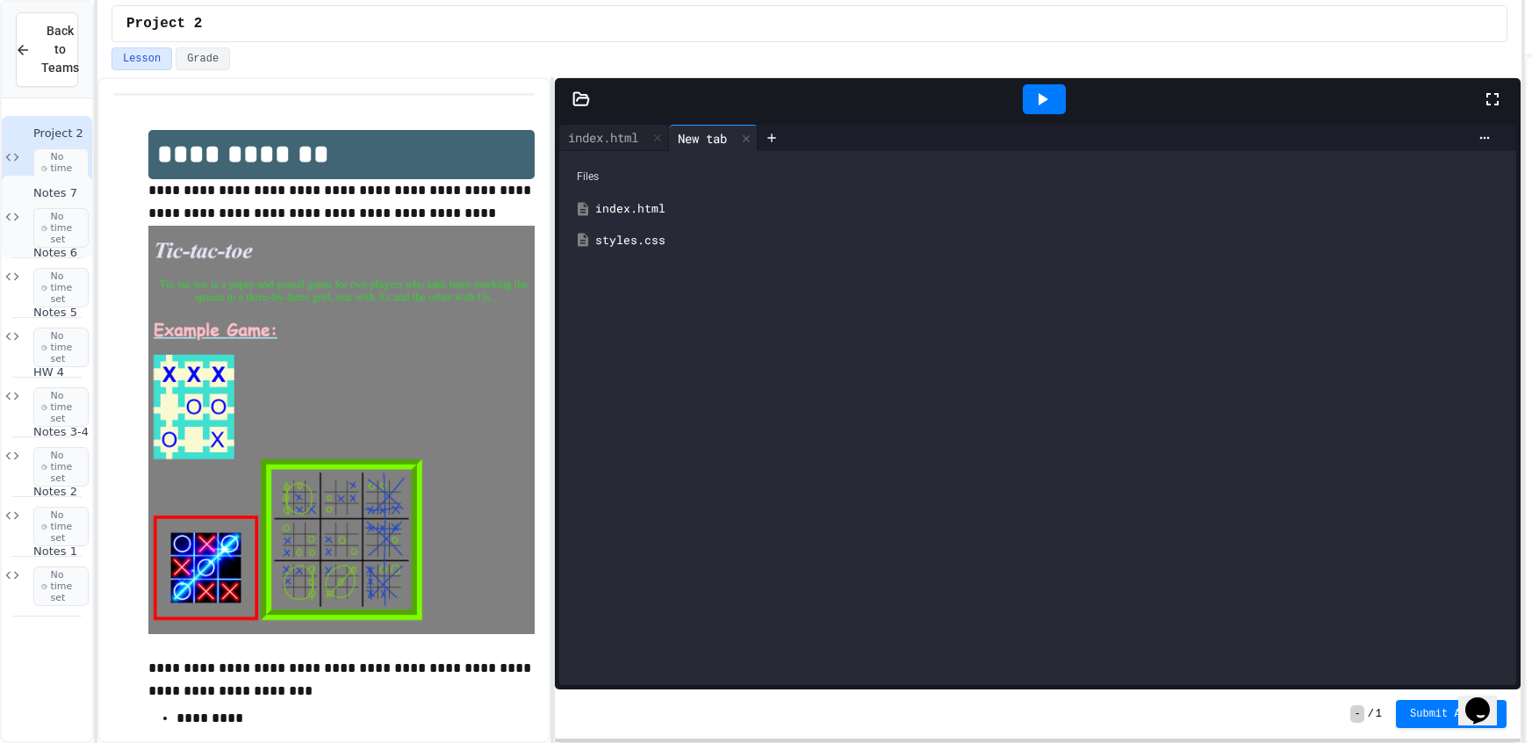
click at [55, 226] on span "No time set" at bounding box center [60, 228] width 55 height 40
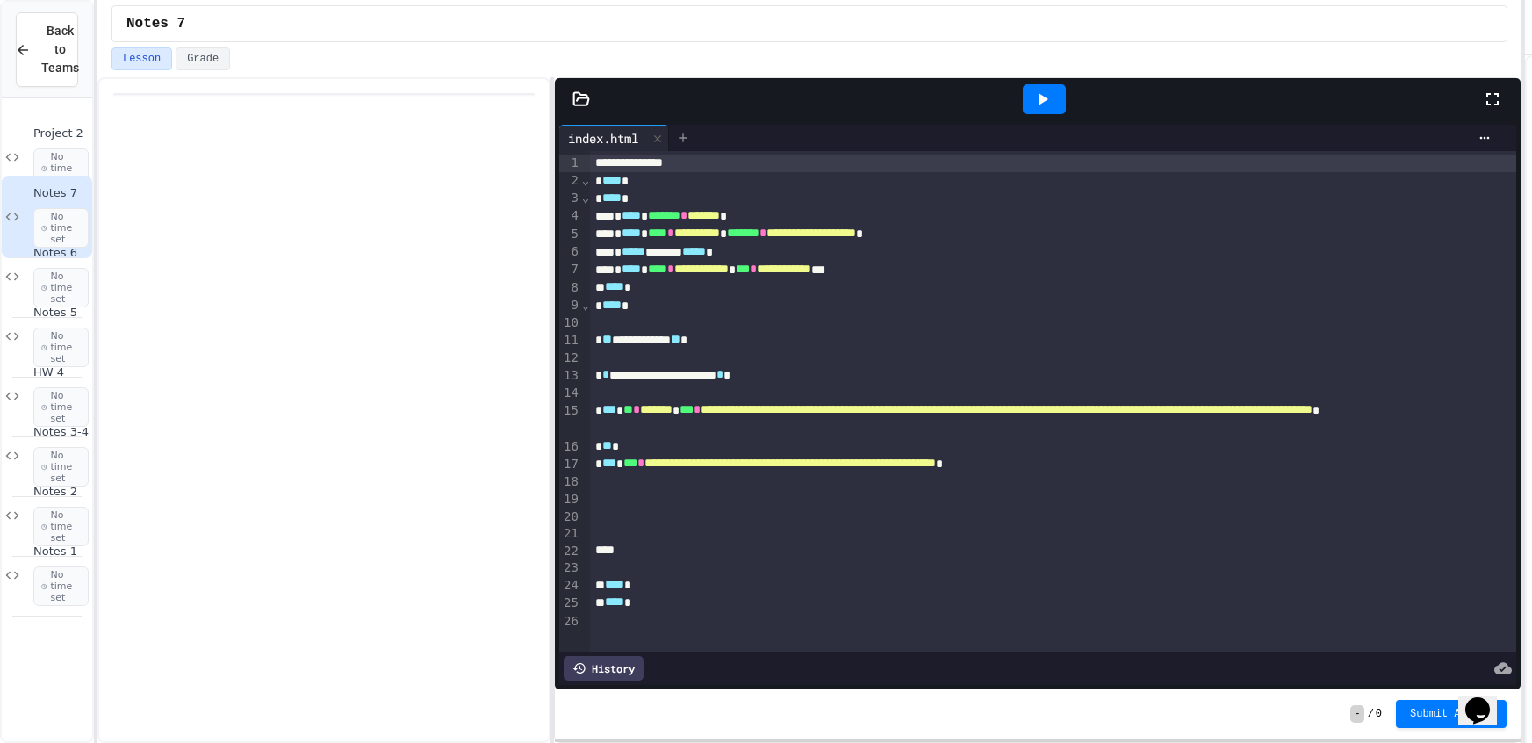
click at [675, 149] on div at bounding box center [683, 138] width 28 height 26
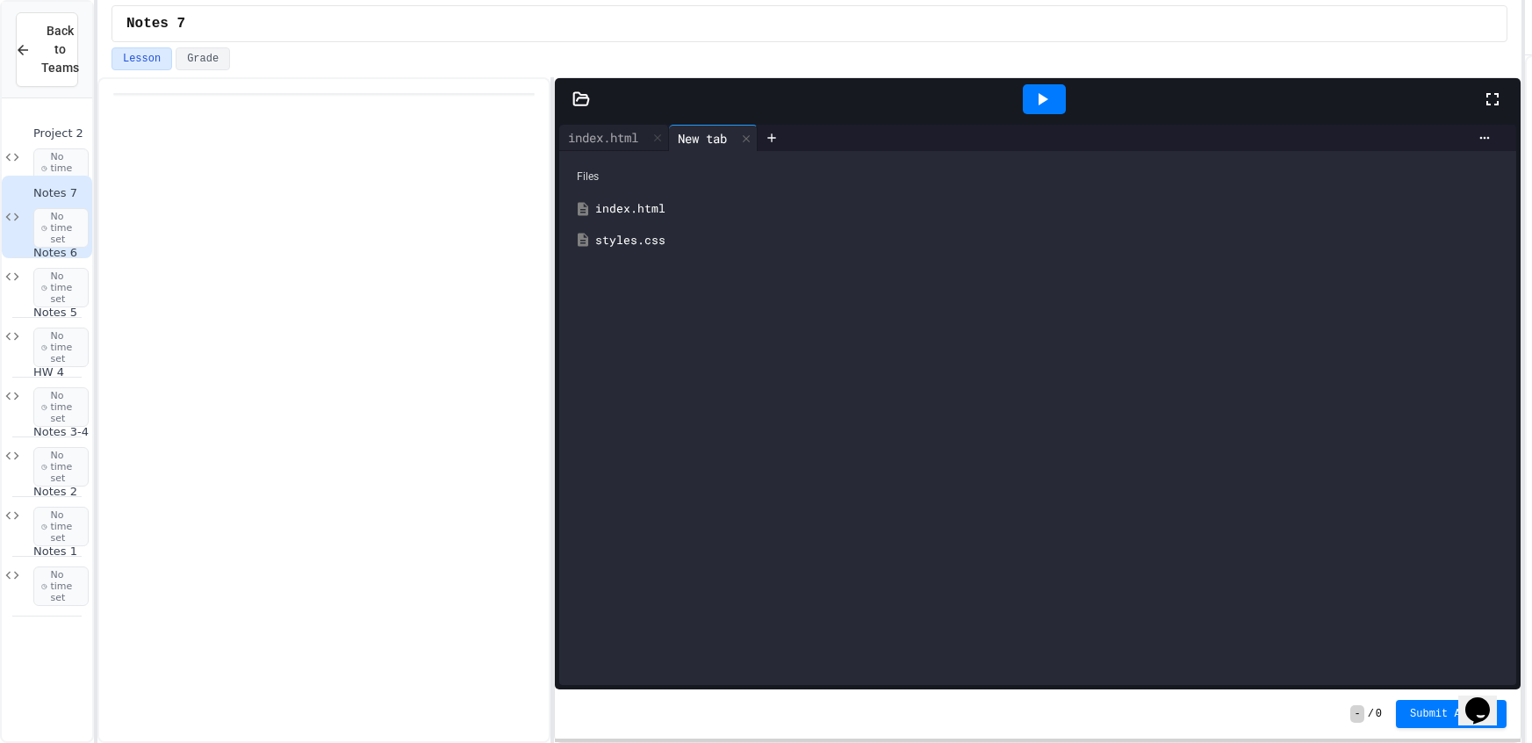
click at [655, 241] on div "styles.css" at bounding box center [1050, 241] width 910 height 18
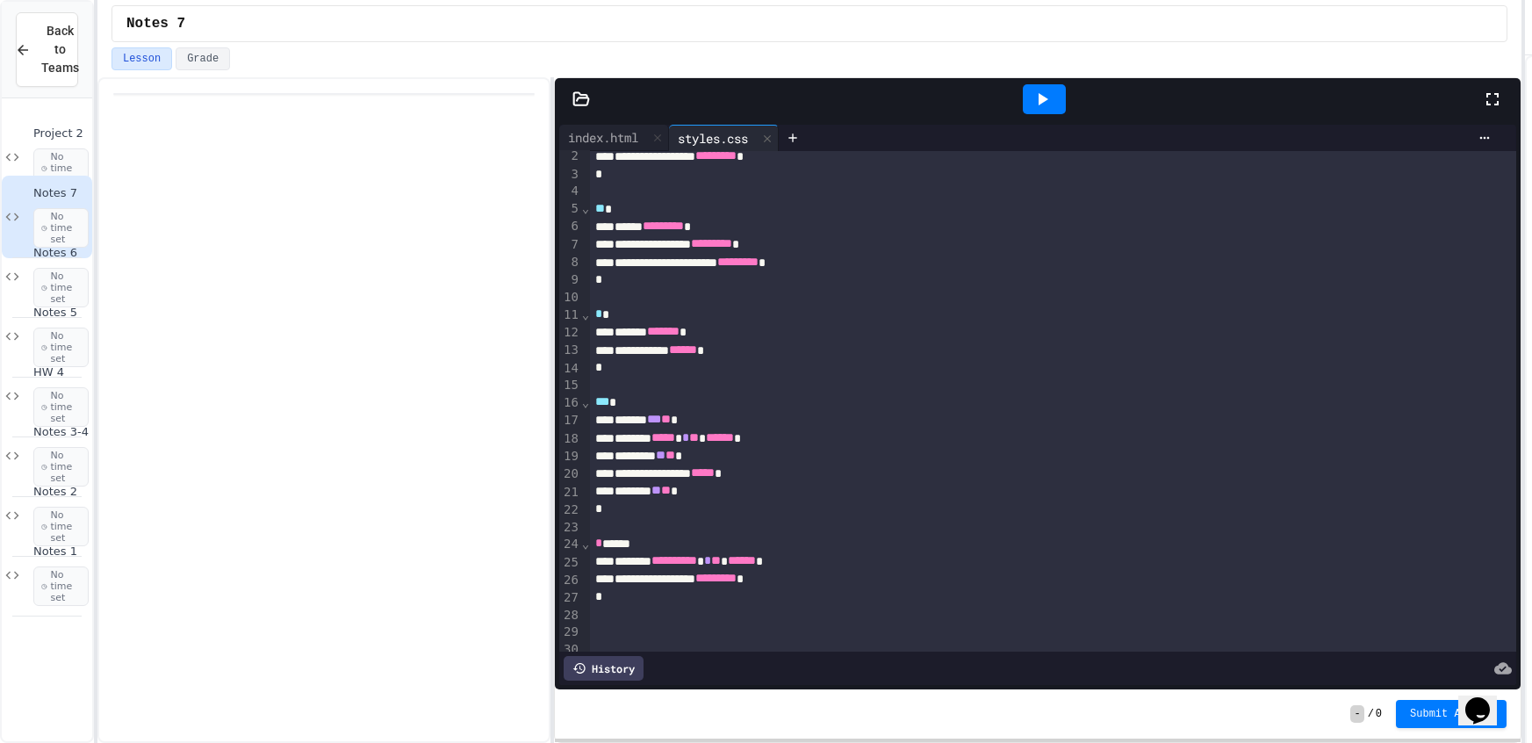
scroll to position [34, 0]
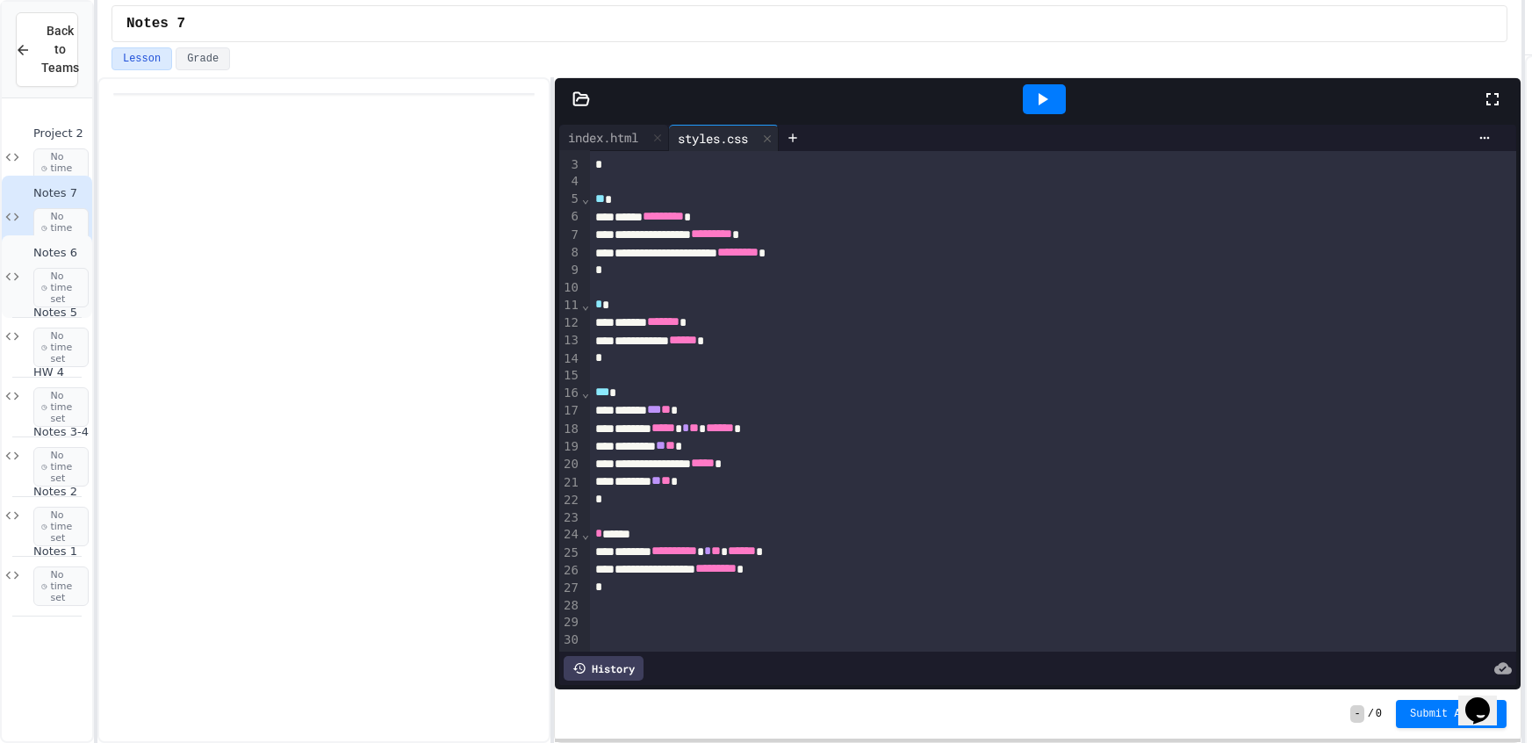
click at [14, 273] on icon at bounding box center [12, 277] width 21 height 16
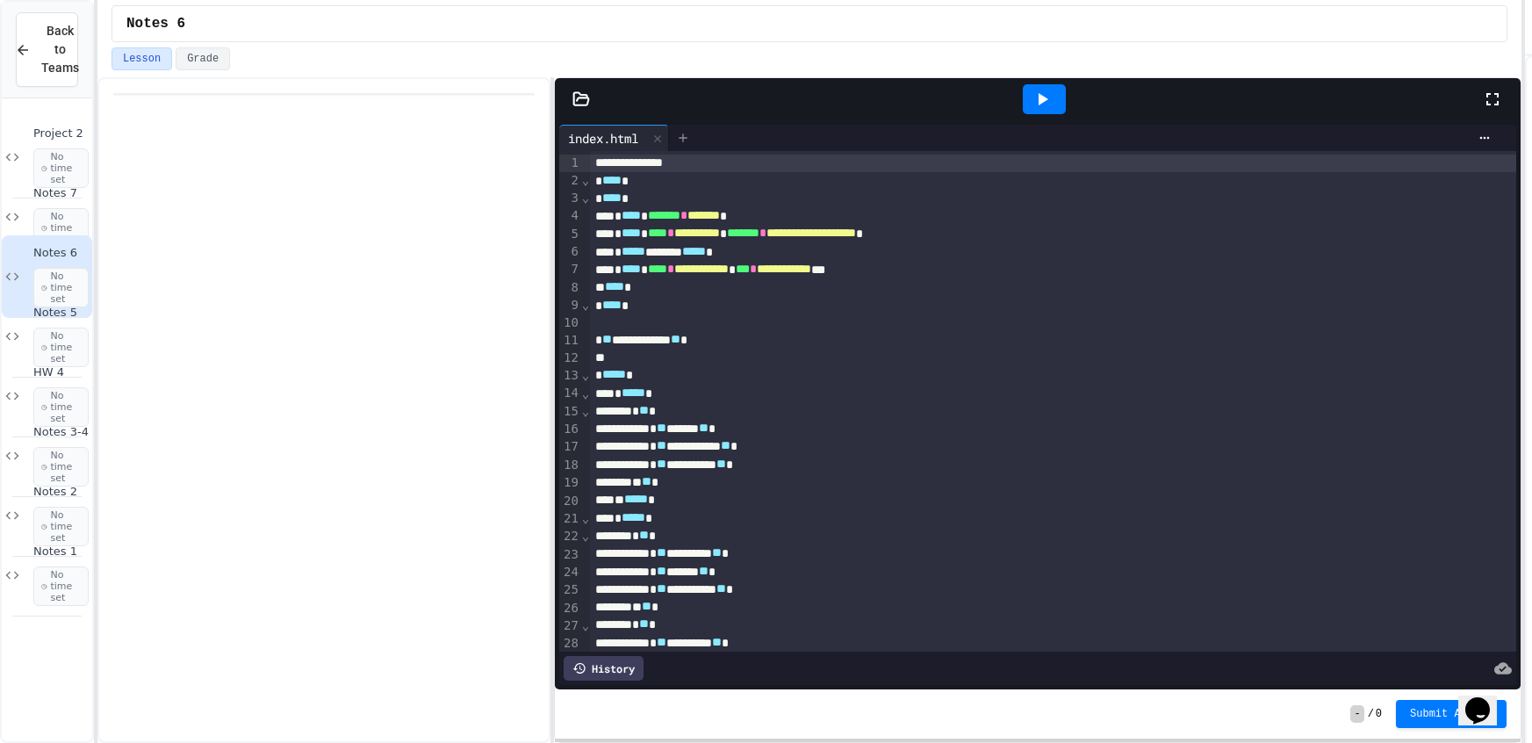
click at [675, 135] on div at bounding box center [683, 138] width 28 height 26
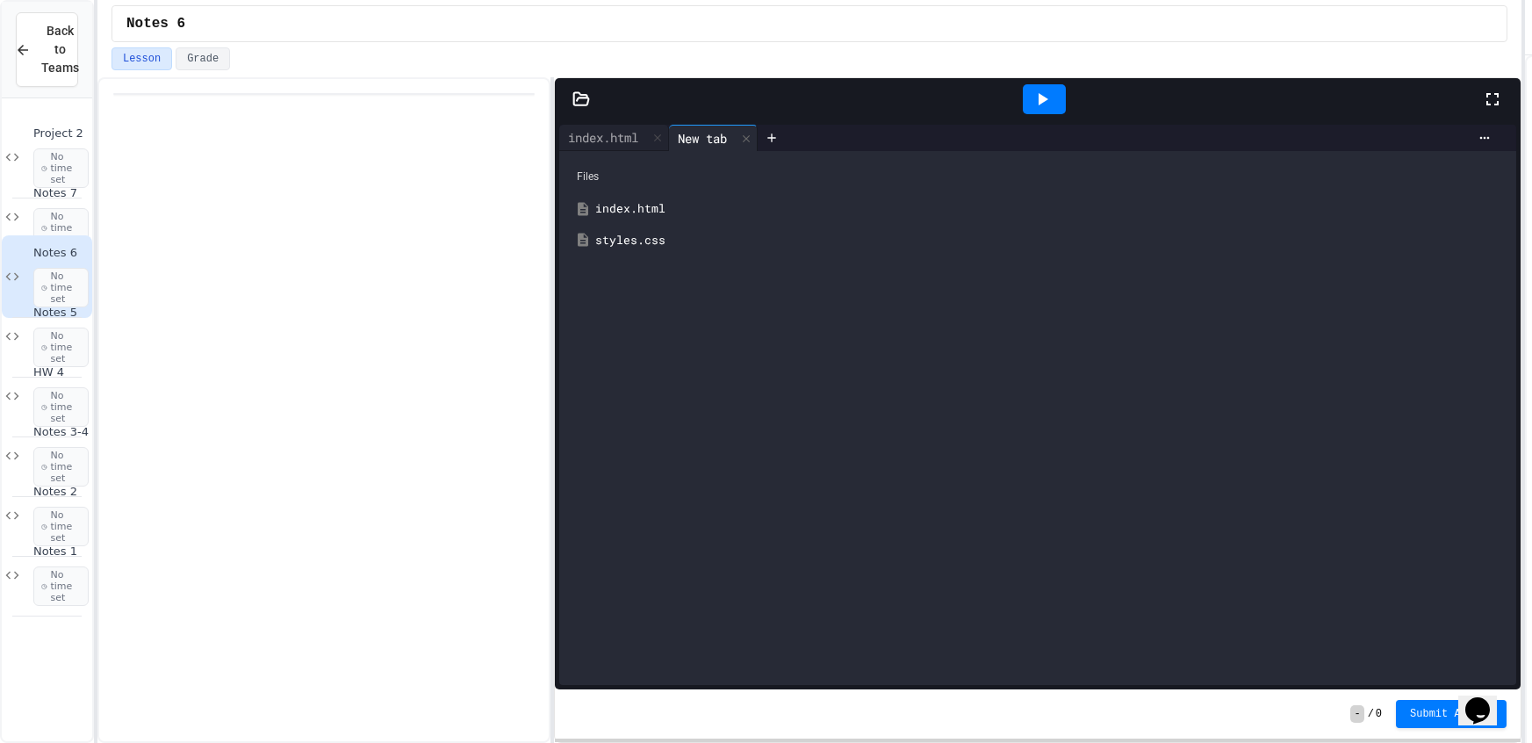
click at [672, 232] on div "styles.css" at bounding box center [1050, 241] width 910 height 18
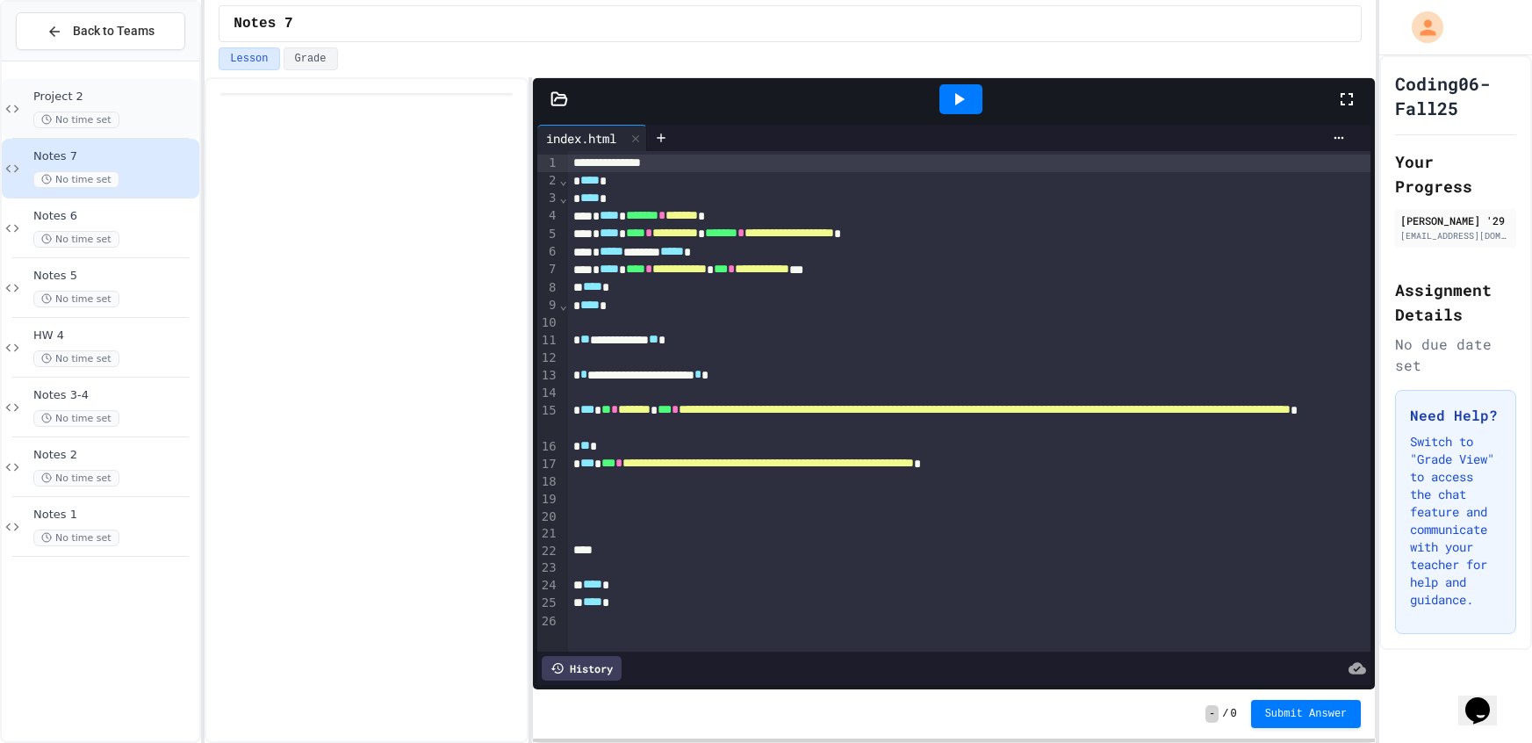
click at [141, 82] on div "Project 2 No time set" at bounding box center [100, 109] width 197 height 60
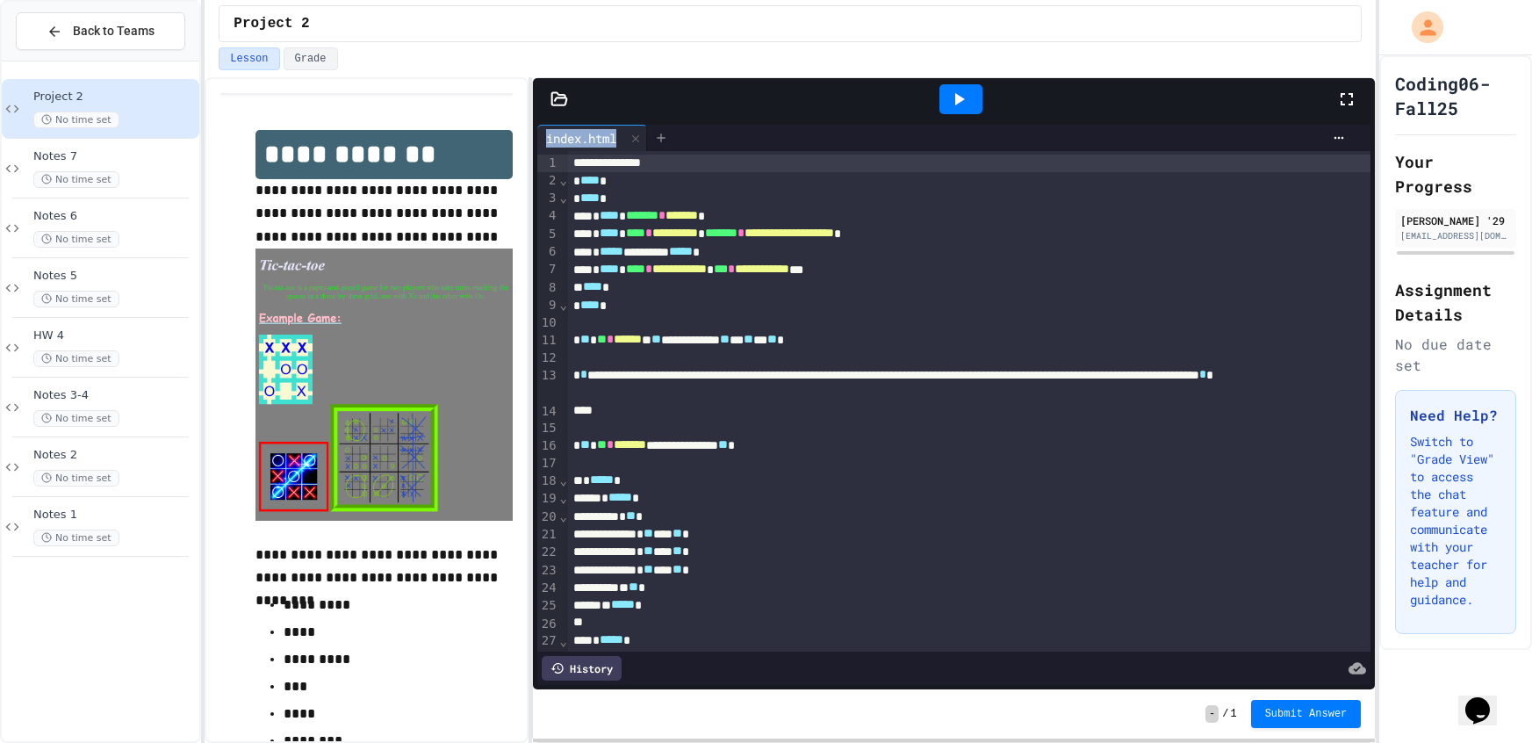
click at [670, 126] on div "**********" at bounding box center [954, 383] width 843 height 611
click at [664, 137] on icon at bounding box center [661, 137] width 8 height 8
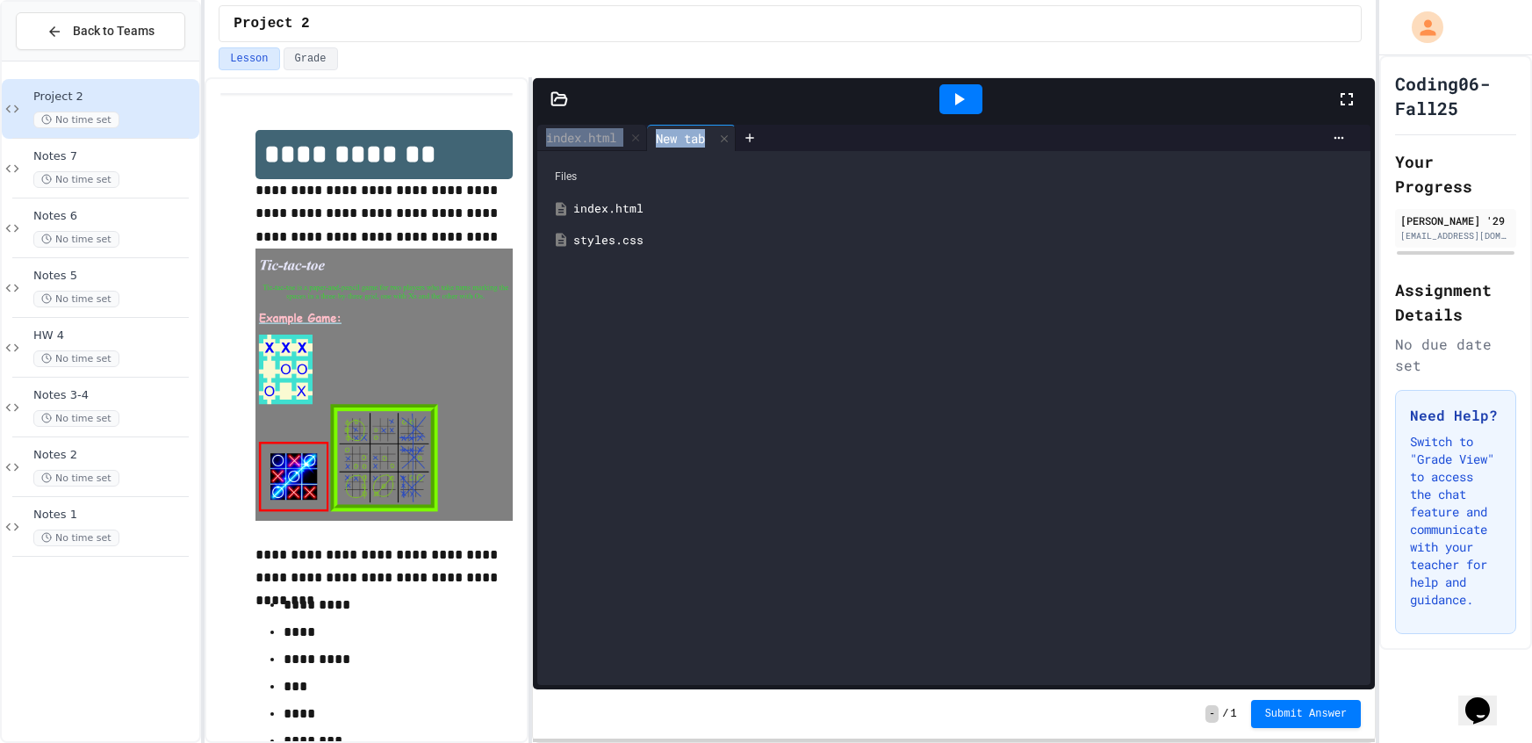
click at [689, 241] on div "styles.css" at bounding box center [966, 241] width 787 height 18
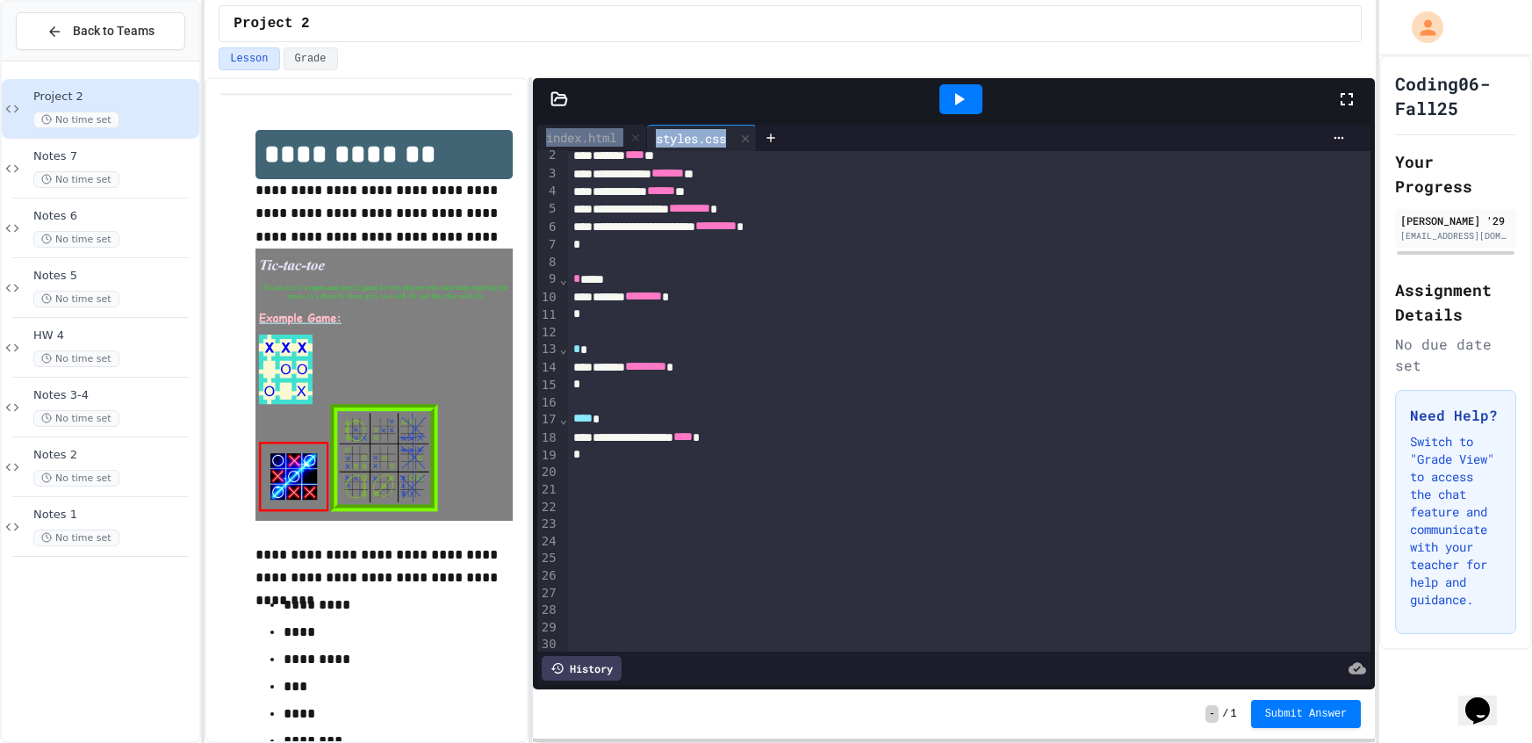
scroll to position [29, 0]
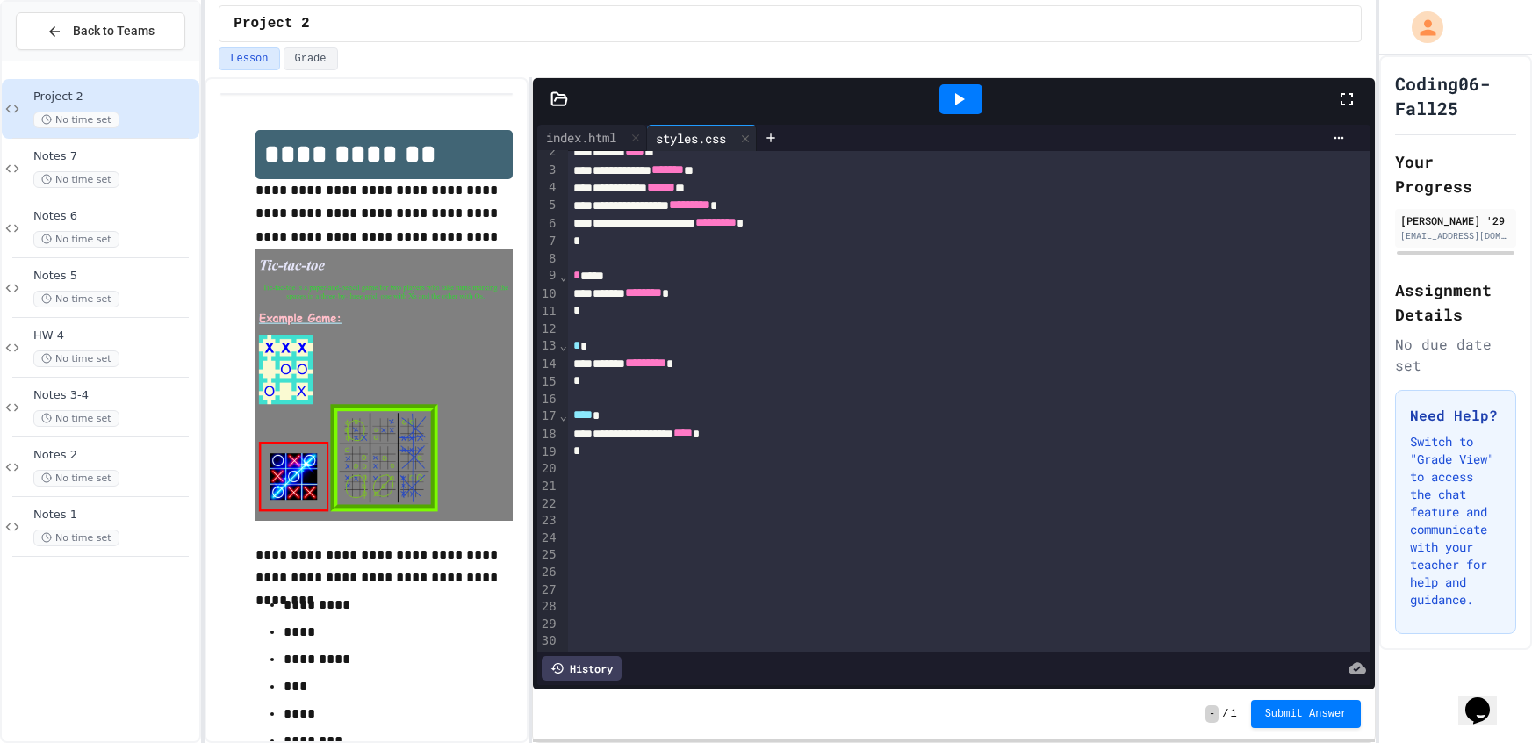
click at [576, 479] on div at bounding box center [969, 486] width 803 height 18
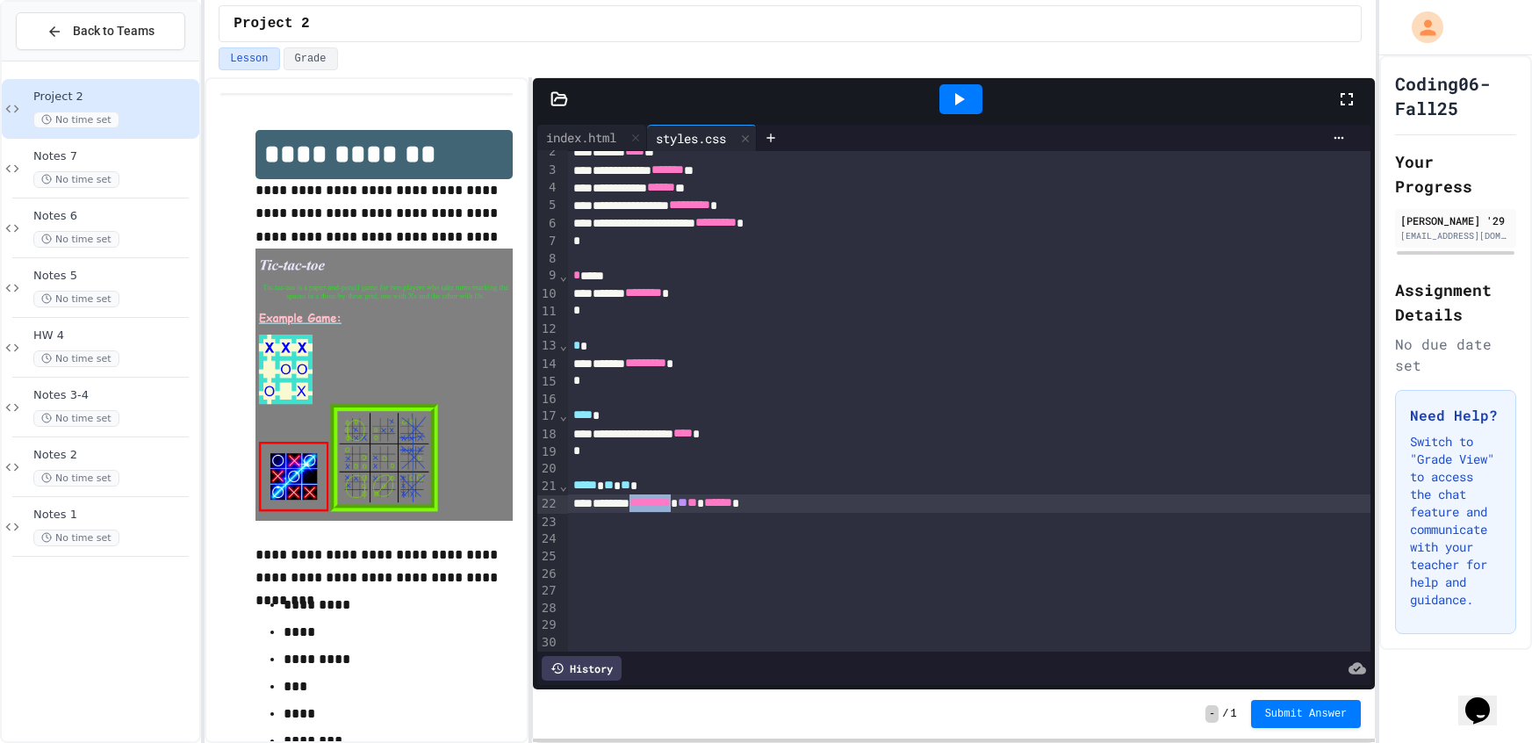
drag, startPoint x: 725, startPoint y: 499, endPoint x: 660, endPoint y: 507, distance: 65.4
click at [660, 507] on div "******* ********* ** ** ****** *" at bounding box center [969, 503] width 803 height 18
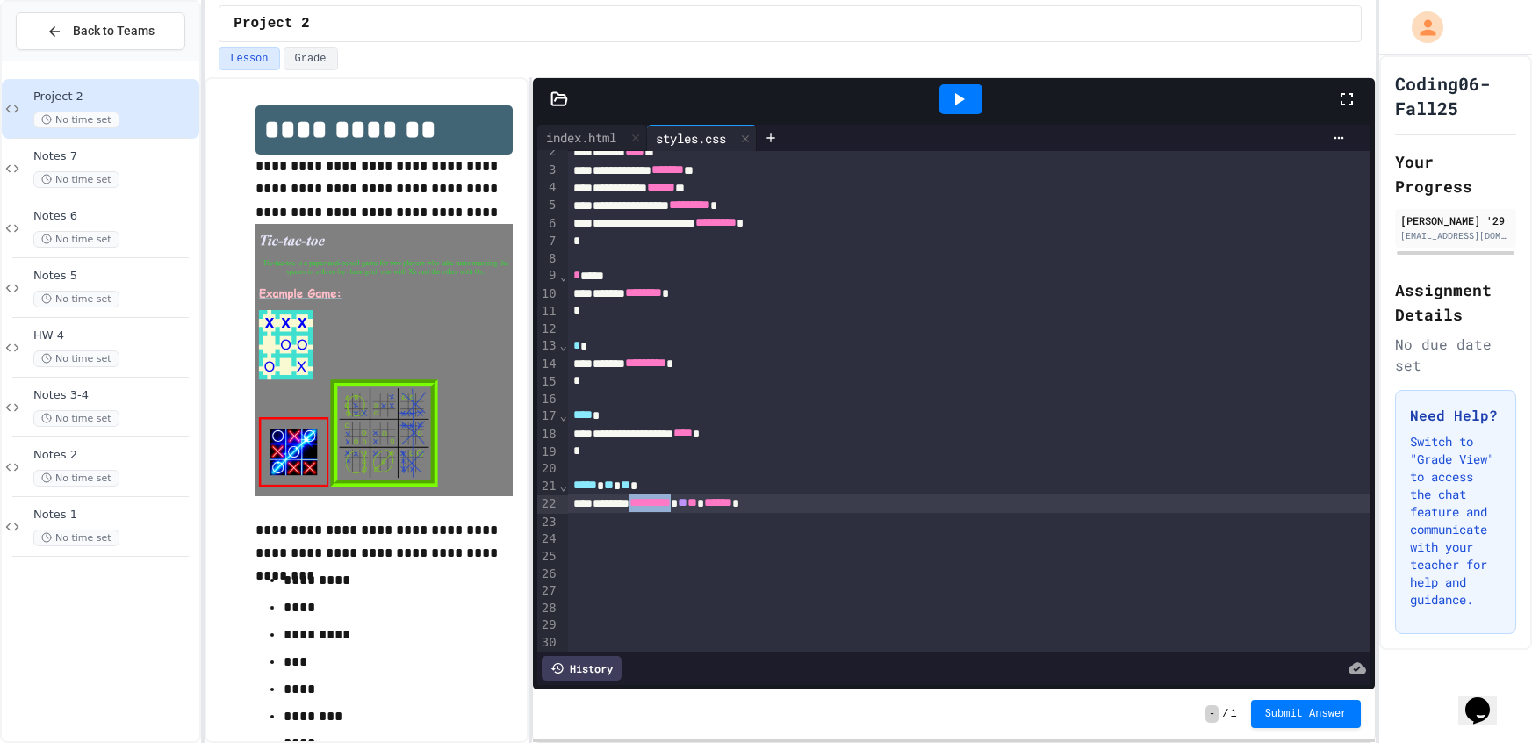
scroll to position [26, 0]
click at [819, 503] on div "******* ********* ** ** ****** *" at bounding box center [969, 503] width 803 height 18
drag, startPoint x: 954, startPoint y: 96, endPoint x: 964, endPoint y: 124, distance: 29.7
click at [955, 96] on icon at bounding box center [958, 99] width 21 height 21
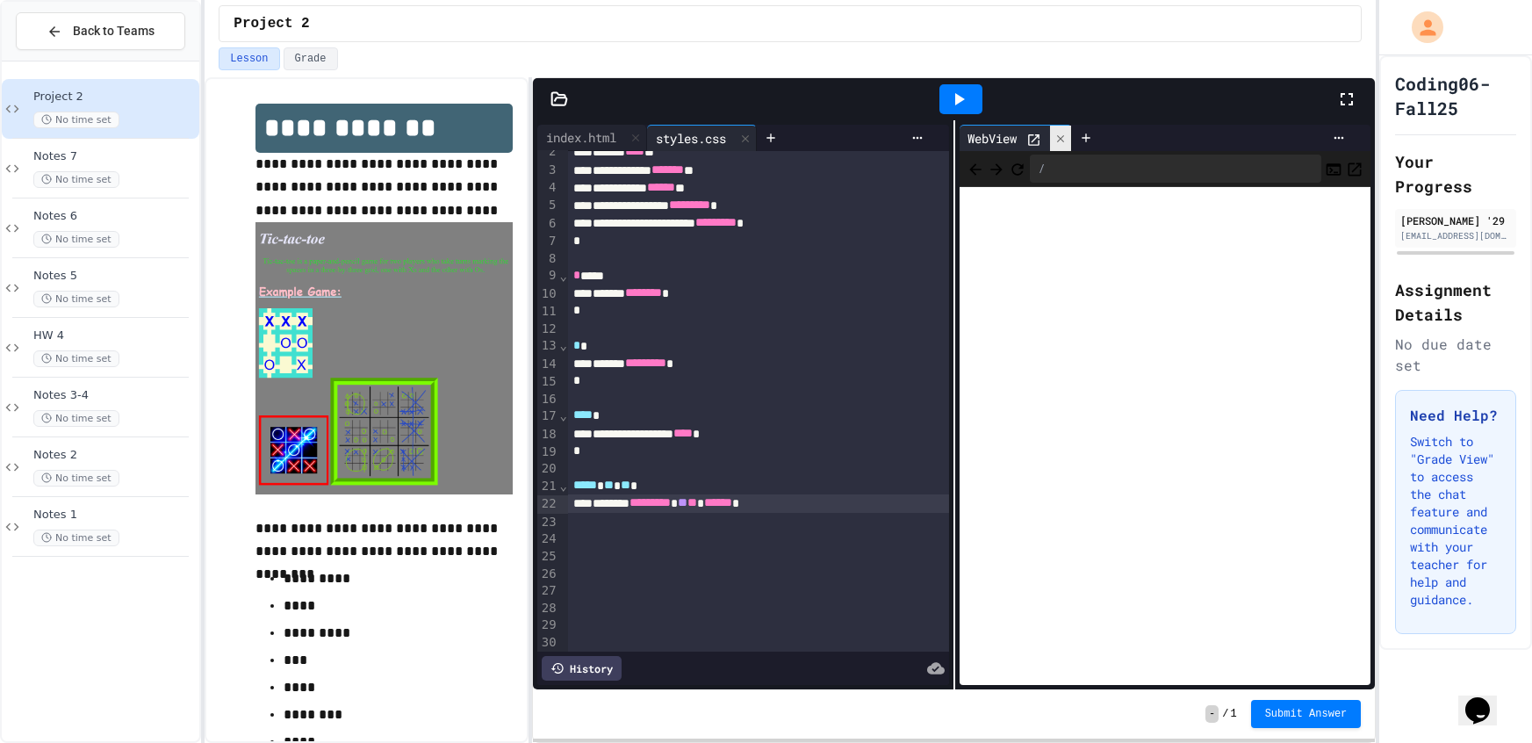
click at [1068, 141] on div at bounding box center [1060, 138] width 21 height 25
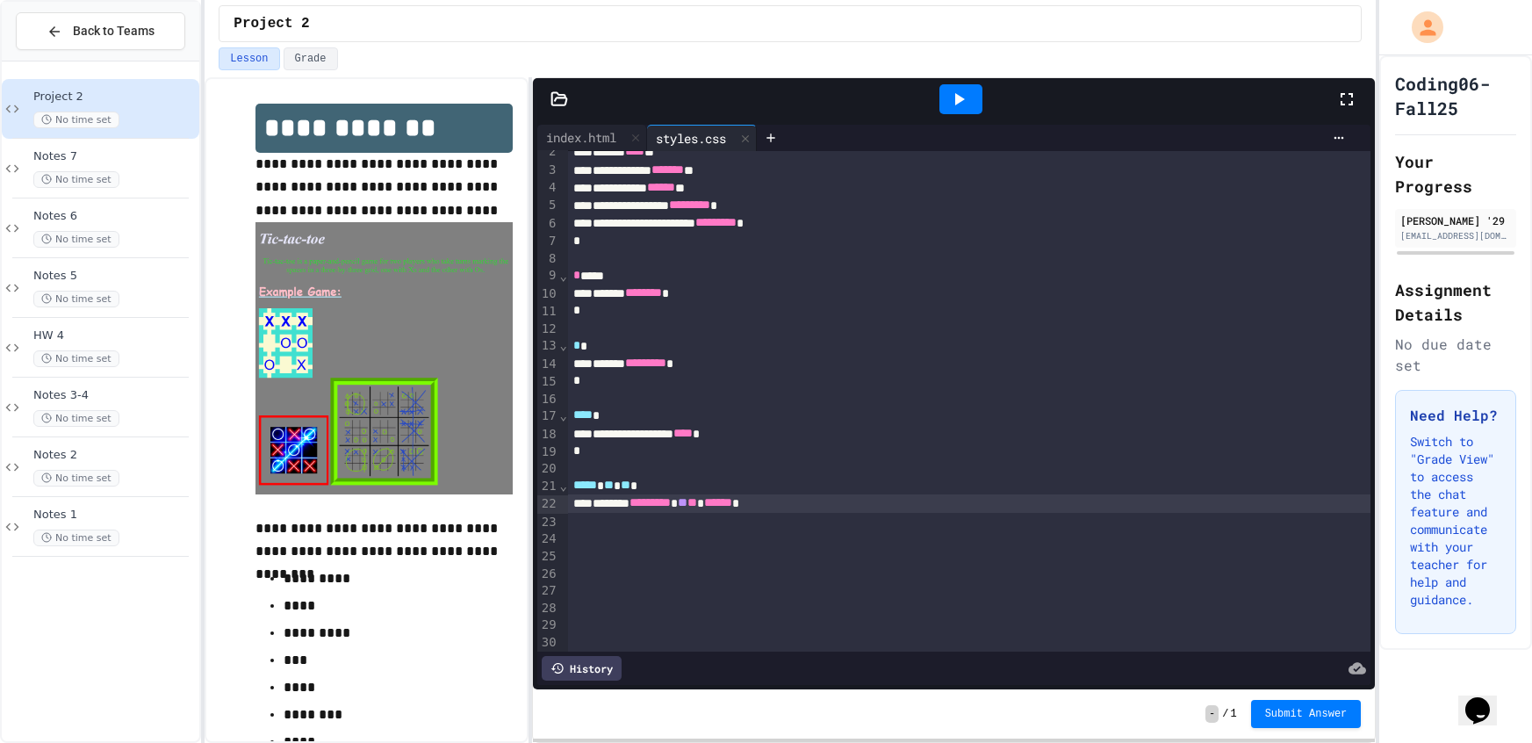
click at [817, 498] on div "******* ********* ** ** ****** *" at bounding box center [969, 503] width 803 height 18
click at [951, 105] on icon at bounding box center [958, 99] width 21 height 21
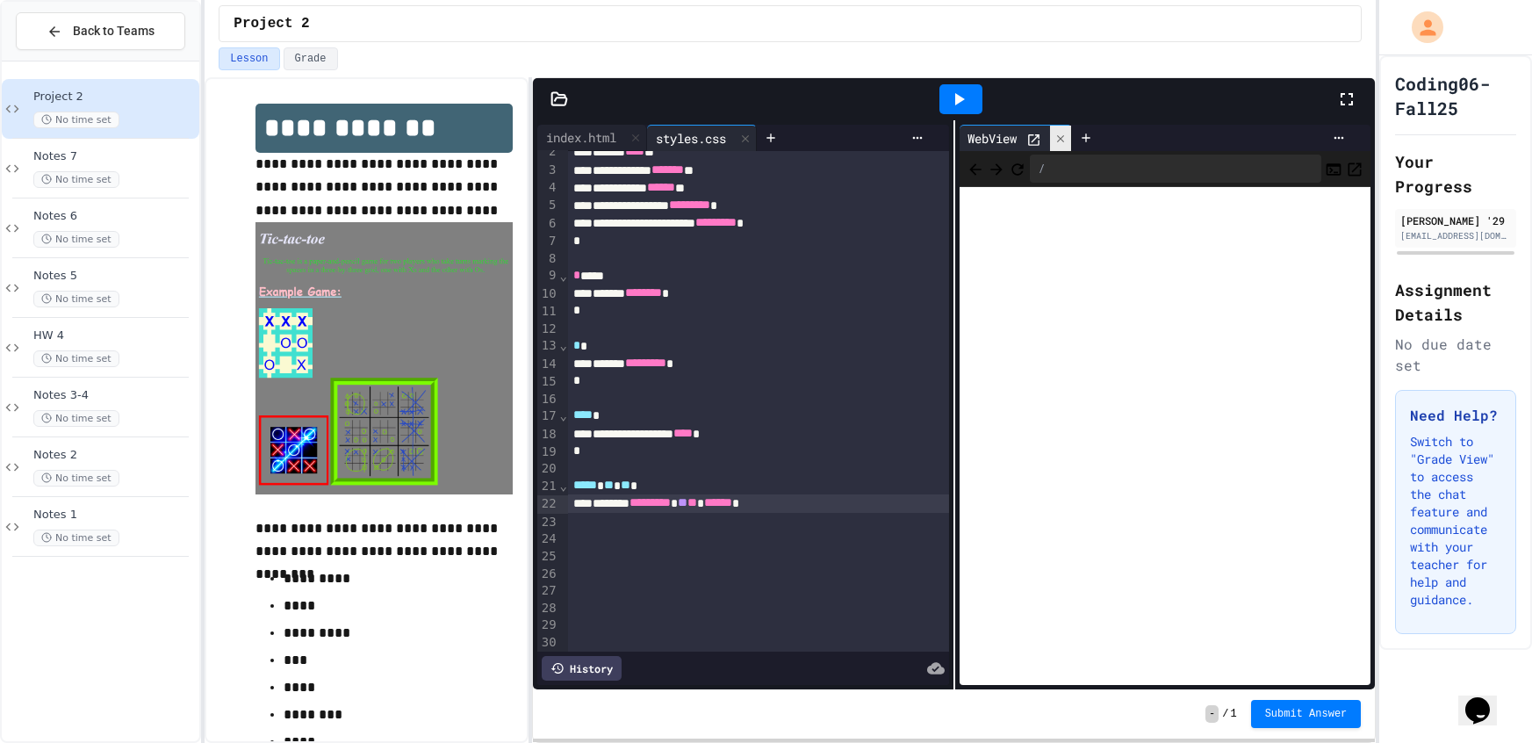
click at [1059, 140] on icon at bounding box center [1060, 139] width 12 height 12
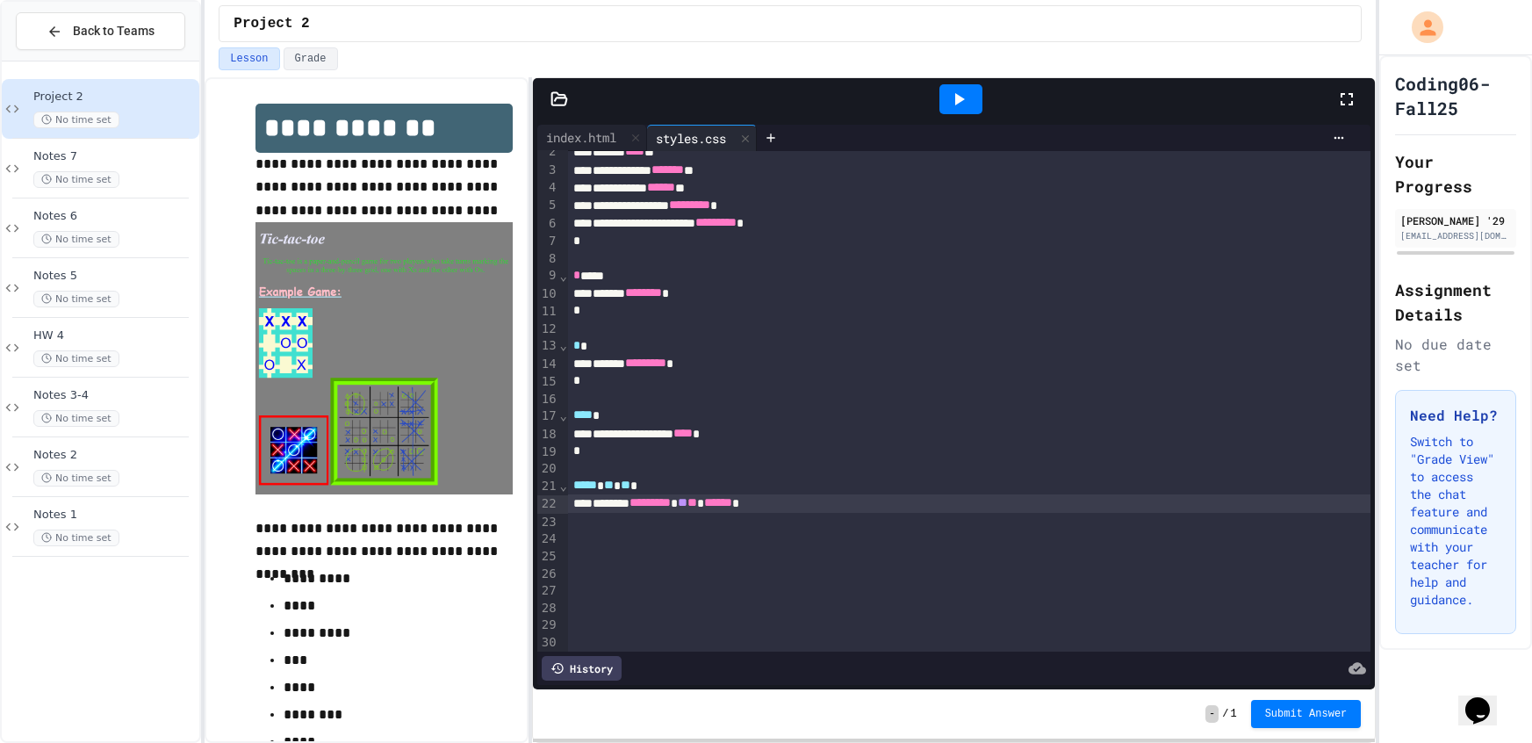
drag, startPoint x: 811, startPoint y: 503, endPoint x: 732, endPoint y: 582, distance: 111.7
click at [732, 502] on span "******" at bounding box center [718, 502] width 28 height 12
click at [953, 109] on div at bounding box center [960, 98] width 61 height 47
click at [955, 106] on icon at bounding box center [958, 99] width 21 height 21
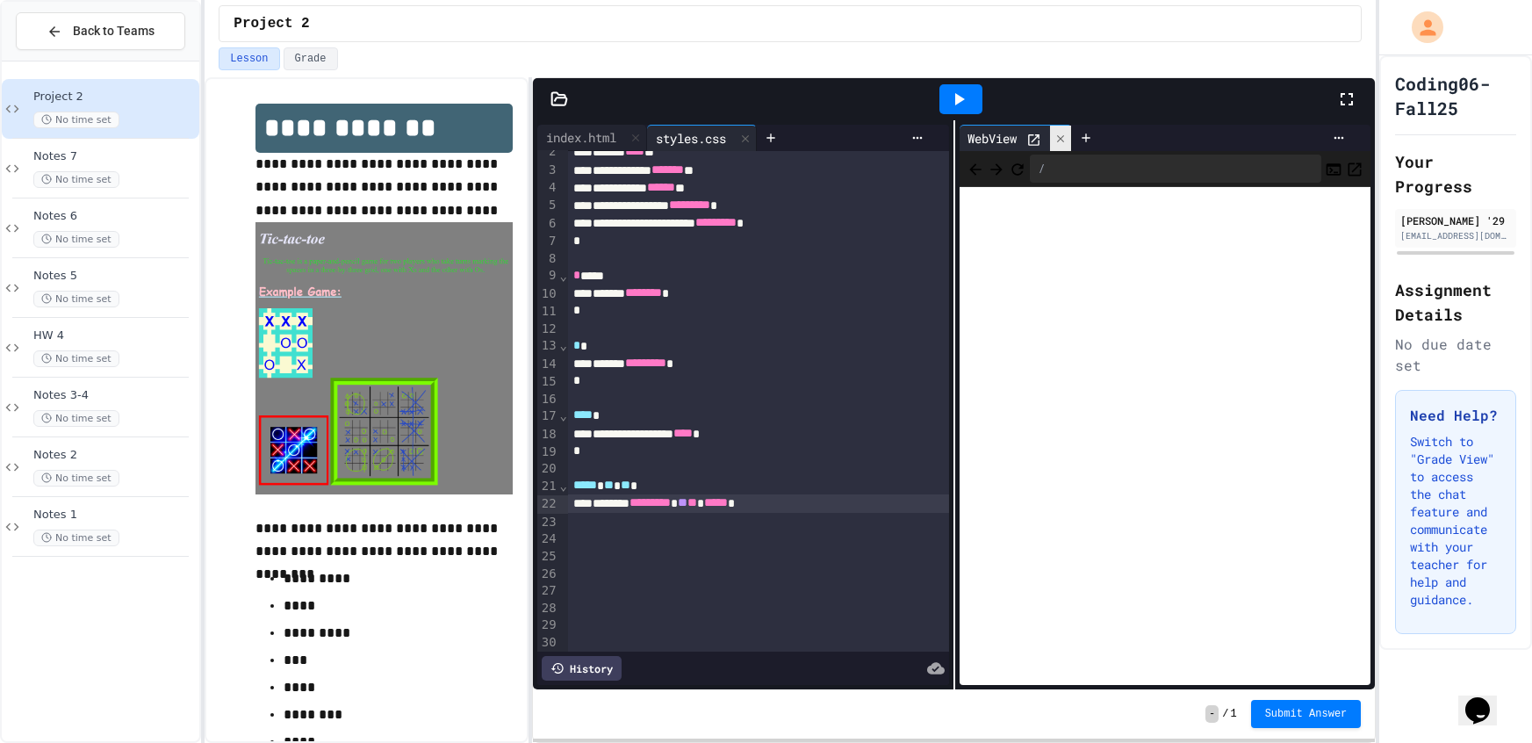
click at [1055, 133] on icon at bounding box center [1060, 139] width 12 height 12
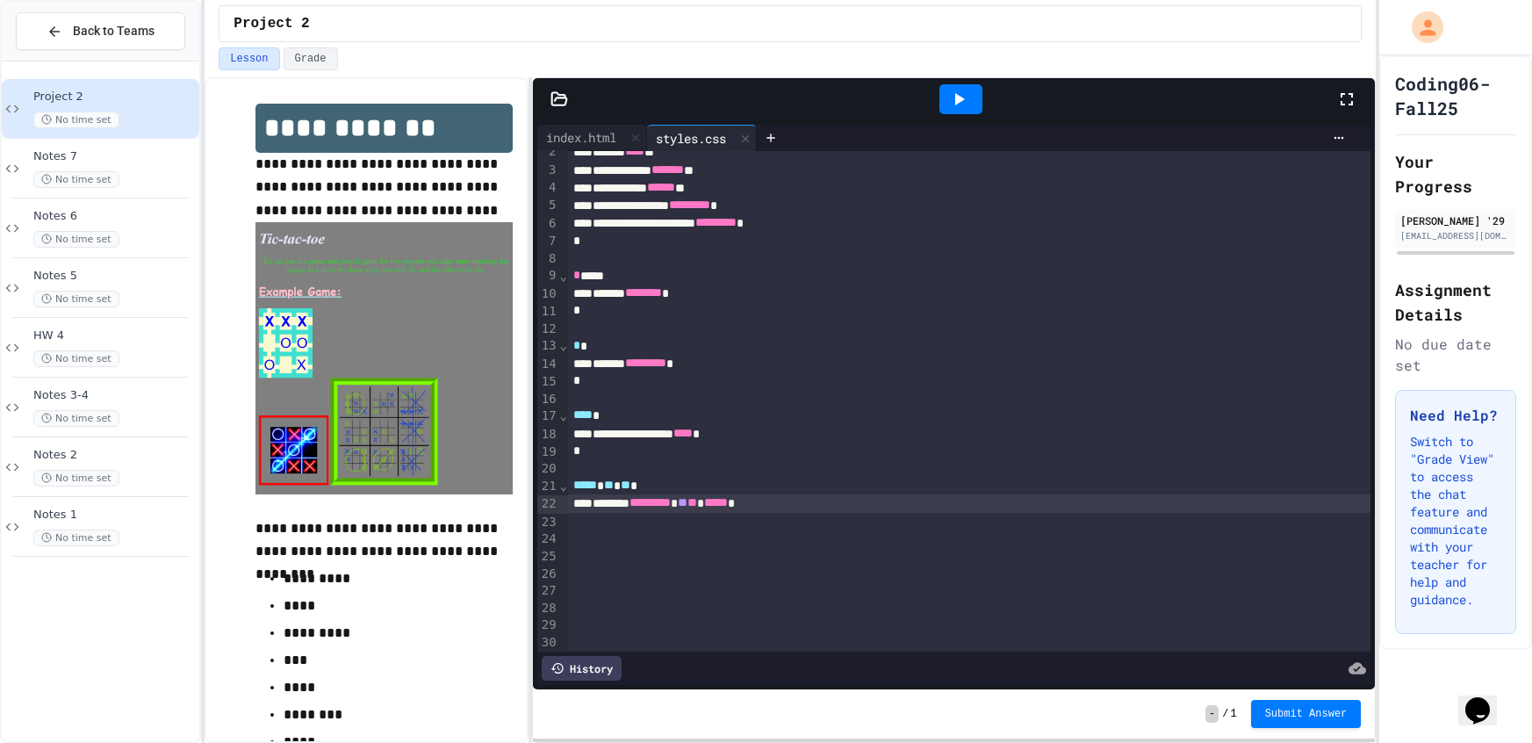
click at [811, 494] on div "******* ********* ** ** ***** *" at bounding box center [969, 503] width 803 height 18
click at [809, 511] on div "******* ********* ** ** ***** *" at bounding box center [969, 503] width 803 height 18
click at [575, 133] on div "index.html" at bounding box center [581, 137] width 88 height 18
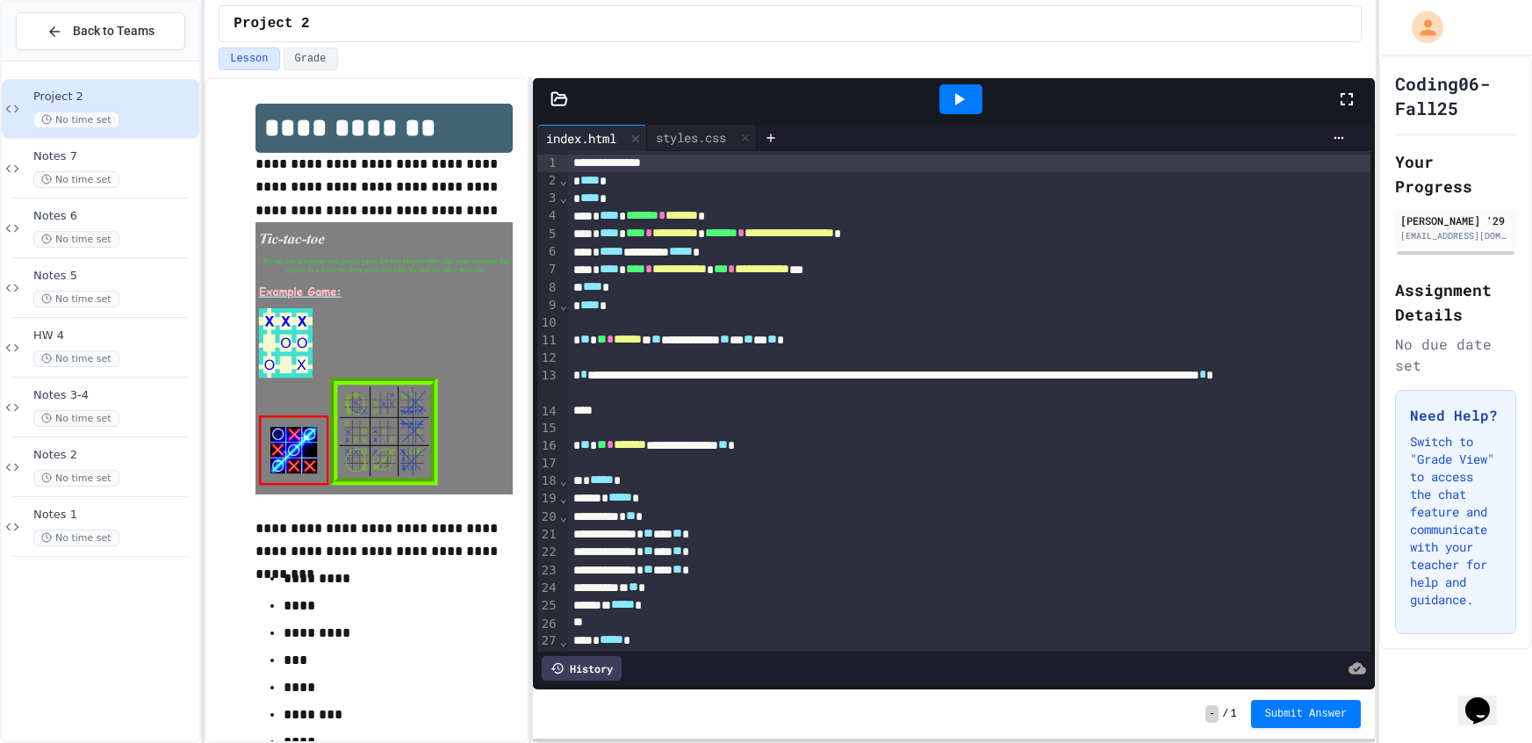
drag, startPoint x: 693, startPoint y: 139, endPoint x: 557, endPoint y: 86, distance: 145.9
click at [684, 131] on div "index.html styles.css" at bounding box center [646, 138] width 219 height 26
drag, startPoint x: 698, startPoint y: 131, endPoint x: 703, endPoint y: 147, distance: 16.7
click at [698, 132] on div "styles.css" at bounding box center [691, 137] width 88 height 18
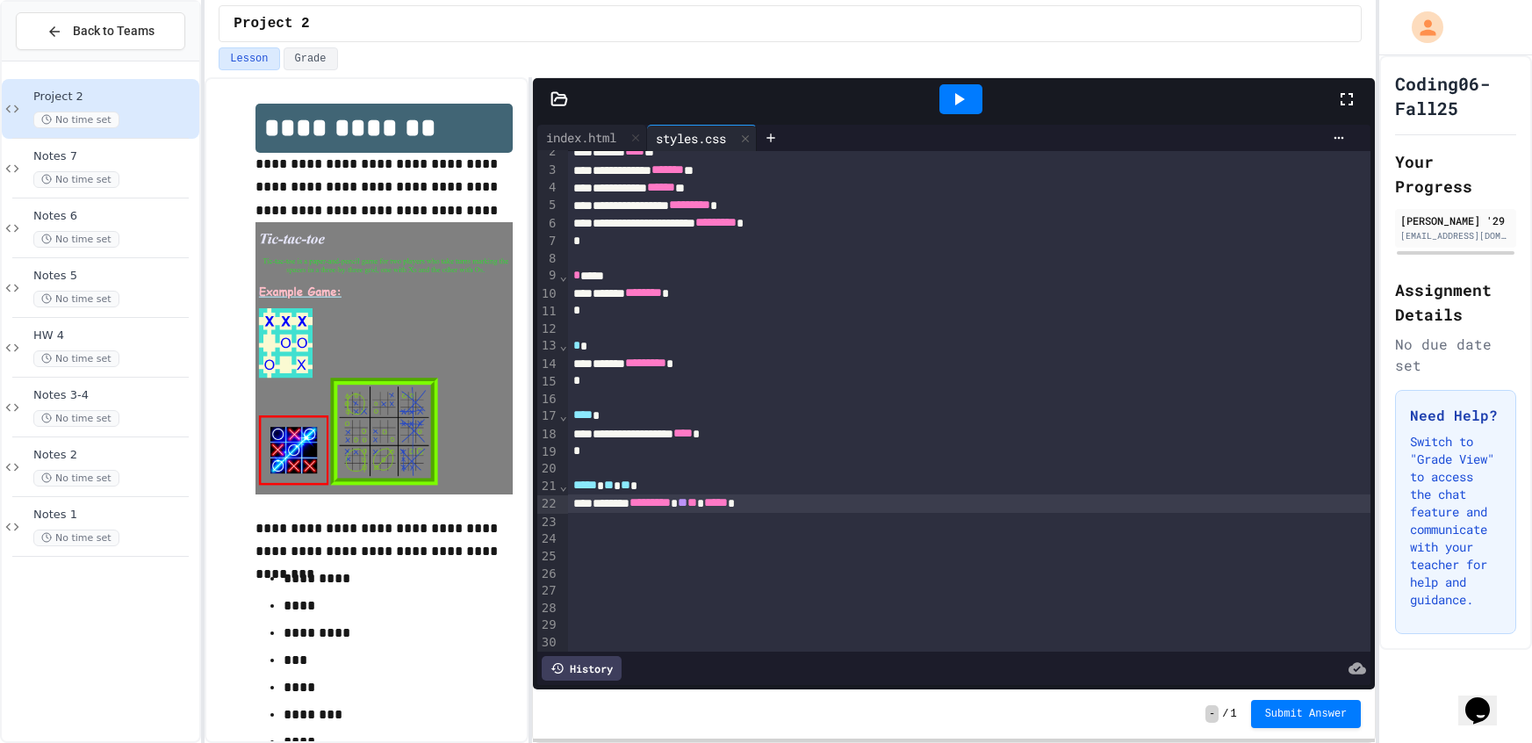
click at [834, 513] on div at bounding box center [969, 522] width 803 height 18
click at [939, 107] on div at bounding box center [960, 99] width 43 height 30
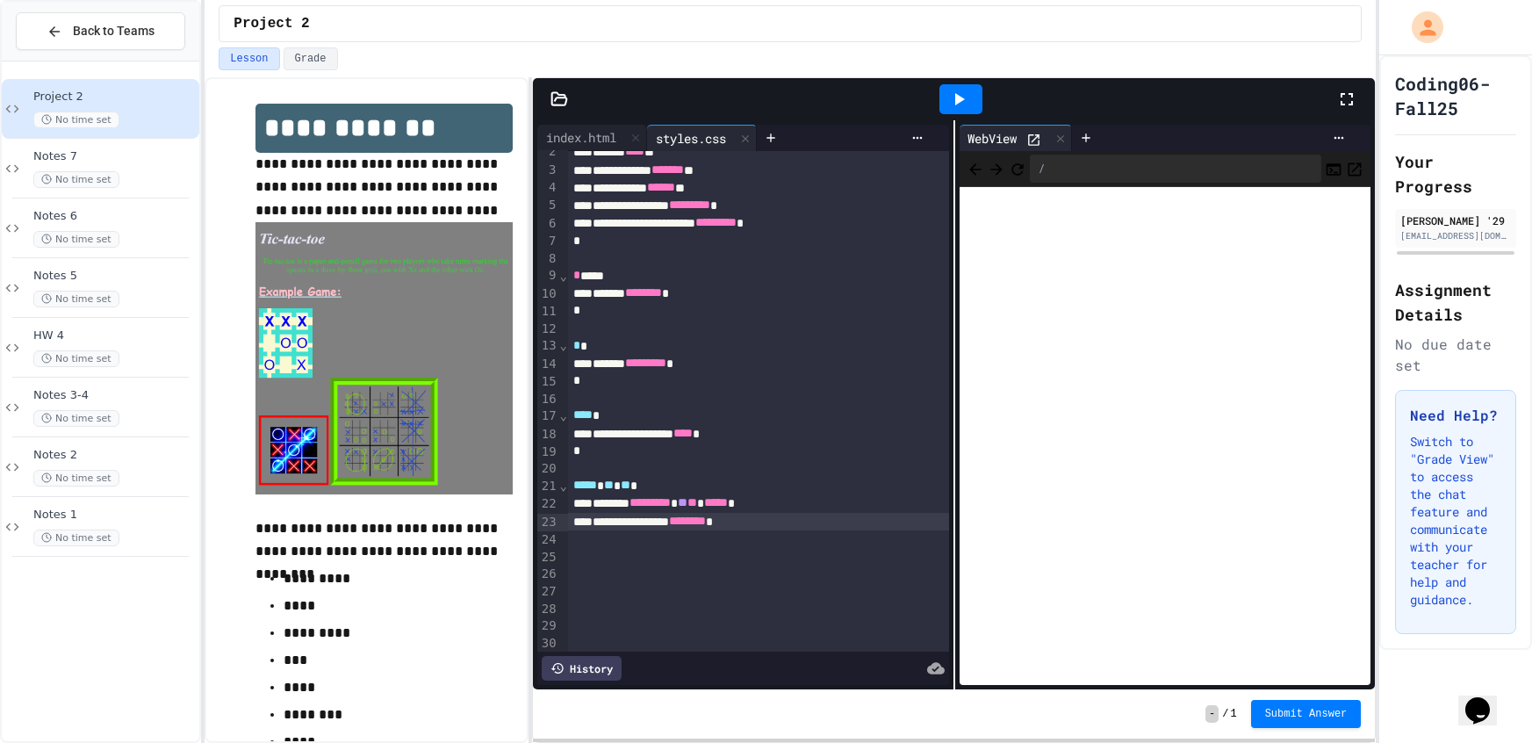
drag, startPoint x: 1058, startPoint y: 142, endPoint x: 980, endPoint y: 262, distance: 142.7
click at [1057, 142] on icon at bounding box center [1060, 139] width 12 height 12
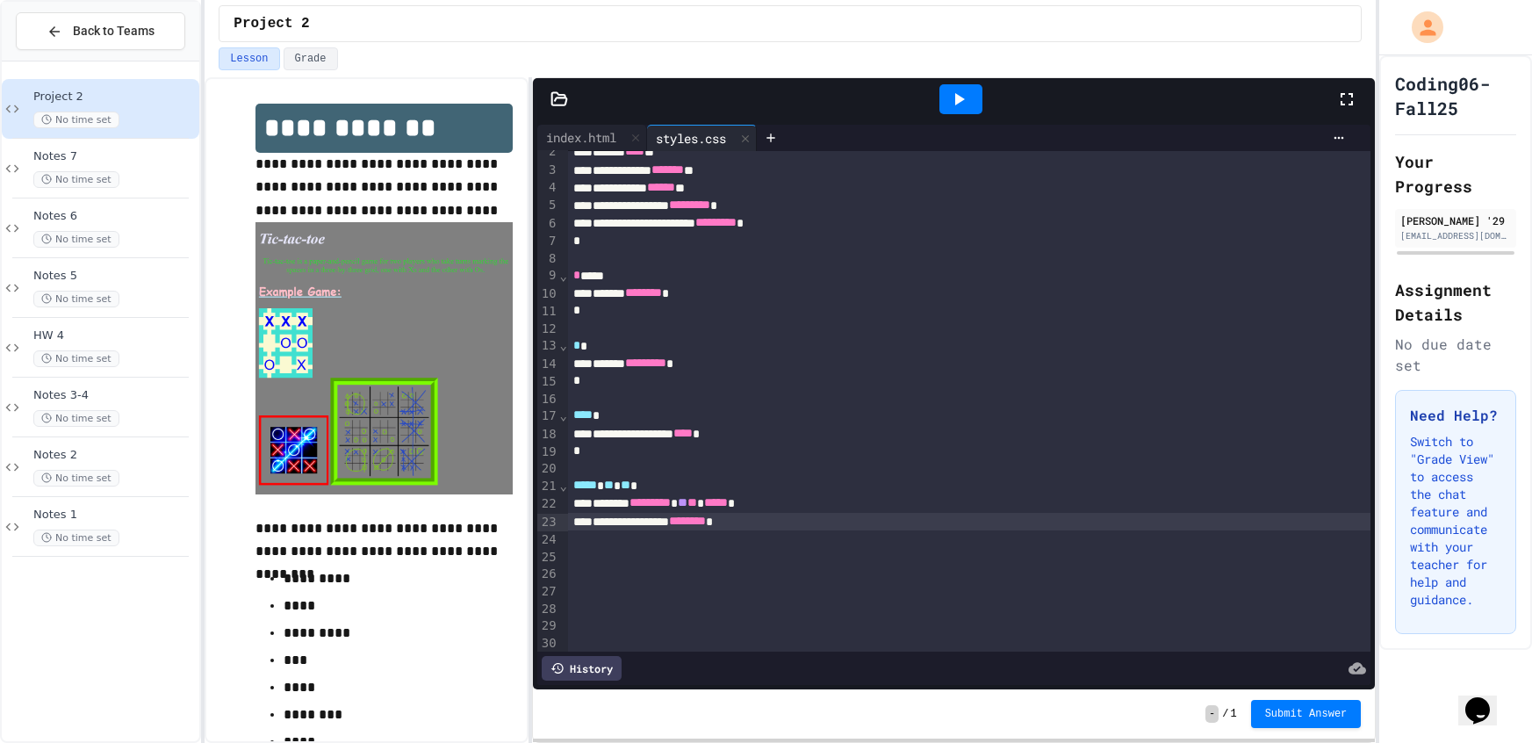
click at [808, 499] on div "******* ********* ** ** ***** *" at bounding box center [969, 503] width 803 height 18
click at [946, 85] on div at bounding box center [960, 99] width 43 height 30
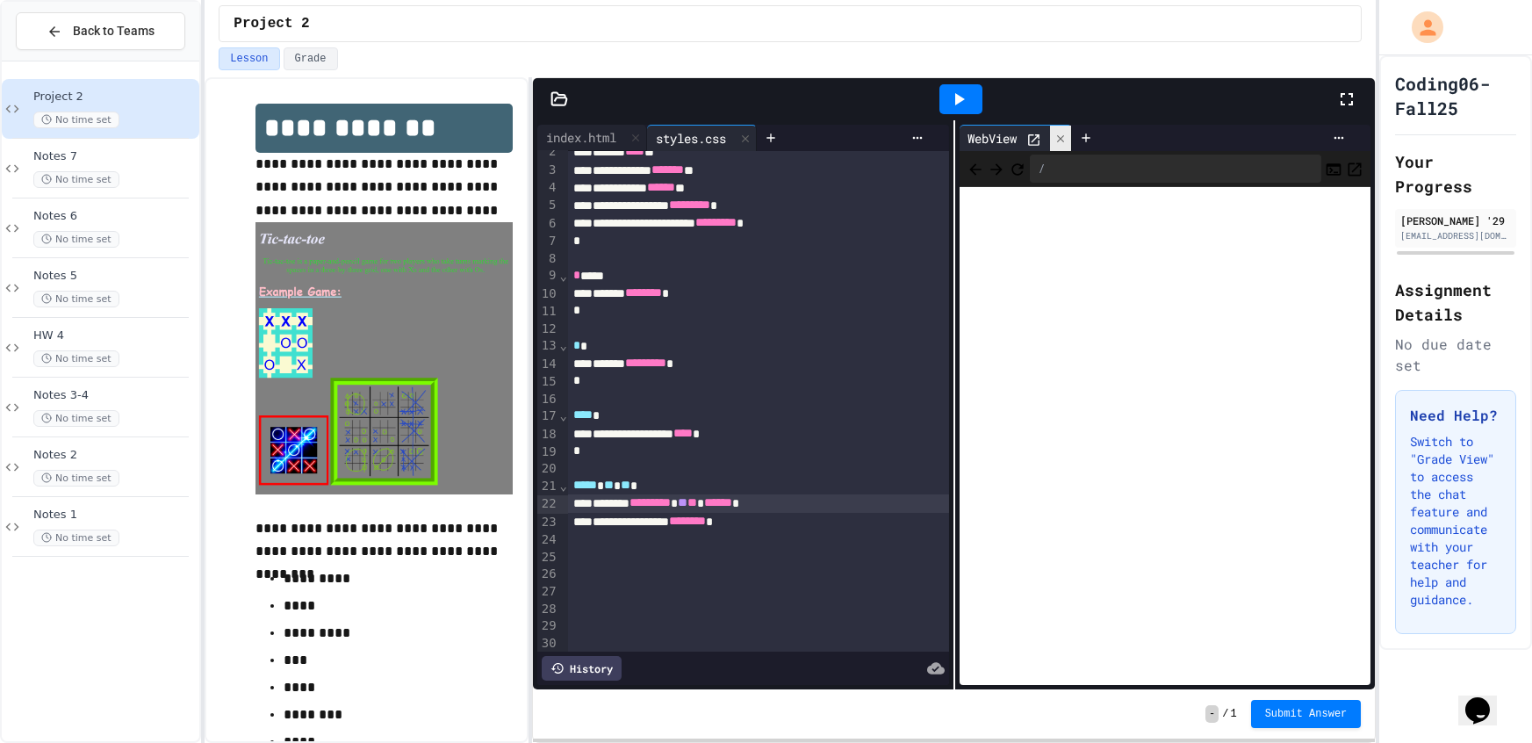
click at [1059, 135] on icon at bounding box center [1059, 137] width 7 height 7
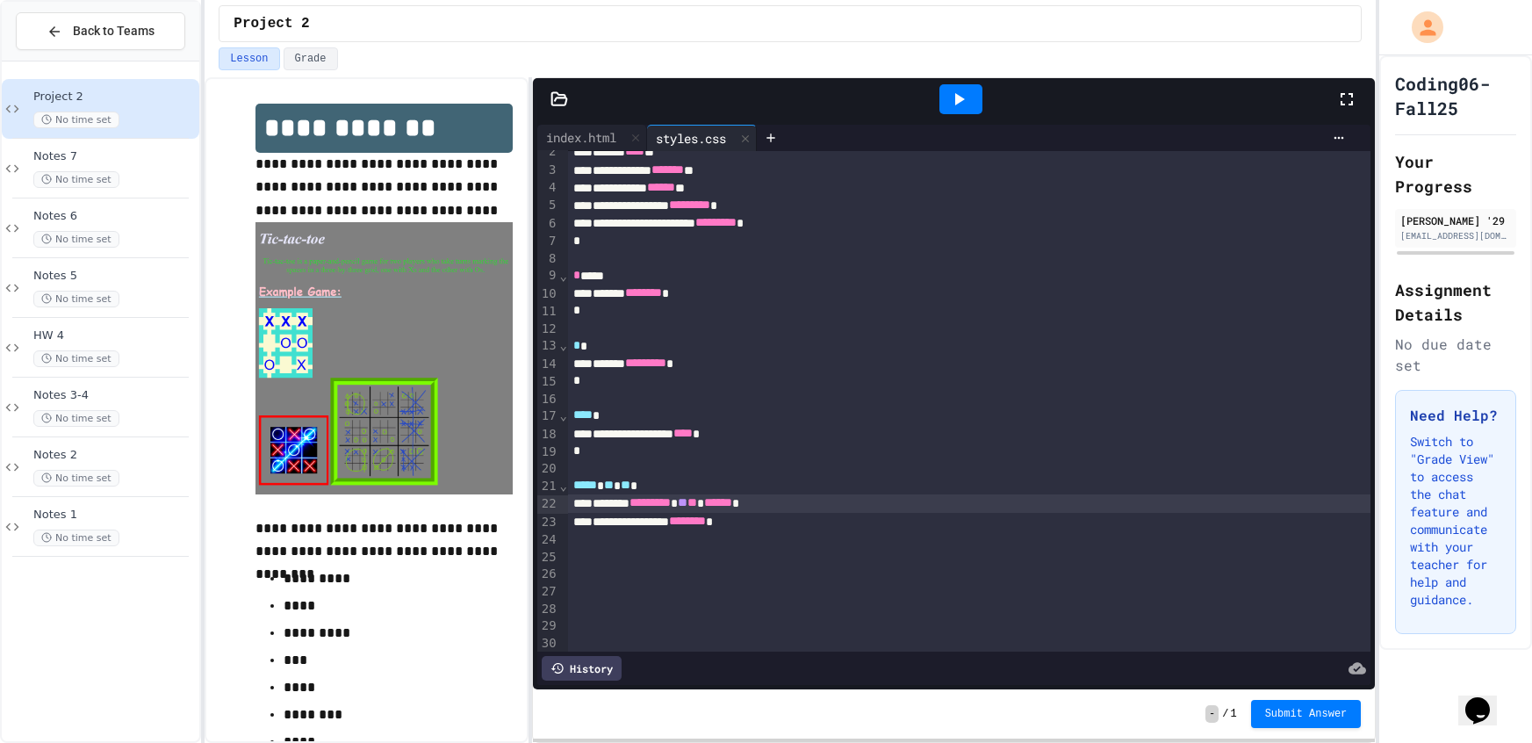
click at [819, 503] on div "******* ********* ** ** ****** *" at bounding box center [969, 503] width 803 height 18
click at [960, 107] on icon at bounding box center [958, 99] width 21 height 21
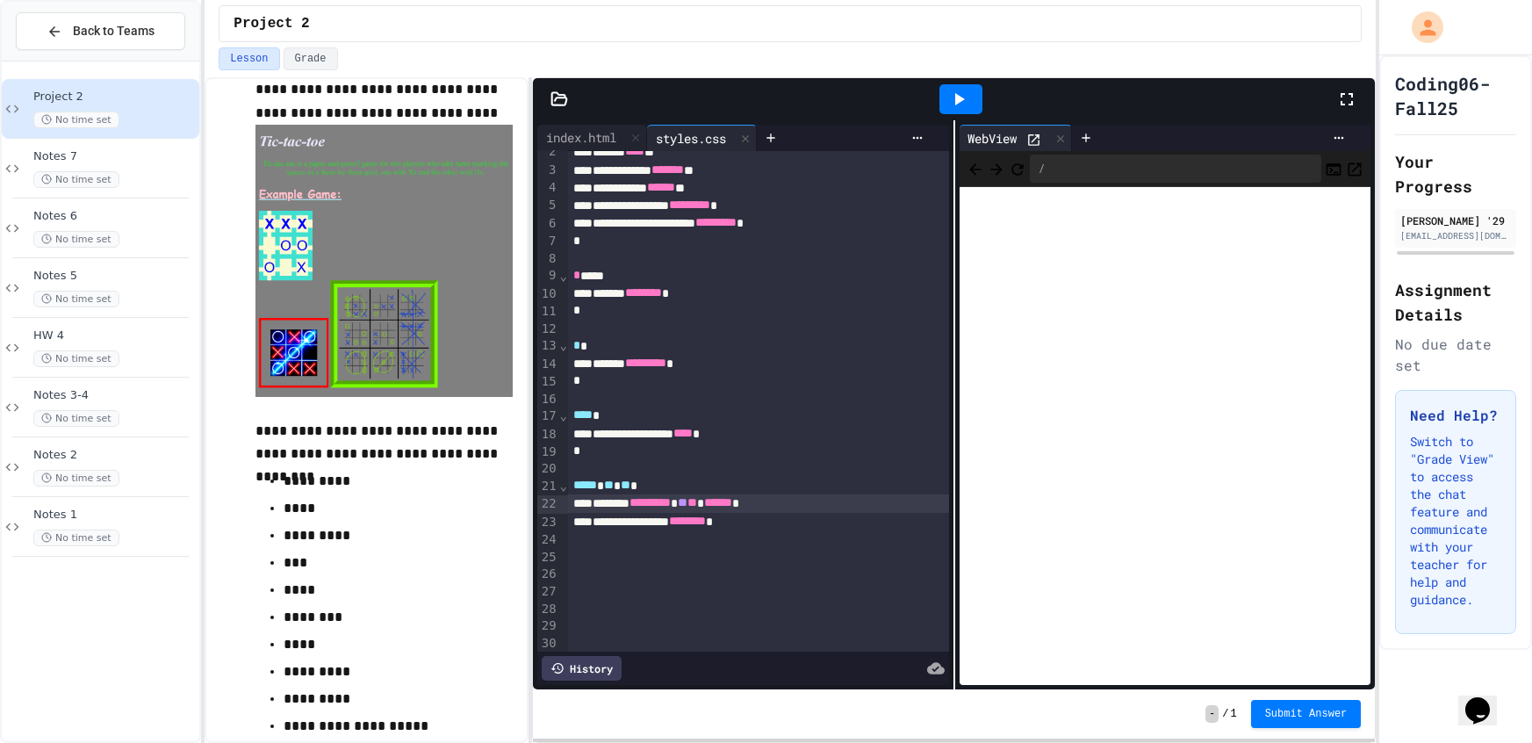
scroll to position [128, 0]
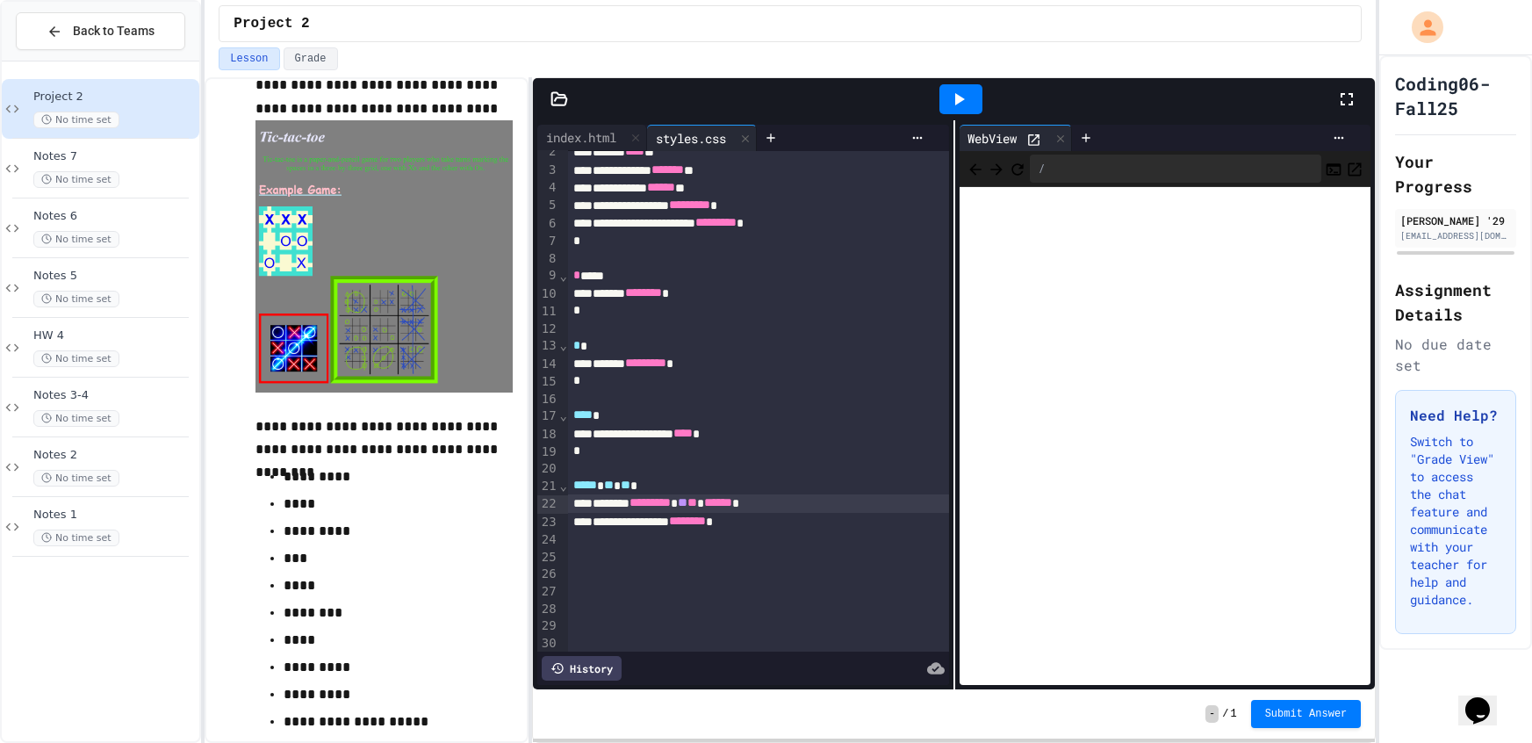
click at [837, 525] on div "**********" at bounding box center [758, 522] width 381 height 18
click at [820, 545] on div at bounding box center [758, 539] width 381 height 18
click at [943, 109] on div at bounding box center [960, 99] width 43 height 30
click at [729, 573] on div at bounding box center [758, 574] width 381 height 18
click at [970, 118] on div at bounding box center [960, 98] width 61 height 47
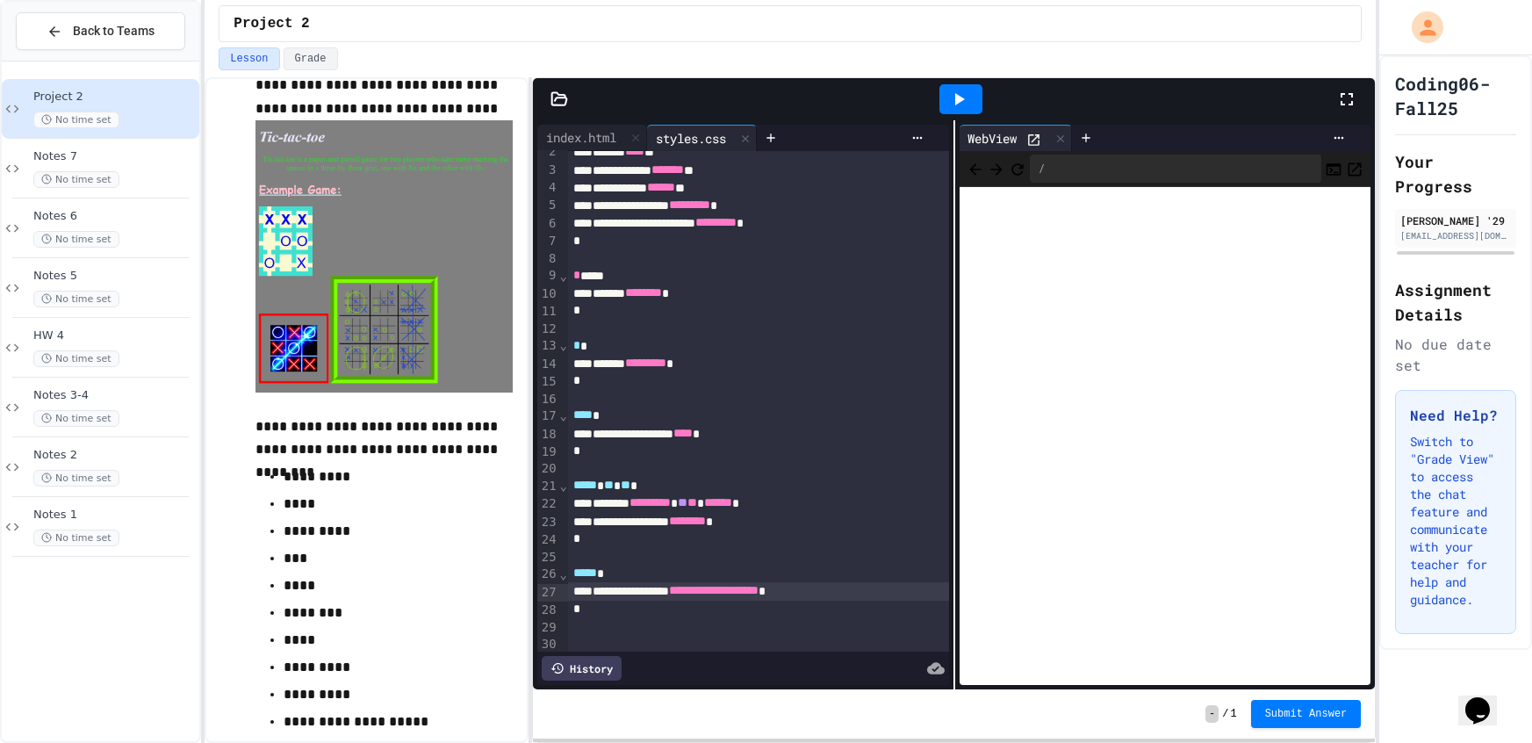
click at [965, 97] on icon at bounding box center [958, 99] width 21 height 21
click at [1052, 147] on div at bounding box center [1060, 138] width 21 height 25
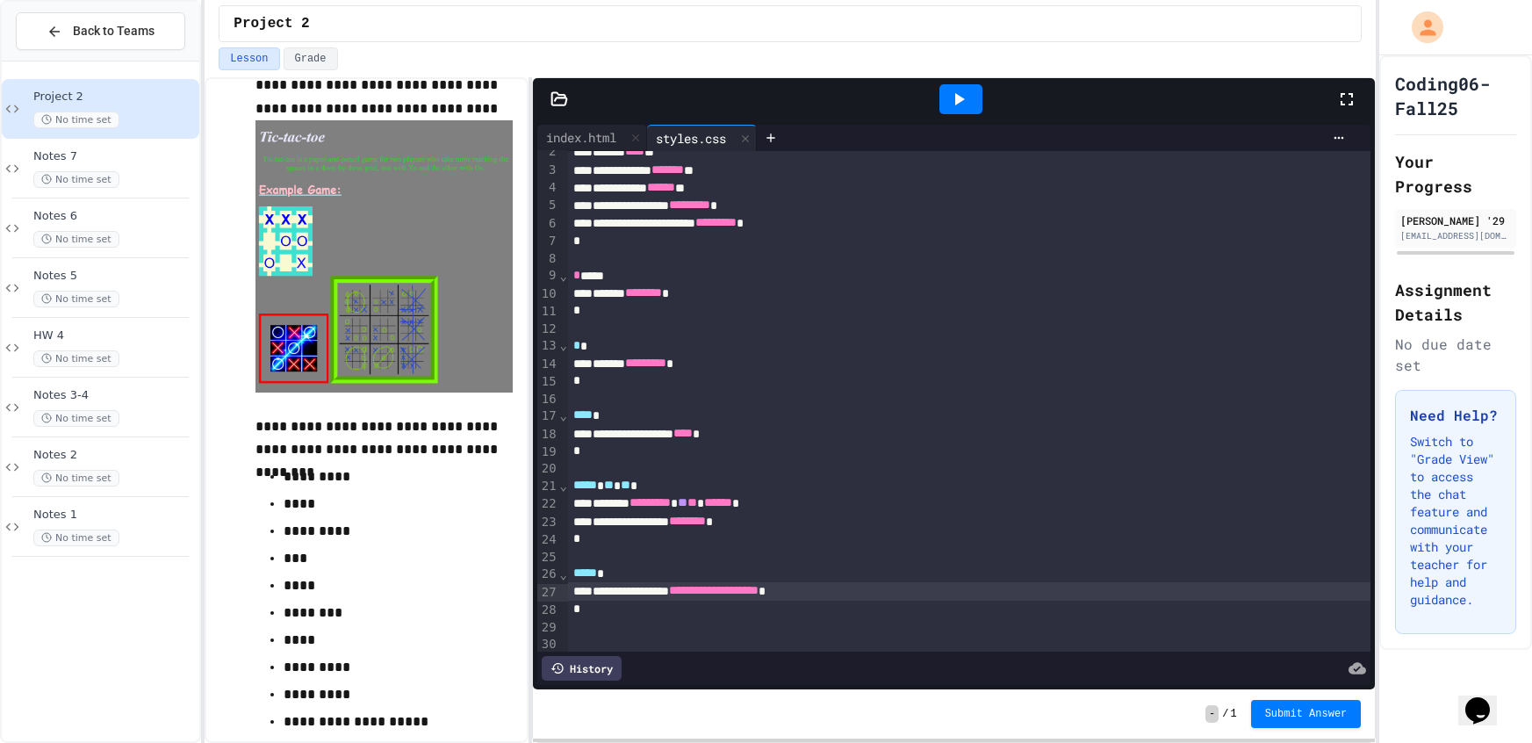
click at [596, 154] on div "****** **** *" at bounding box center [969, 152] width 803 height 18
click at [593, 136] on div "index.html" at bounding box center [581, 137] width 88 height 18
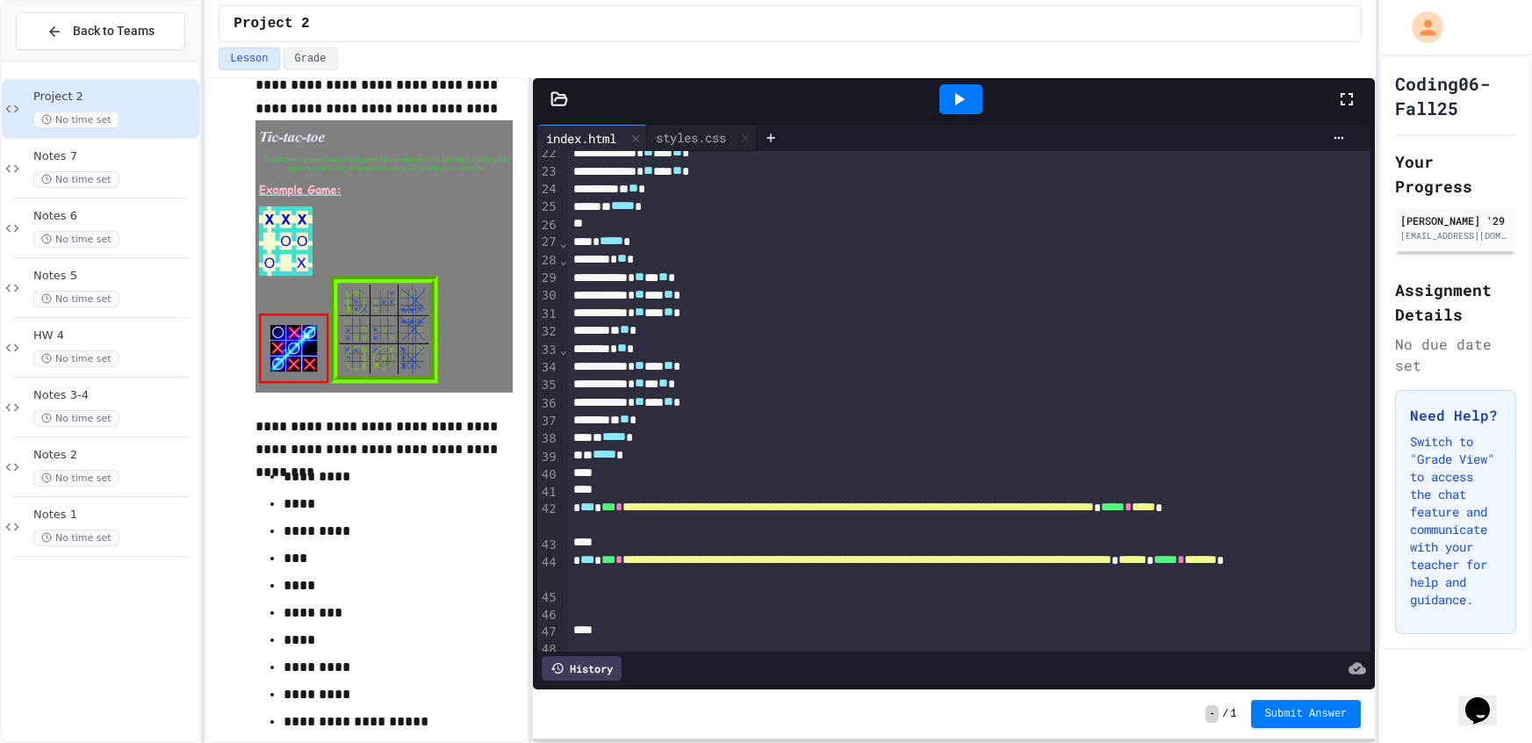
scroll to position [410, 0]
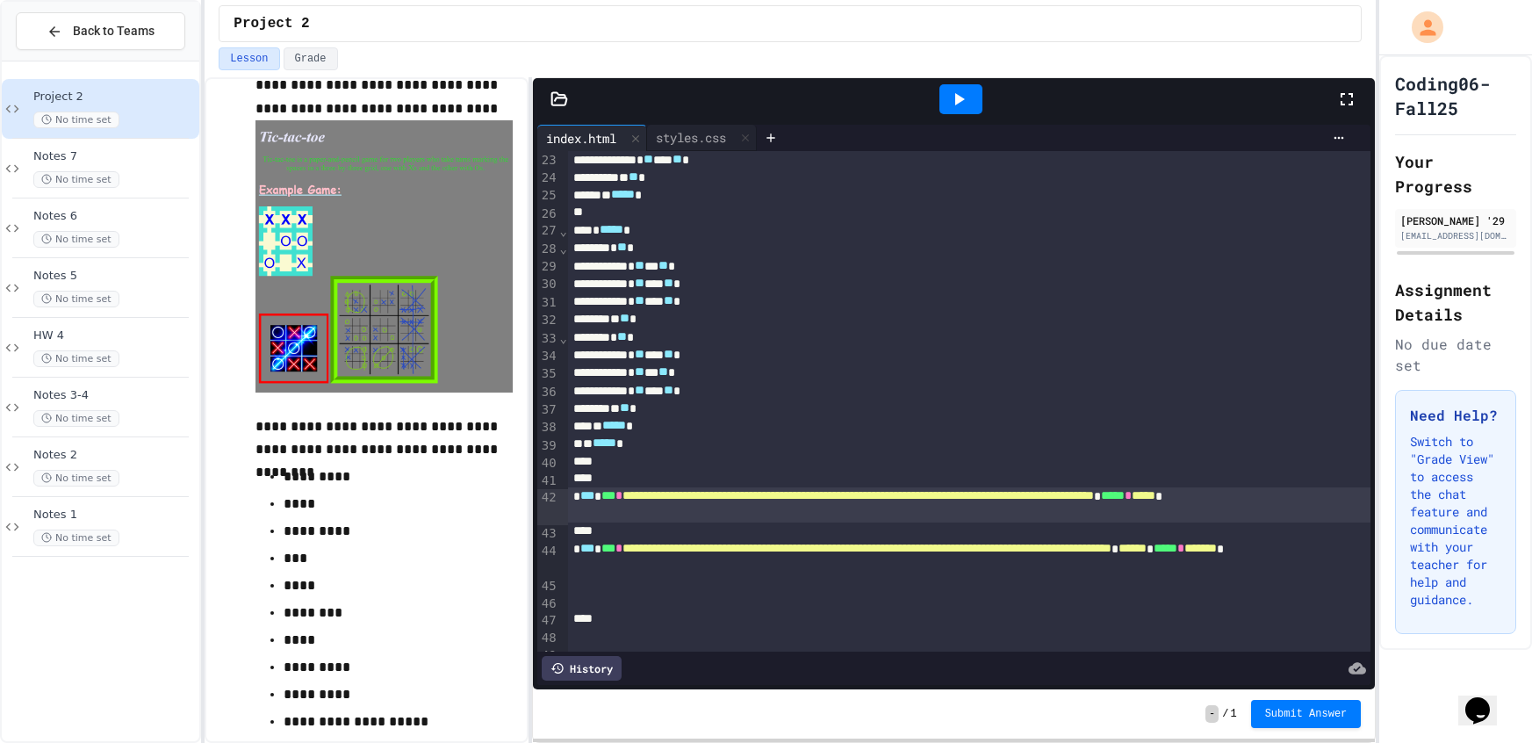
click at [608, 500] on span "***" at bounding box center [608, 495] width 14 height 12
click at [612, 549] on span "***" at bounding box center [608, 548] width 14 height 12
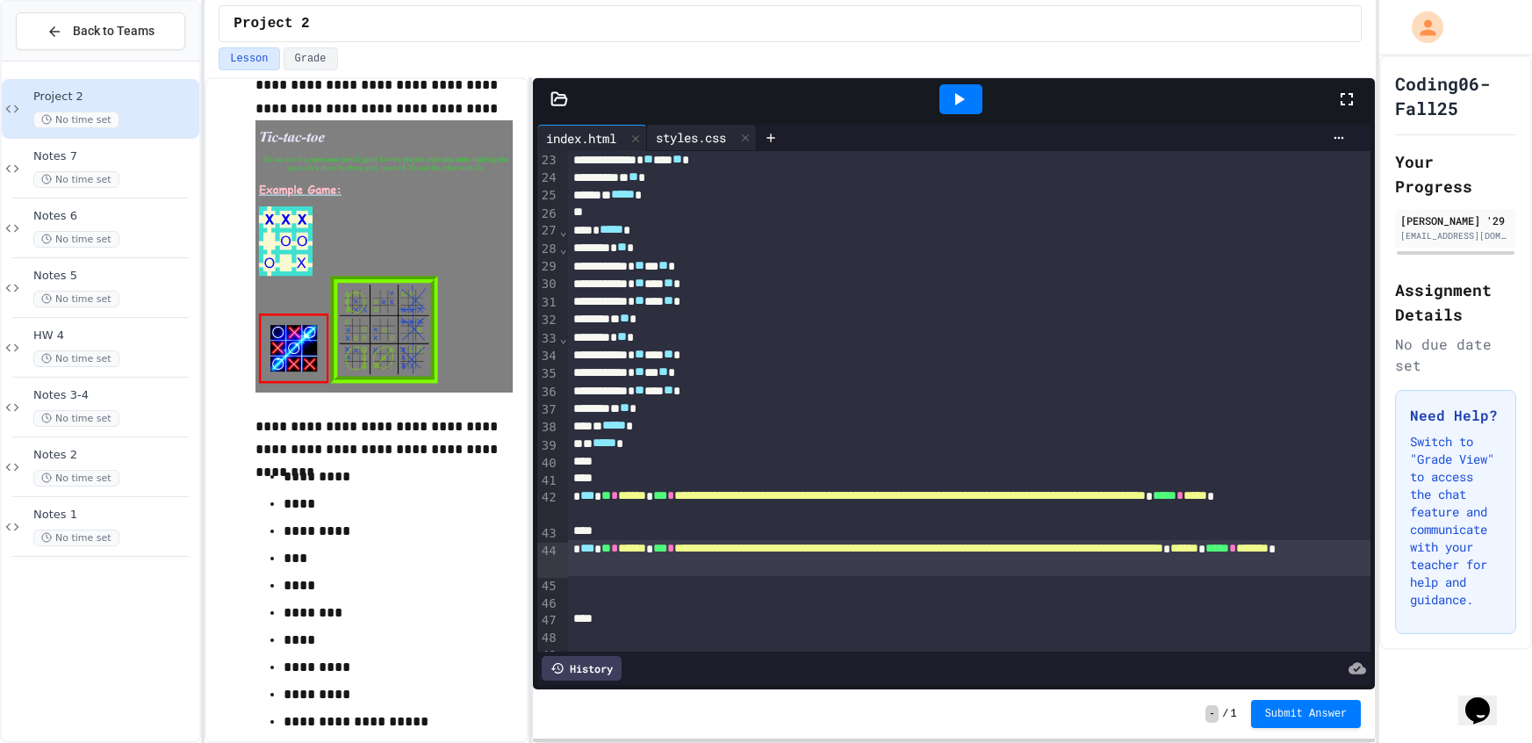
click at [715, 130] on div "styles.css" at bounding box center [691, 137] width 88 height 18
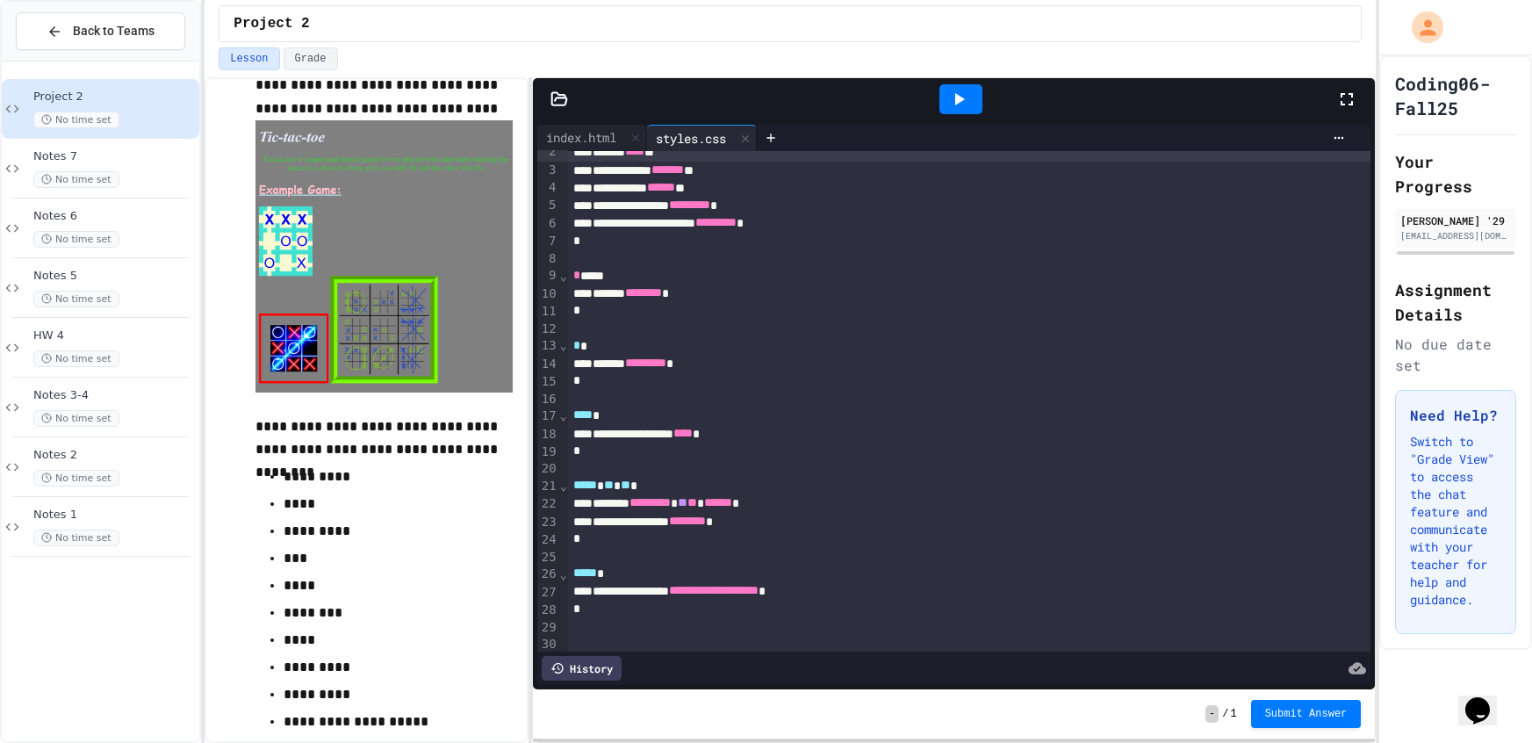
click at [638, 648] on div at bounding box center [969, 644] width 803 height 18
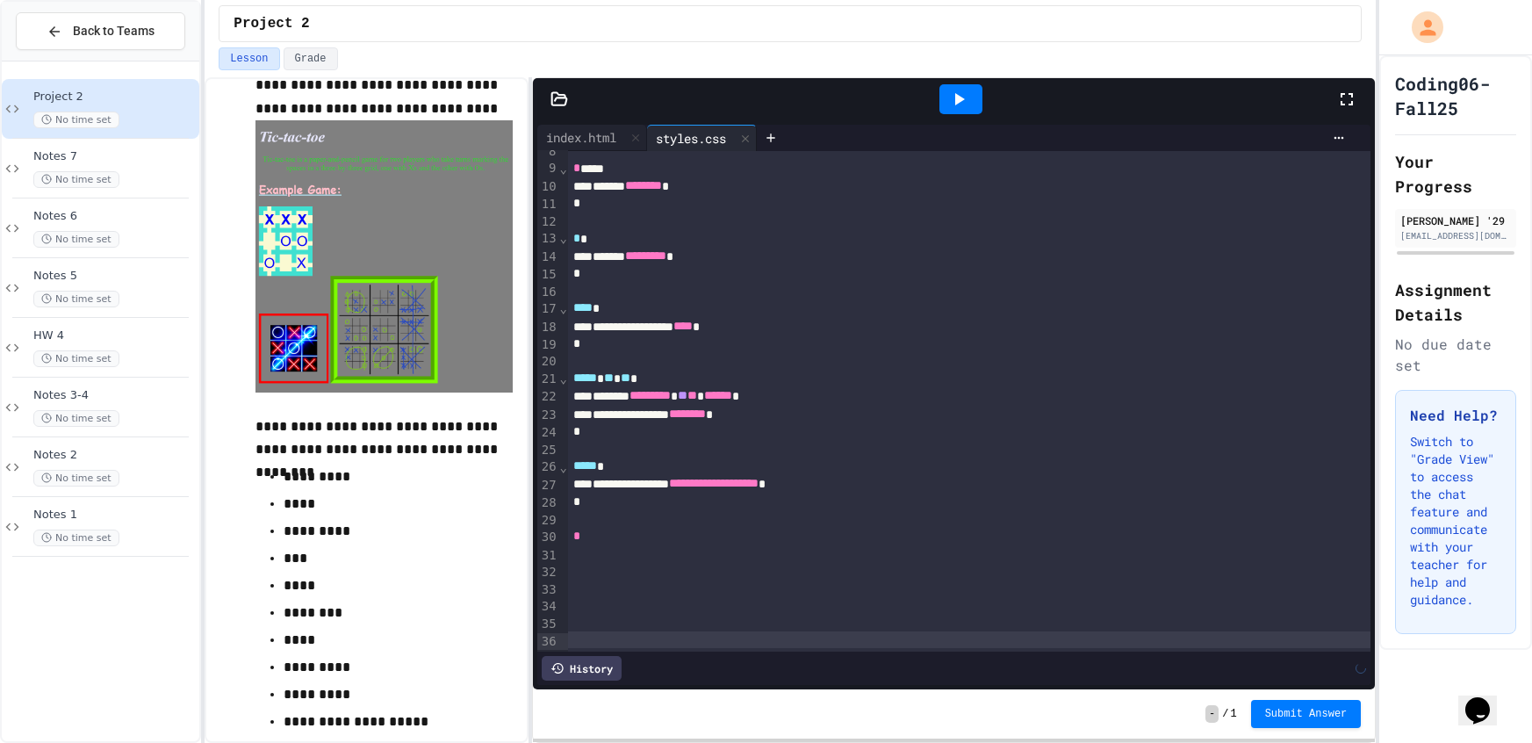
scroll to position [153, 0]
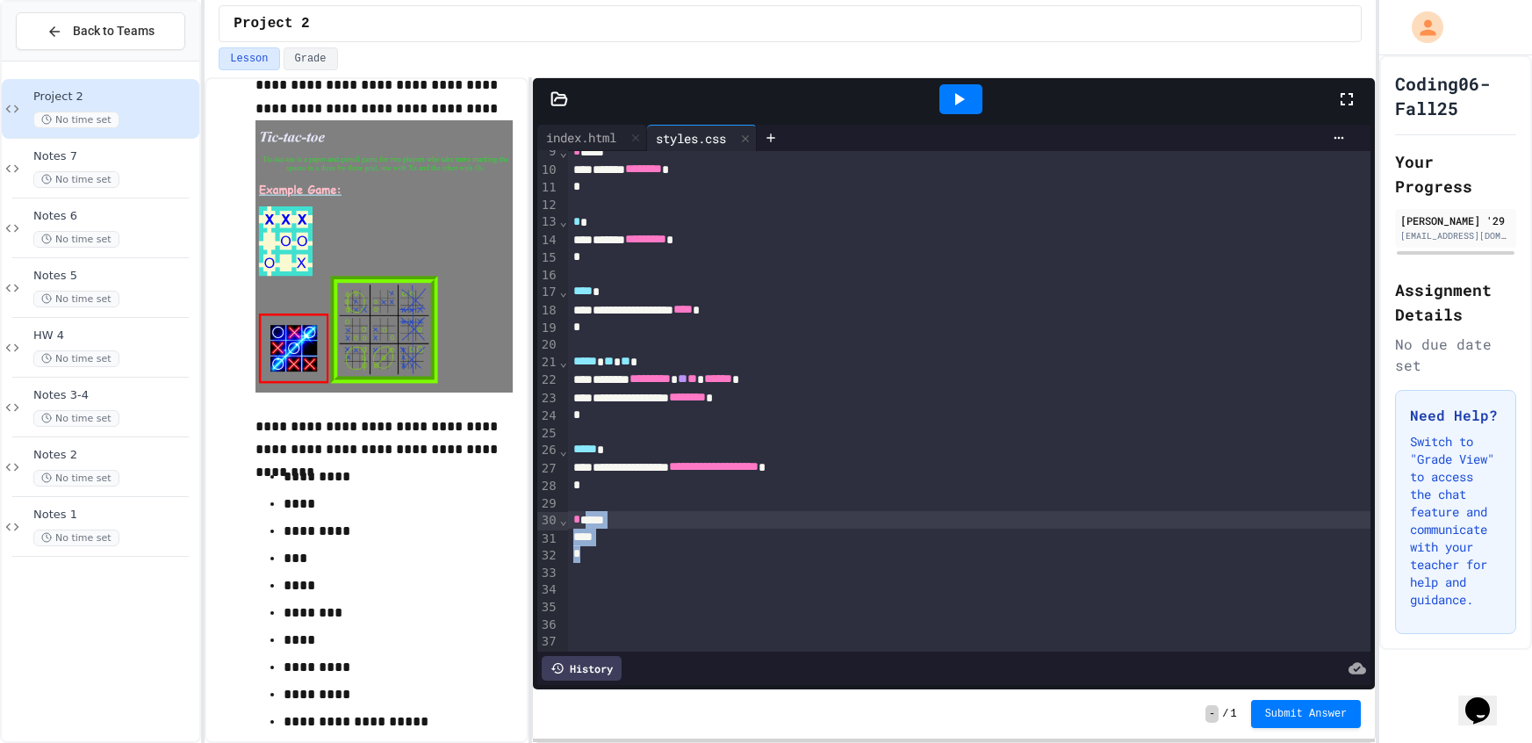
drag, startPoint x: 628, startPoint y: 549, endPoint x: 589, endPoint y: 517, distance: 50.6
click at [589, 517] on div "**********" at bounding box center [969, 368] width 803 height 740
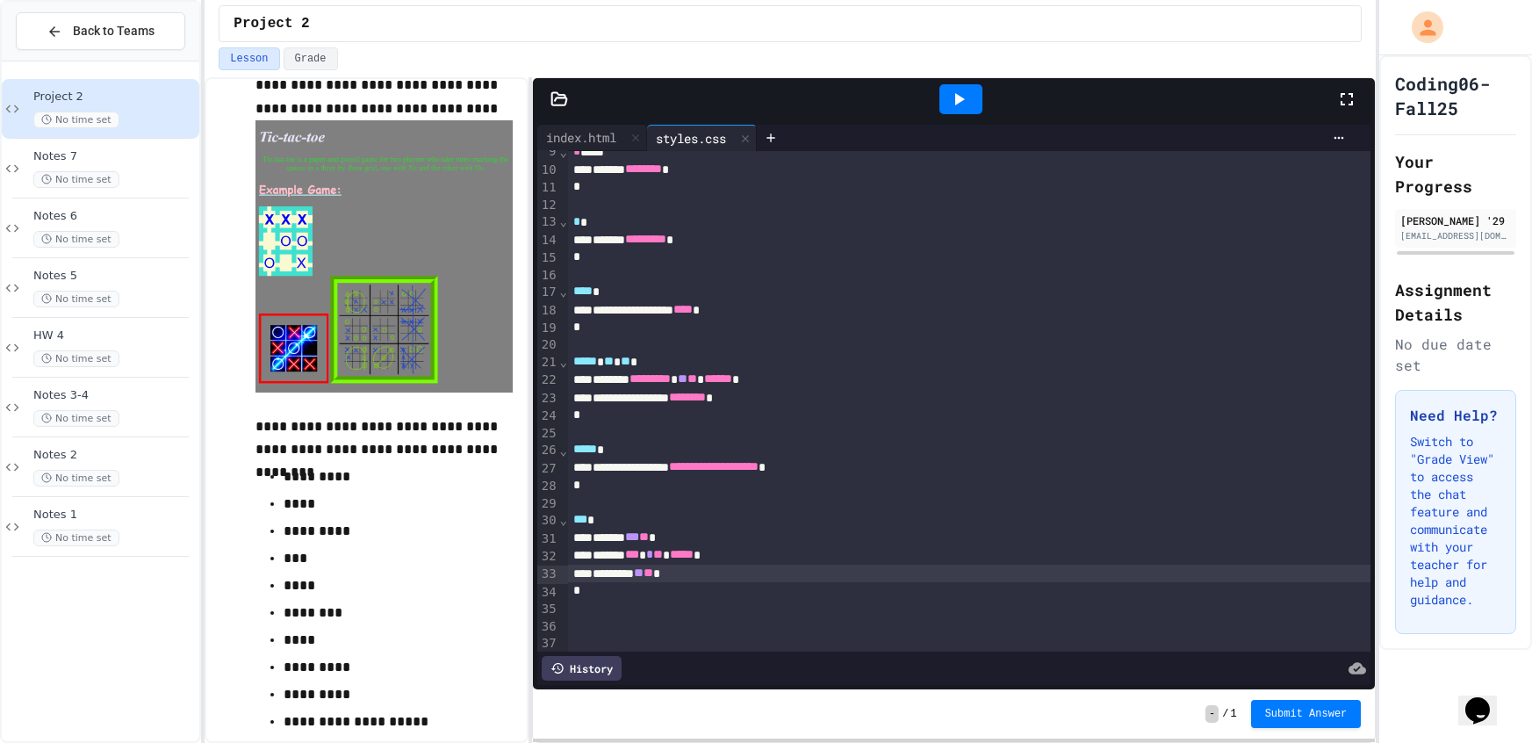
click at [737, 575] on div "******** ** ** *" at bounding box center [969, 573] width 803 height 18
drag, startPoint x: 431, startPoint y: 262, endPoint x: 450, endPoint y: 126, distance: 138.3
click at [442, 161] on img at bounding box center [383, 255] width 256 height 271
click at [703, 580] on div "******** ** ** *" at bounding box center [969, 573] width 803 height 18
click at [977, 102] on div at bounding box center [960, 99] width 43 height 30
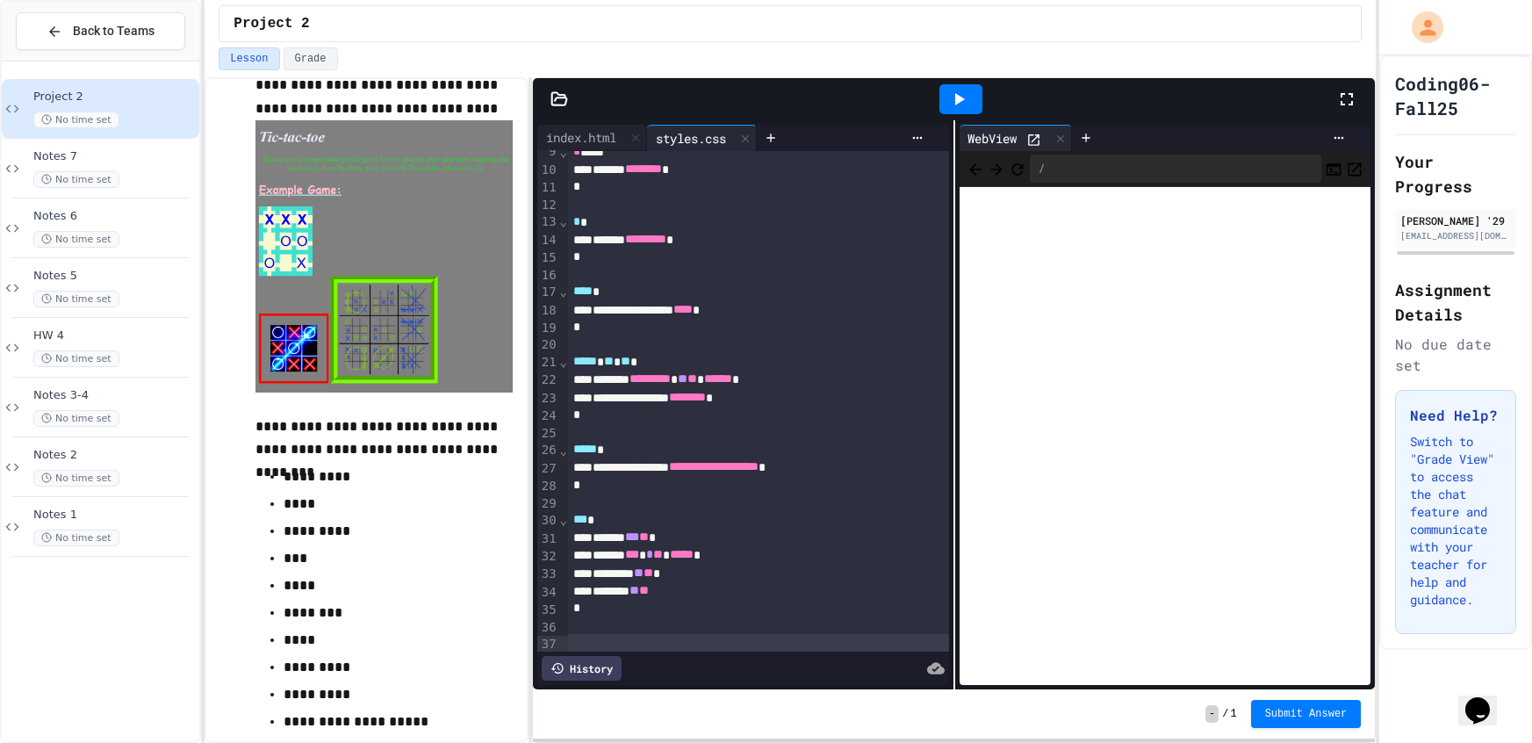
click at [636, 637] on div at bounding box center [758, 643] width 381 height 18
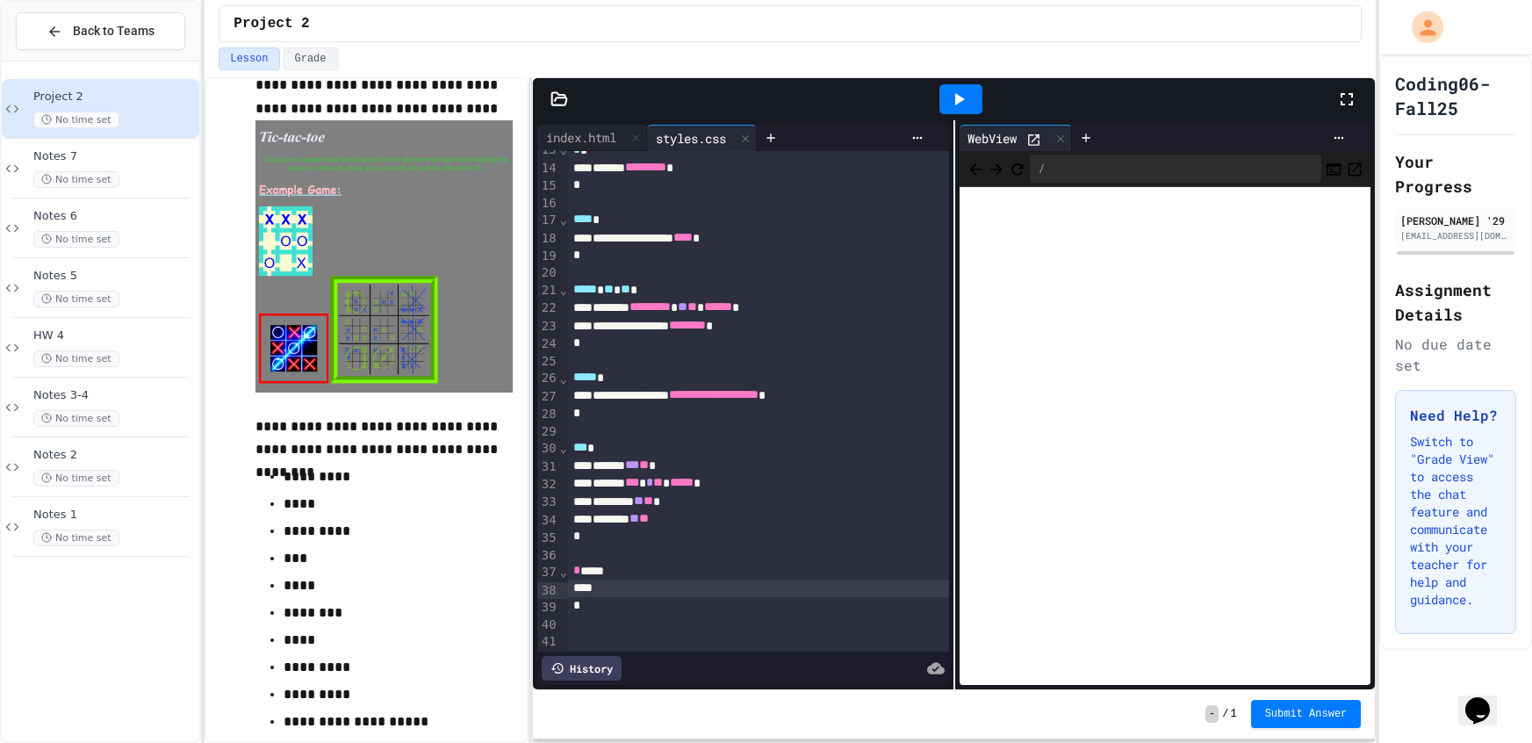
scroll to position [244, 0]
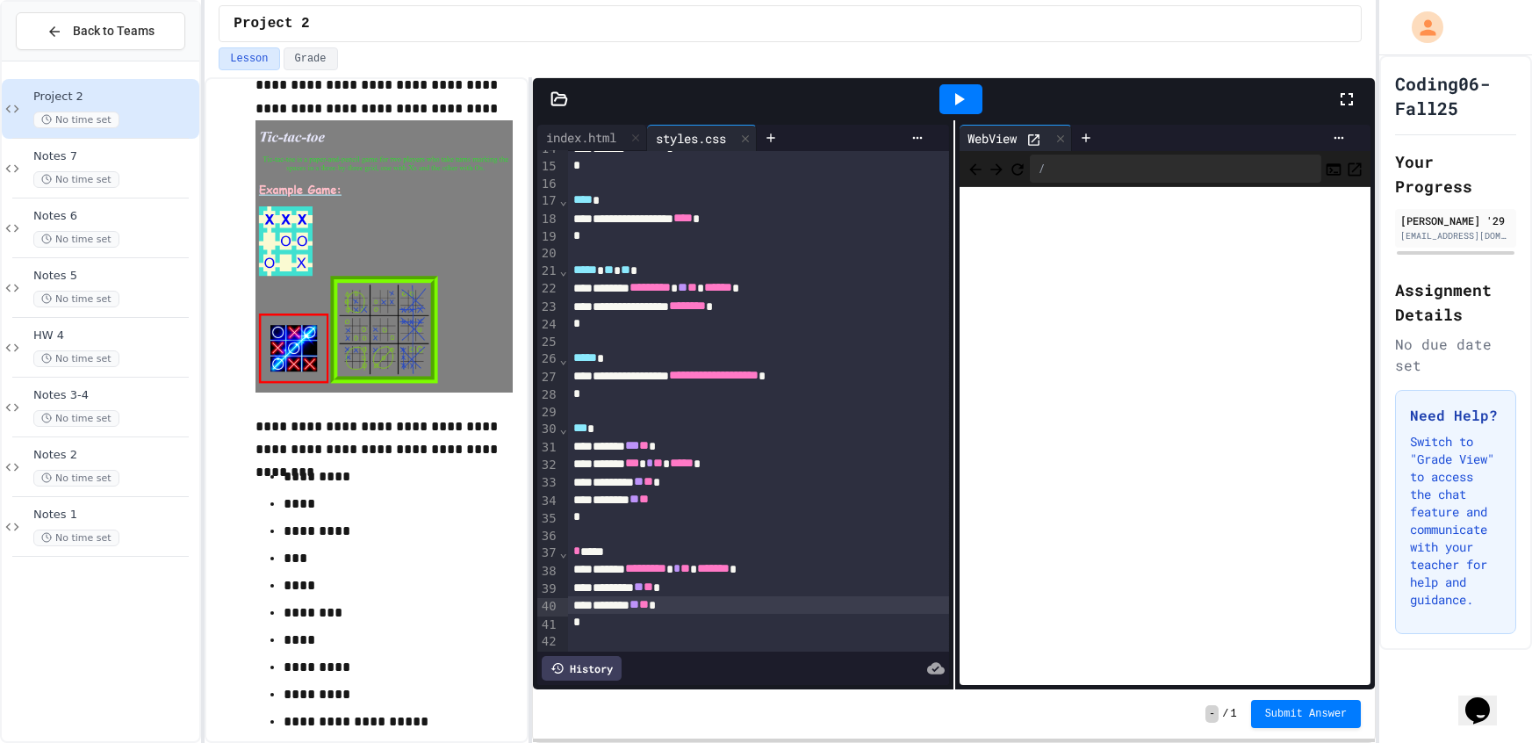
click at [958, 106] on icon at bounding box center [958, 99] width 21 height 21
click at [589, 139] on div "index.html" at bounding box center [581, 137] width 88 height 18
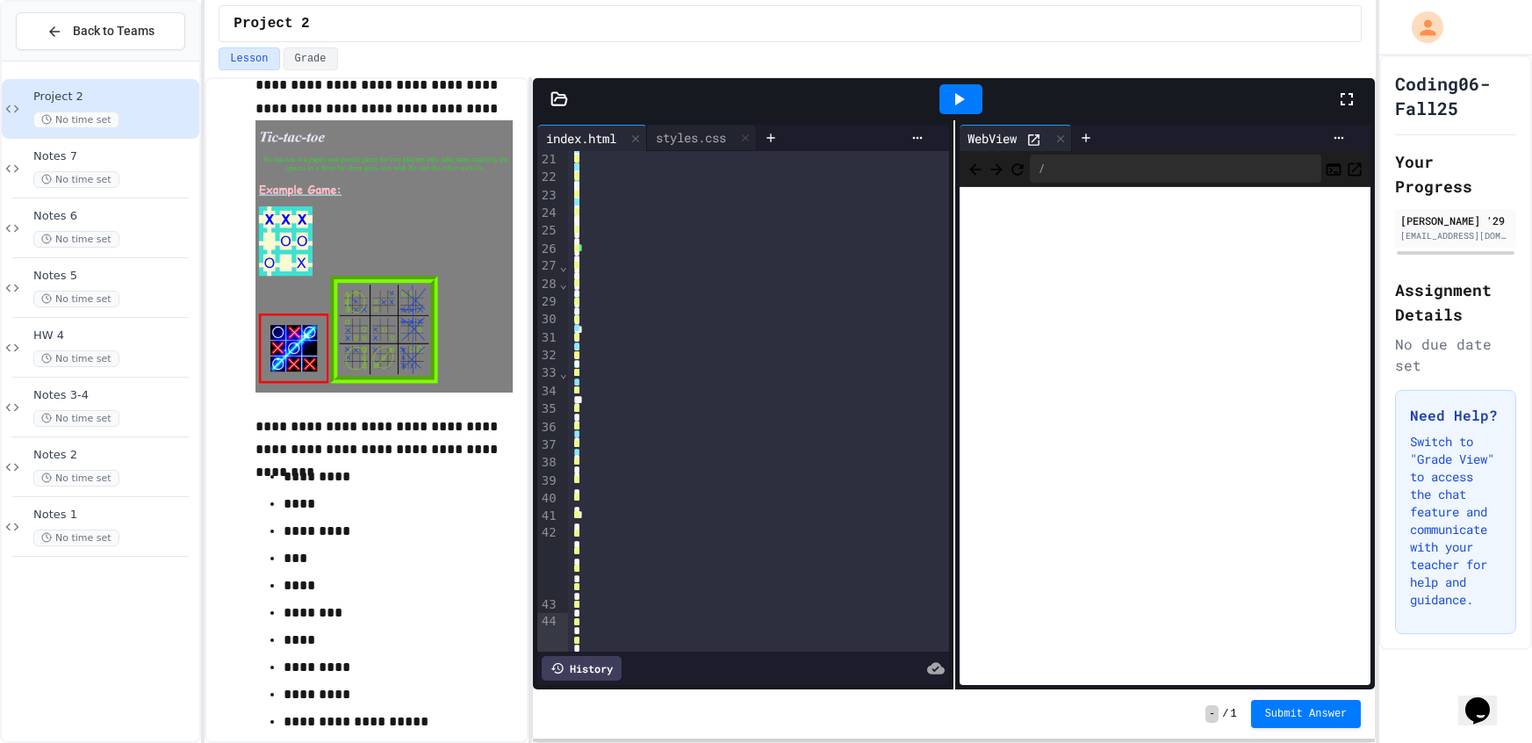
scroll to position [445, 0]
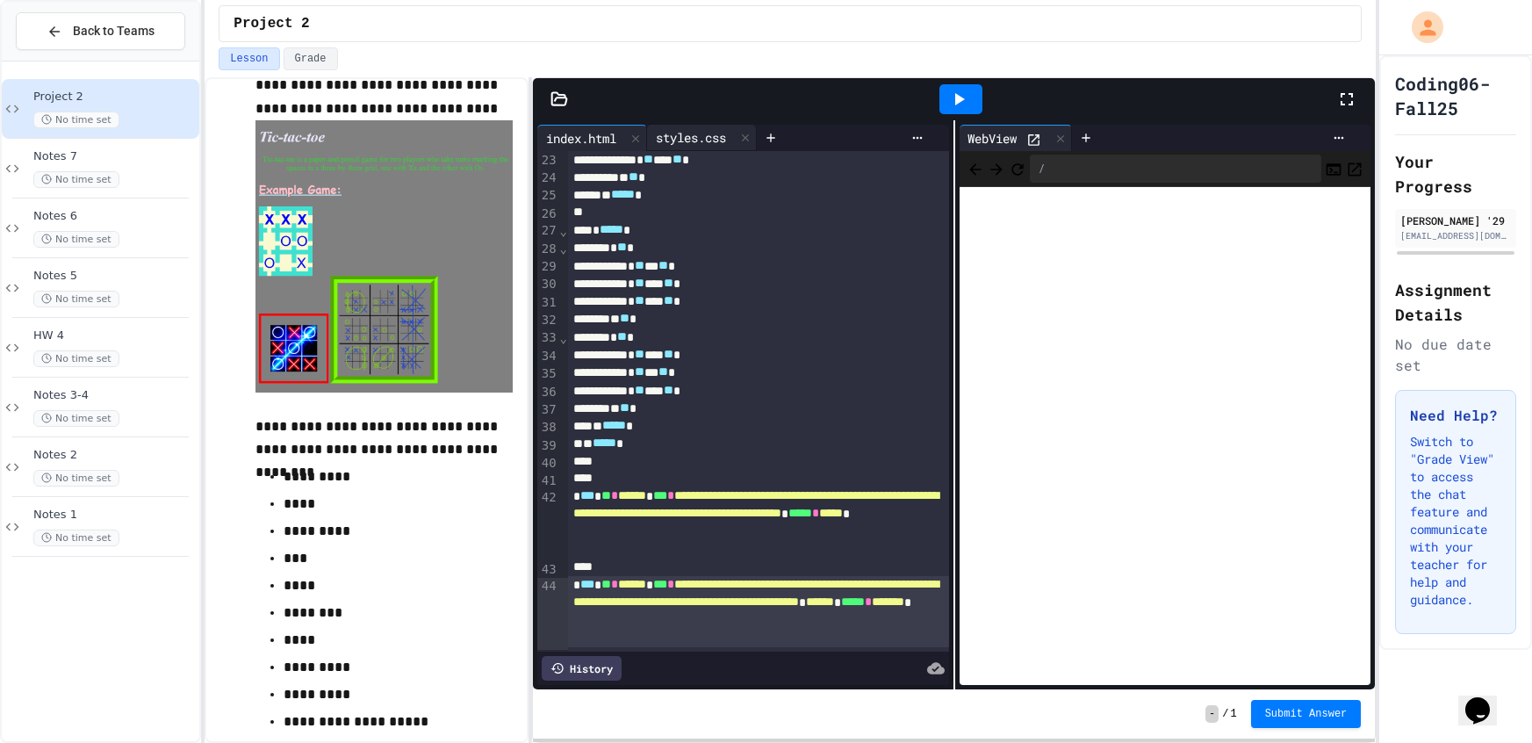
click at [699, 140] on div "styles.css" at bounding box center [691, 137] width 88 height 18
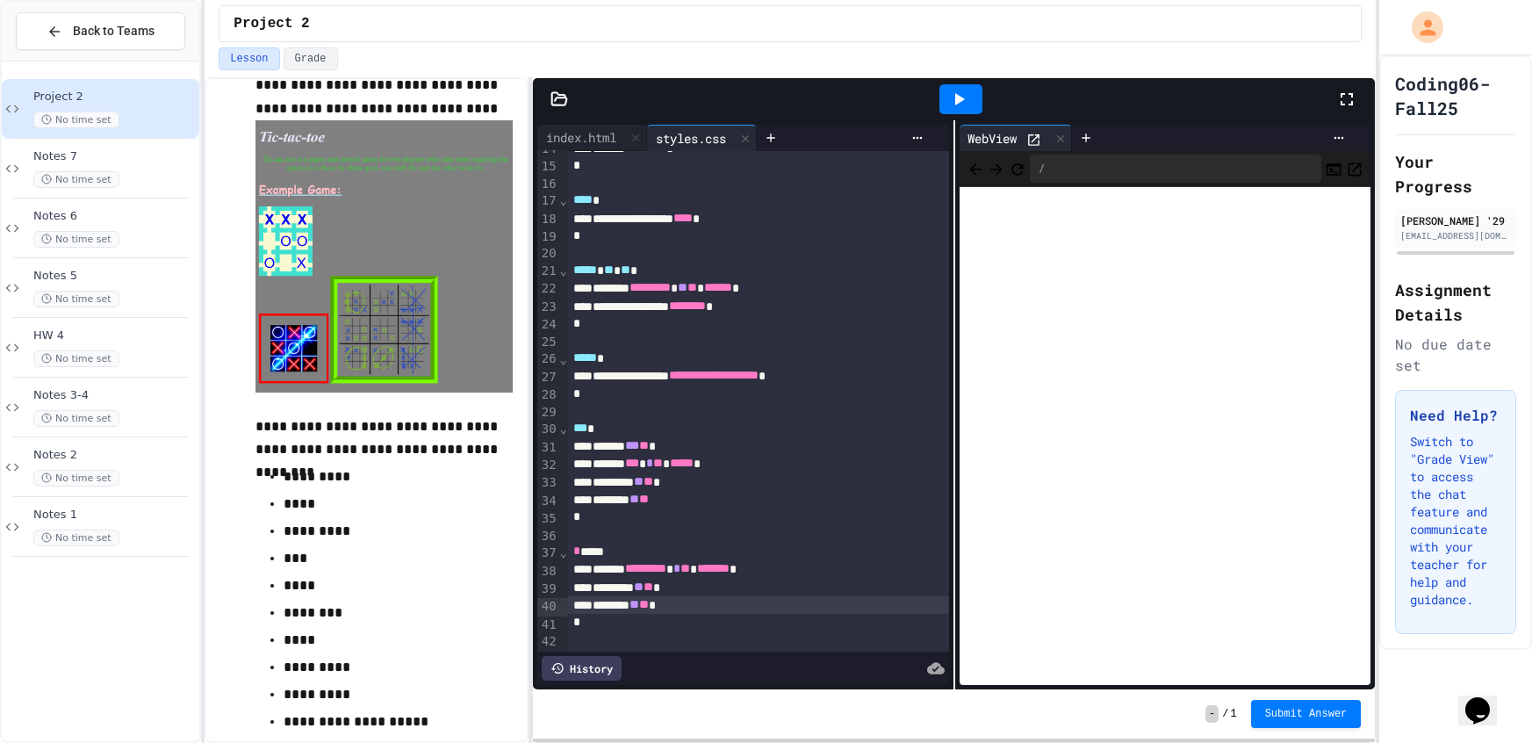
click at [595, 163] on div "*" at bounding box center [758, 166] width 381 height 18
click at [594, 145] on div "index.html" at bounding box center [581, 137] width 88 height 18
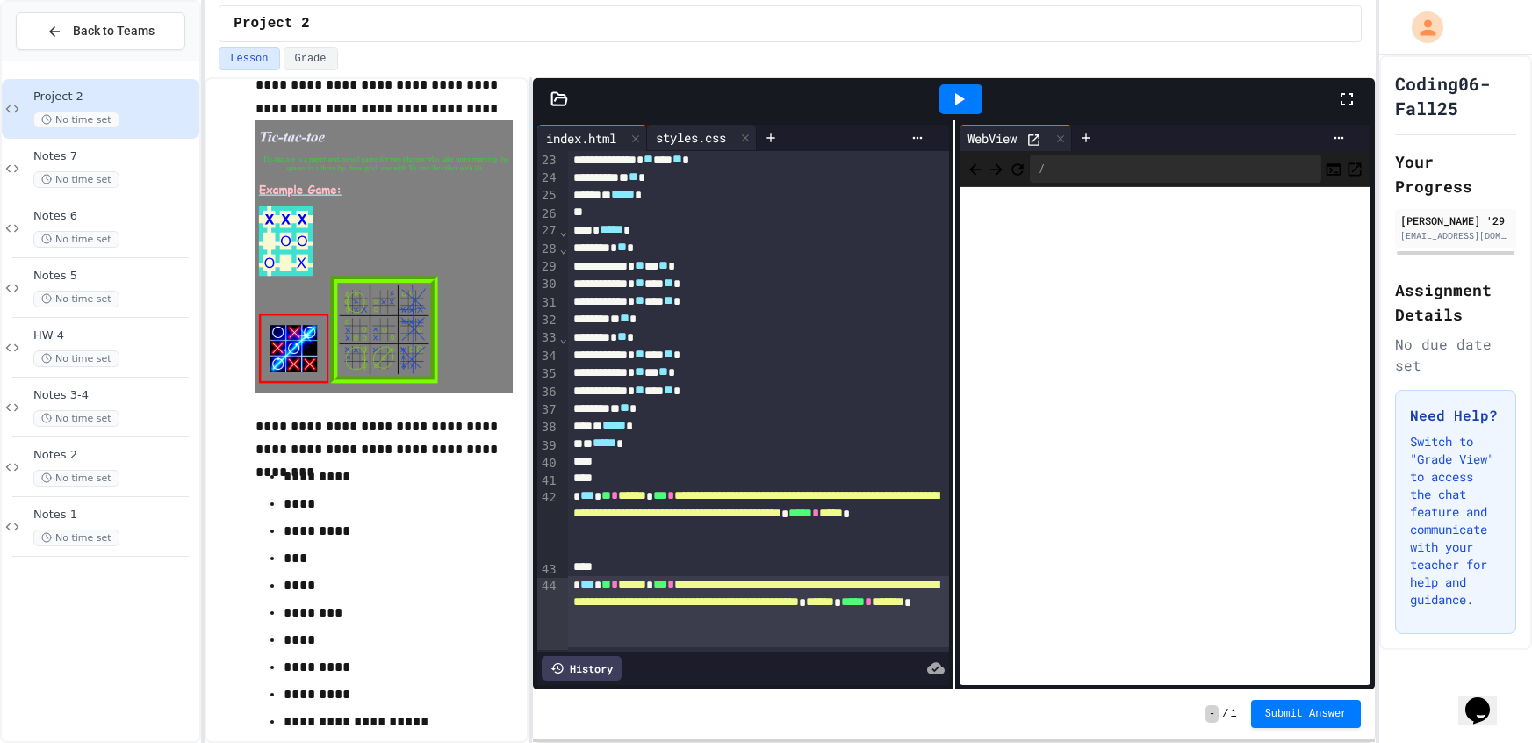
click at [728, 137] on div "styles.css" at bounding box center [691, 137] width 88 height 18
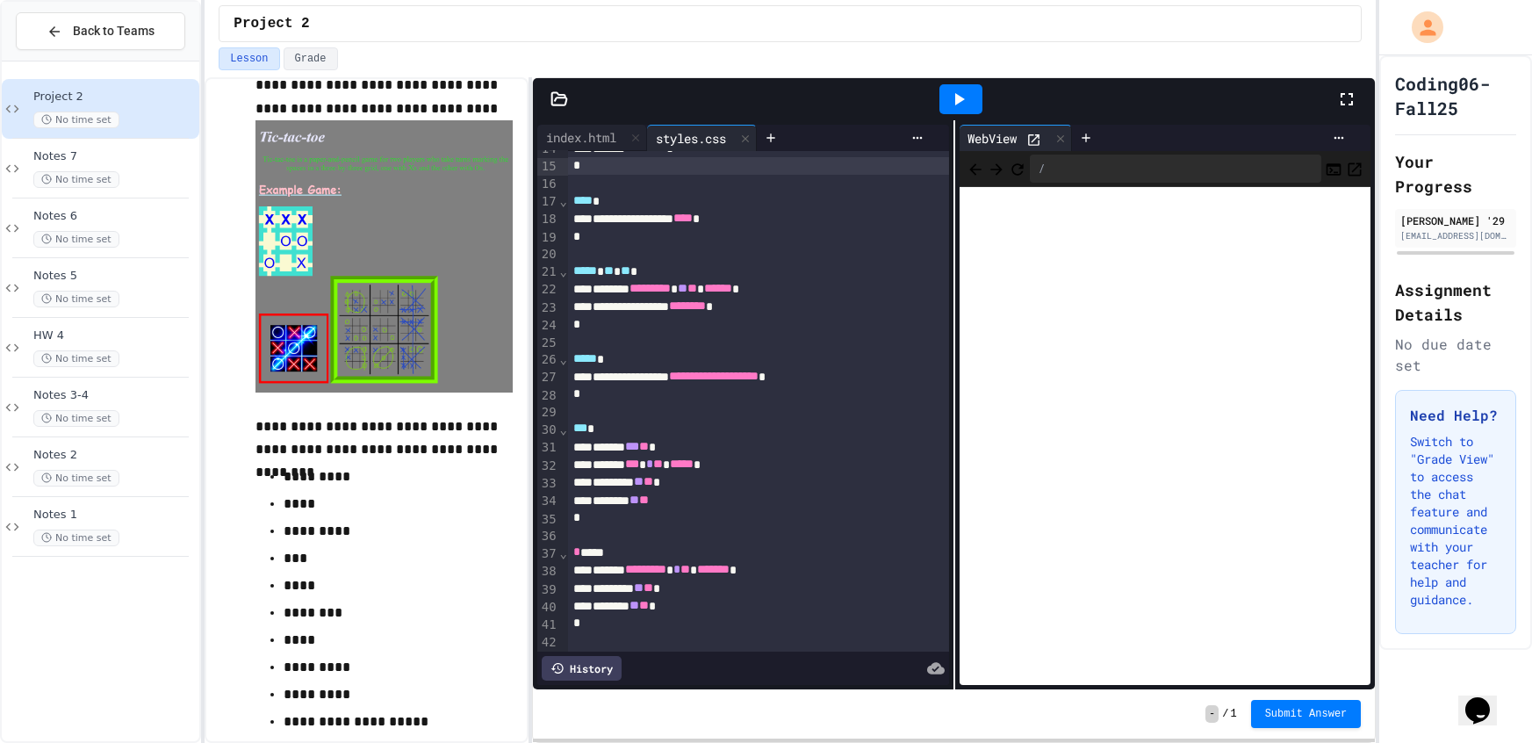
click at [585, 160] on div "*" at bounding box center [758, 166] width 381 height 18
click at [591, 152] on div "****** ********* *" at bounding box center [758, 149] width 381 height 18
click at [594, 144] on div "index.html" at bounding box center [581, 137] width 88 height 18
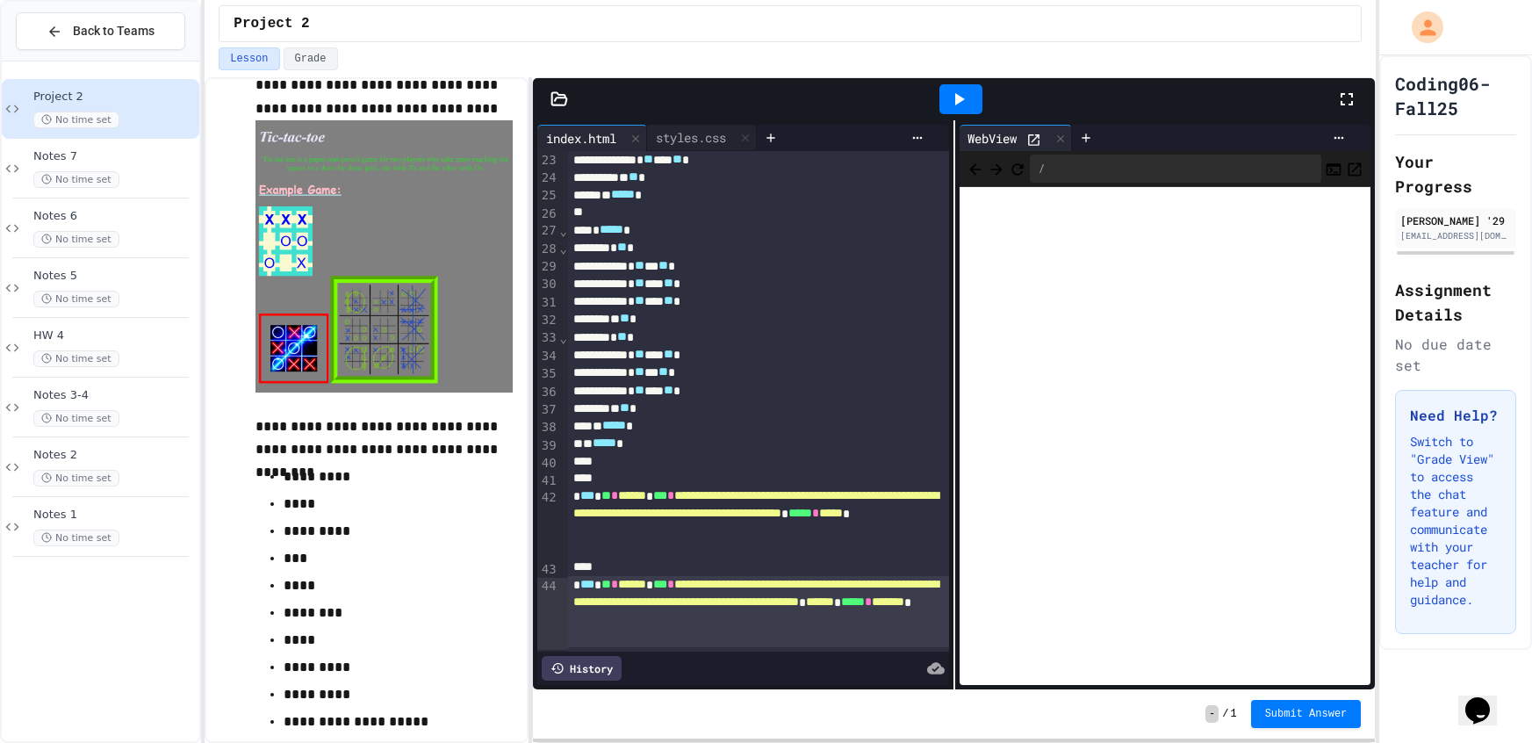
click at [692, 153] on div "**********" at bounding box center [758, 247] width 381 height 1083
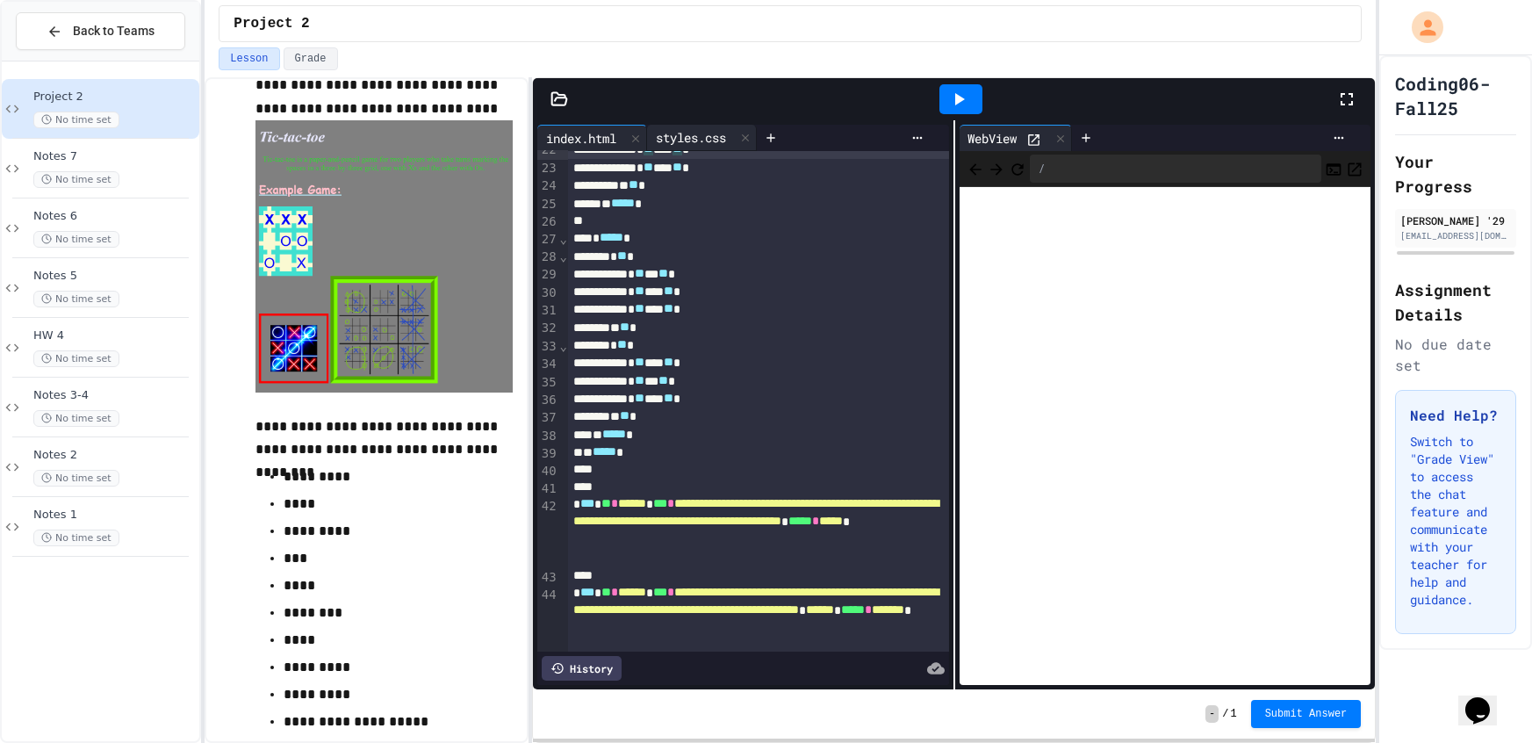
click at [695, 140] on div "styles.css" at bounding box center [691, 137] width 88 height 18
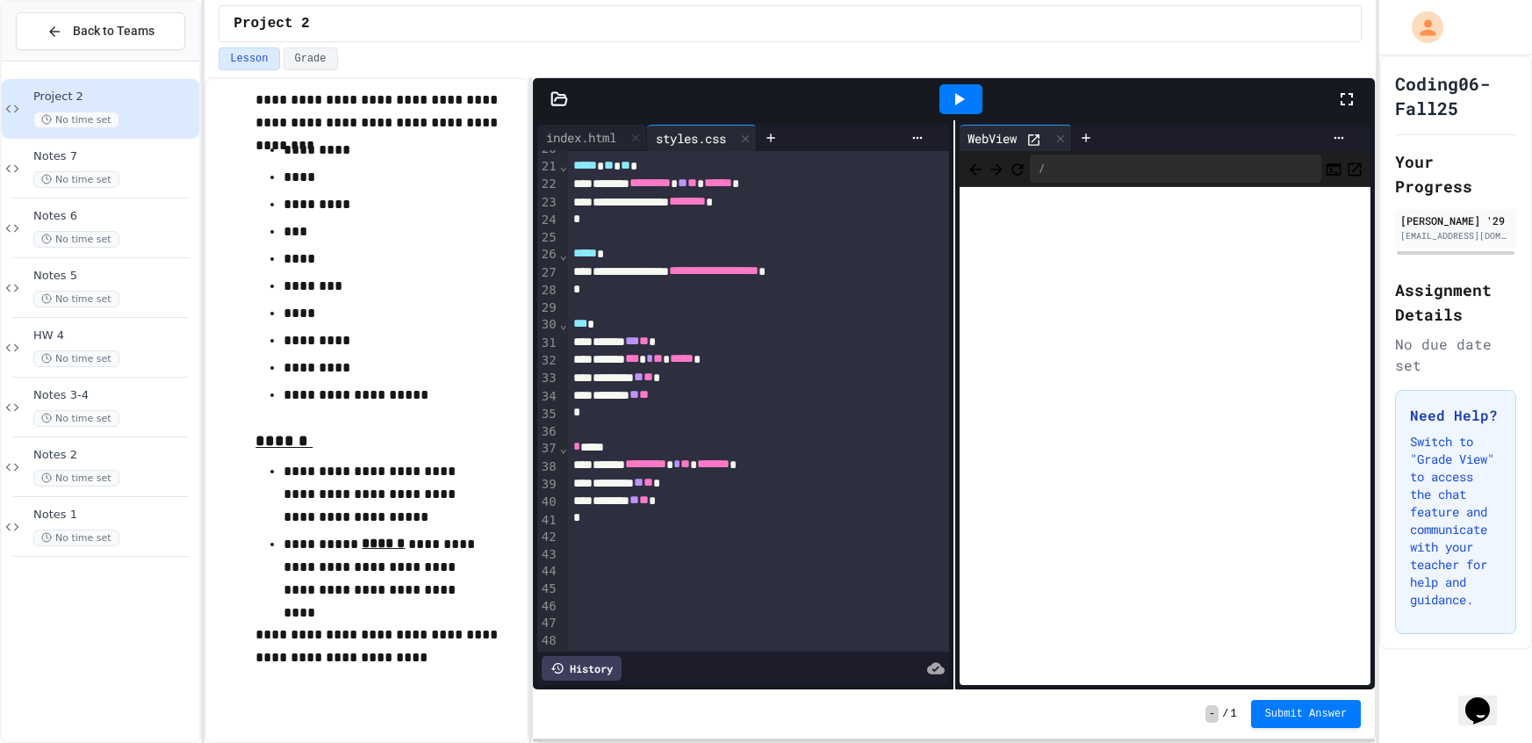
scroll to position [366, 0]
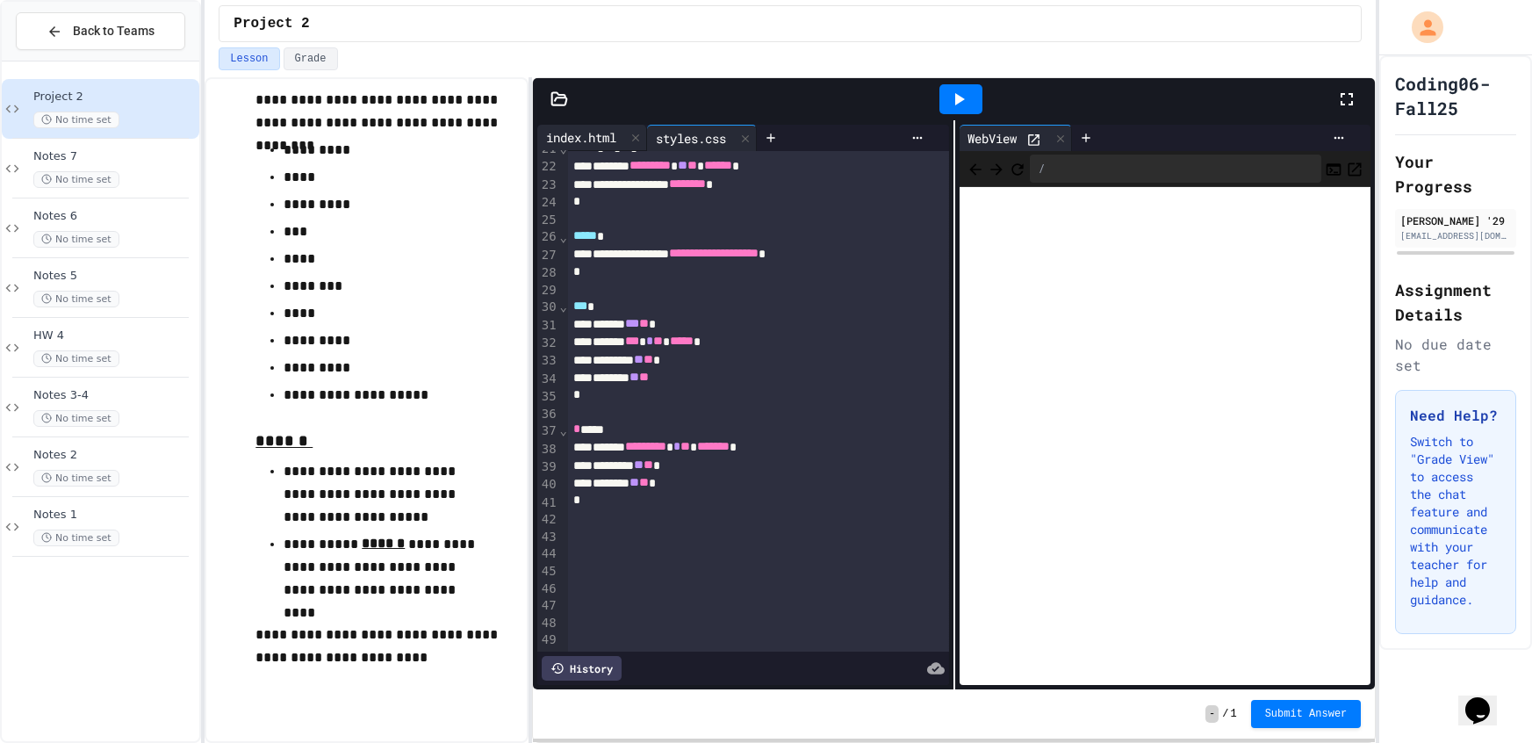
click at [595, 134] on div "index.html" at bounding box center [581, 137] width 88 height 18
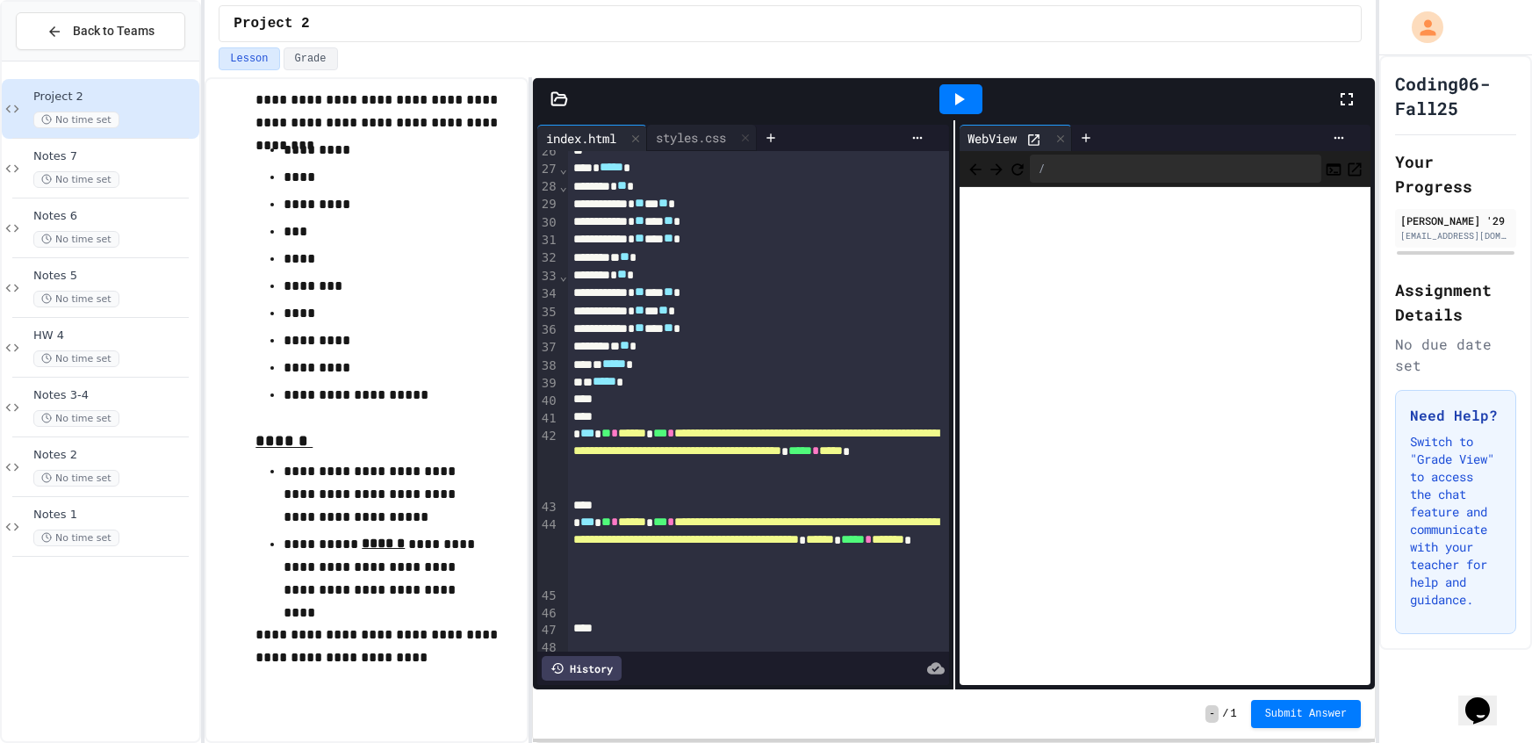
scroll to position [585, 0]
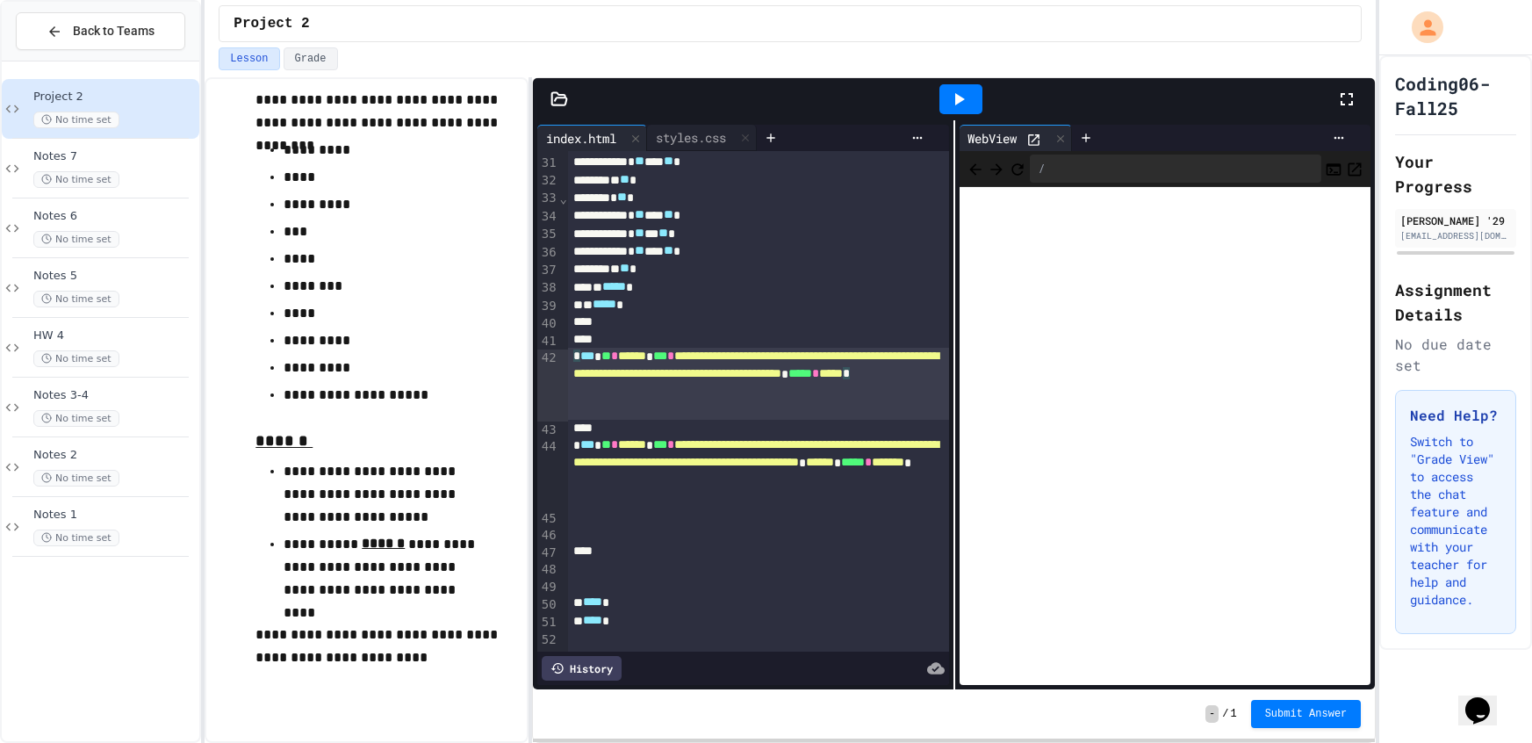
click at [819, 379] on span "*****" at bounding box center [831, 373] width 24 height 12
click at [758, 563] on div at bounding box center [758, 568] width 381 height 18
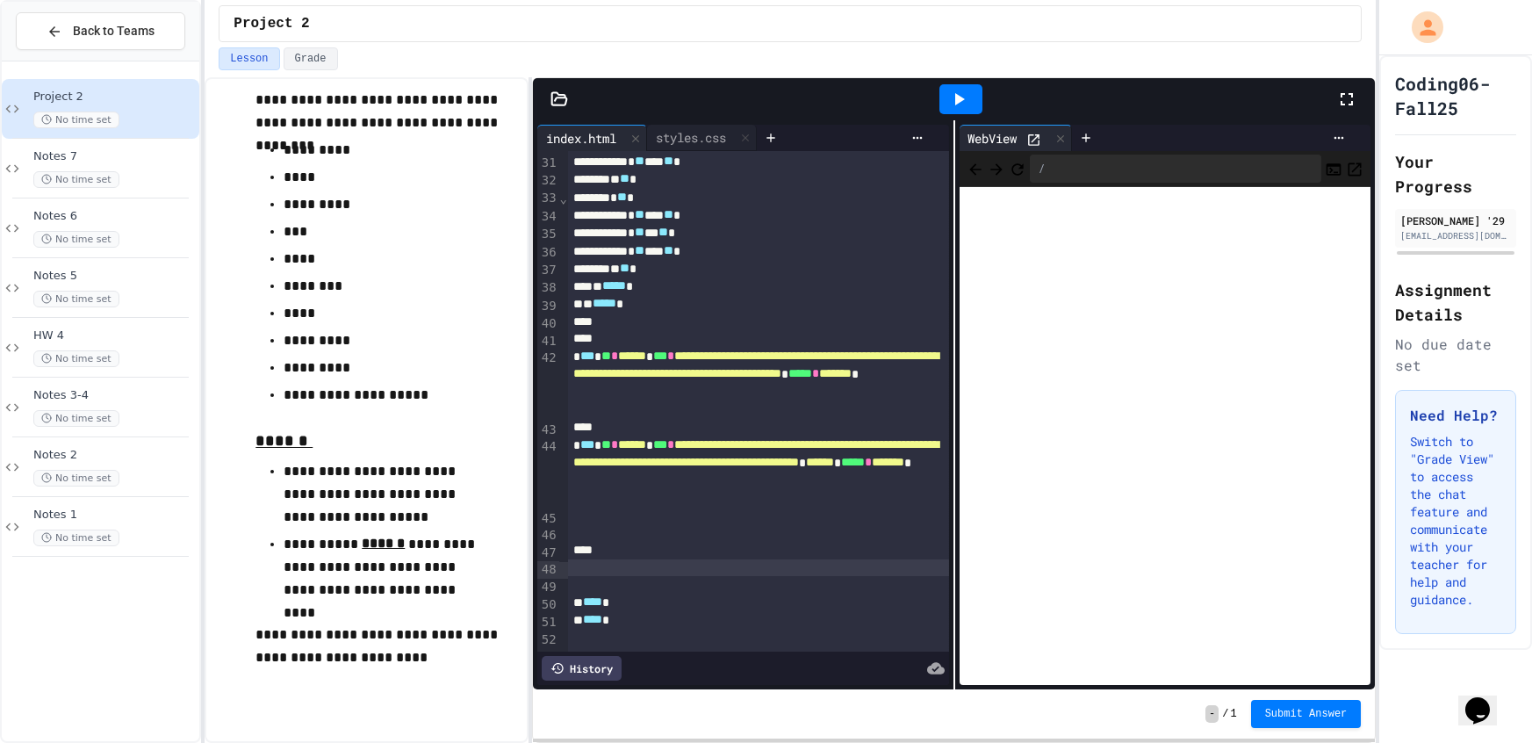
click at [750, 523] on div at bounding box center [758, 516] width 381 height 18
drag, startPoint x: 699, startPoint y: 141, endPoint x: 699, endPoint y: 221, distance: 79.9
click at [699, 158] on div "**********" at bounding box center [743, 405] width 412 height 560
drag, startPoint x: 722, startPoint y: 144, endPoint x: 701, endPoint y: 270, distance: 128.0
click at [722, 154] on div "**********" at bounding box center [743, 405] width 412 height 560
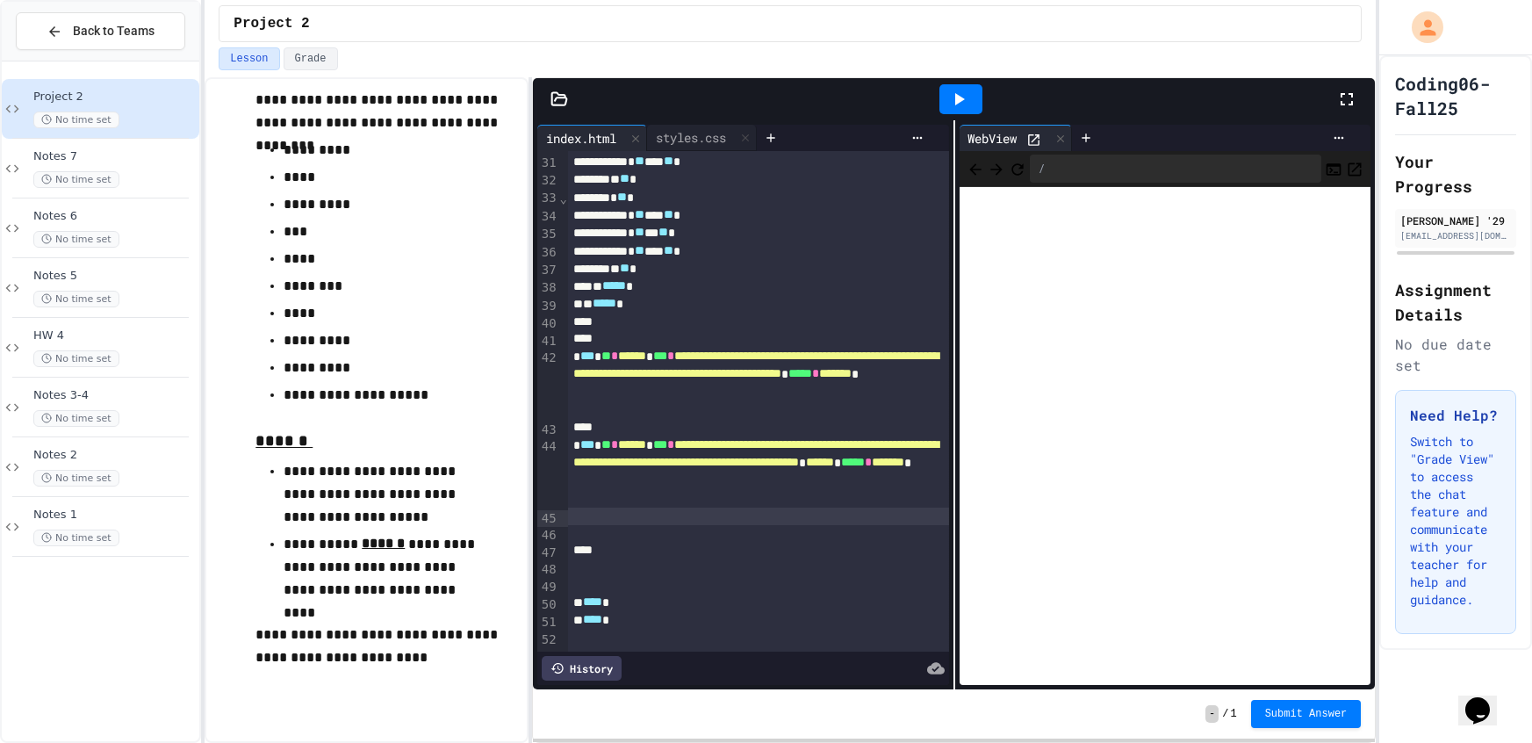
drag, startPoint x: 692, startPoint y: 129, endPoint x: 694, endPoint y: 162, distance: 33.5
click at [693, 130] on div "styles.css" at bounding box center [691, 137] width 88 height 18
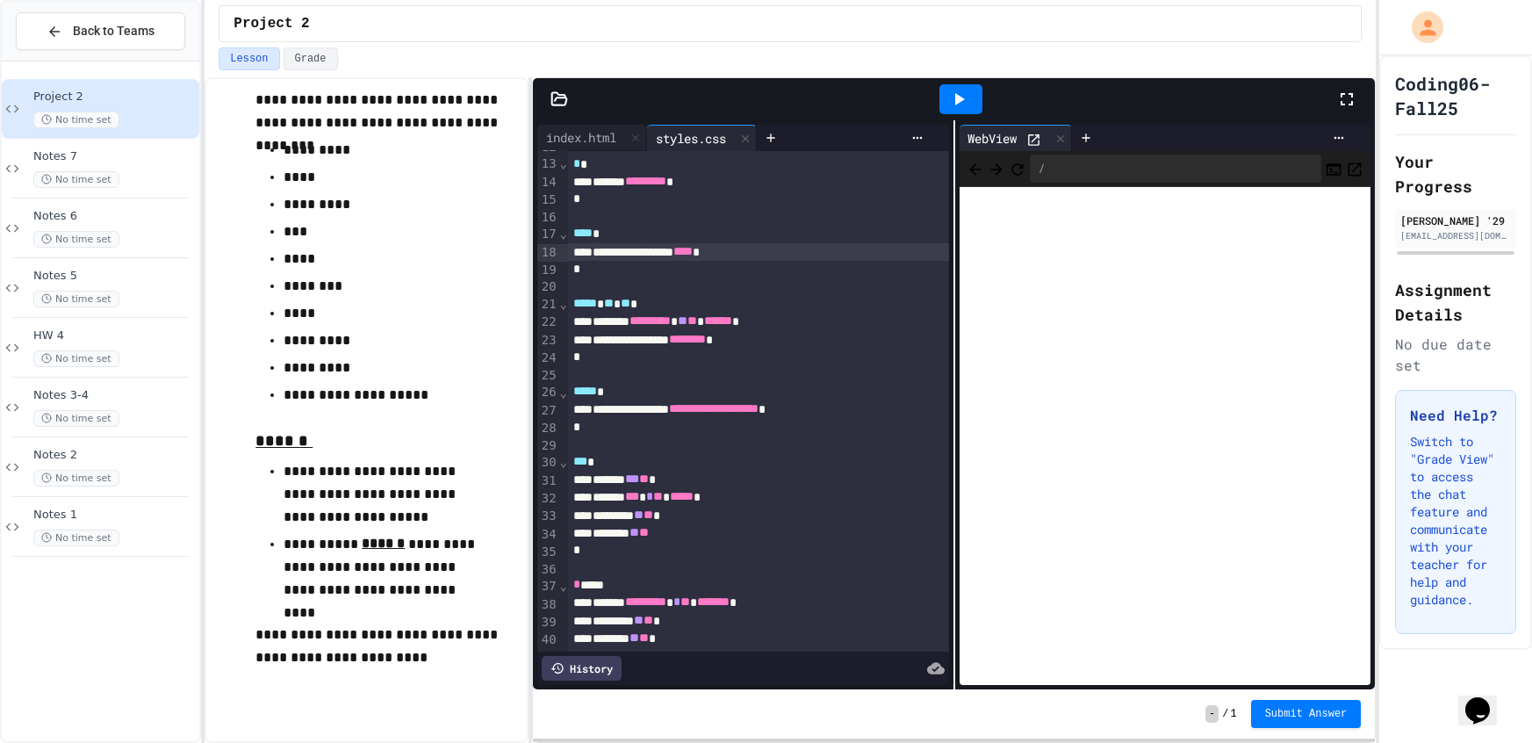
scroll to position [213, 0]
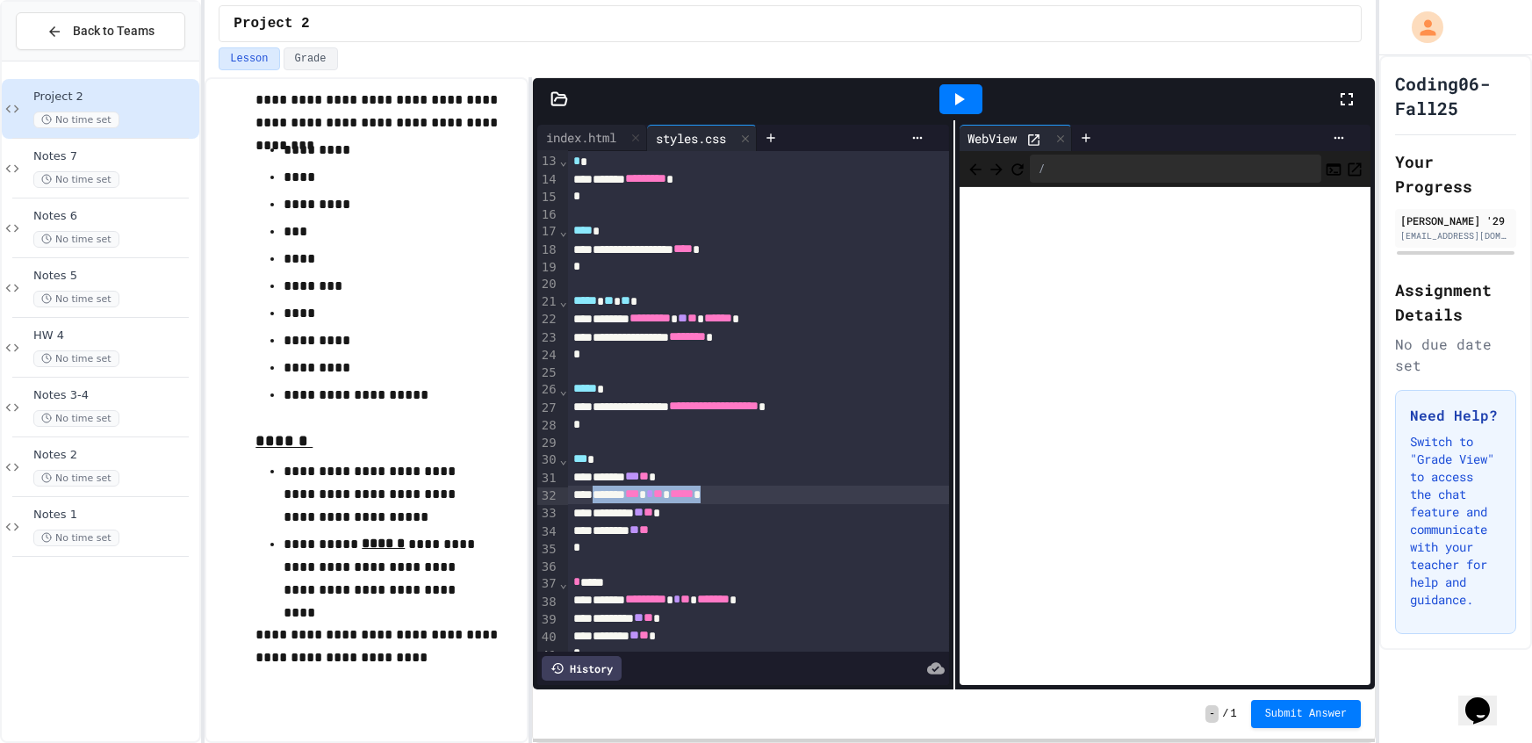
drag, startPoint x: 600, startPoint y: 486, endPoint x: 770, endPoint y: 498, distance: 169.8
click at [770, 498] on div "******* *** * ** ***** *" at bounding box center [758, 494] width 381 height 18
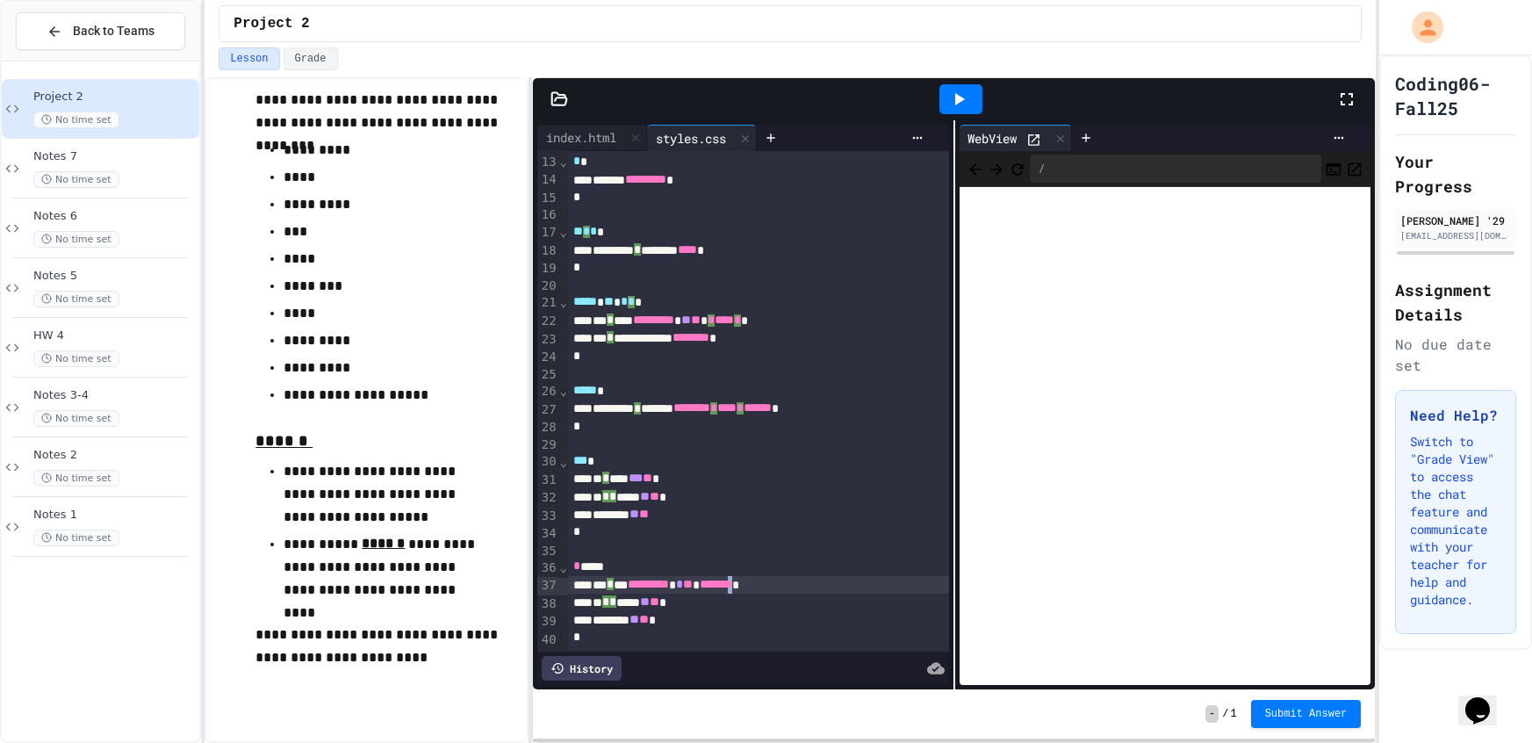
drag, startPoint x: 802, startPoint y: 578, endPoint x: 804, endPoint y: 596, distance: 18.5
click at [732, 578] on span "*******" at bounding box center [716, 584] width 32 height 12
click at [958, 97] on icon at bounding box center [960, 99] width 10 height 12
click at [597, 661] on div "History" at bounding box center [582, 668] width 80 height 25
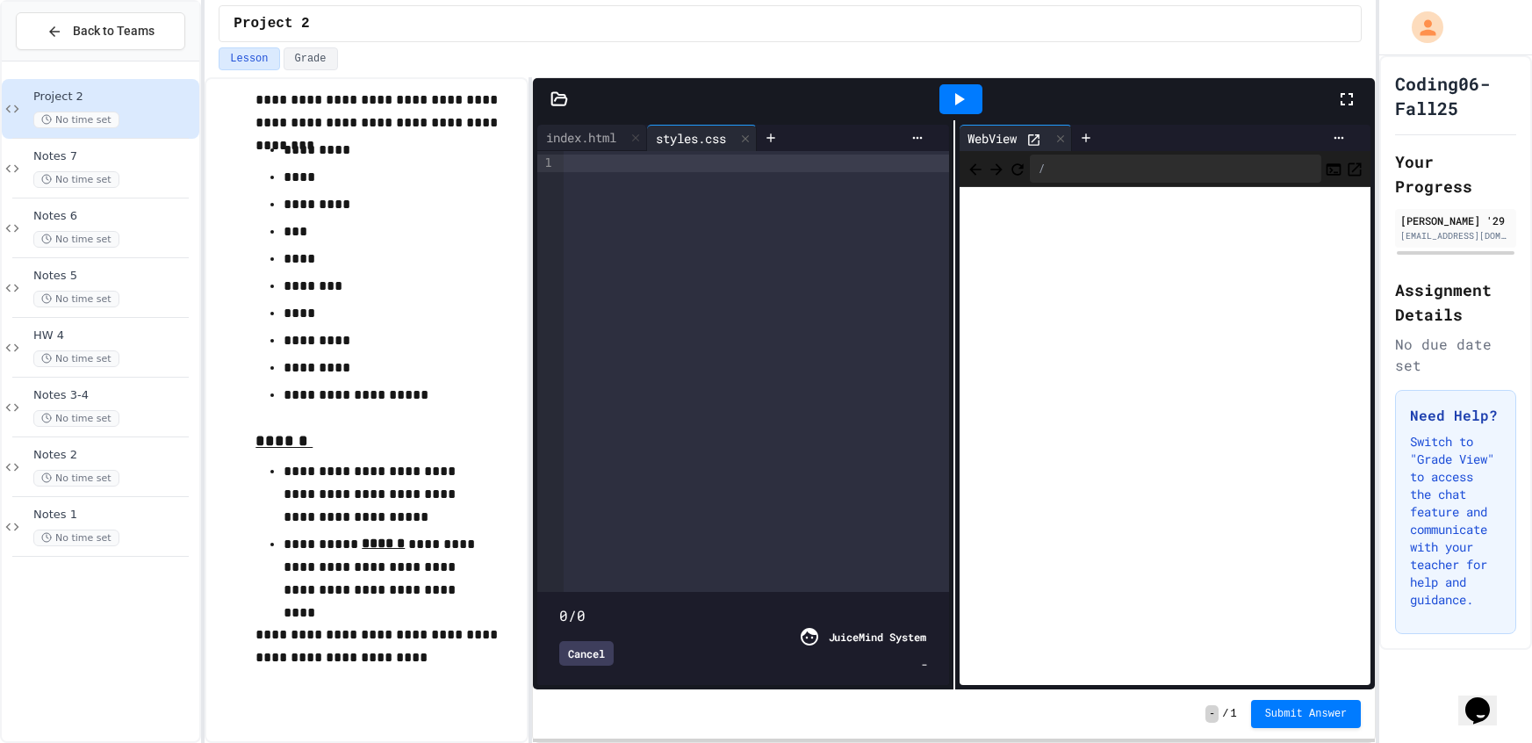
type input "***"
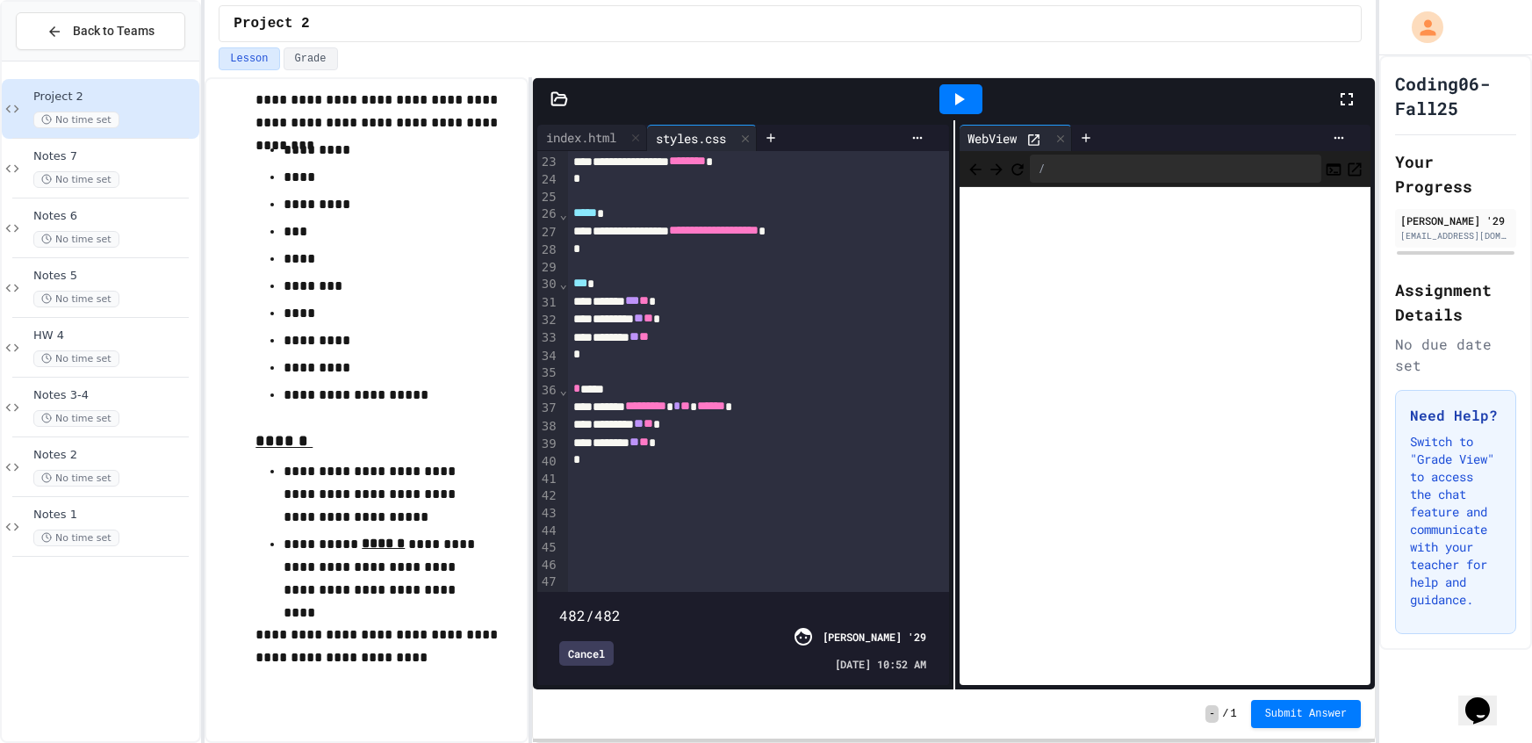
scroll to position [382, 0]
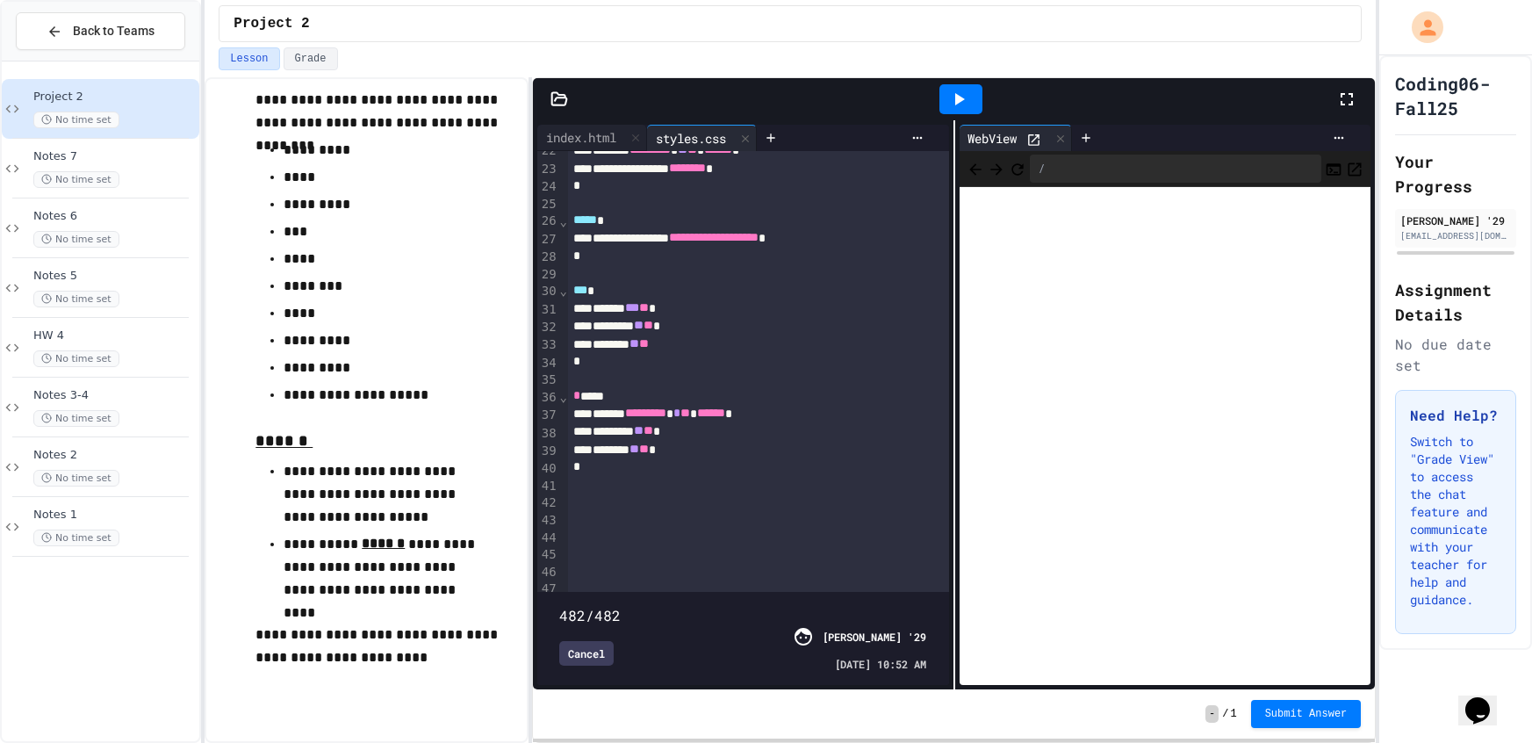
click at [569, 659] on div "Cancel" at bounding box center [586, 653] width 54 height 25
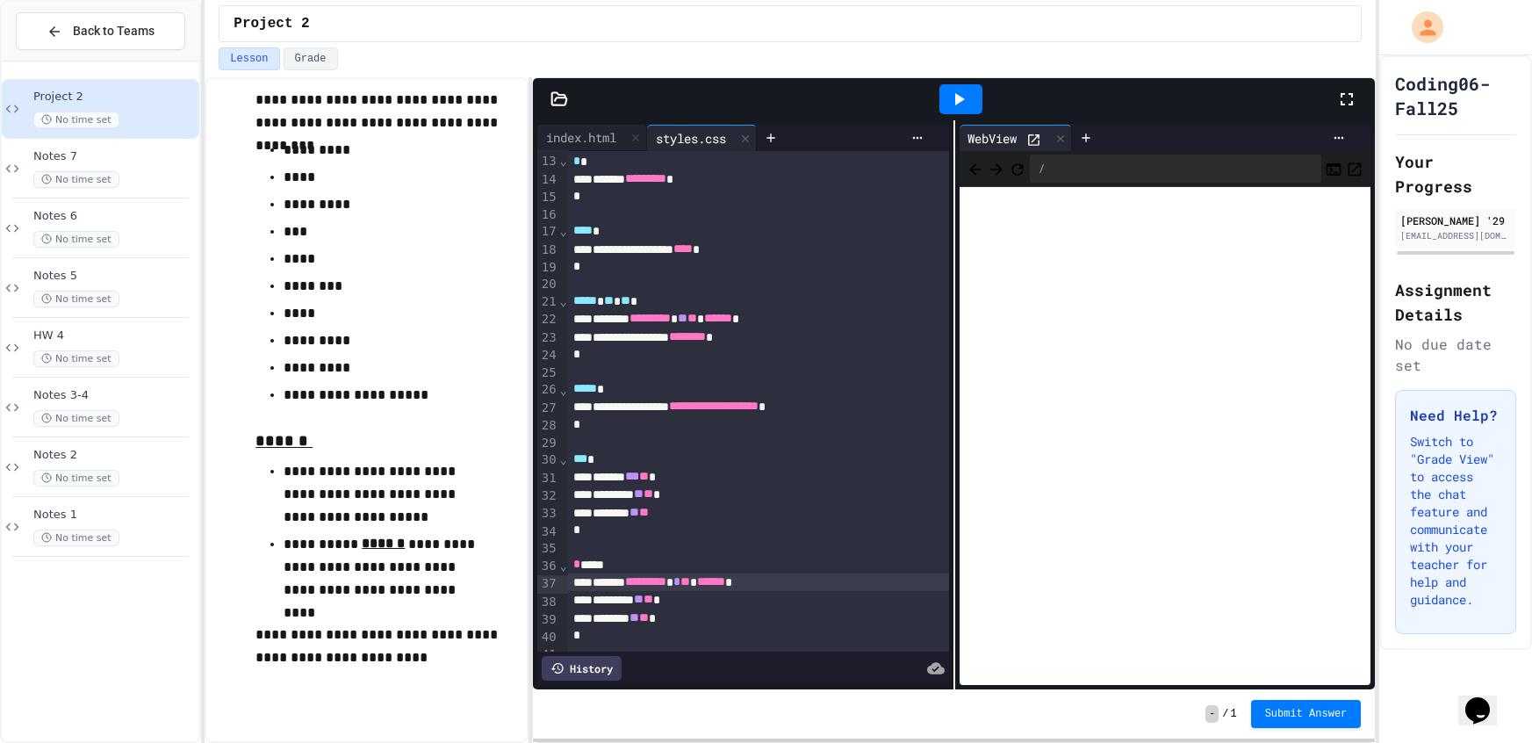
click at [707, 494] on div "******** ** ** *" at bounding box center [758, 494] width 381 height 18
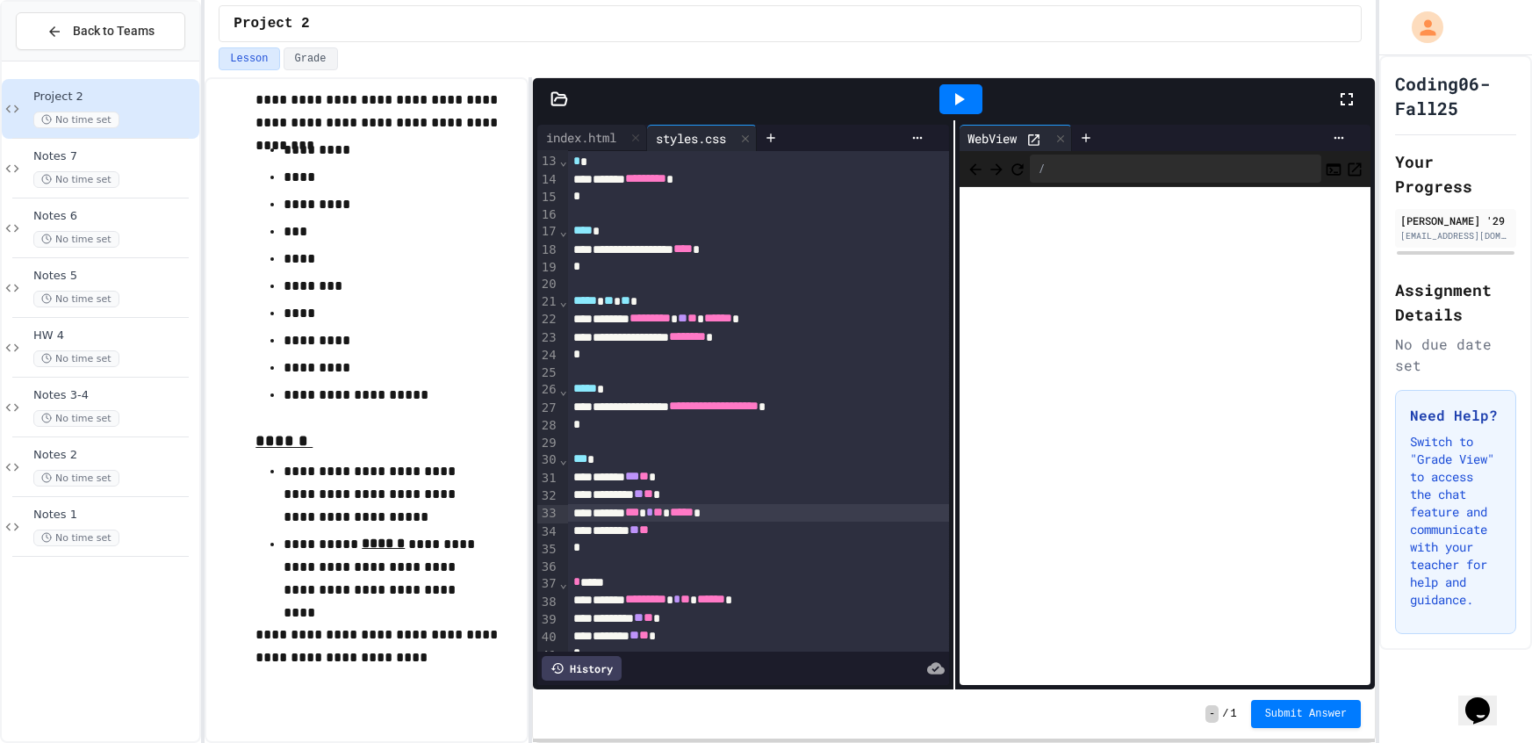
click at [972, 106] on div at bounding box center [960, 99] width 43 height 30
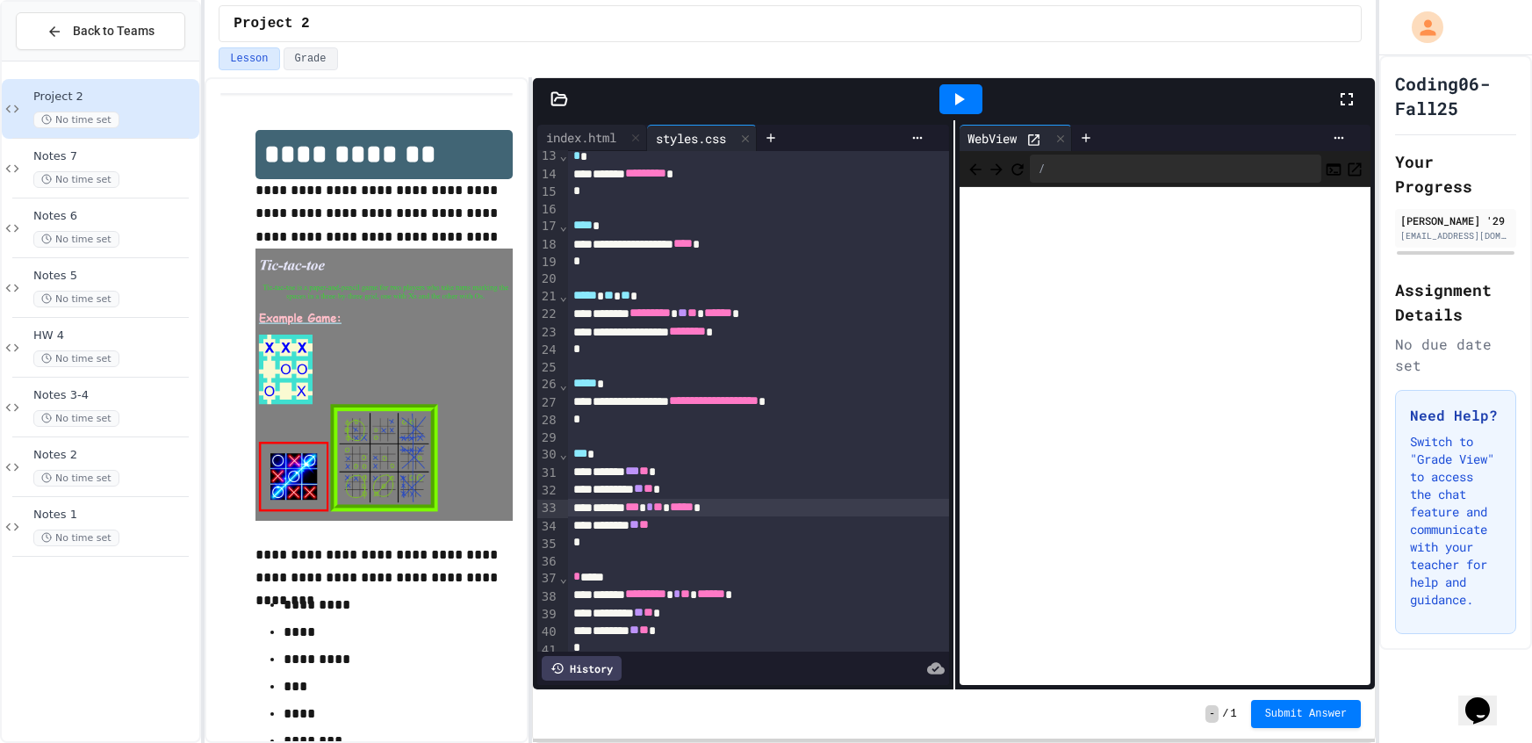
scroll to position [221, 0]
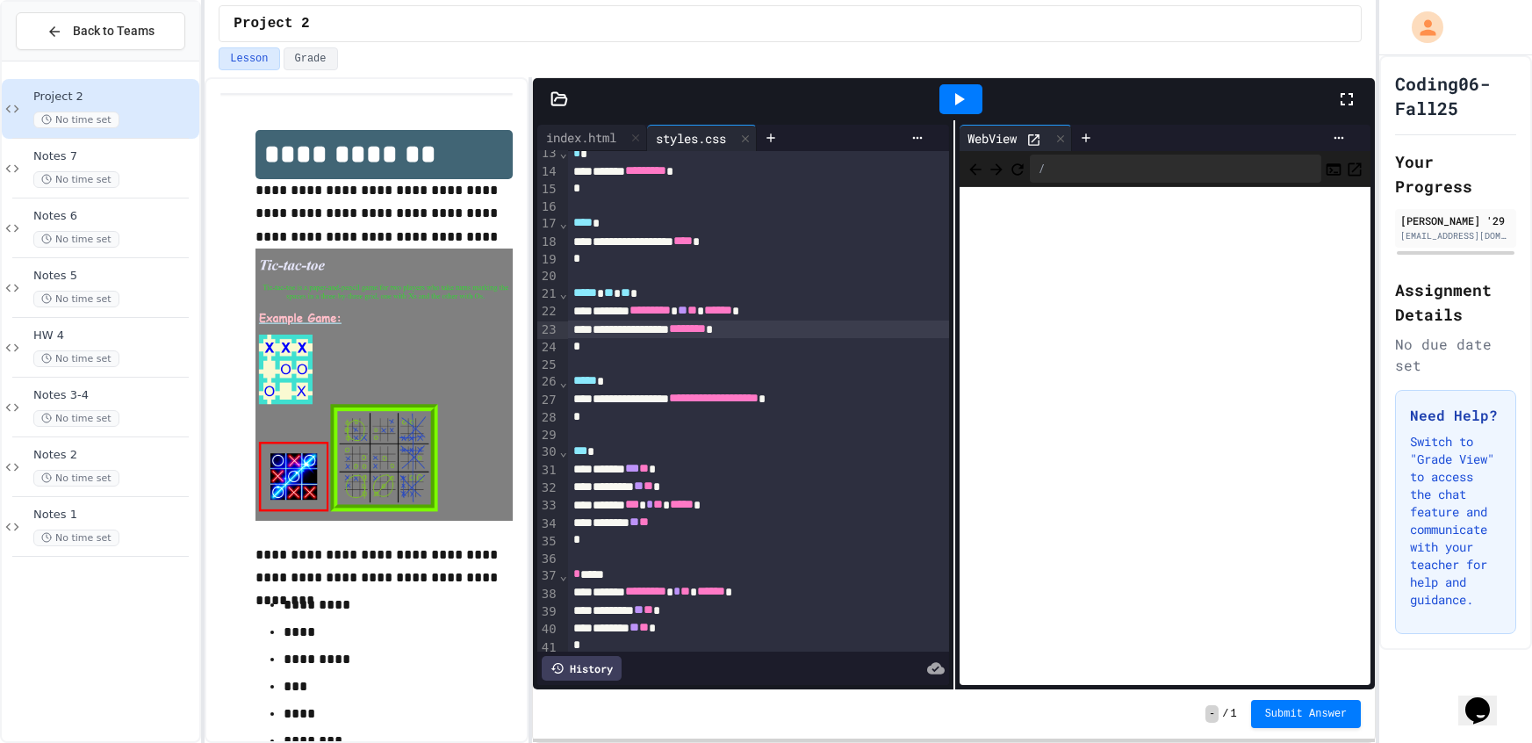
click at [802, 328] on div "**********" at bounding box center [758, 329] width 381 height 18
click at [159, 140] on div "Notes 7 No time set" at bounding box center [100, 169] width 197 height 60
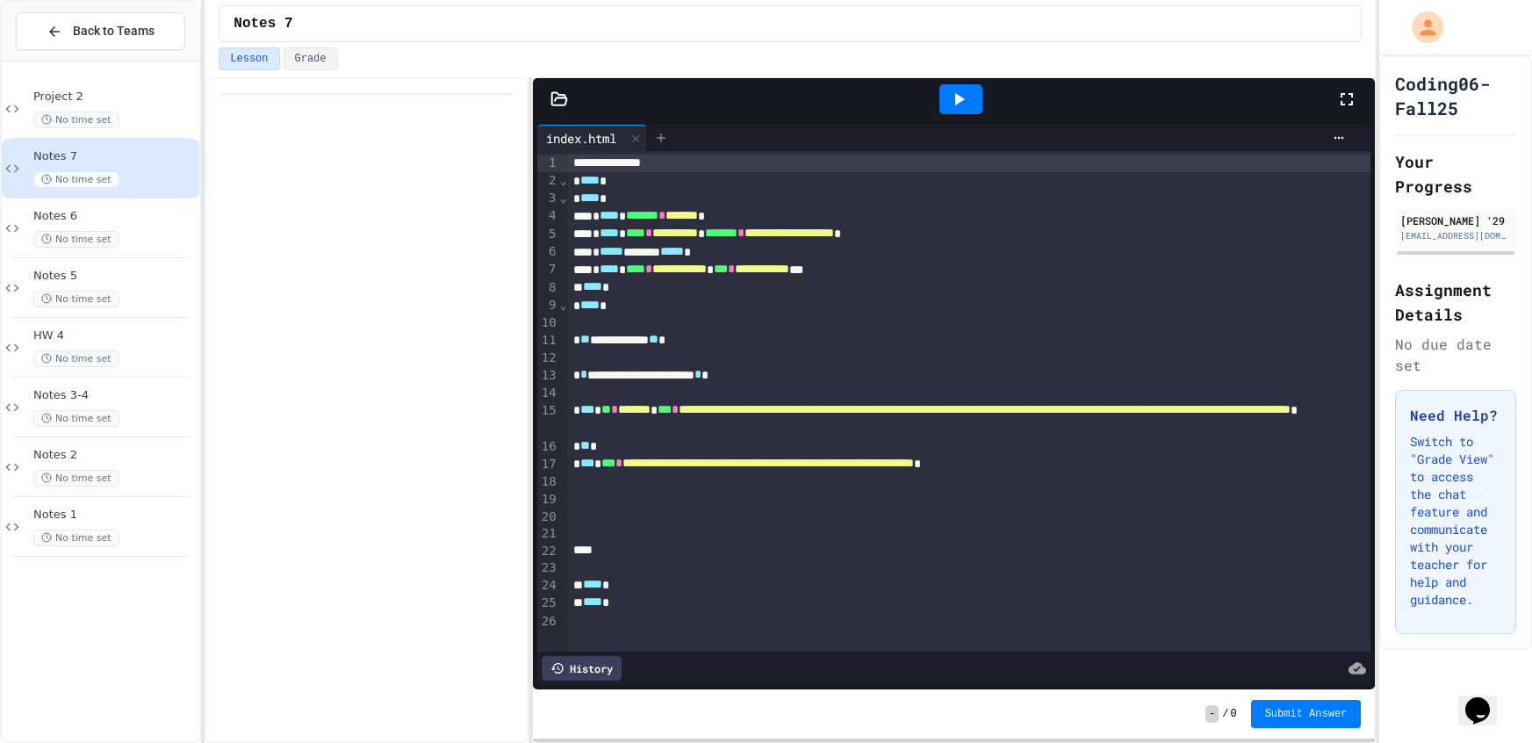
click at [664, 139] on icon at bounding box center [661, 138] width 14 height 14
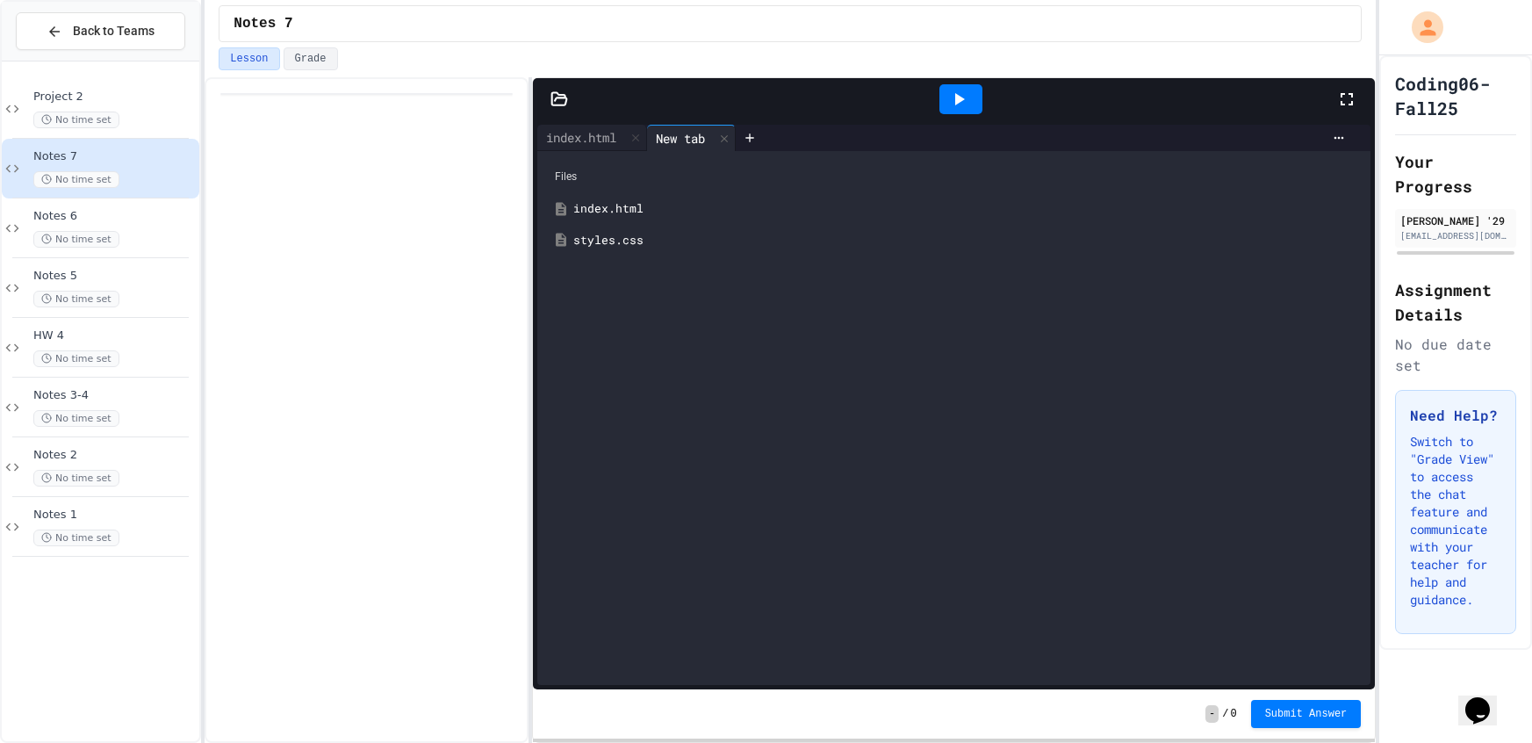
click at [635, 233] on div "styles.css" at bounding box center [966, 241] width 787 height 18
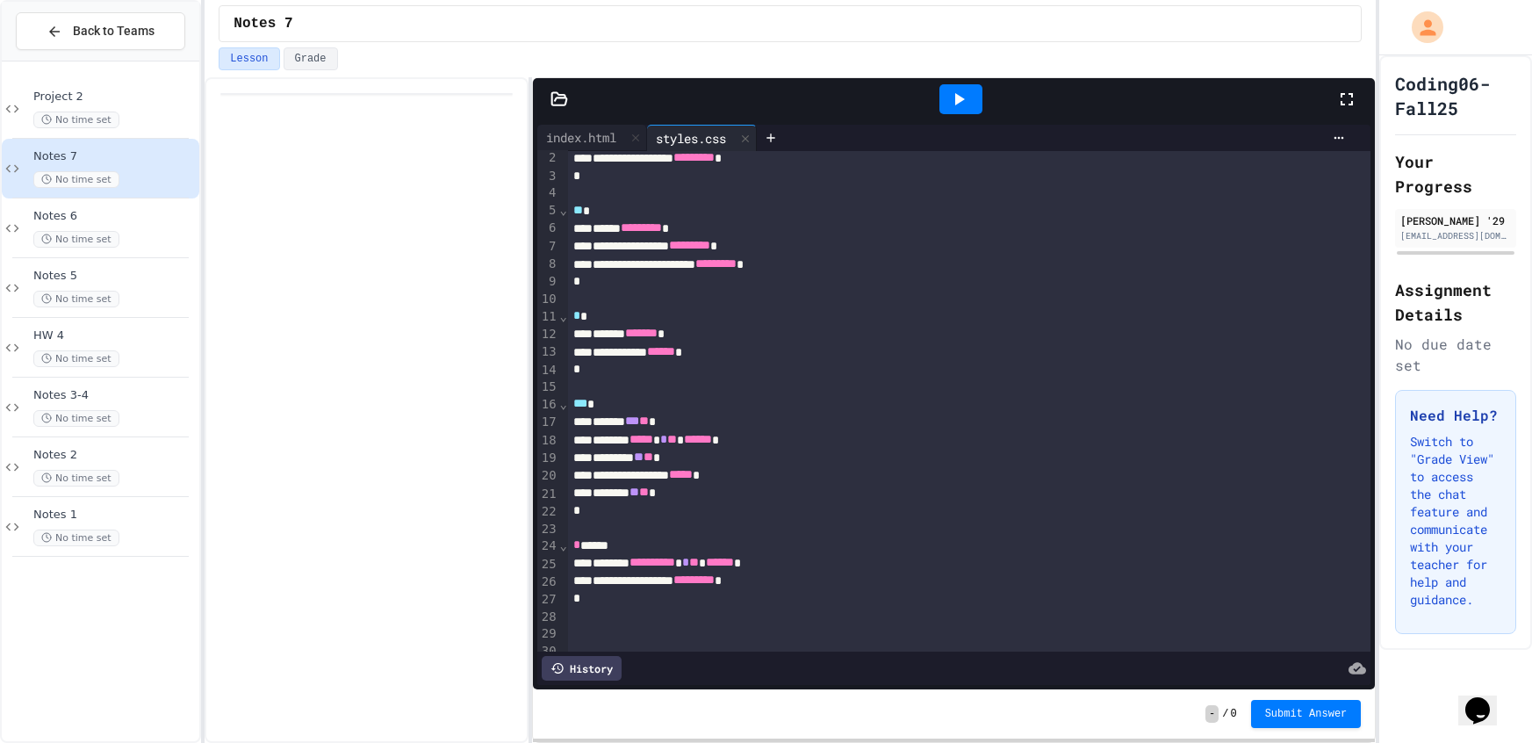
scroll to position [34, 0]
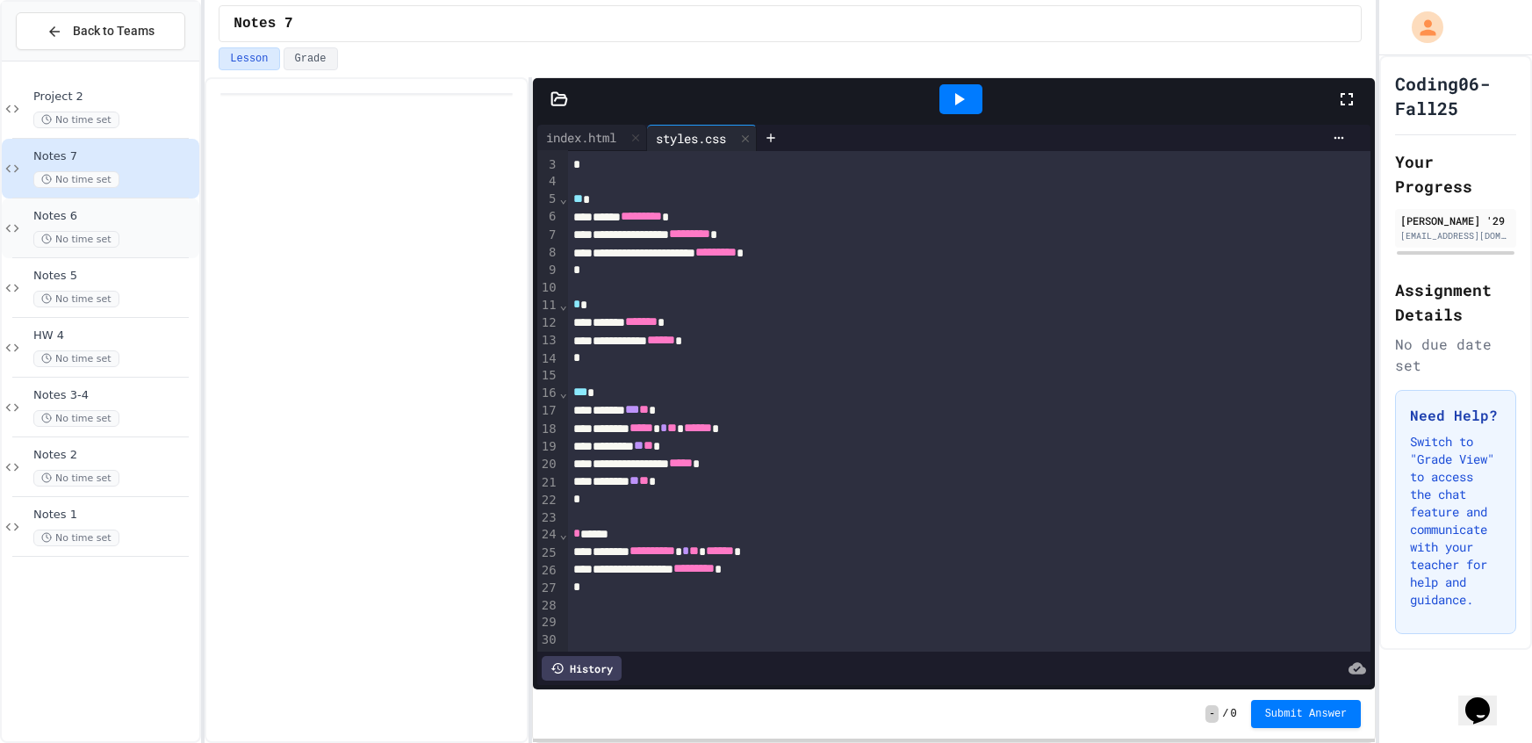
click at [126, 240] on div "No time set" at bounding box center [114, 239] width 162 height 17
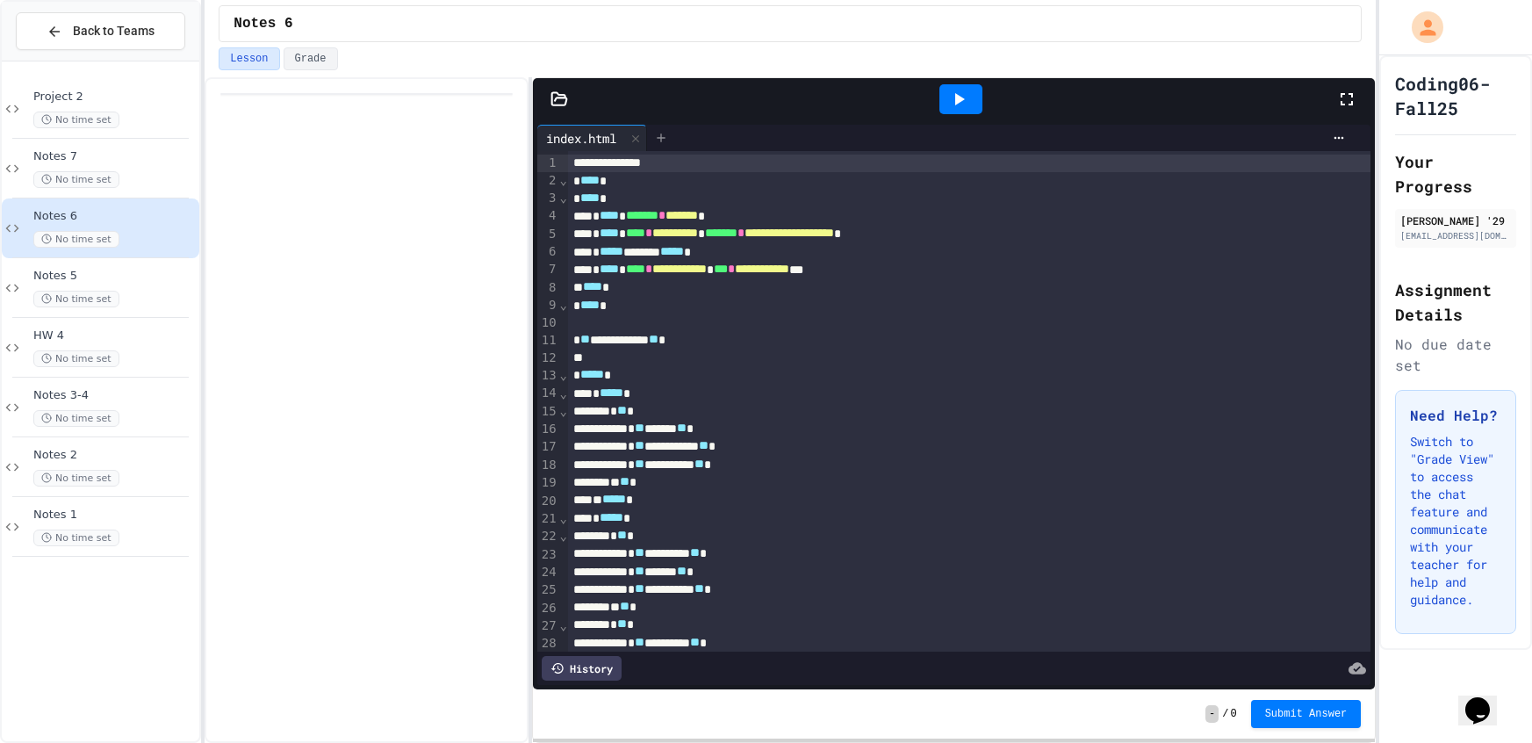
click at [662, 138] on icon at bounding box center [661, 138] width 14 height 14
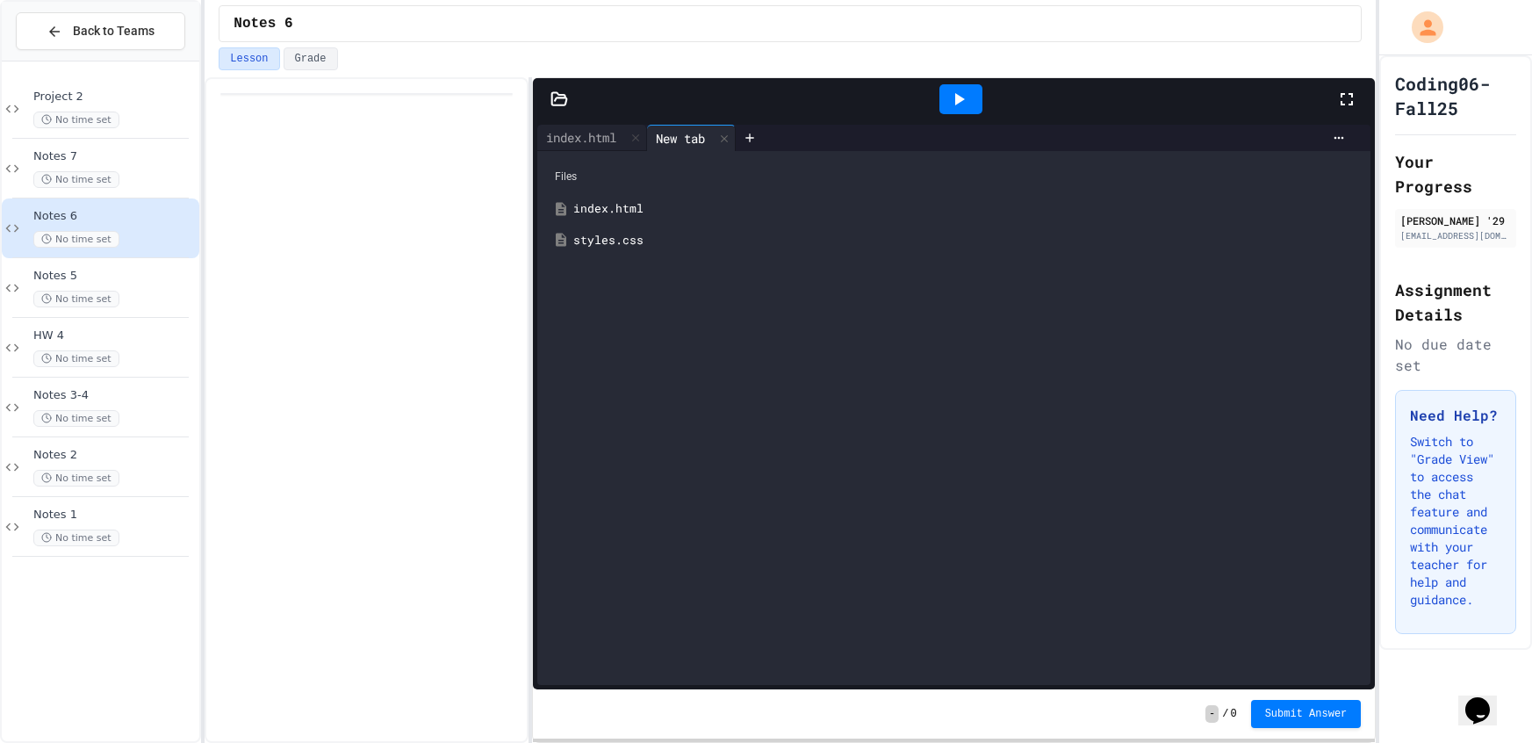
click at [671, 235] on div "styles.css" at bounding box center [966, 241] width 787 height 18
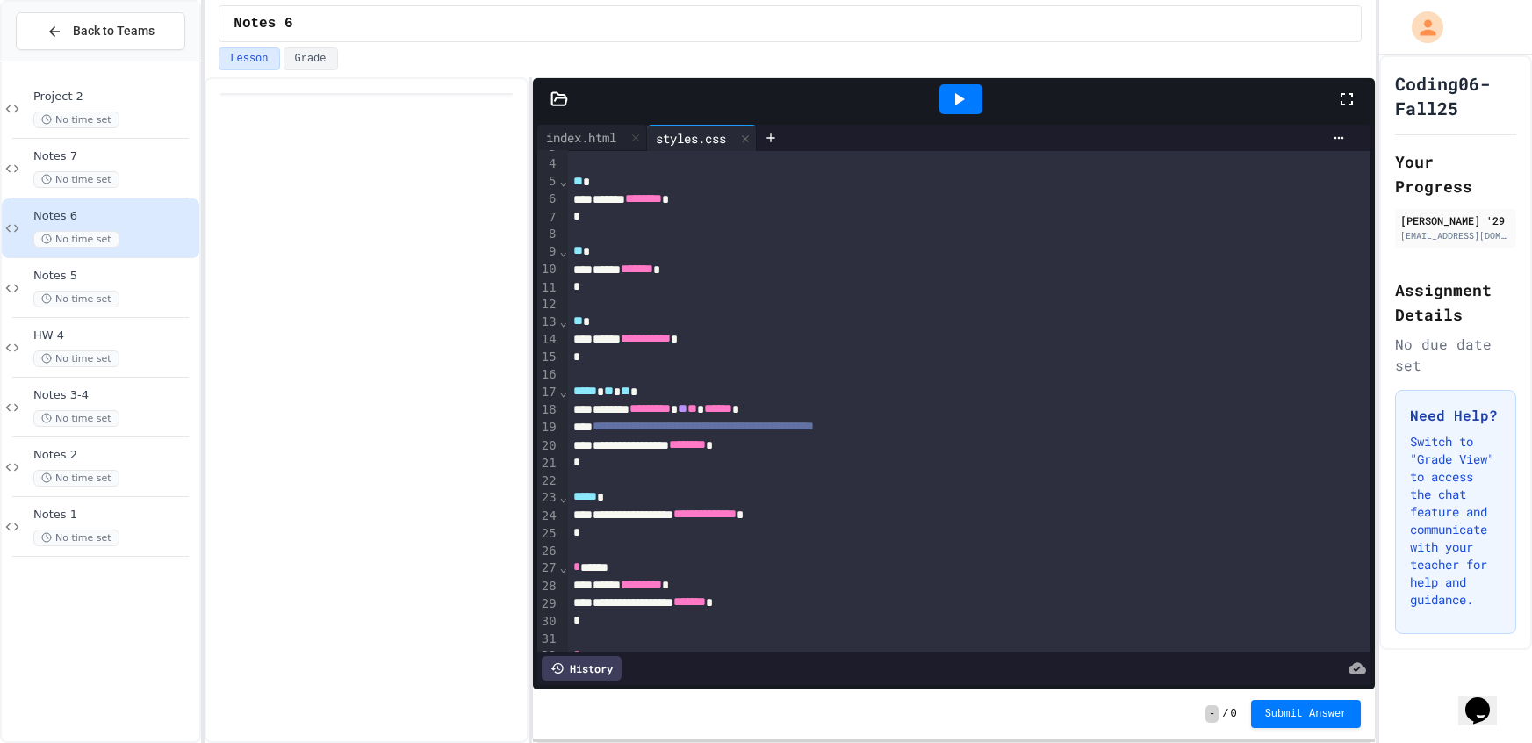
scroll to position [59, 0]
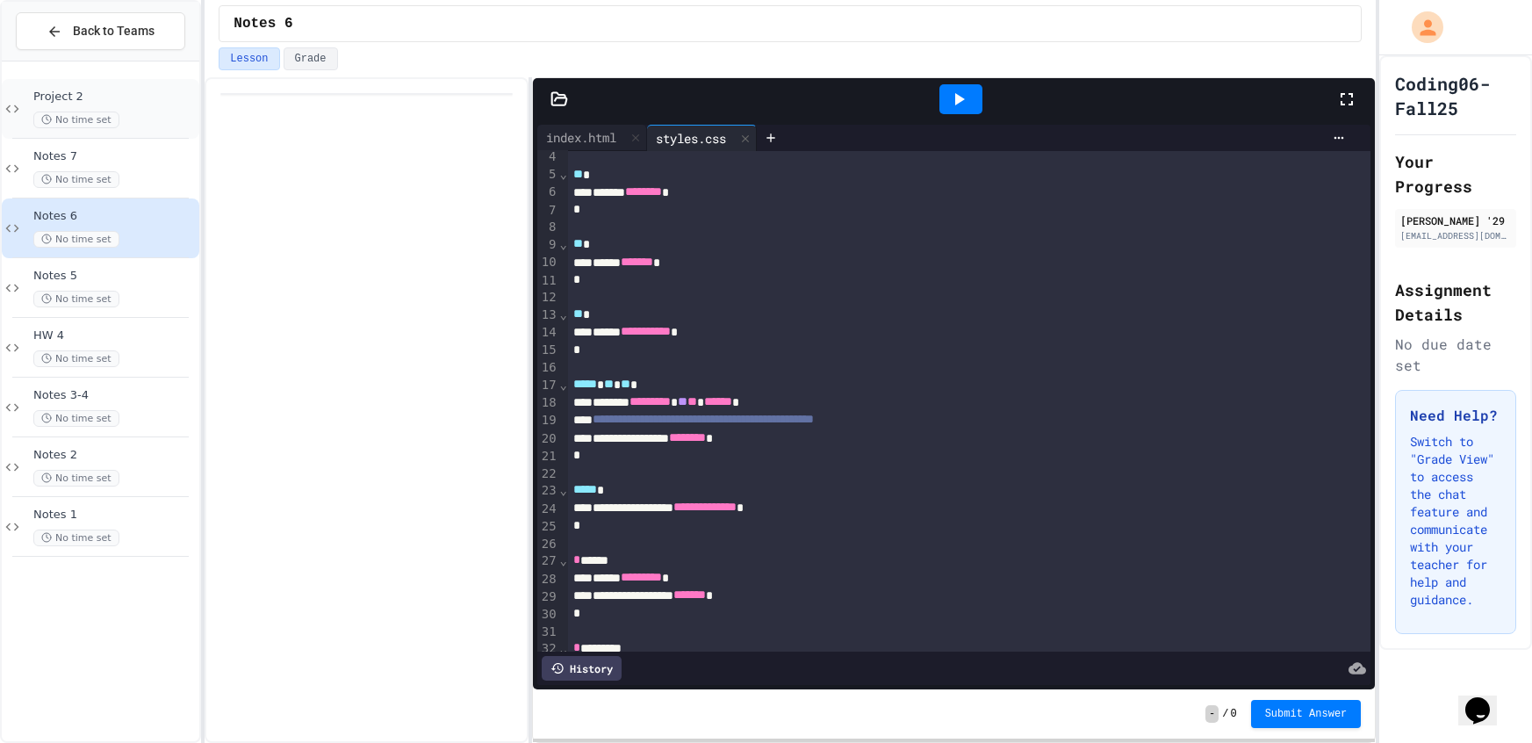
click at [142, 118] on div "No time set" at bounding box center [114, 119] width 162 height 17
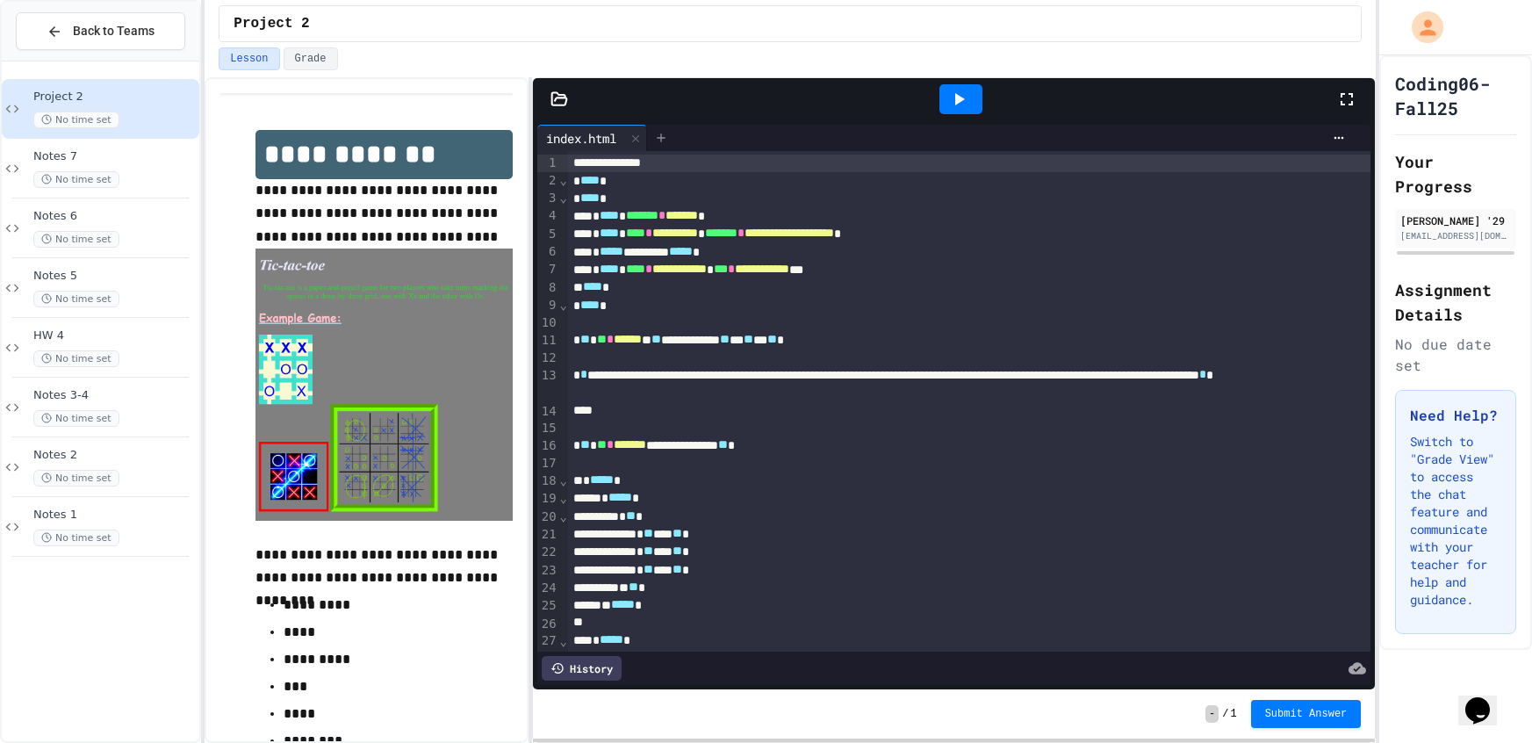
click at [674, 127] on div at bounding box center [661, 138] width 28 height 26
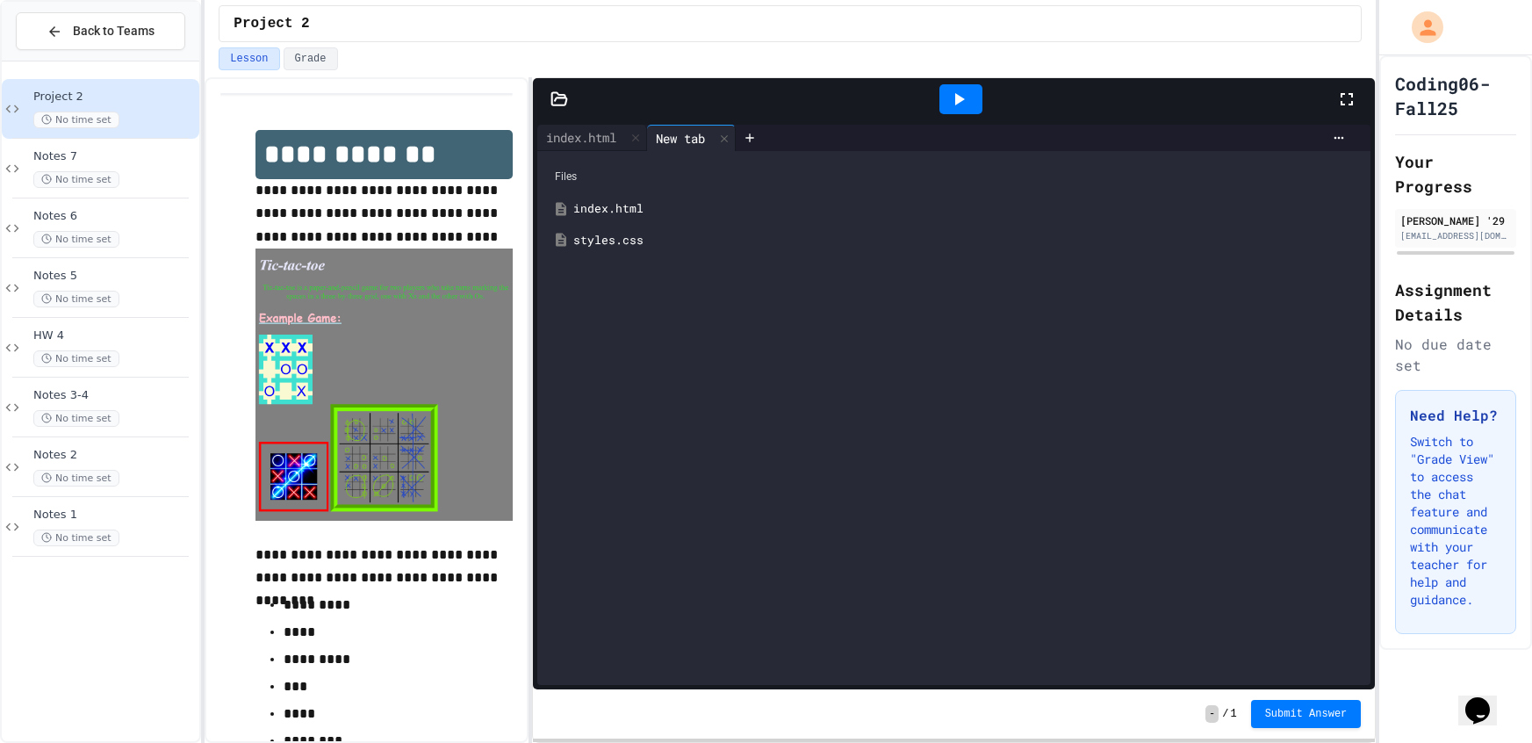
click at [659, 137] on div "New tab" at bounding box center [680, 138] width 67 height 18
click at [591, 243] on div "styles.css" at bounding box center [966, 241] width 787 height 18
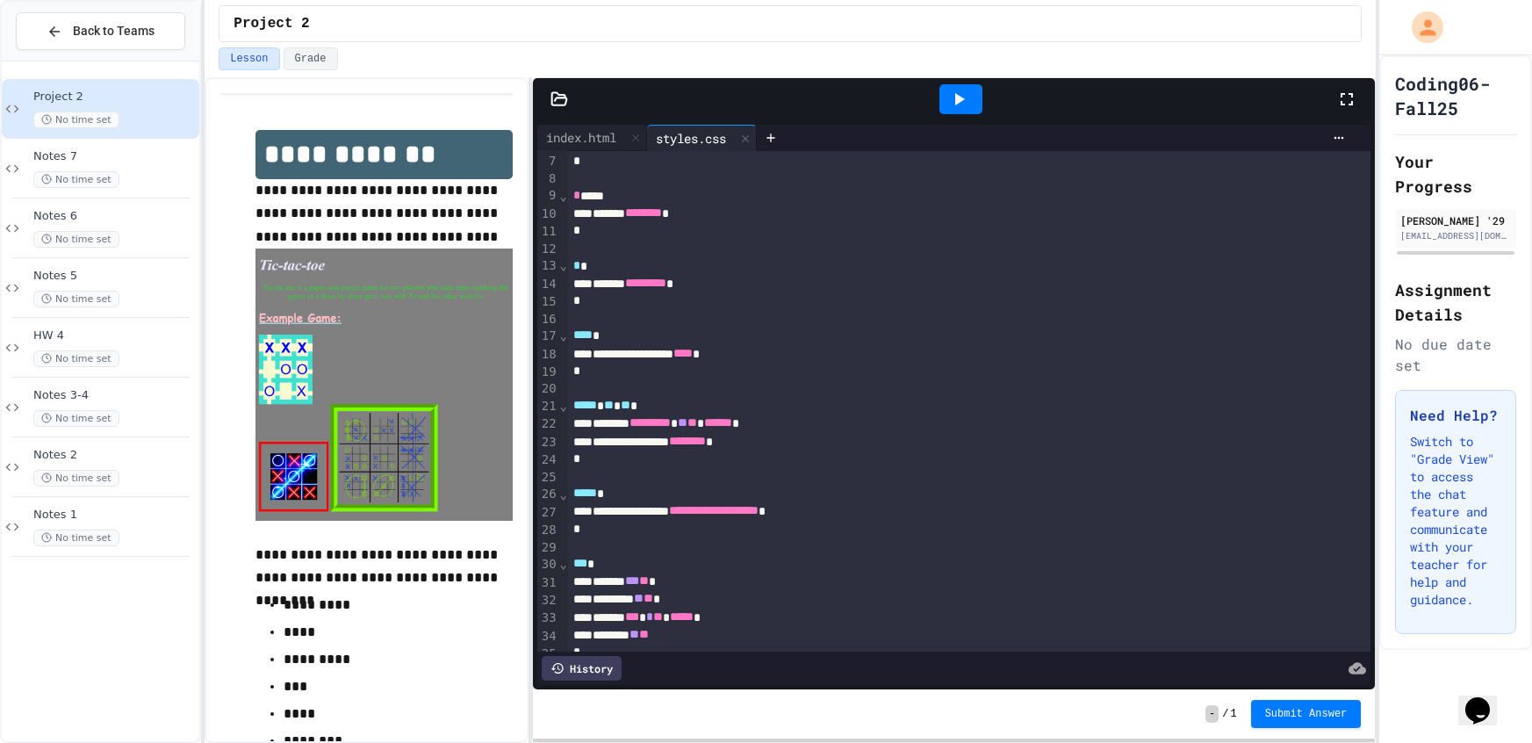
scroll to position [110, 0]
click at [697, 424] on span "**" at bounding box center [692, 421] width 10 height 12
click at [952, 106] on icon at bounding box center [958, 99] width 21 height 21
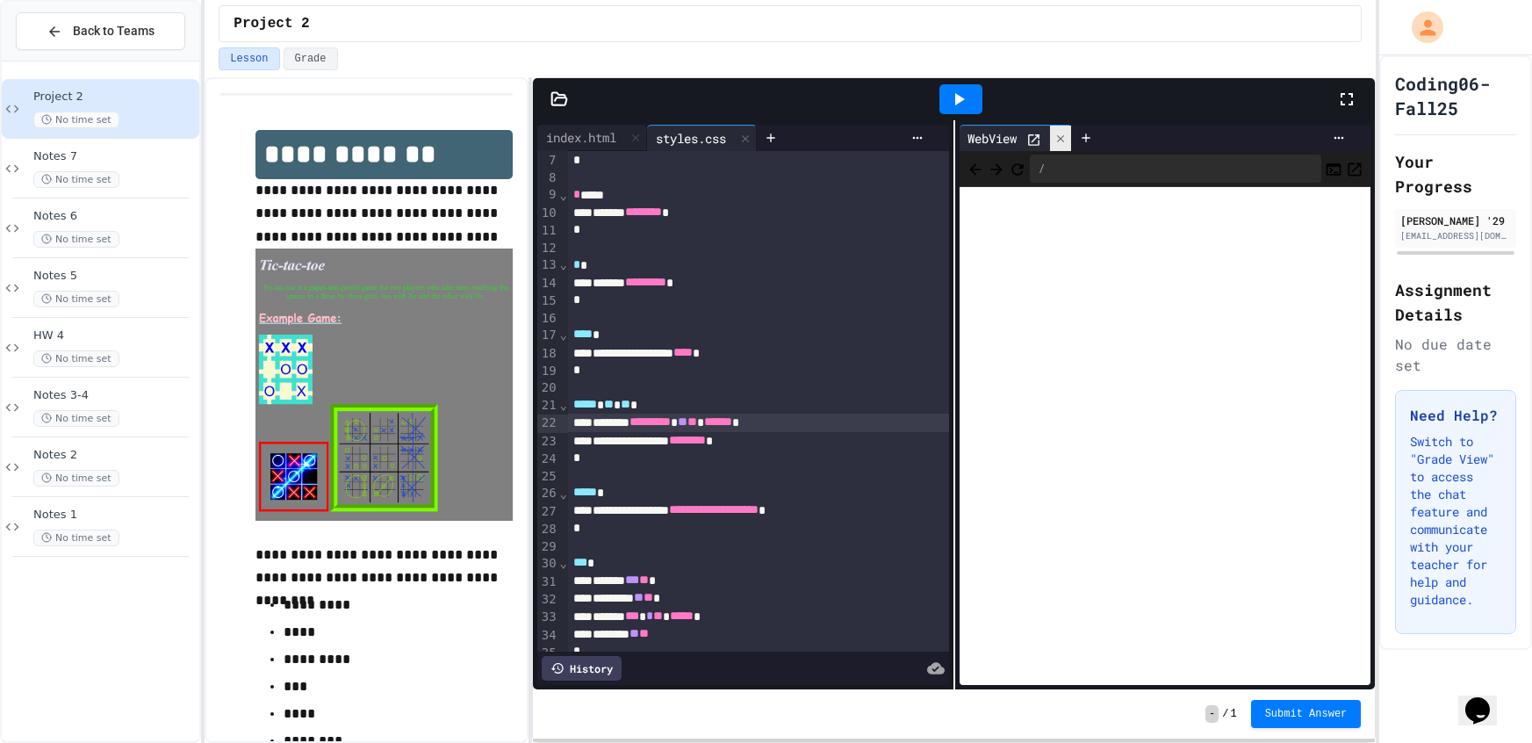
click at [1069, 130] on div at bounding box center [1060, 138] width 21 height 25
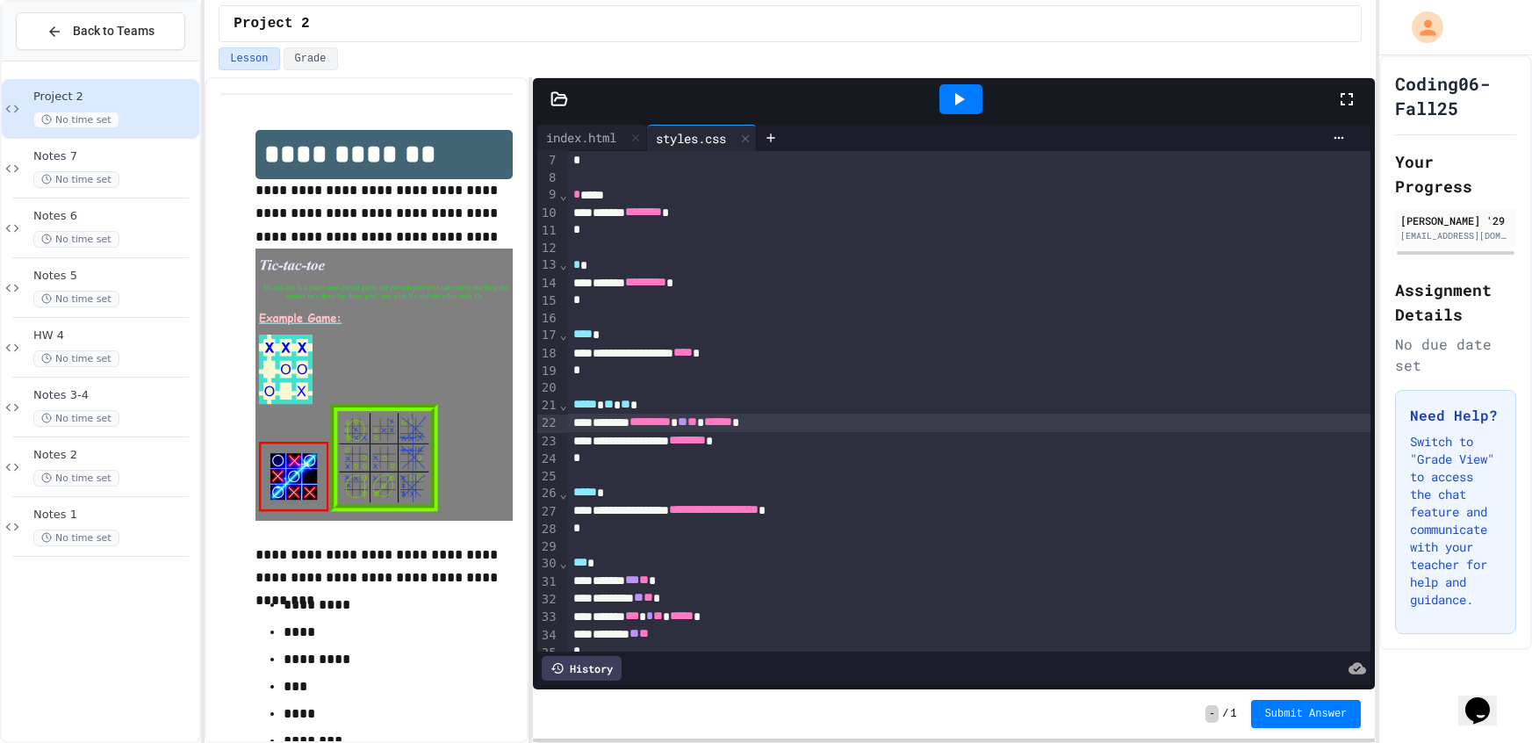
click at [687, 424] on span "**" at bounding box center [683, 421] width 10 height 12
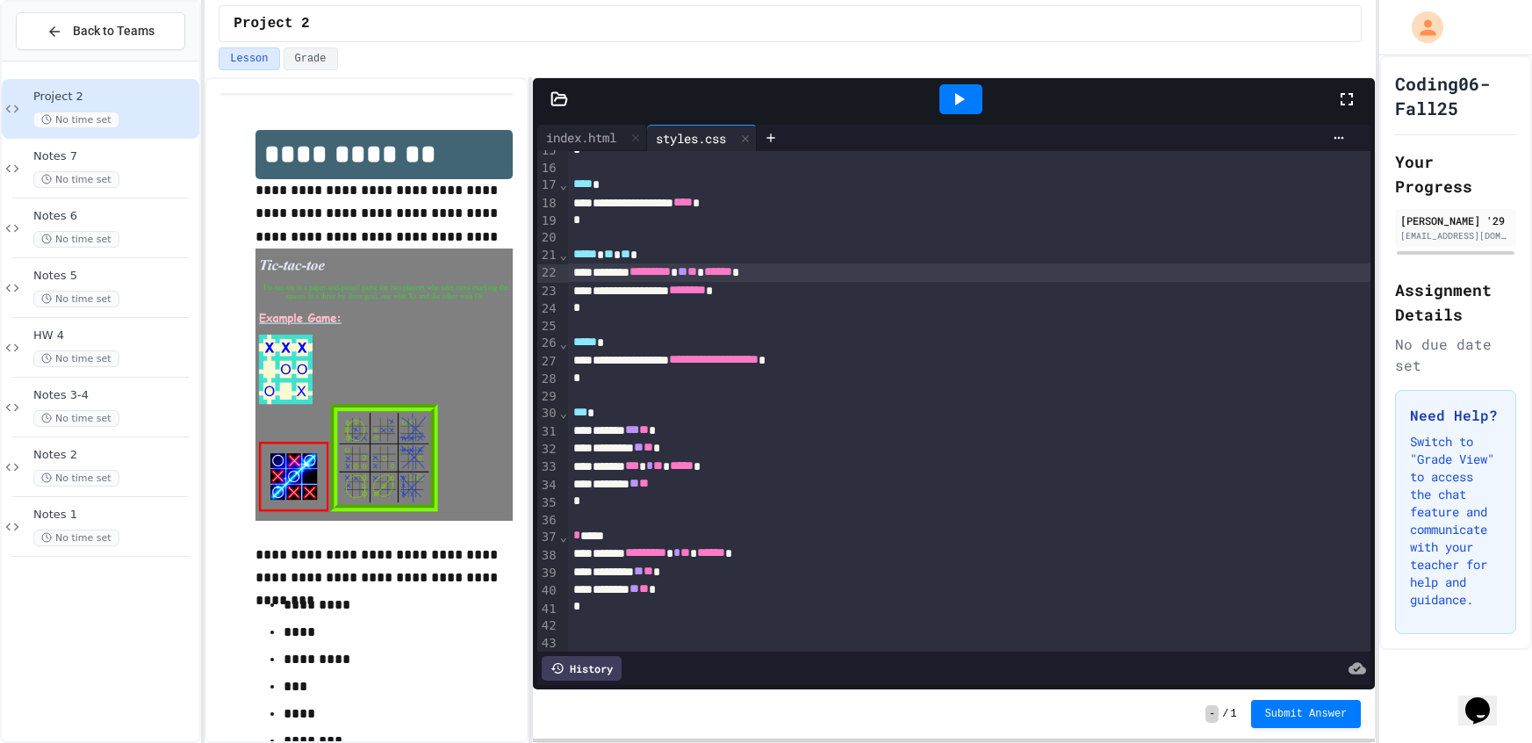
scroll to position [366, 0]
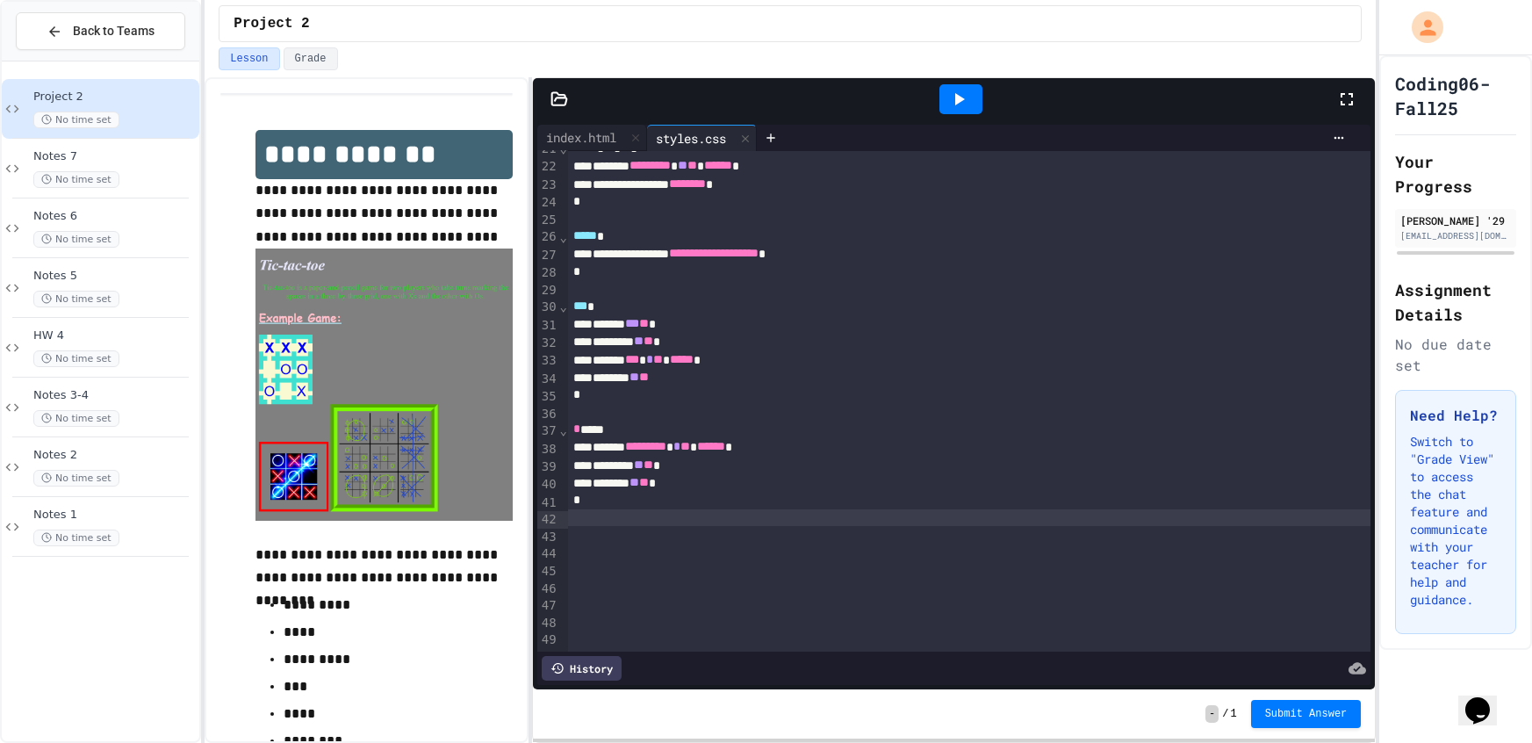
drag, startPoint x: 707, startPoint y: 511, endPoint x: 702, endPoint y: 520, distance: 10.2
click at [707, 513] on div at bounding box center [969, 518] width 803 height 18
click at [687, 534] on div at bounding box center [969, 535] width 803 height 18
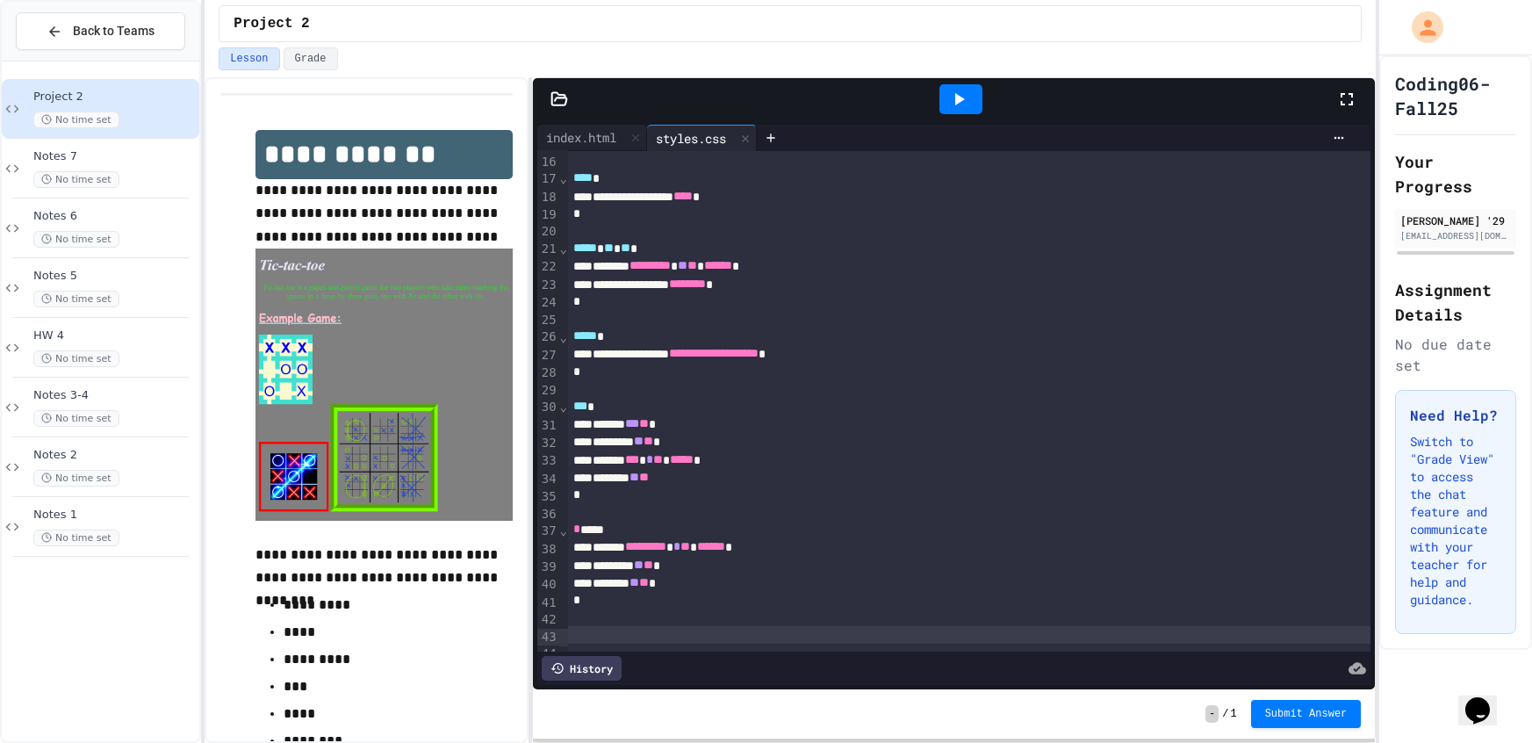
scroll to position [22, 0]
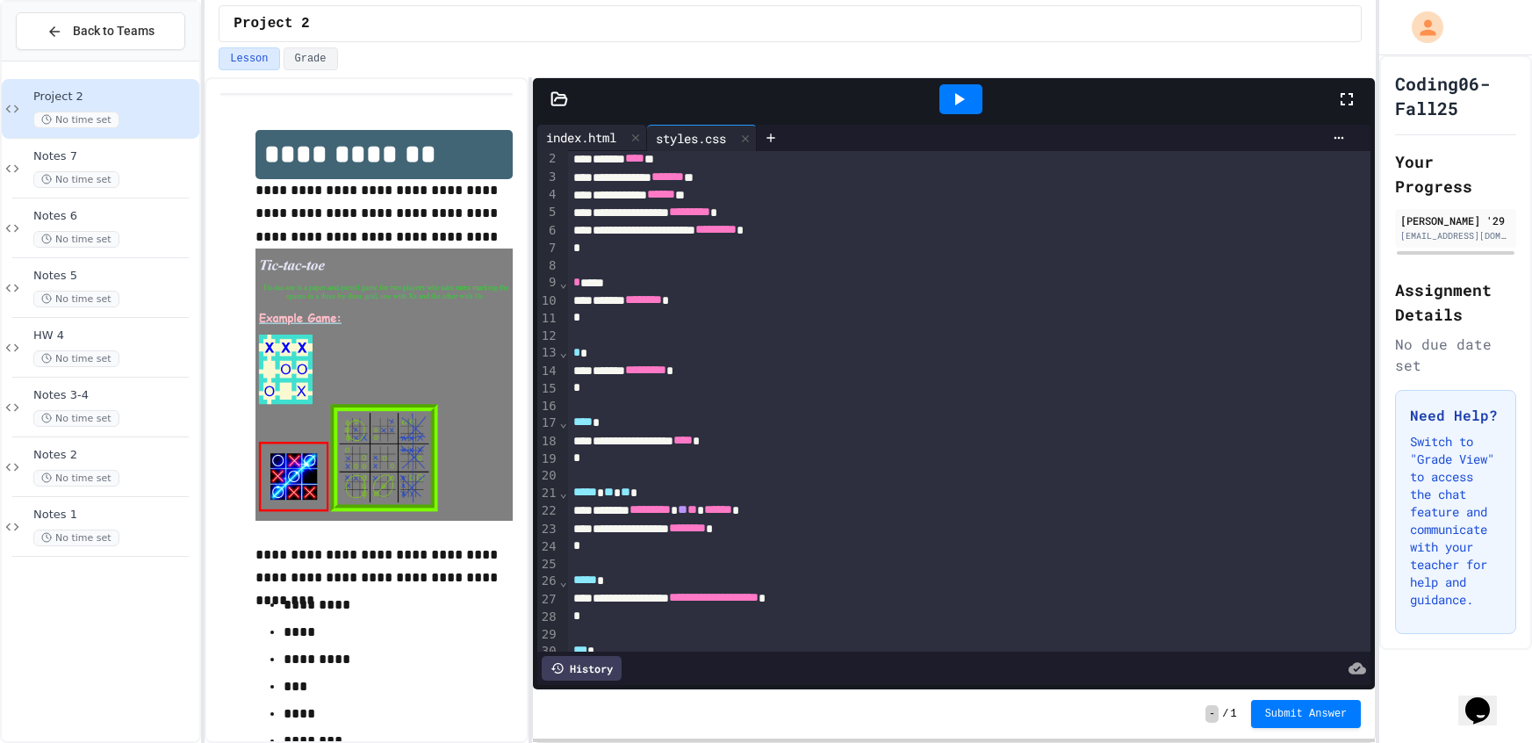
click at [587, 140] on div "index.html" at bounding box center [581, 137] width 88 height 18
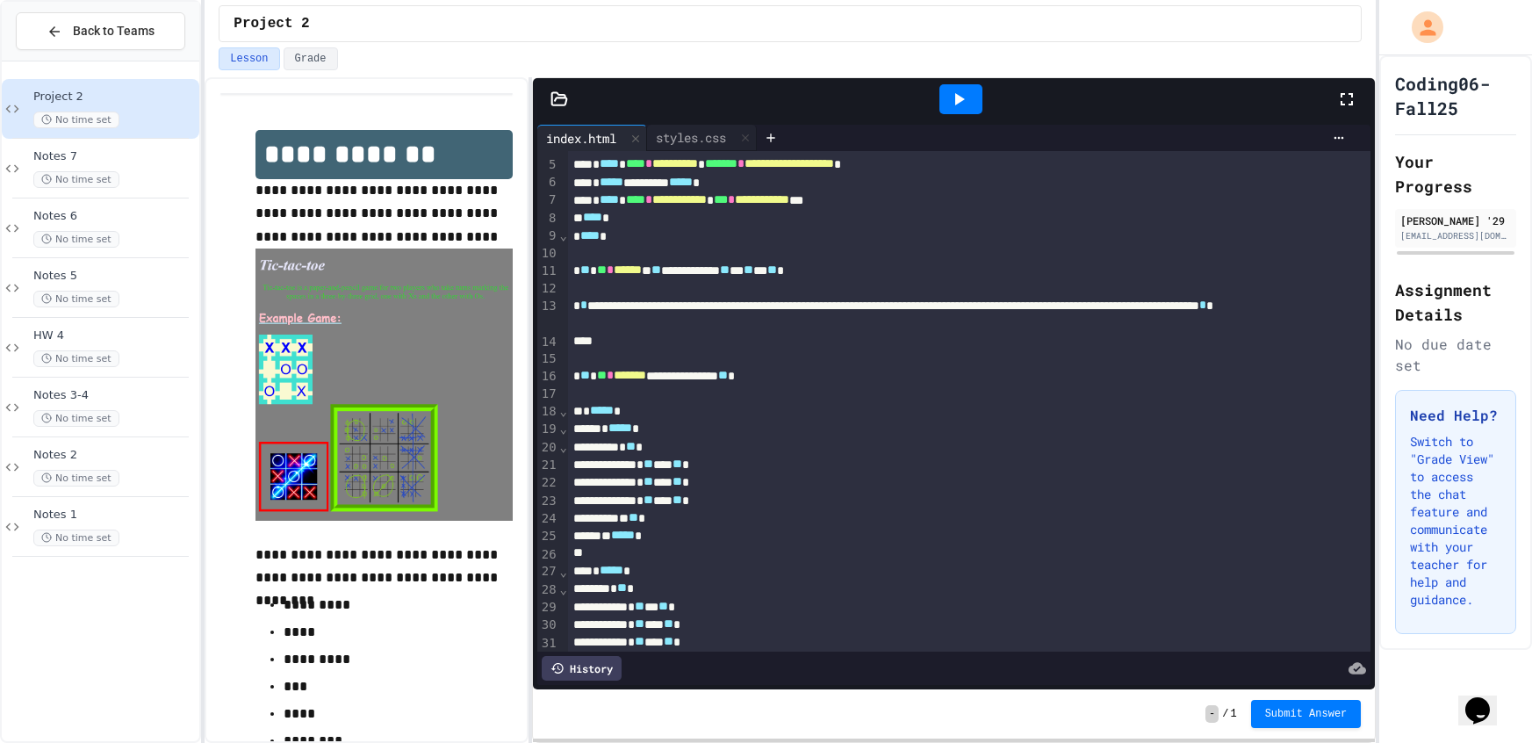
scroll to position [76, 0]
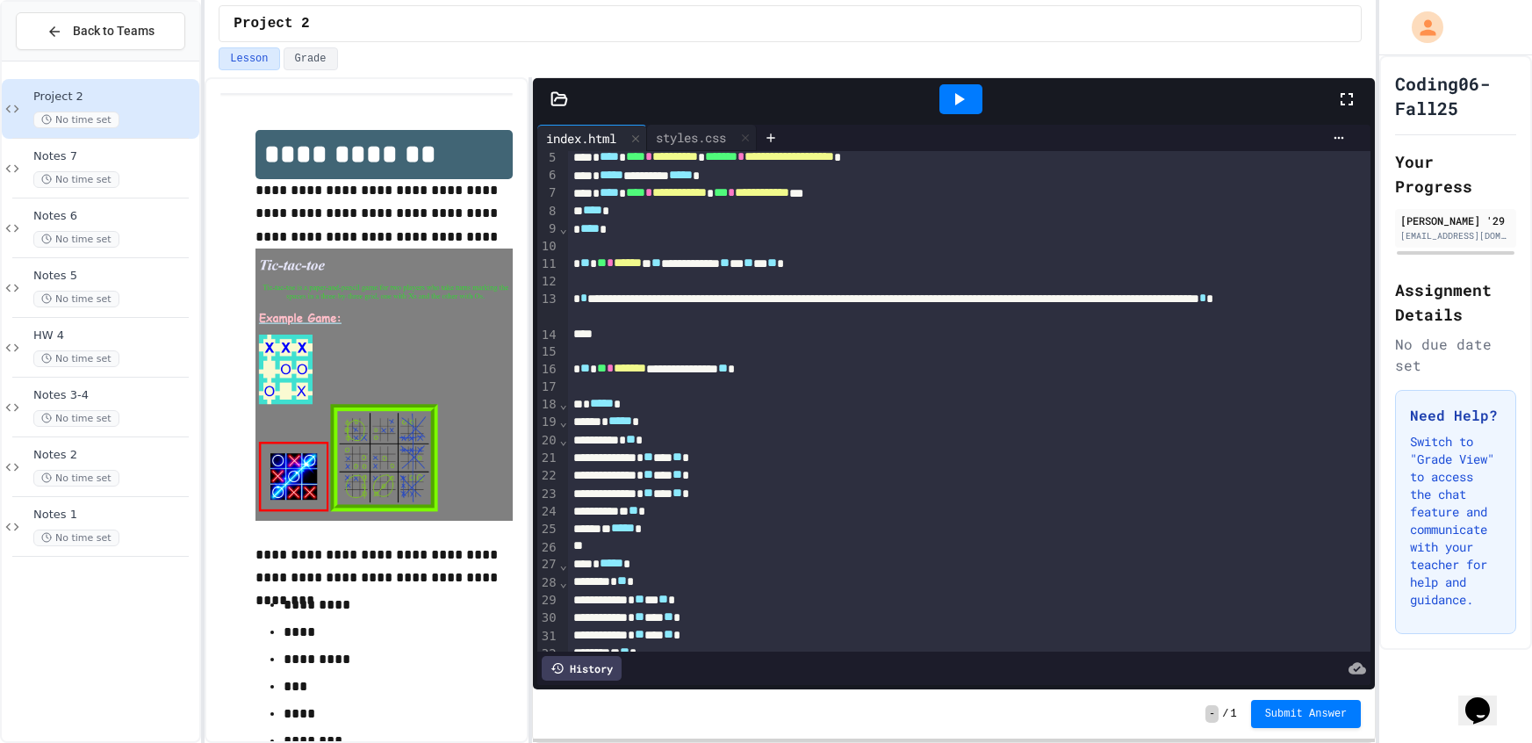
click at [700, 456] on div "* ** **** ** *" at bounding box center [969, 458] width 803 height 18
click at [704, 479] on div "* ** **** ** *" at bounding box center [969, 475] width 803 height 18
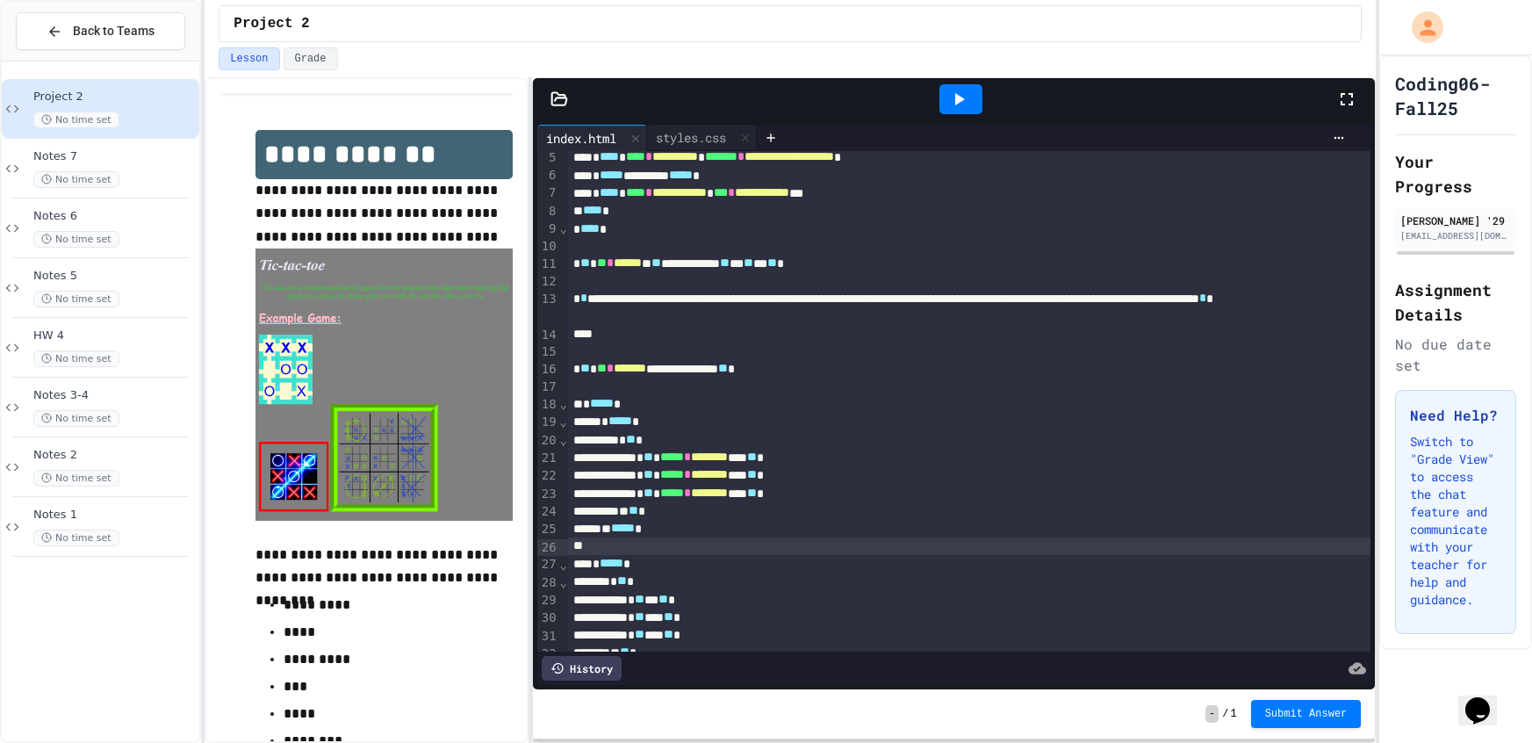
drag, startPoint x: 579, startPoint y: 541, endPoint x: 575, endPoint y: 572, distance: 31.9
click at [579, 541] on div at bounding box center [969, 546] width 803 height 18
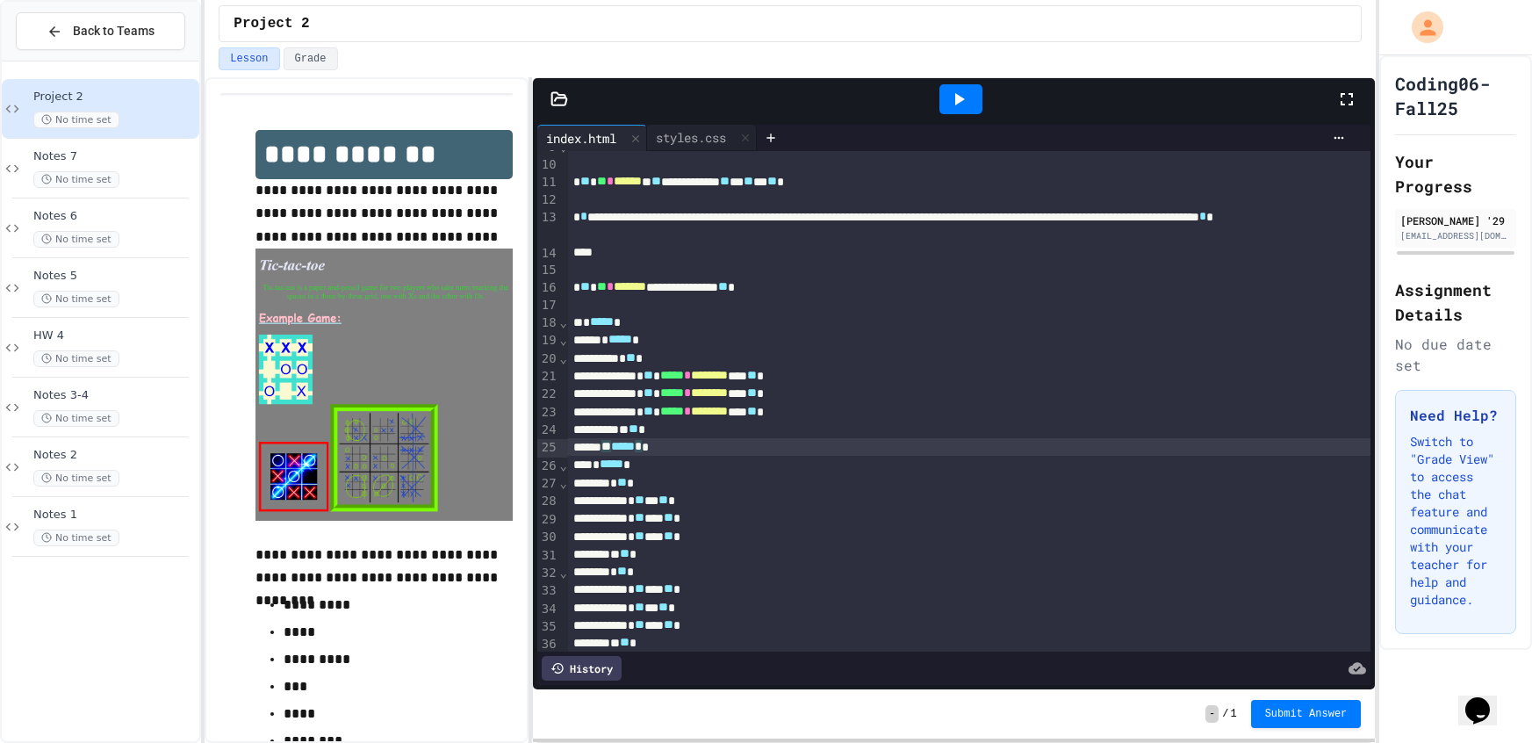
scroll to position [159, 0]
drag, startPoint x: 688, startPoint y: 498, endPoint x: 689, endPoint y: 535, distance: 36.9
click at [692, 502] on div "* ** *** ** *" at bounding box center [969, 500] width 803 height 18
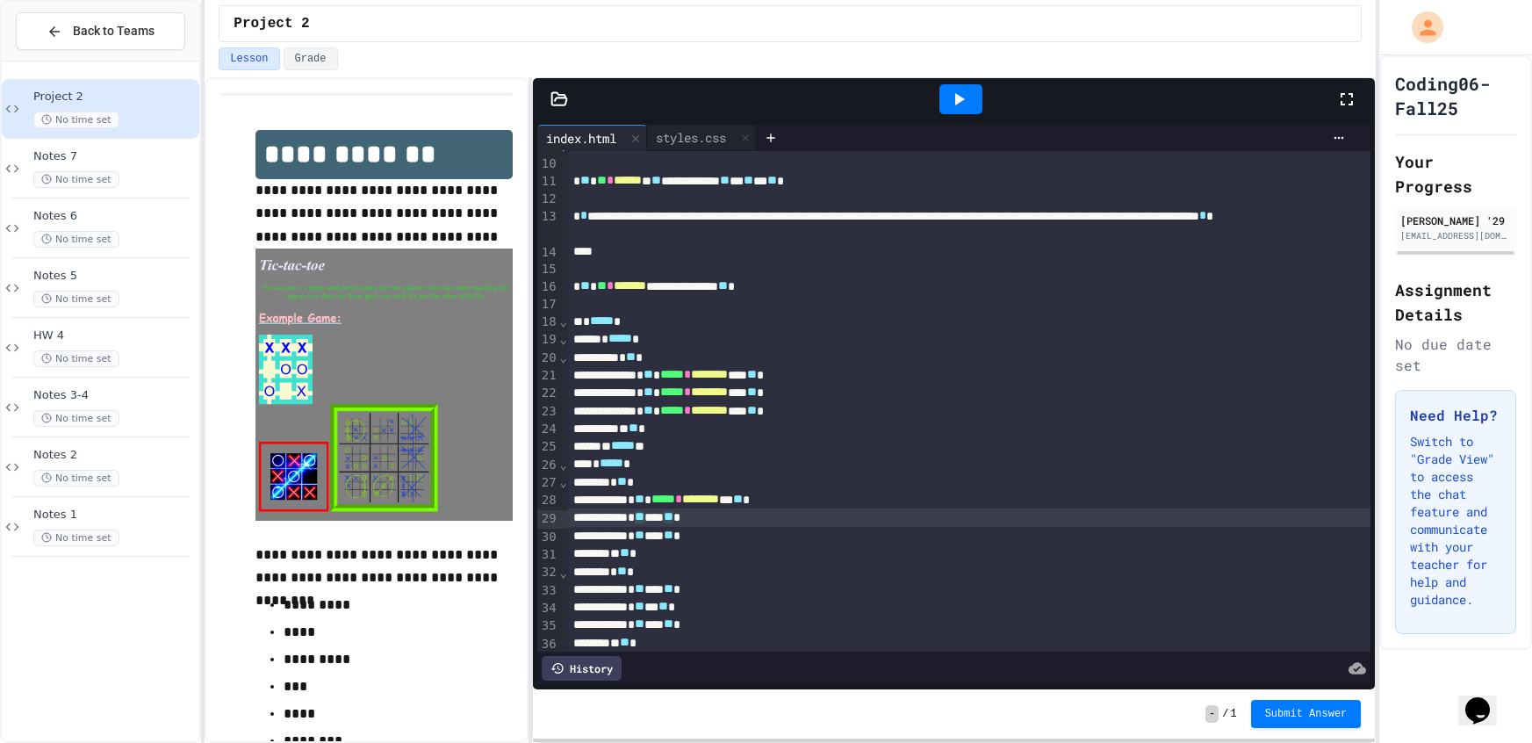
drag, startPoint x: 679, startPoint y: 510, endPoint x: 676, endPoint y: 539, distance: 29.2
click at [644, 512] on span "**" at bounding box center [640, 517] width 10 height 12
drag, startPoint x: 691, startPoint y: 533, endPoint x: 763, endPoint y: 594, distance: 94.6
click at [784, 551] on div "**********" at bounding box center [969, 472] width 803 height 960
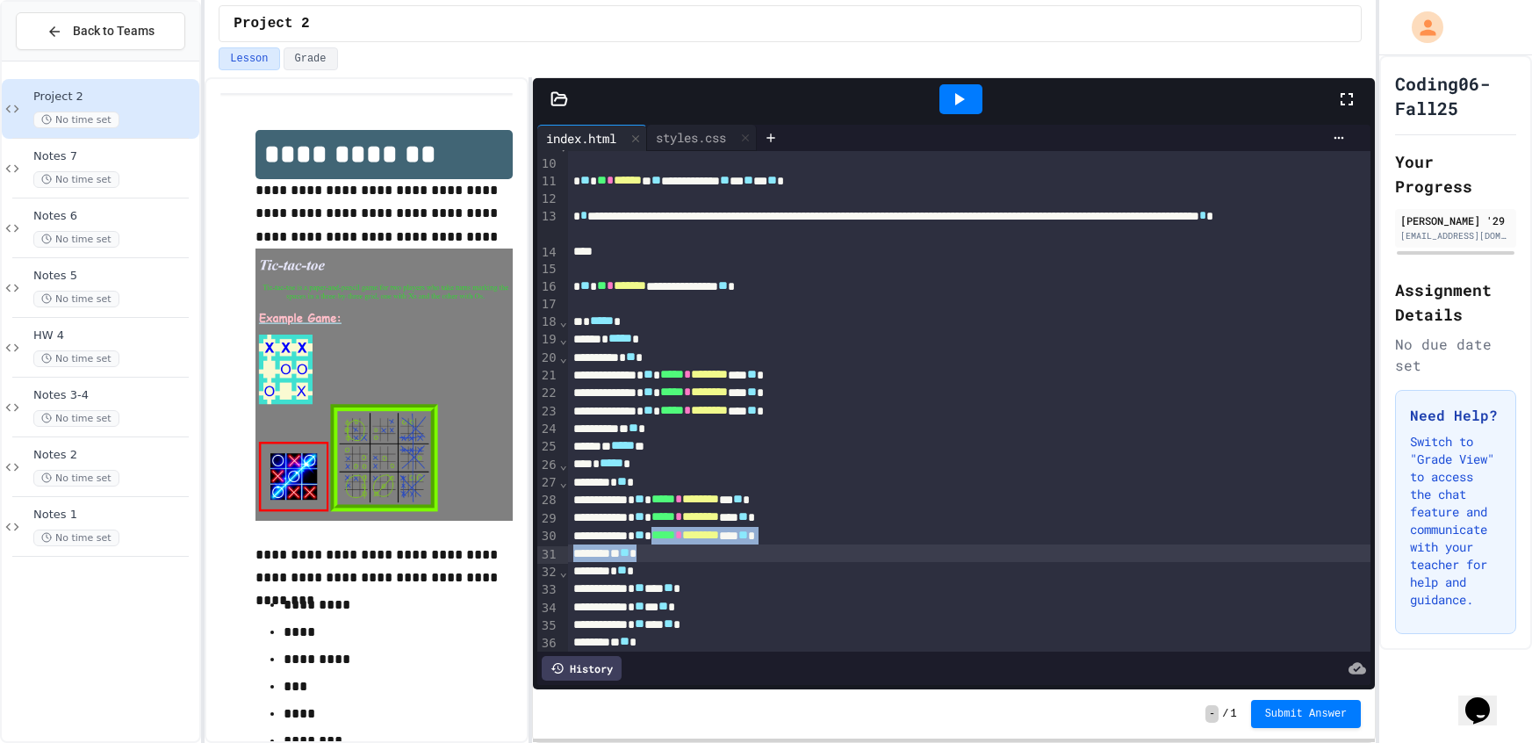
click at [675, 539] on span "*****" at bounding box center [663, 534] width 24 height 12
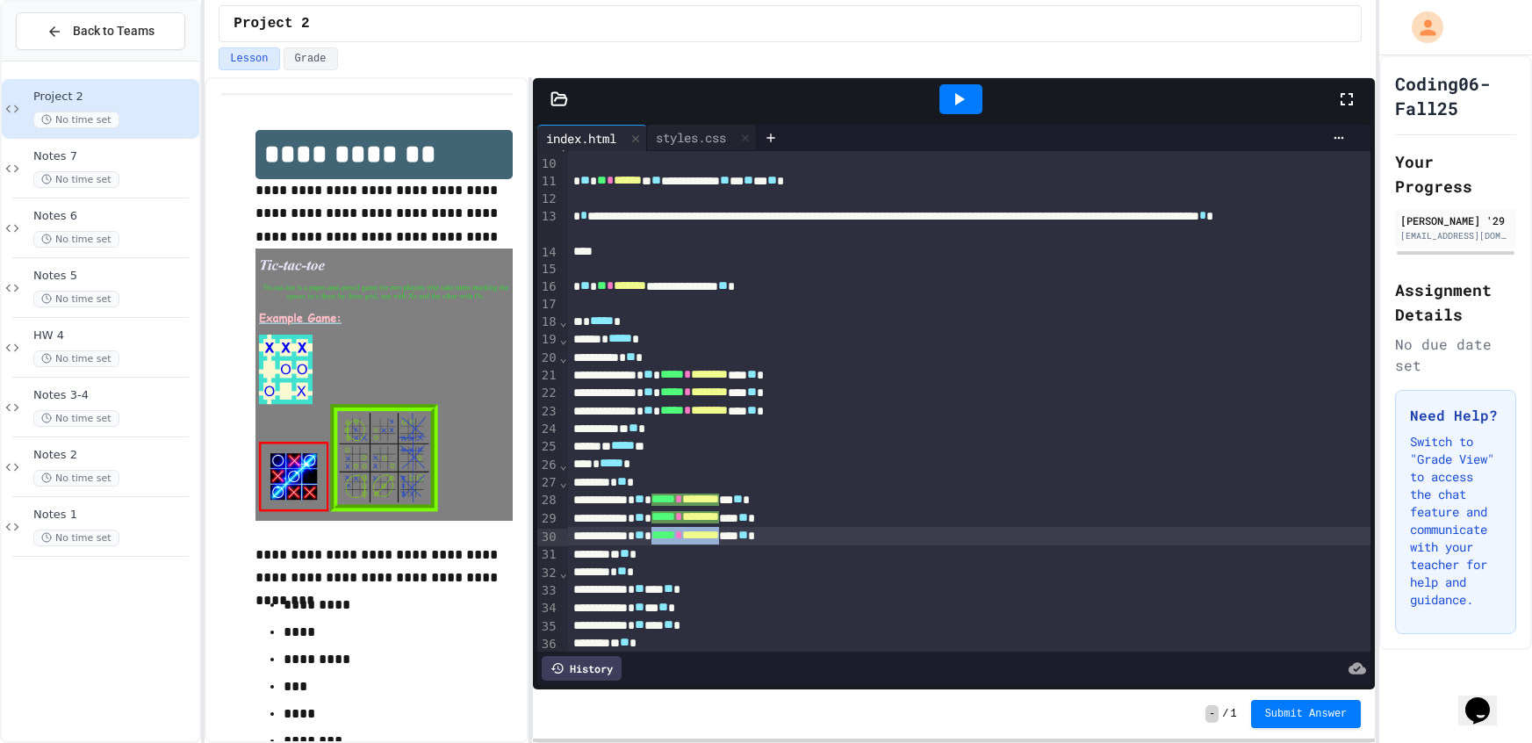
drag, startPoint x: 692, startPoint y: 539, endPoint x: 796, endPoint y: 535, distance: 104.5
click at [796, 535] on div "* ** ***** * ******** **** ** *" at bounding box center [969, 536] width 803 height 18
drag, startPoint x: 757, startPoint y: 530, endPoint x: 765, endPoint y: 531, distance: 8.8
click at [684, 582] on div "* ** **** ** *" at bounding box center [969, 589] width 803 height 18
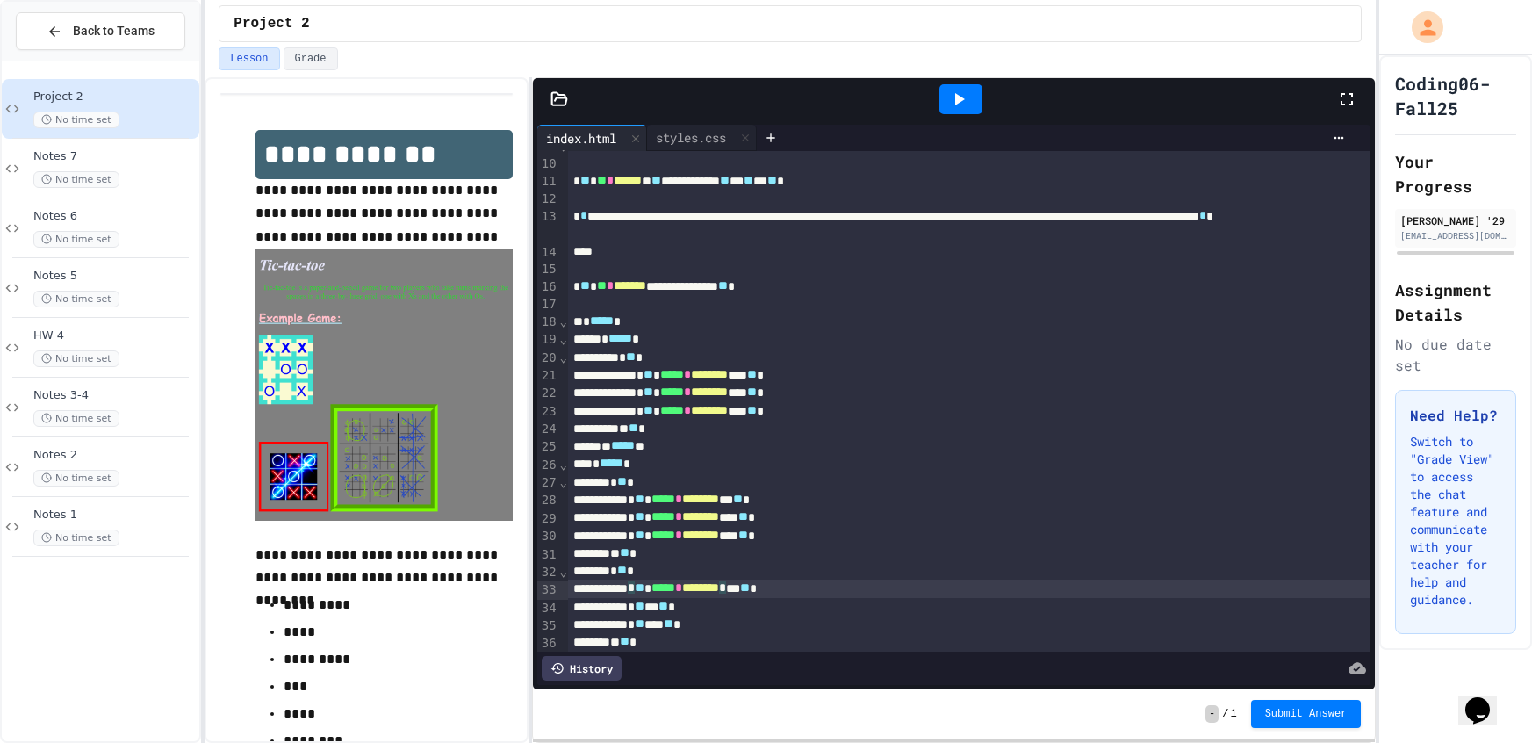
click at [686, 608] on div "* ** *** ** *" at bounding box center [969, 607] width 803 height 18
click at [644, 624] on span "**" at bounding box center [640, 623] width 10 height 12
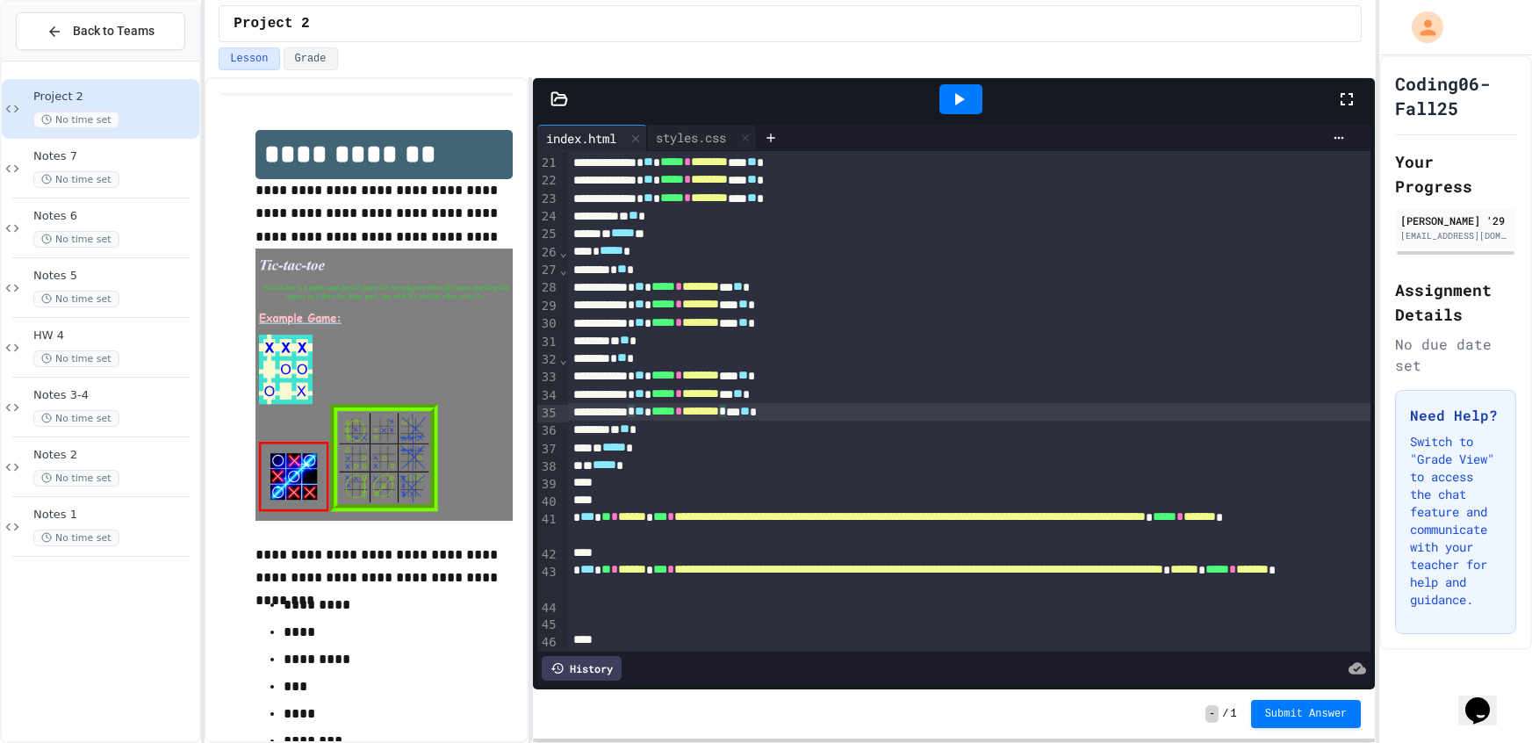
scroll to position [374, 0]
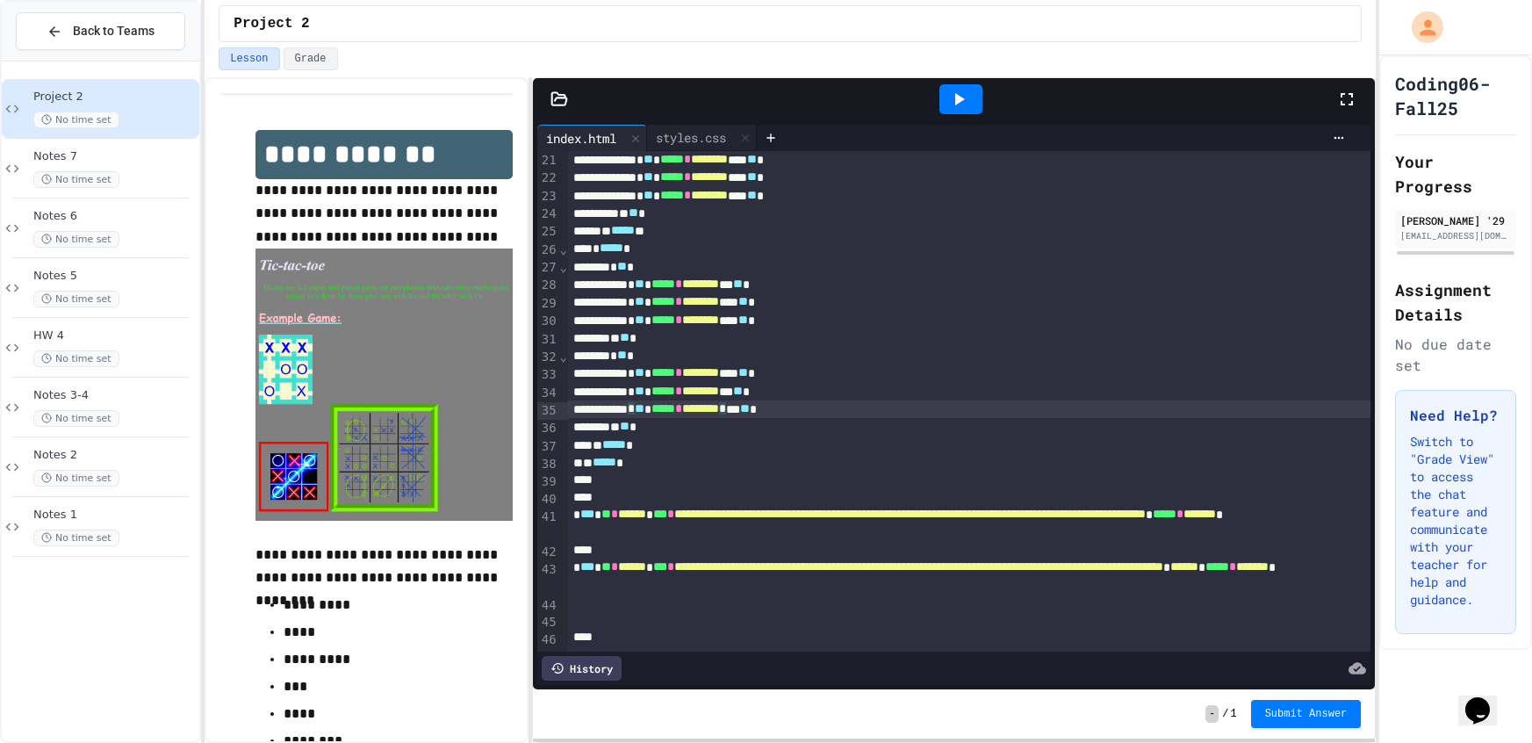
click at [950, 102] on icon at bounding box center [958, 99] width 21 height 21
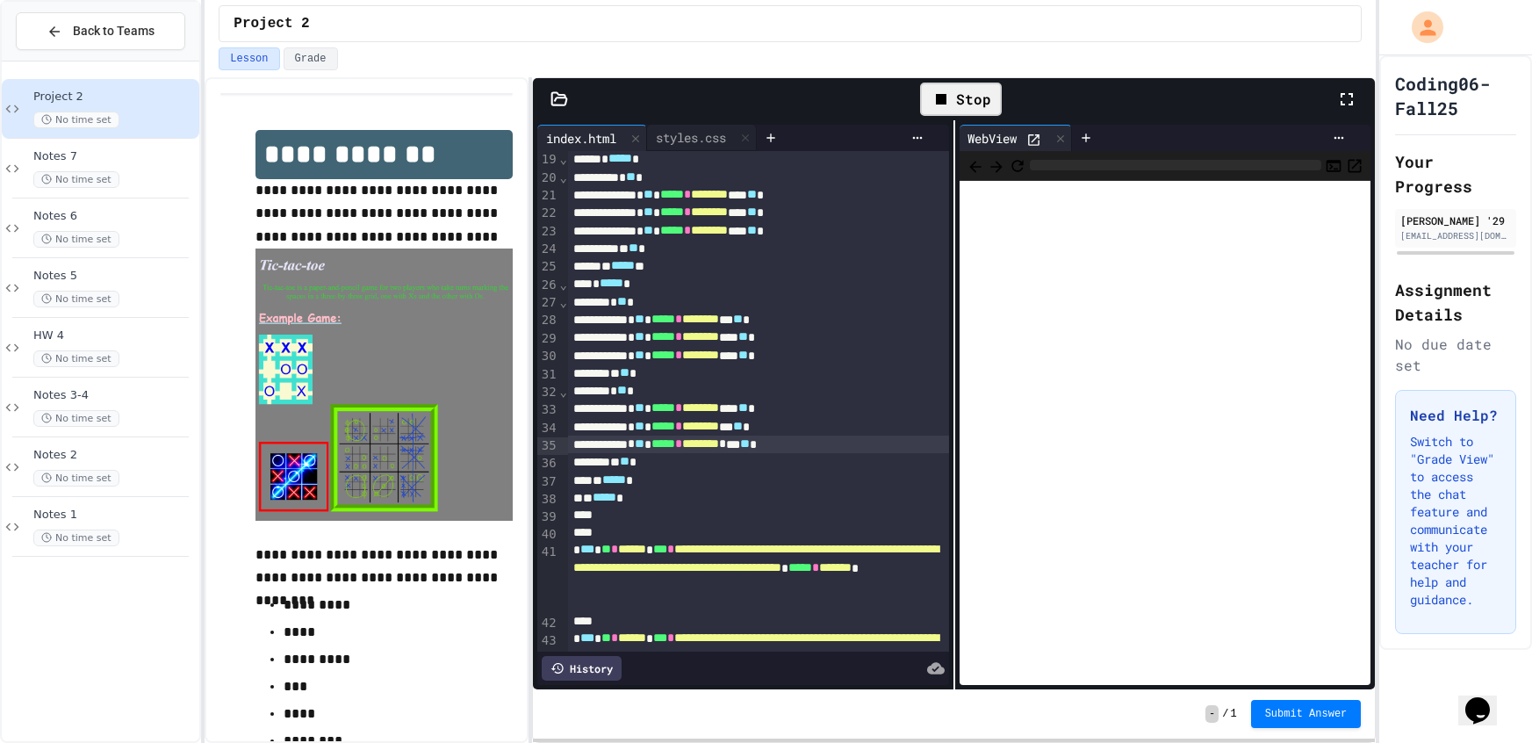
scroll to position [409, 0]
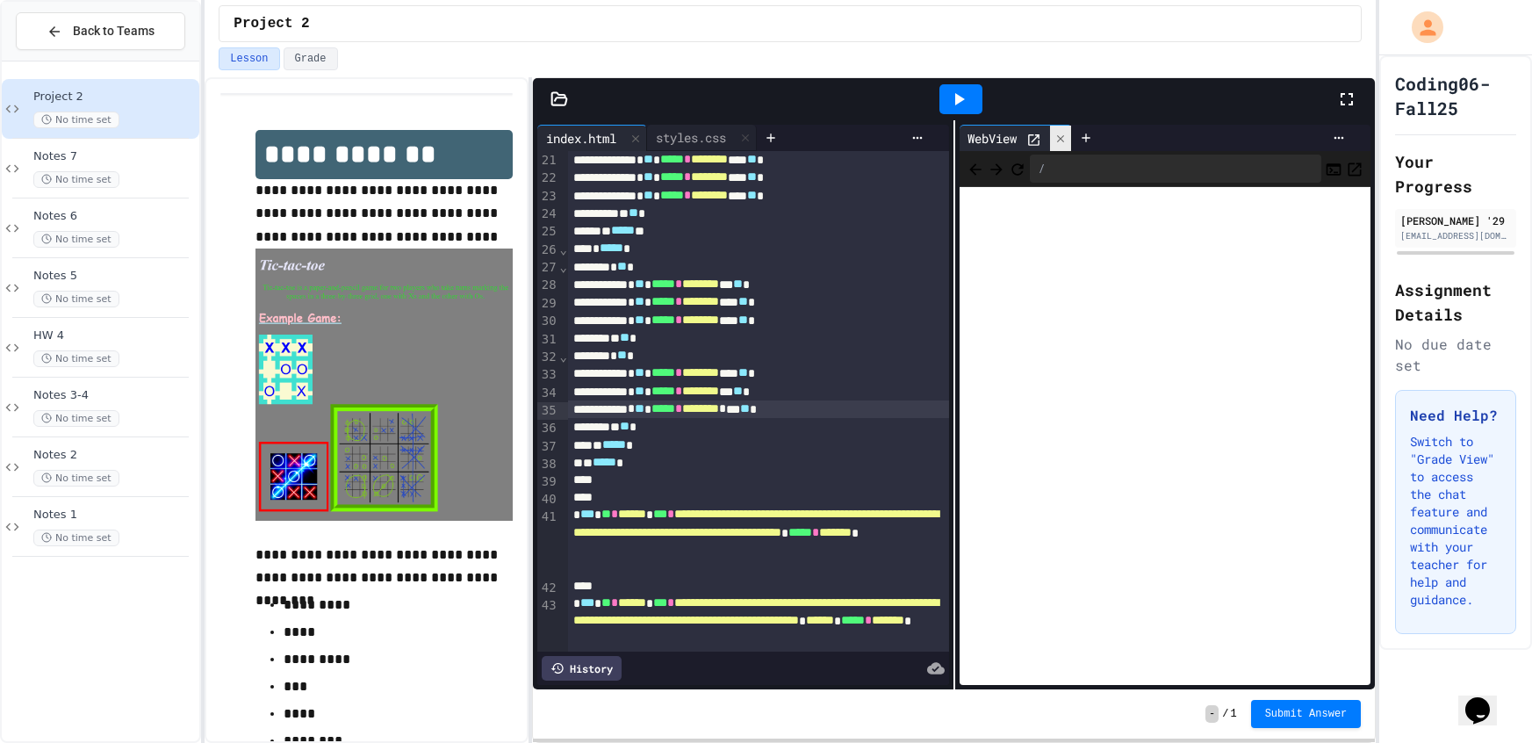
click at [1061, 133] on icon at bounding box center [1060, 139] width 12 height 12
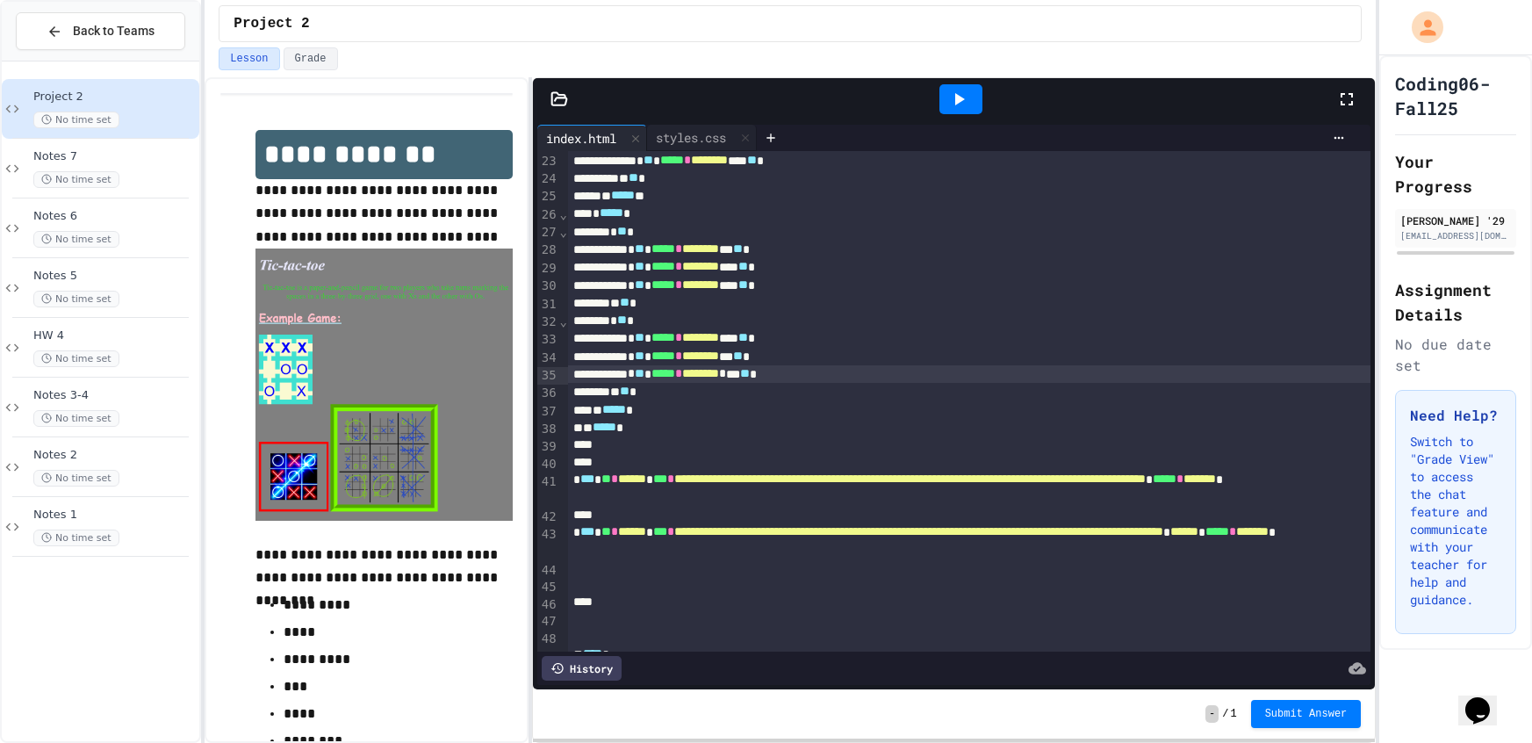
scroll to position [374, 0]
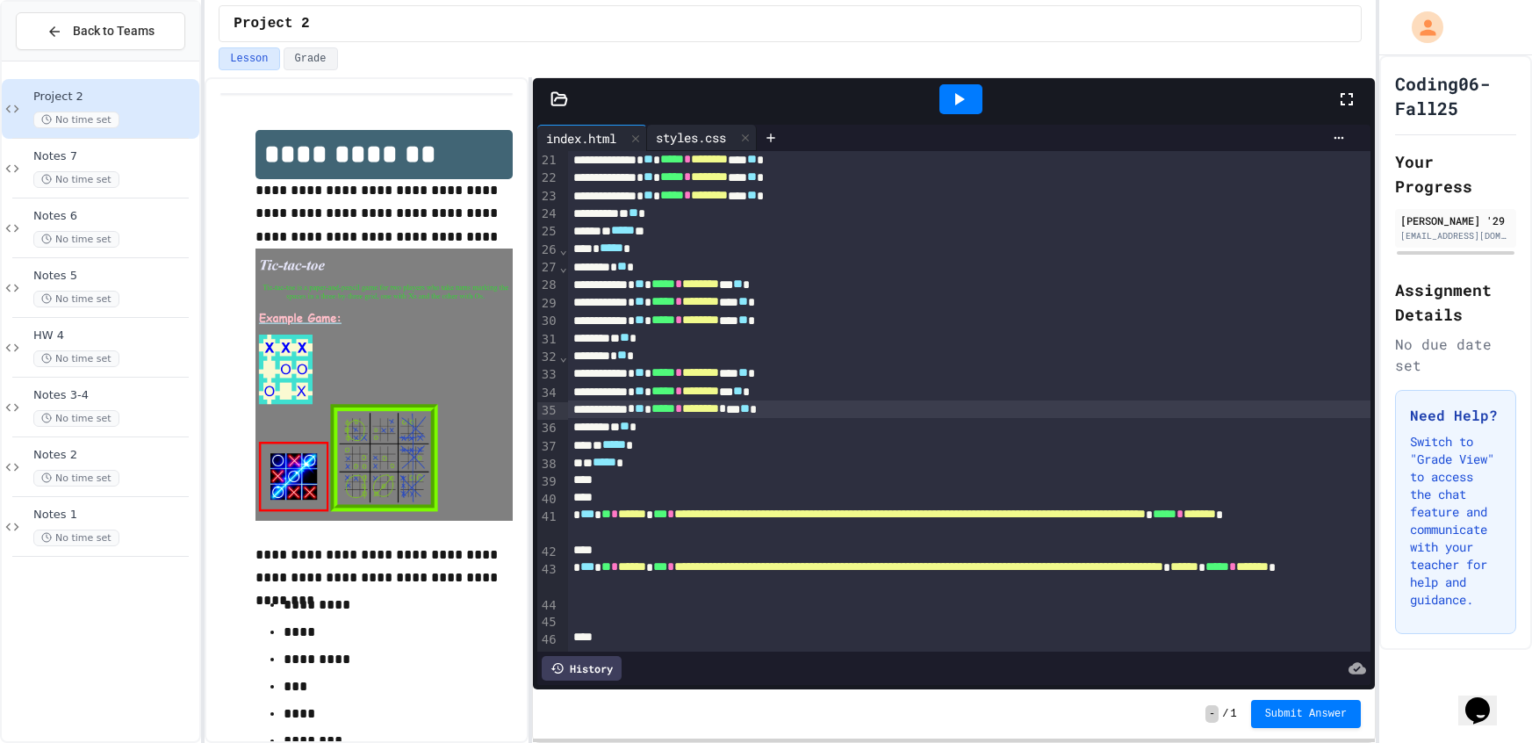
click at [735, 147] on div "styles.css" at bounding box center [702, 138] width 110 height 26
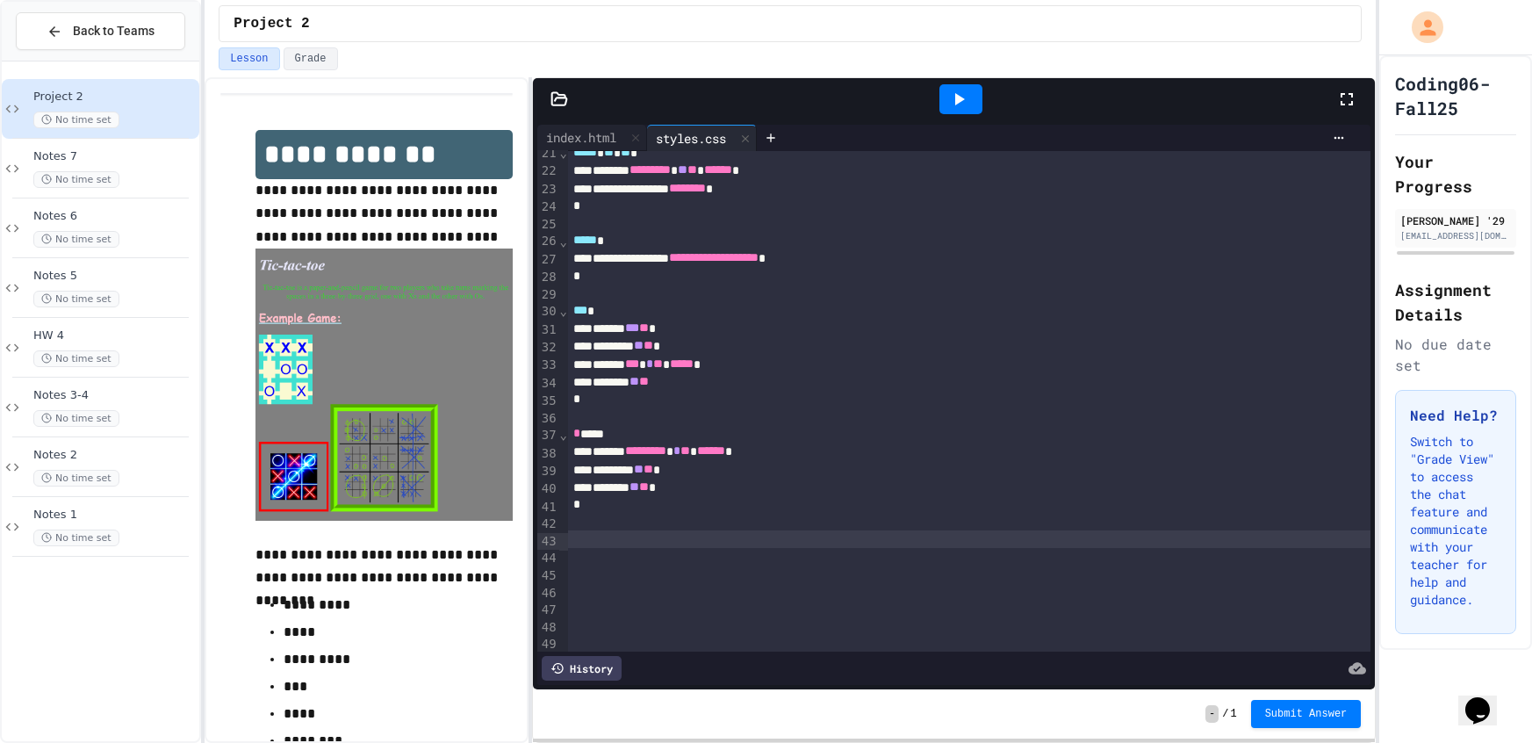
scroll to position [366, 0]
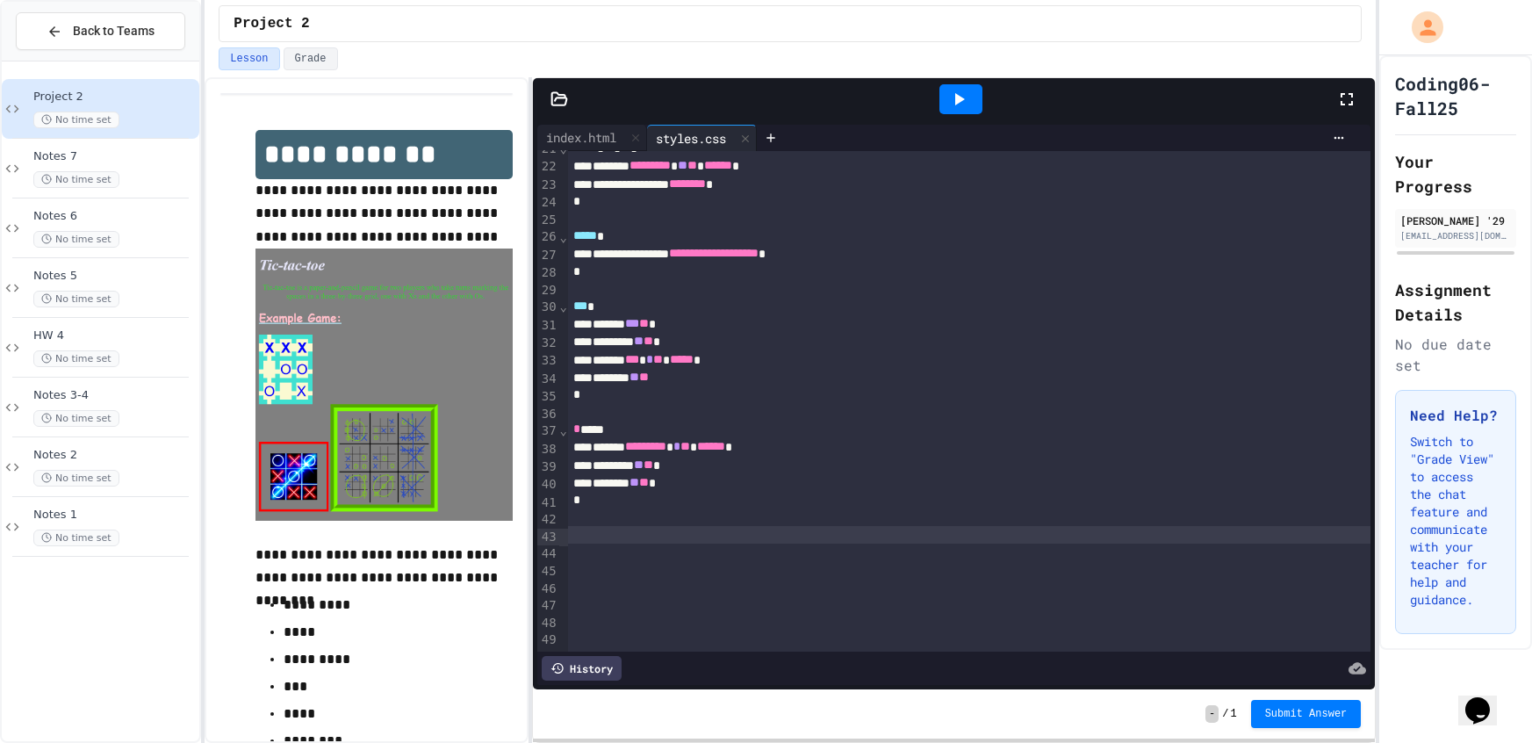
click at [599, 545] on div at bounding box center [969, 552] width 803 height 18
click at [600, 536] on div at bounding box center [969, 535] width 803 height 18
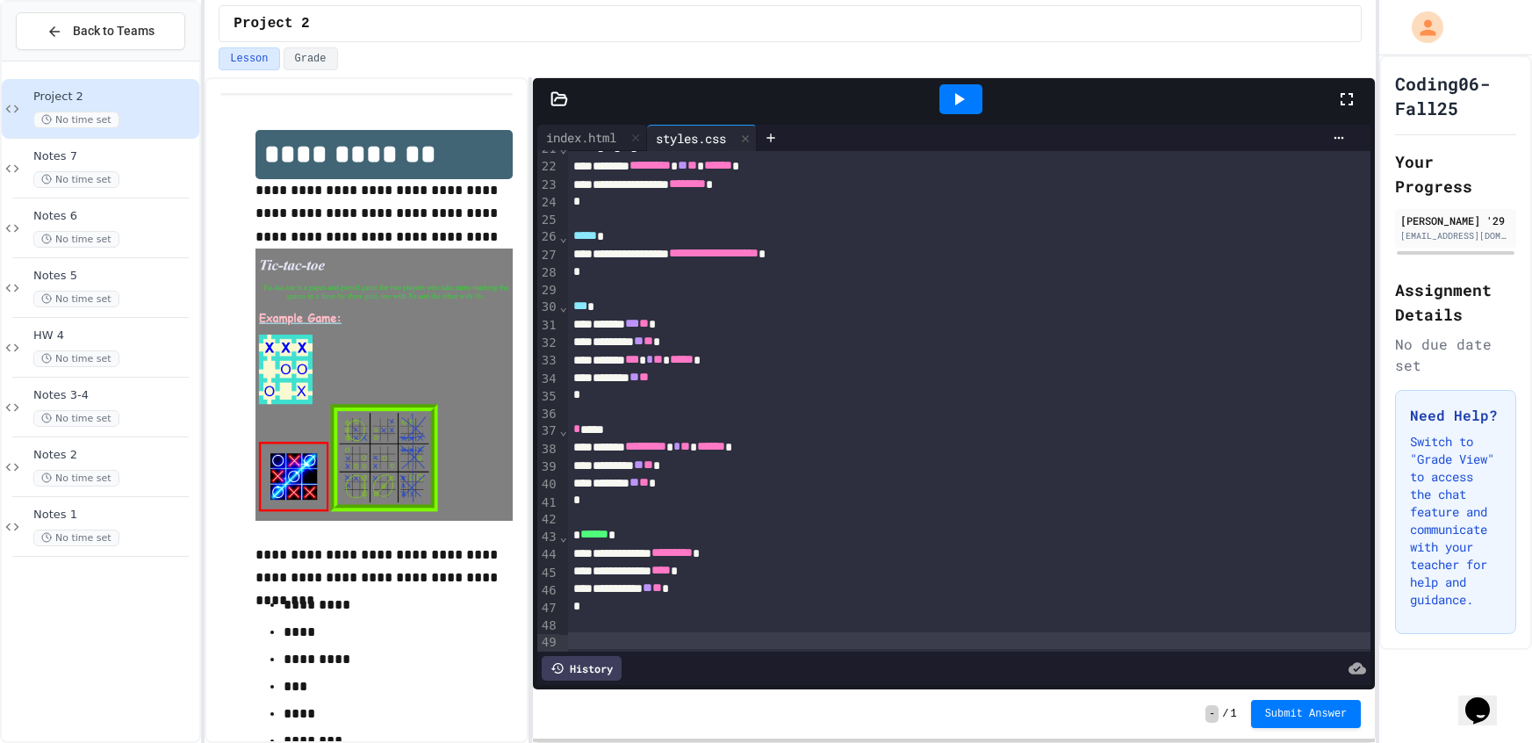
click at [631, 644] on div at bounding box center [969, 641] width 803 height 18
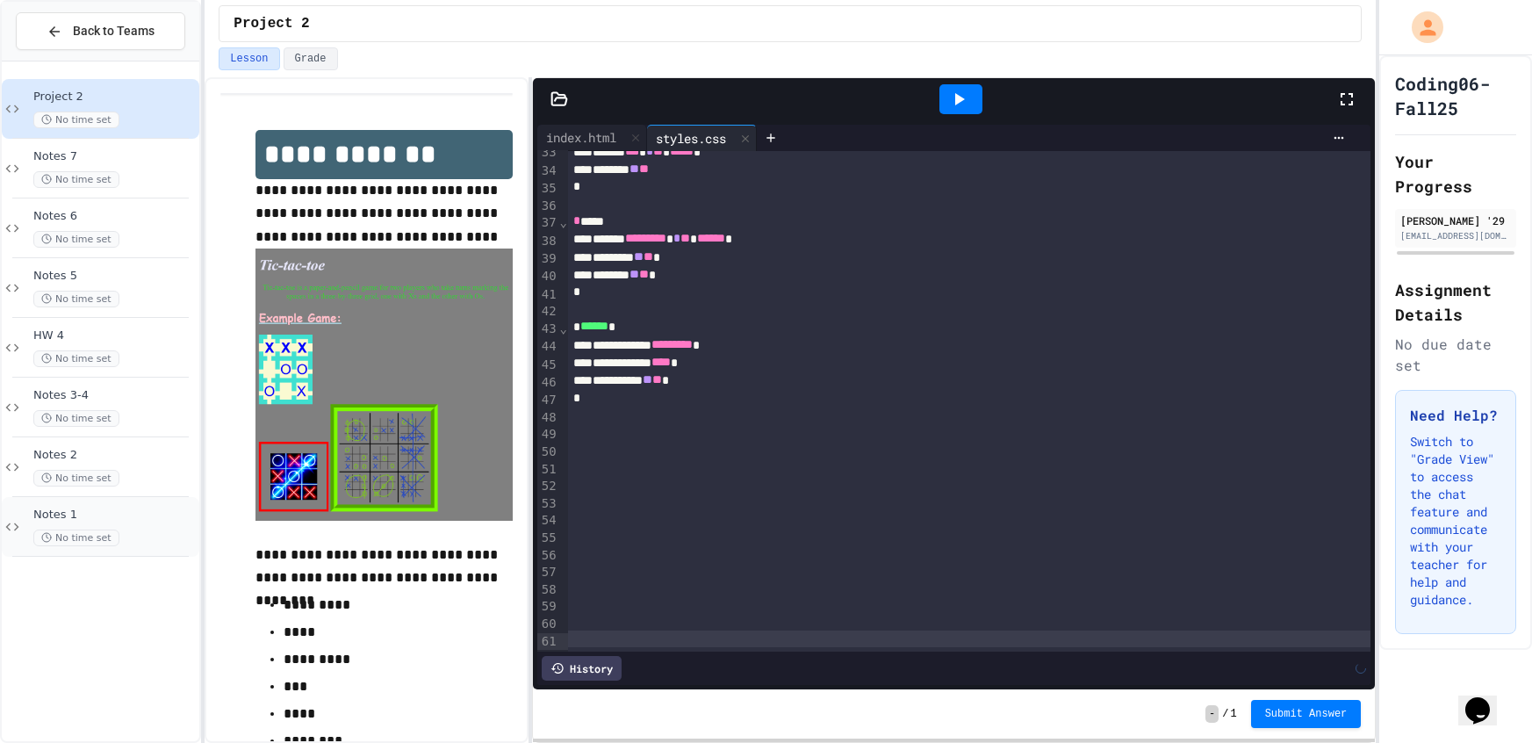
scroll to position [574, 0]
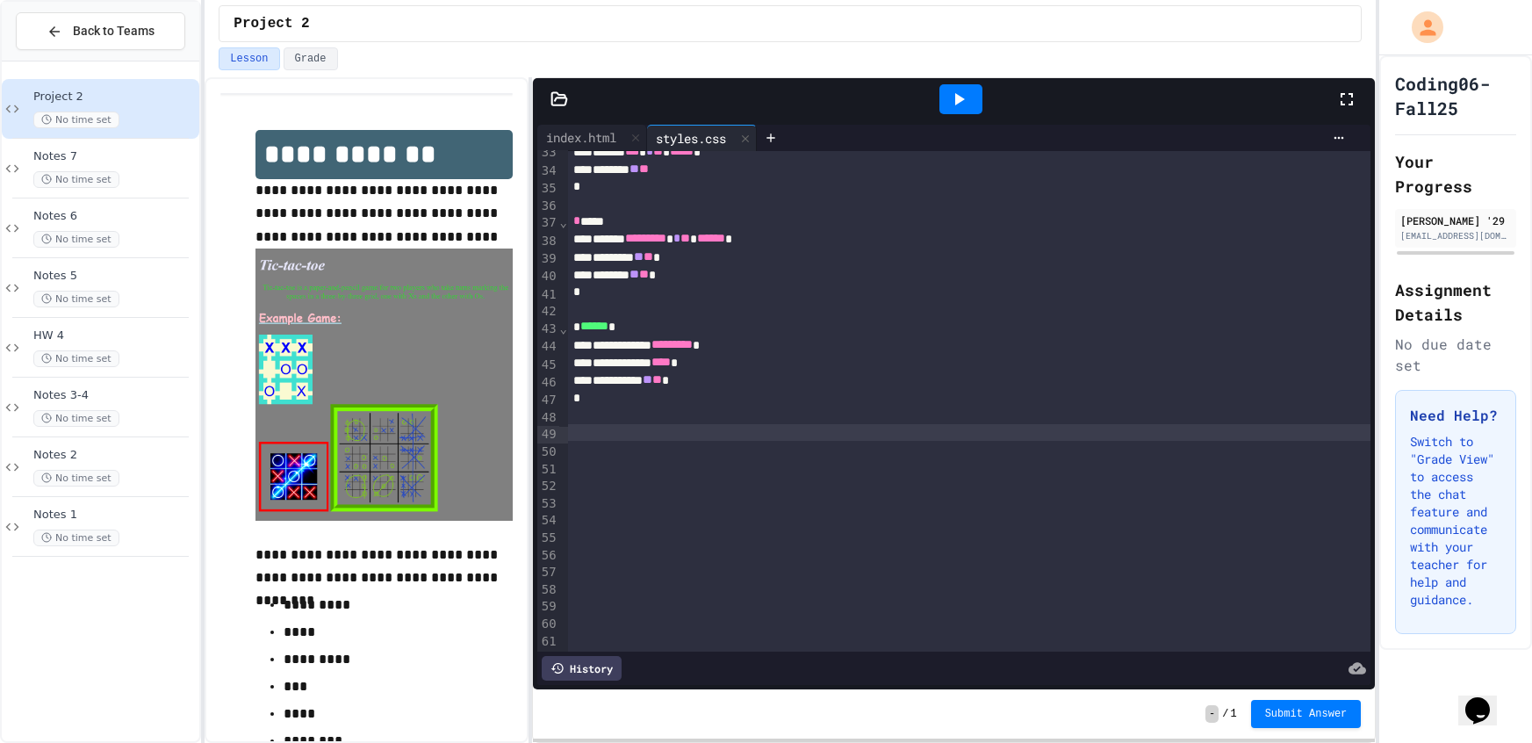
click at [577, 441] on div at bounding box center [969, 433] width 803 height 18
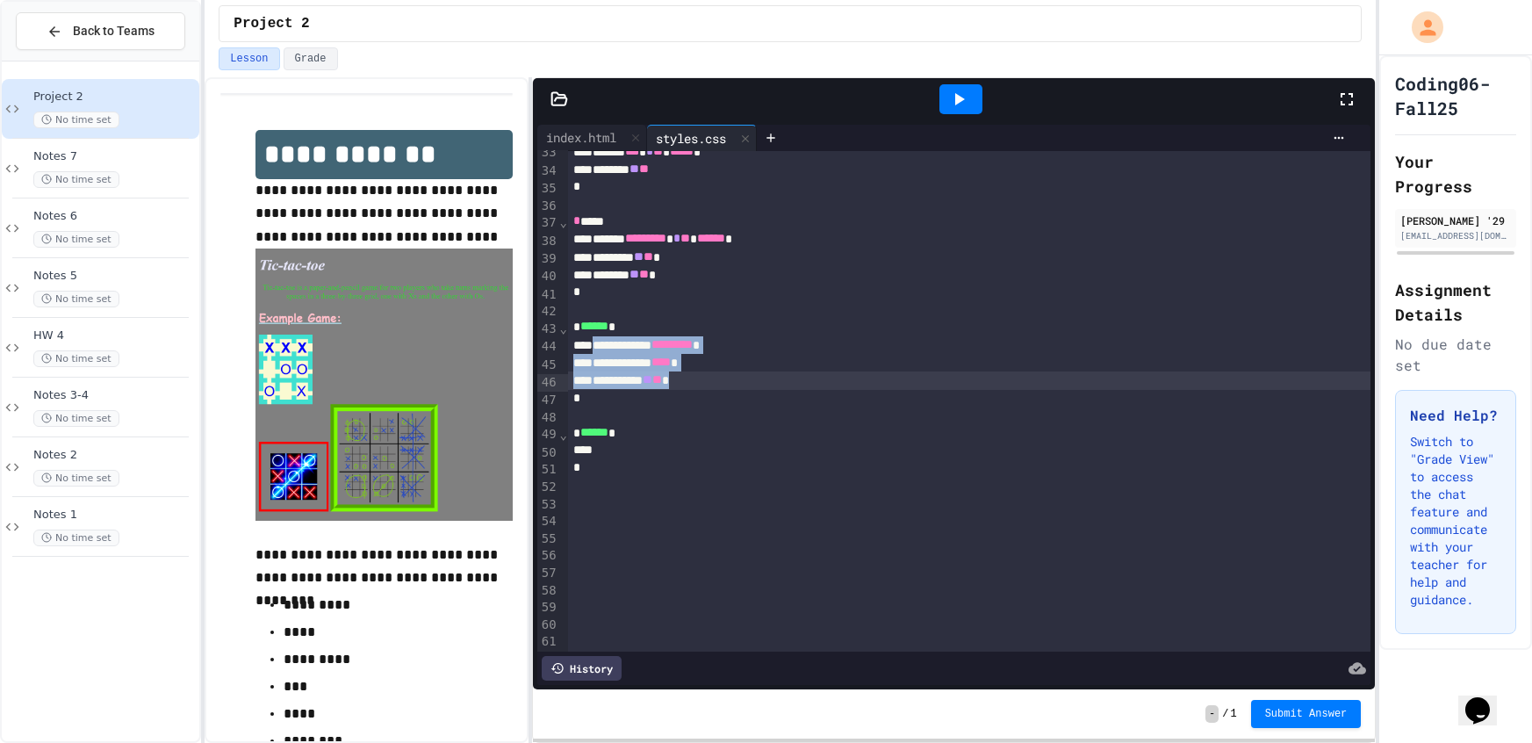
drag, startPoint x: 602, startPoint y: 341, endPoint x: 745, endPoint y: 377, distance: 147.5
click at [745, 377] on div "**********" at bounding box center [969, 166] width 803 height 1178
click at [694, 455] on div at bounding box center [969, 451] width 803 height 18
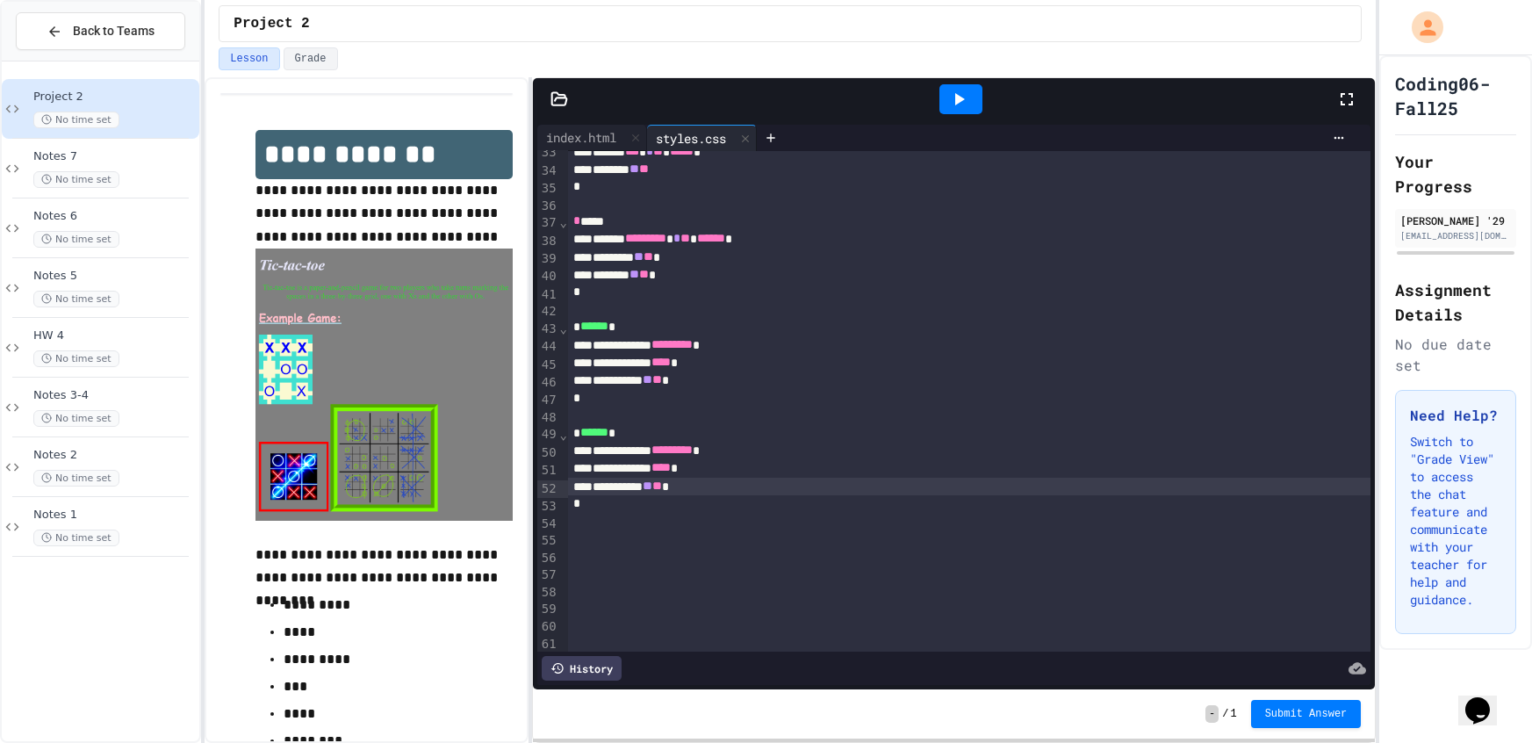
click at [975, 90] on div at bounding box center [960, 99] width 43 height 30
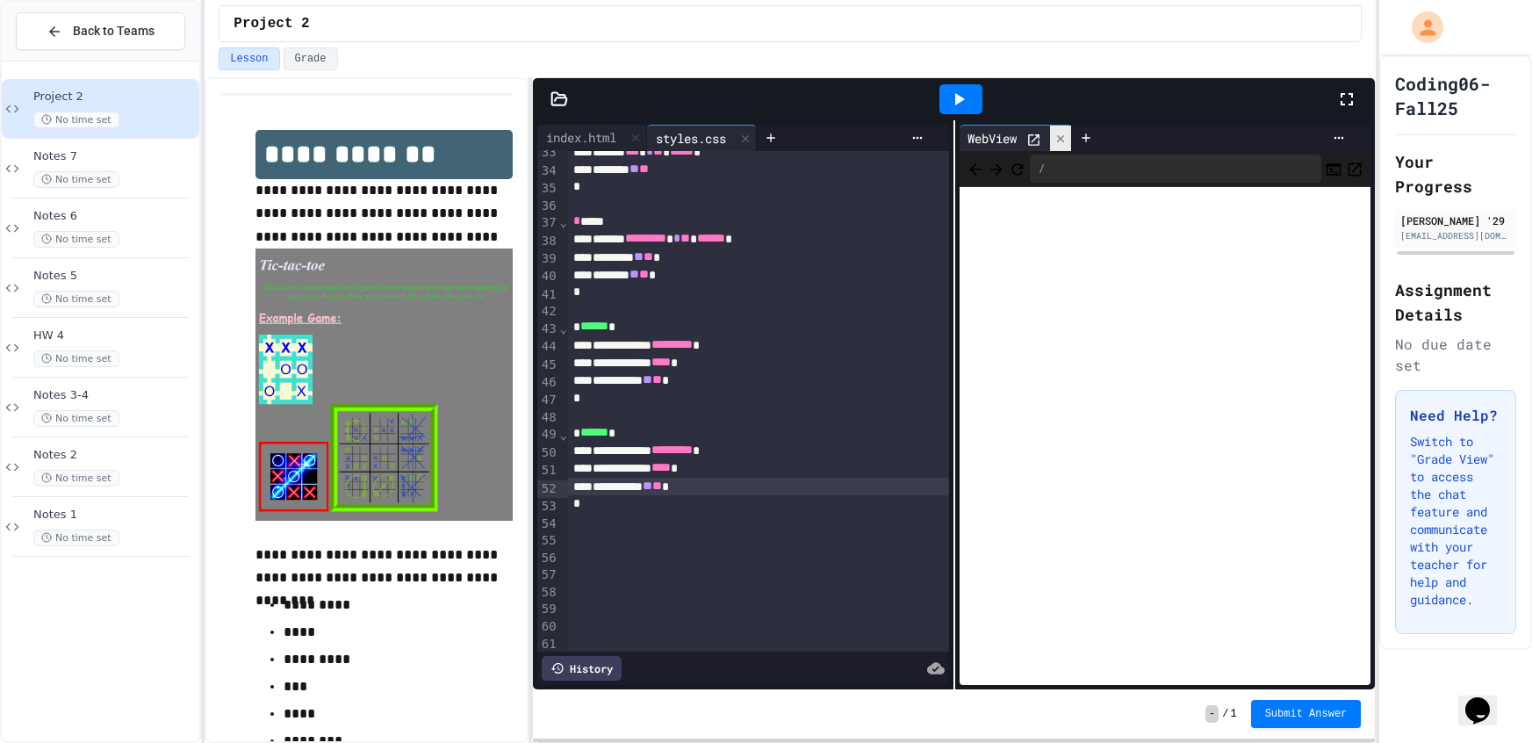
click at [1053, 146] on div at bounding box center [1060, 138] width 21 height 25
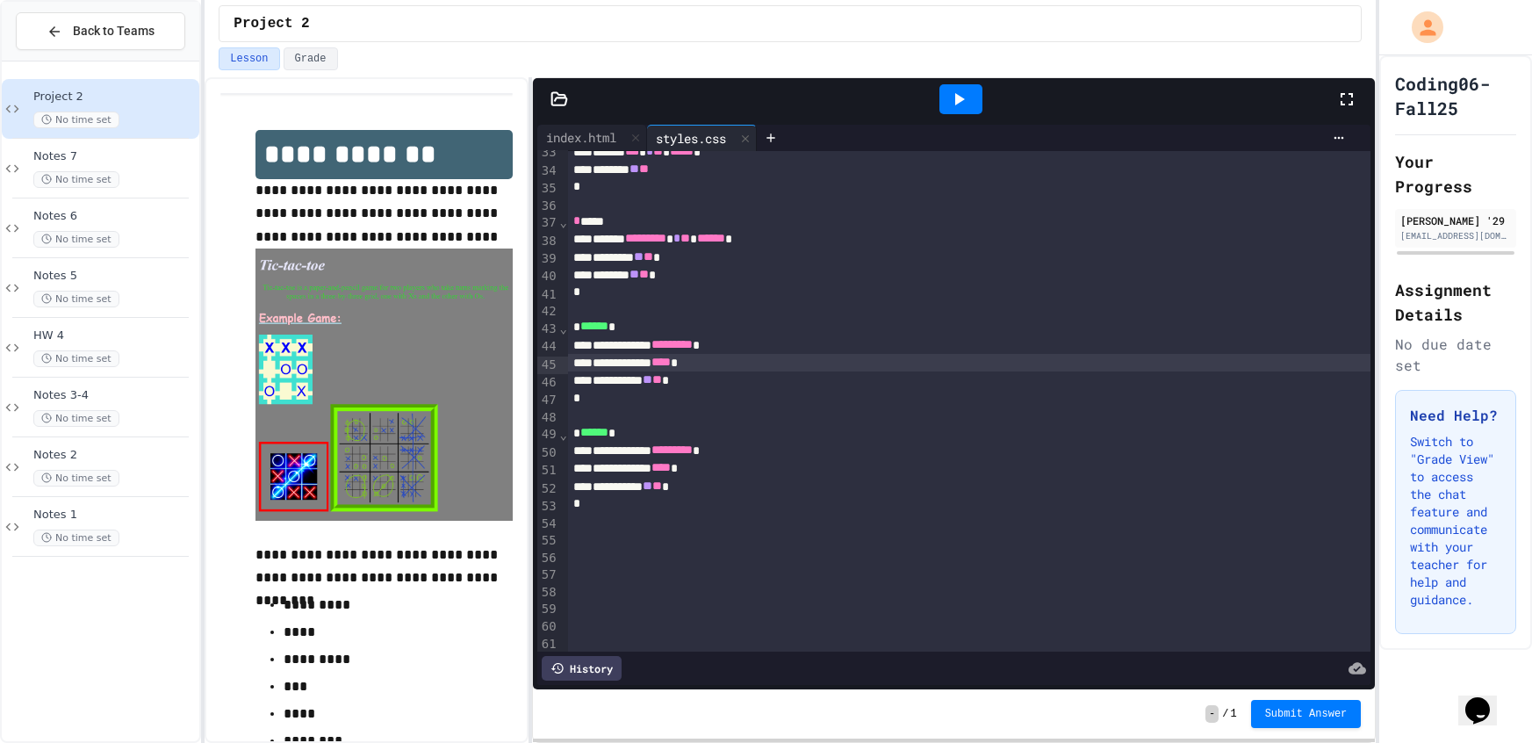
click at [813, 371] on div "**********" at bounding box center [969, 363] width 803 height 18
click at [799, 383] on div "**********" at bounding box center [969, 380] width 803 height 18
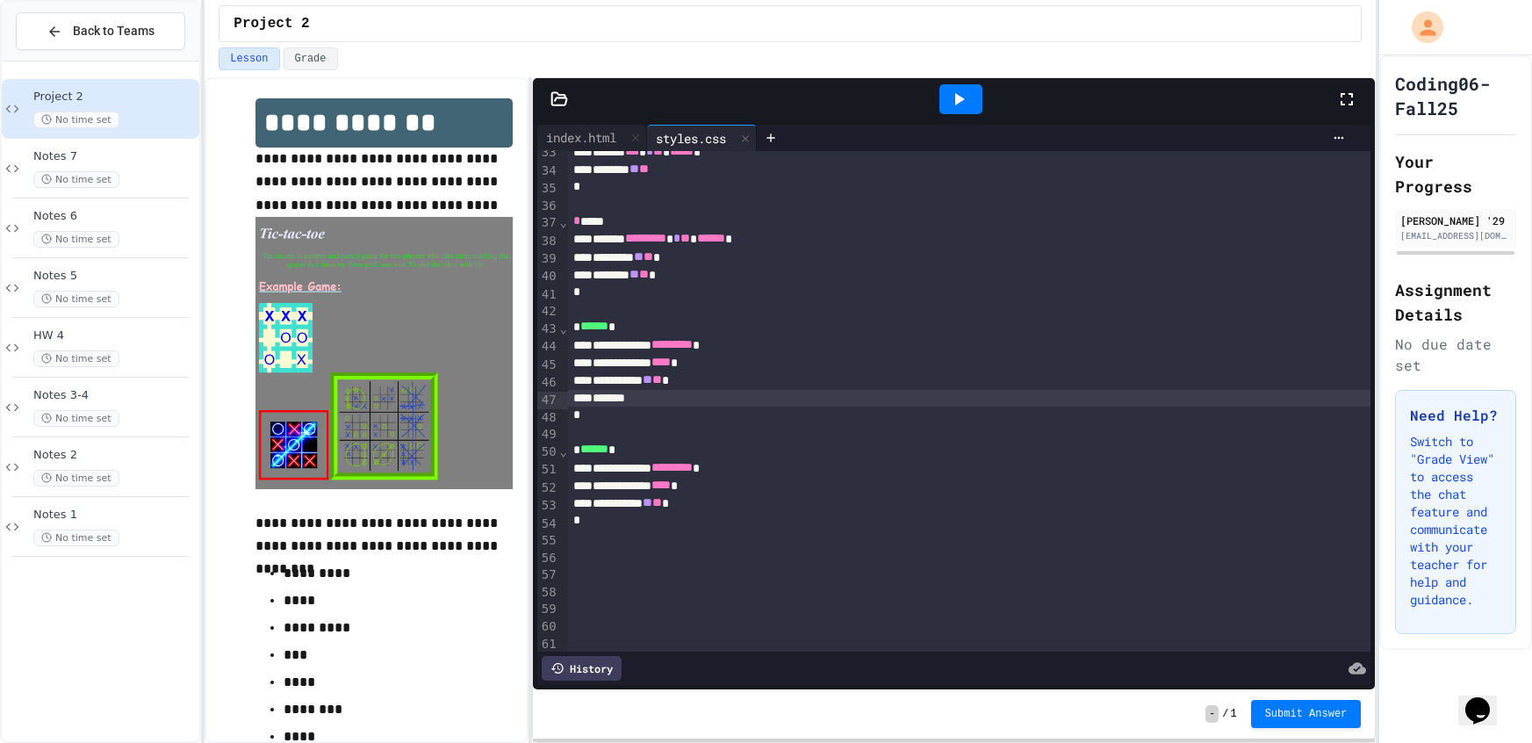
scroll to position [332, 0]
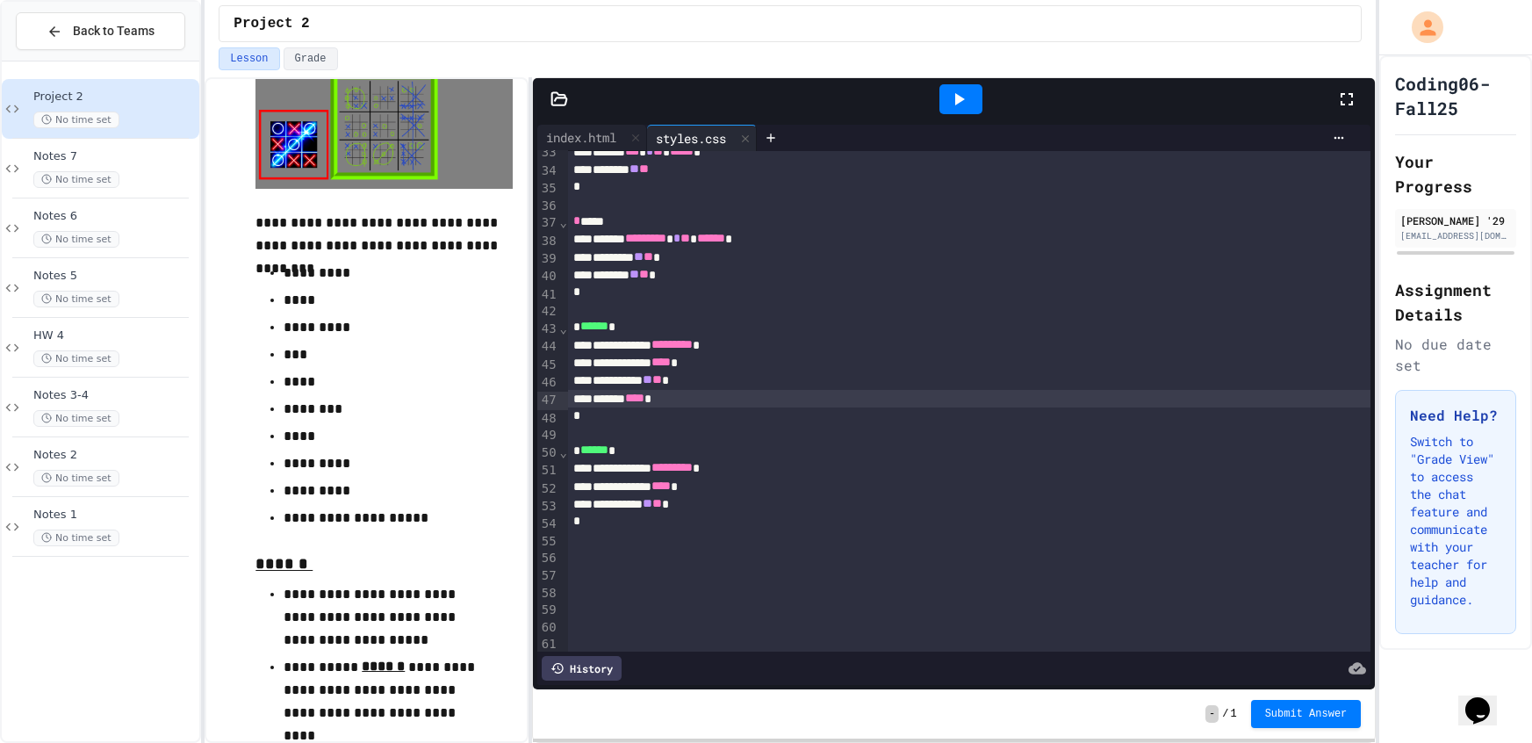
click at [739, 500] on div "**********" at bounding box center [969, 504] width 803 height 18
click at [939, 97] on div at bounding box center [960, 99] width 43 height 30
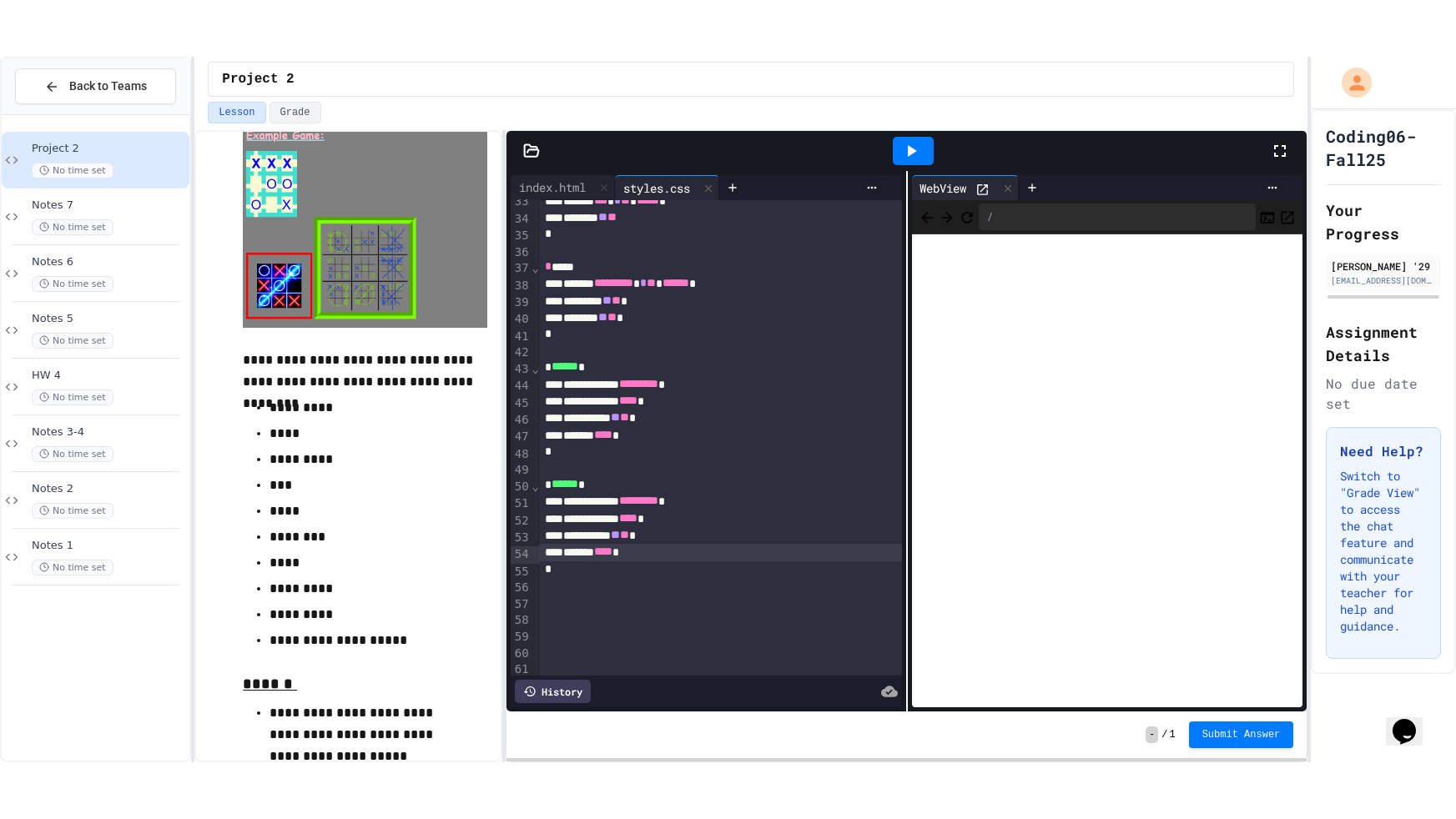
scroll to position [41, 0]
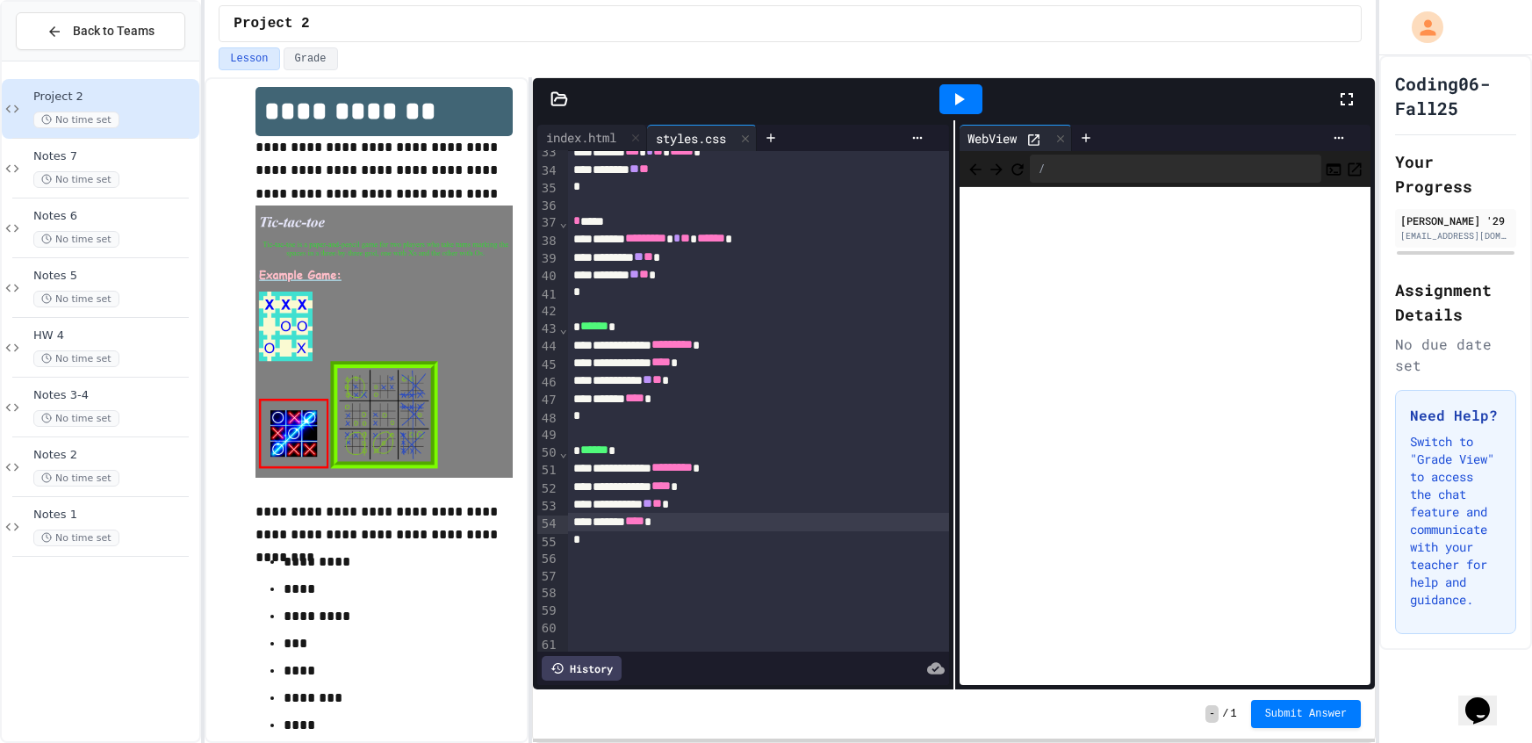
click at [1336, 81] on div at bounding box center [980, 98] width 790 height 47
click at [1346, 58] on div "Lesson Grade" at bounding box center [790, 58] width 1143 height 23
click at [1341, 99] on icon at bounding box center [1346, 99] width 21 height 21
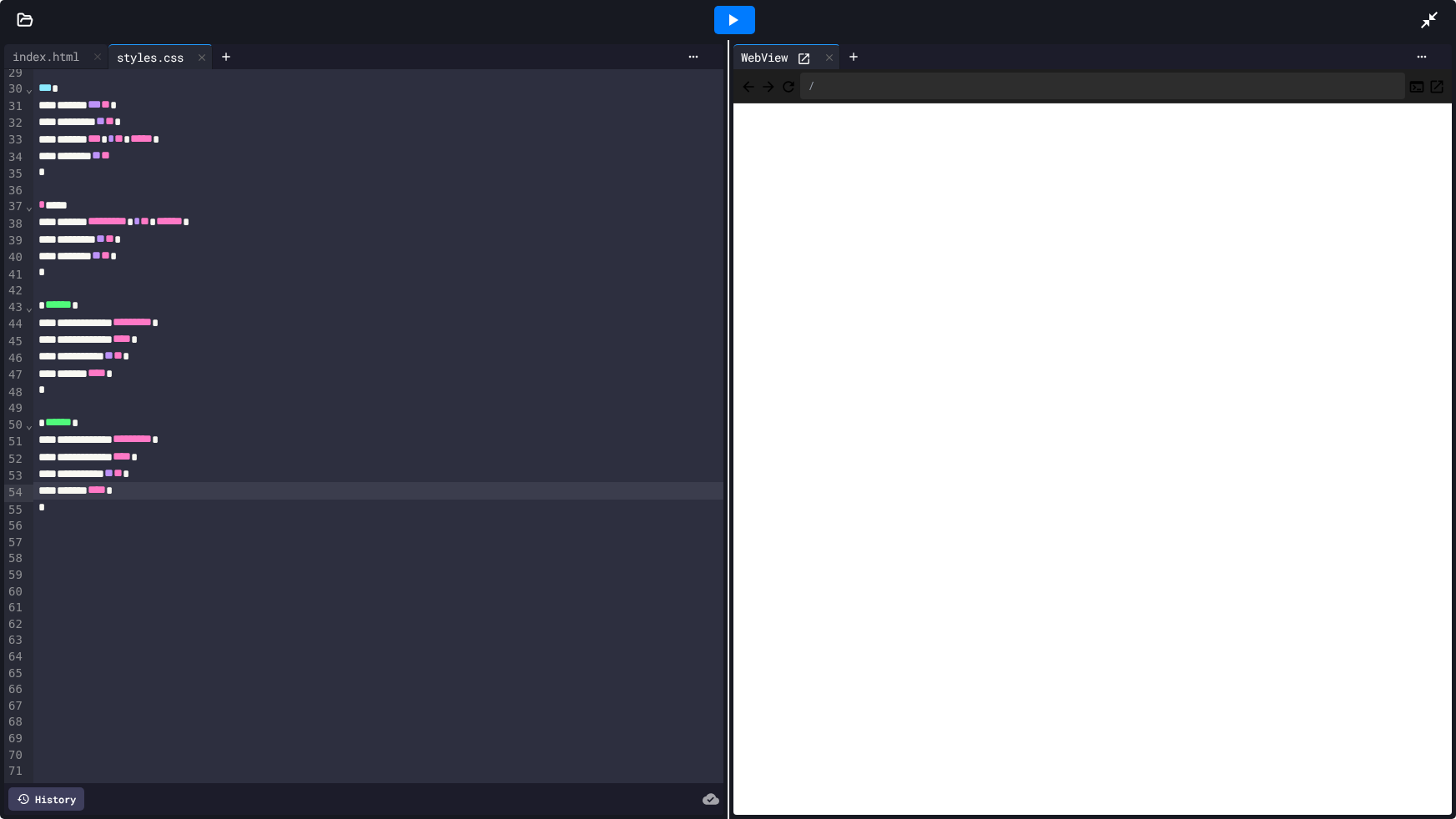
click at [1428, 16] on icon at bounding box center [1428, 20] width 20 height 20
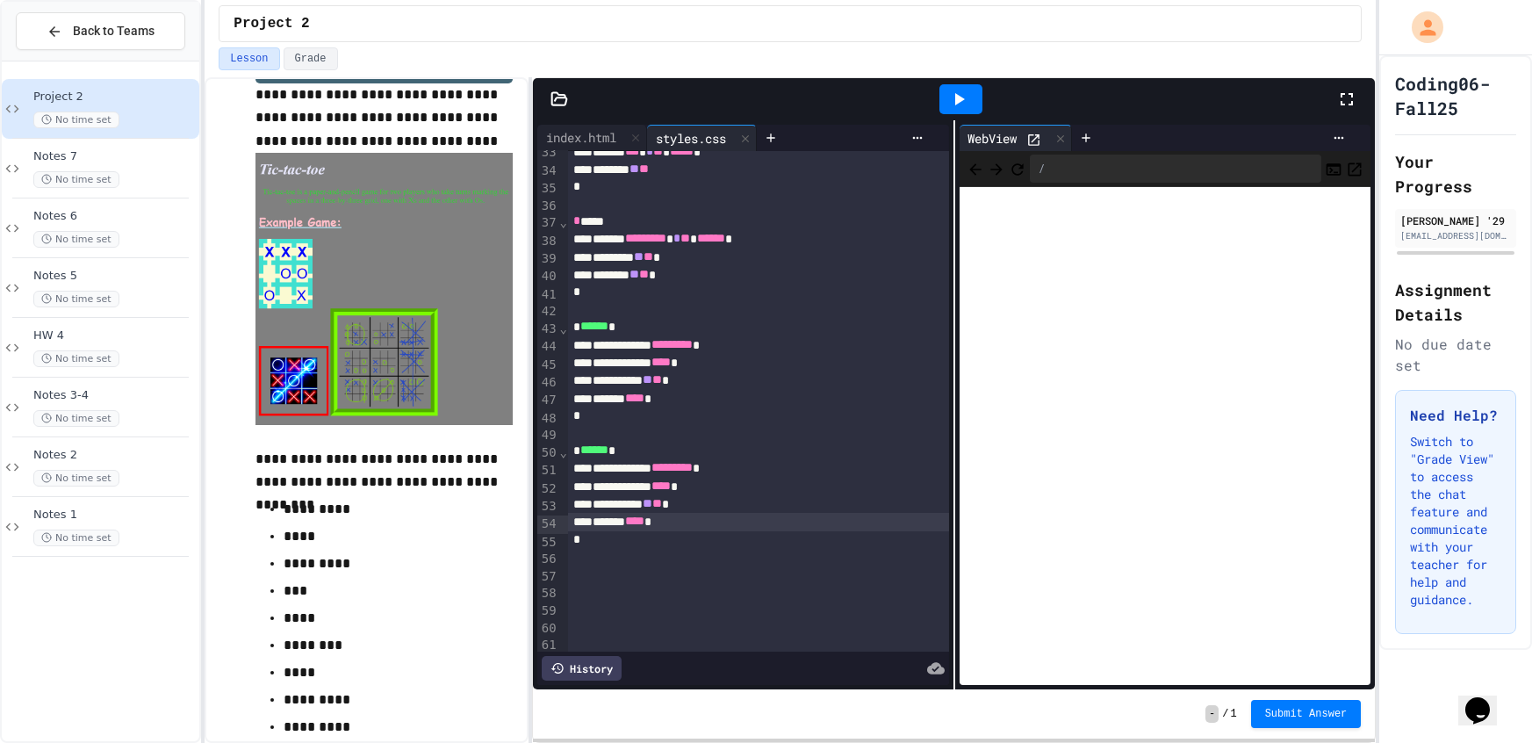
scroll to position [751, 0]
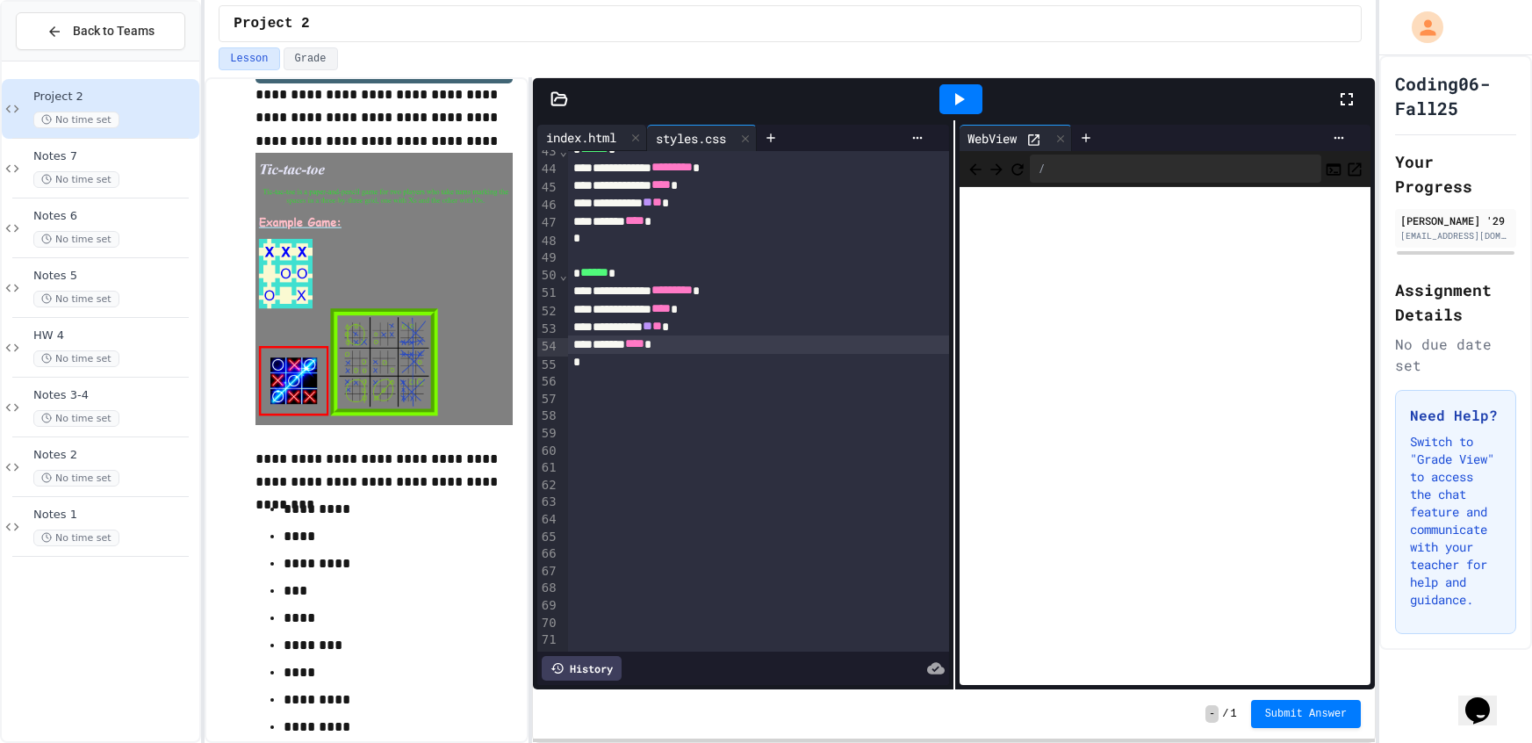
click at [561, 132] on div "index.html" at bounding box center [581, 137] width 88 height 18
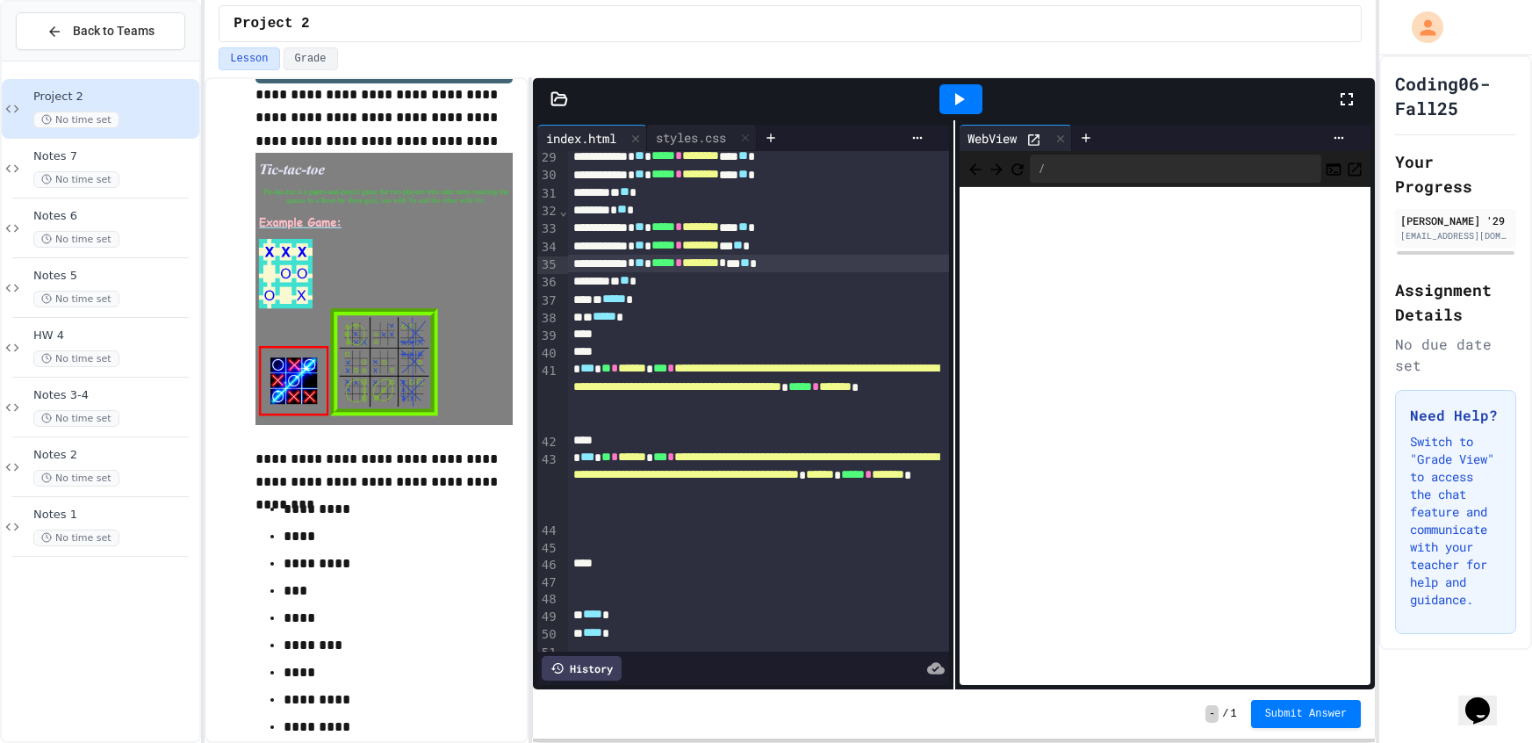
scroll to position [567, 0]
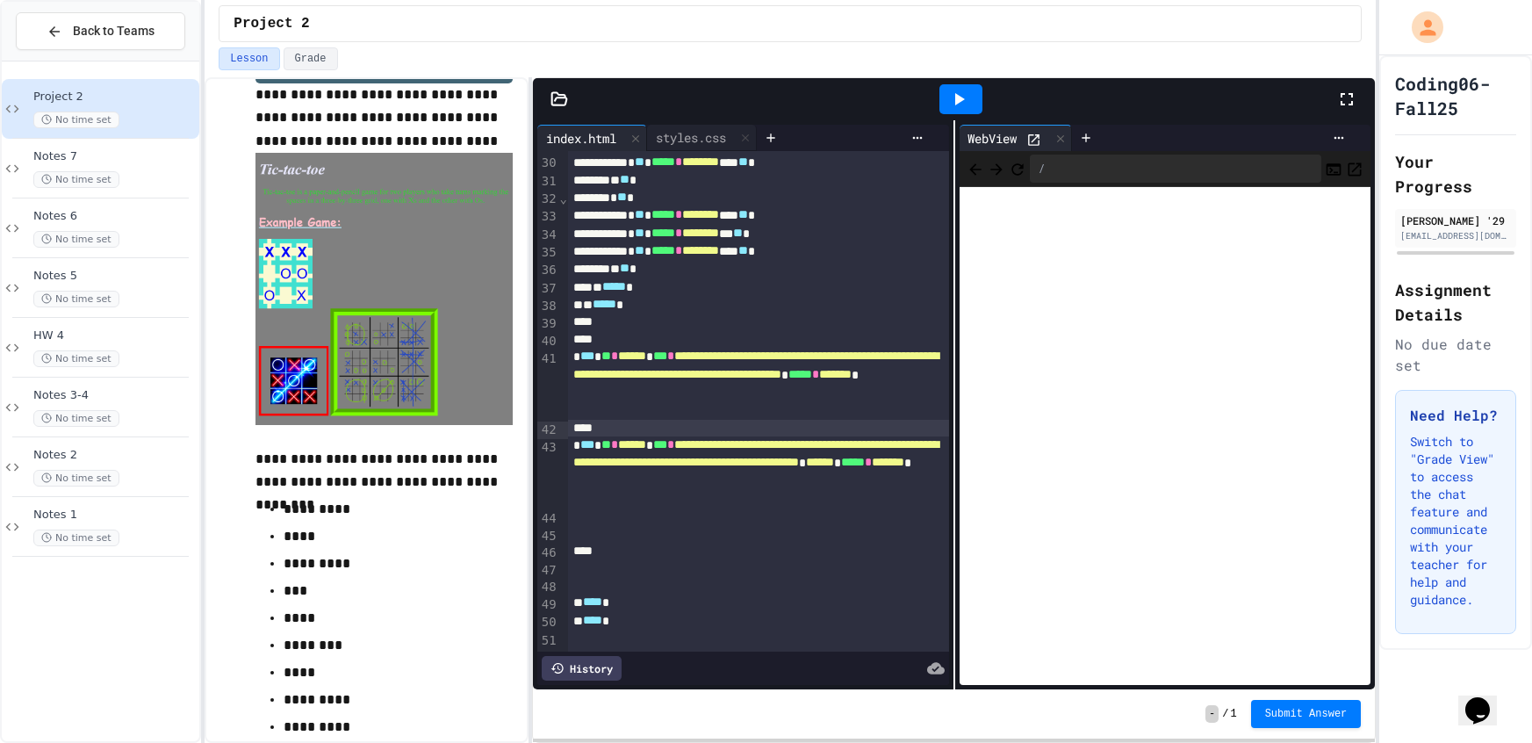
click at [588, 421] on div at bounding box center [758, 429] width 381 height 18
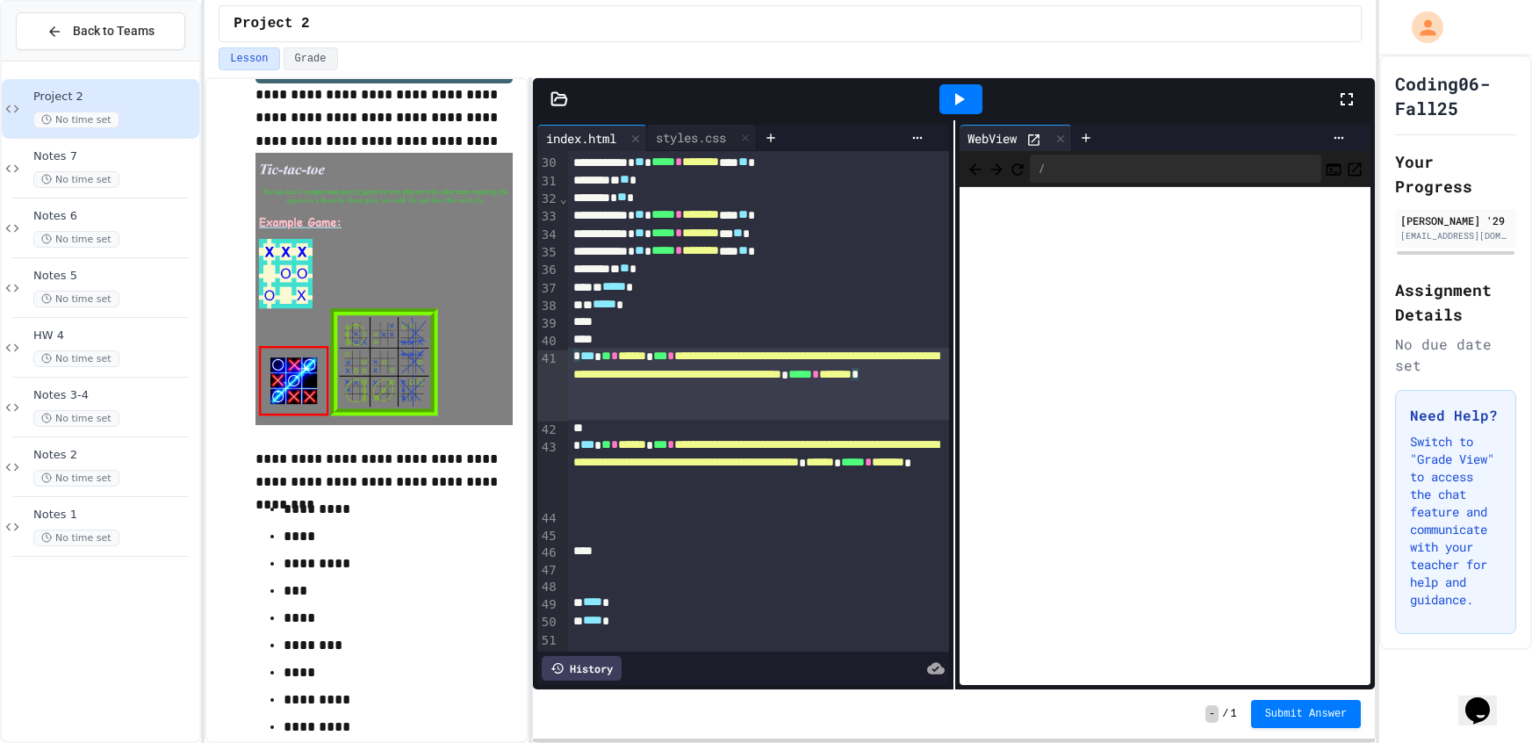
click at [577, 353] on div "**********" at bounding box center [758, 383] width 381 height 71
click at [577, 330] on div at bounding box center [758, 322] width 381 height 18
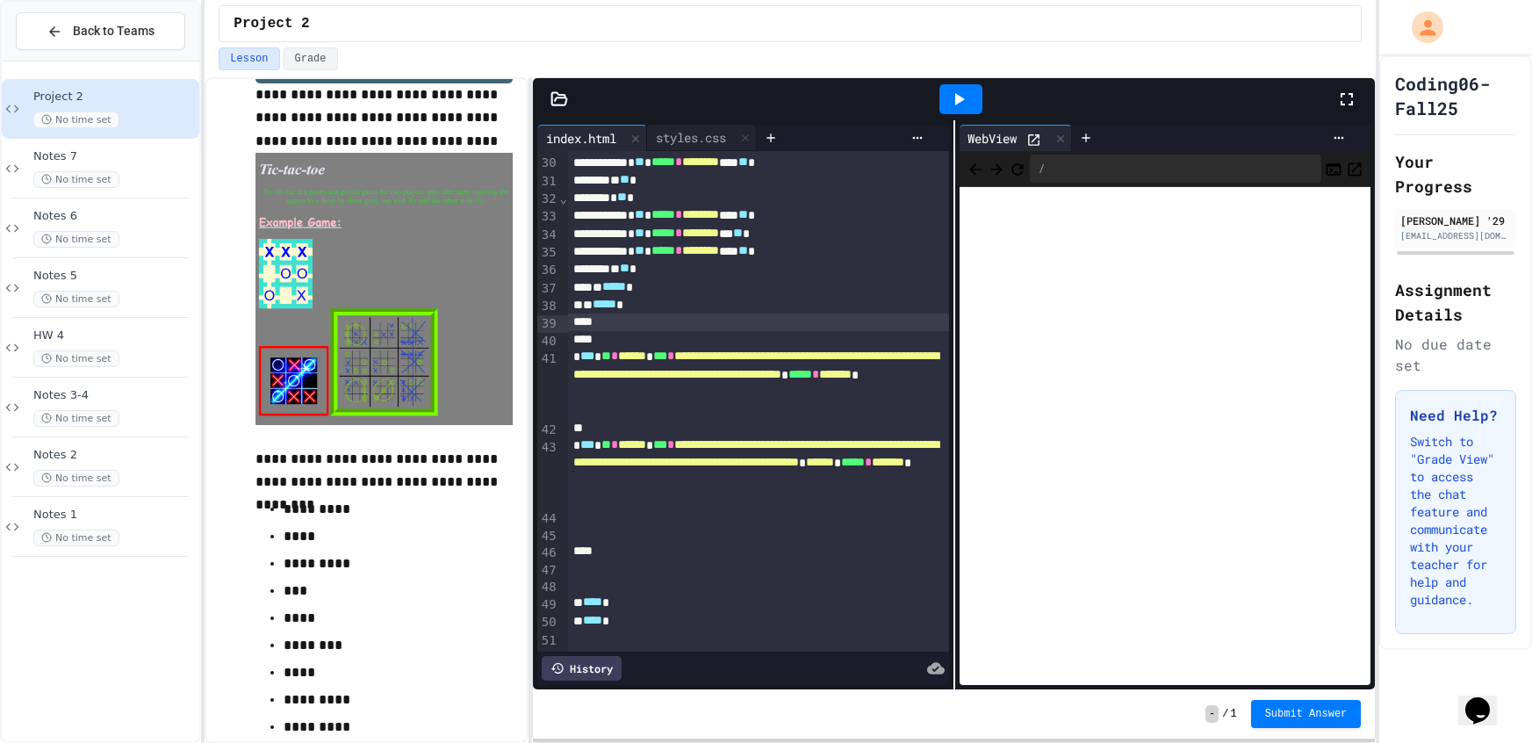
click at [577, 347] on div at bounding box center [758, 340] width 381 height 18
click at [619, 521] on div at bounding box center [758, 517] width 381 height 18
drag, startPoint x: 957, startPoint y: 97, endPoint x: 1028, endPoint y: 141, distance: 84.0
click at [958, 95] on icon at bounding box center [960, 99] width 10 height 12
drag, startPoint x: 1072, startPoint y: 142, endPoint x: 974, endPoint y: 201, distance: 113.8
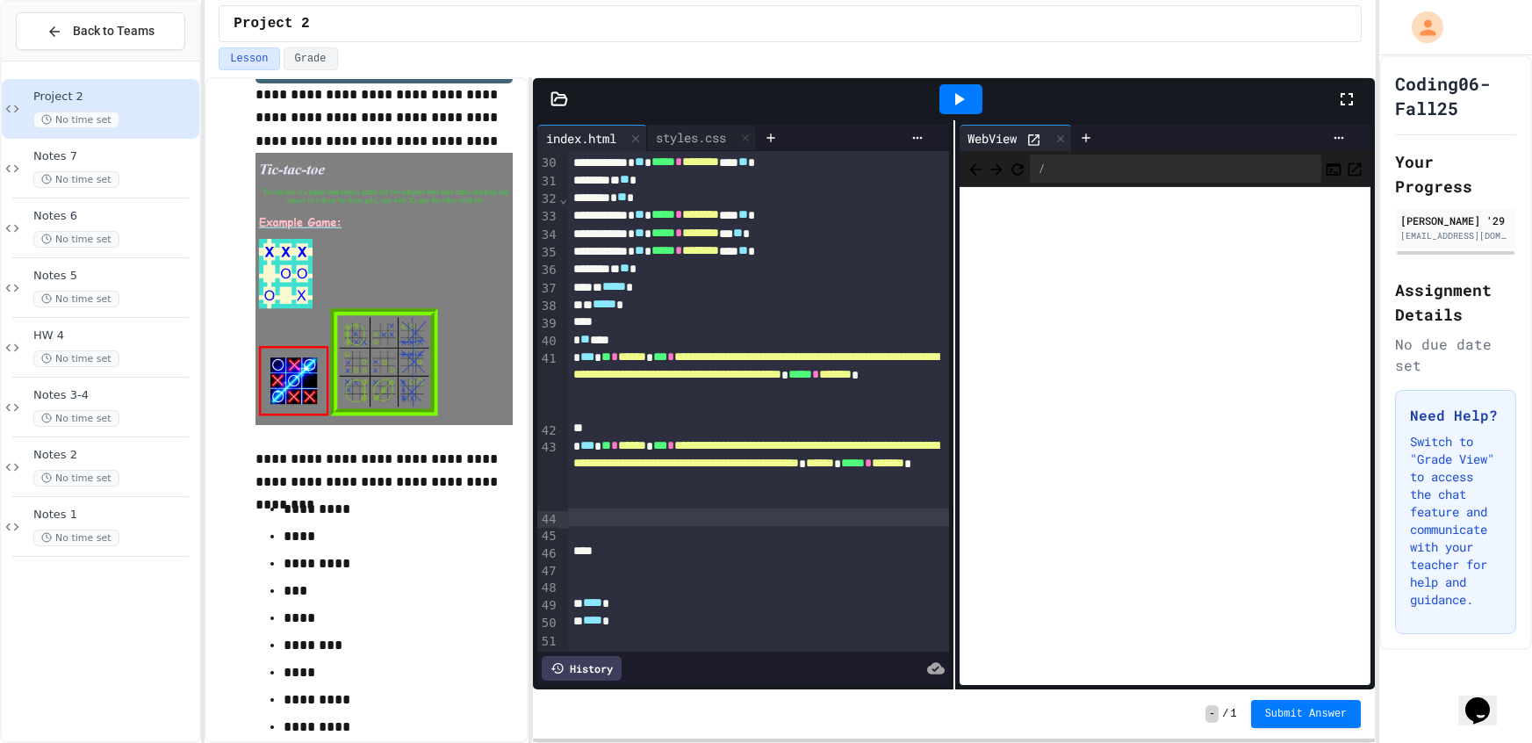
click at [1071, 143] on div at bounding box center [1060, 138] width 21 height 25
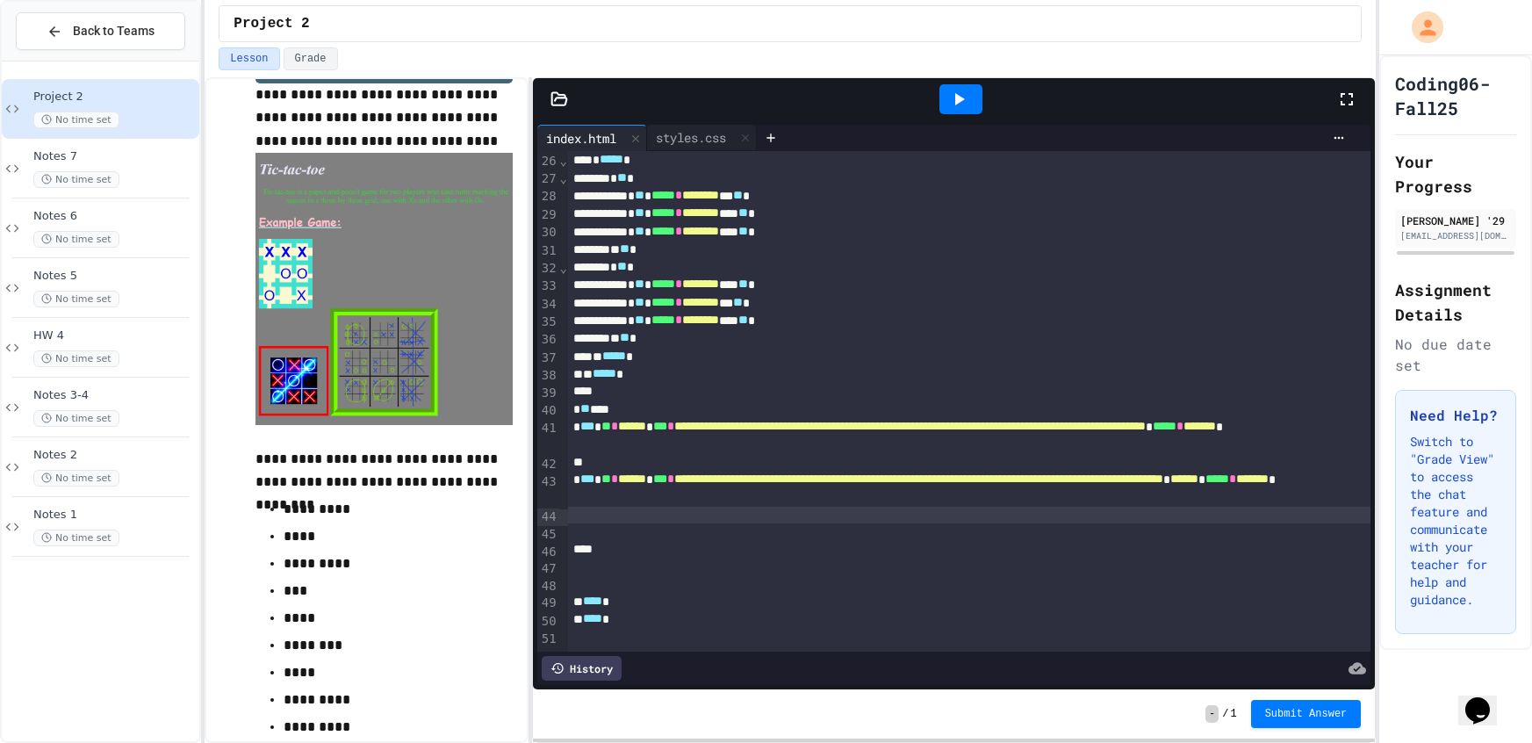
scroll to position [460, 0]
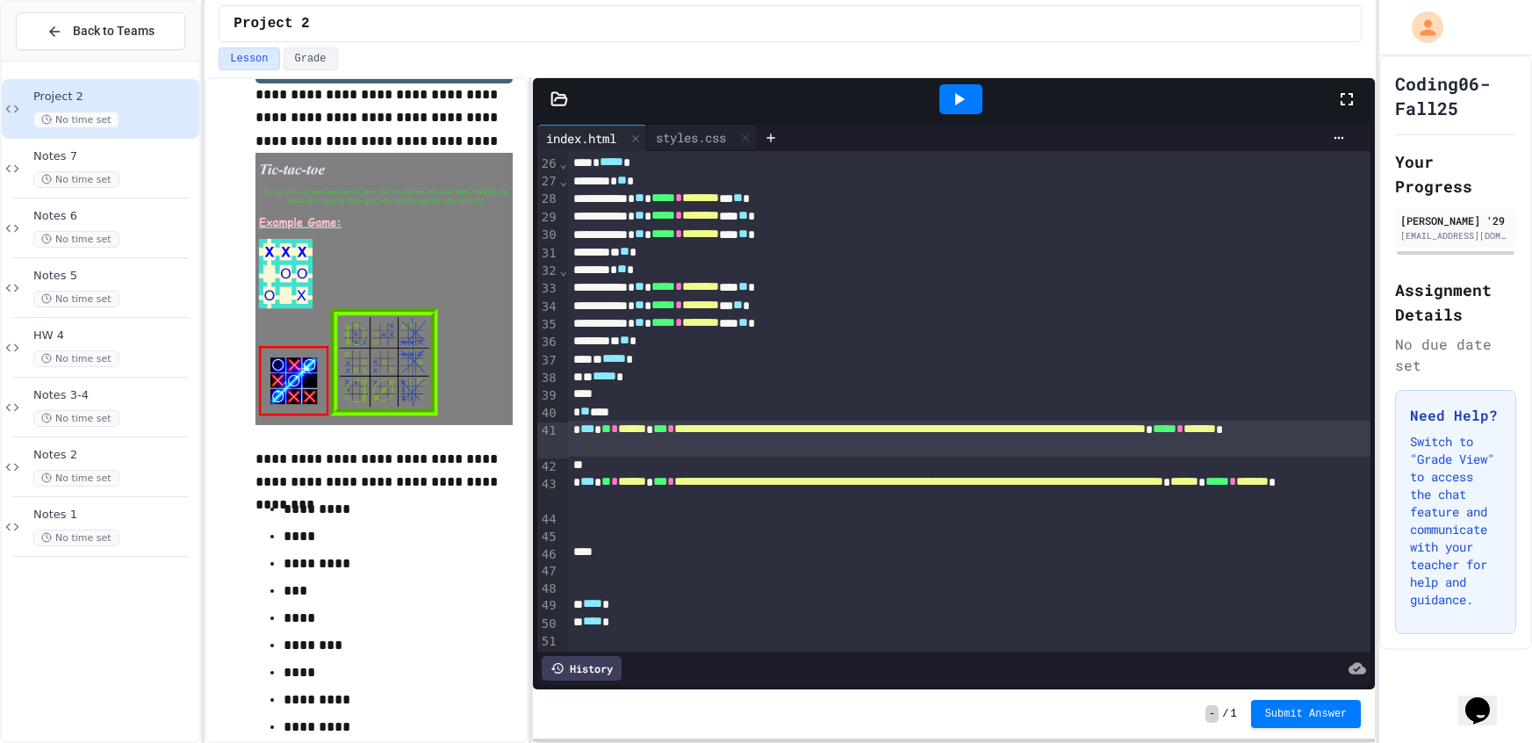
click at [618, 424] on span "*" at bounding box center [614, 428] width 7 height 12
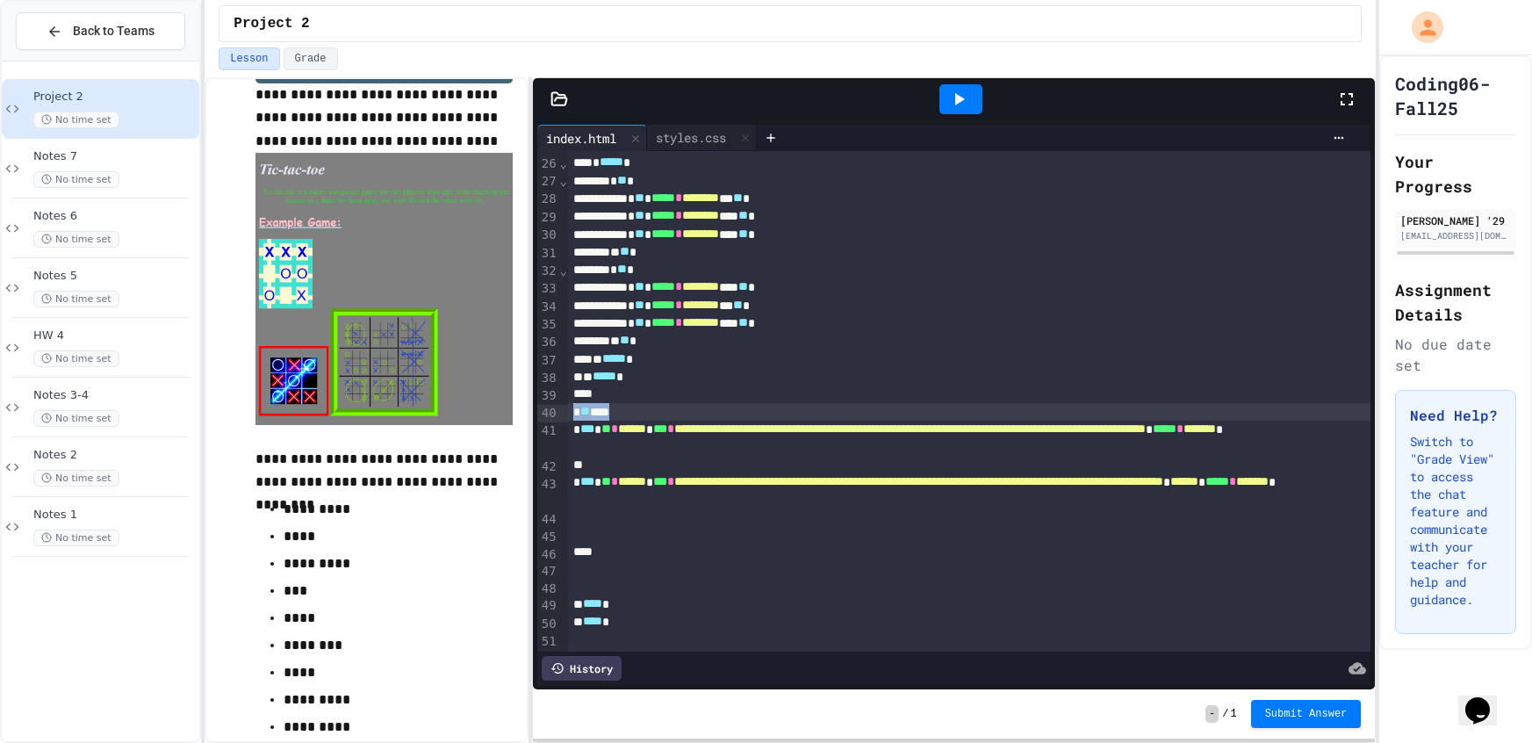
drag, startPoint x: 627, startPoint y: 416, endPoint x: 564, endPoint y: 413, distance: 62.4
click at [564, 413] on div "**********" at bounding box center [954, 401] width 834 height 500
click at [628, 470] on div at bounding box center [969, 465] width 803 height 18
click at [967, 111] on div at bounding box center [960, 99] width 43 height 30
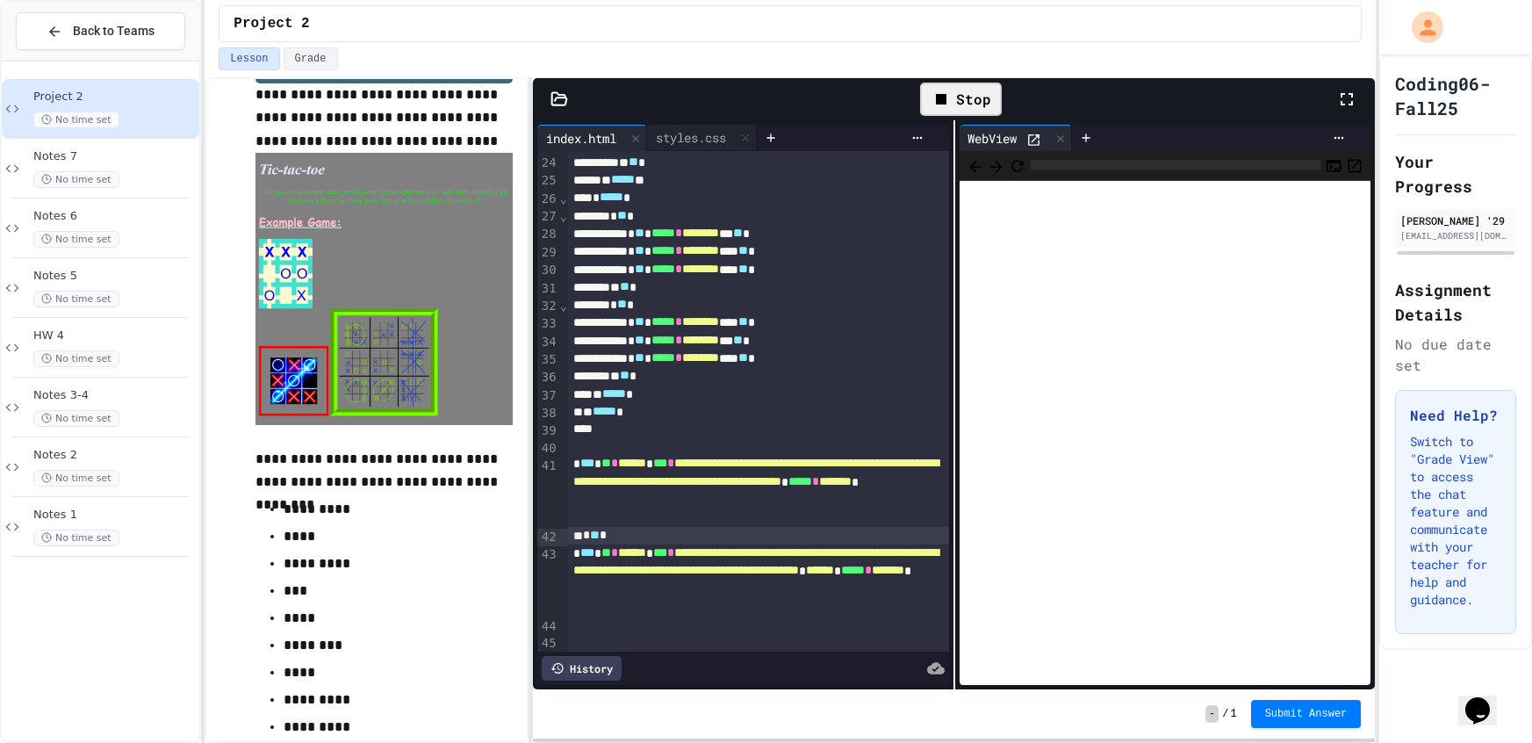
scroll to position [495, 0]
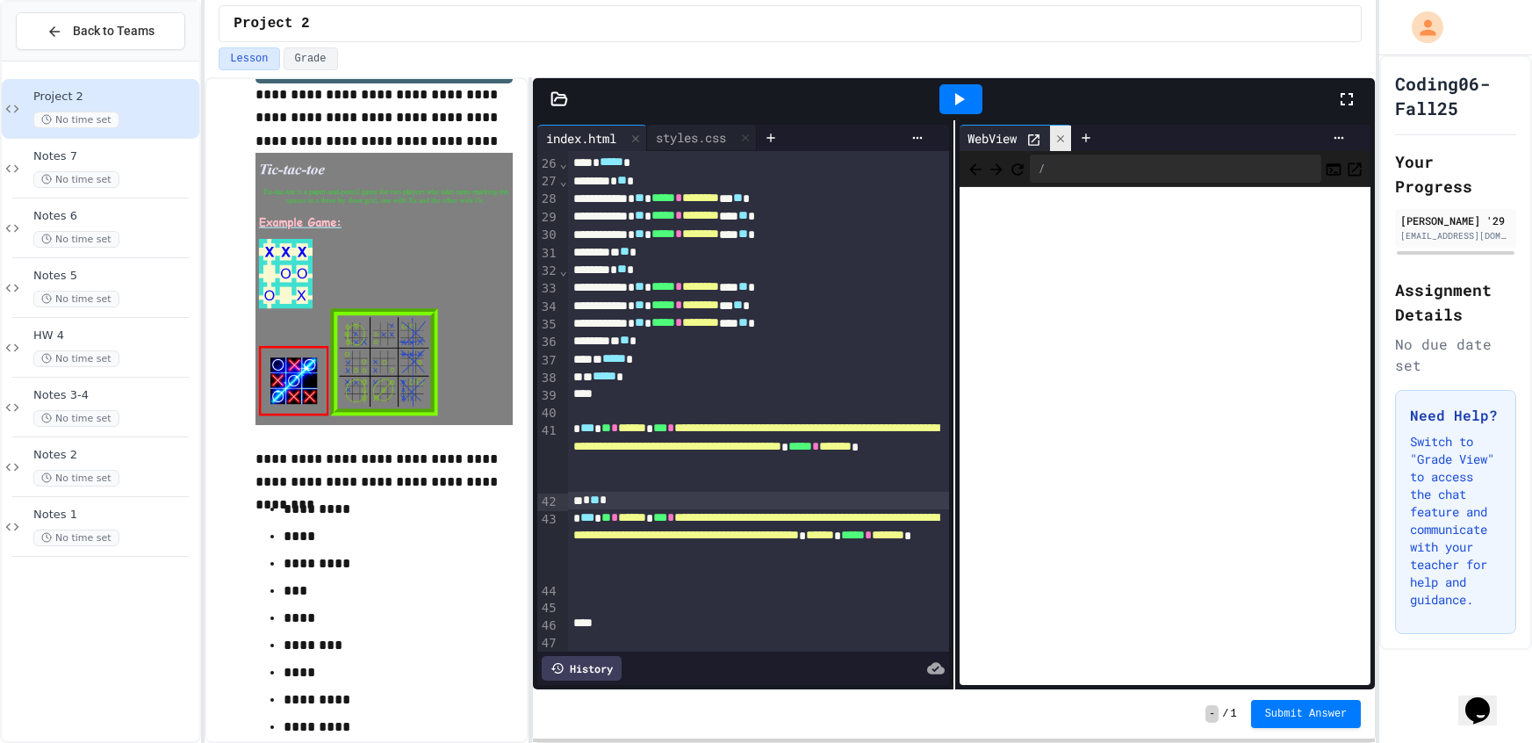
click at [1065, 133] on icon at bounding box center [1060, 139] width 12 height 12
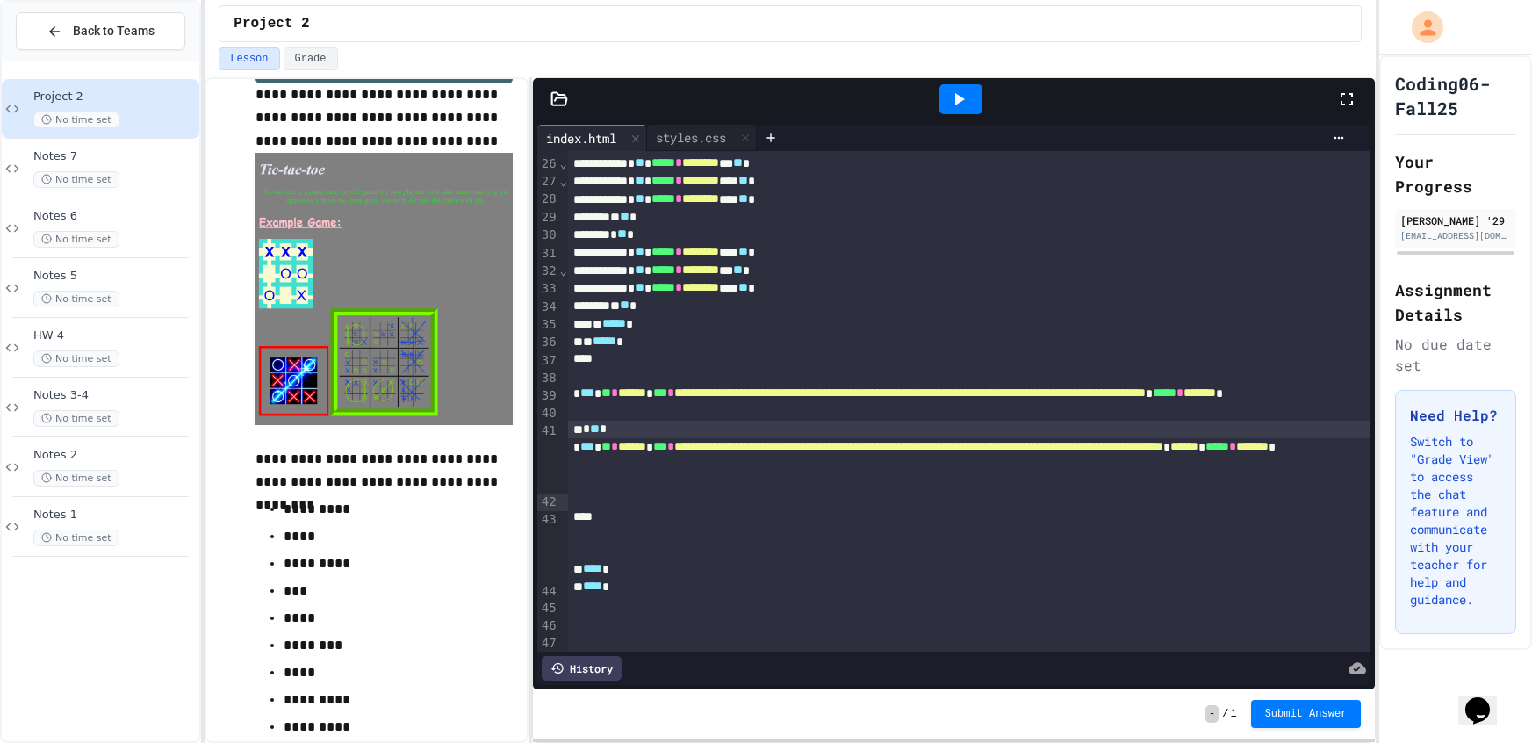
scroll to position [460, 0]
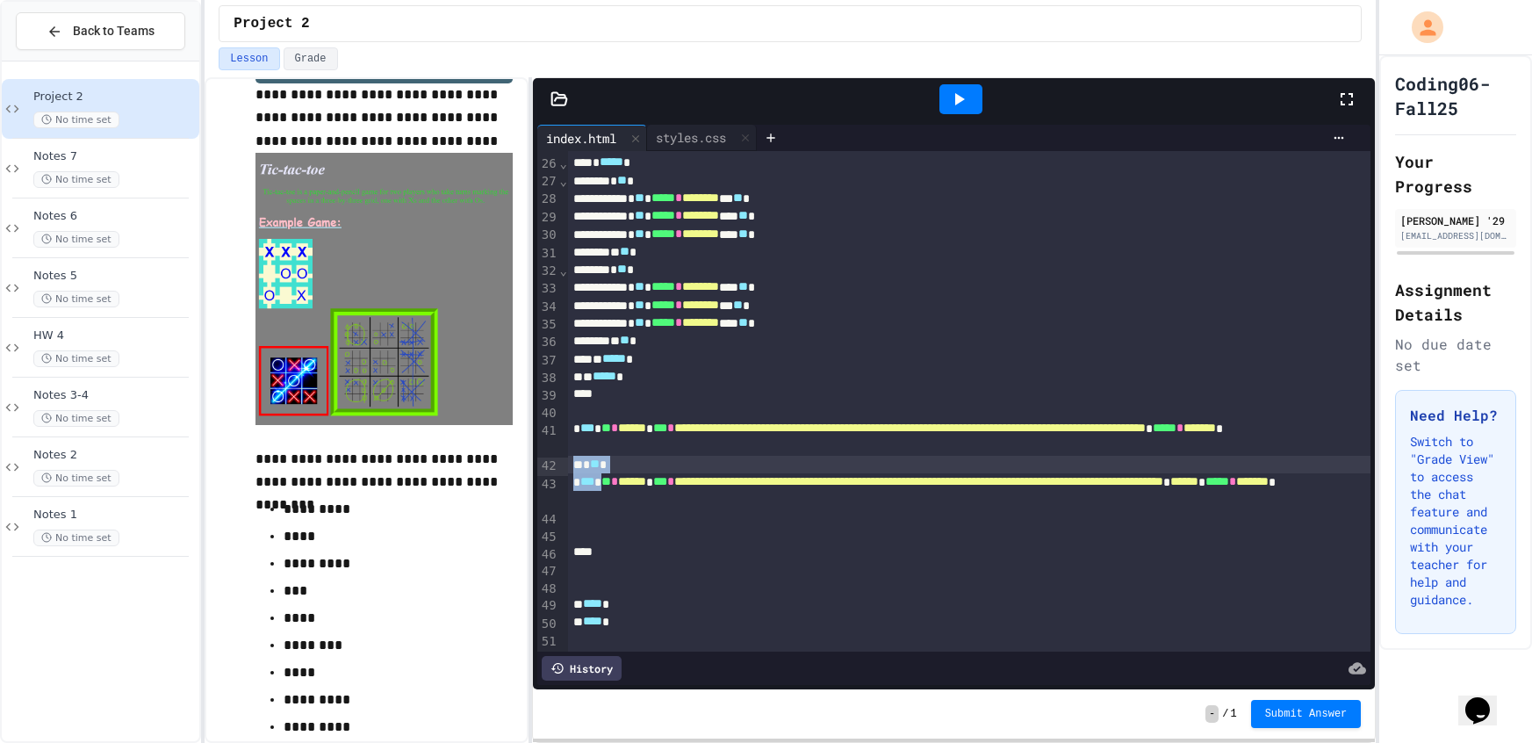
drag, startPoint x: 611, startPoint y: 481, endPoint x: 585, endPoint y: 465, distance: 30.0
click at [578, 466] on div "**********" at bounding box center [969, 171] width 803 height 960
click at [589, 463] on div "* ** *" at bounding box center [969, 465] width 803 height 18
drag, startPoint x: 582, startPoint y: 466, endPoint x: 630, endPoint y: 465, distance: 48.3
click at [630, 465] on div "* ** *" at bounding box center [969, 465] width 803 height 18
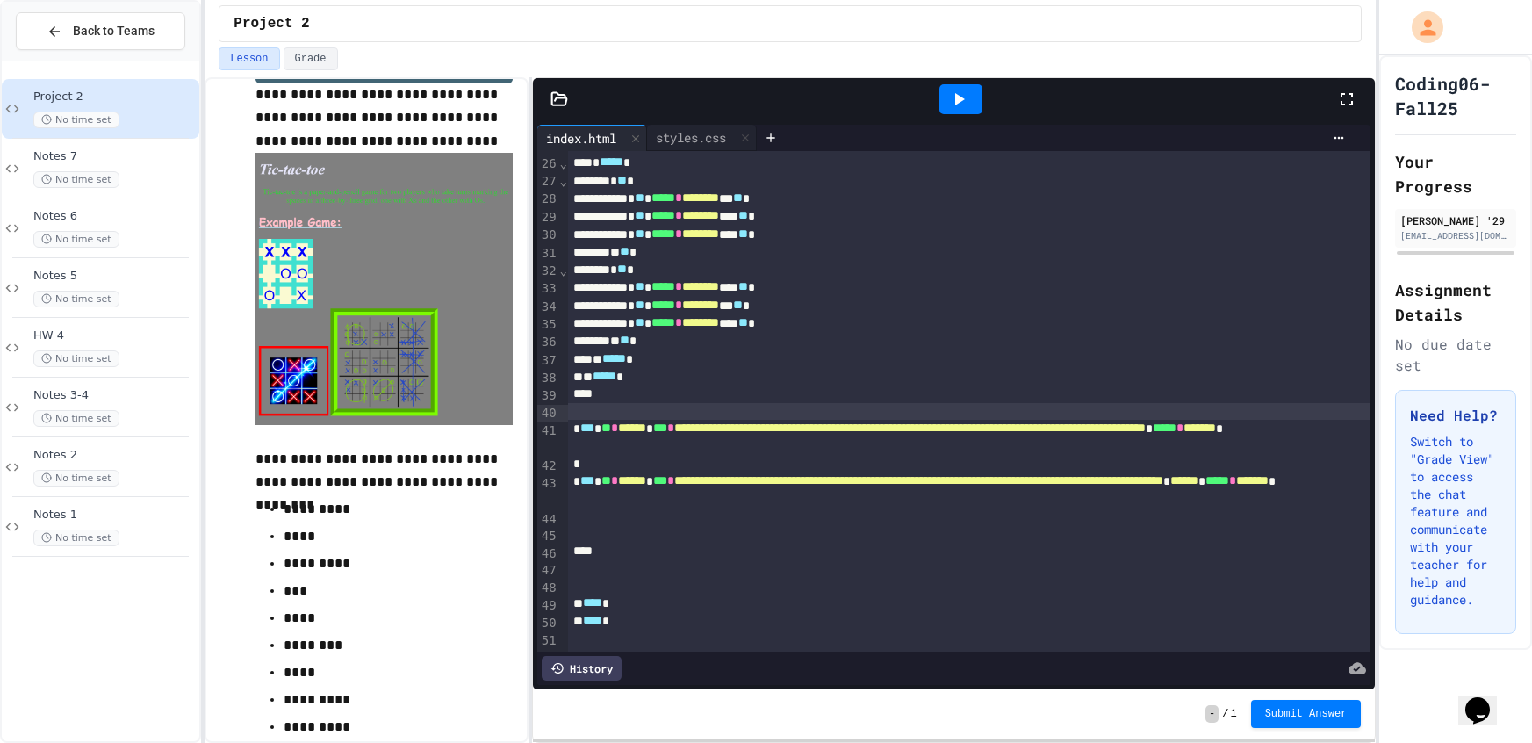
click at [621, 418] on div at bounding box center [969, 412] width 803 height 18
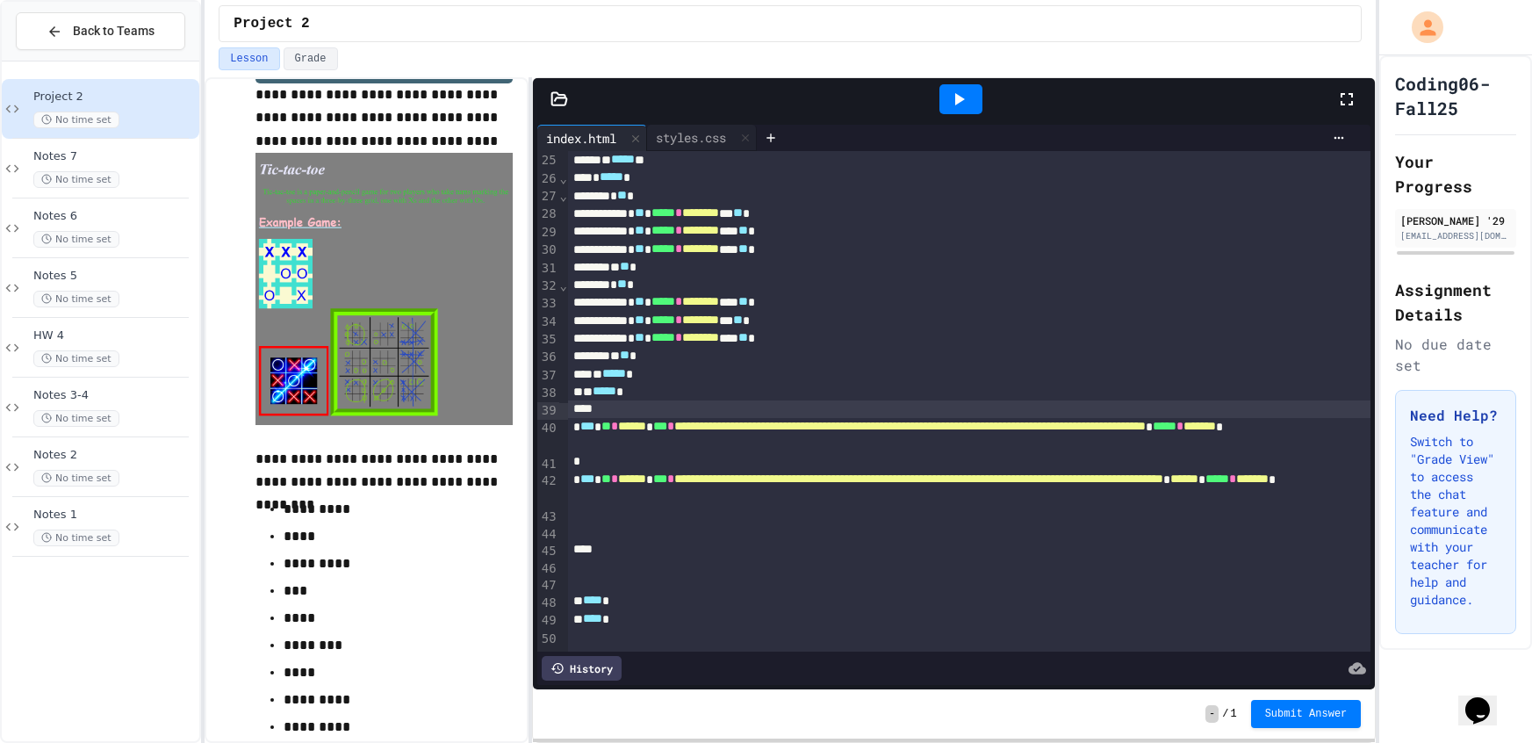
scroll to position [444, 0]
click at [107, 160] on span "Notes 7" at bounding box center [114, 156] width 162 height 15
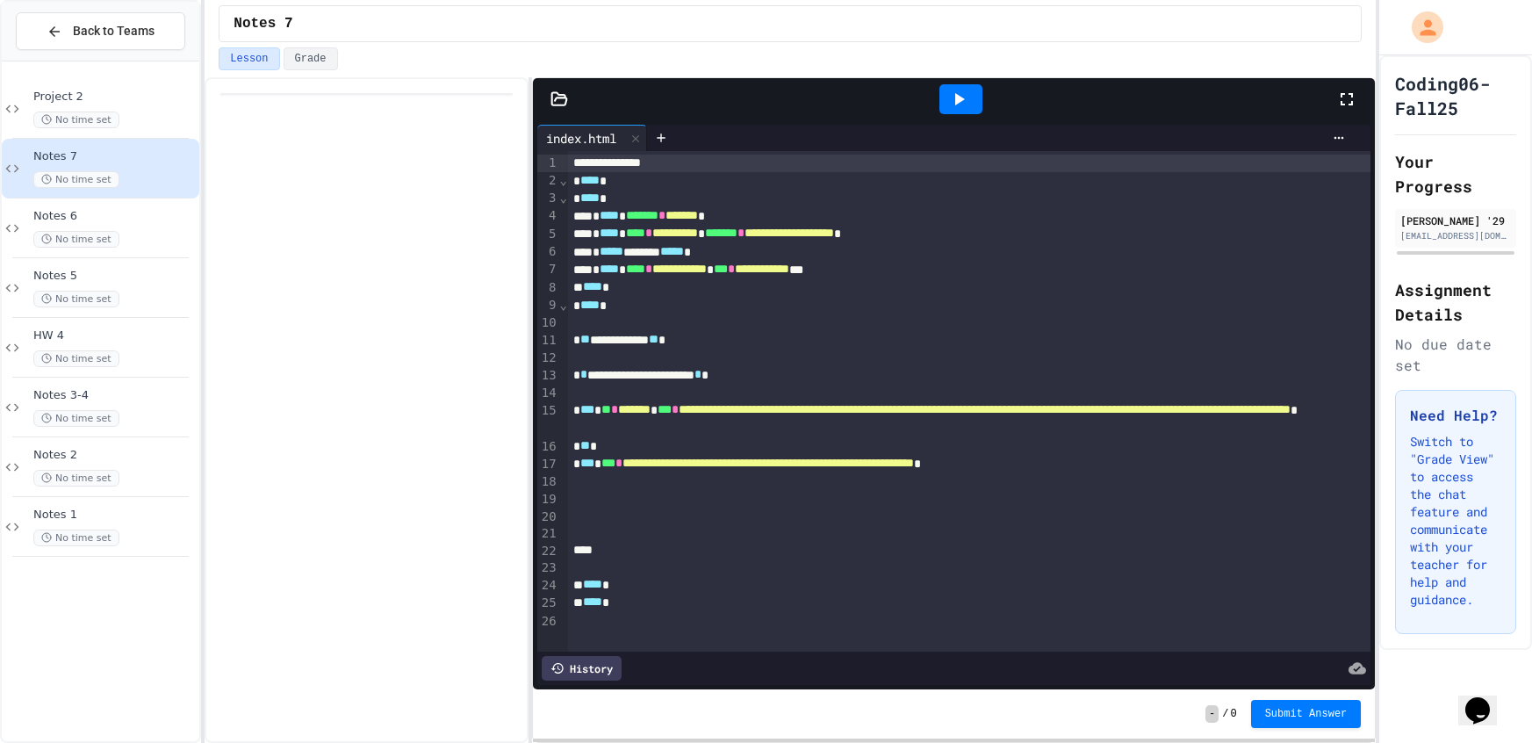
click at [955, 114] on div at bounding box center [960, 98] width 61 height 47
click at [961, 107] on icon at bounding box center [958, 99] width 21 height 21
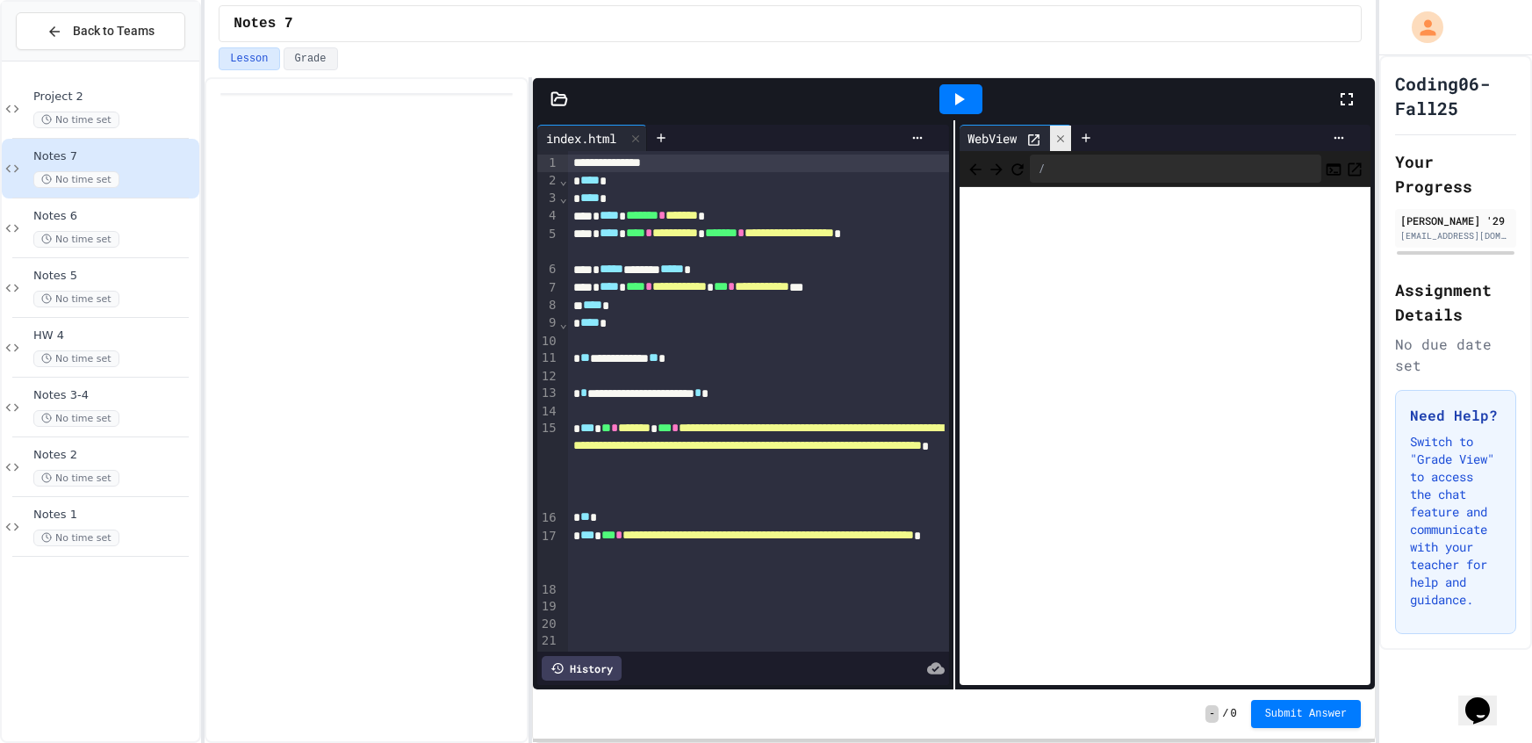
click at [1055, 126] on div at bounding box center [1060, 138] width 21 height 25
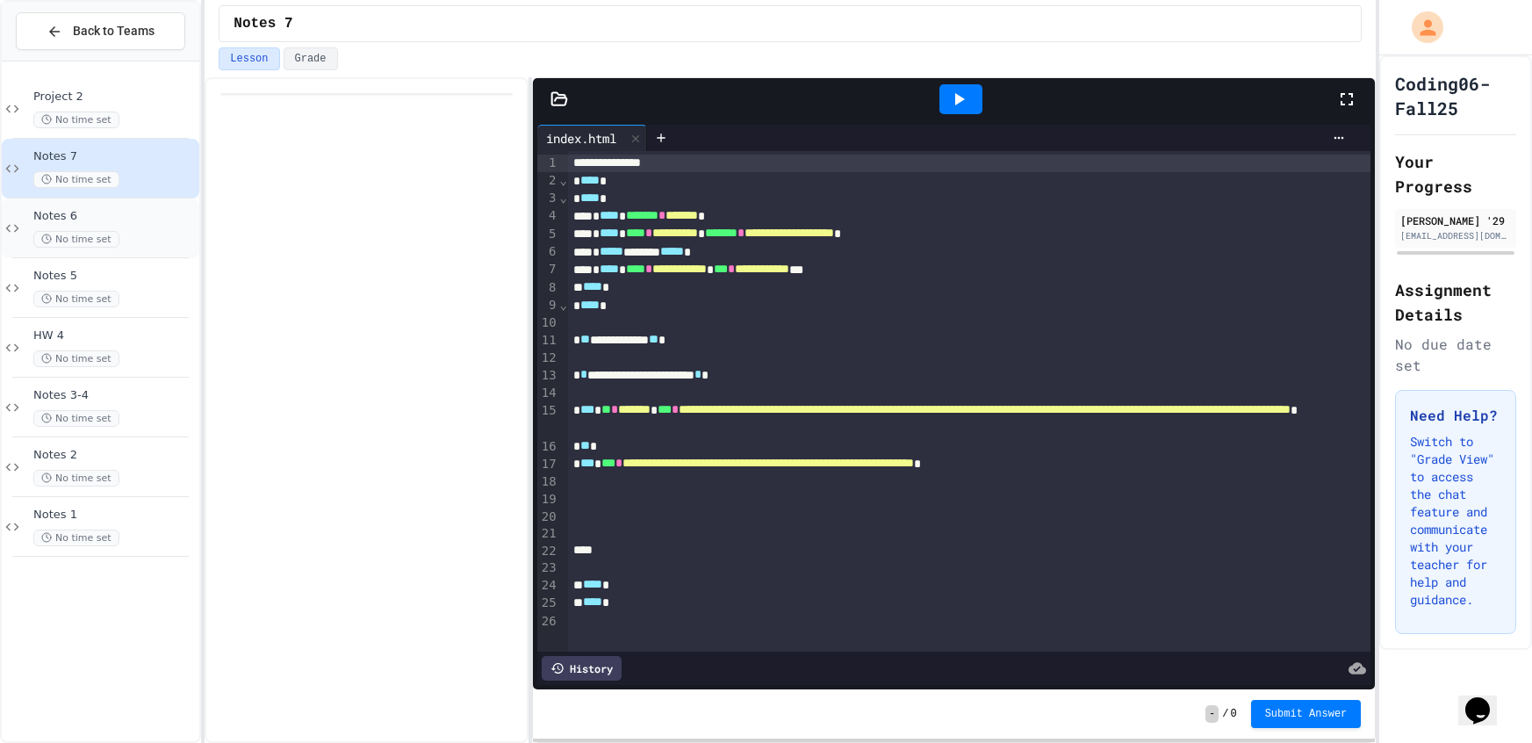
click at [185, 234] on div "No time set" at bounding box center [114, 239] width 162 height 17
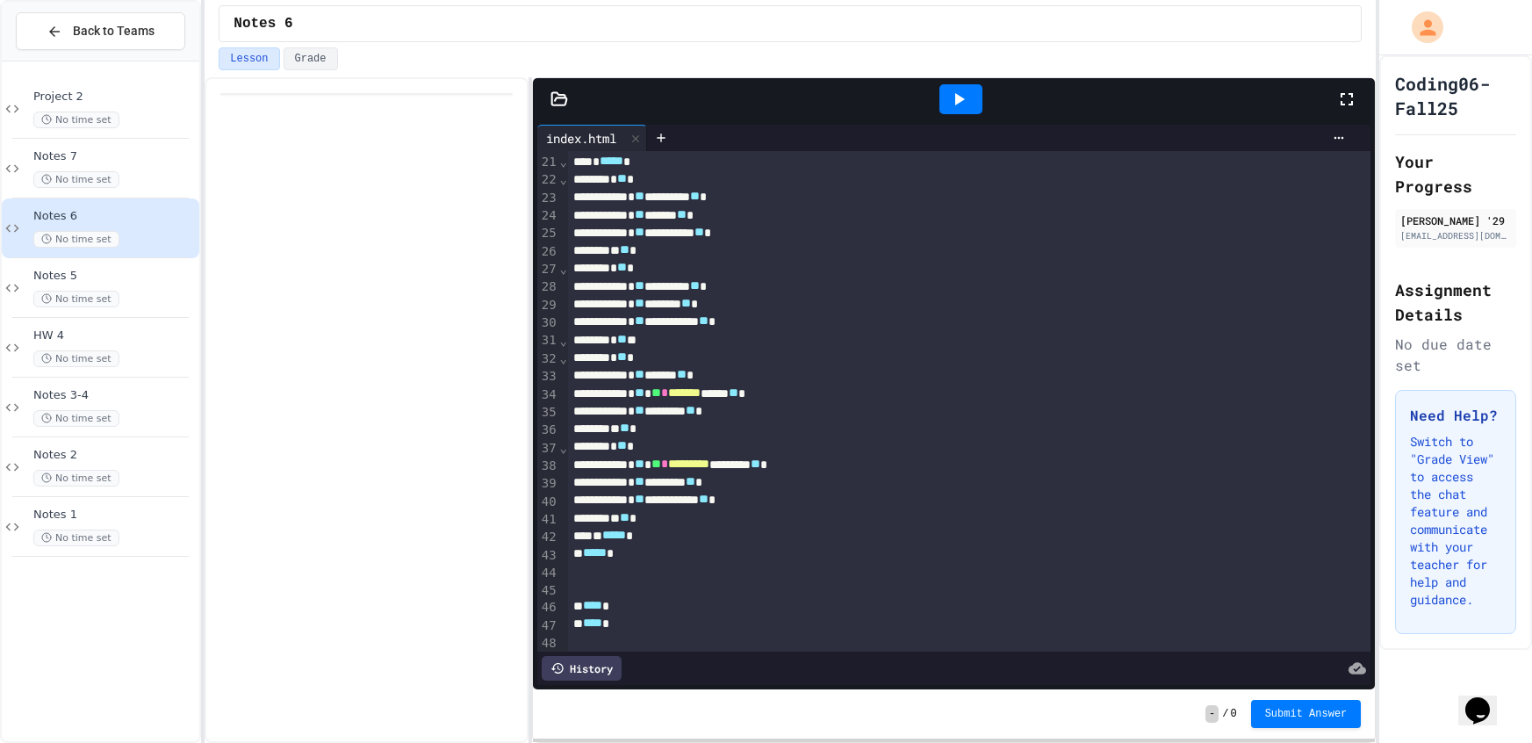
scroll to position [359, 0]
click at [139, 87] on div "Project 2 No time set" at bounding box center [100, 109] width 197 height 60
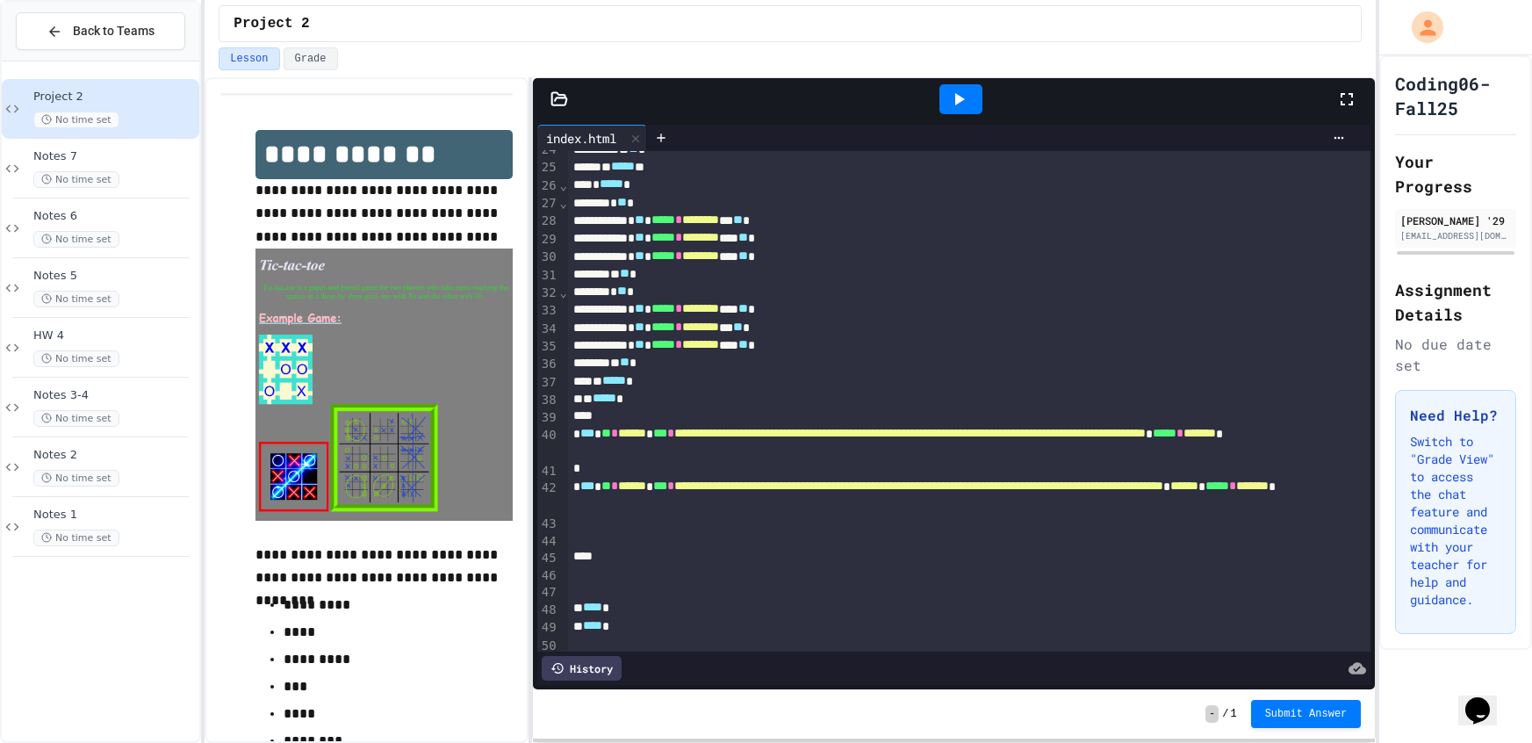
scroll to position [443, 0]
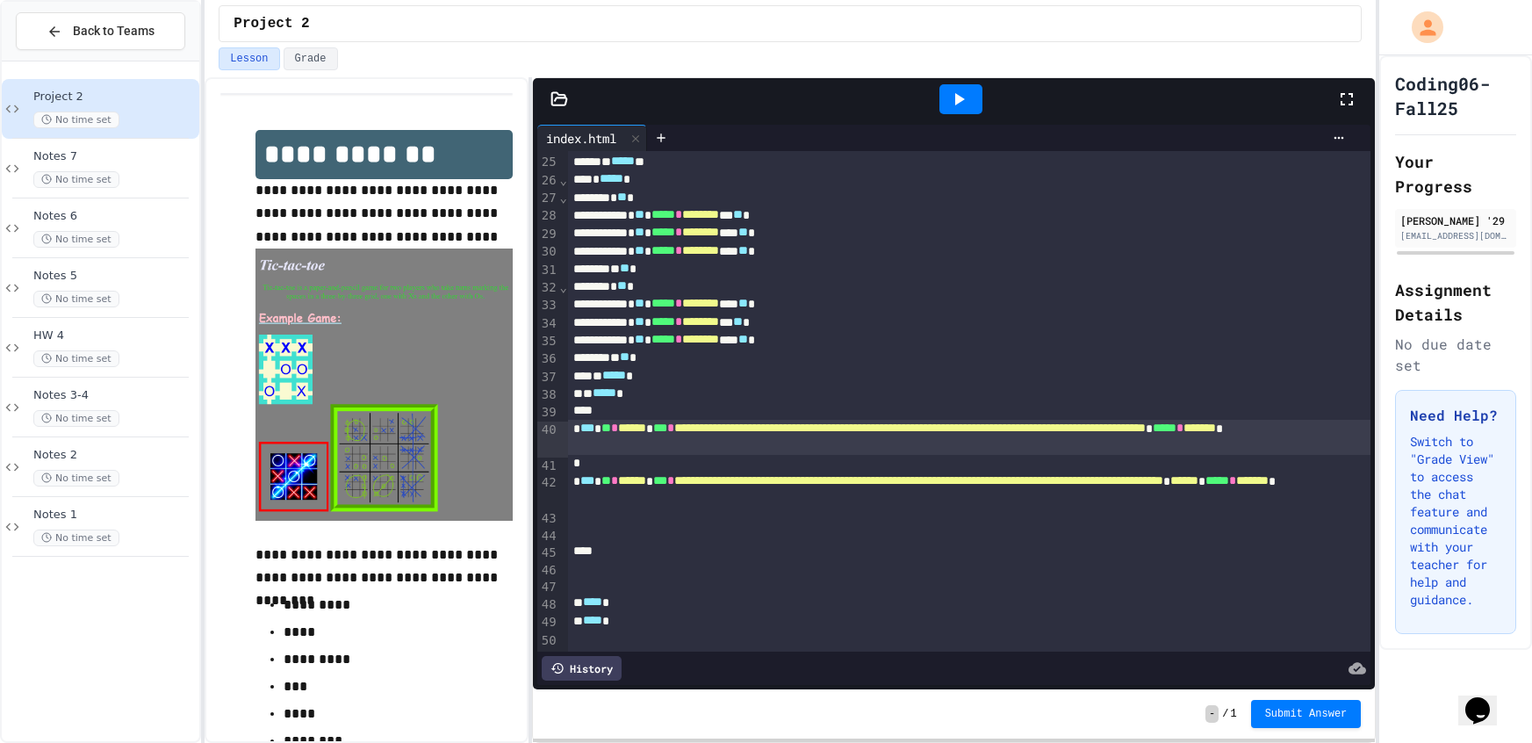
click at [674, 434] on span "**********" at bounding box center [909, 427] width 471 height 12
click at [584, 458] on div at bounding box center [969, 464] width 803 height 18
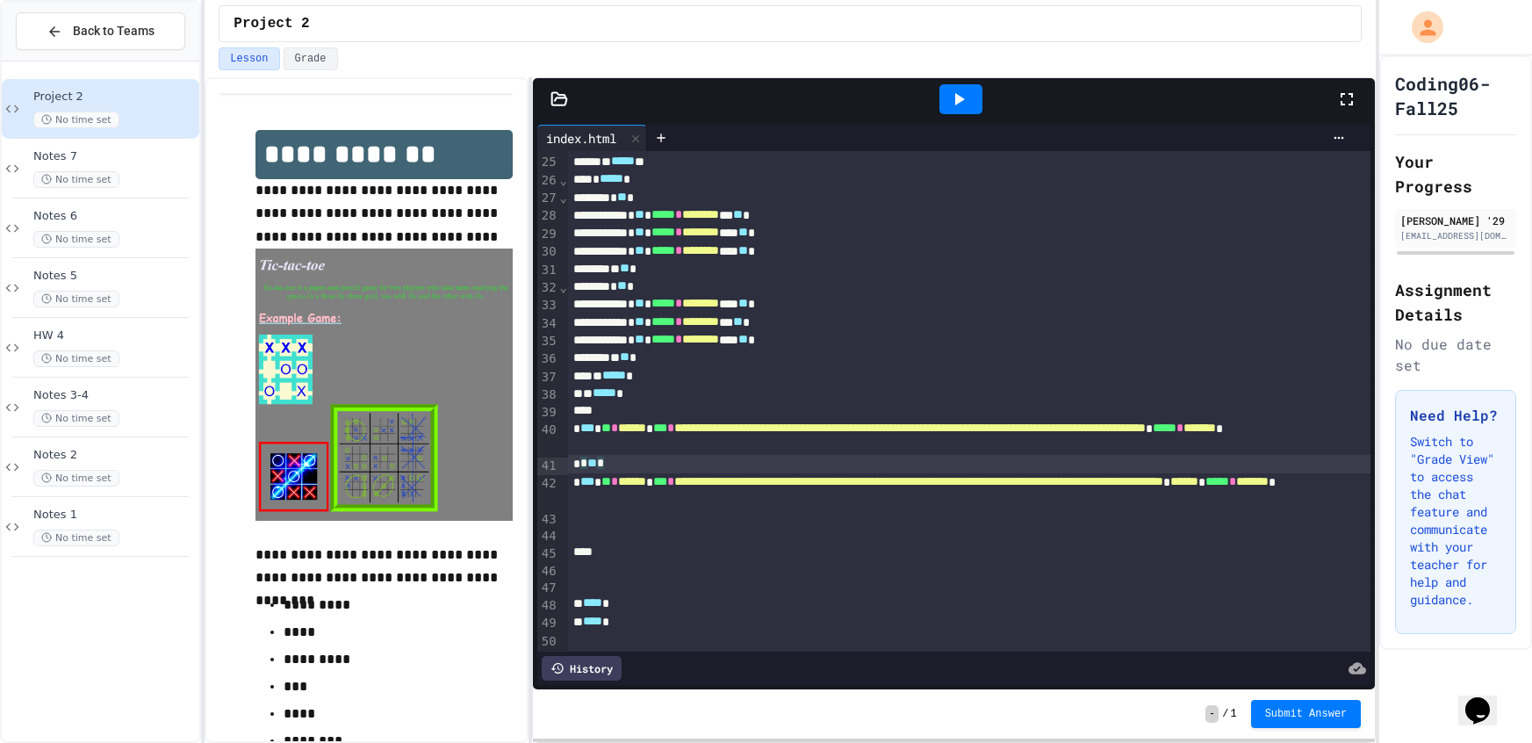
click at [982, 102] on div at bounding box center [960, 98] width 61 height 47
drag, startPoint x: 963, startPoint y: 97, endPoint x: 973, endPoint y: 116, distance: 20.8
click at [962, 102] on icon at bounding box center [958, 99] width 21 height 21
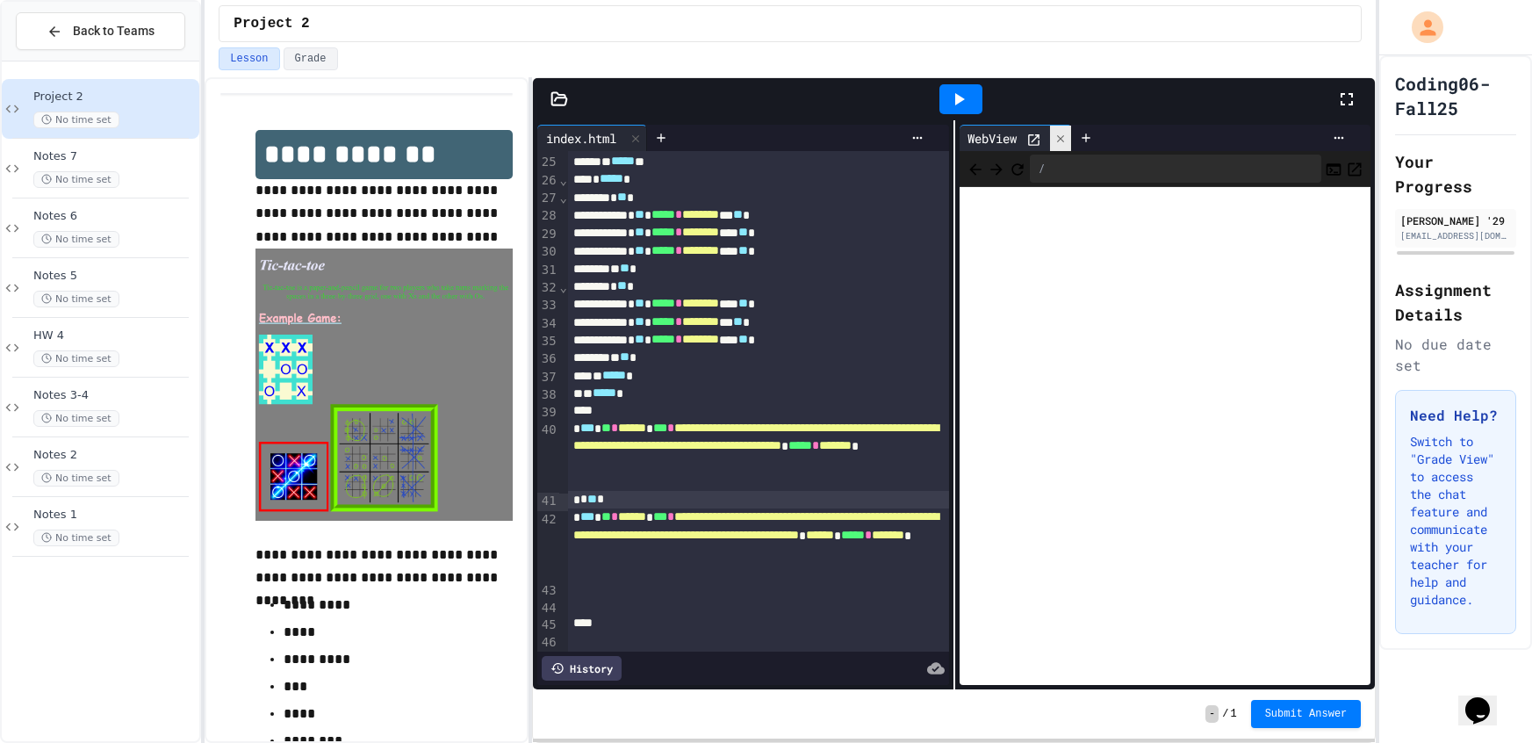
click at [1066, 138] on icon at bounding box center [1060, 139] width 12 height 12
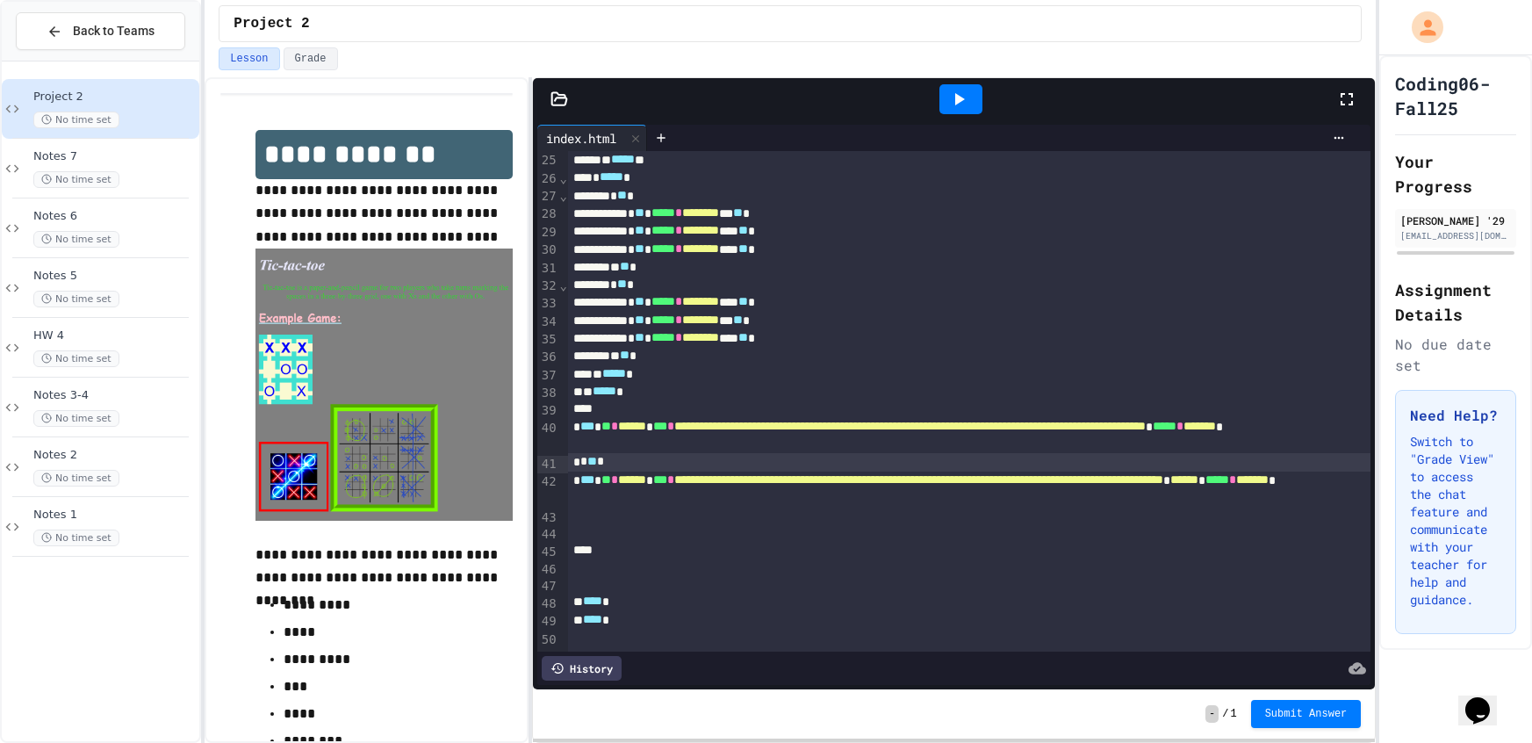
scroll to position [443, 0]
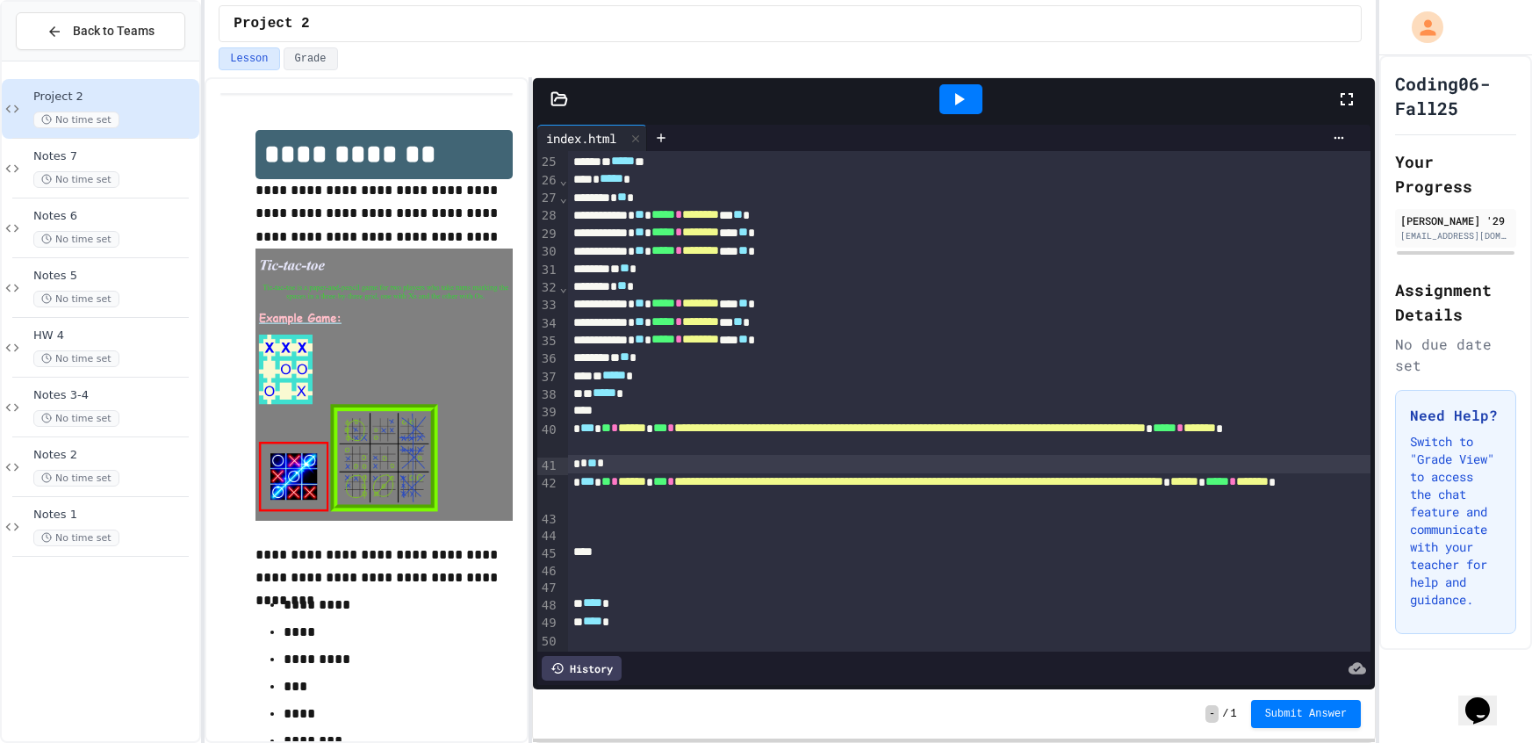
click at [1216, 434] on span "*******" at bounding box center [1199, 427] width 32 height 12
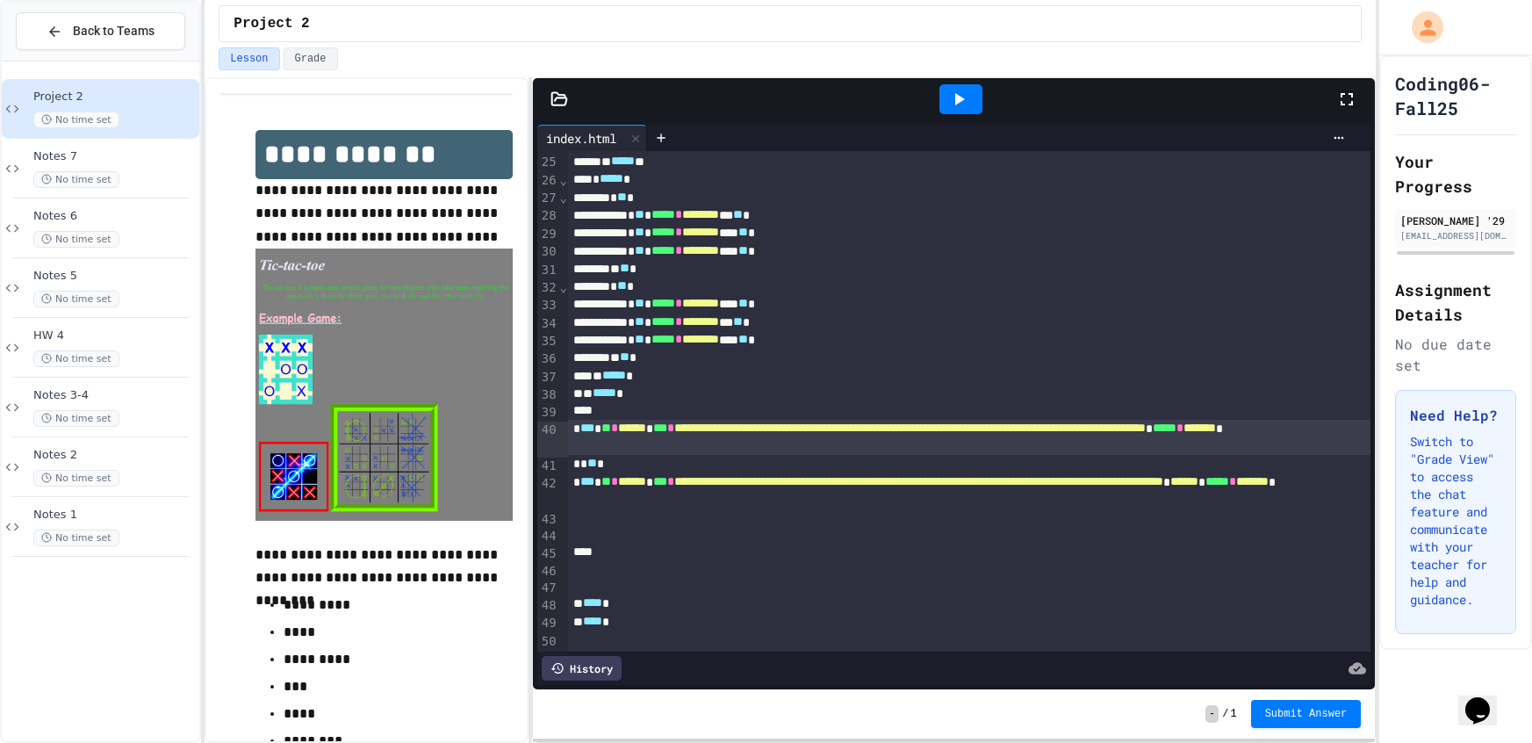
click at [965, 104] on icon at bounding box center [958, 99] width 21 height 21
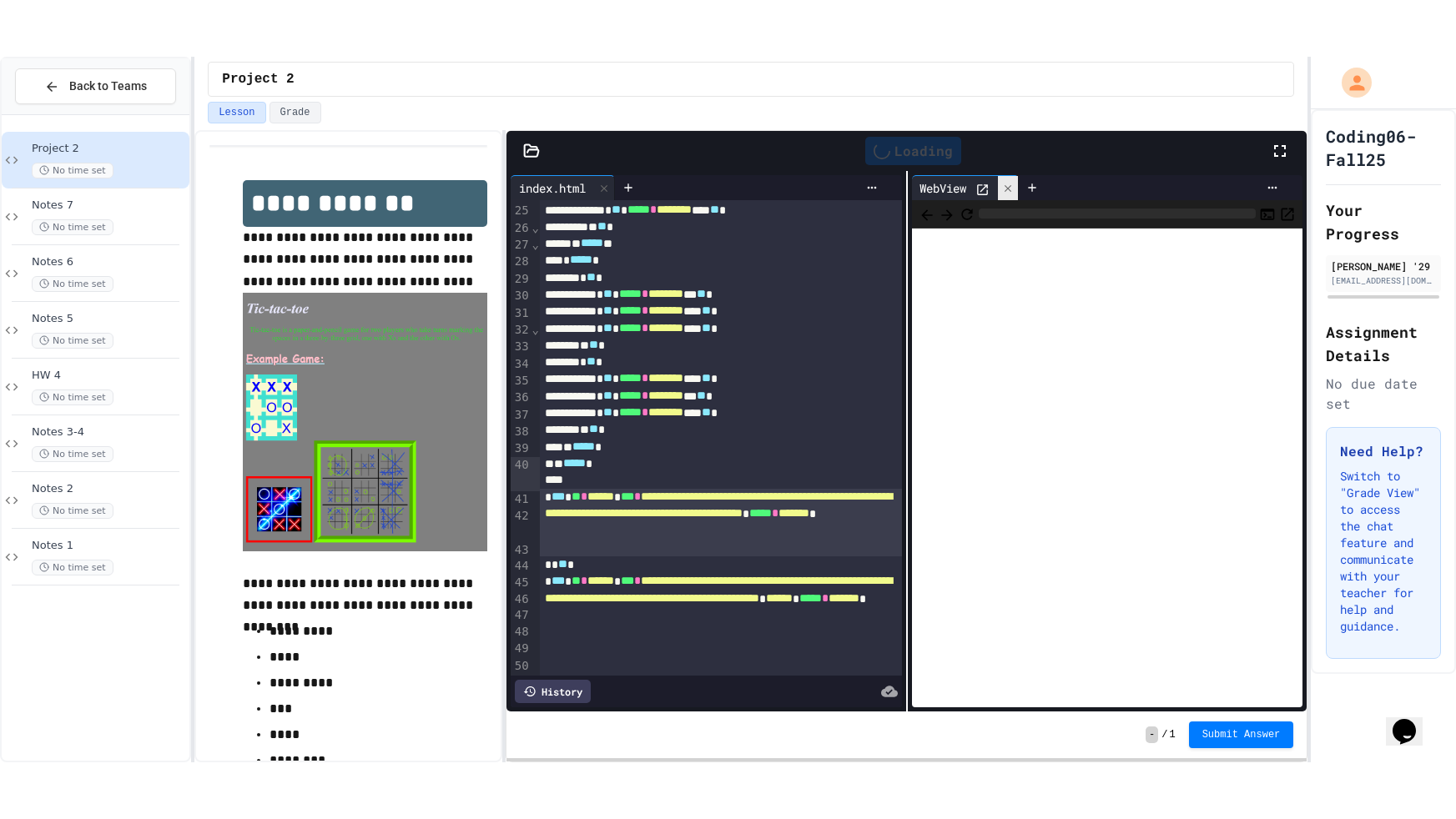
scroll to position [454, 0]
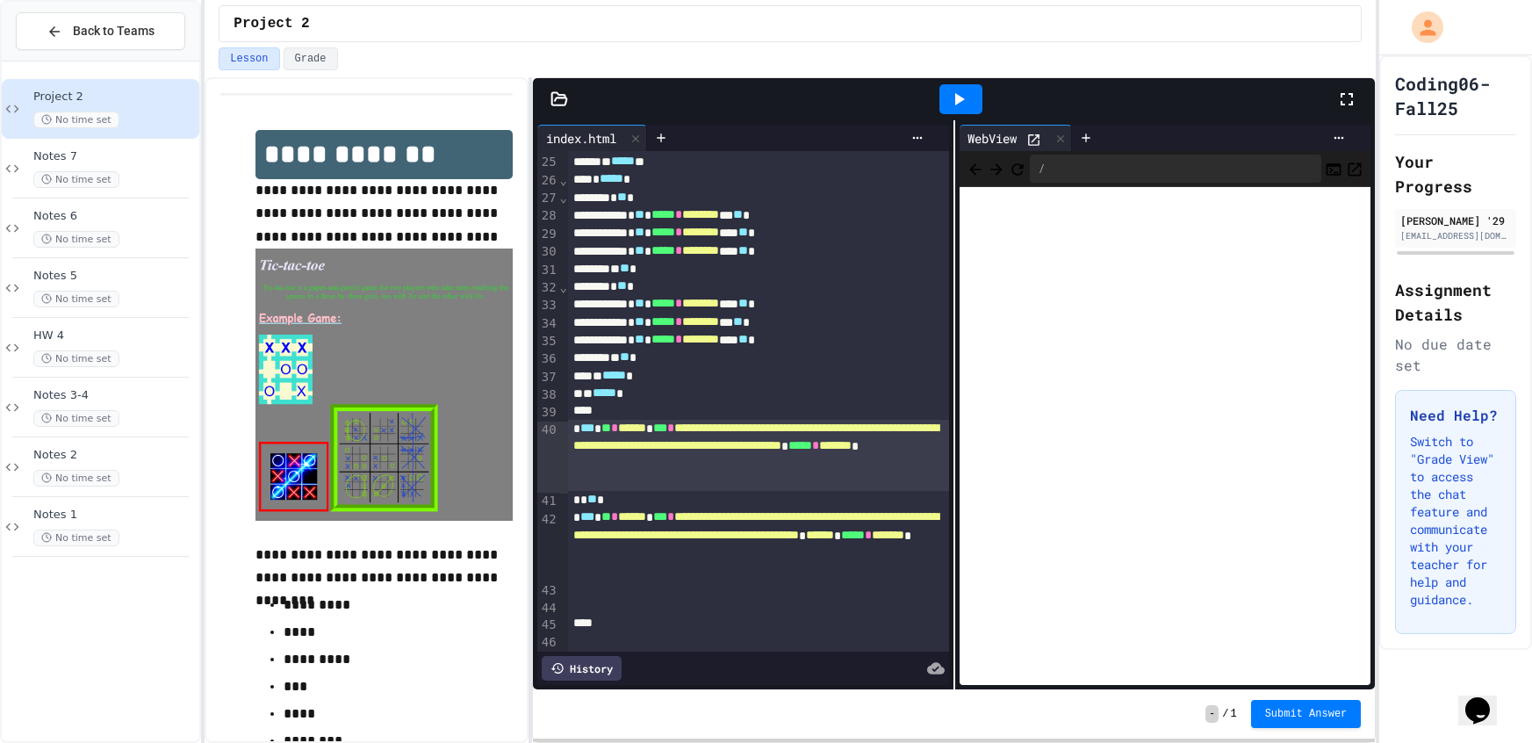
click at [1339, 92] on icon at bounding box center [1346, 99] width 21 height 21
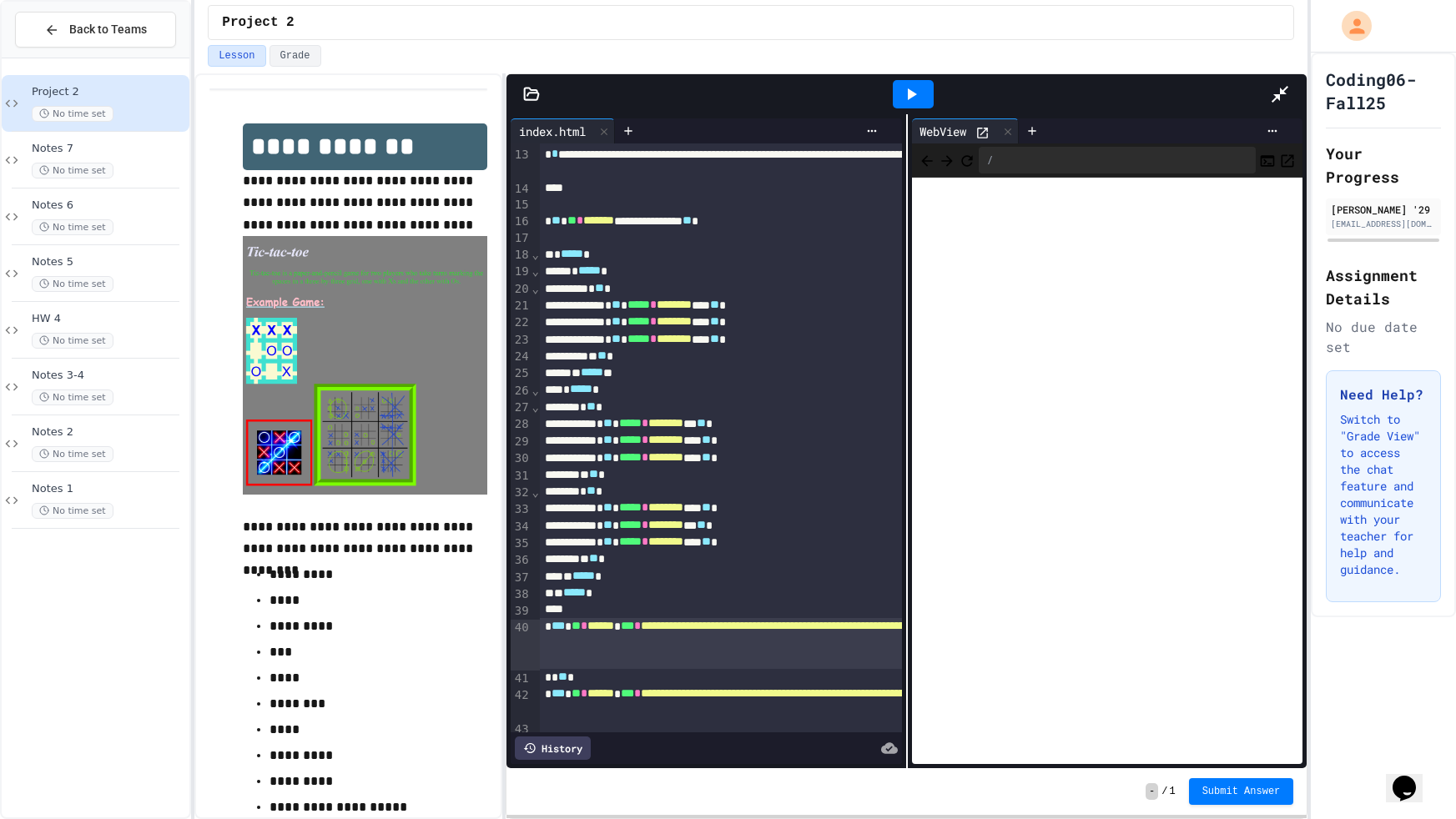
scroll to position [201, 0]
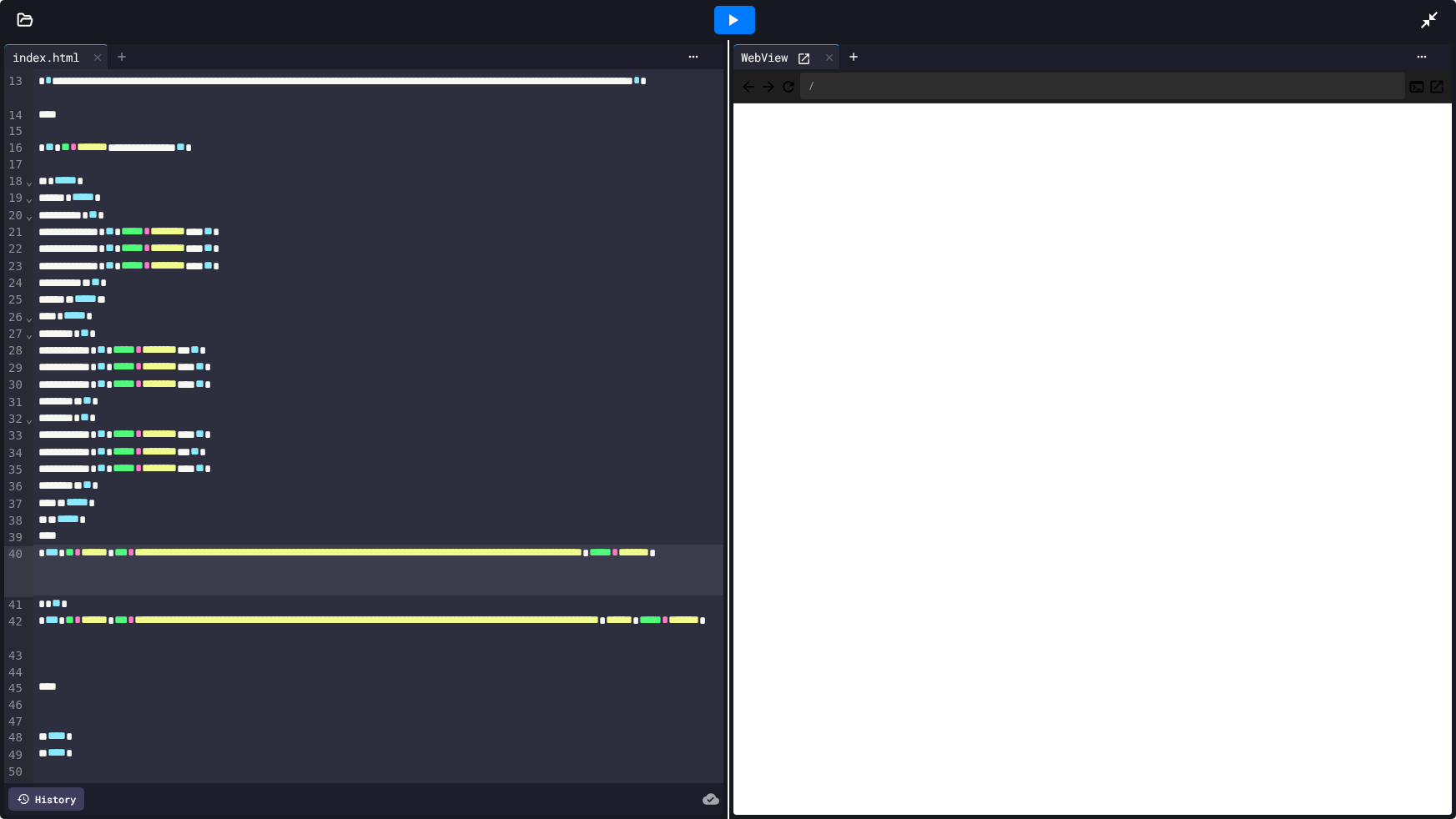
click at [121, 51] on icon at bounding box center [122, 57] width 13 height 13
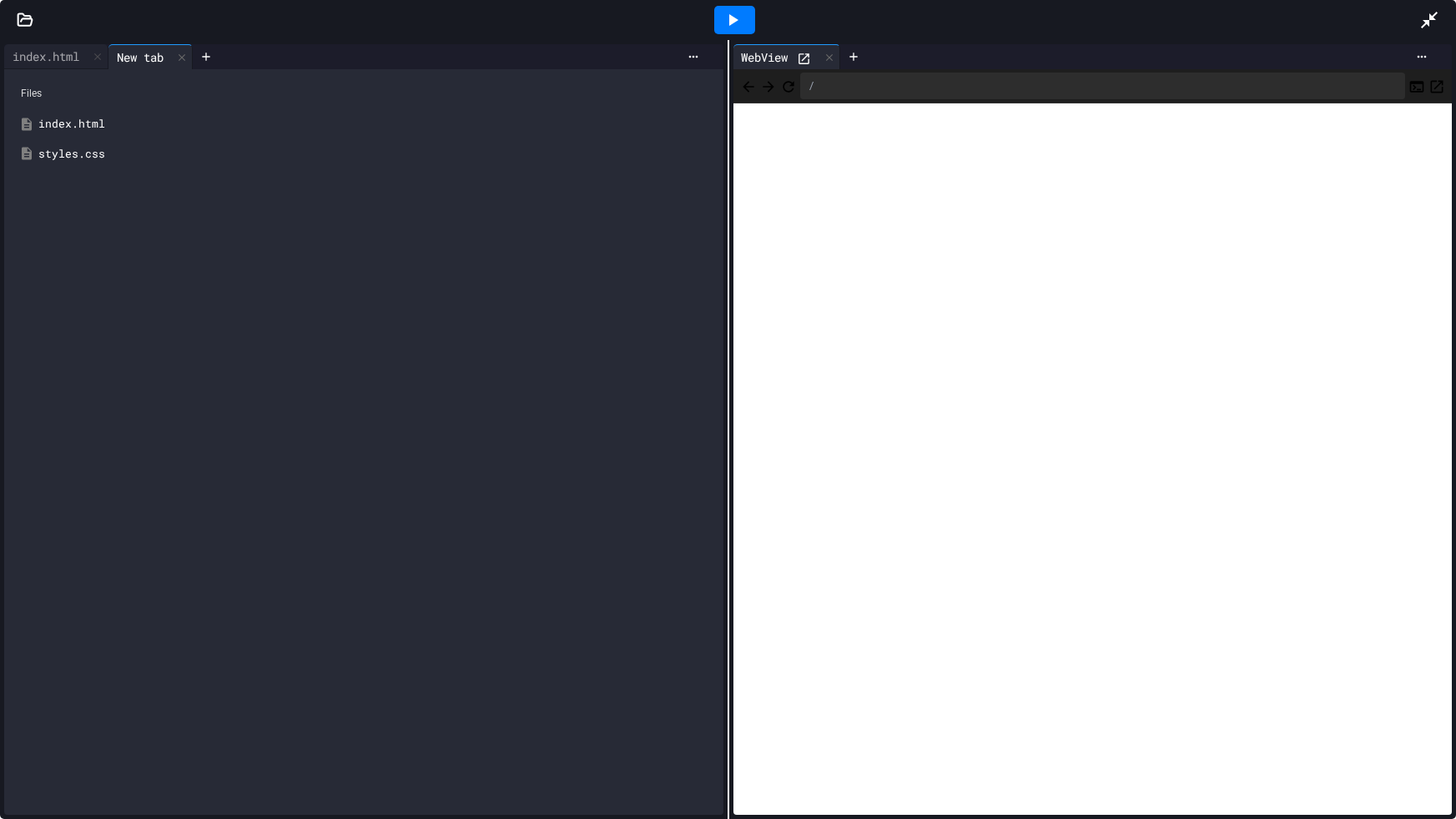
click at [105, 164] on div "styles.css" at bounding box center [363, 155] width 702 height 30
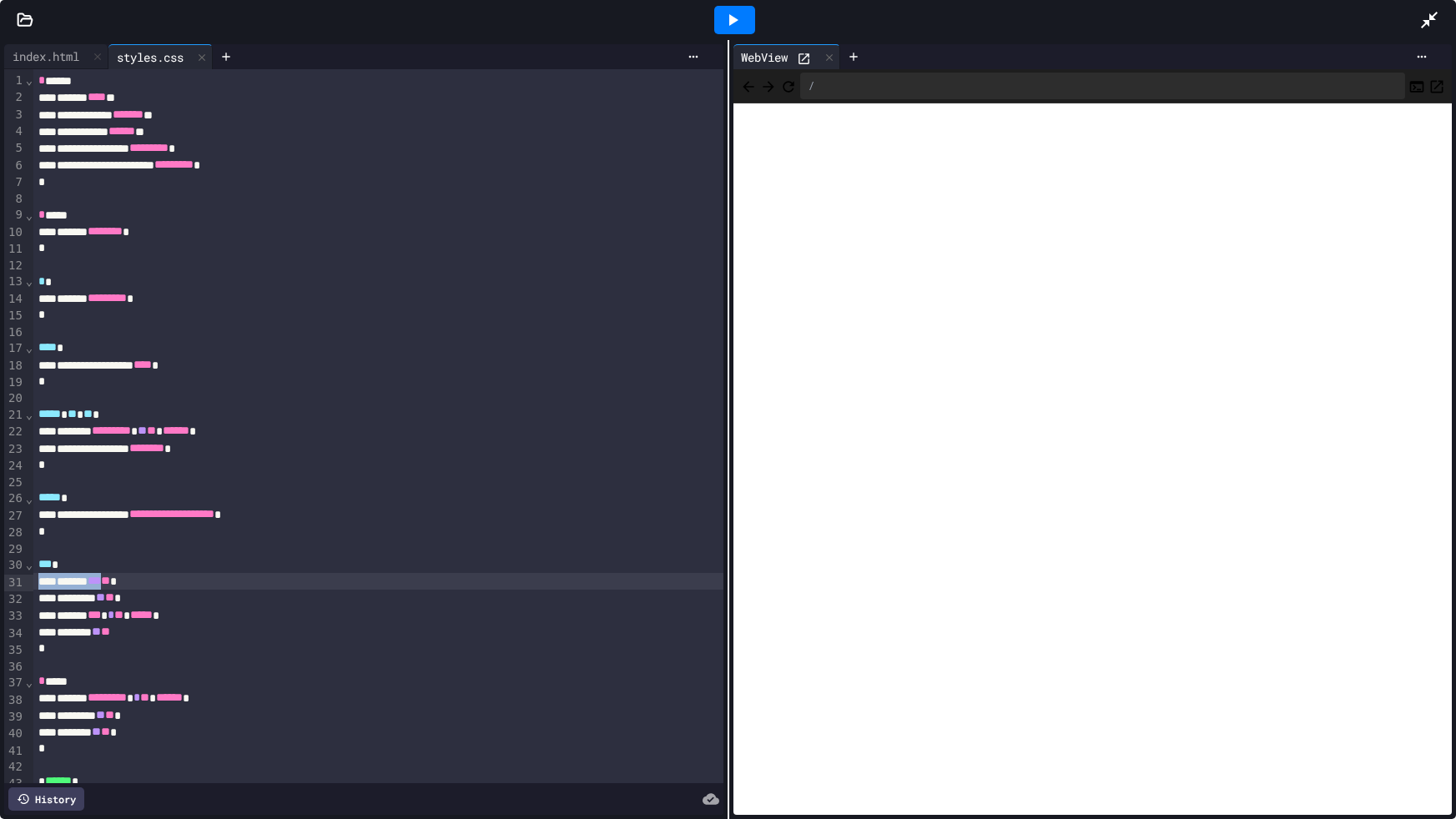
click at [138, 576] on div "**********" at bounding box center [377, 663] width 689 height 1188
click at [712, 16] on div at bounding box center [735, 19] width 58 height 45
click at [729, 13] on icon at bounding box center [732, 20] width 20 height 20
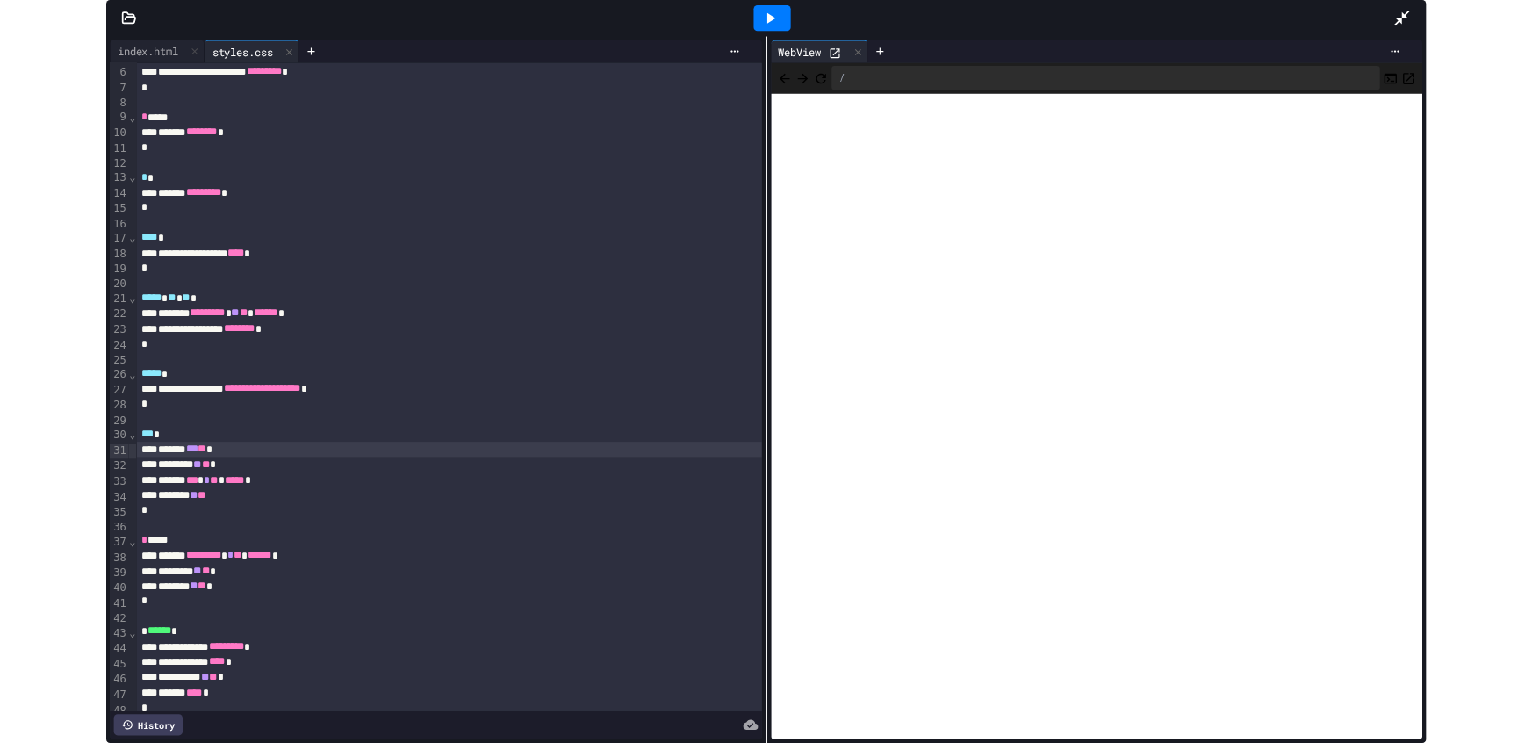
scroll to position [94, 0]
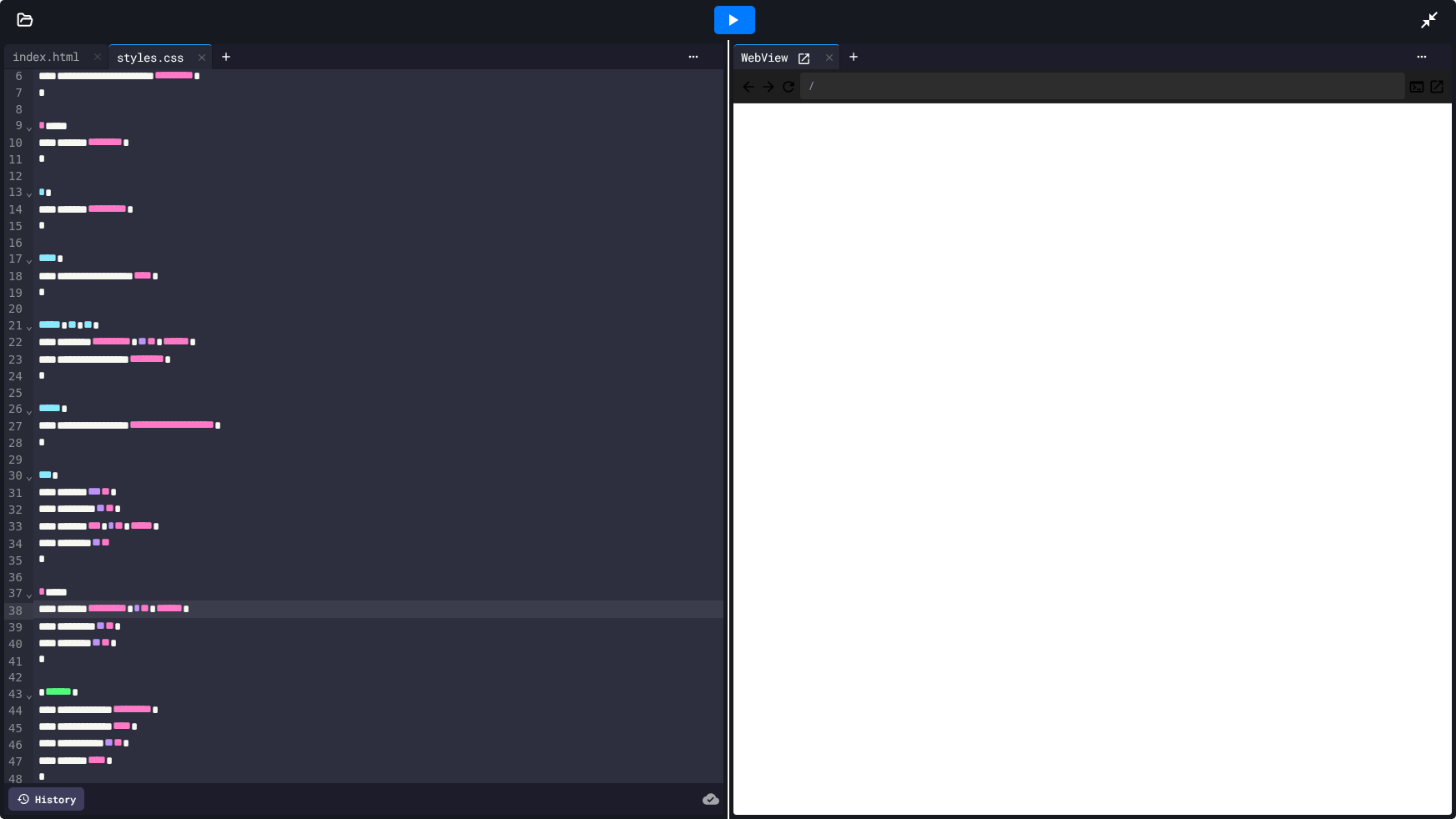
click at [64, 609] on div "******* ********* * ** ****** *" at bounding box center [377, 609] width 689 height 17
click at [742, 30] on div at bounding box center [734, 20] width 41 height 29
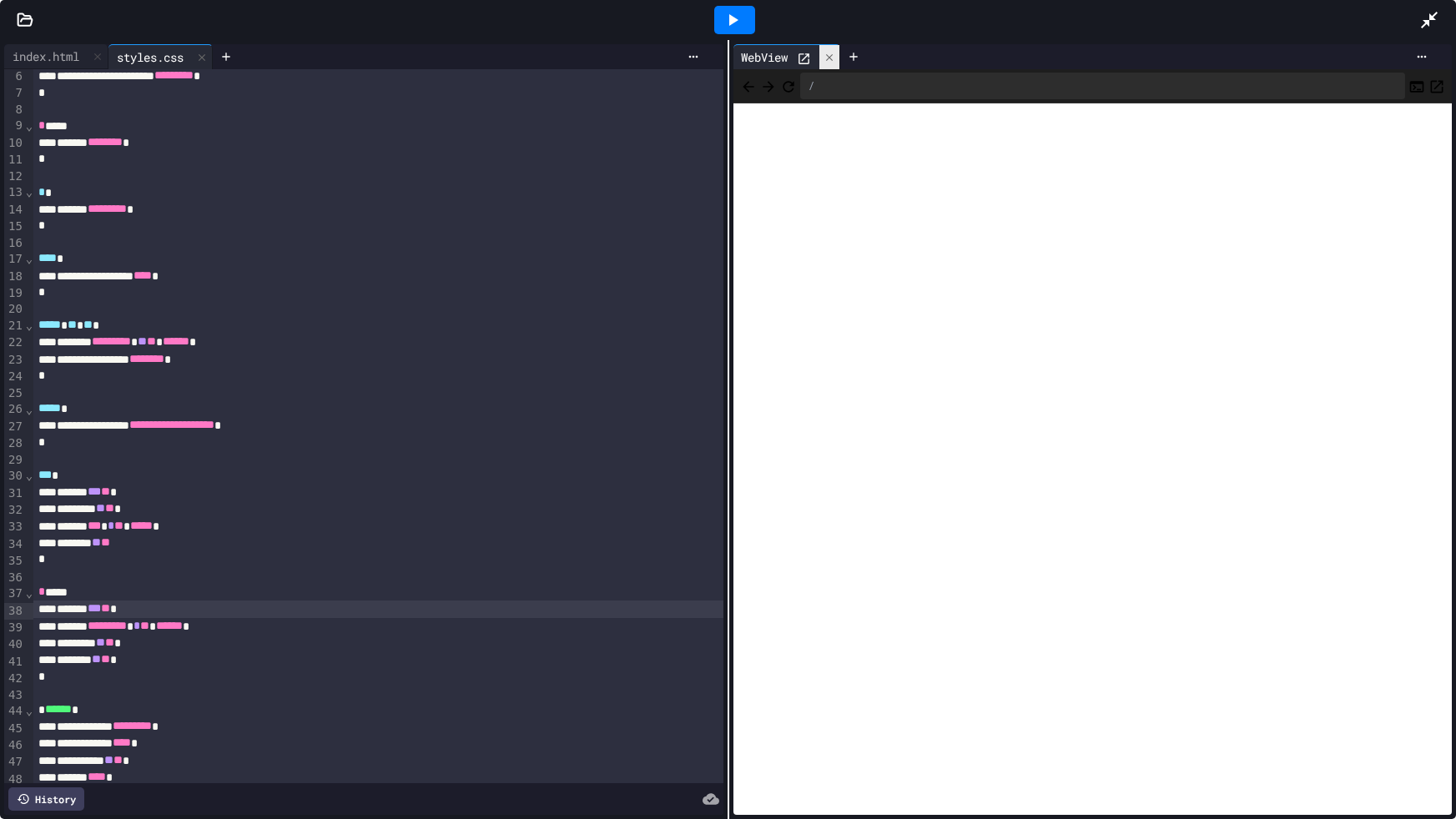
click at [837, 58] on div at bounding box center [829, 56] width 20 height 24
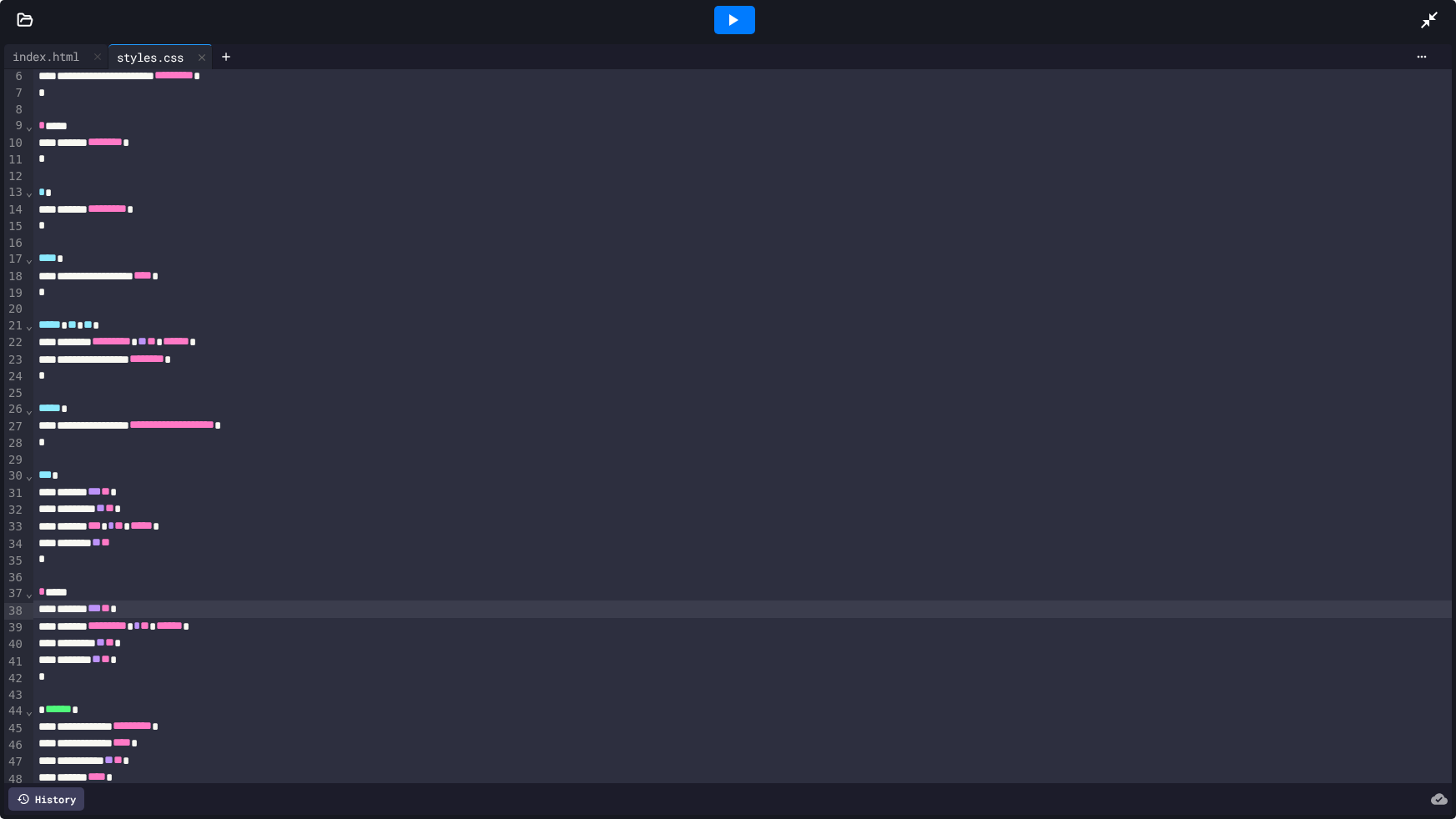
click at [1424, 17] on icon at bounding box center [1428, 20] width 20 height 20
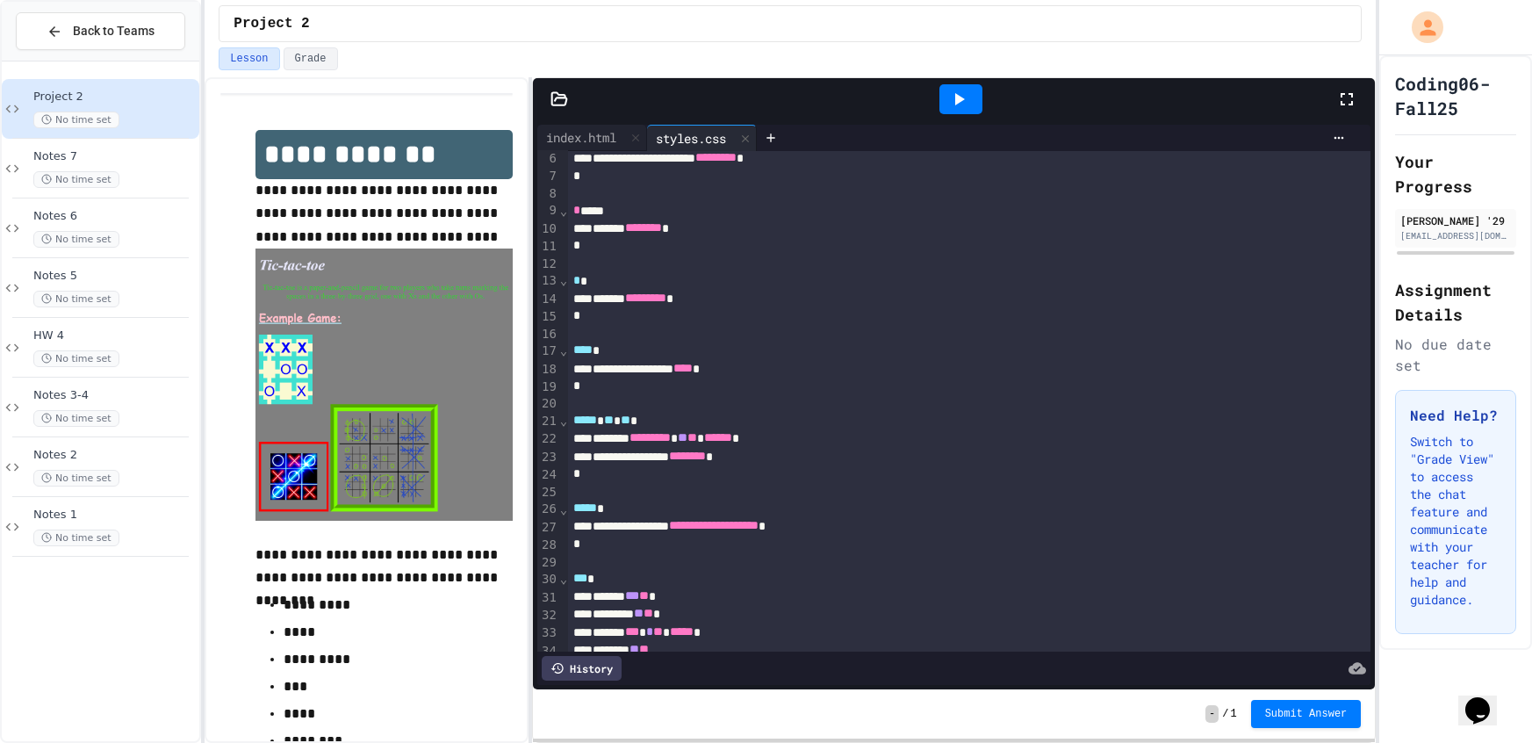
click at [957, 104] on icon at bounding box center [958, 99] width 21 height 21
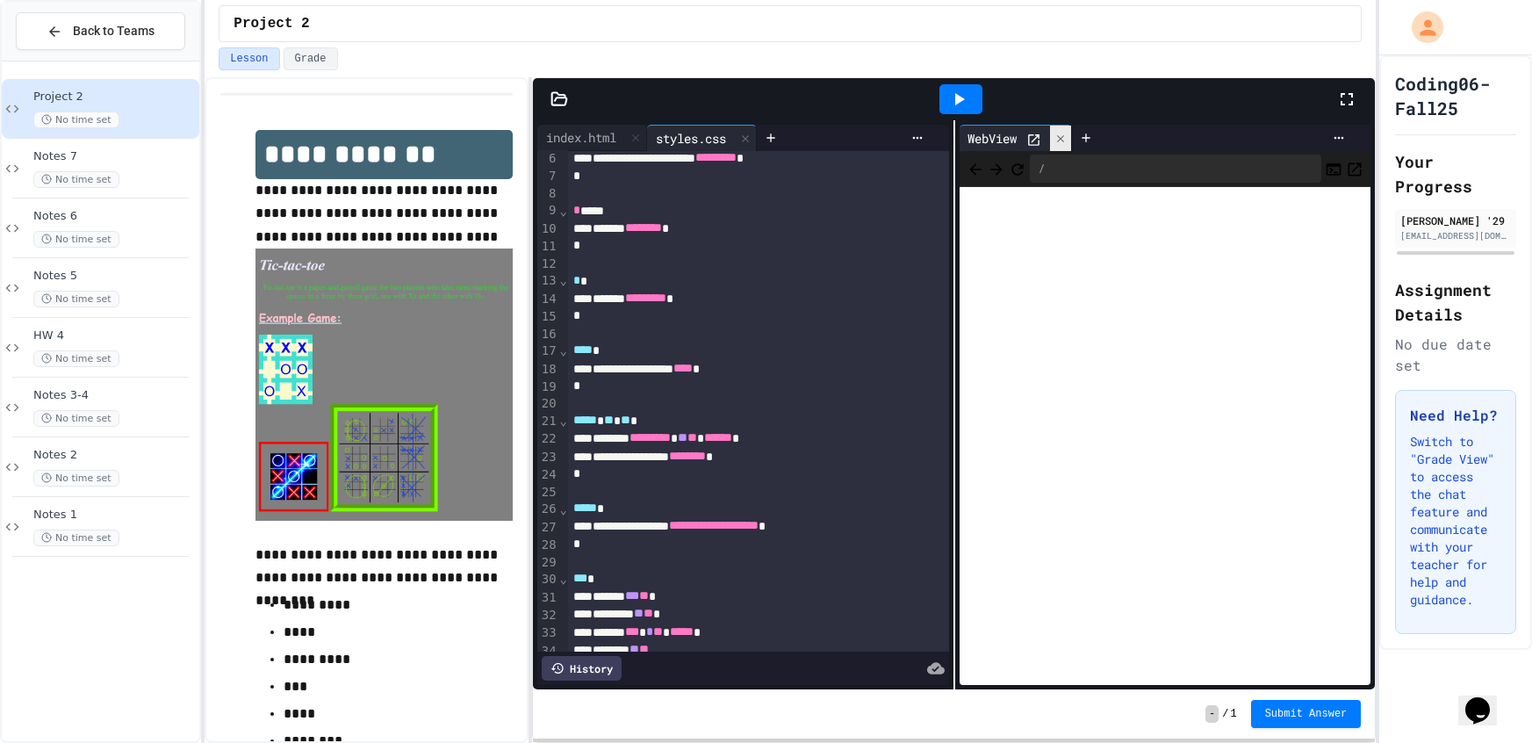
click at [1058, 133] on icon at bounding box center [1060, 139] width 12 height 12
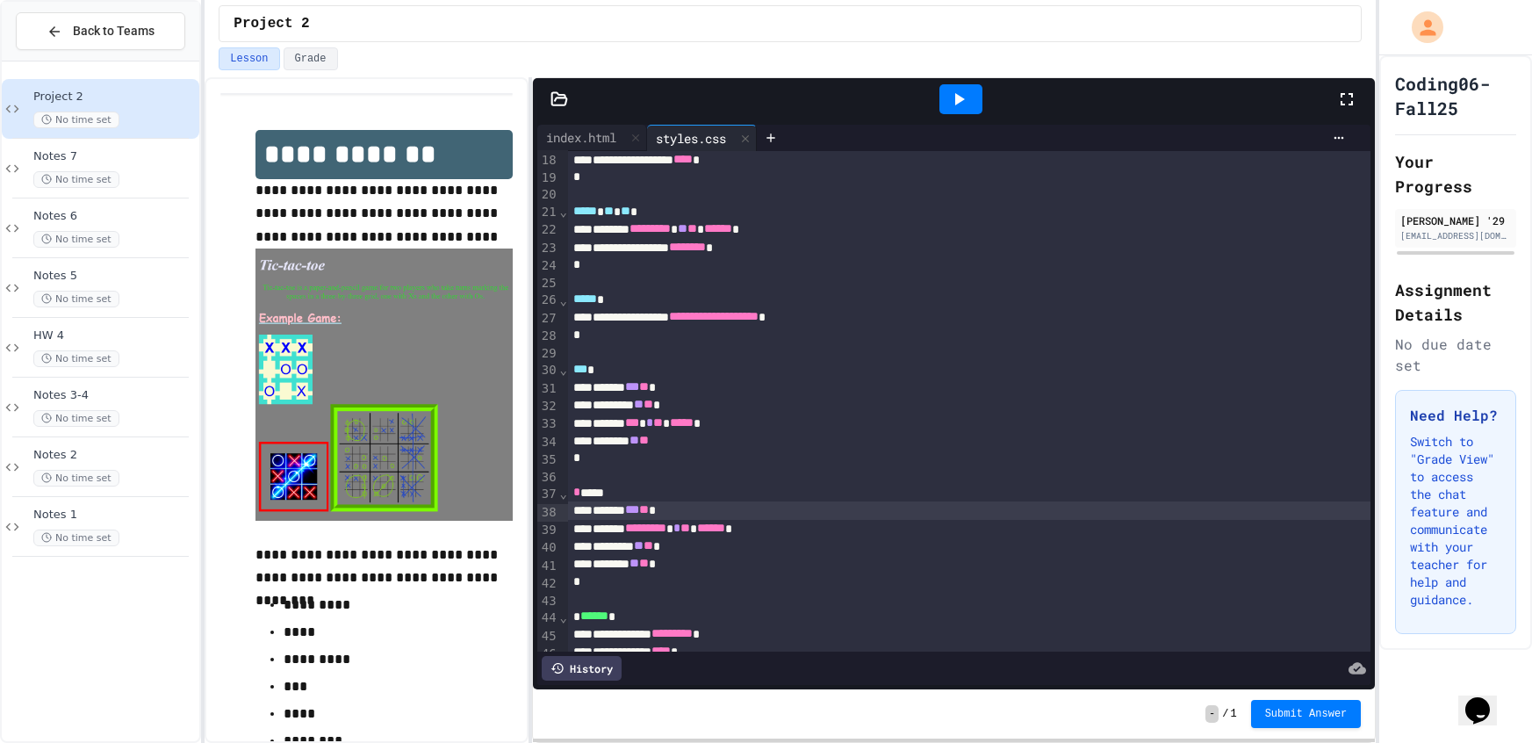
scroll to position [335, 0]
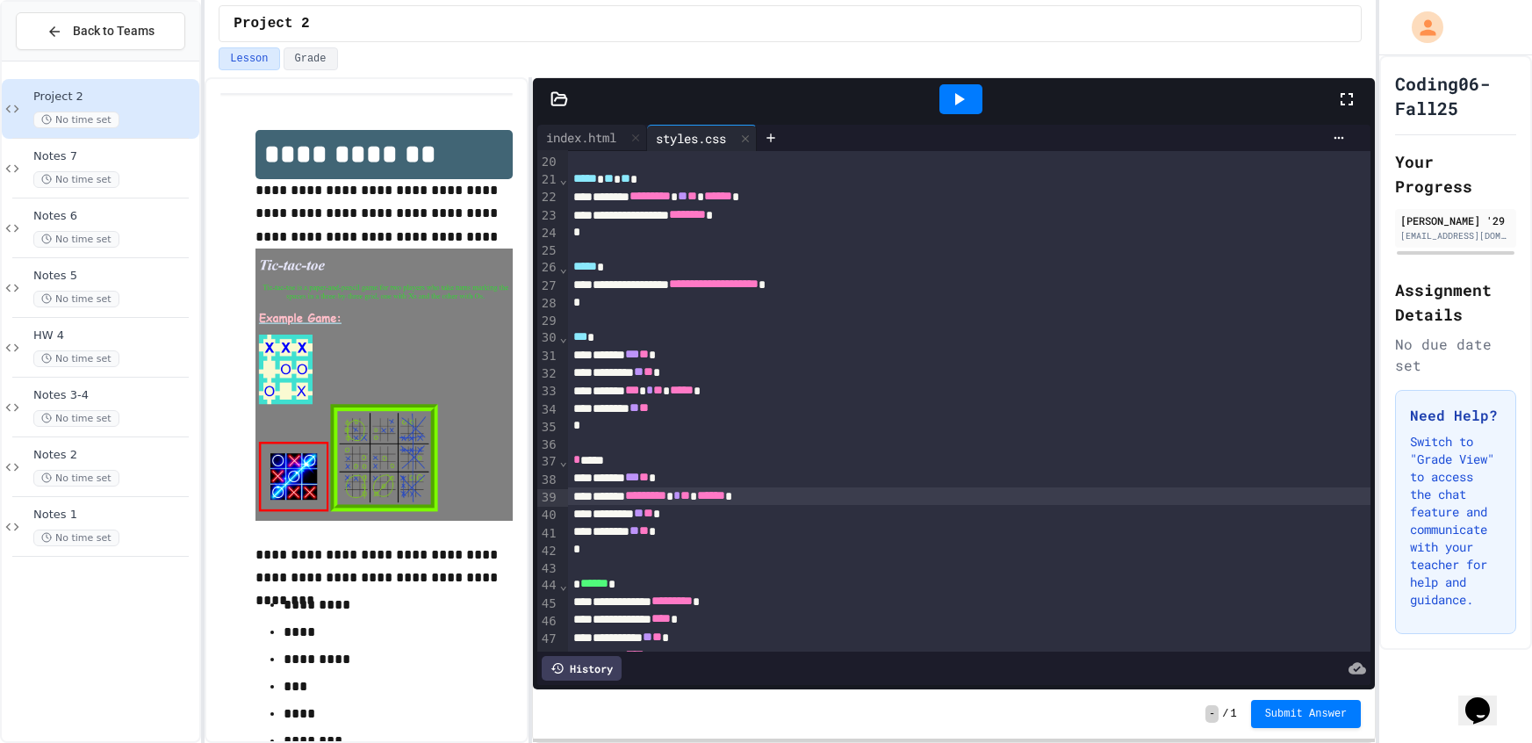
click at [690, 489] on span "**" at bounding box center [685, 495] width 10 height 12
click at [971, 109] on div at bounding box center [960, 99] width 43 height 30
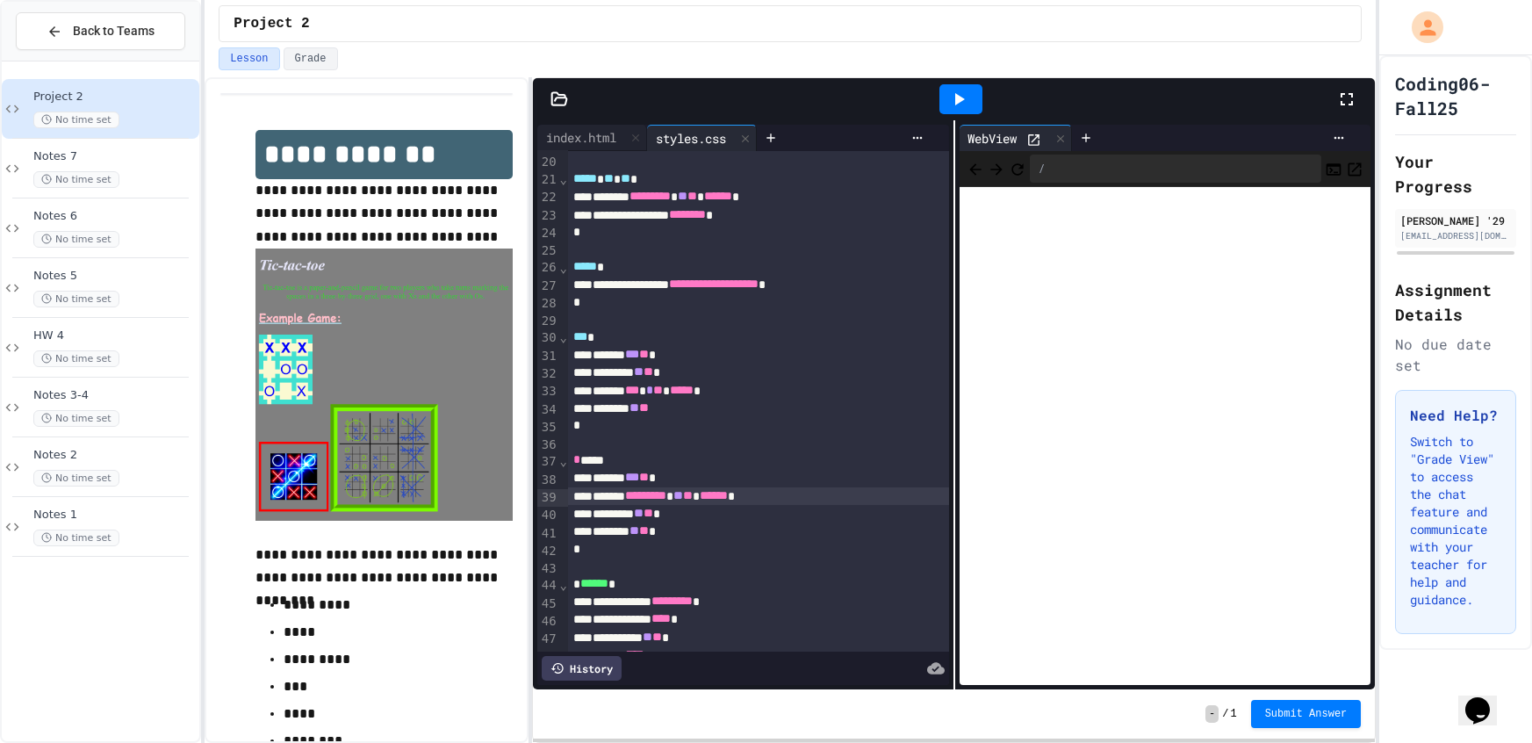
click at [1077, 154] on div "/" at bounding box center [1176, 168] width 292 height 28
click at [1064, 143] on icon at bounding box center [1060, 139] width 12 height 12
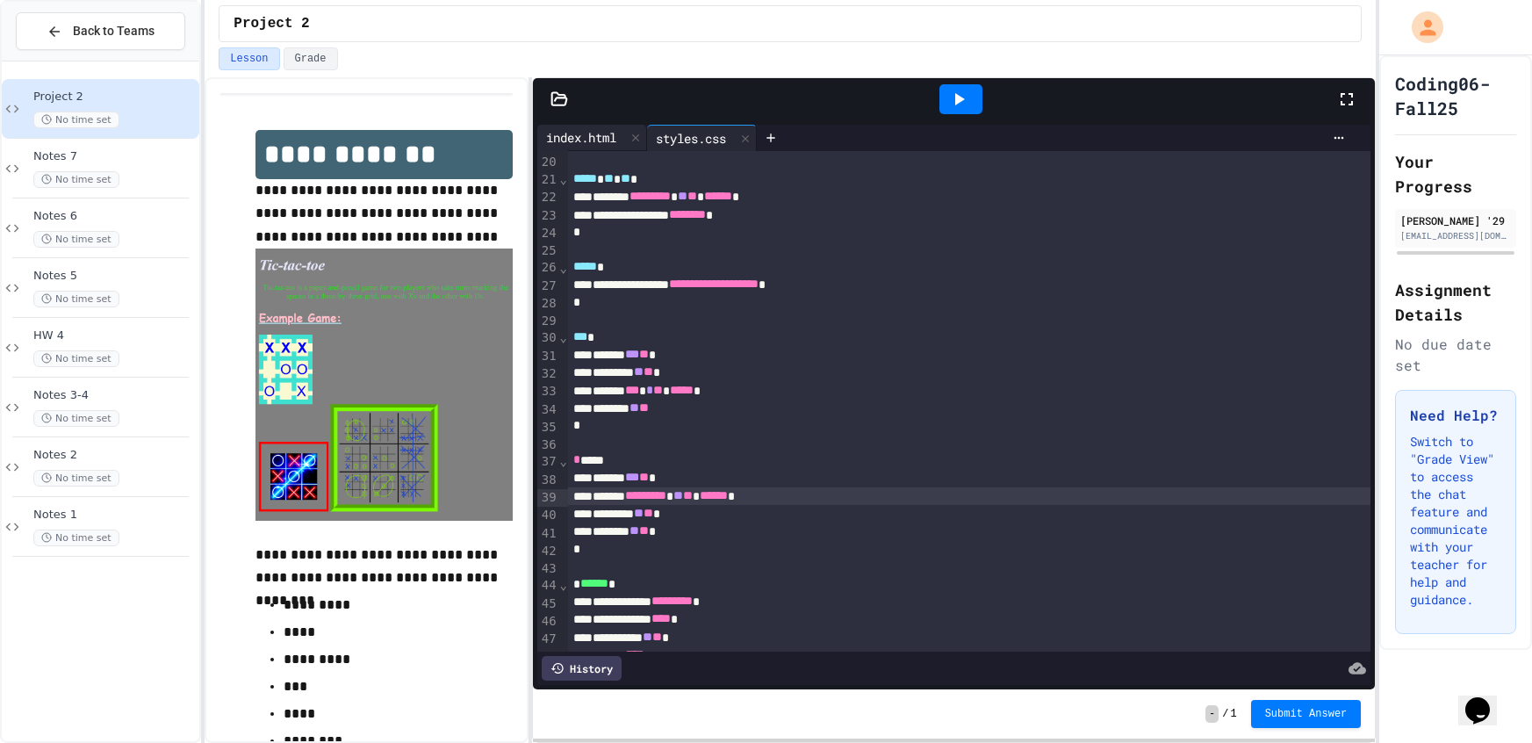
click at [593, 139] on div "index.html" at bounding box center [581, 137] width 88 height 18
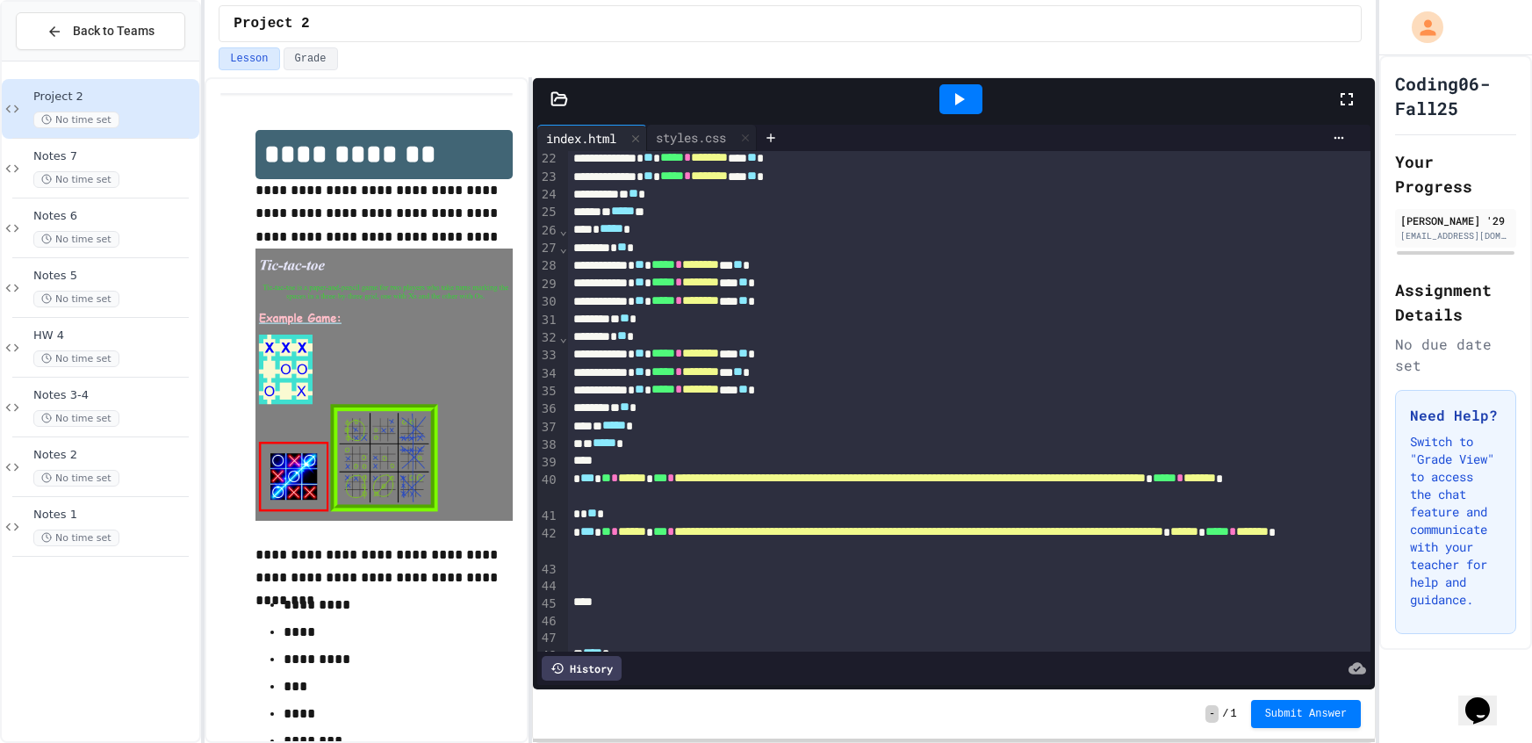
scroll to position [444, 0]
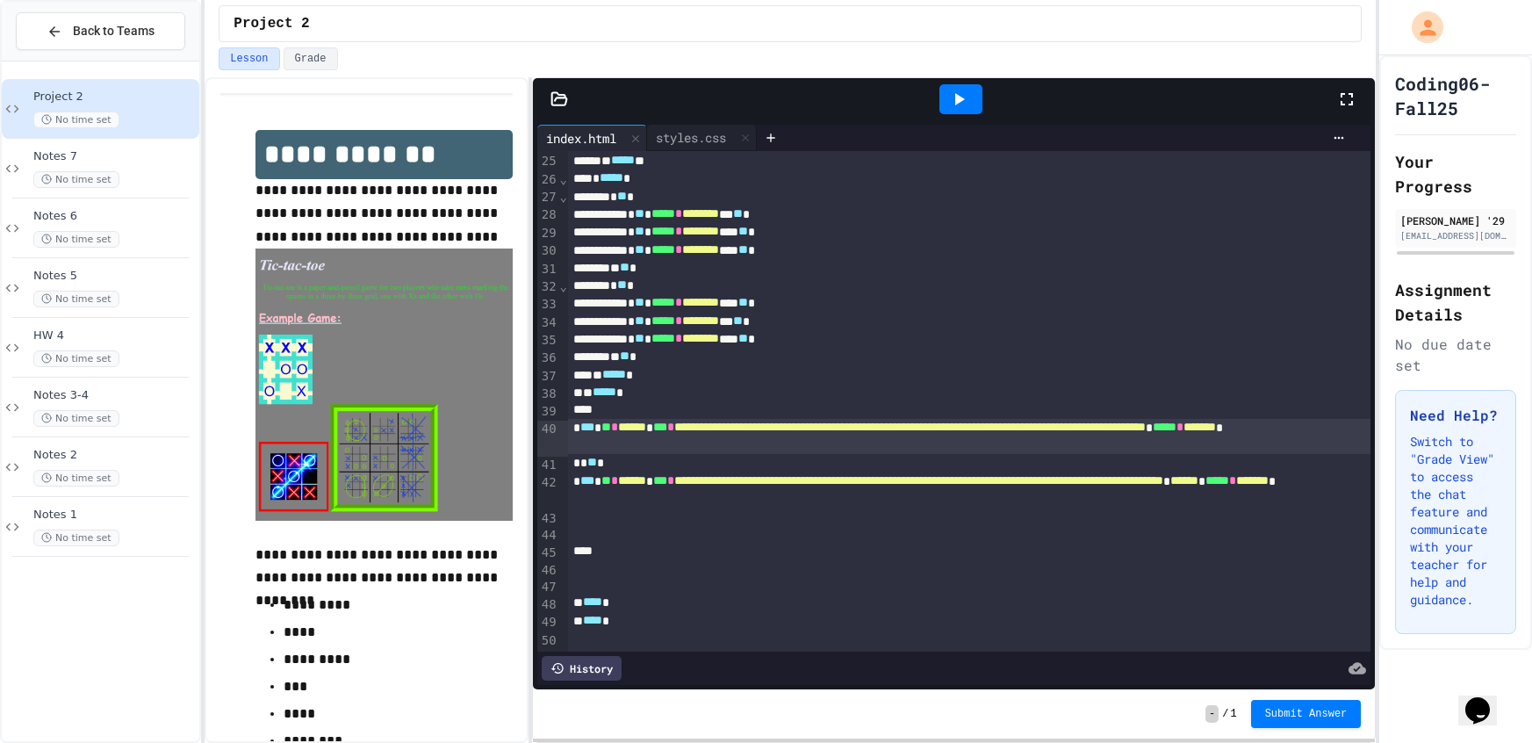
click at [633, 456] on div "* ** *" at bounding box center [969, 463] width 803 height 18
click at [633, 477] on div "**********" at bounding box center [969, 490] width 803 height 36
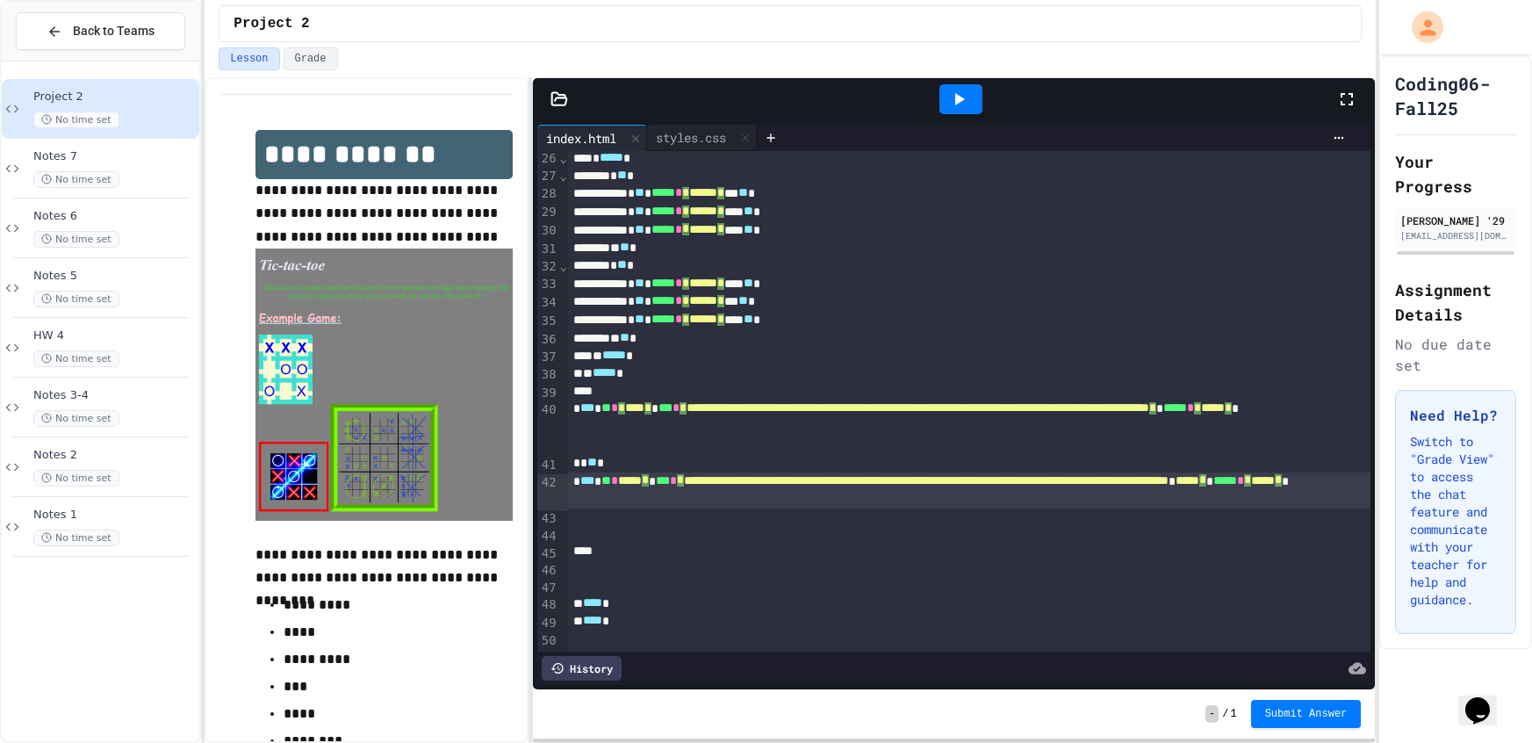
click at [638, 469] on div "* ** *" at bounding box center [969, 463] width 803 height 18
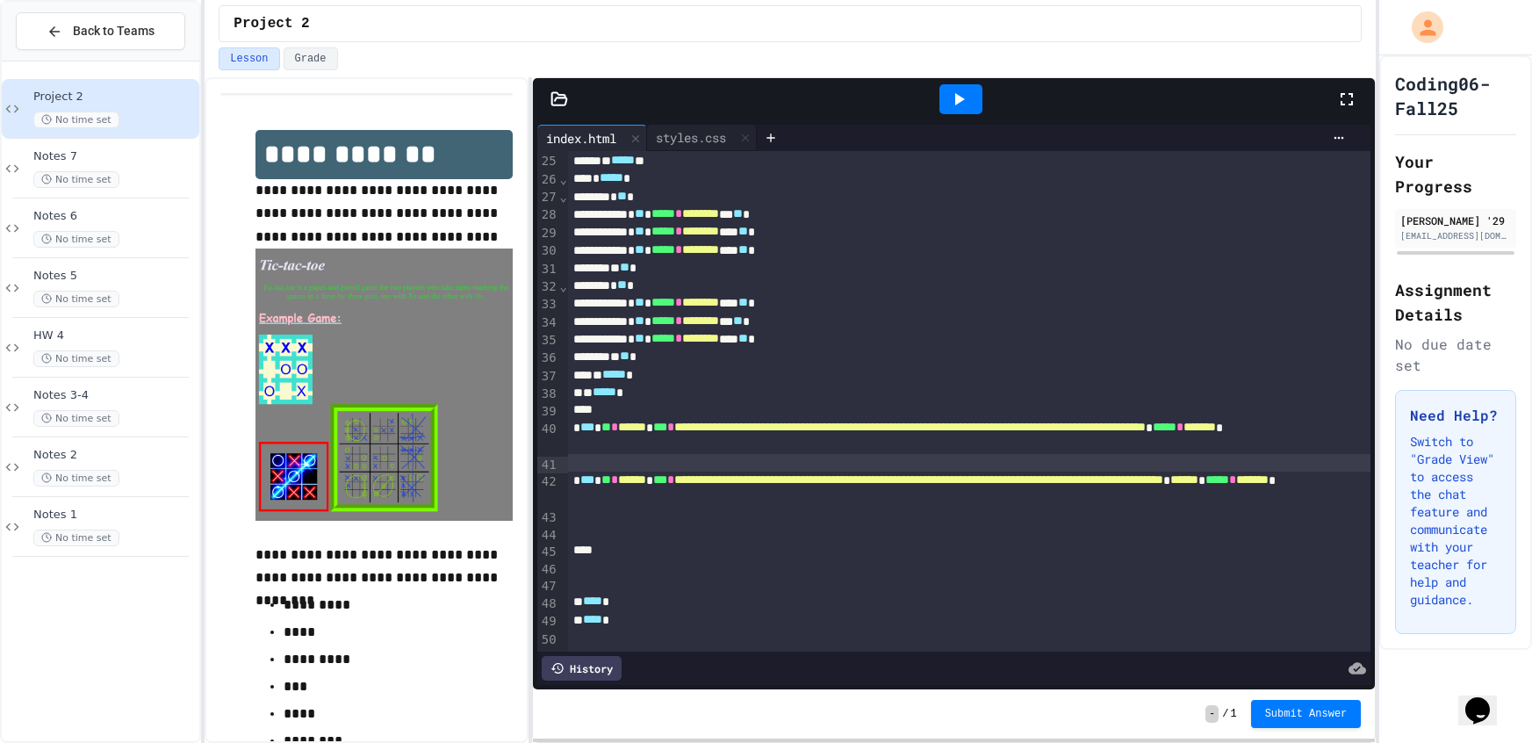
scroll to position [427, 0]
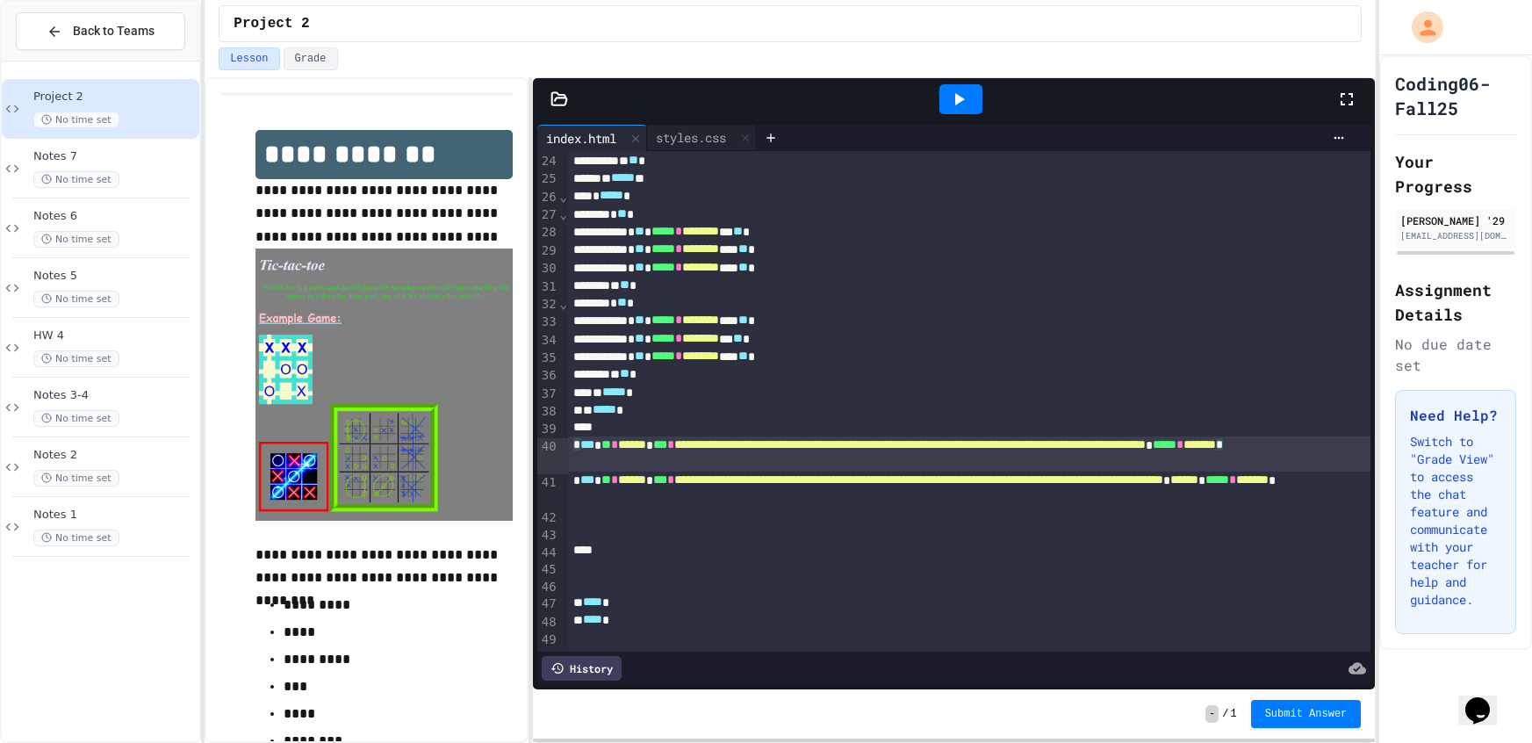
click at [583, 435] on div at bounding box center [969, 428] width 803 height 18
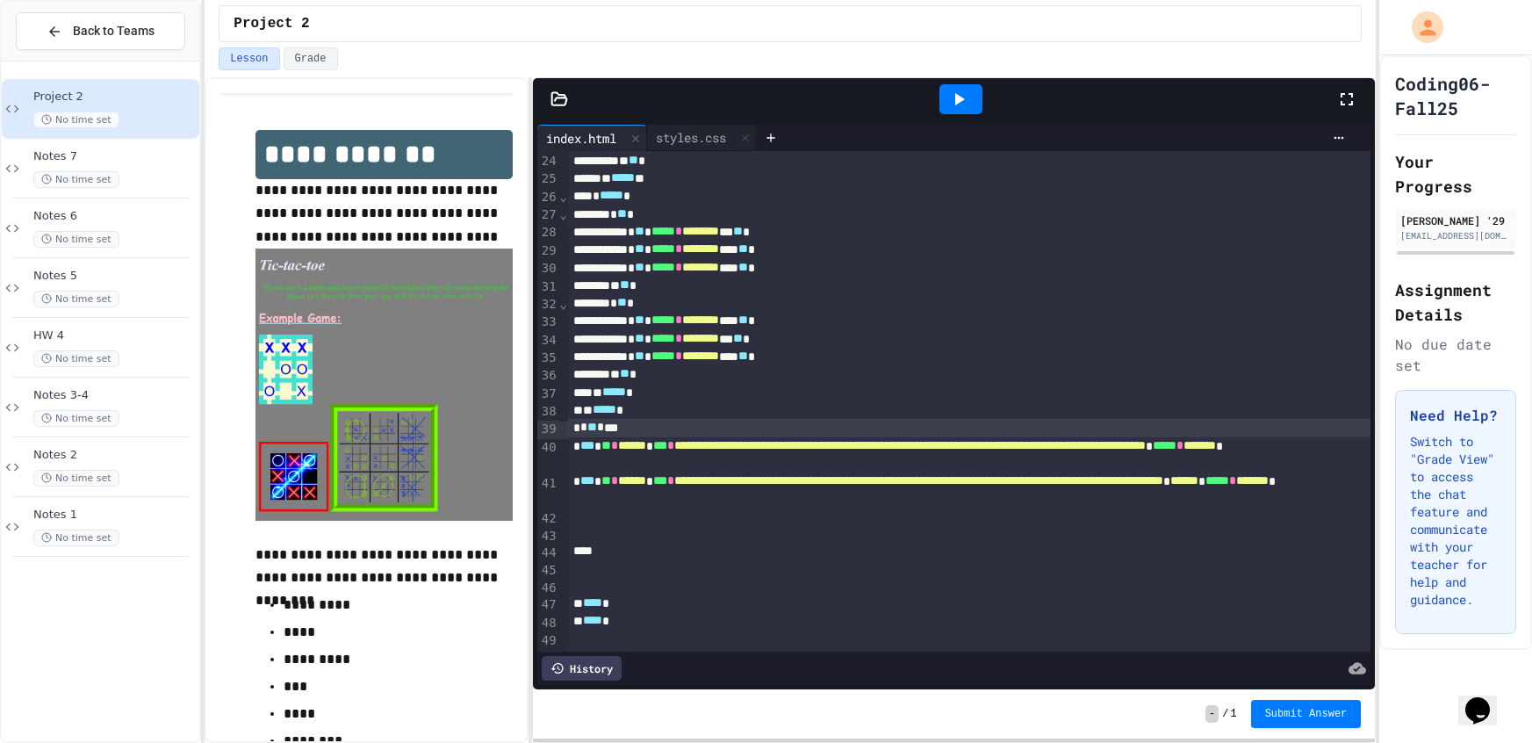
drag, startPoint x: 937, startPoint y: 98, endPoint x: 951, endPoint y: 105, distance: 15.7
click at [939, 98] on div at bounding box center [960, 98] width 61 height 47
drag, startPoint x: 956, startPoint y: 104, endPoint x: 970, endPoint y: 102, distance: 14.2
click at [957, 103] on icon at bounding box center [960, 99] width 10 height 12
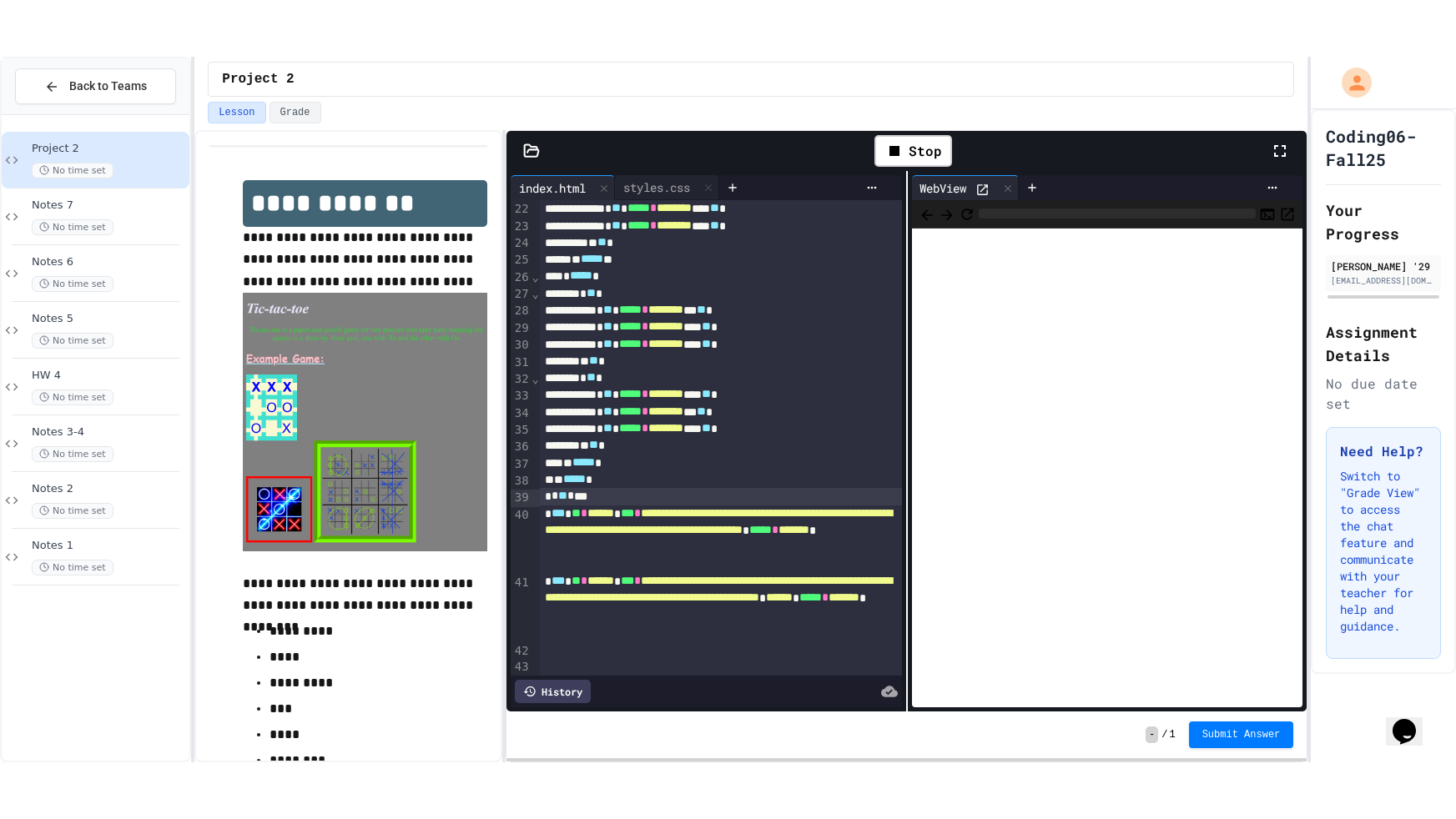
scroll to position [439, 0]
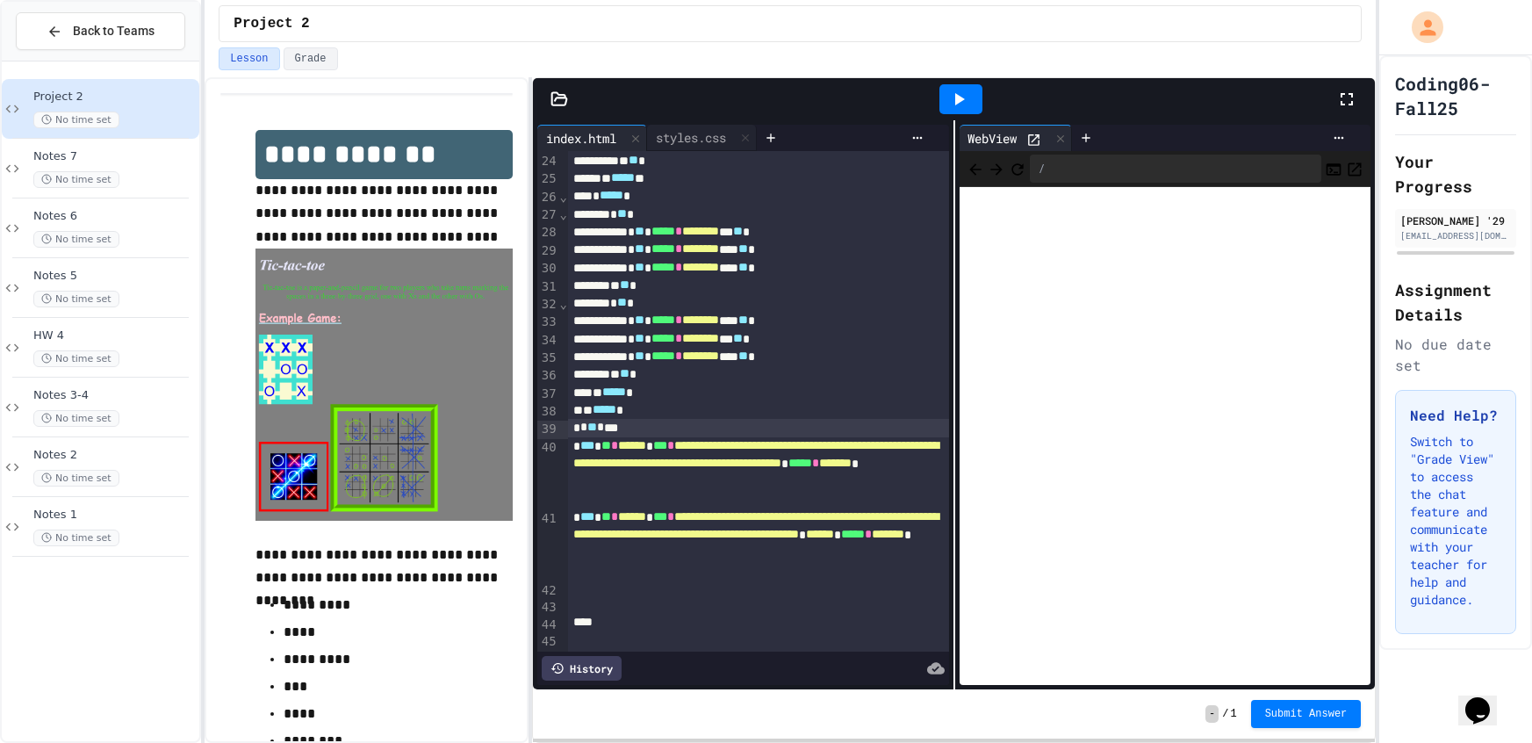
click at [1345, 93] on icon at bounding box center [1346, 99] width 21 height 21
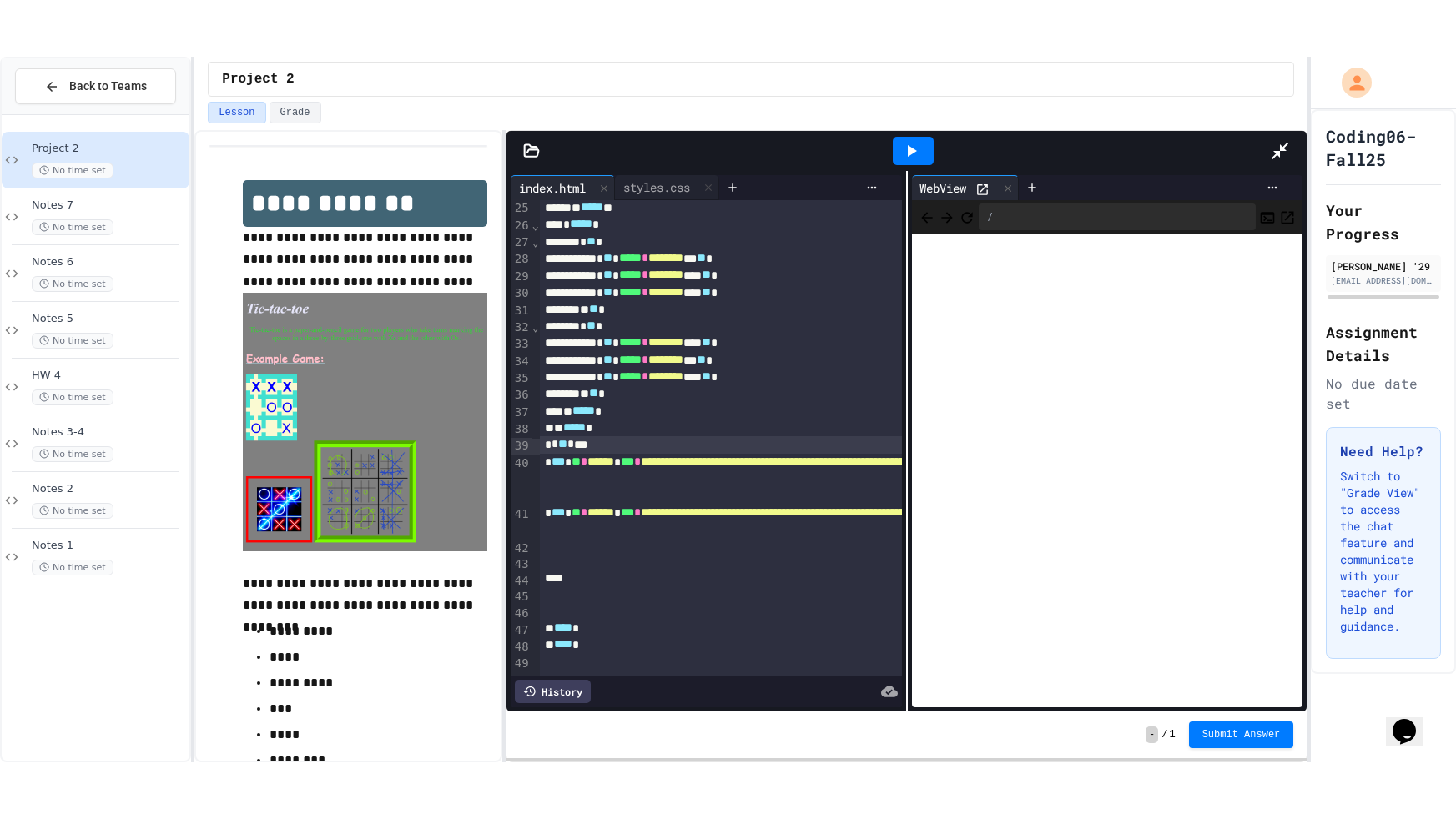
scroll to position [185, 0]
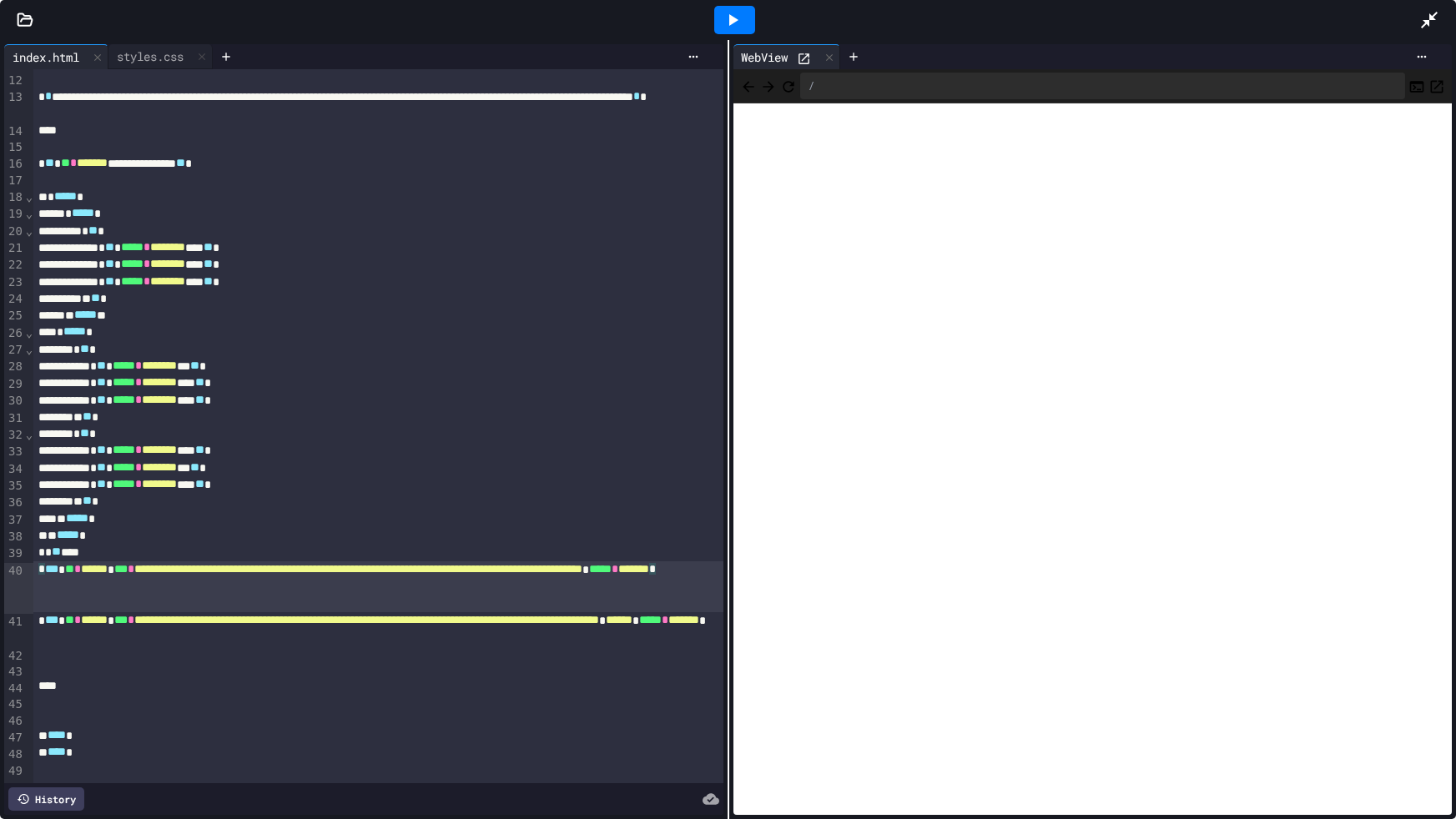
click at [137, 604] on div "**********" at bounding box center [377, 587] width 689 height 51
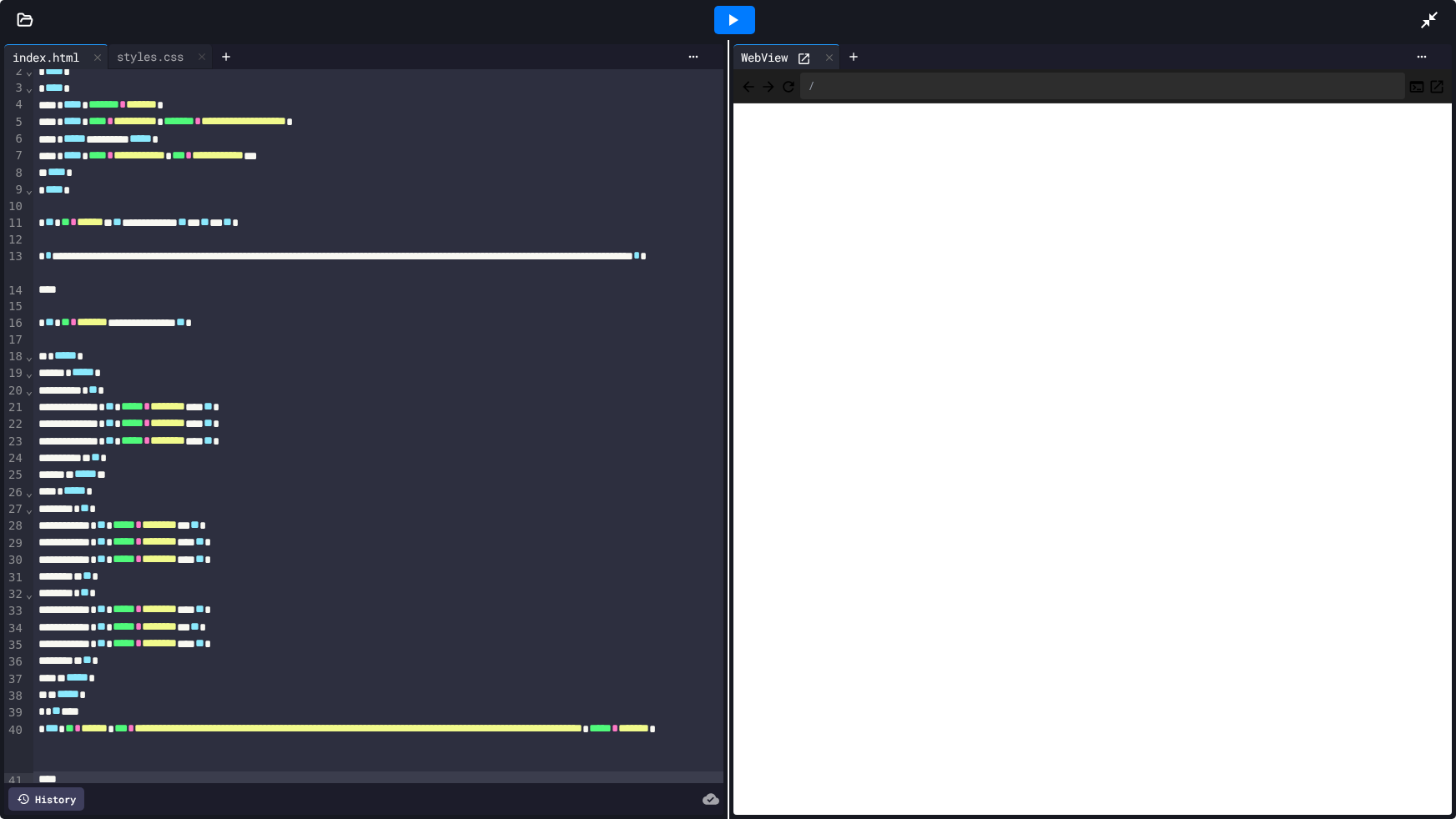
scroll to position [0, 0]
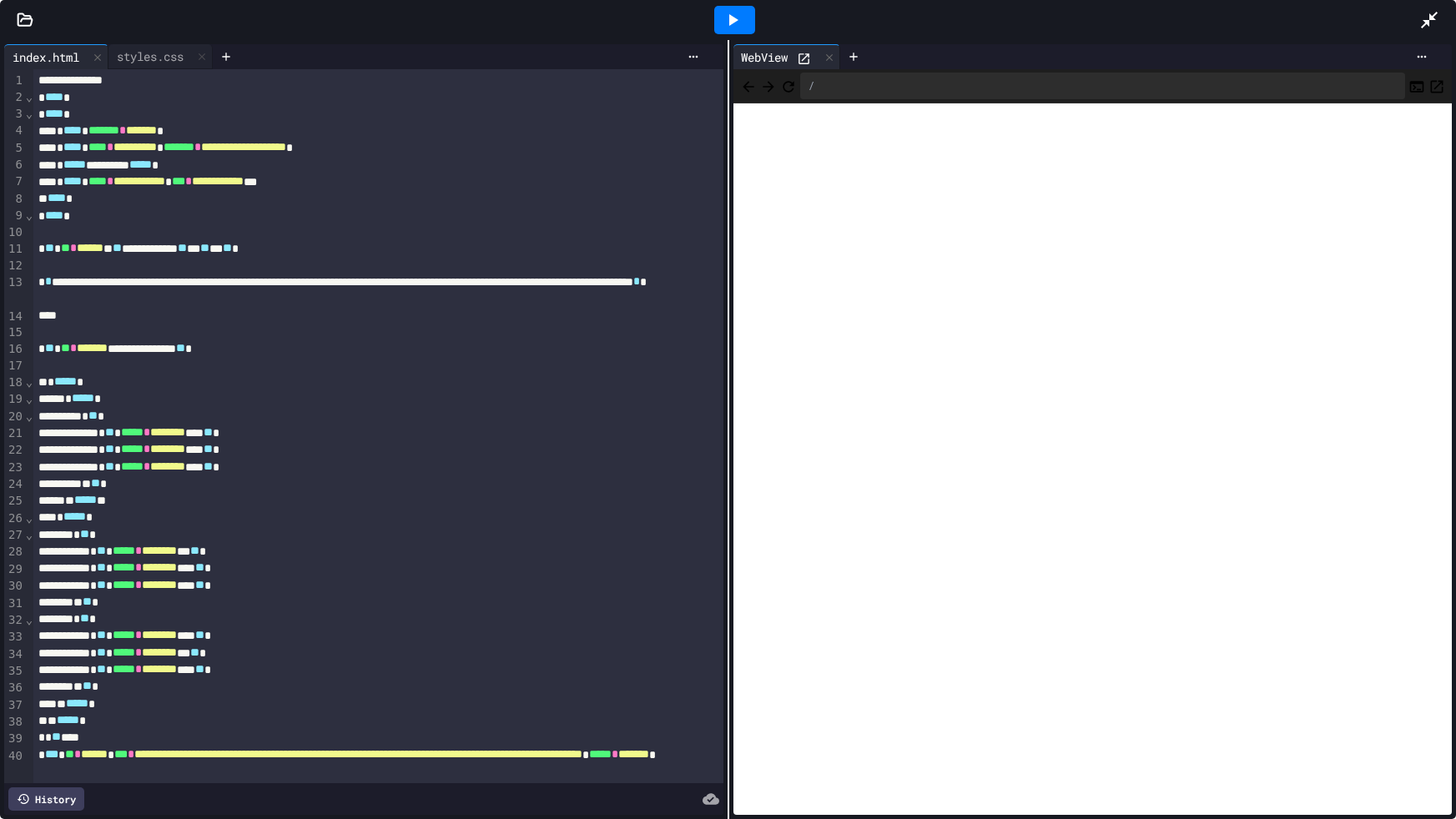
click at [1429, 40] on div at bounding box center [1437, 19] width 37 height 45
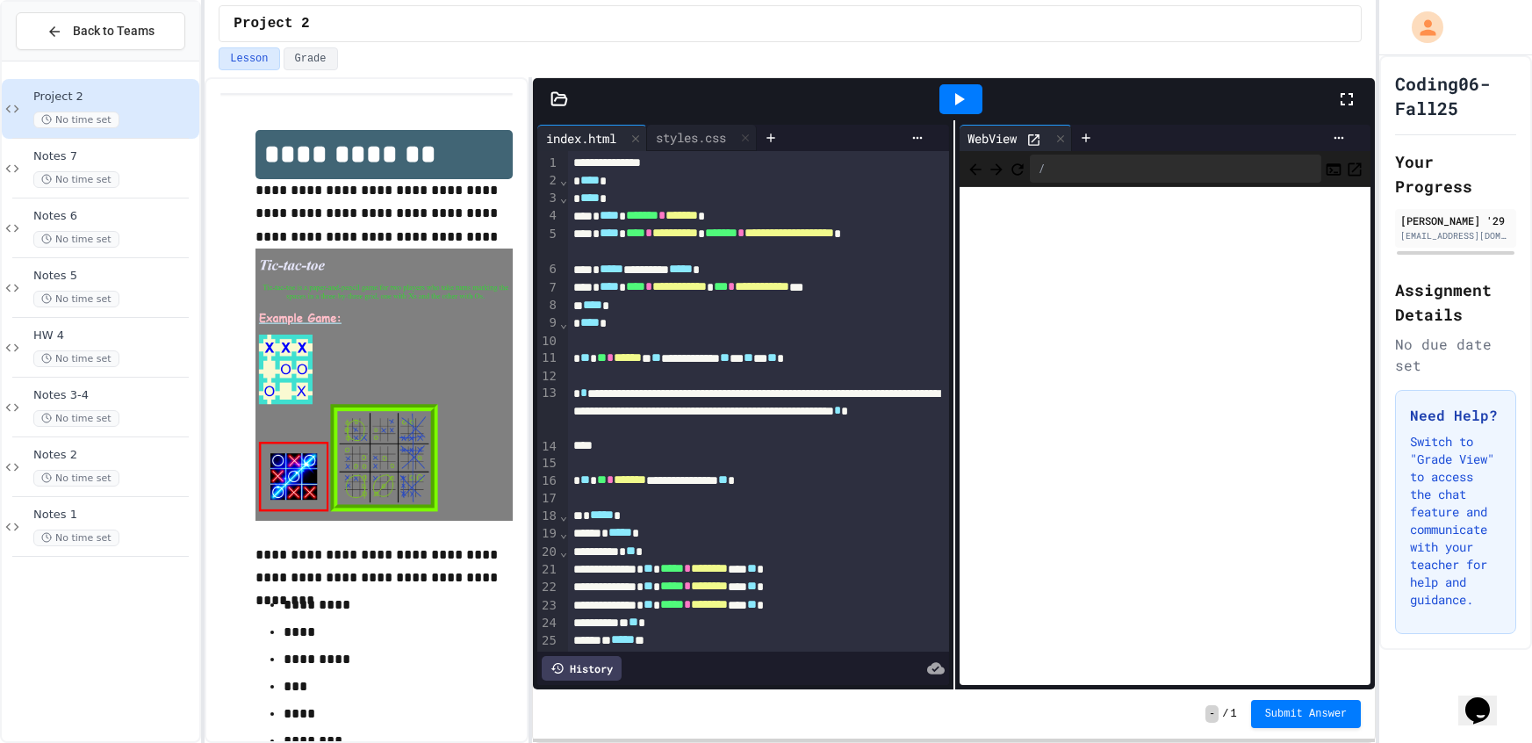
click at [1340, 97] on icon at bounding box center [1346, 99] width 21 height 21
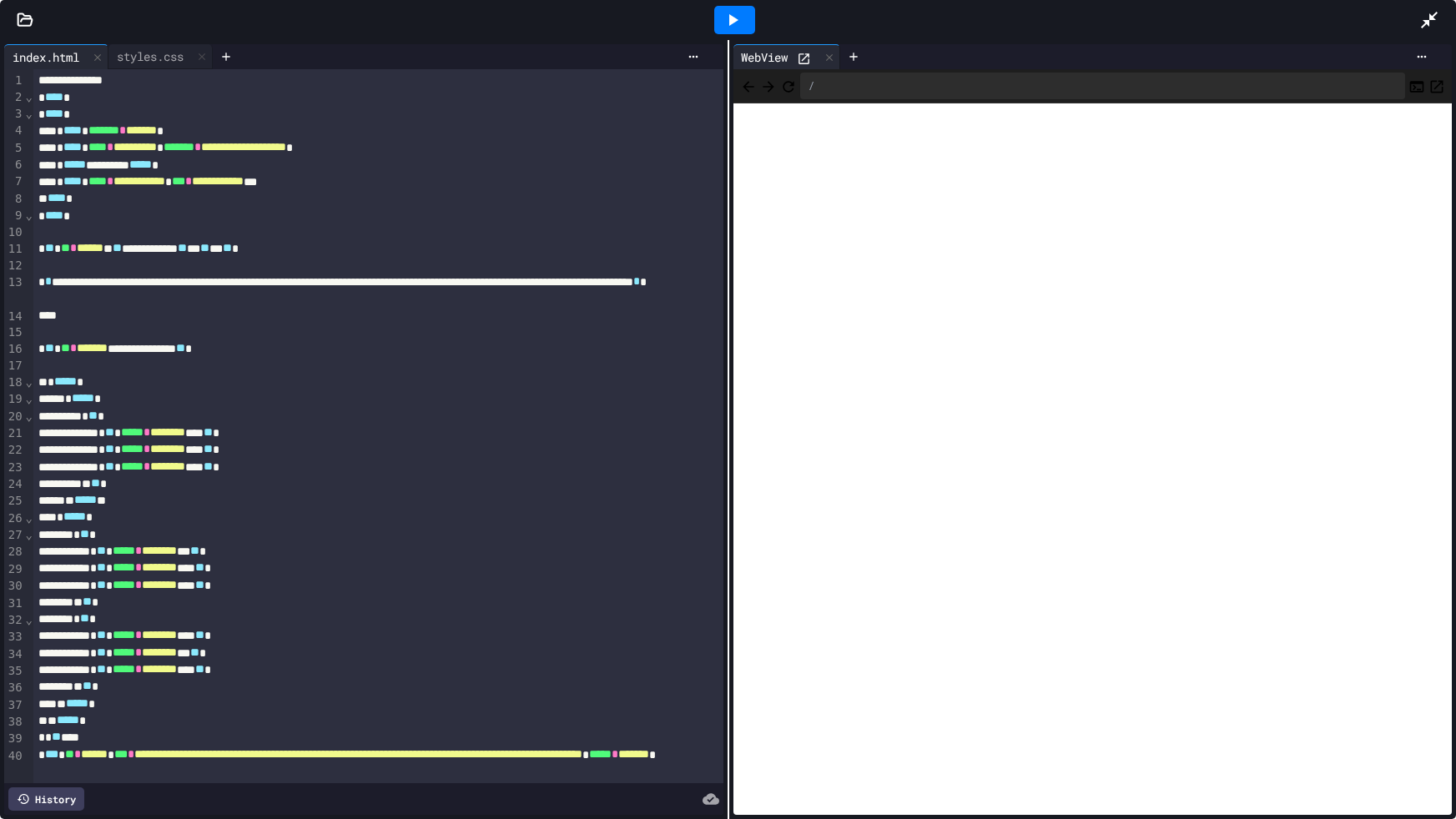
click at [1424, 21] on icon at bounding box center [1428, 20] width 20 height 20
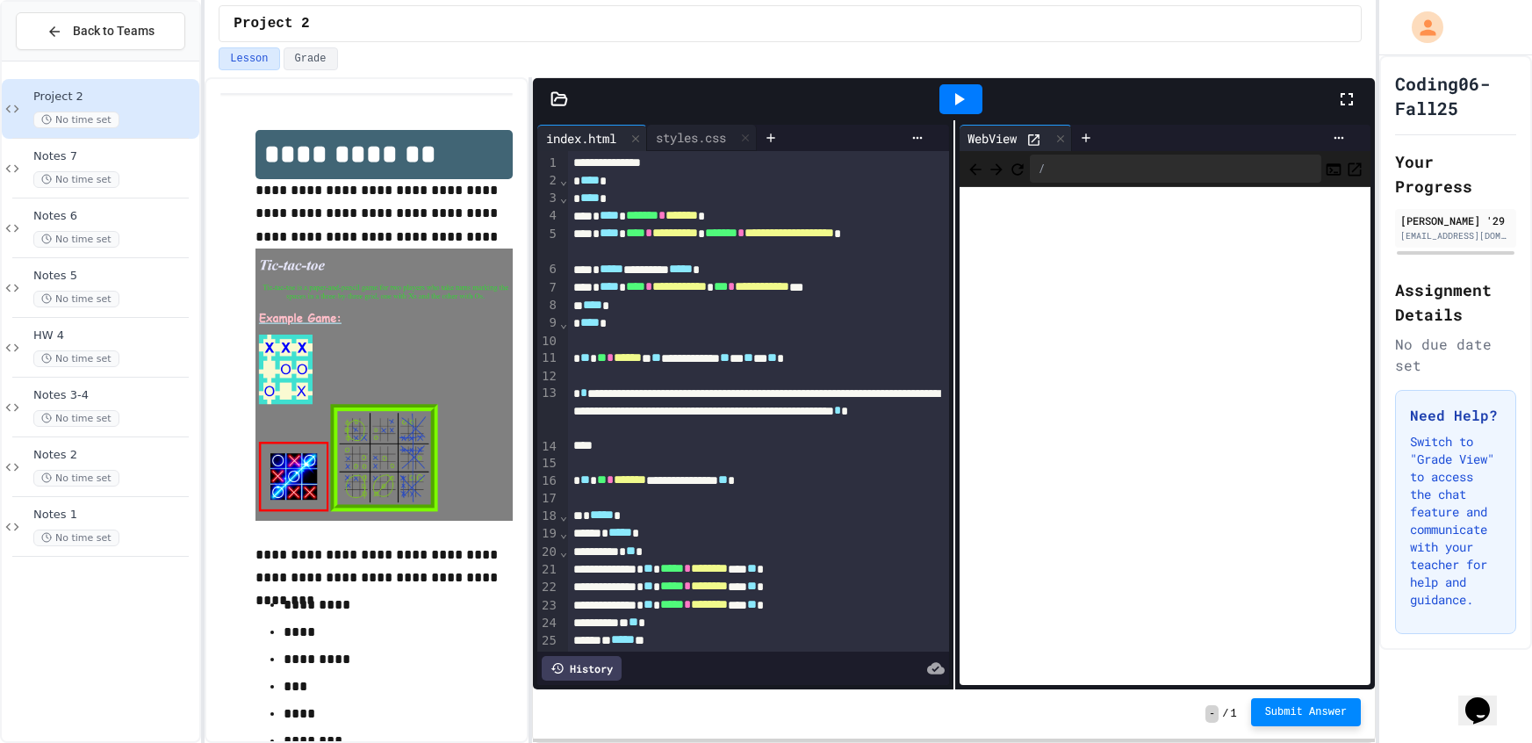
click at [1300, 714] on span "Submit Answer" at bounding box center [1306, 712] width 83 height 14
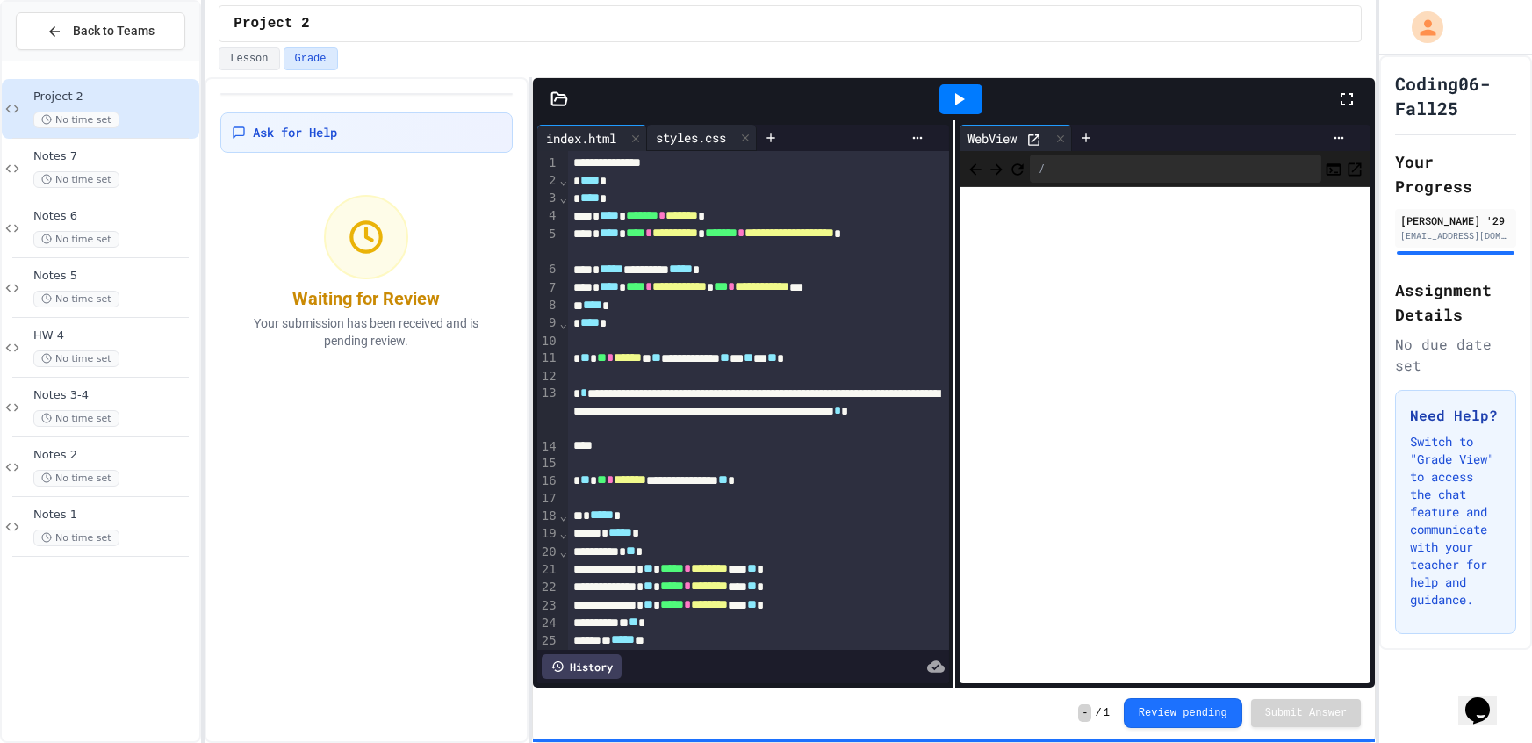
click at [692, 136] on div "styles.css" at bounding box center [691, 137] width 88 height 18
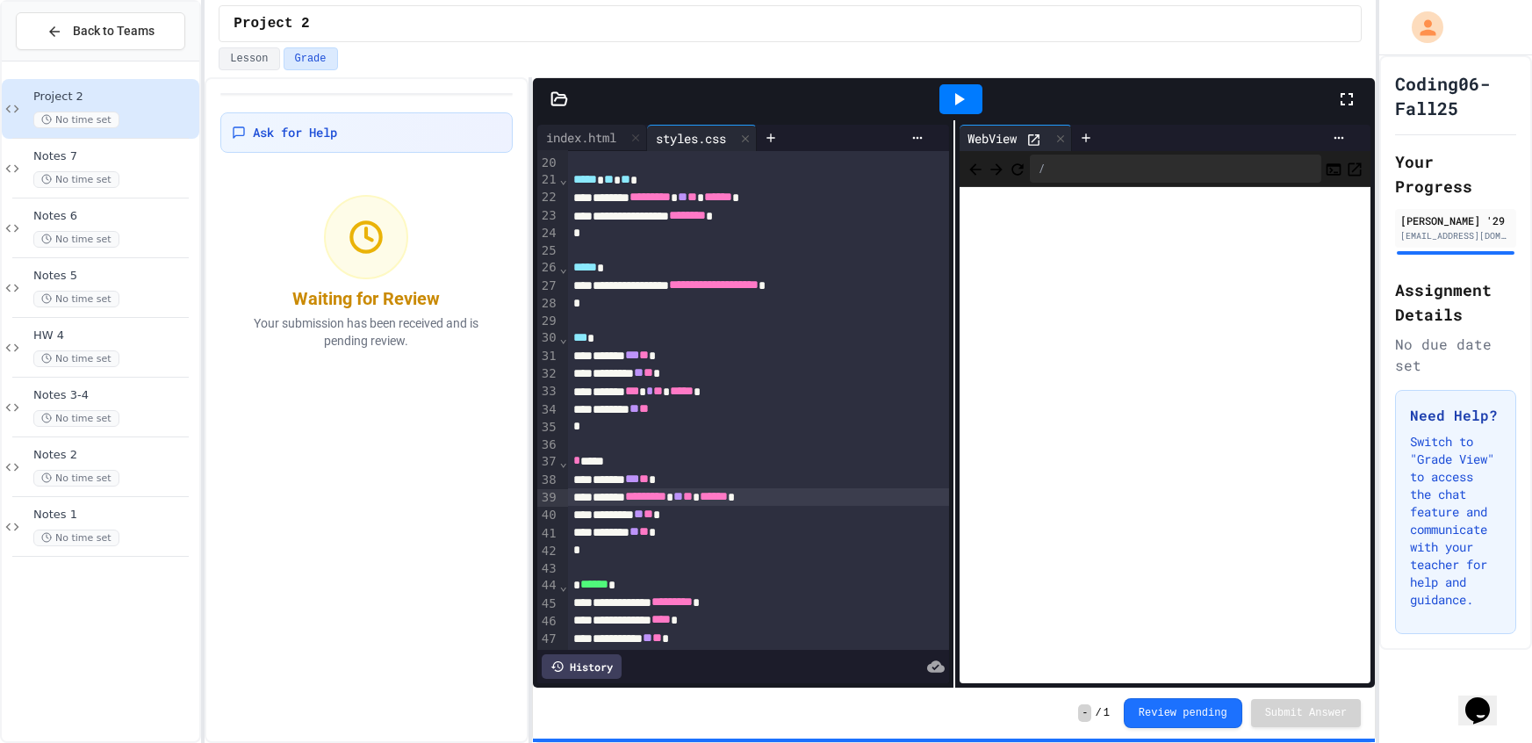
click at [1354, 92] on icon at bounding box center [1346, 99] width 21 height 21
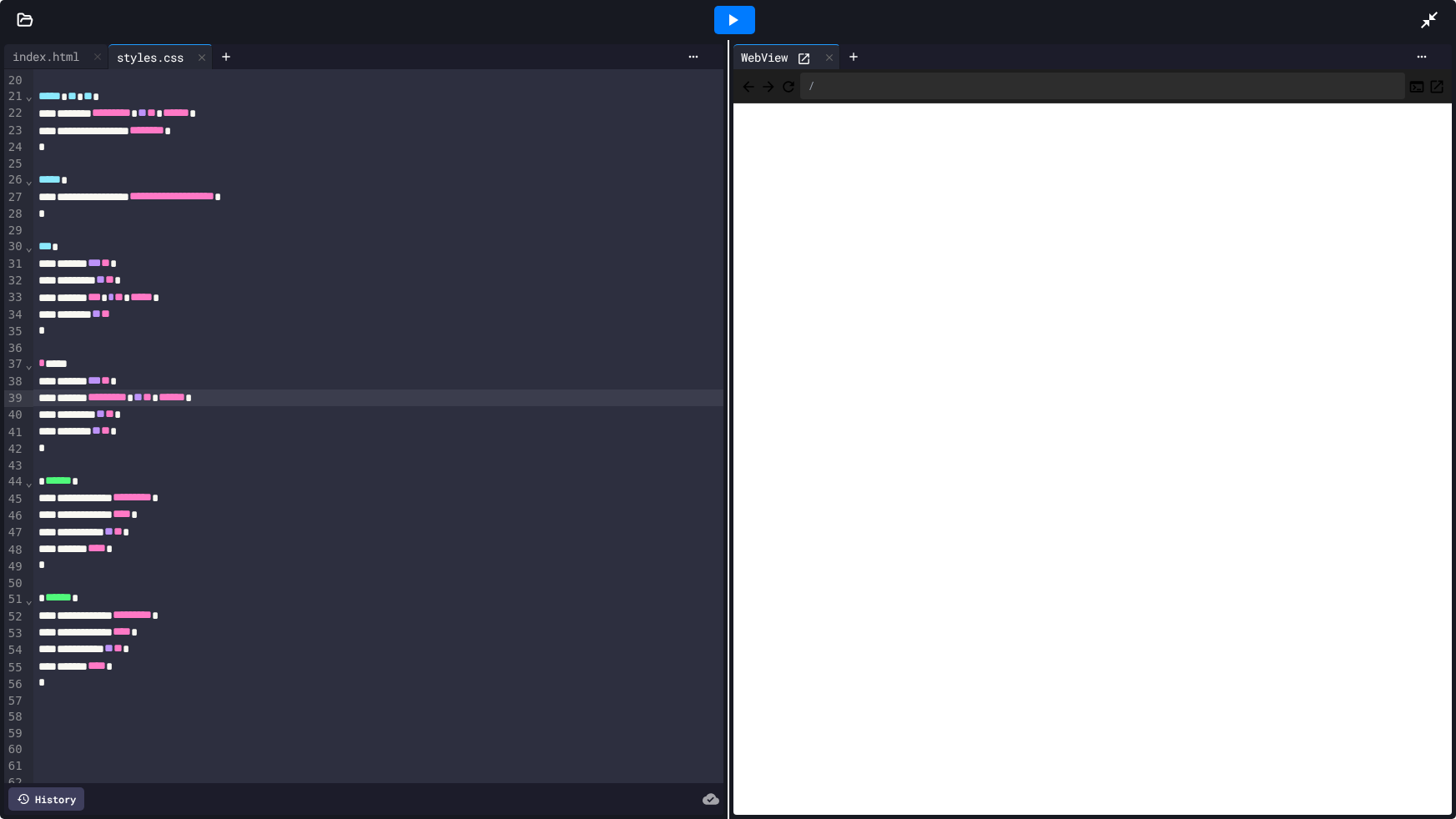
click at [734, 24] on icon at bounding box center [732, 20] width 20 height 20
drag, startPoint x: 1432, startPoint y: 11, endPoint x: 1431, endPoint y: 25, distance: 14.0
click at [1431, 25] on icon at bounding box center [1428, 20] width 20 height 20
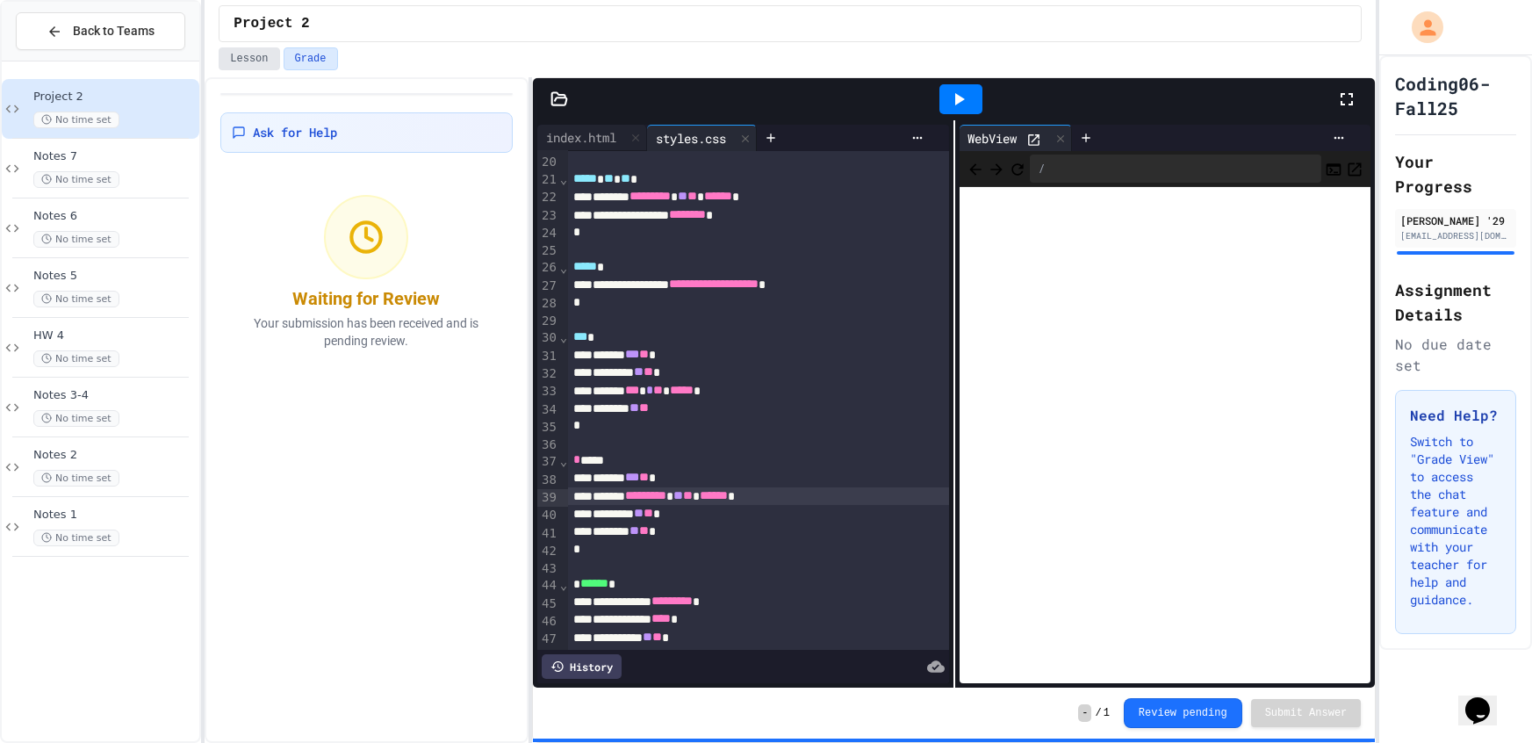
click at [256, 47] on button "Lesson" at bounding box center [249, 58] width 61 height 23
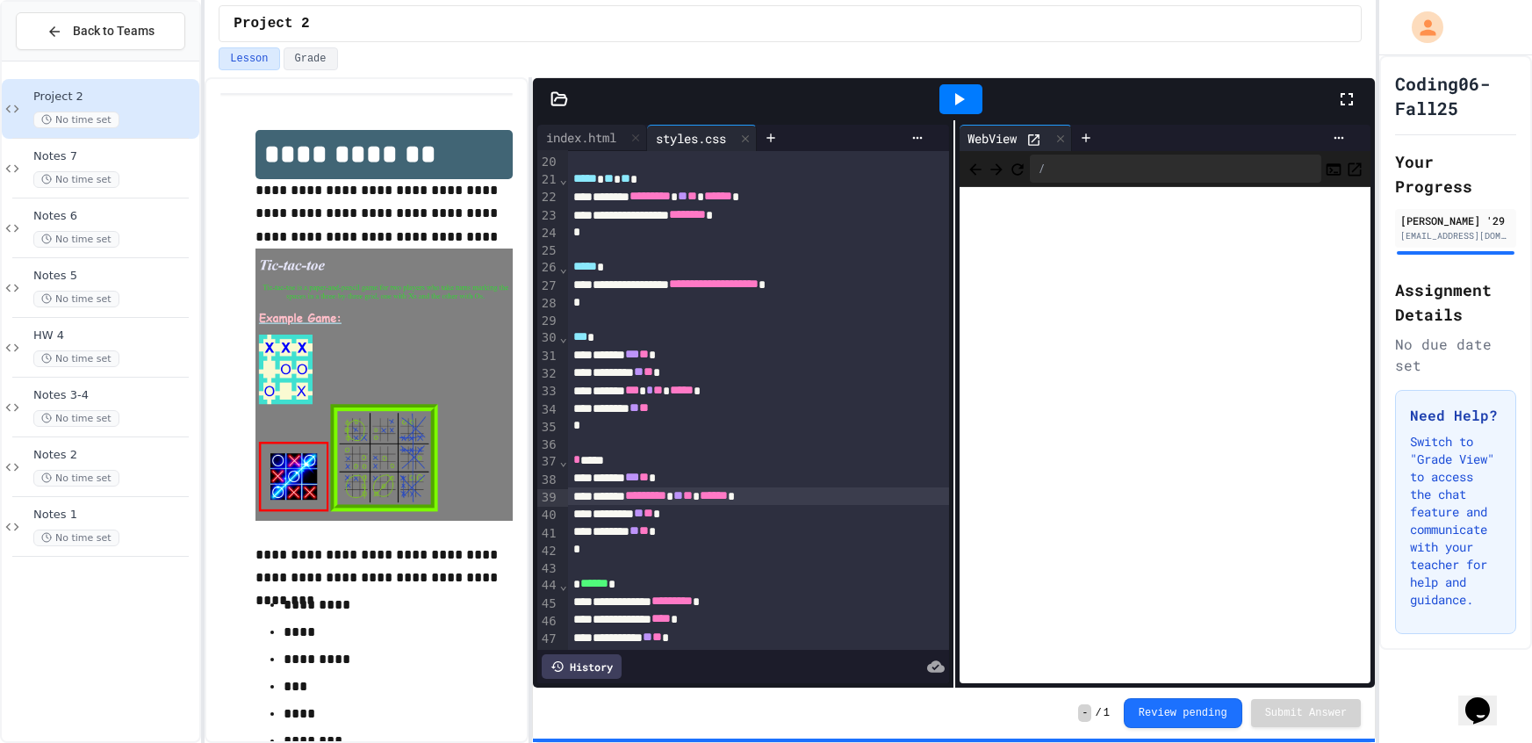
click at [1358, 111] on div at bounding box center [1355, 98] width 39 height 47
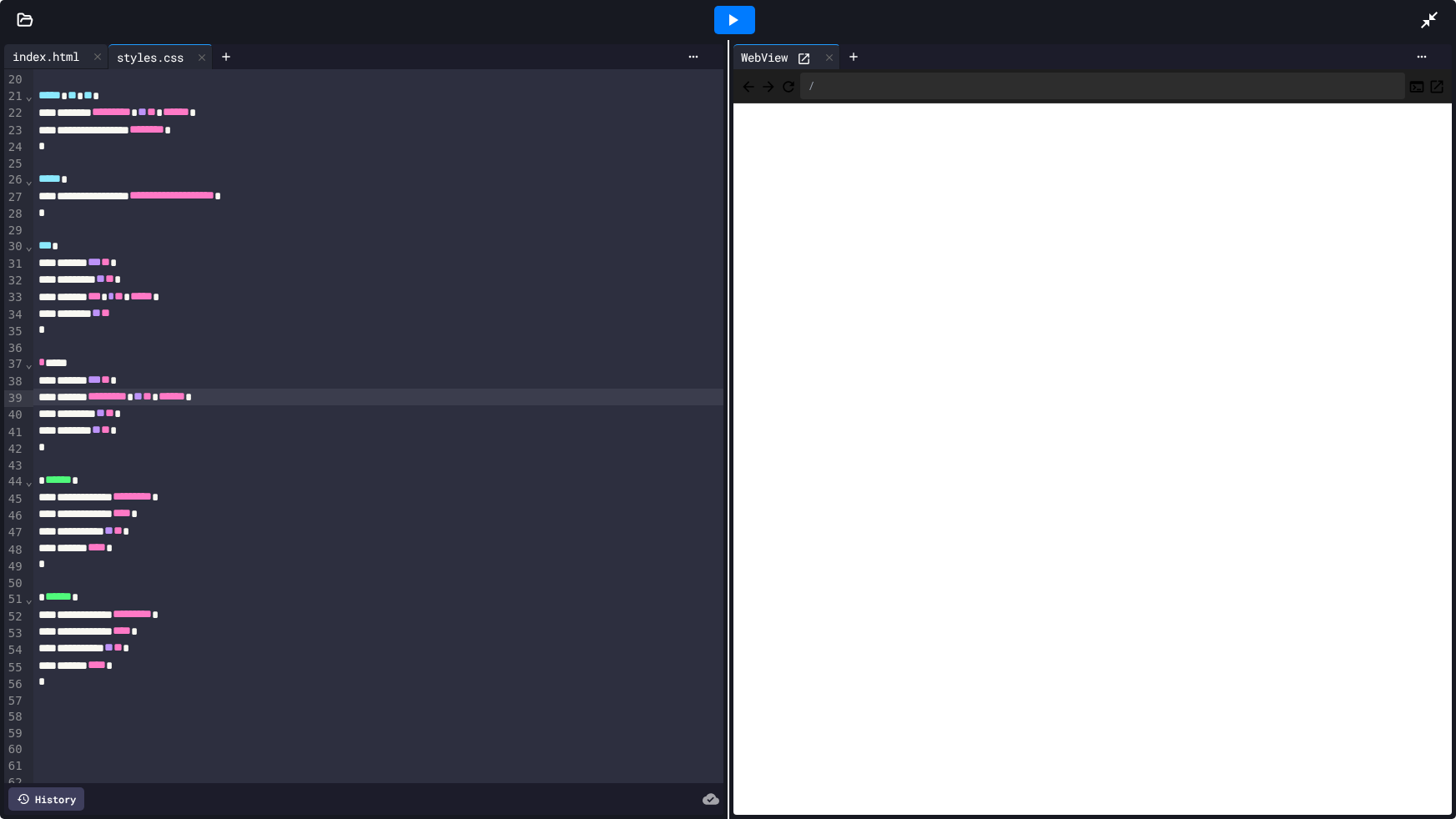
click at [53, 52] on div "index.html" at bounding box center [46, 56] width 84 height 17
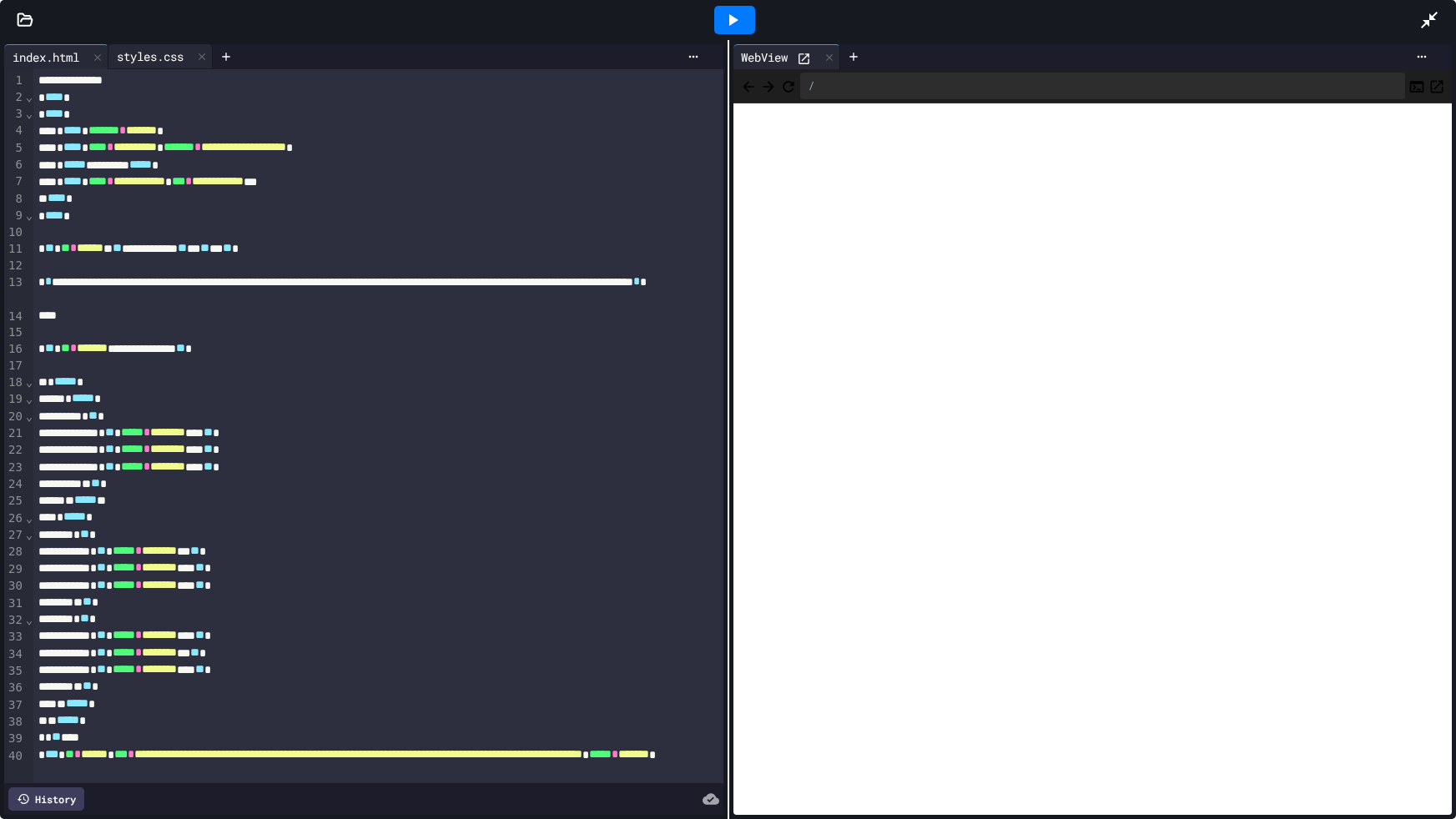
click at [133, 61] on div "styles.css" at bounding box center [150, 56] width 84 height 17
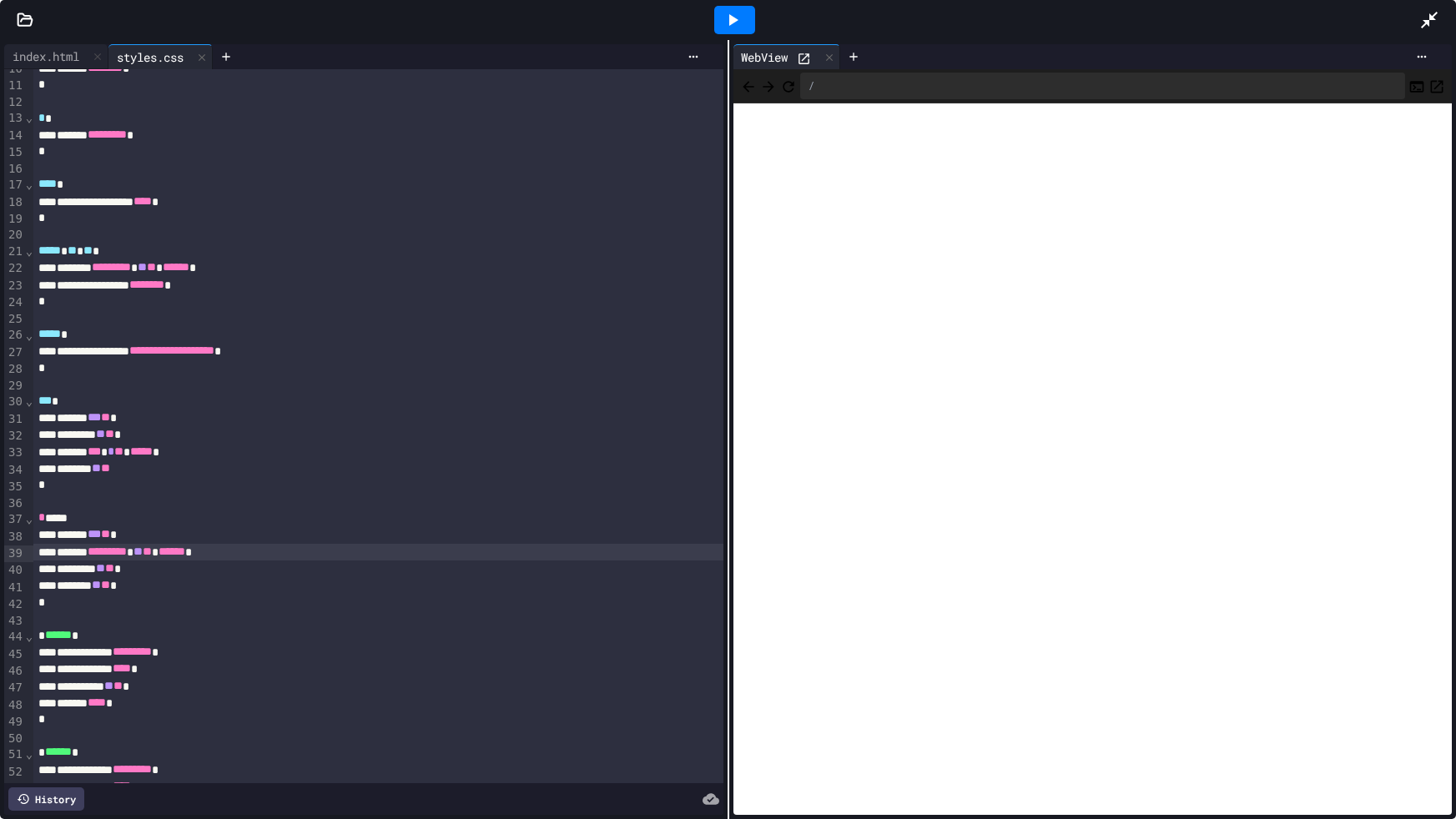
scroll to position [300, 0]
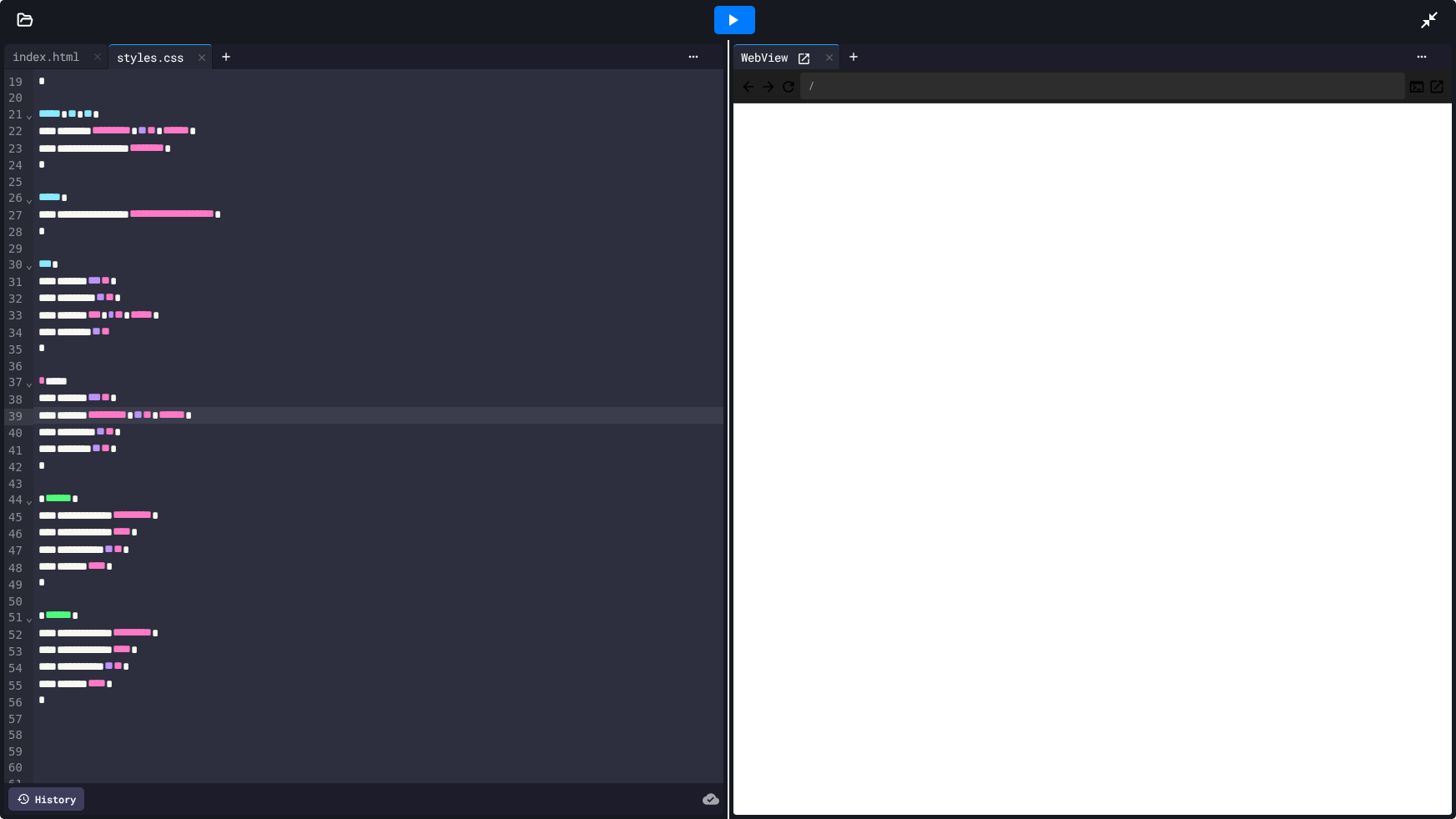
drag, startPoint x: 35, startPoint y: 57, endPoint x: 59, endPoint y: 66, distance: 25.6
click at [39, 61] on div "index.html styles.css" at bounding box center [107, 57] width 208 height 25
click at [70, 52] on div "index.html" at bounding box center [46, 56] width 84 height 17
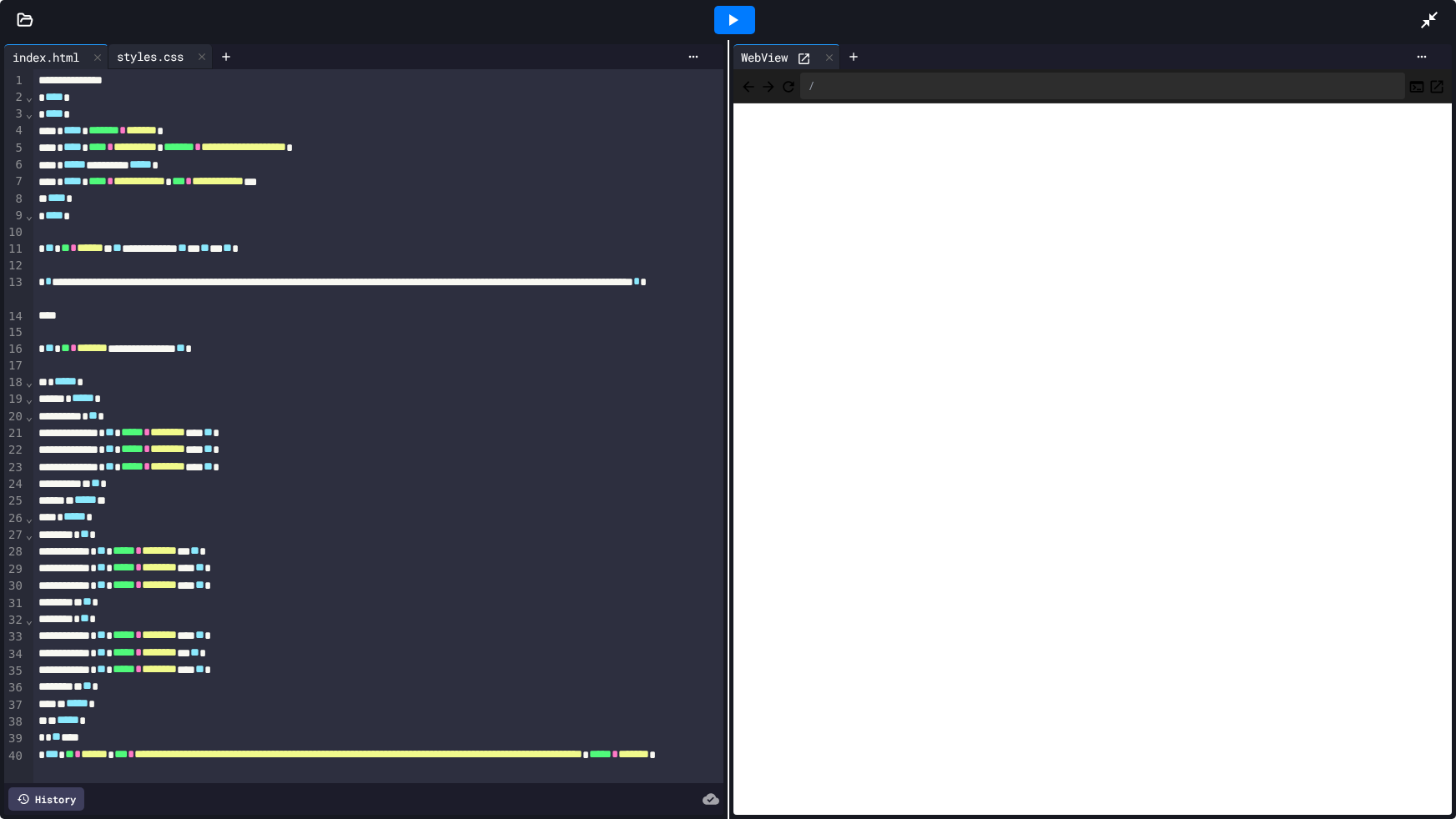
click at [162, 48] on div "styles.css" at bounding box center [150, 56] width 84 height 17
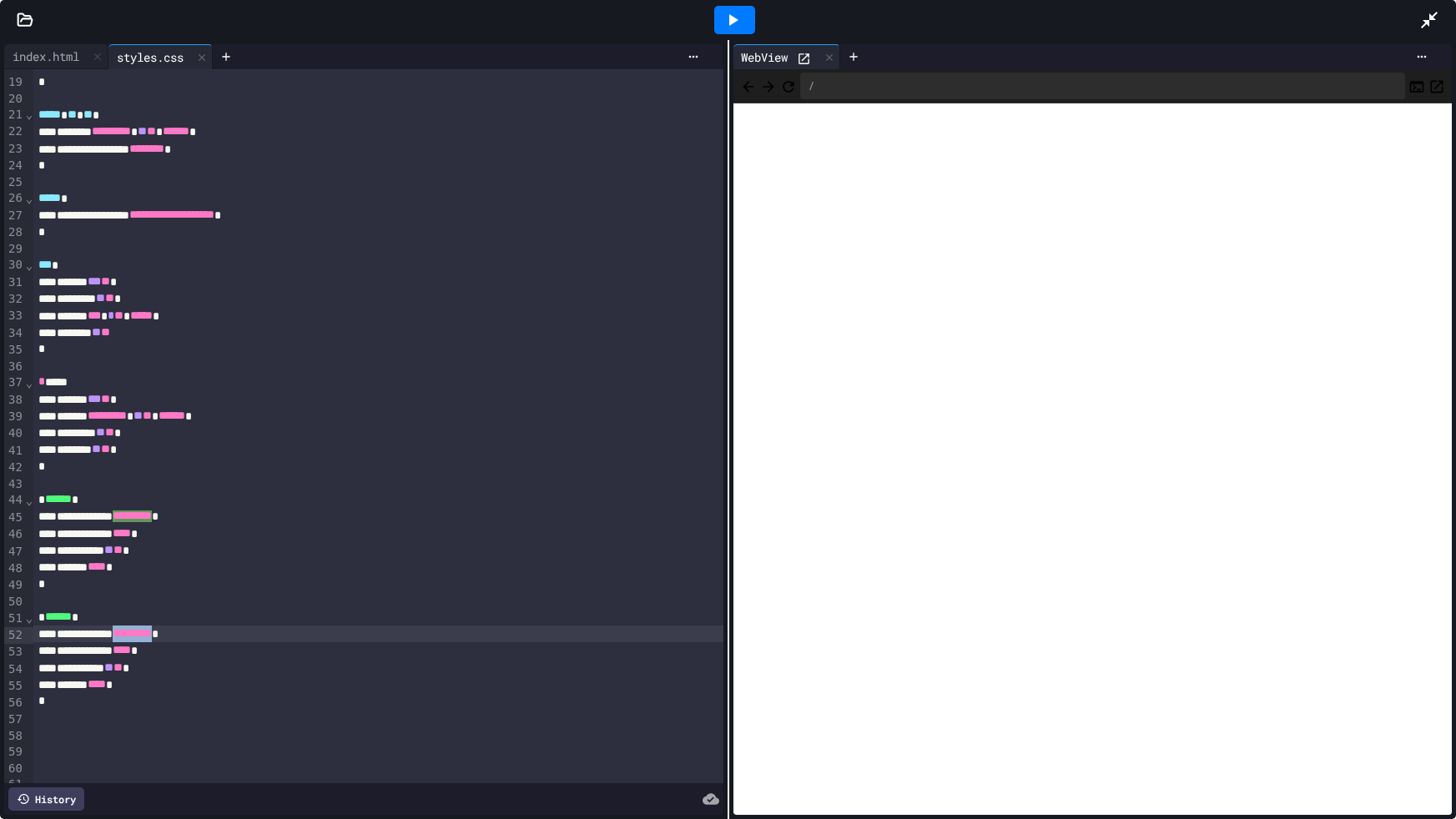
drag, startPoint x: 218, startPoint y: 631, endPoint x: 161, endPoint y: 633, distance: 57.0
click at [152, 633] on span "*********" at bounding box center [131, 633] width 39 height 11
click at [736, 19] on icon at bounding box center [734, 20] width 10 height 11
drag, startPoint x: 229, startPoint y: 629, endPoint x: 159, endPoint y: 638, distance: 70.6
click at [159, 638] on div "**********" at bounding box center [377, 634] width 689 height 17
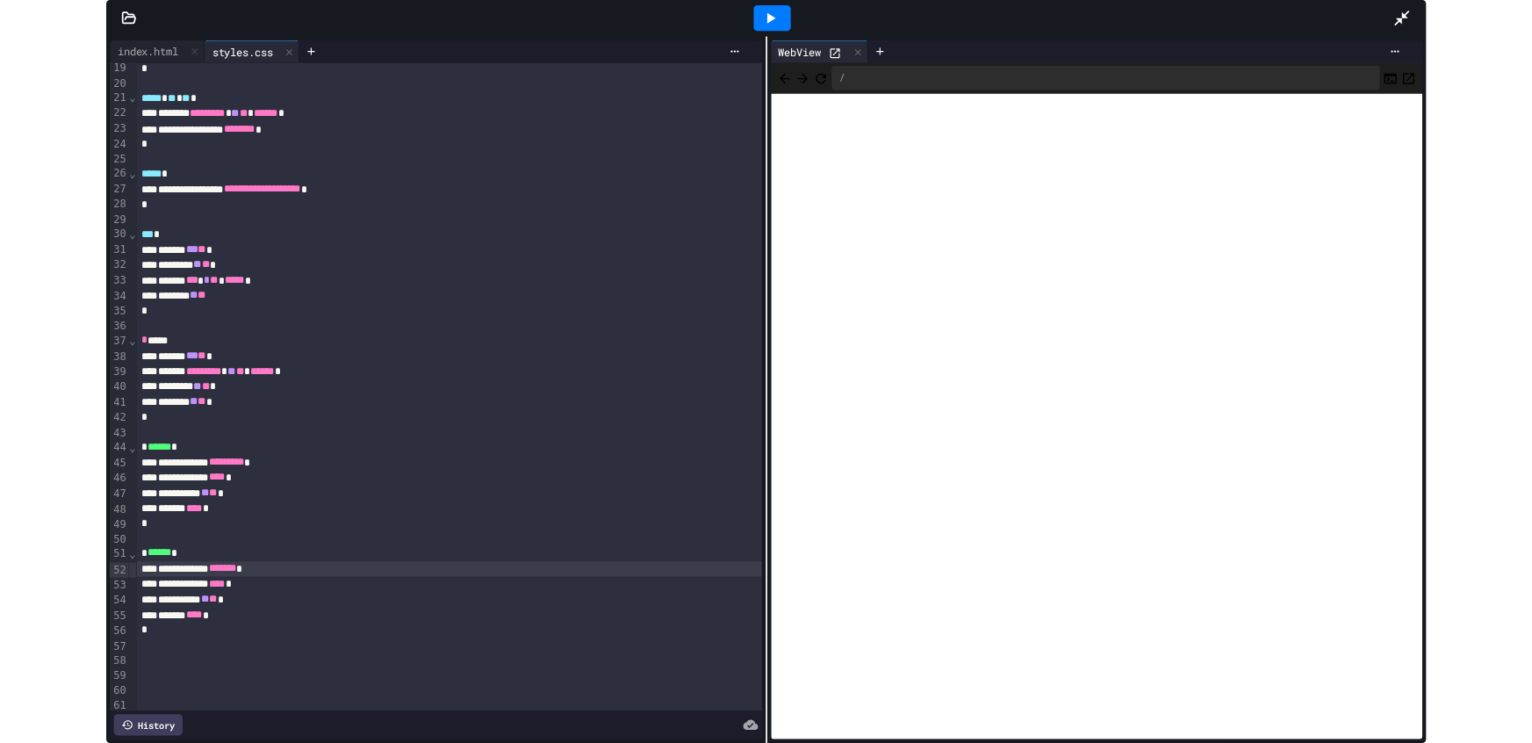
scroll to position [325, 0]
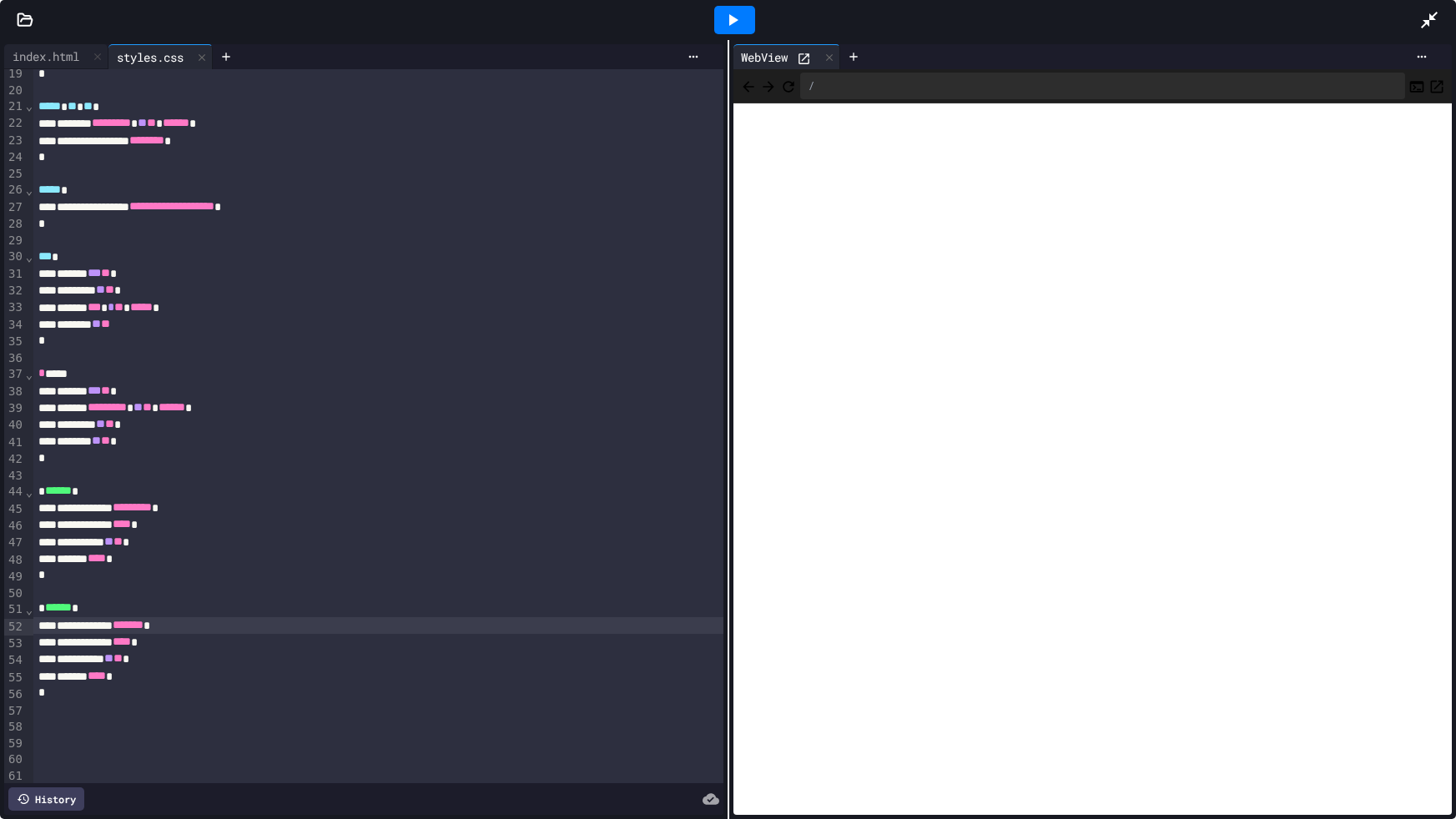
click at [745, 10] on div at bounding box center [734, 20] width 41 height 29
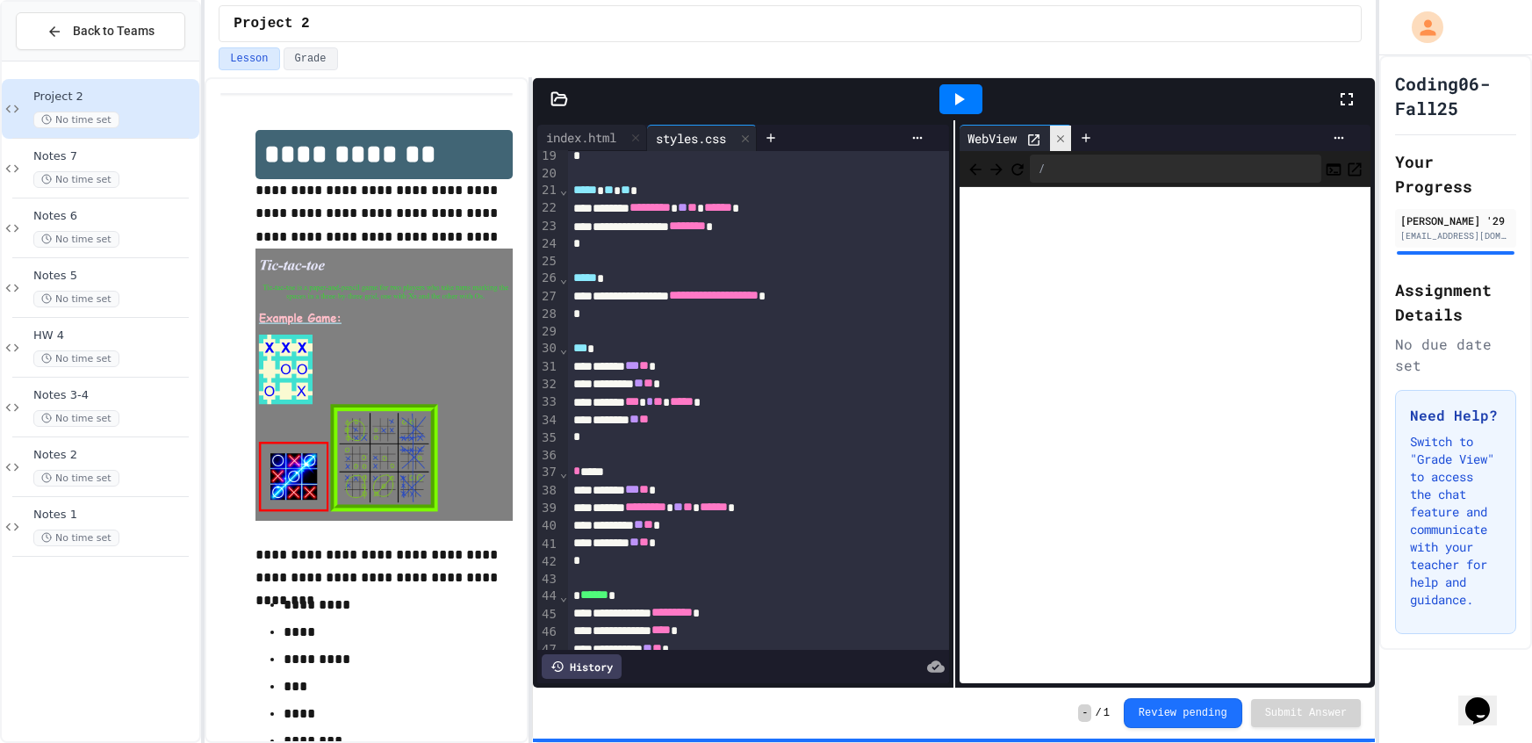
click at [1062, 143] on icon at bounding box center [1060, 139] width 12 height 12
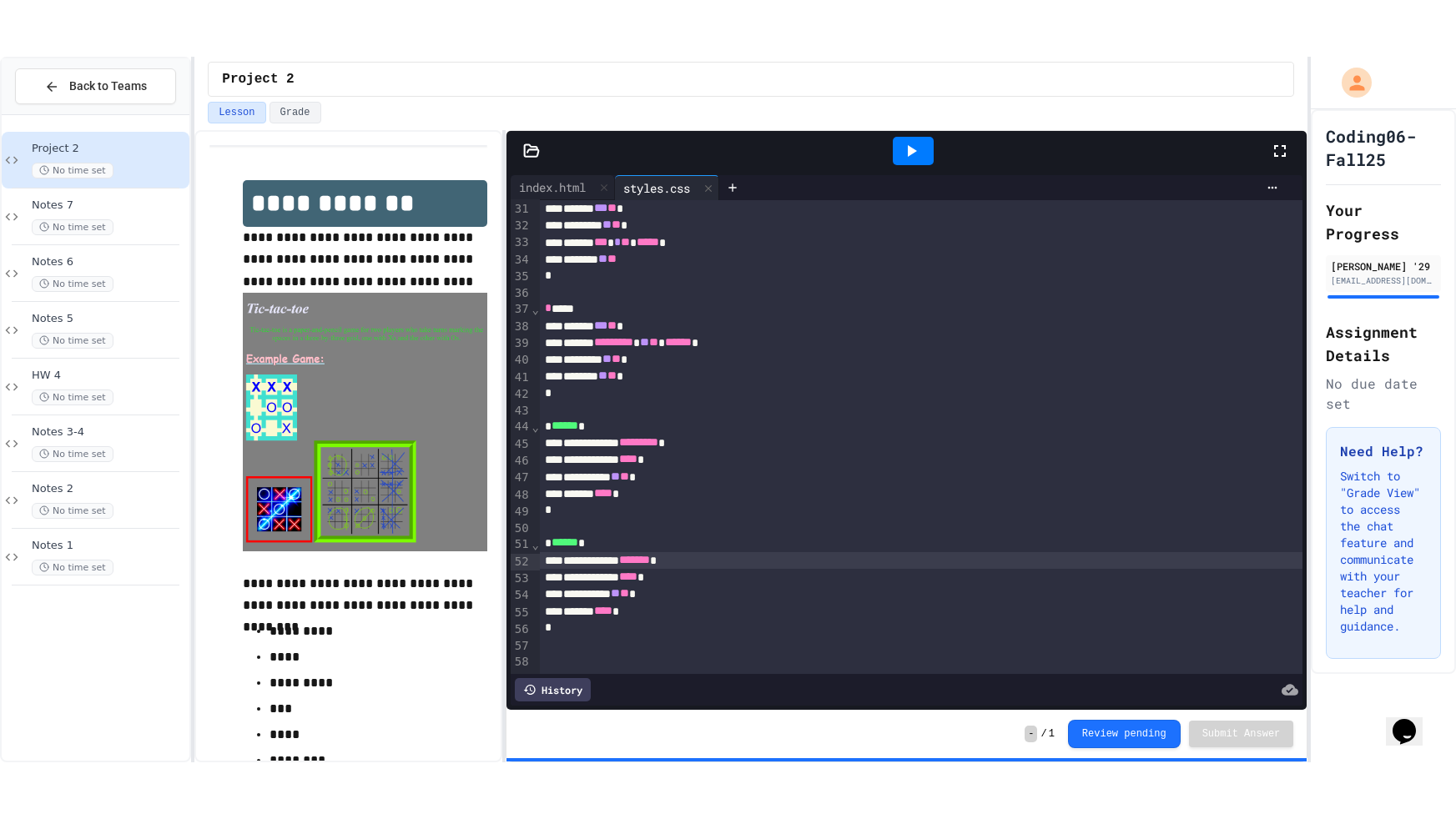
scroll to position [527, 0]
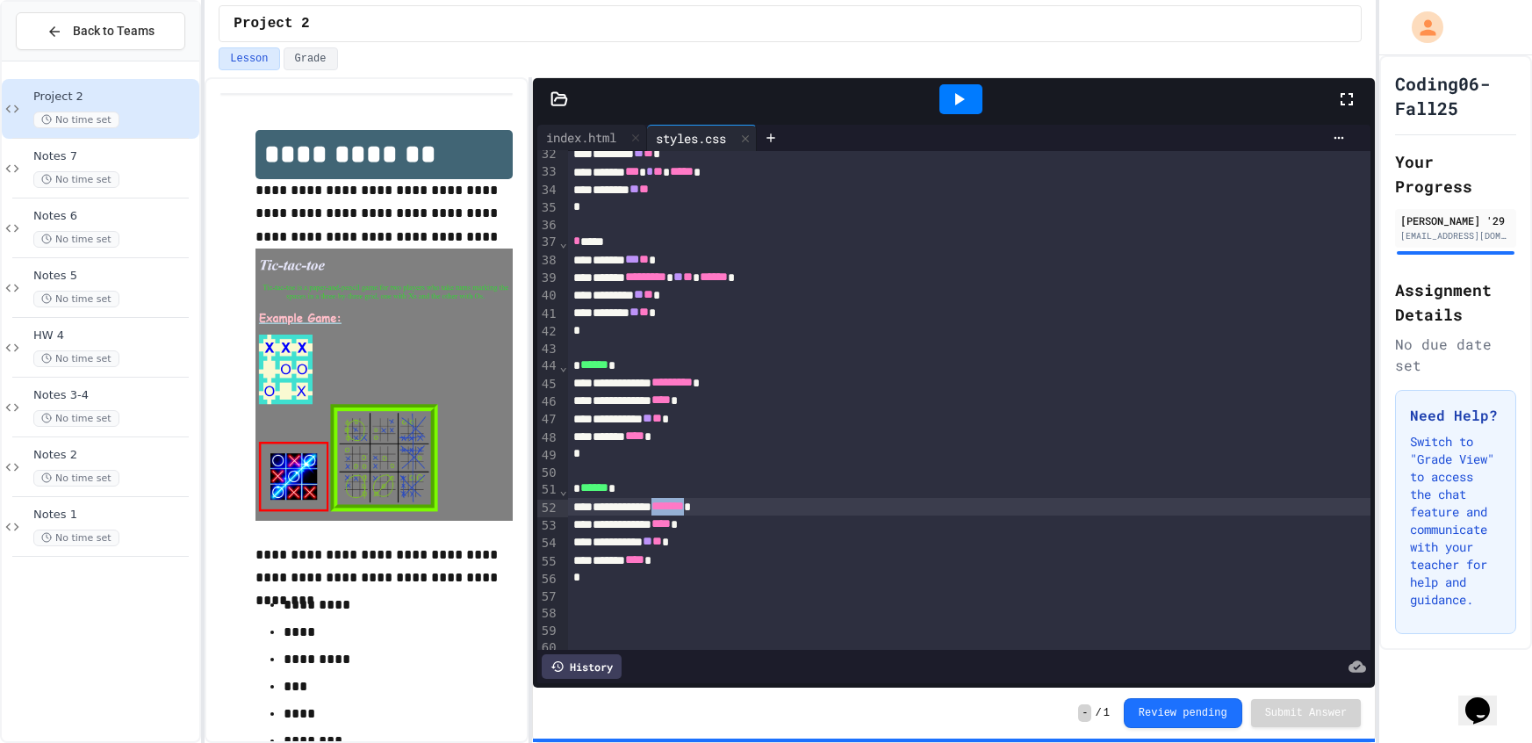
drag, startPoint x: 750, startPoint y: 512, endPoint x: 700, endPoint y: 501, distance: 50.3
click at [700, 501] on div "**********" at bounding box center [969, 507] width 803 height 18
click at [652, 546] on span "**" at bounding box center [648, 541] width 10 height 12
drag, startPoint x: 962, startPoint y: 90, endPoint x: 961, endPoint y: 101, distance: 10.6
click at [961, 92] on icon at bounding box center [958, 99] width 21 height 21
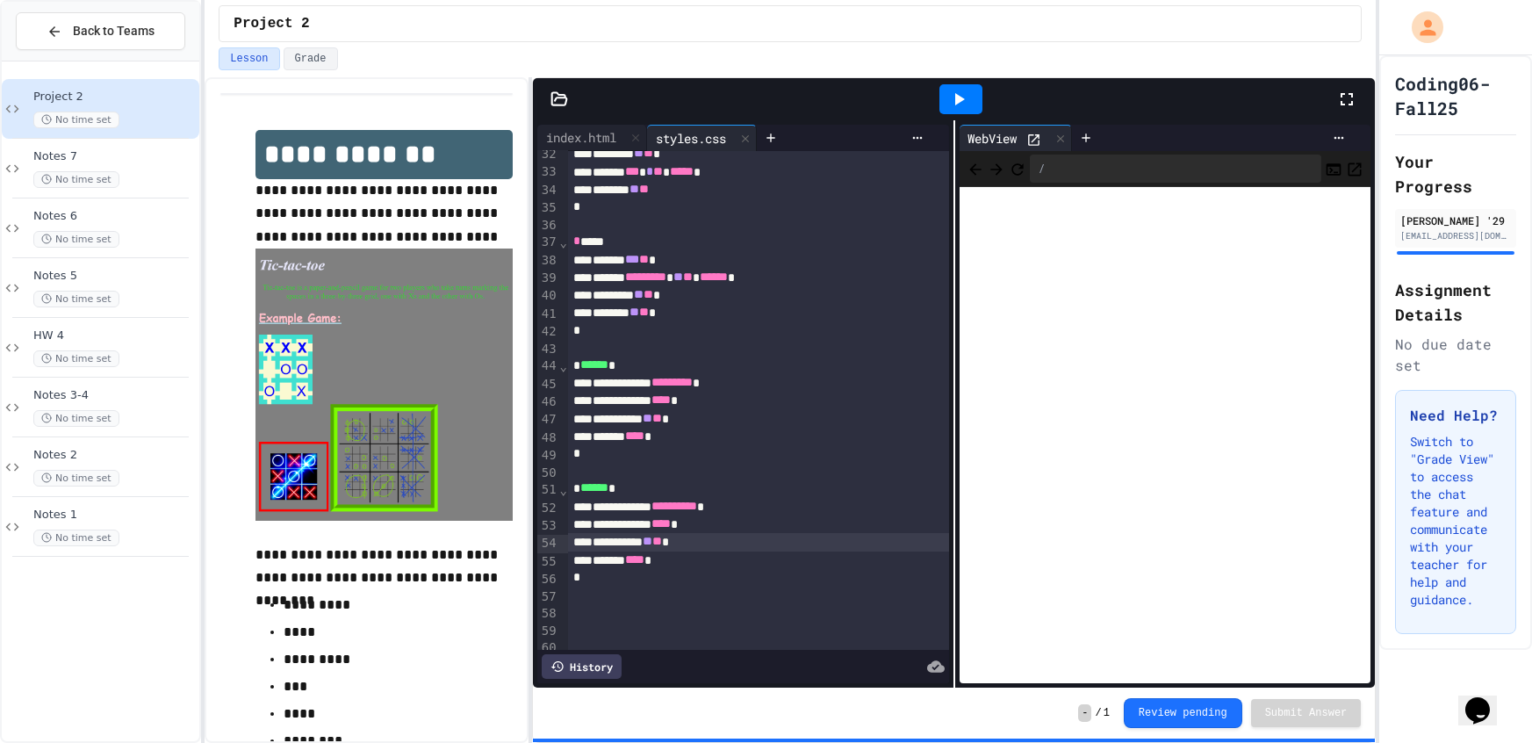
click at [1347, 98] on icon at bounding box center [1346, 99] width 21 height 21
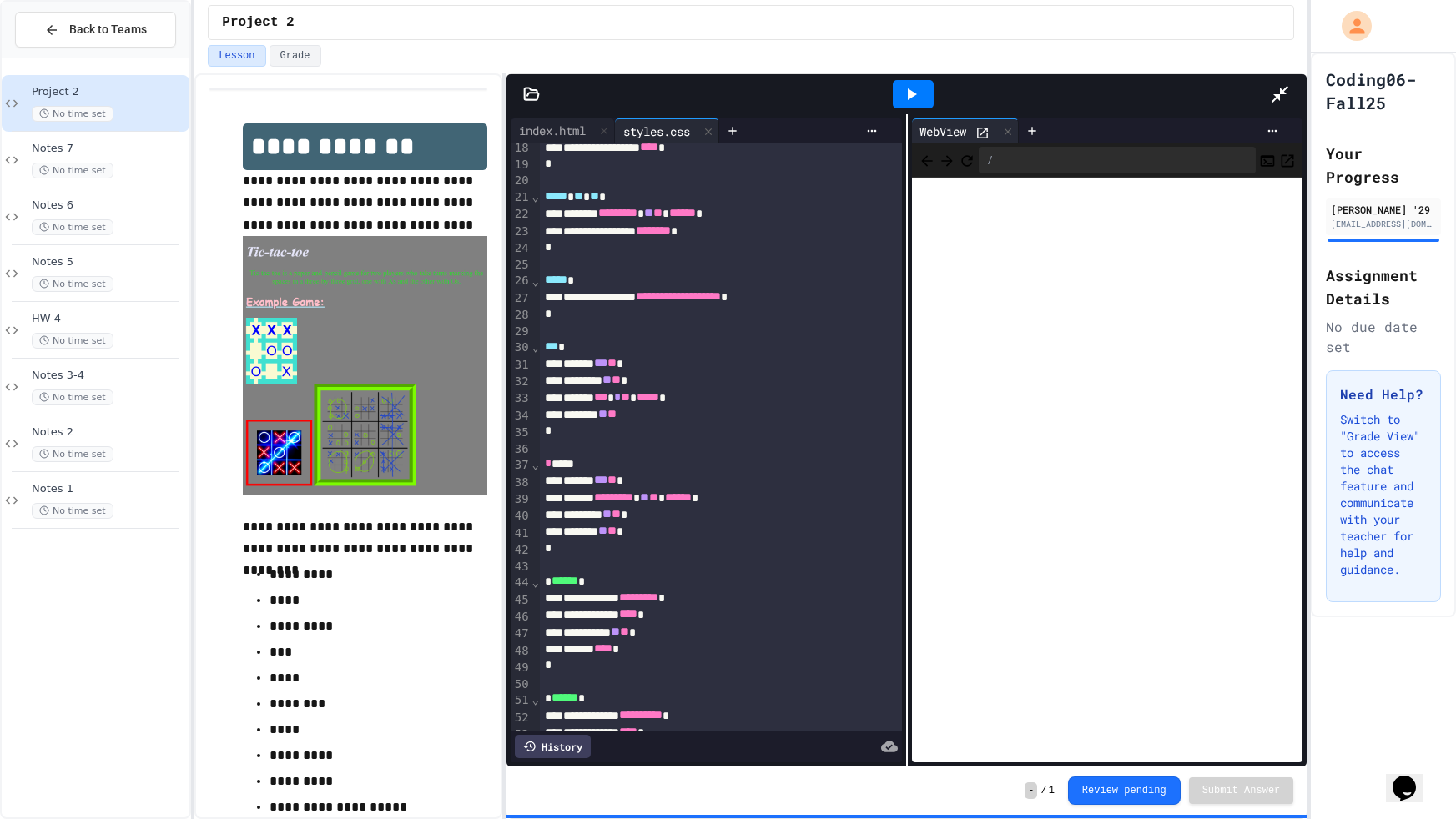
scroll to position [291, 0]
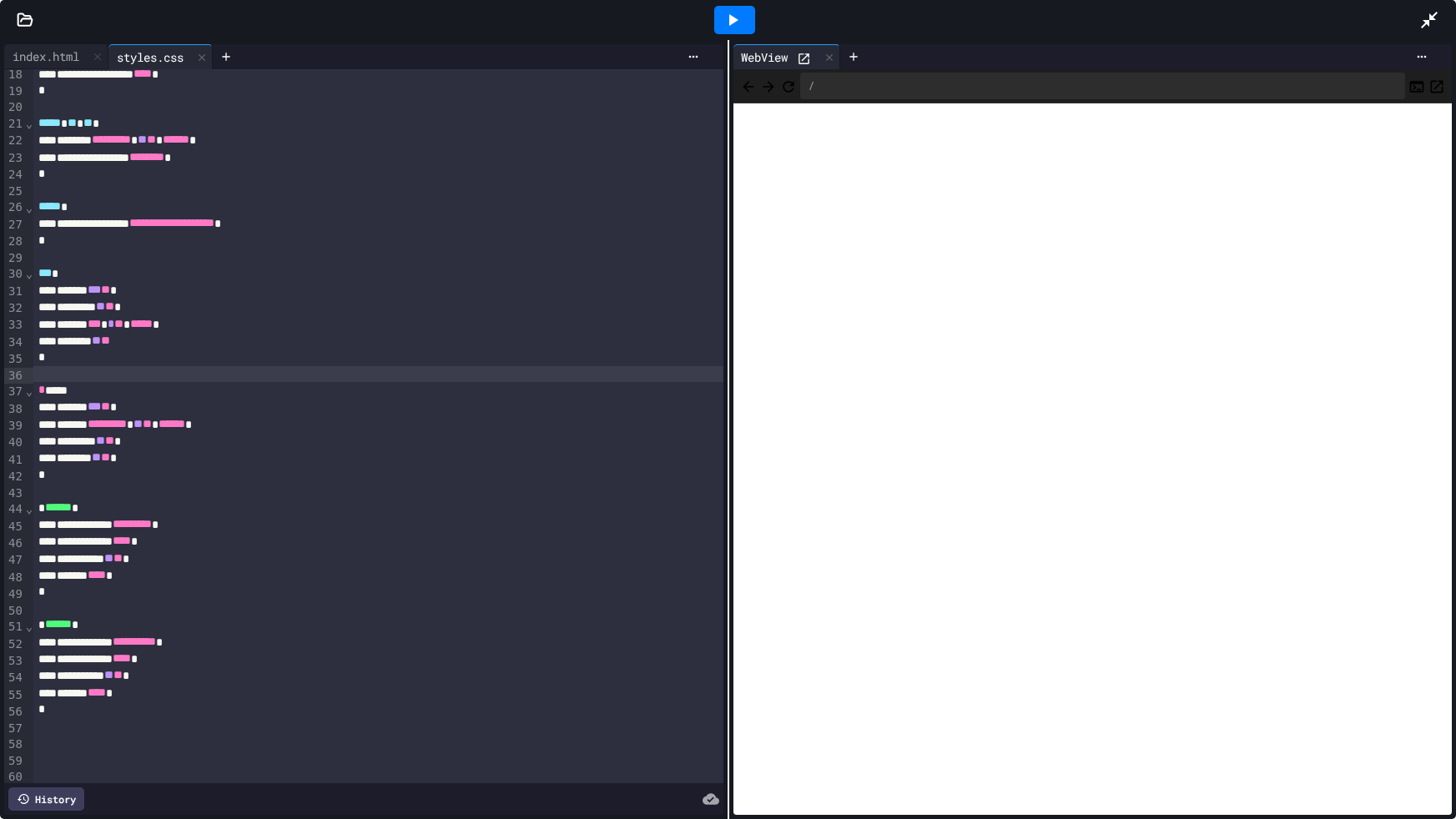
drag, startPoint x: 210, startPoint y: 378, endPoint x: 195, endPoint y: 274, distance: 105.1
click at [204, 407] on div "**********" at bounding box center [377, 380] width 689 height 1204
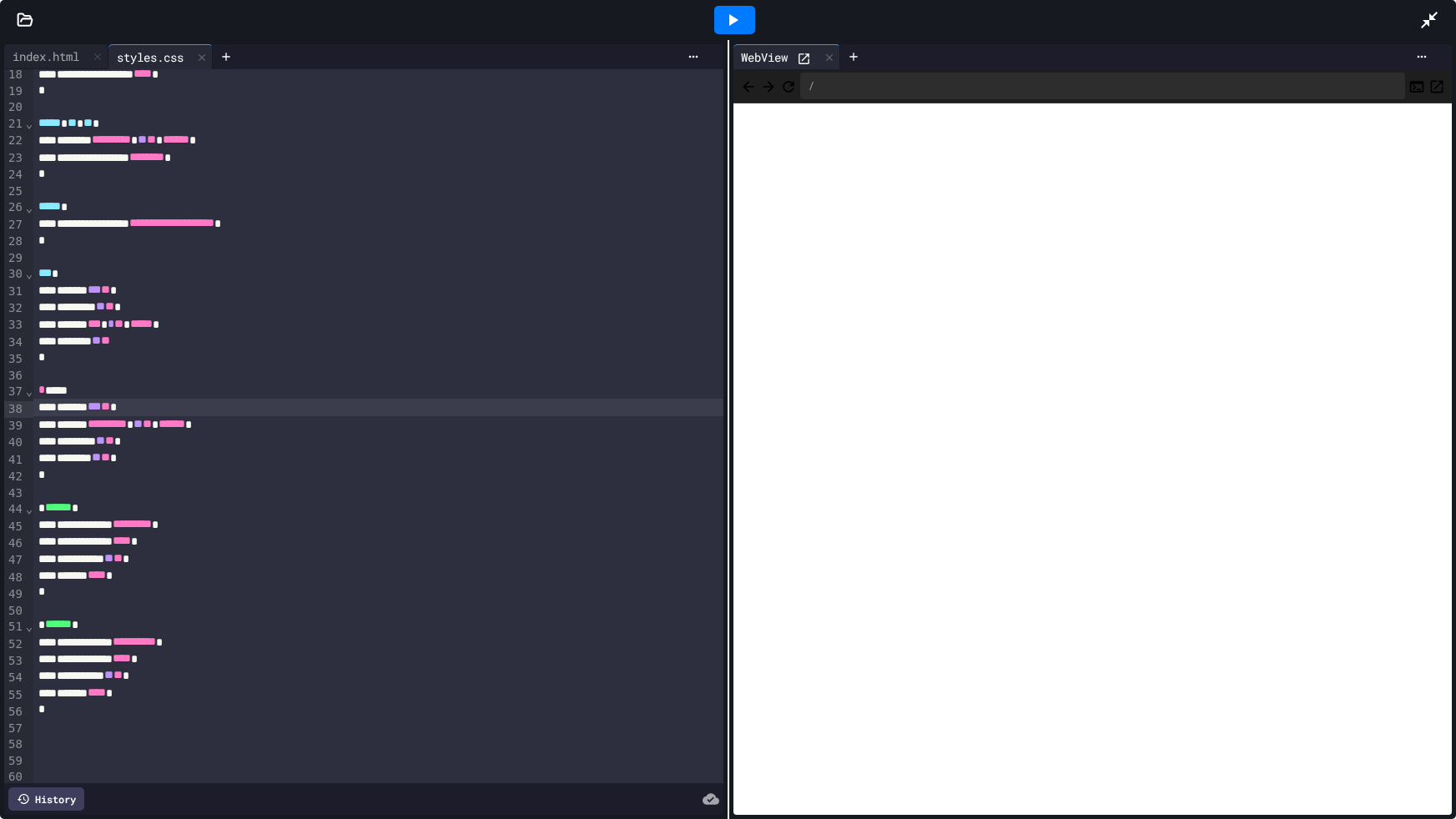
click at [212, 336] on div "******* ** **" at bounding box center [377, 341] width 689 height 17
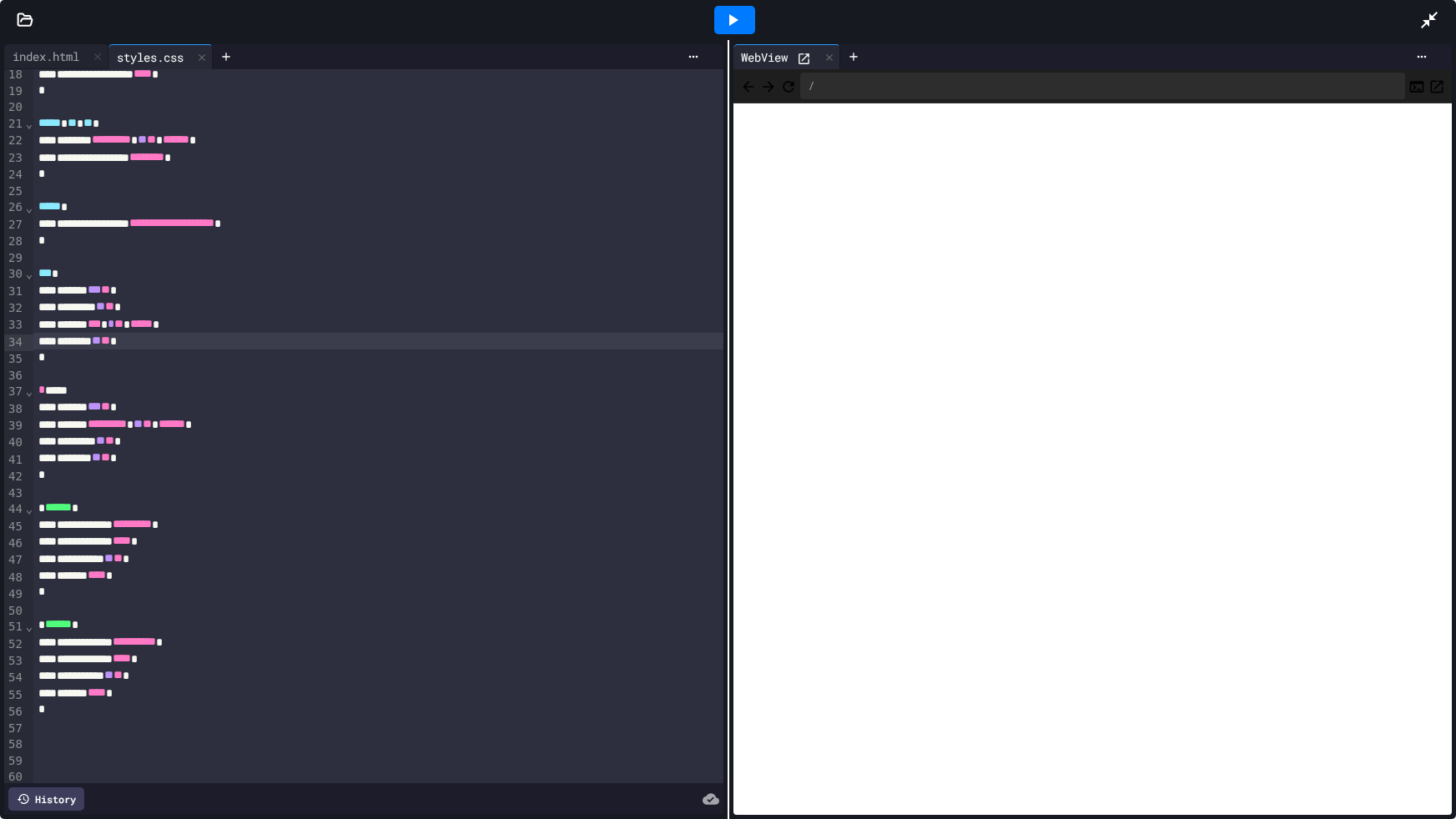
drag, startPoint x: 152, startPoint y: 554, endPoint x: 146, endPoint y: 583, distance: 29.6
click at [113, 555] on span "**" at bounding box center [109, 558] width 10 height 11
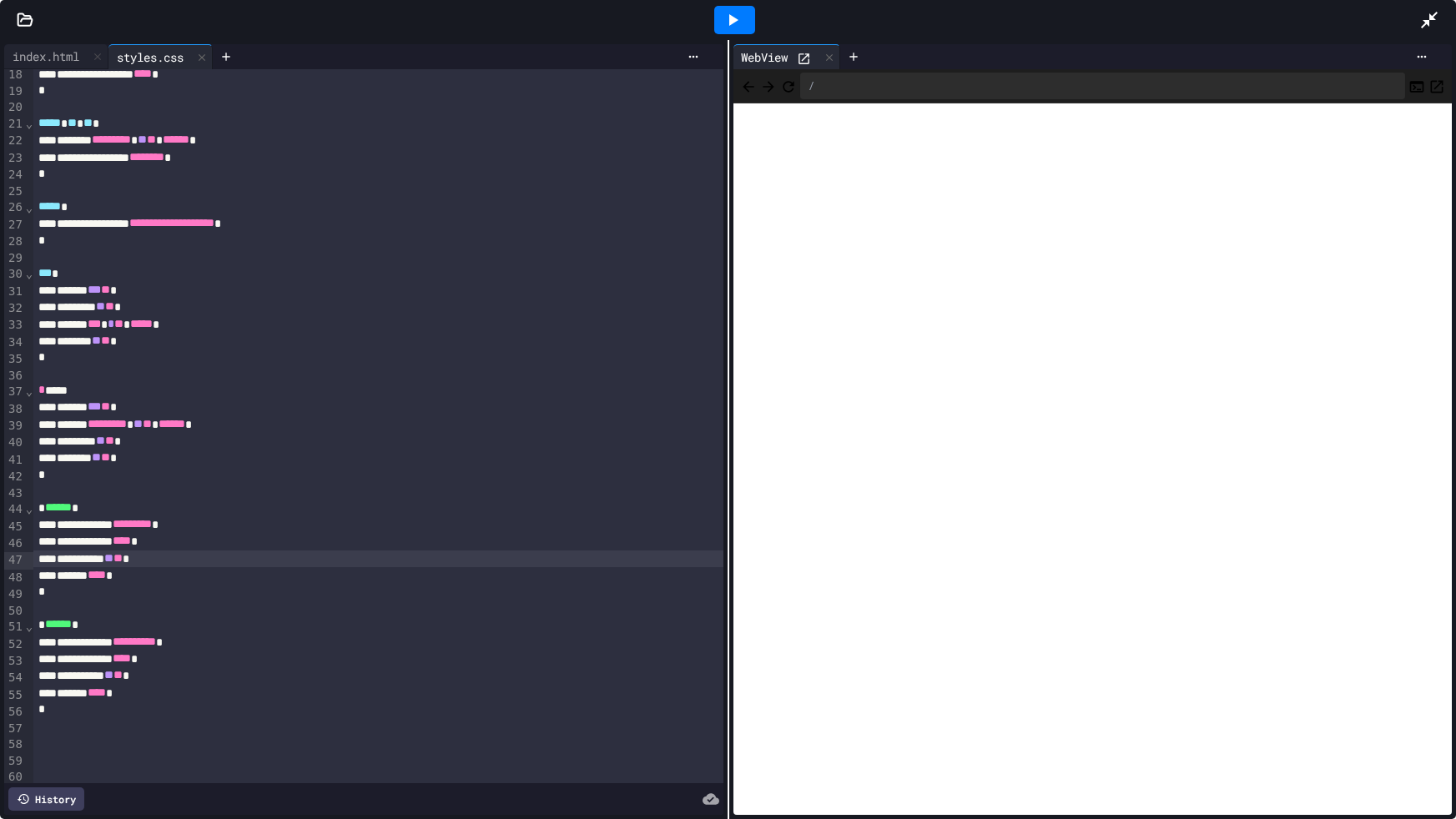
click at [720, 26] on div at bounding box center [734, 20] width 41 height 29
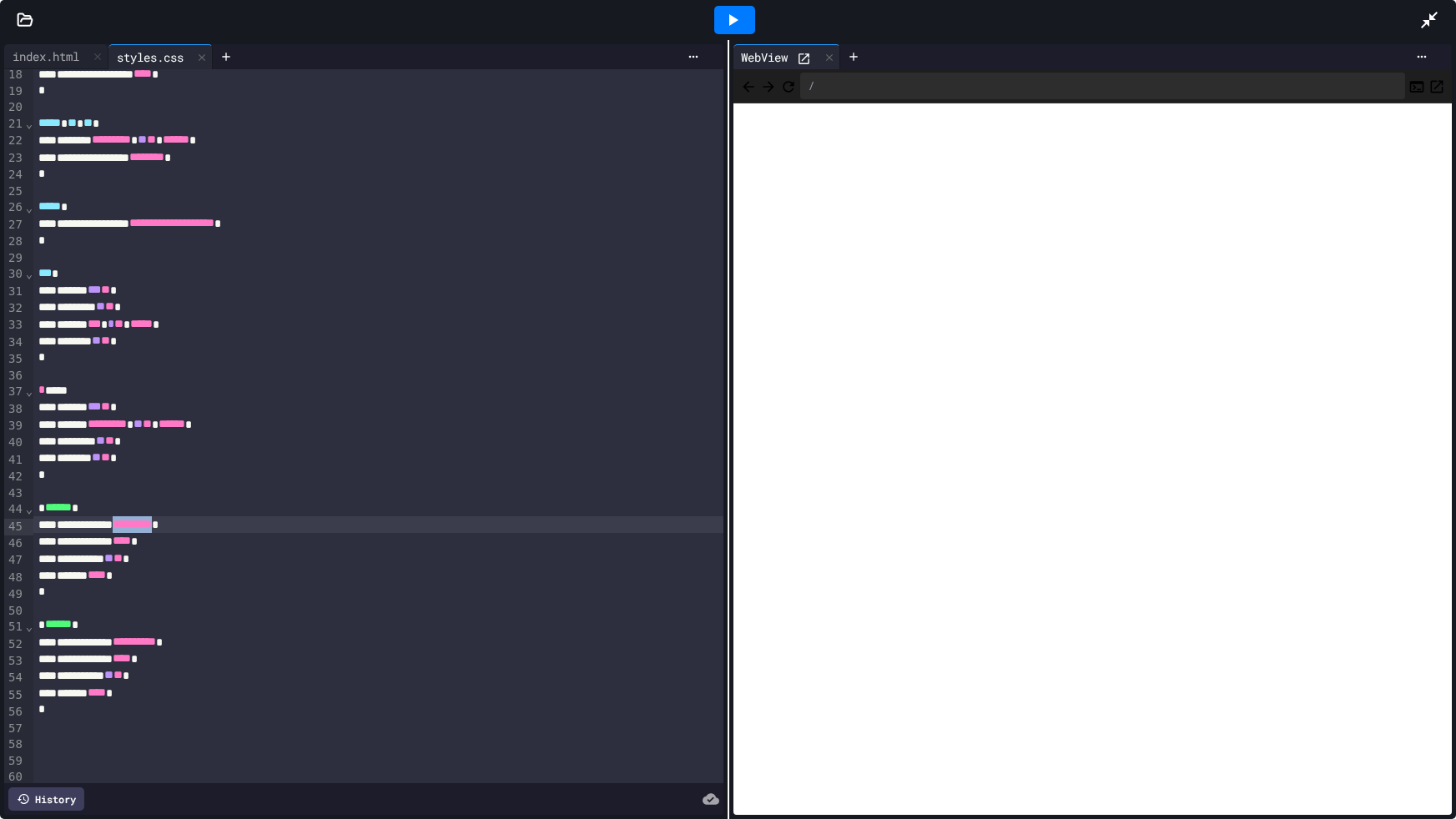
drag, startPoint x: 219, startPoint y: 524, endPoint x: 155, endPoint y: 527, distance: 64.1
click at [155, 527] on div "**********" at bounding box center [377, 524] width 689 height 17
click at [748, 33] on div at bounding box center [734, 20] width 41 height 29
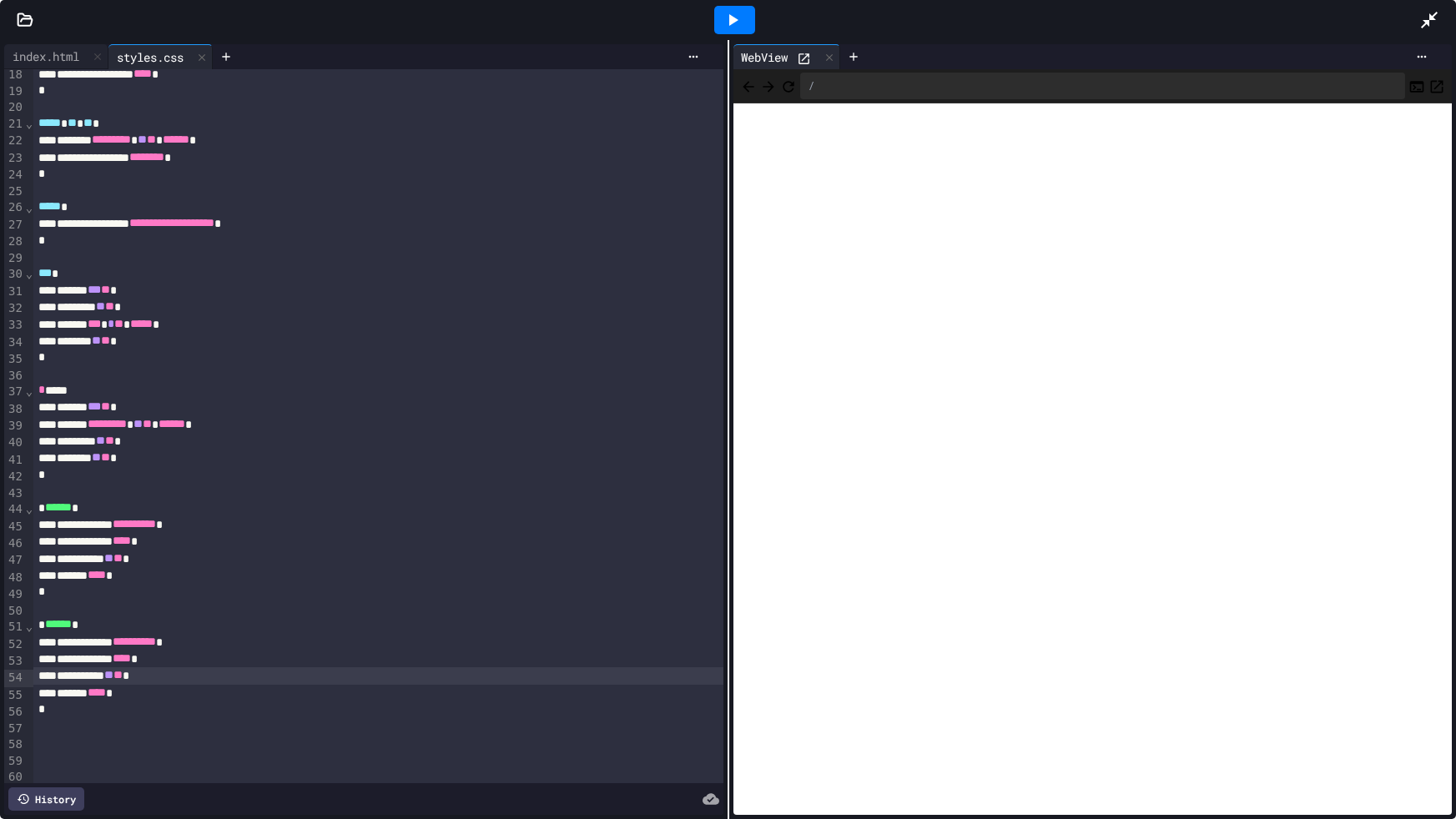
drag, startPoint x: 153, startPoint y: 673, endPoint x: 149, endPoint y: 704, distance: 31.3
click at [113, 674] on span "**" at bounding box center [109, 675] width 10 height 11
click at [113, 561] on span "**" at bounding box center [109, 558] width 10 height 11
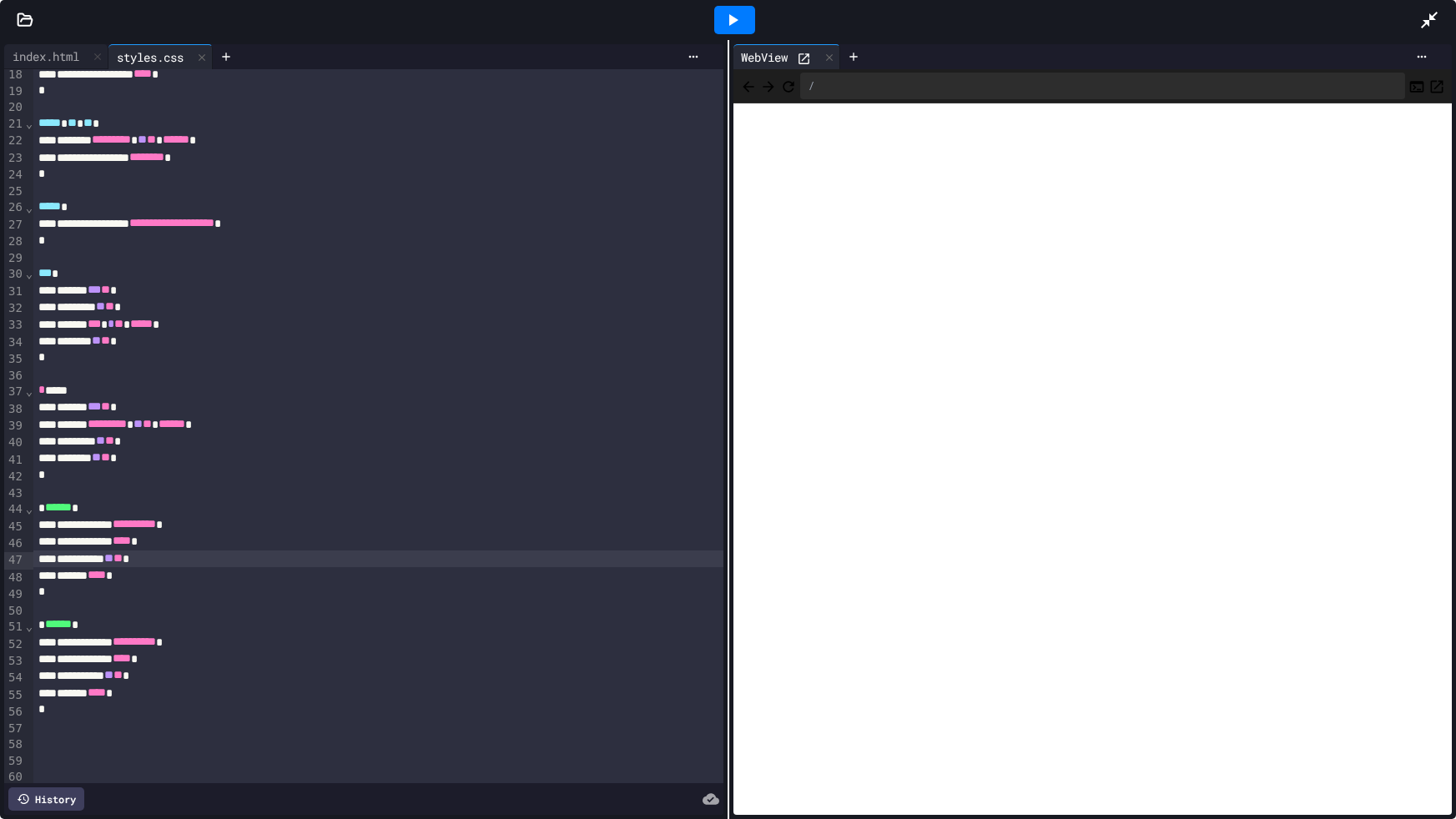
click at [746, 9] on div at bounding box center [734, 20] width 41 height 29
click at [833, 57] on icon at bounding box center [829, 57] width 11 height 11
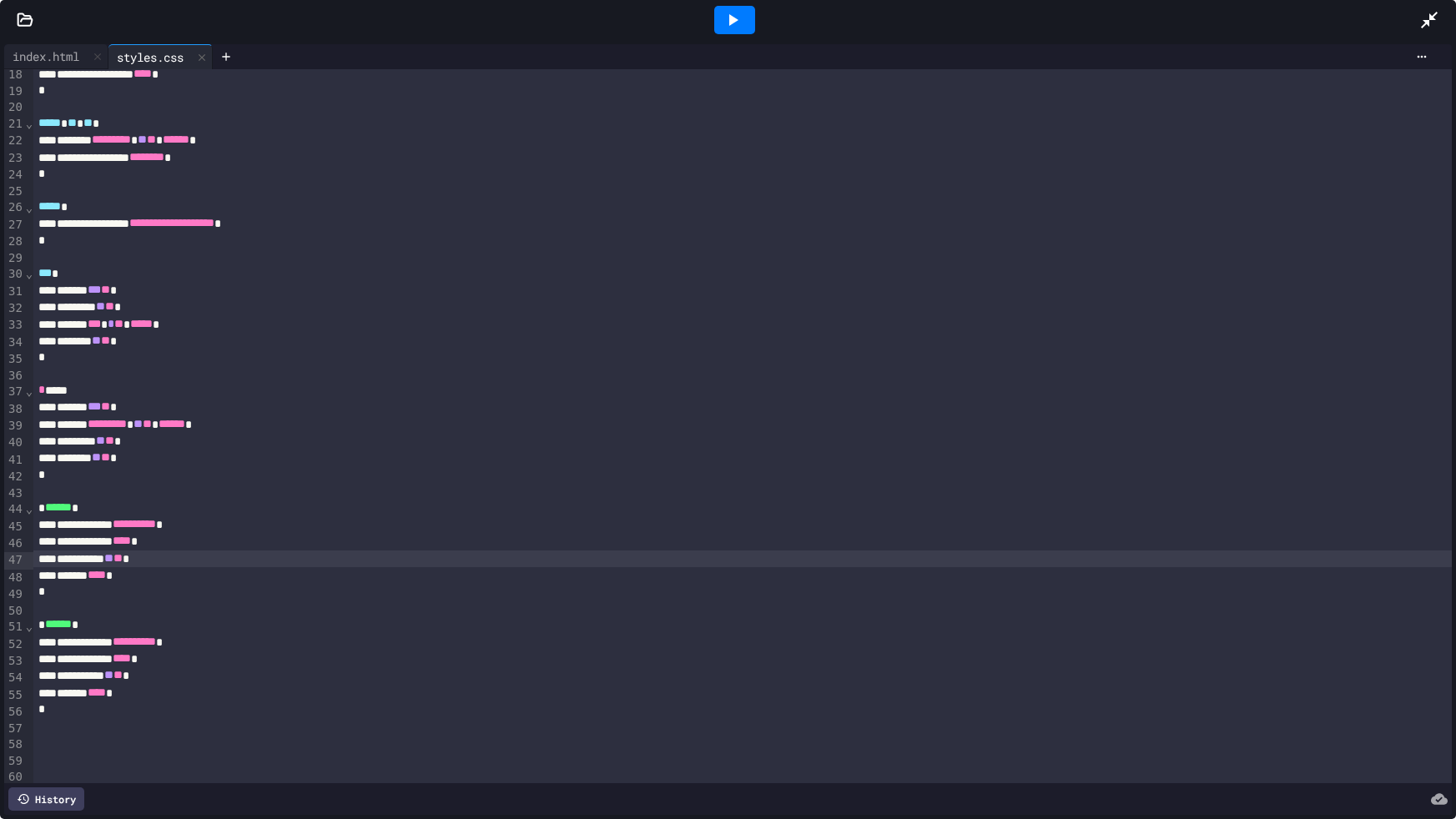
click at [727, 28] on icon at bounding box center [732, 20] width 20 height 20
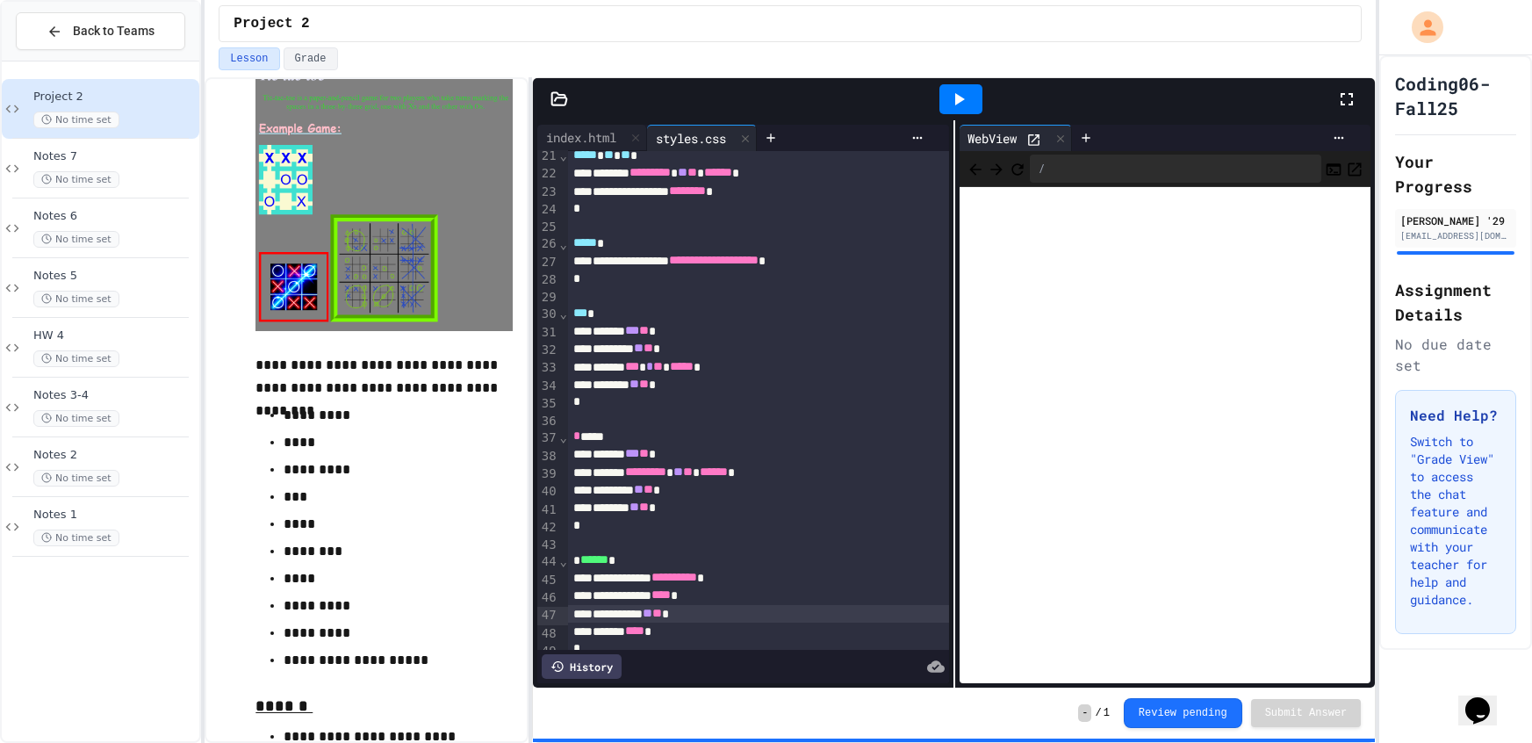
scroll to position [377, 0]
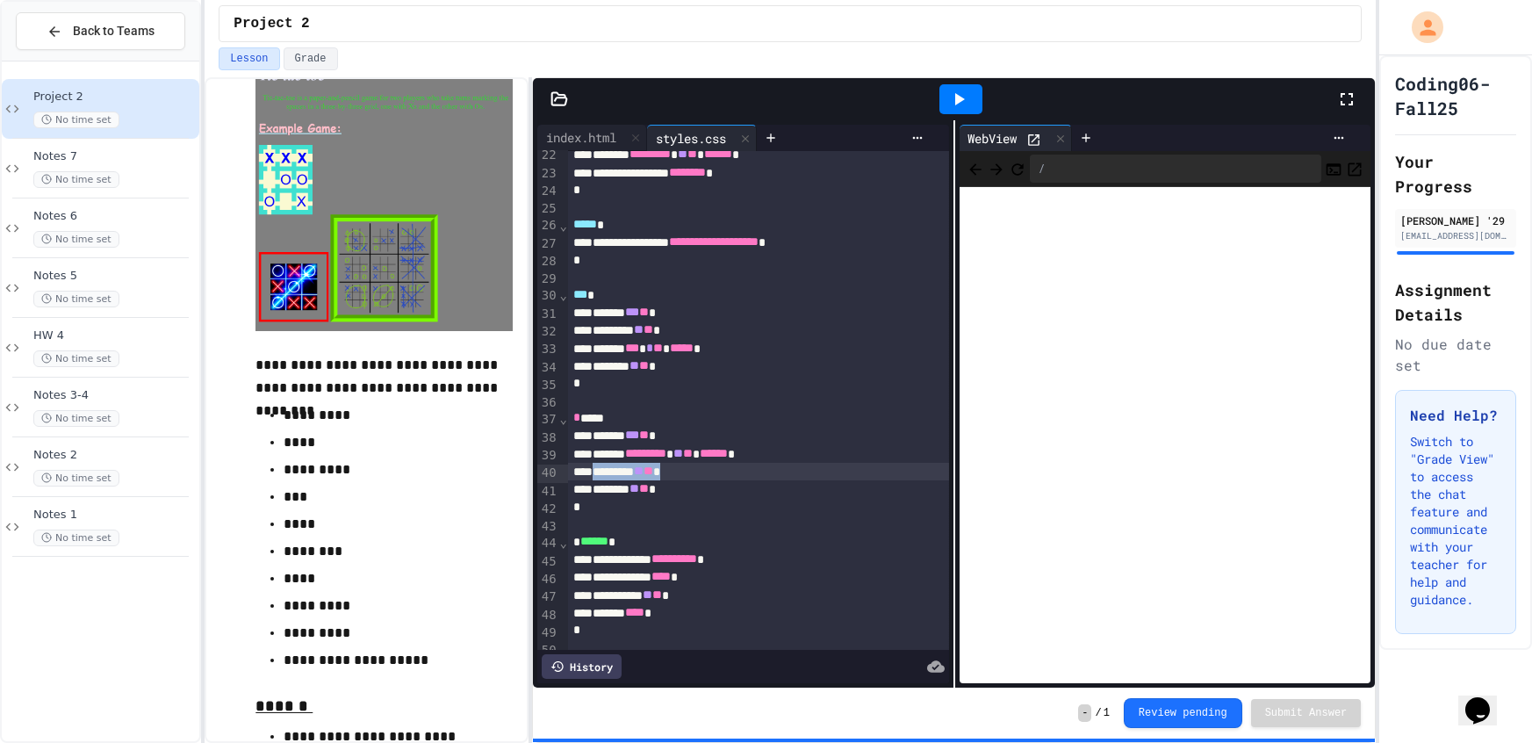
drag, startPoint x: 715, startPoint y: 469, endPoint x: 606, endPoint y: 481, distance: 110.4
click at [606, 481] on div "**********" at bounding box center [758, 407] width 381 height 1267
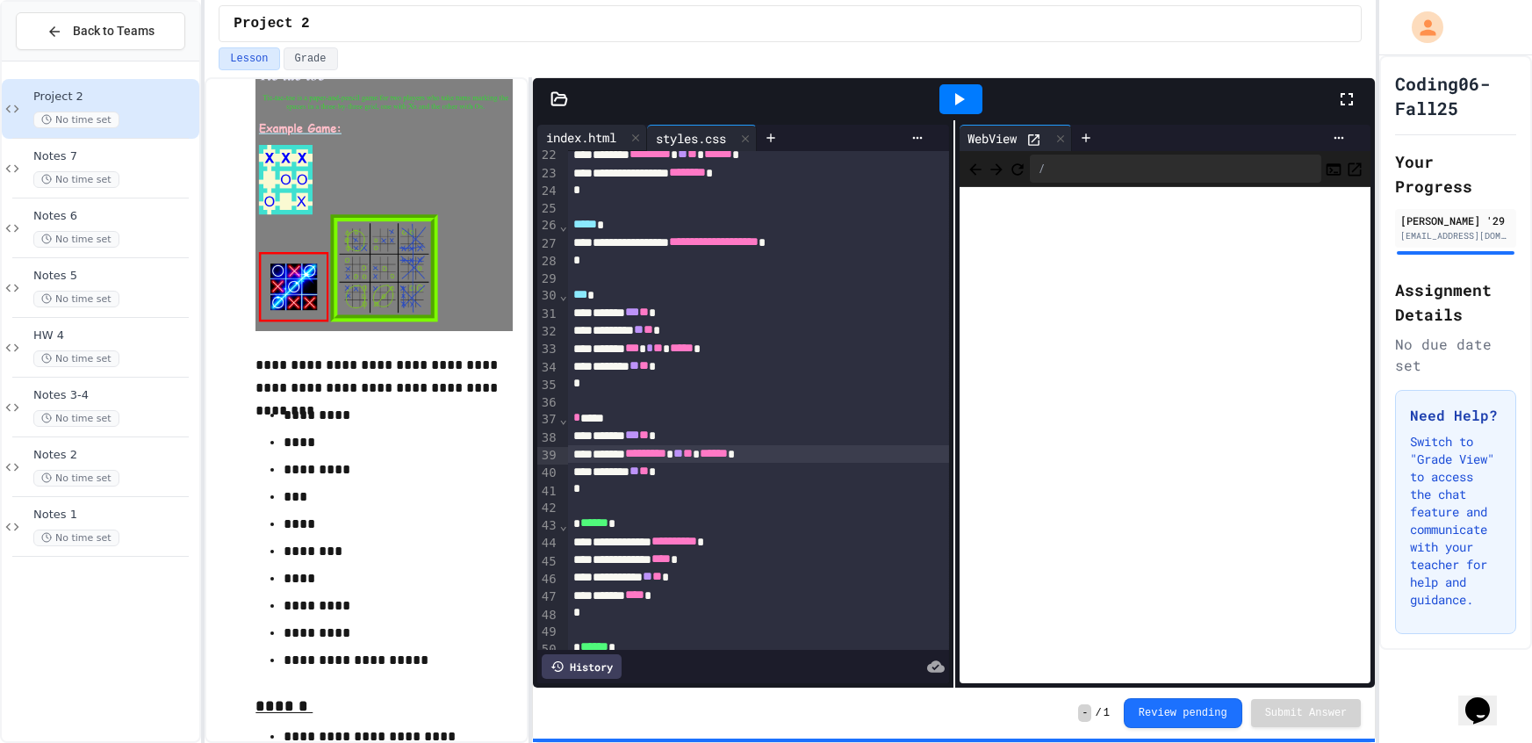
click at [594, 126] on div "index.html" at bounding box center [592, 138] width 110 height 26
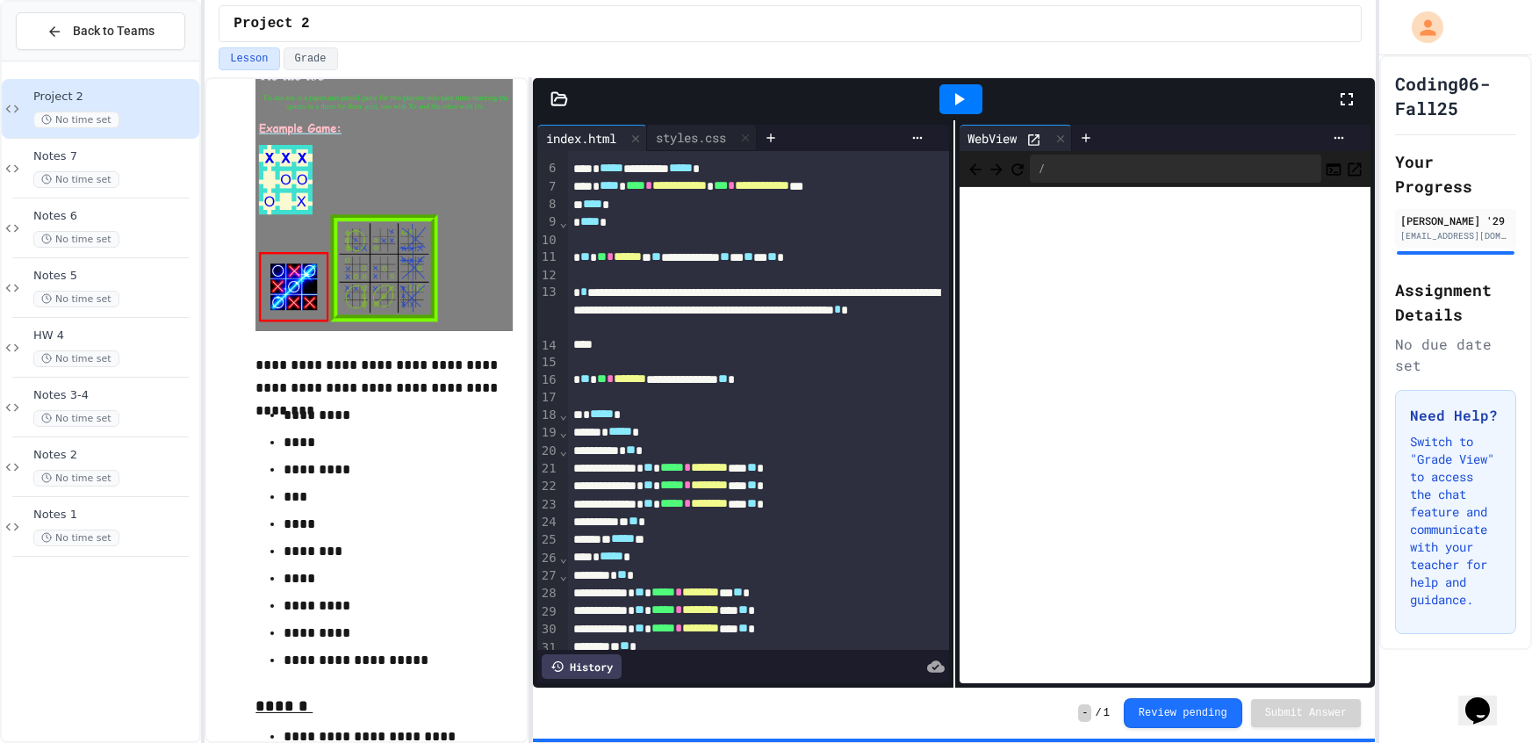
click at [1354, 90] on icon at bounding box center [1346, 99] width 21 height 21
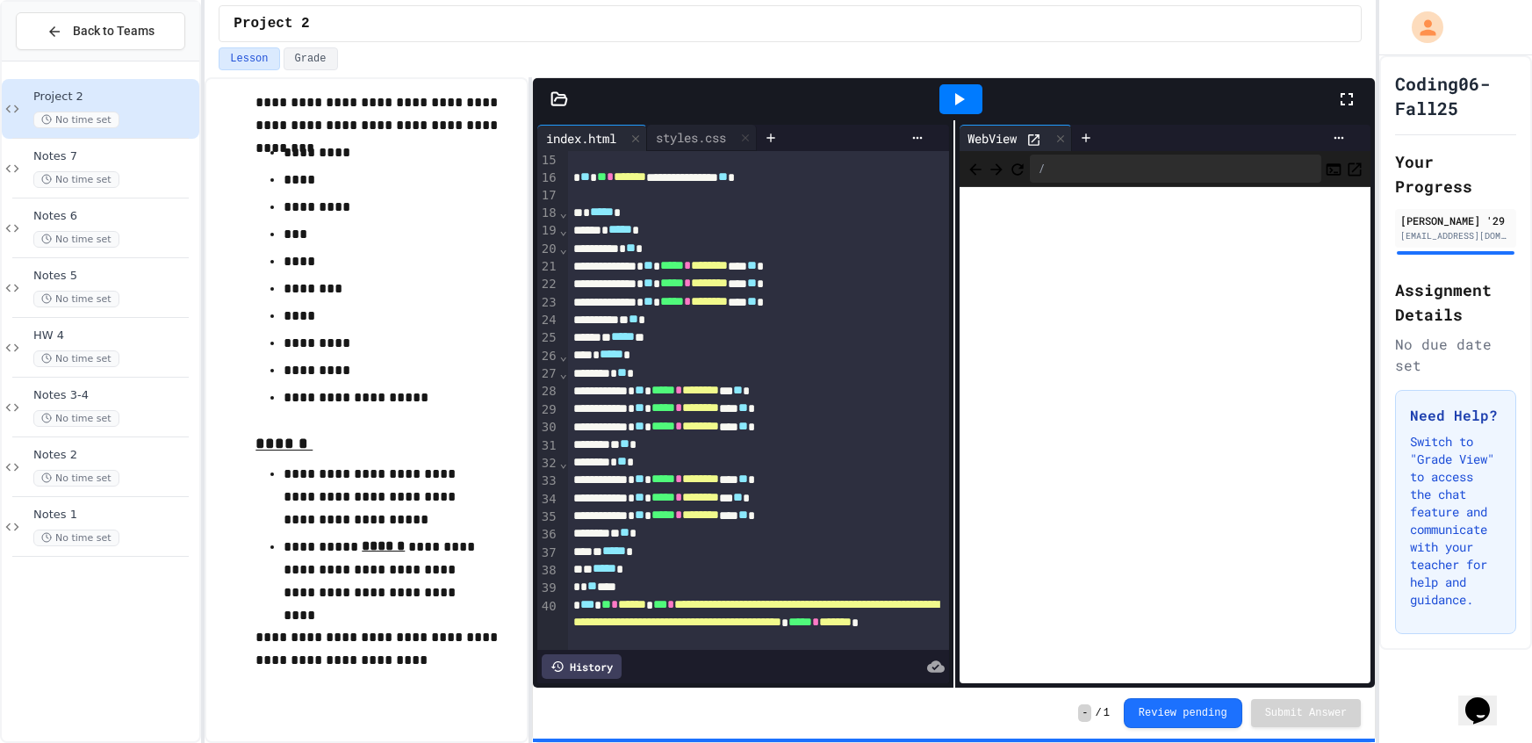
scroll to position [552, 0]
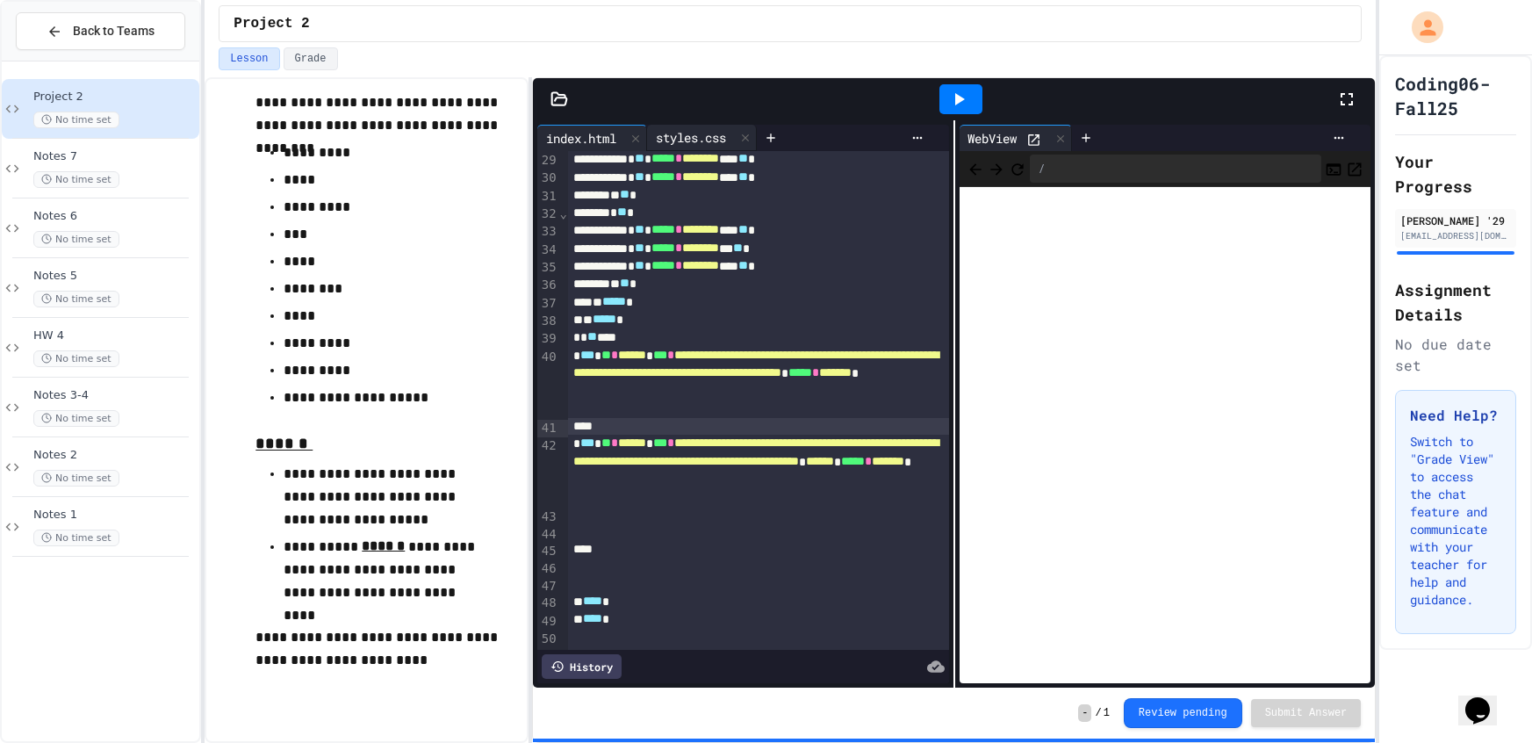
click at [679, 132] on div "styles.css" at bounding box center [691, 137] width 88 height 18
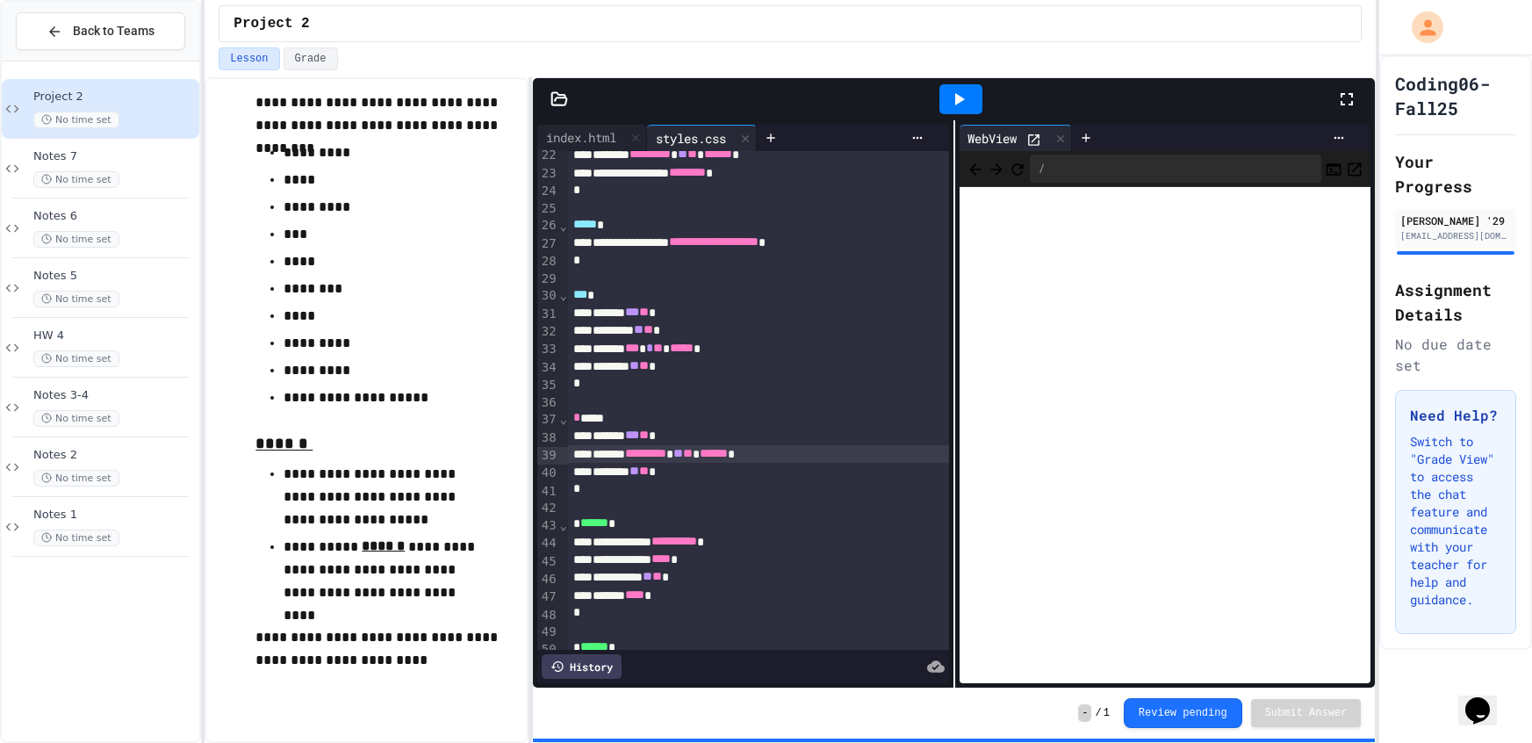
click at [948, 103] on icon at bounding box center [958, 99] width 21 height 21
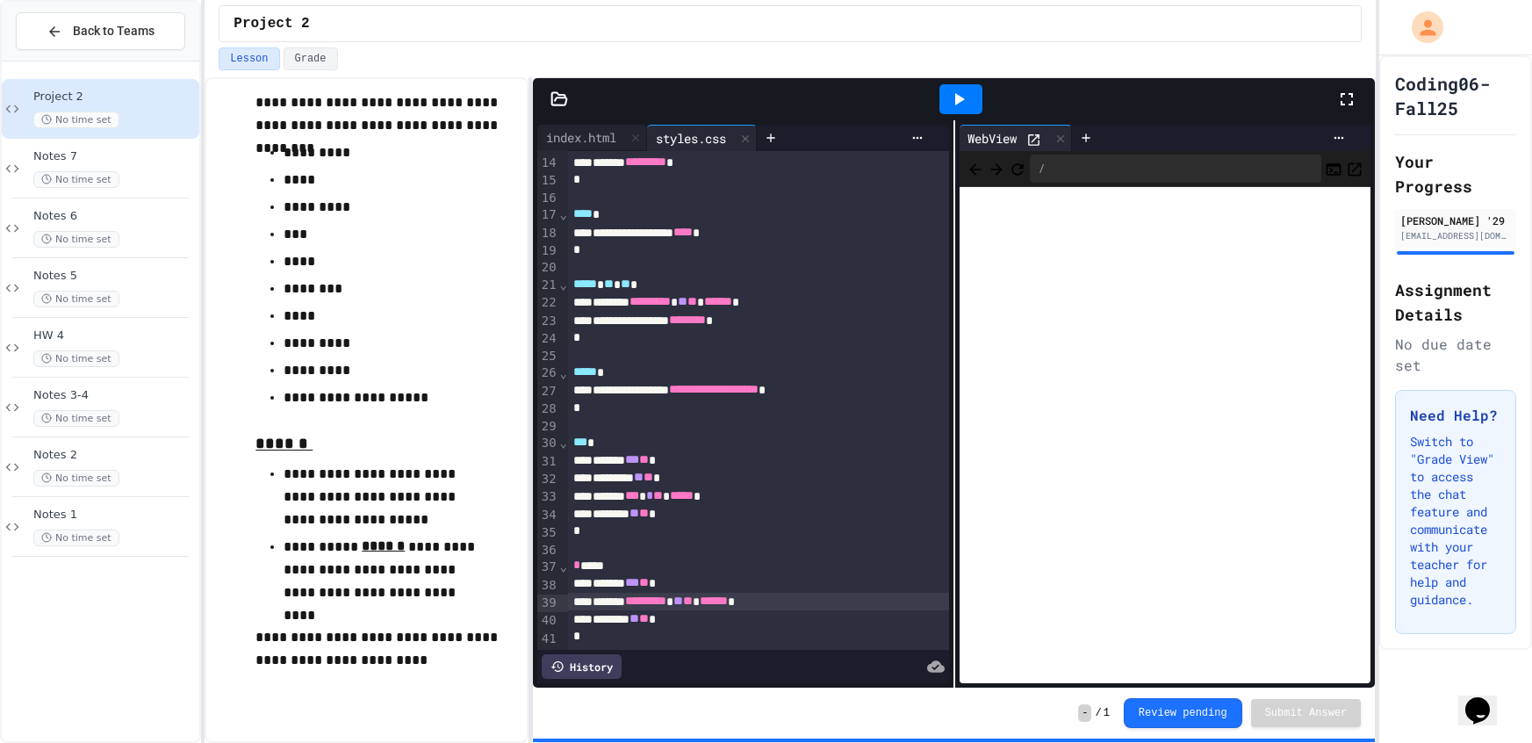
scroll to position [255, 0]
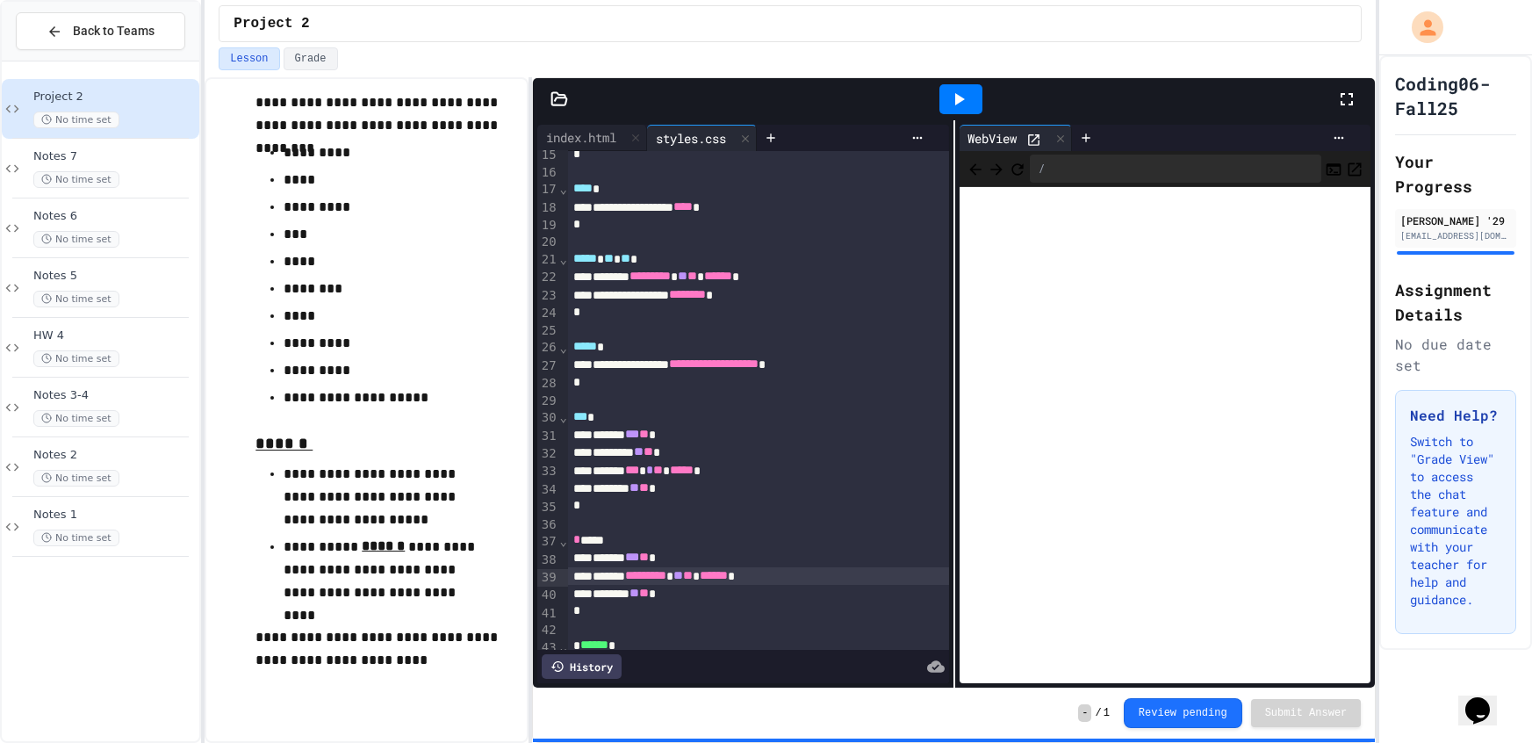
click at [724, 587] on div "******* ** ** *" at bounding box center [758, 594] width 381 height 18
click at [721, 582] on div "******* ********* ** ** ****** *" at bounding box center [758, 576] width 381 height 18
click at [951, 105] on icon at bounding box center [958, 99] width 21 height 21
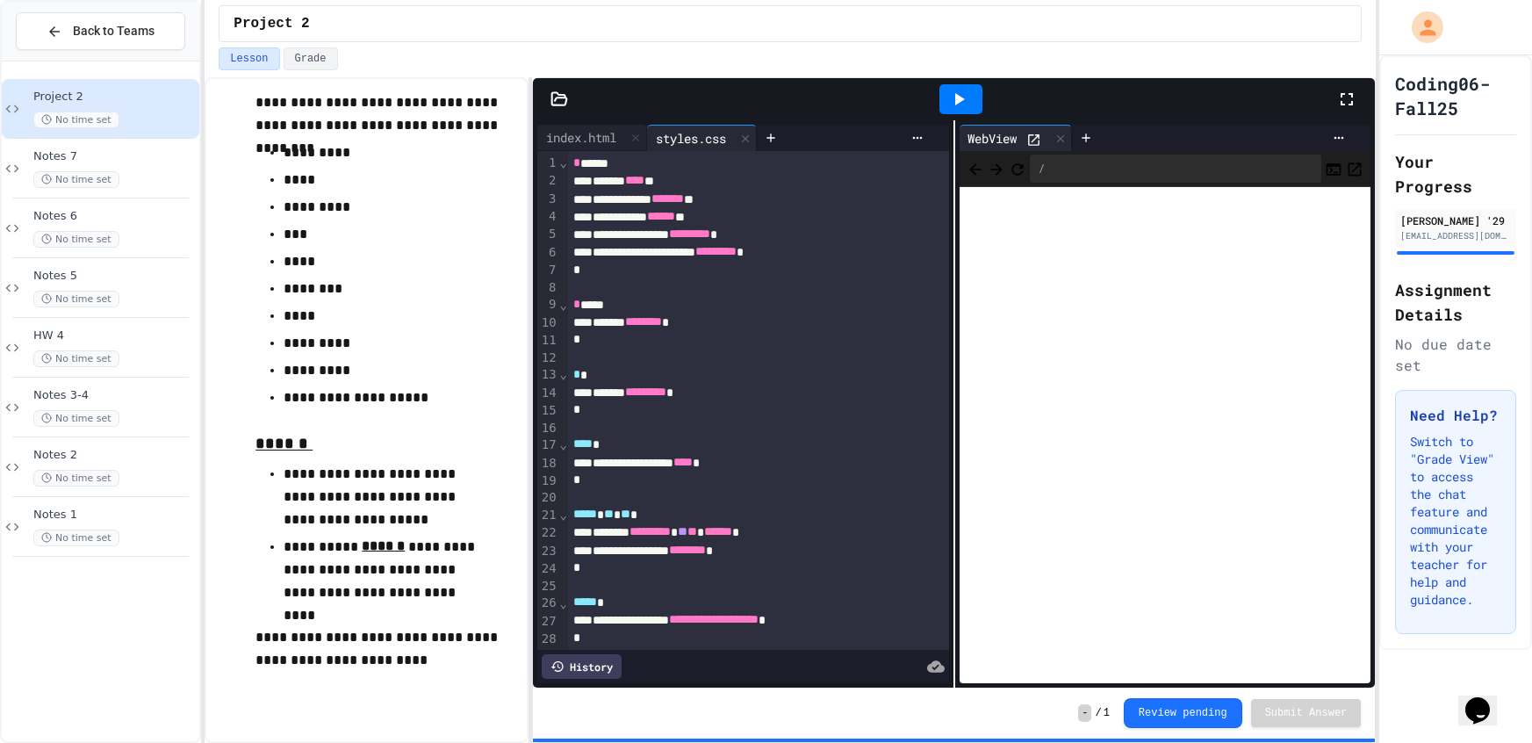
scroll to position [0, 0]
drag, startPoint x: 719, startPoint y: 390, endPoint x: 664, endPoint y: 385, distance: 55.5
click at [664, 385] on span "*********" at bounding box center [645, 391] width 41 height 12
click at [970, 112] on div at bounding box center [960, 99] width 43 height 30
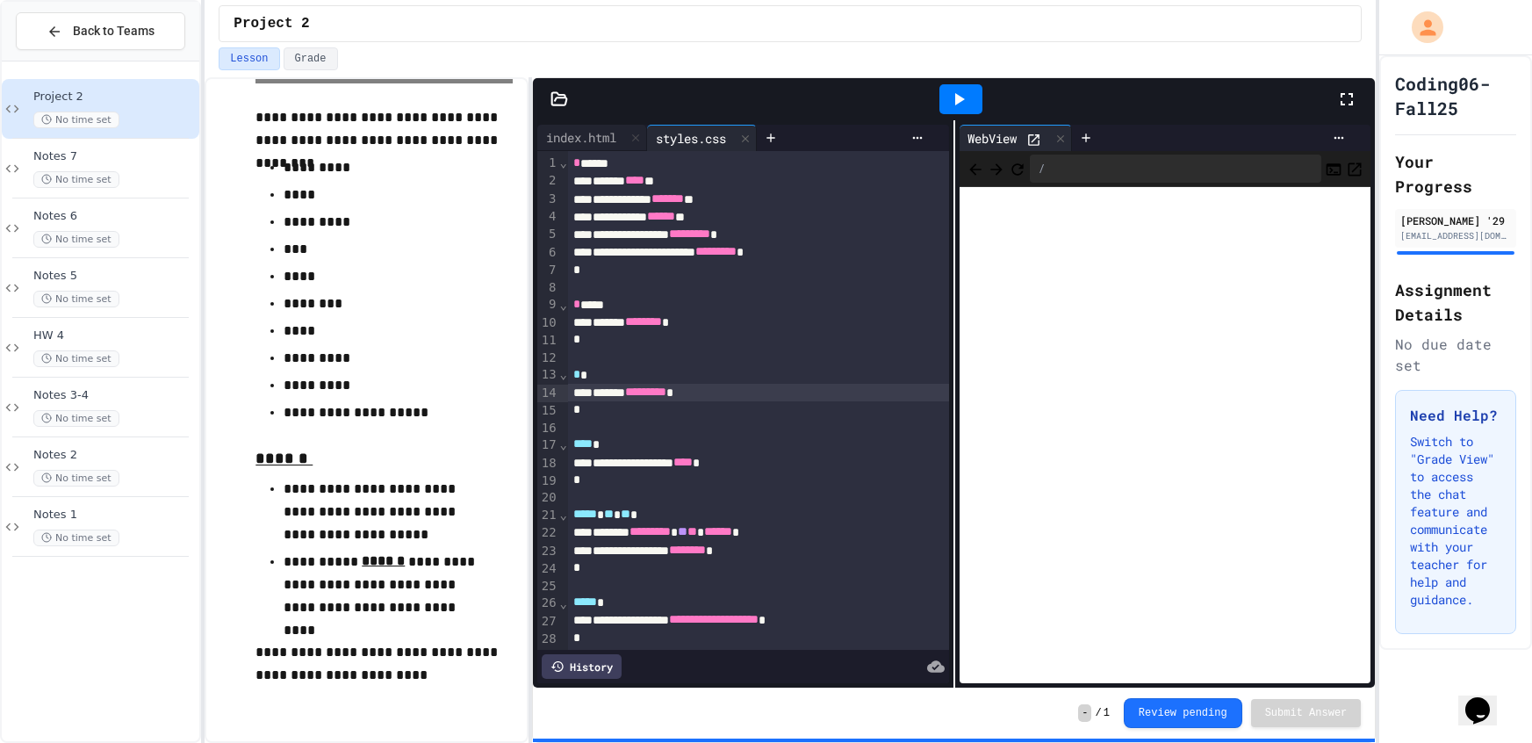
scroll to position [446, 0]
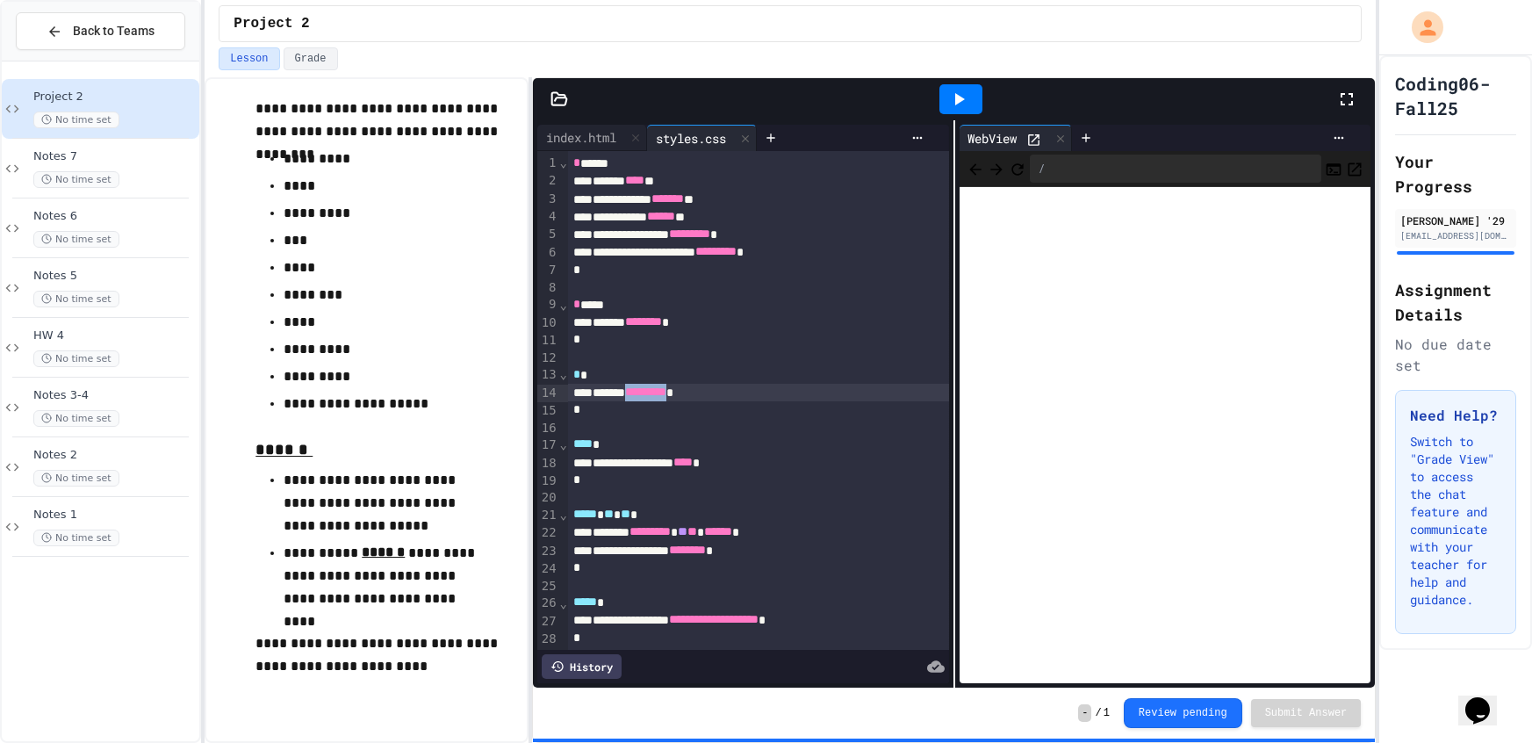
drag, startPoint x: 722, startPoint y: 388, endPoint x: 659, endPoint y: 400, distance: 64.4
click at [654, 400] on div "****** ********* *" at bounding box center [758, 393] width 381 height 18
click at [943, 107] on div at bounding box center [960, 99] width 43 height 30
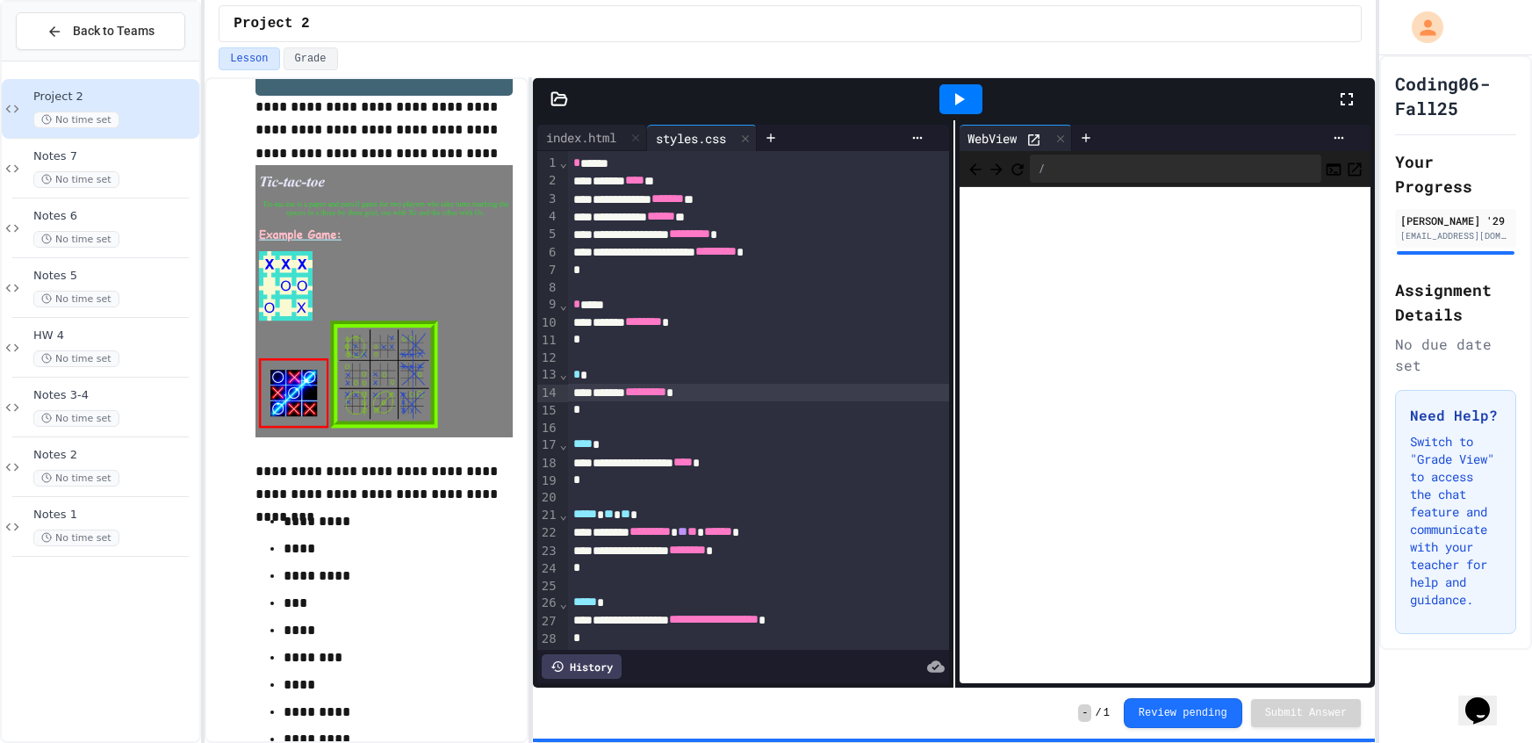
scroll to position [84, 0]
drag, startPoint x: 685, startPoint y: 397, endPoint x: 687, endPoint y: 413, distance: 16.0
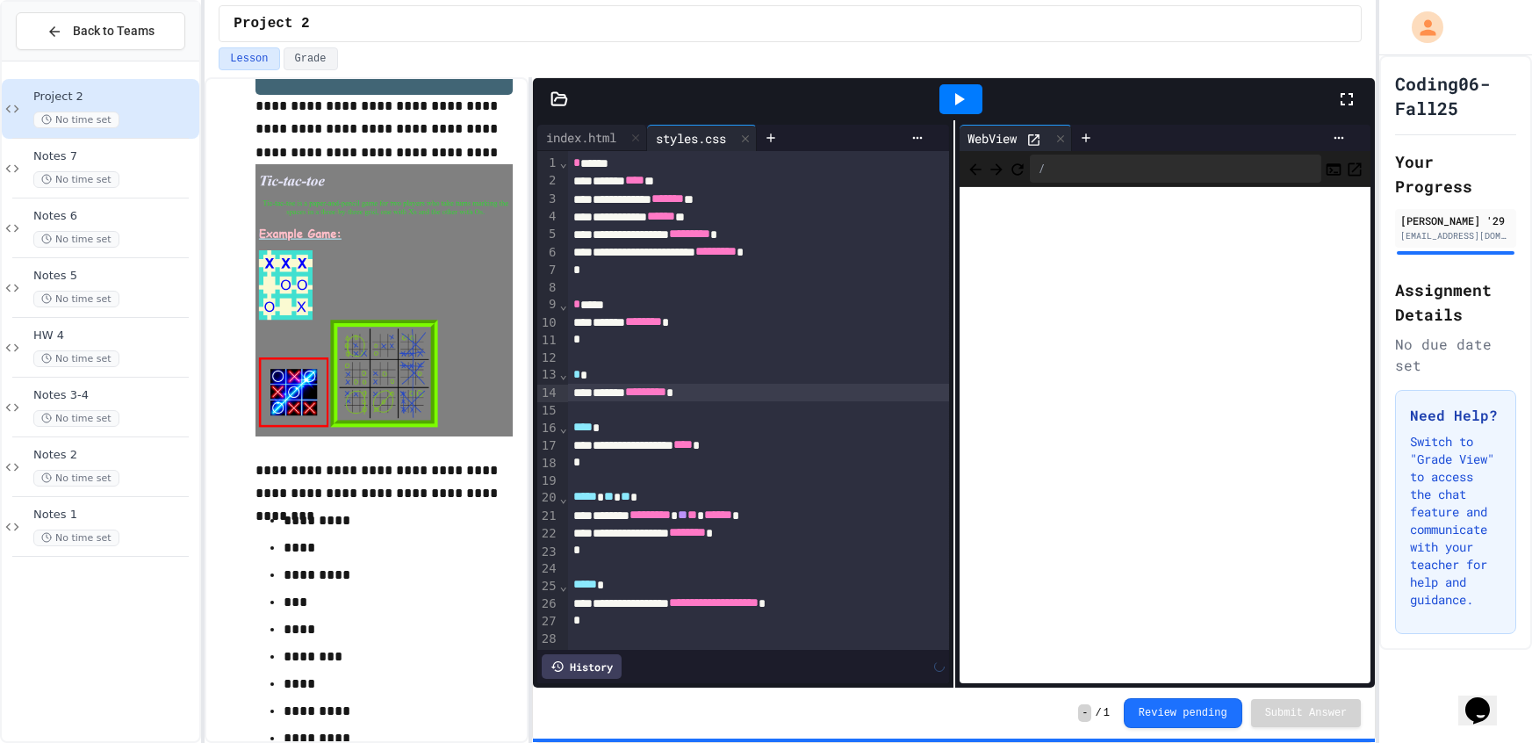
drag, startPoint x: 951, startPoint y: 109, endPoint x: 960, endPoint y: 108, distance: 8.8
click at [952, 109] on icon at bounding box center [958, 99] width 21 height 21
click at [567, 668] on div "History" at bounding box center [582, 666] width 80 height 25
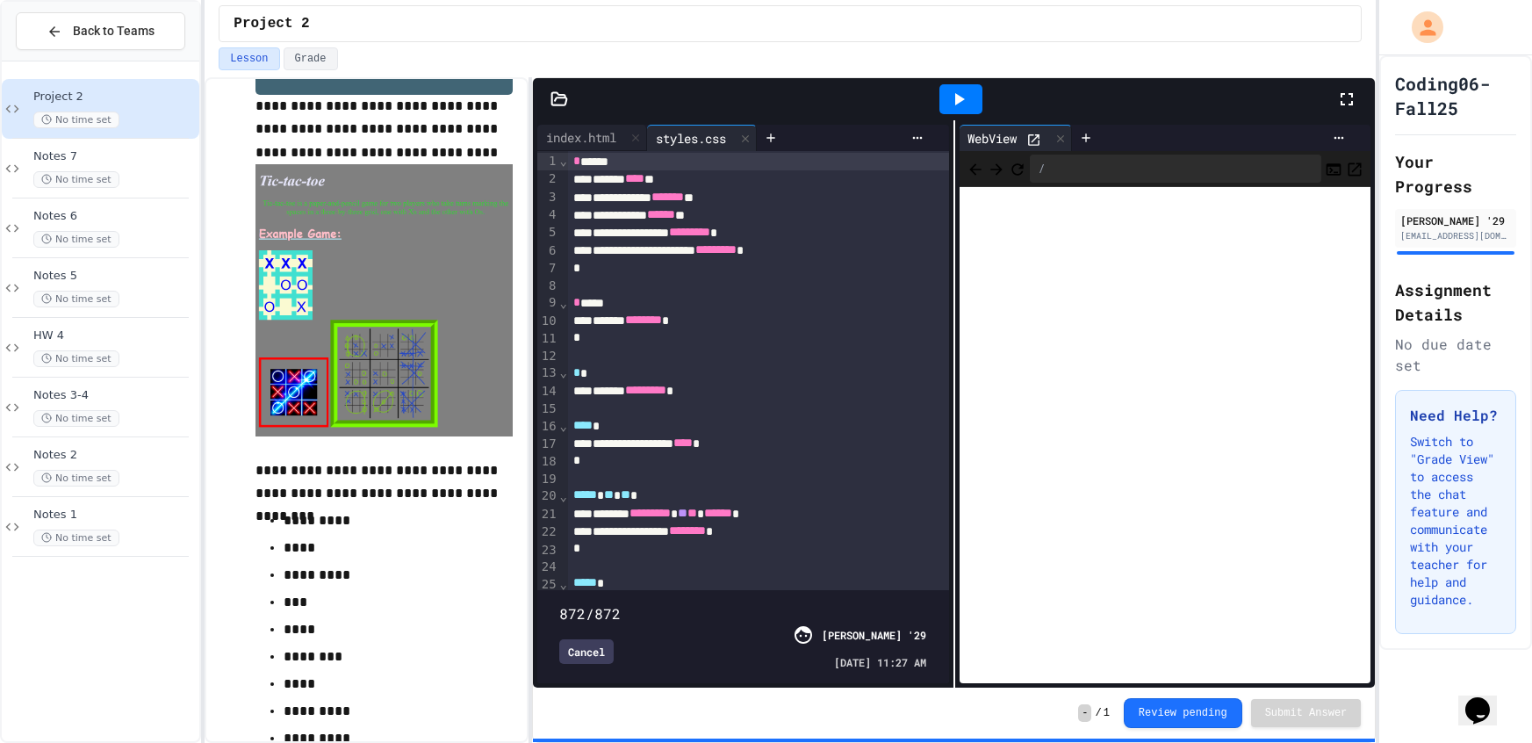
scroll to position [0, 0]
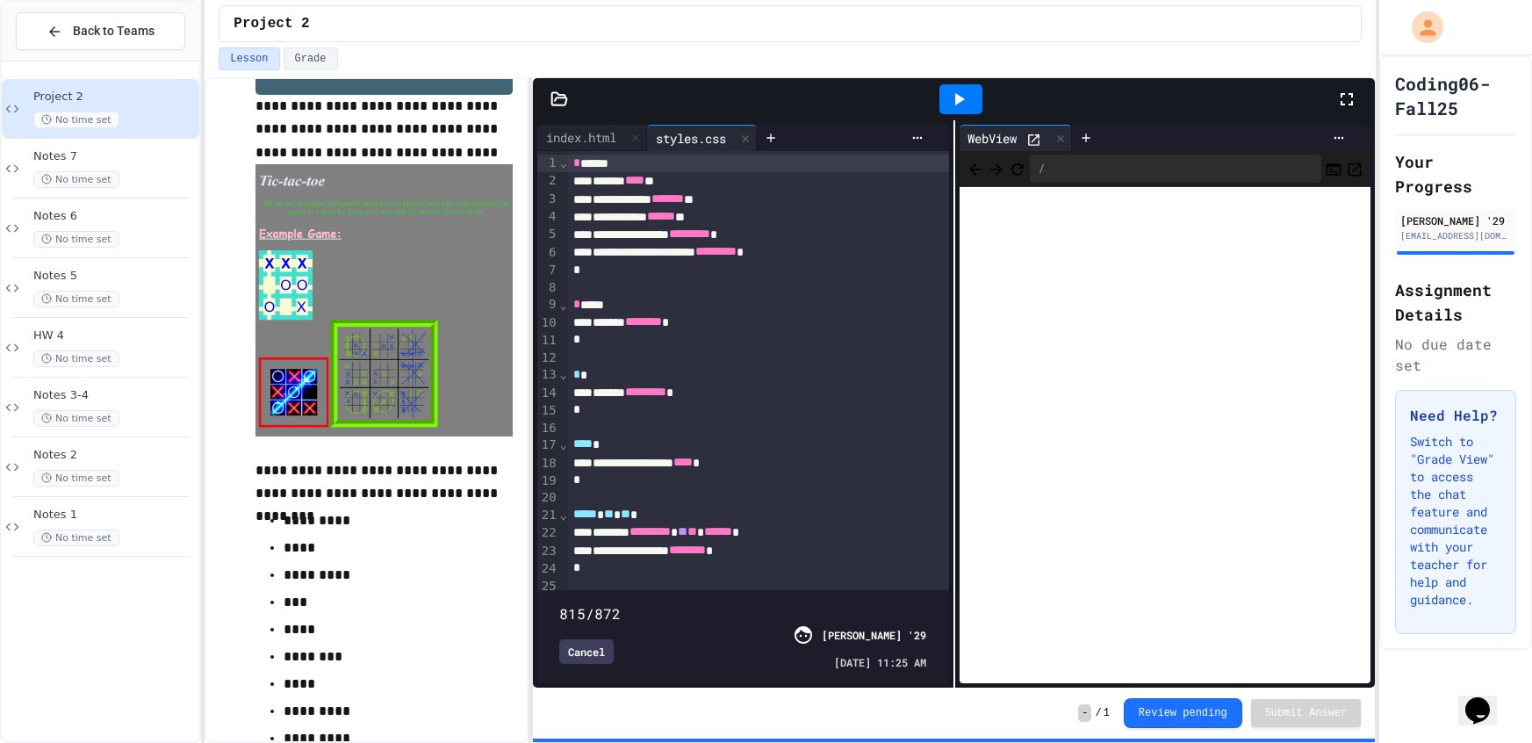
type input "***"
drag, startPoint x: 920, startPoint y: 589, endPoint x: 901, endPoint y: 590, distance: 19.3
click at [559, 604] on span at bounding box center [559, 604] width 0 height 0
click at [589, 627] on div "Cancel Julian Baer '29 09/29/2025 - 11:23 AM" at bounding box center [743, 647] width 368 height 46
click at [589, 650] on div "Cancel" at bounding box center [586, 651] width 54 height 25
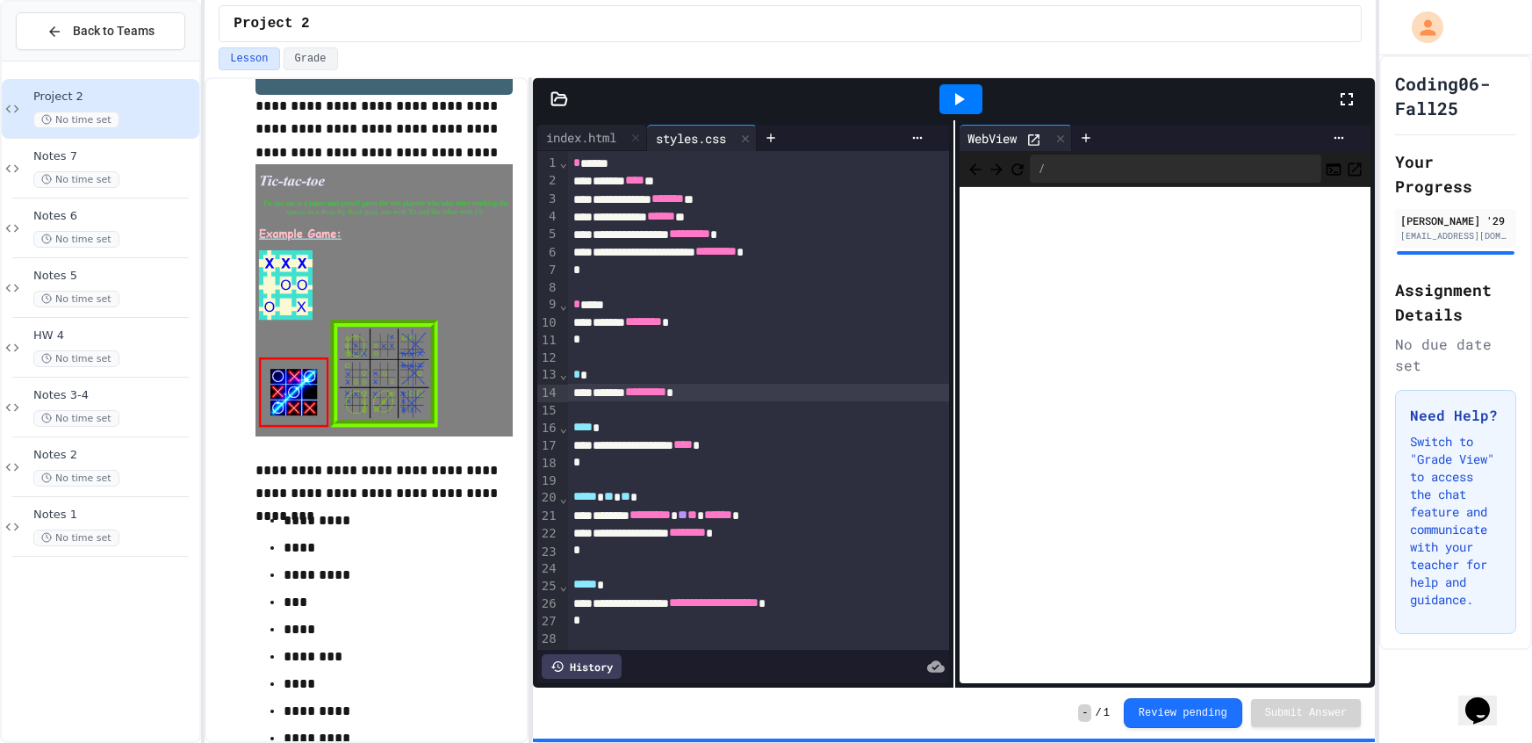
click at [980, 99] on div at bounding box center [960, 99] width 43 height 30
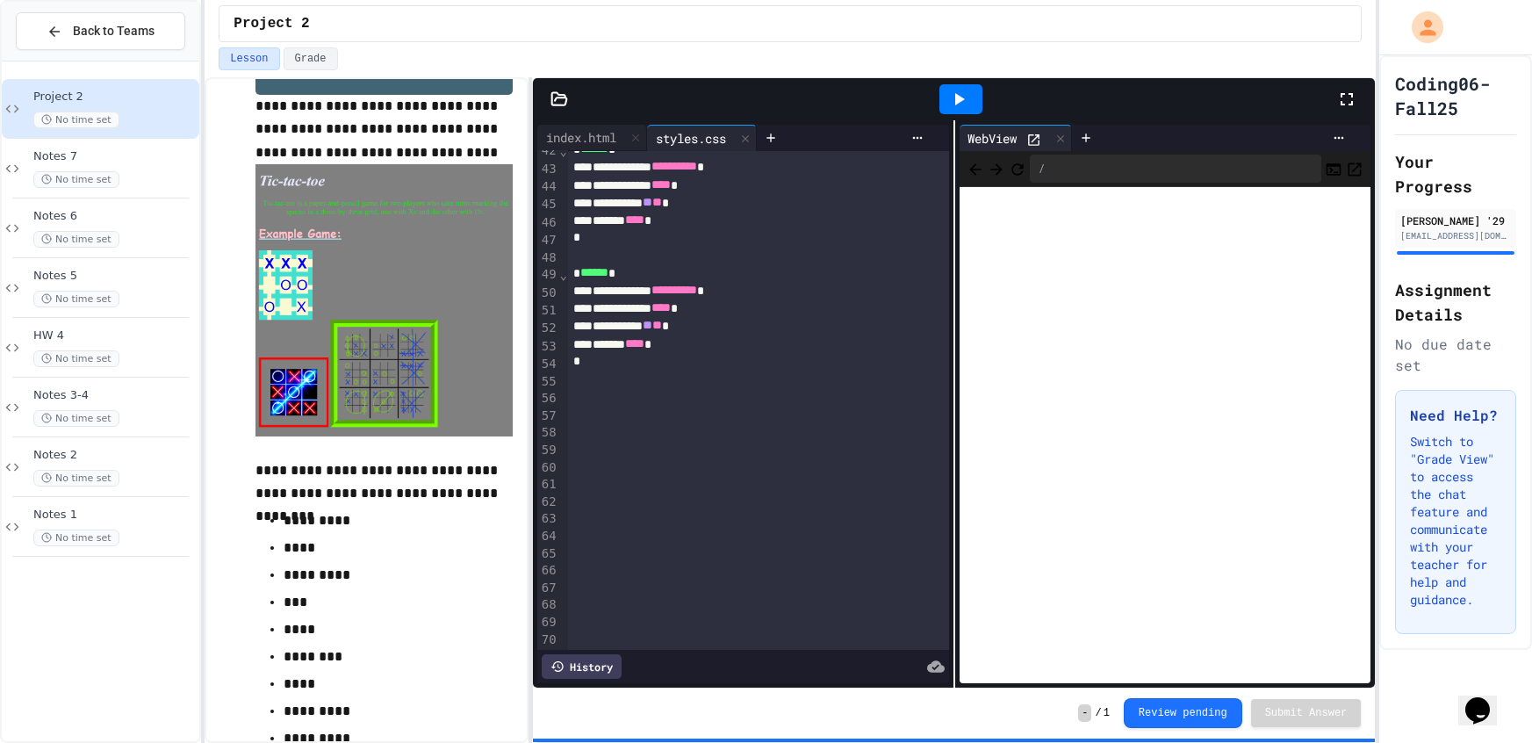
scroll to position [735, 0]
click at [1338, 100] on icon at bounding box center [1346, 99] width 21 height 21
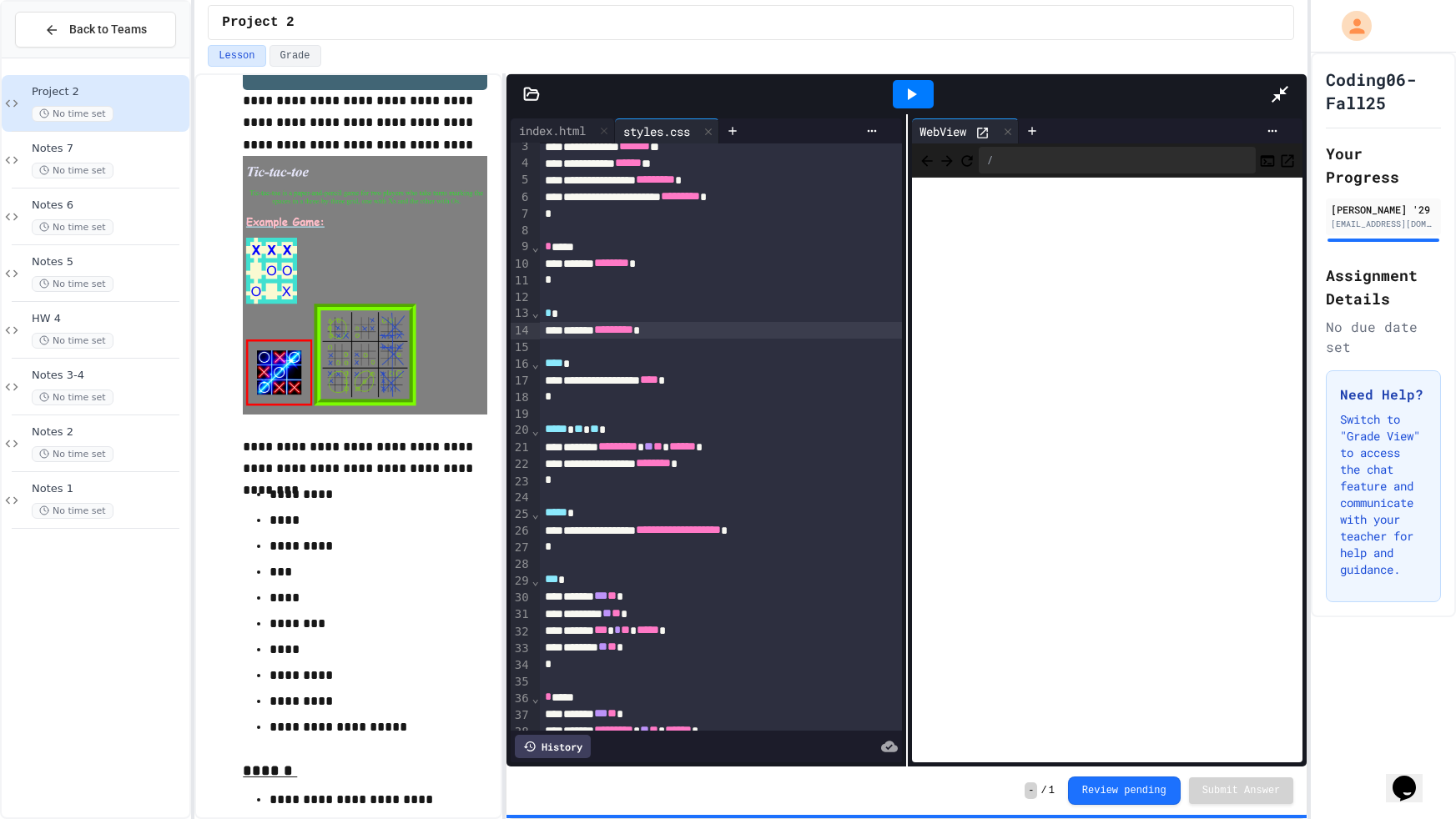
scroll to position [0, 0]
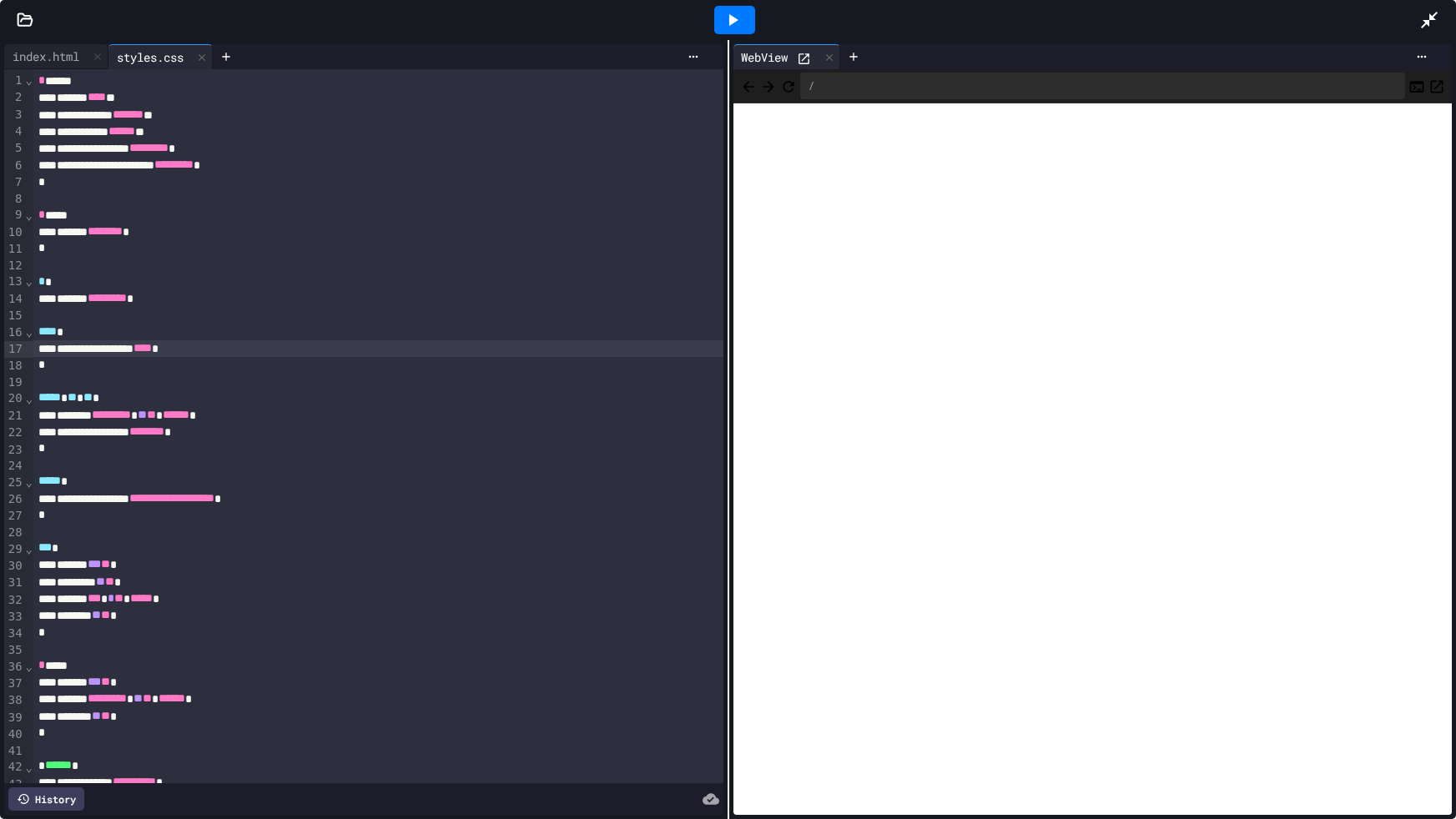
click at [450, 342] on div "**********" at bounding box center [377, 349] width 689 height 17
click at [457, 301] on div "****** ********* *" at bounding box center [377, 298] width 689 height 17
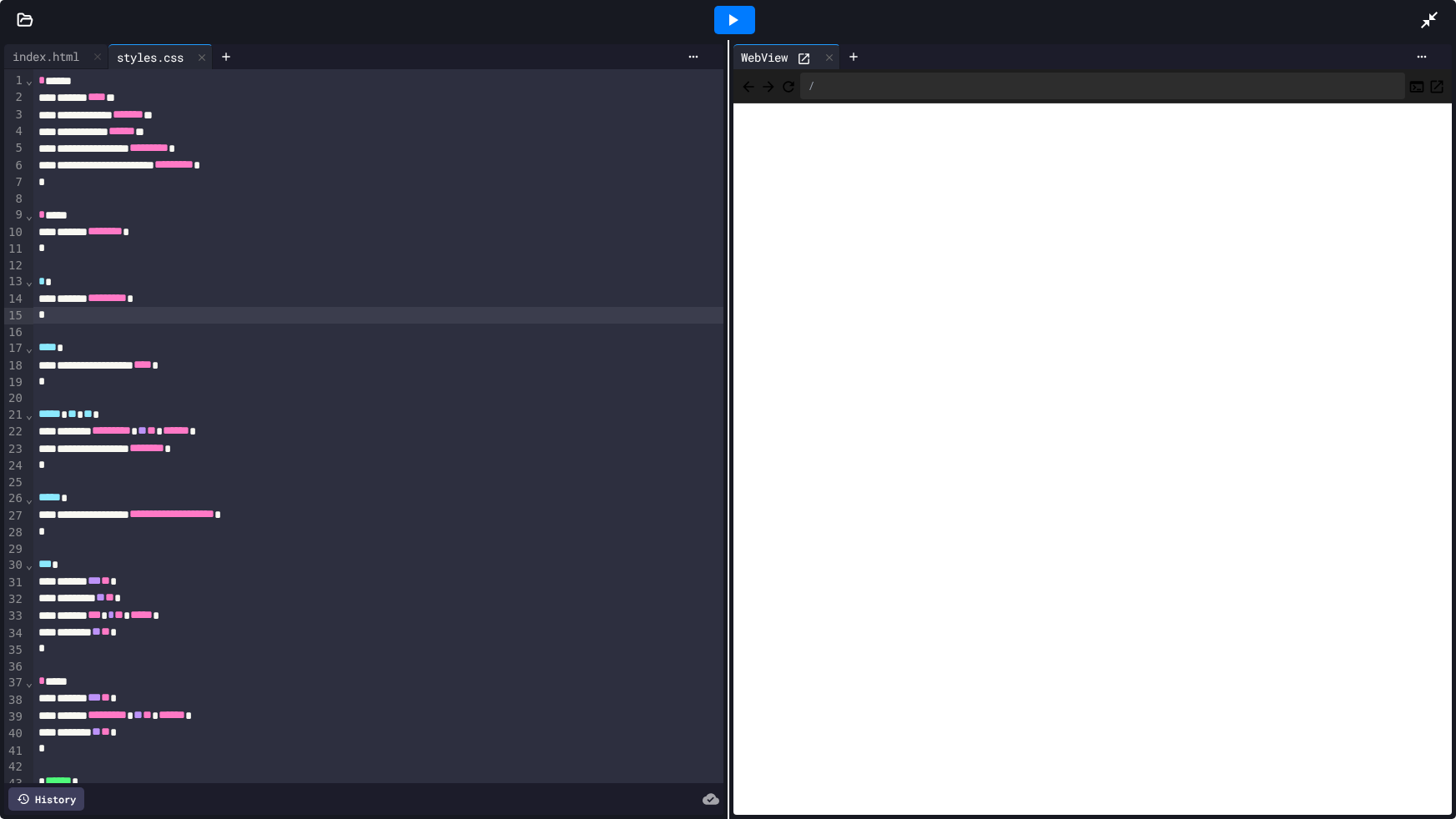
click at [752, 7] on div at bounding box center [734, 20] width 41 height 29
drag, startPoint x: 181, startPoint y: 298, endPoint x: 183, endPoint y: 319, distance: 21.1
click at [182, 304] on div "****** ********* *" at bounding box center [377, 298] width 689 height 17
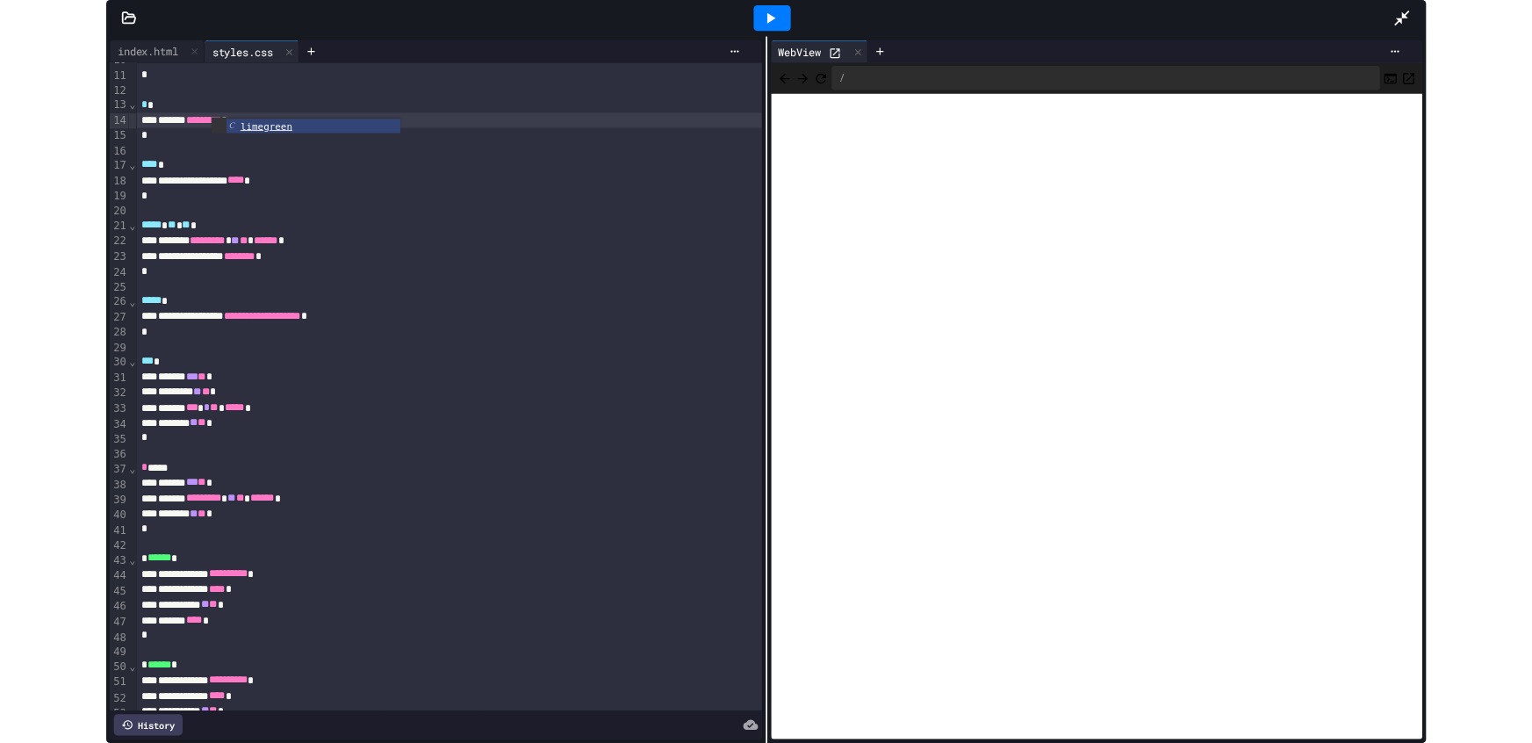
scroll to position [190, 0]
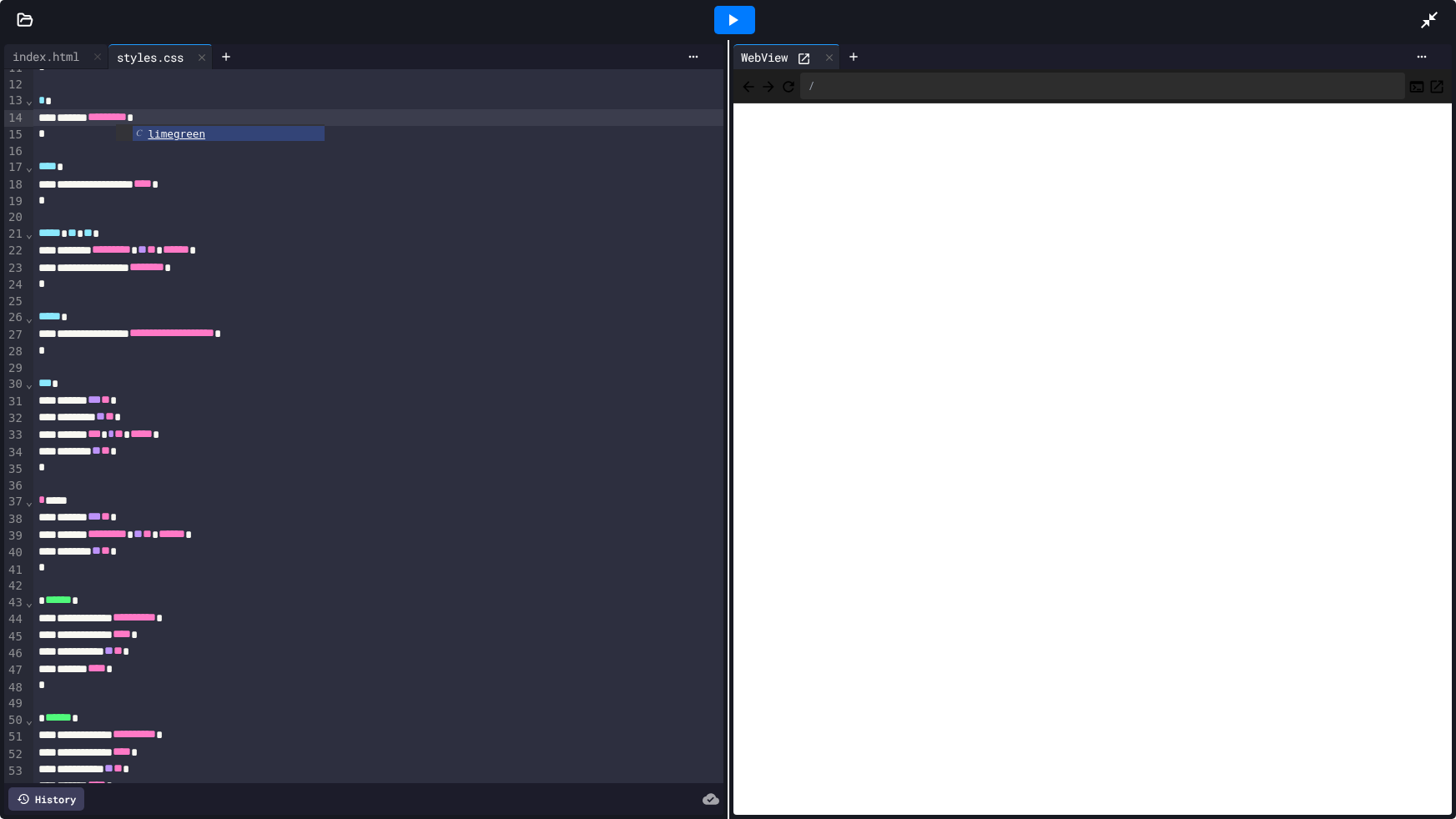
click at [750, 11] on div at bounding box center [734, 20] width 41 height 29
